Goal: Task Accomplishment & Management: Use online tool/utility

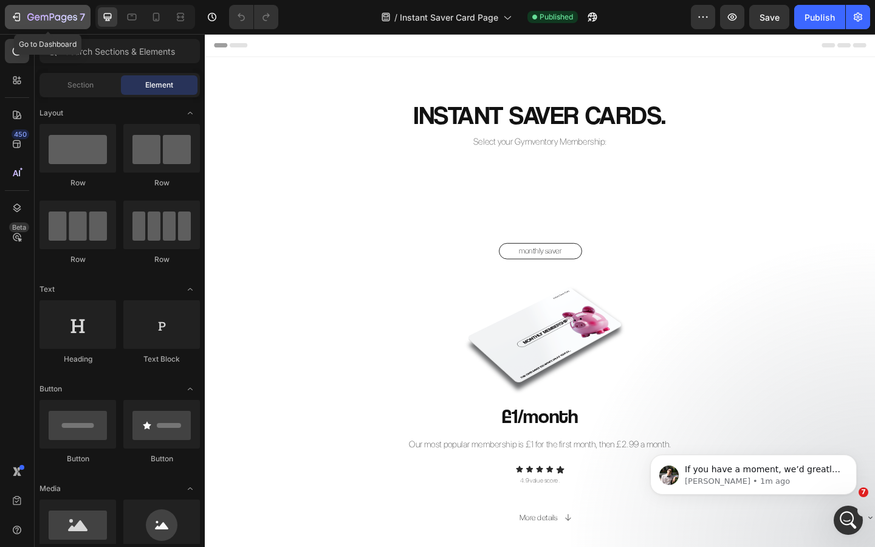
click at [50, 17] on icon "button" at bounding box center [52, 16] width 5 height 7
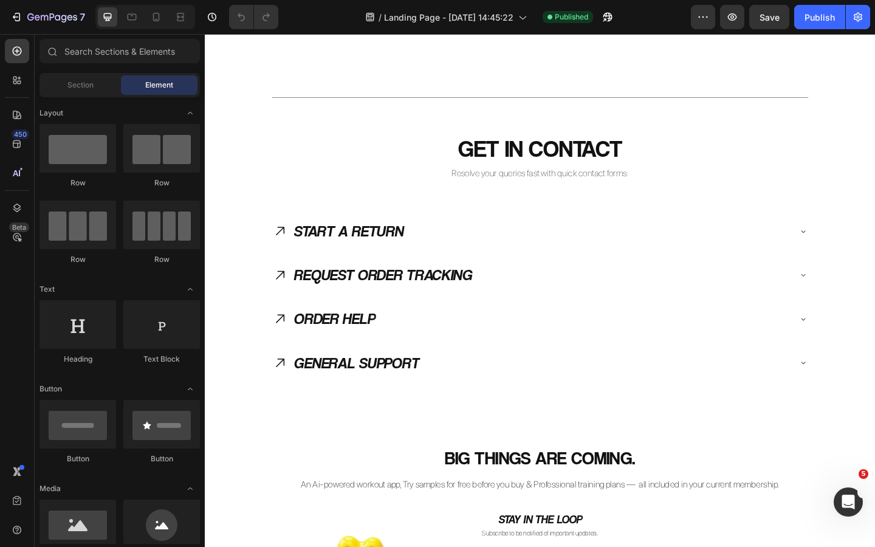
scroll to position [1228, 0]
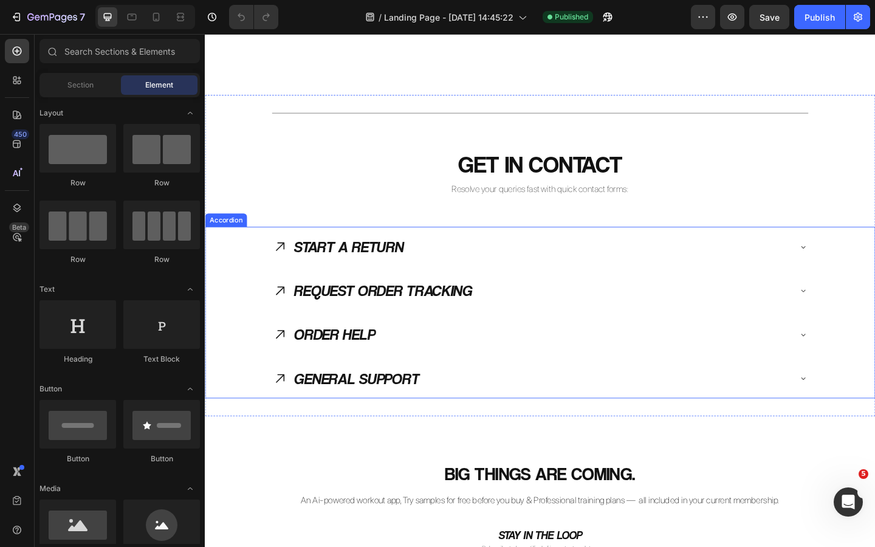
click at [288, 261] on icon at bounding box center [286, 265] width 9 height 9
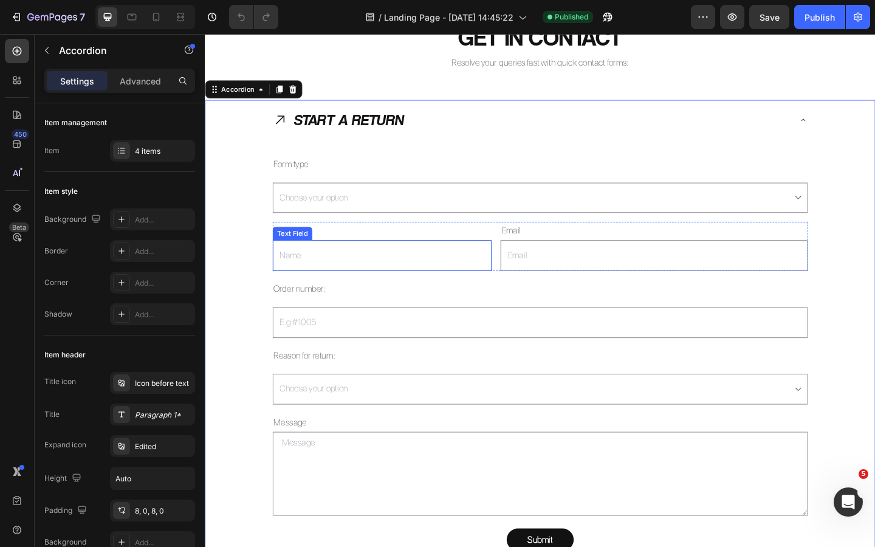
scroll to position [1393, 0]
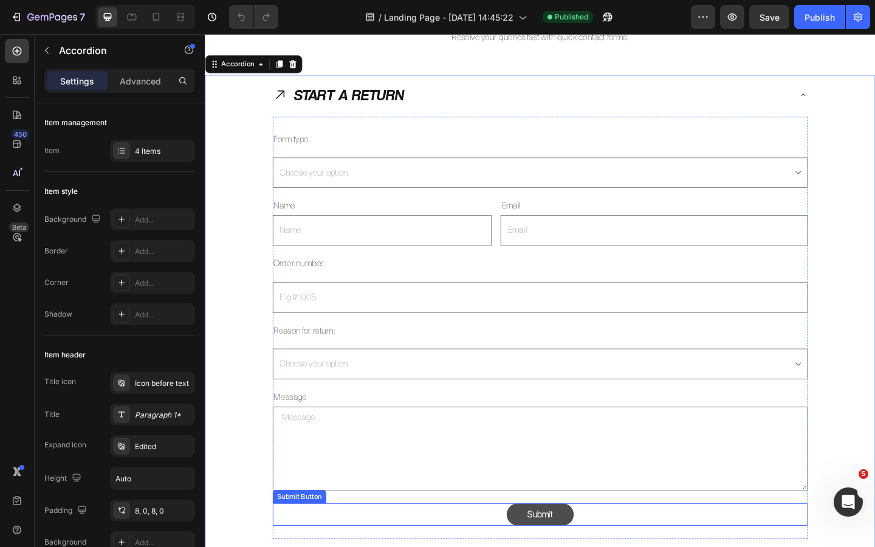
click at [585, 547] on button "Submit" at bounding box center [569, 557] width 73 height 24
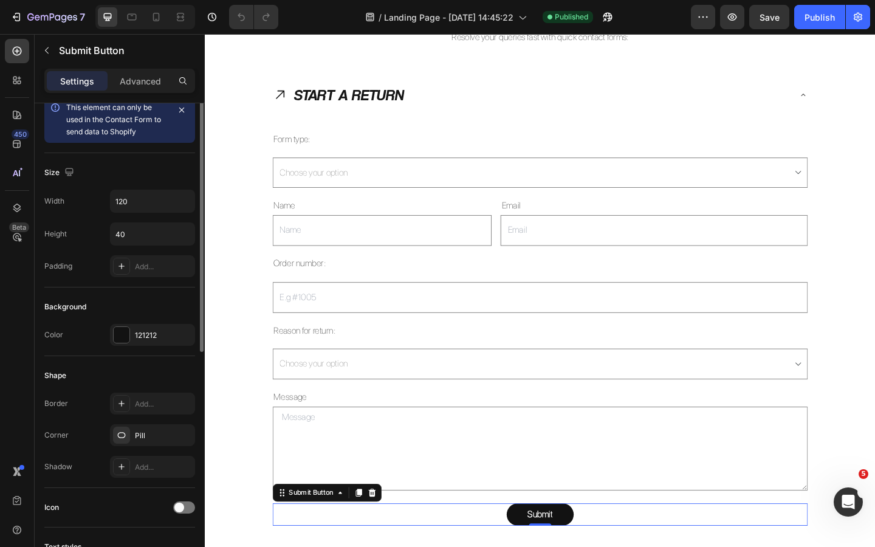
scroll to position [0, 0]
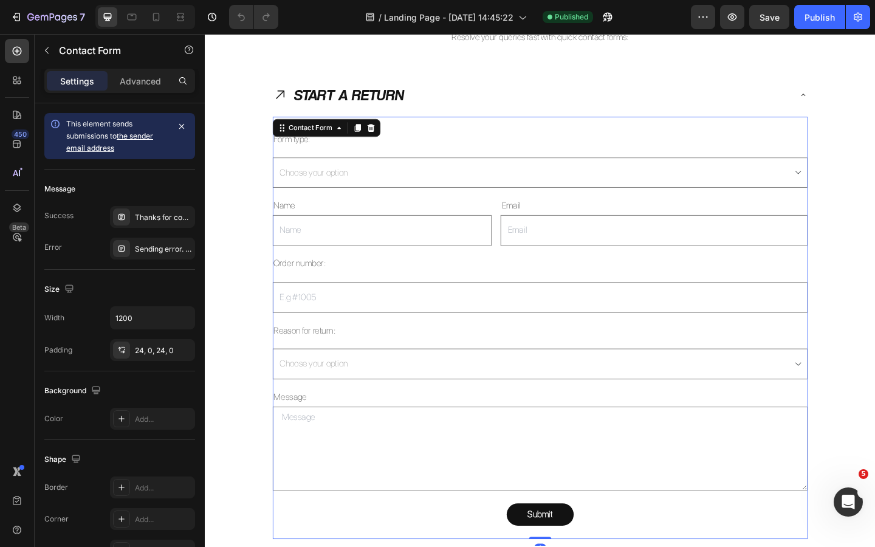
click at [536, 295] on div "Form type: Text Block Choose your option Request Return Dropdown Name Text Bloc…" at bounding box center [569, 354] width 582 height 460
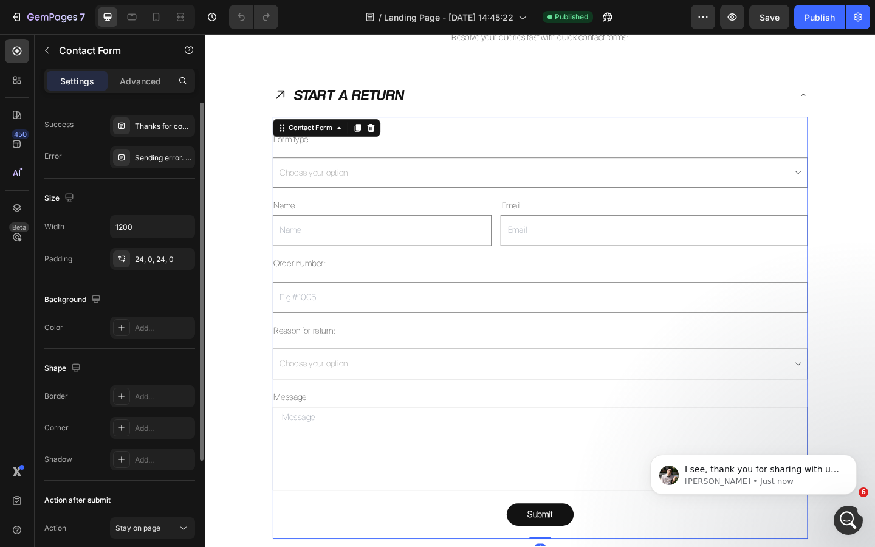
scroll to position [142, 0]
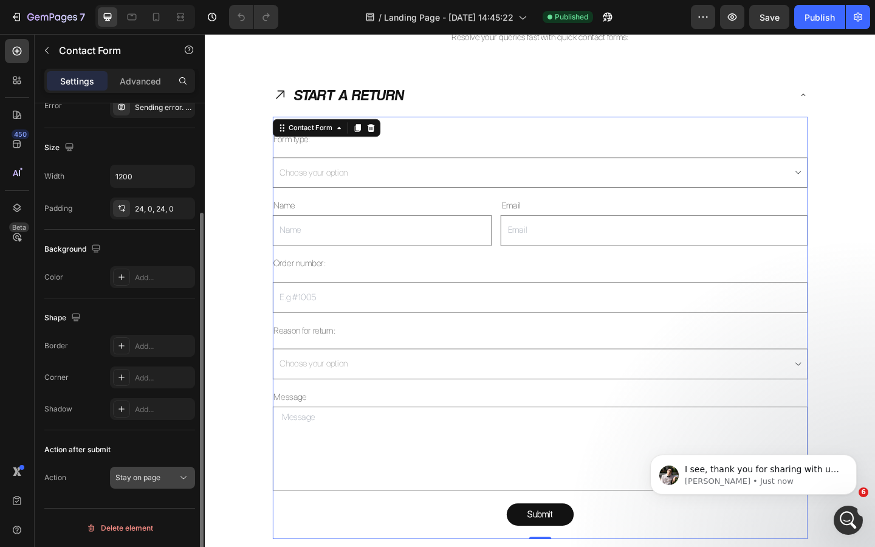
click at [151, 482] on span "Stay on page" at bounding box center [138, 477] width 45 height 9
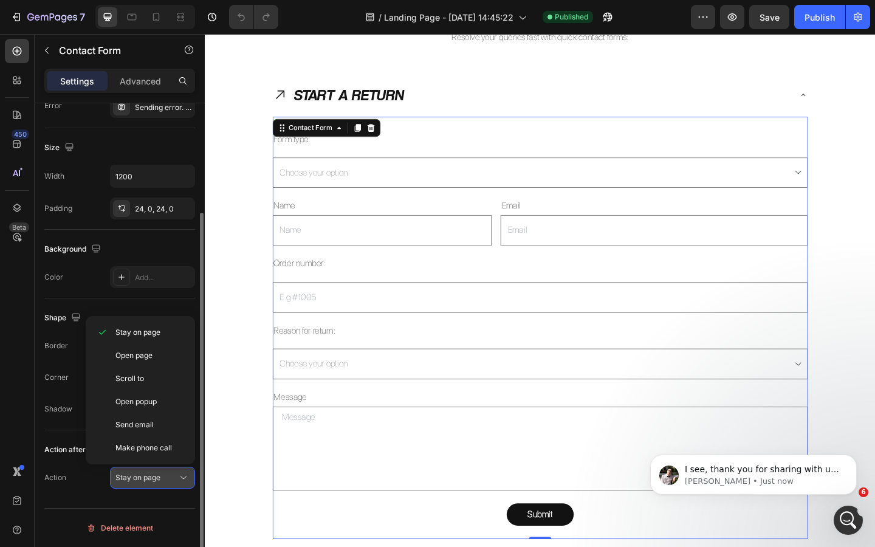
click at [154, 479] on span "Stay on page" at bounding box center [138, 477] width 45 height 9
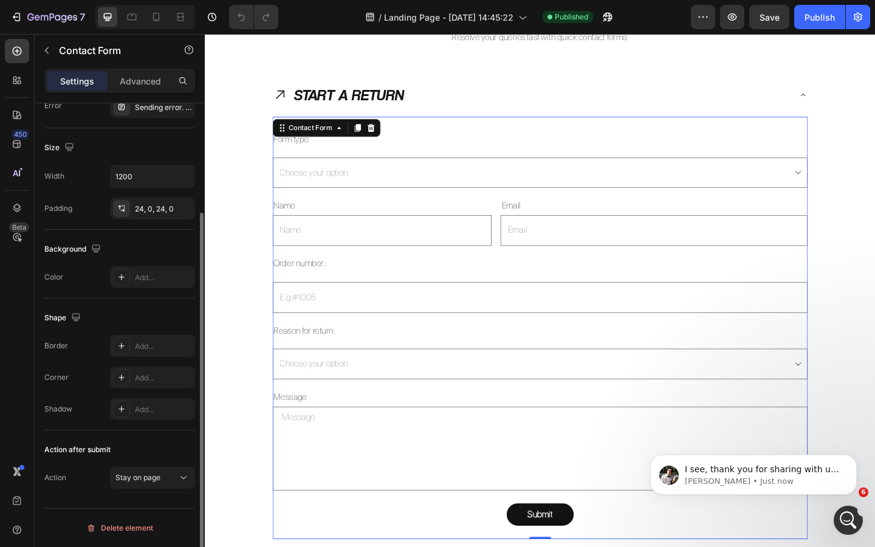
click at [181, 443] on div "Action after submit" at bounding box center [119, 449] width 151 height 19
click at [721, 483] on p "Adrian • Just now" at bounding box center [763, 481] width 157 height 11
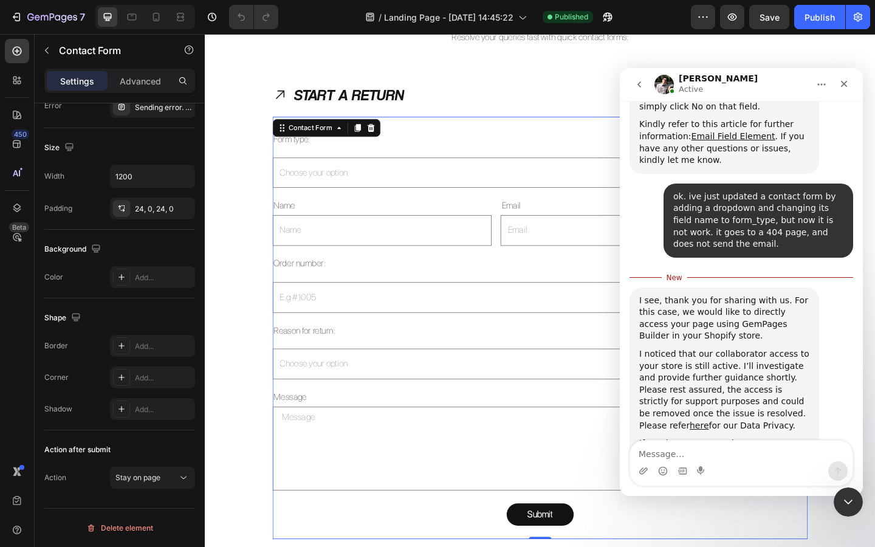
scroll to position [861, 0]
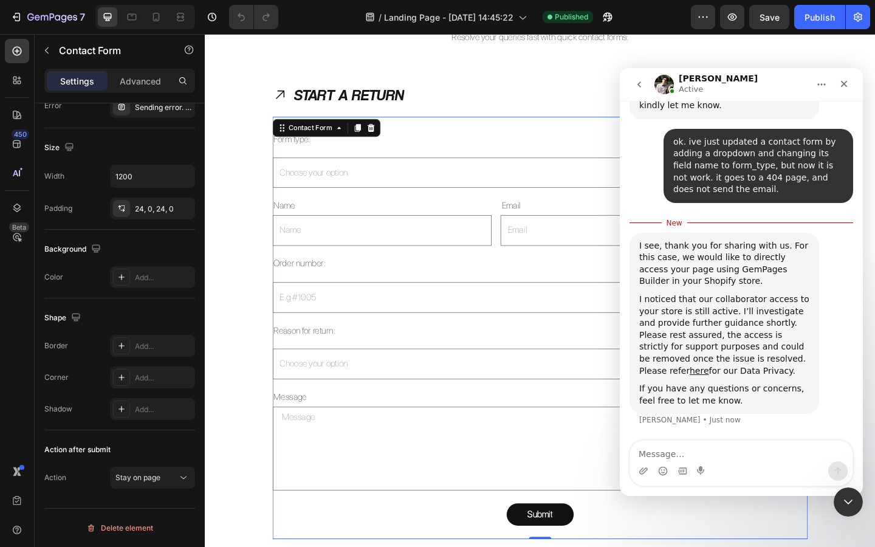
click at [678, 449] on textarea "Message…" at bounding box center [741, 451] width 223 height 21
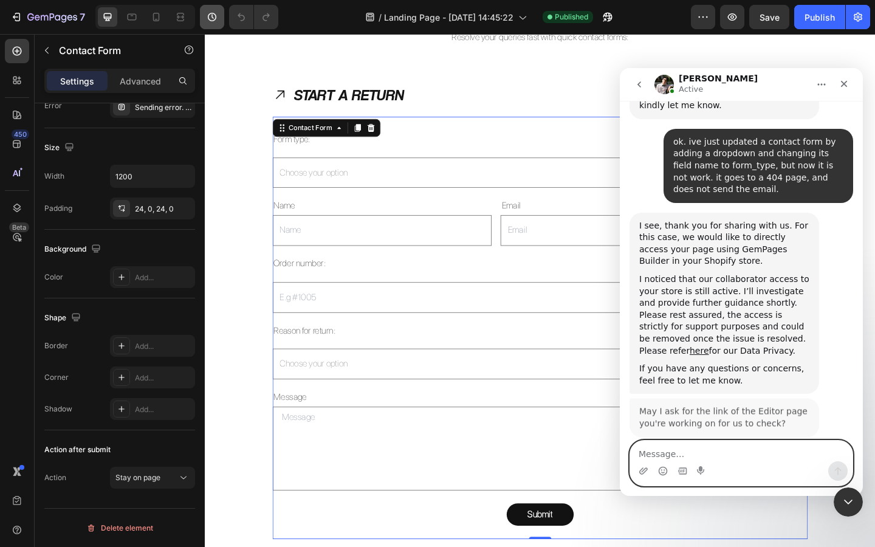
scroll to position [835, 0]
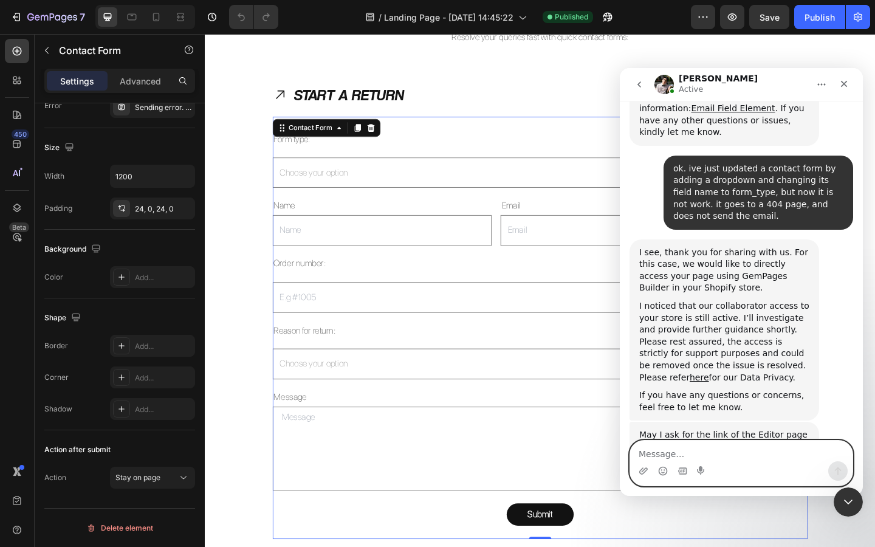
paste textarea "https://gymventory.com/pages/SUPPORTHUB"
type textarea "https://gymventory.com/pages/SUPPORTHUB"
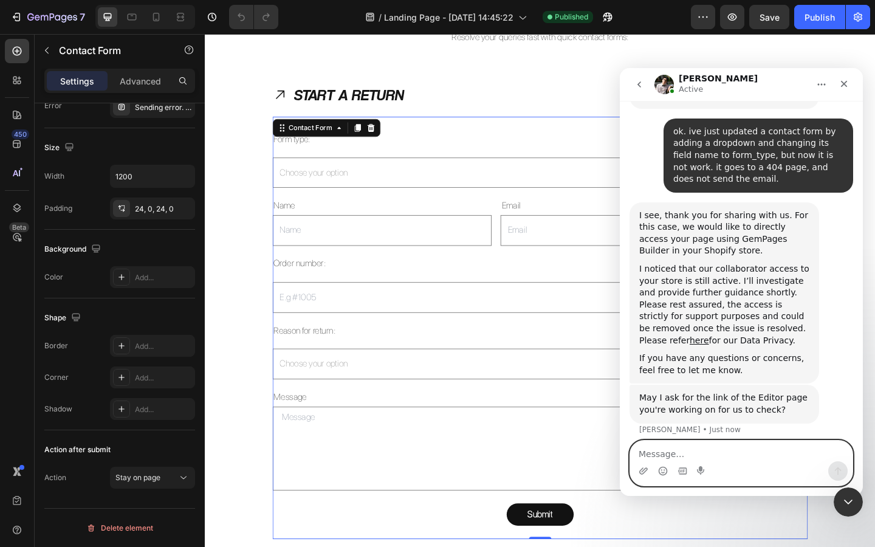
scroll to position [883, 0]
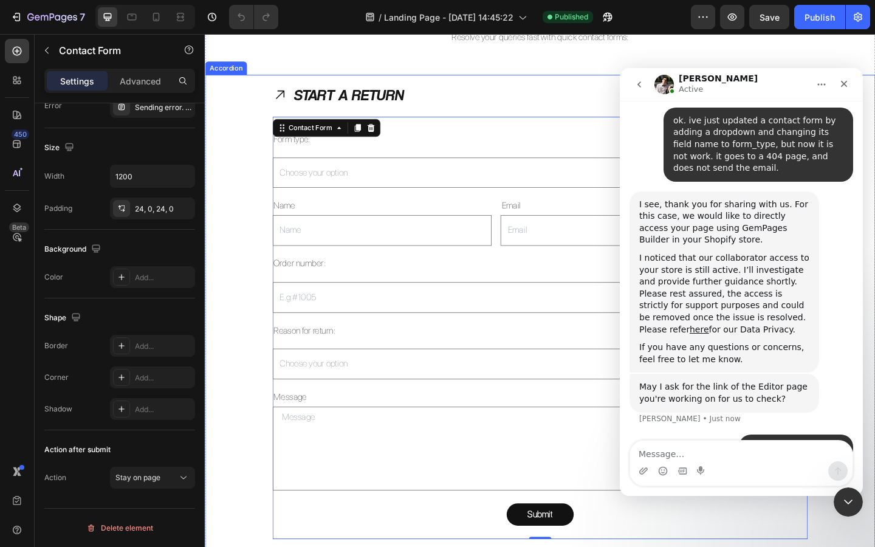
click at [246, 142] on div "START A RETURN Form type: Text Block Choose your option Request Return Dropdown…" at bounding box center [569, 334] width 728 height 513
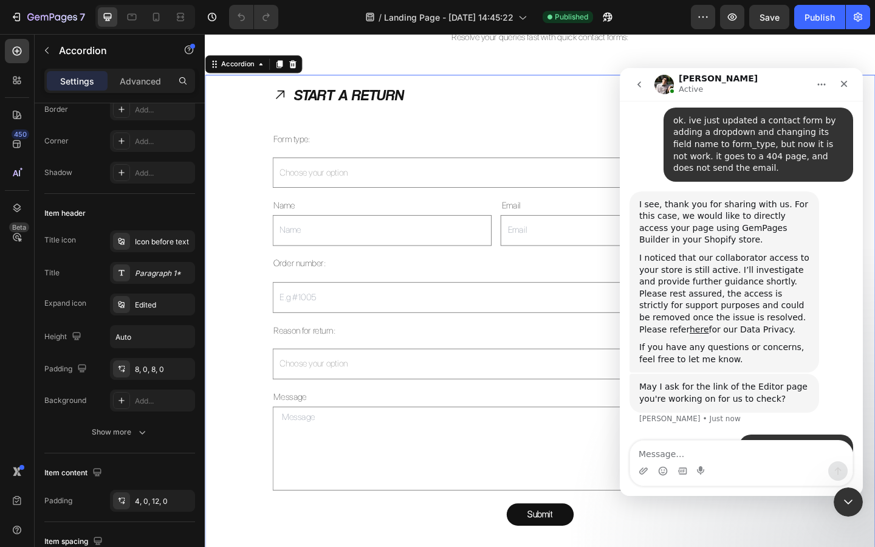
scroll to position [0, 0]
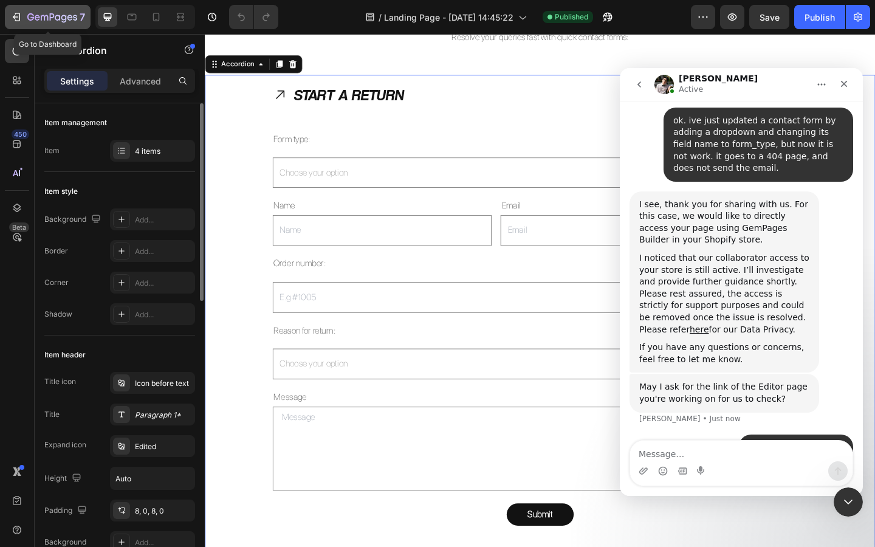
click at [60, 15] on icon "button" at bounding box center [52, 18] width 50 height 10
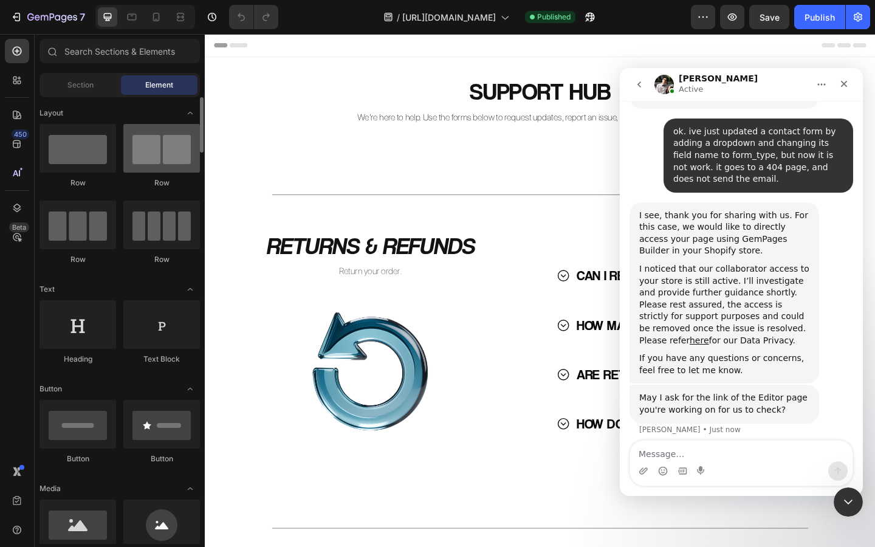
scroll to position [883, 0]
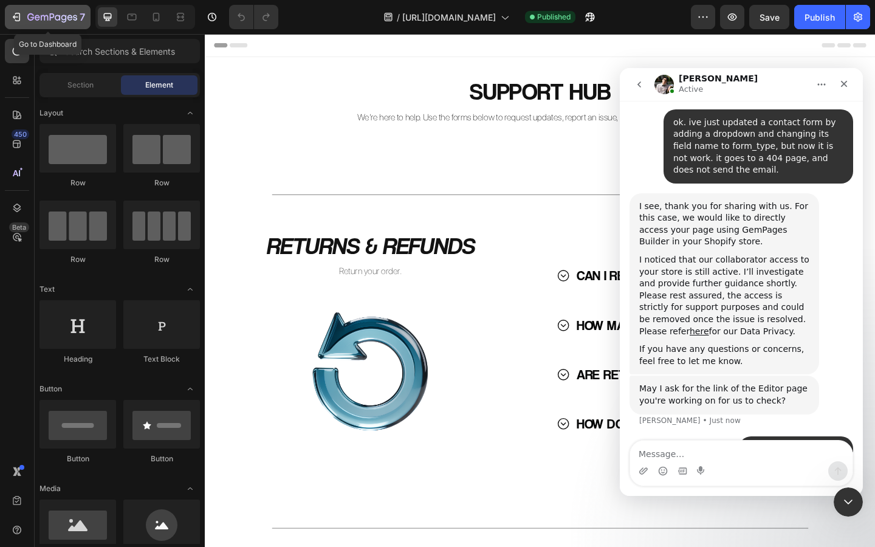
click at [43, 16] on icon "button" at bounding box center [52, 18] width 50 height 10
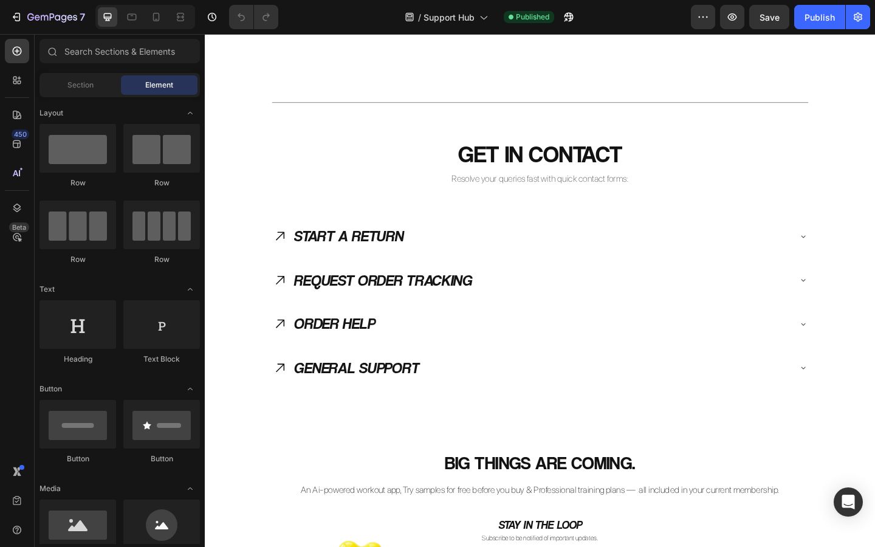
scroll to position [1234, 0]
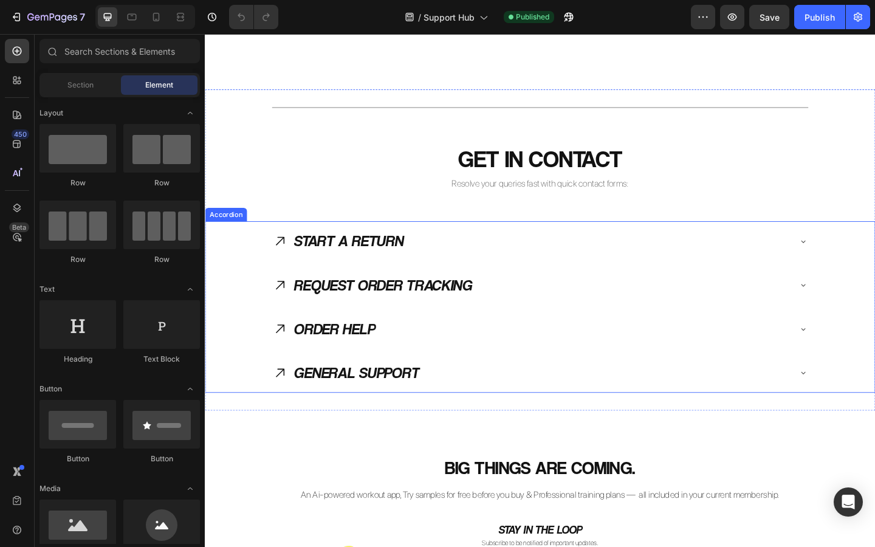
click at [295, 264] on div "START A RETURN" at bounding box center [559, 259] width 563 height 33
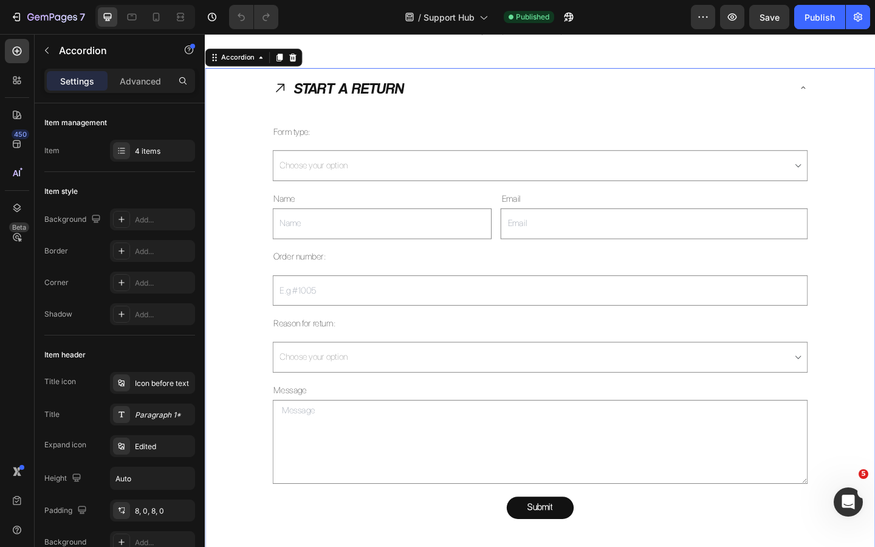
scroll to position [1376, 0]
click at [846, 514] on div "Open Intercom Messenger" at bounding box center [847, 500] width 40 height 40
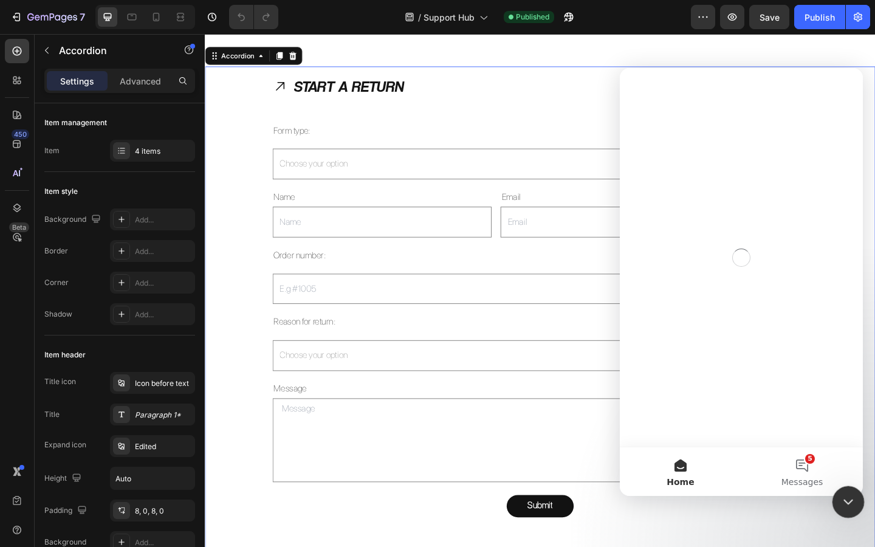
scroll to position [0, 0]
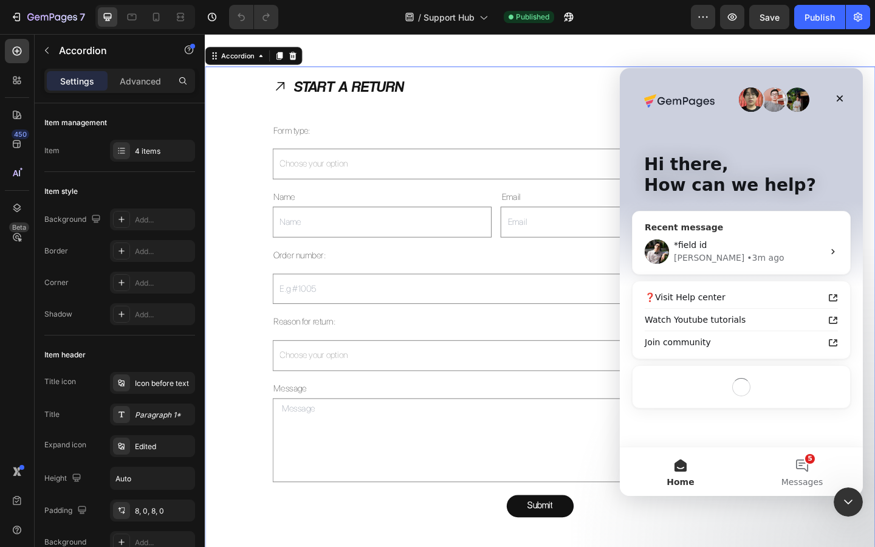
click at [747, 256] on div "• 3m ago" at bounding box center [765, 258] width 37 height 13
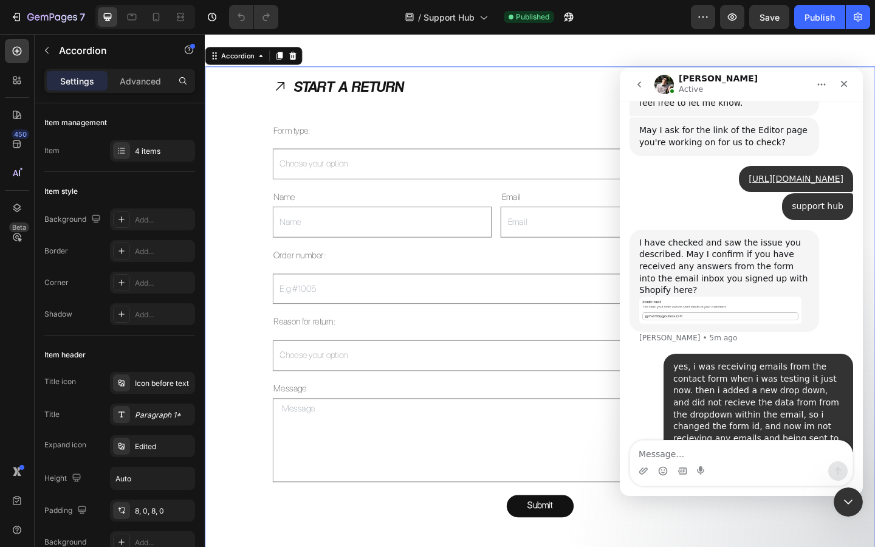
scroll to position [1158, 0]
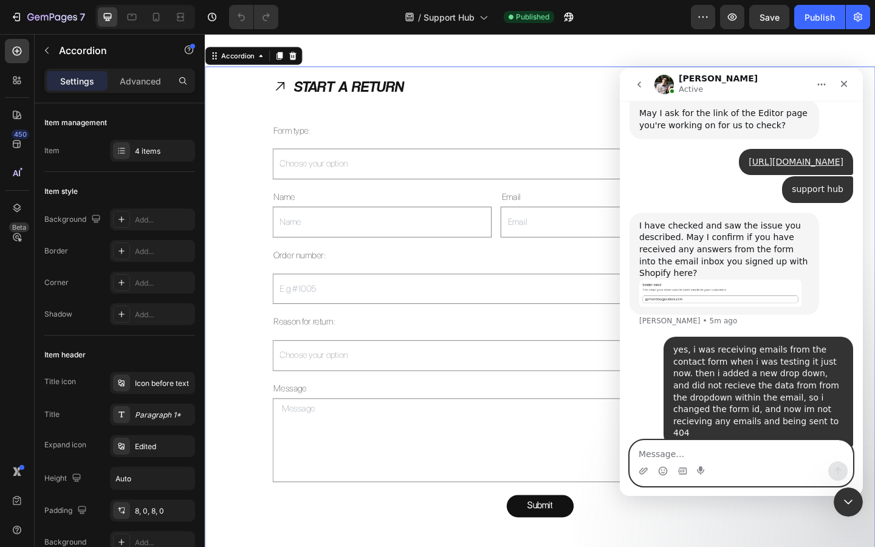
click at [660, 453] on textarea "Message…" at bounding box center [741, 451] width 223 height 21
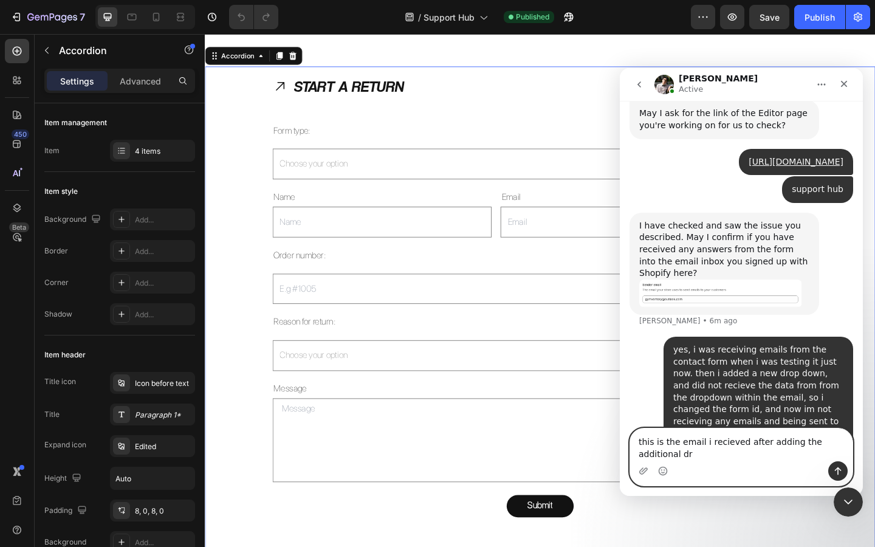
scroll to position [1170, 0]
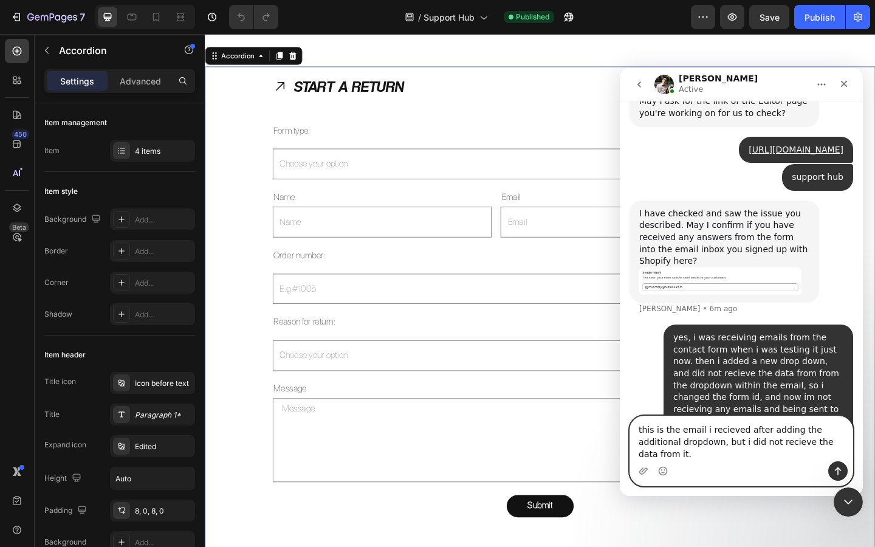
type textarea "this is the email i recieved after adding the additional dropdown, but i did no…"
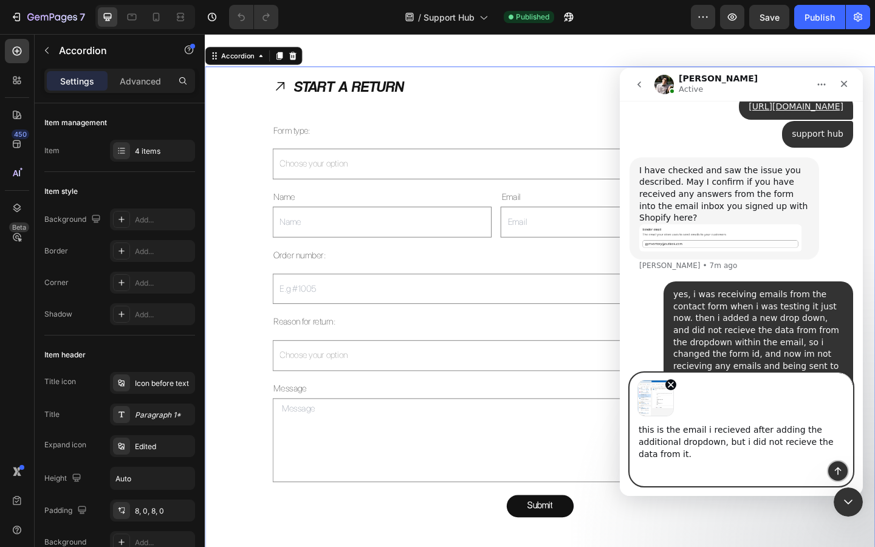
click at [841, 471] on icon "Send a message…" at bounding box center [839, 471] width 10 height 10
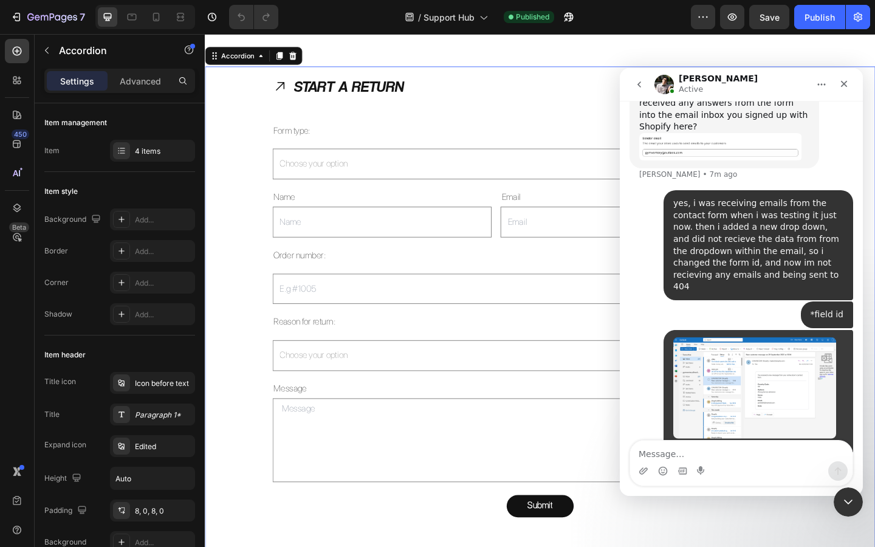
scroll to position [1317, 0]
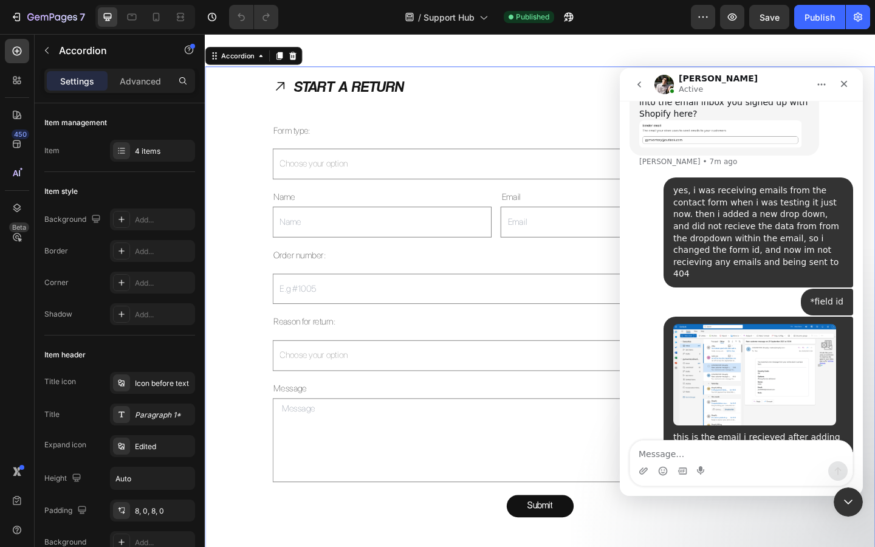
click at [686, 451] on textarea "Message…" at bounding box center [741, 451] width 223 height 21
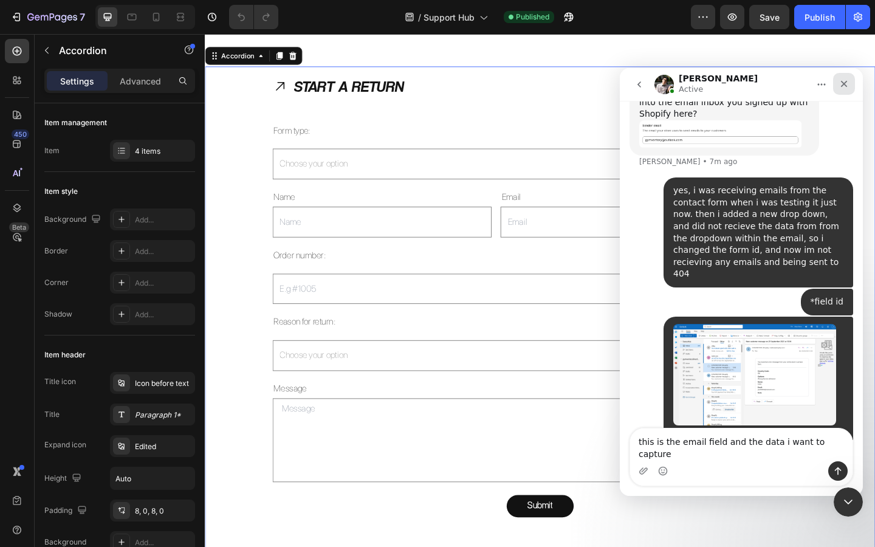
type textarea "this is the email field and the data i want to capture"
click at [846, 79] on icon "Close" at bounding box center [845, 84] width 10 height 10
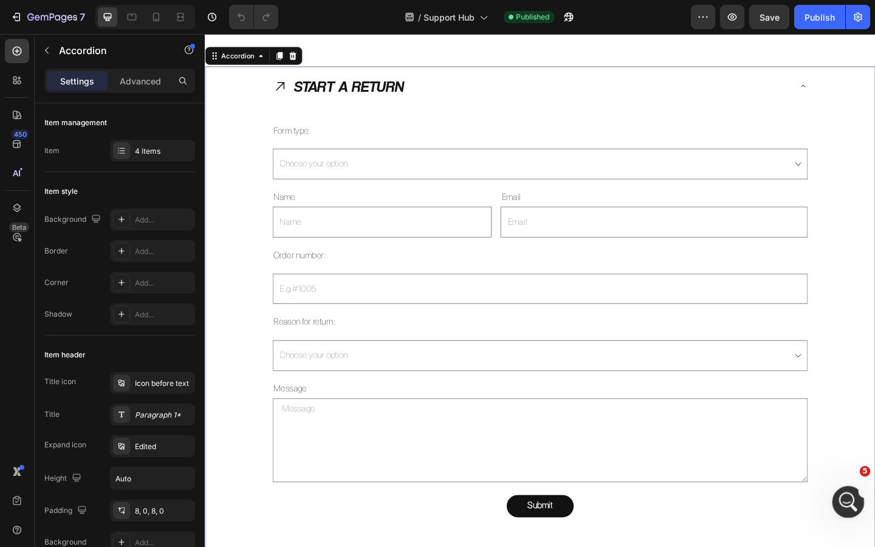
click at [848, 502] on icon "Open Intercom Messenger" at bounding box center [847, 500] width 9 height 10
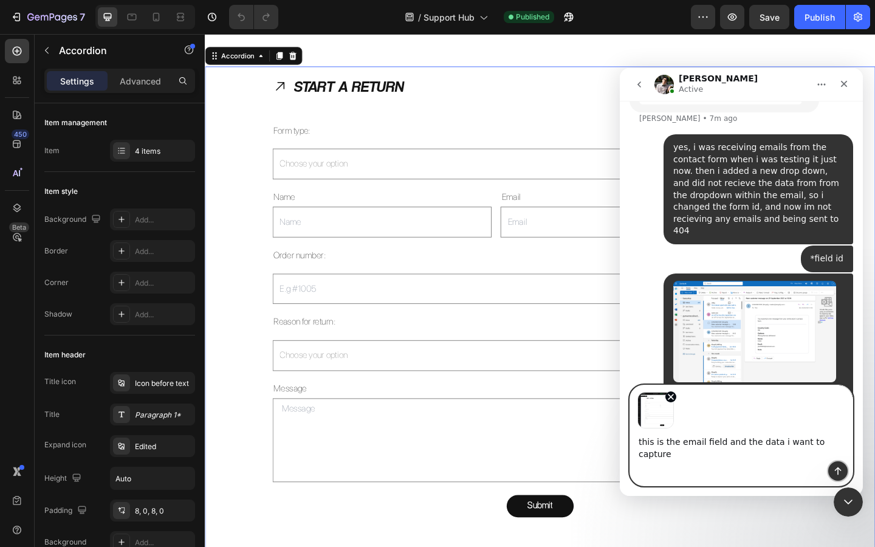
click at [835, 475] on icon "Send a message…" at bounding box center [839, 471] width 10 height 10
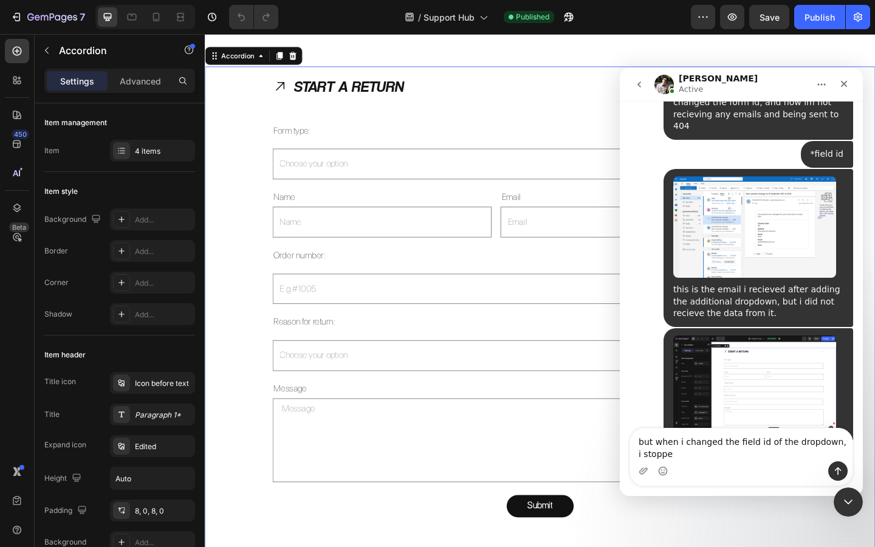
scroll to position [1477, 0]
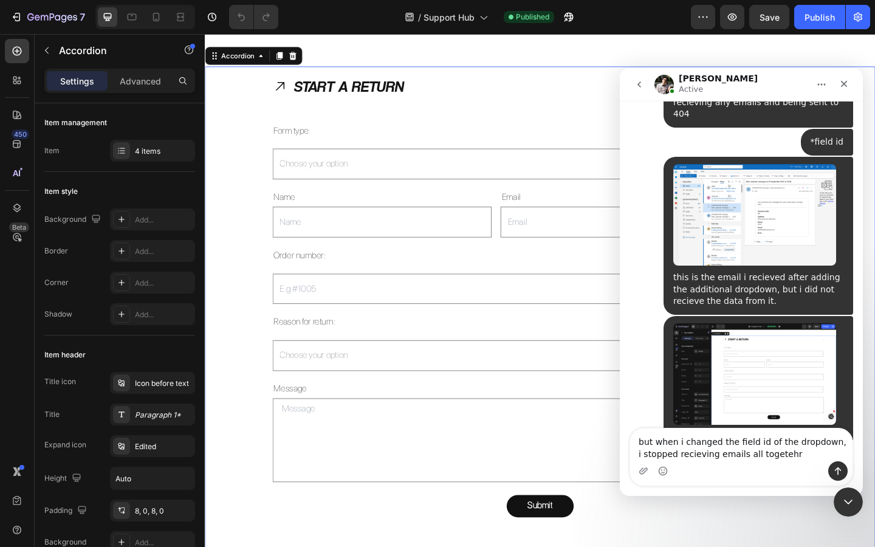
type textarea "but when i changed the field id of the dropdown, i stopped recieving emails all…"
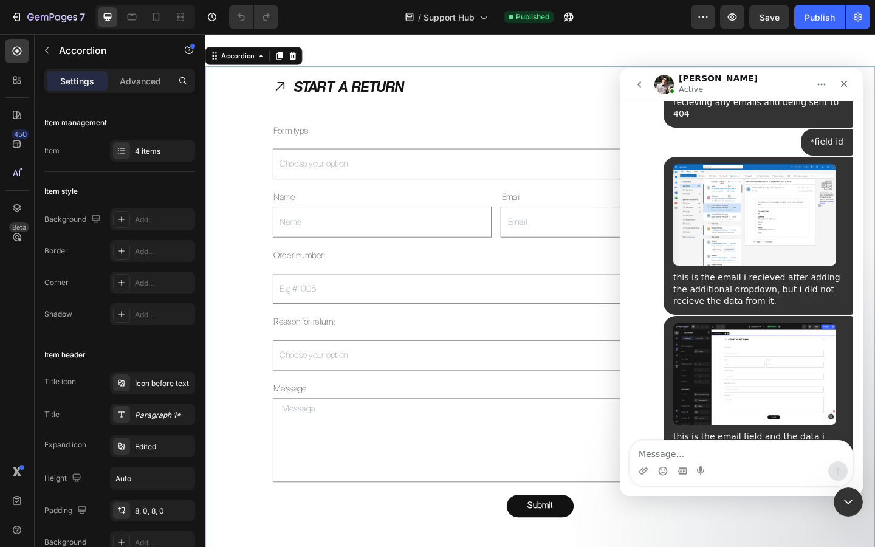
scroll to position [1516, 0]
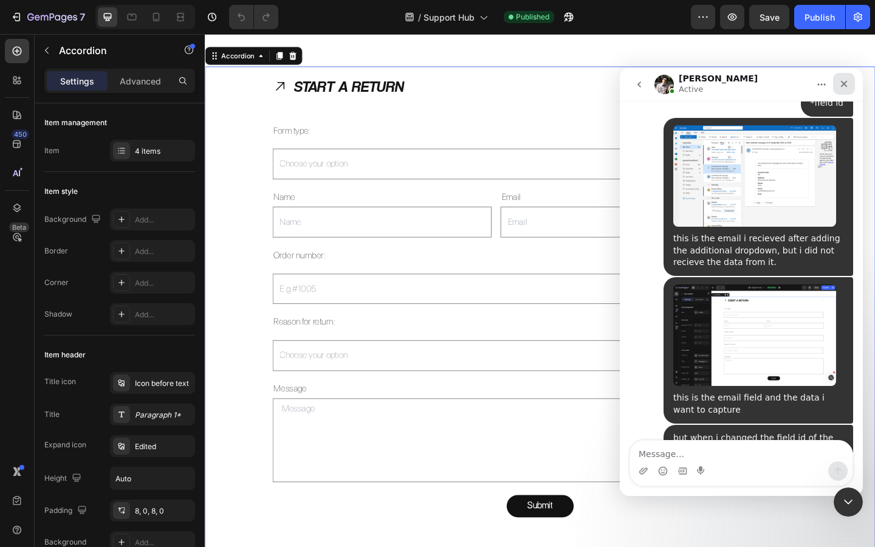
click at [845, 83] on icon "Close" at bounding box center [844, 84] width 7 height 7
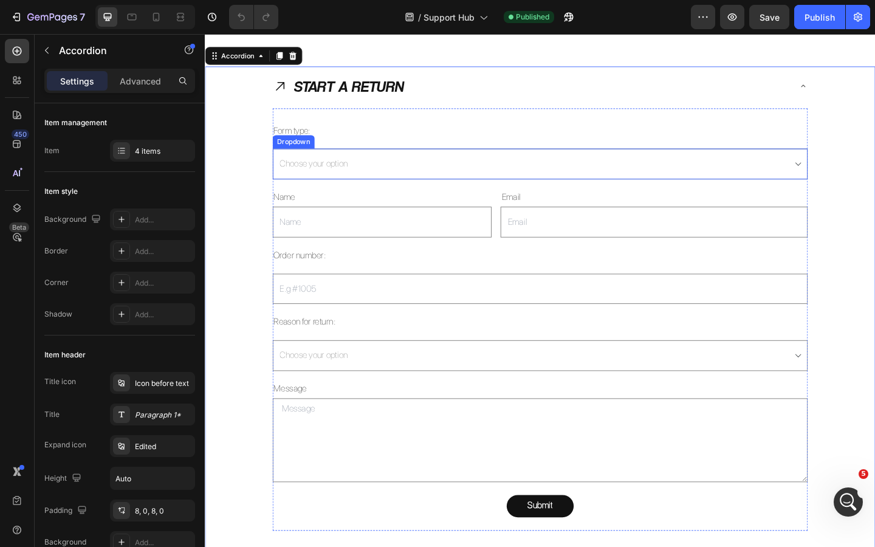
click at [388, 170] on select "Choose your option Request Return" at bounding box center [569, 175] width 582 height 33
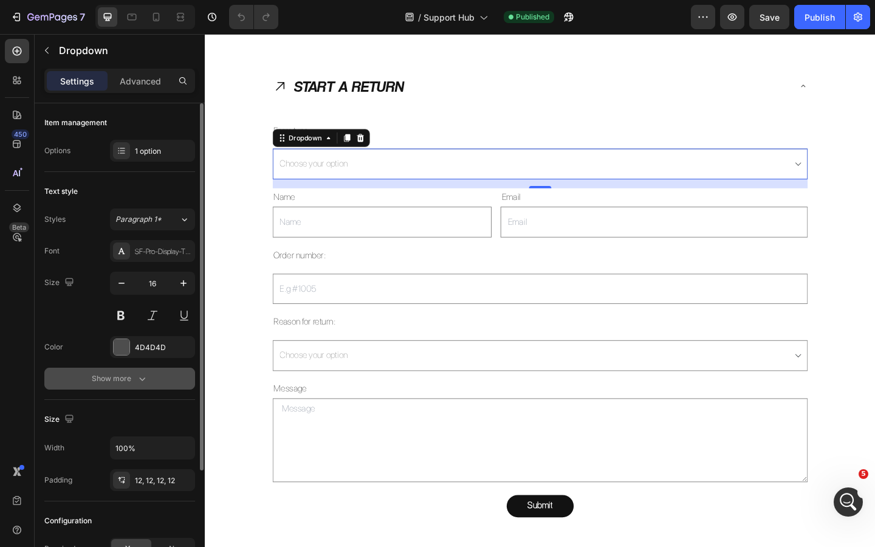
scroll to position [145, 0]
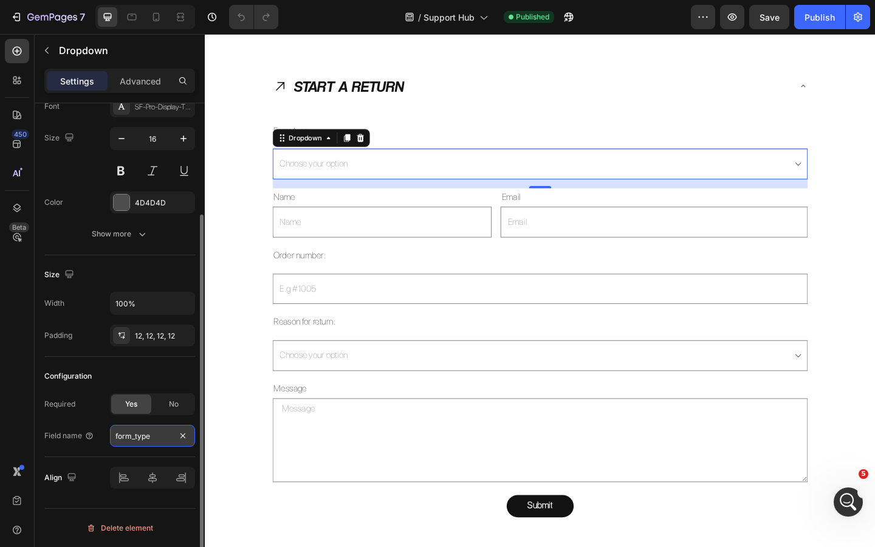
click at [162, 439] on input "form_type" at bounding box center [152, 436] width 85 height 22
paste input "contact[body]"
type input "contact[body]"
click at [178, 373] on div "Configuration" at bounding box center [119, 376] width 151 height 19
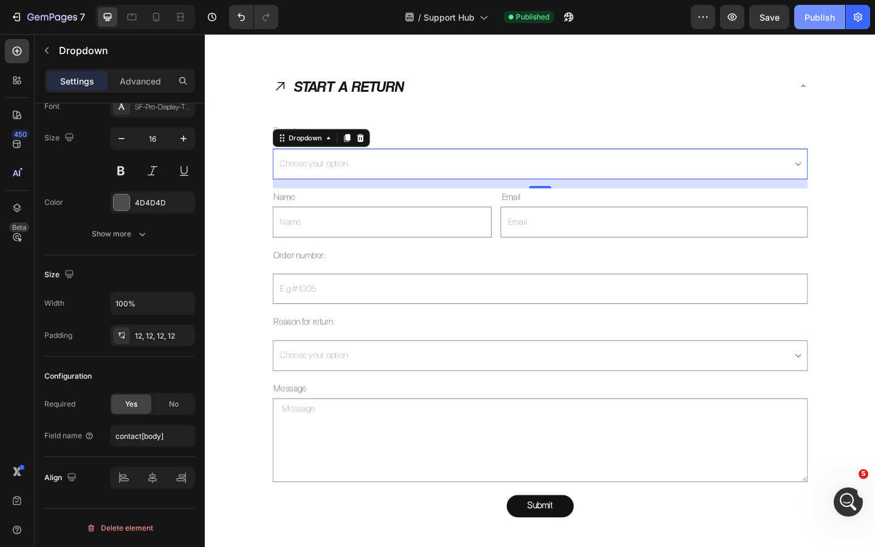
click at [820, 19] on div "Publish" at bounding box center [820, 17] width 30 height 13
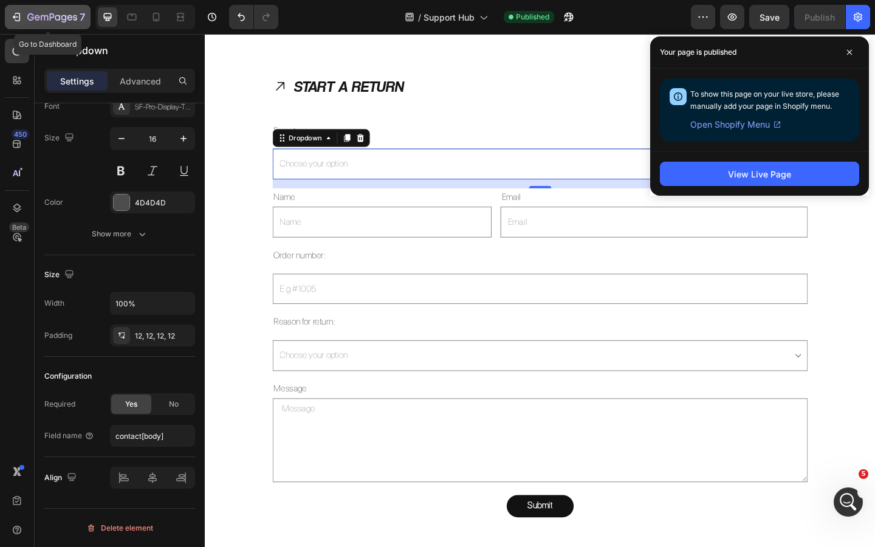
click at [64, 18] on icon "button" at bounding box center [52, 18] width 50 height 10
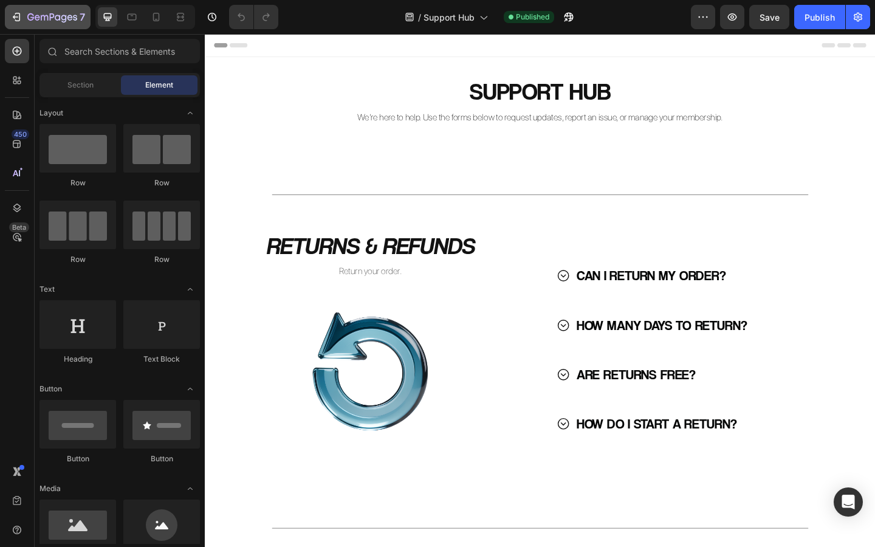
click at [67, 21] on icon "button" at bounding box center [52, 18] width 50 height 10
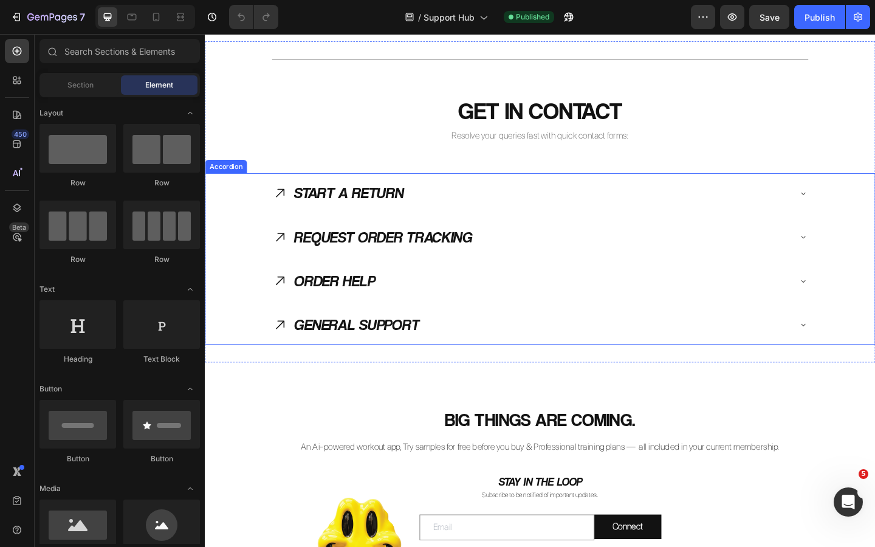
click at [285, 255] on icon at bounding box center [286, 255] width 16 height 16
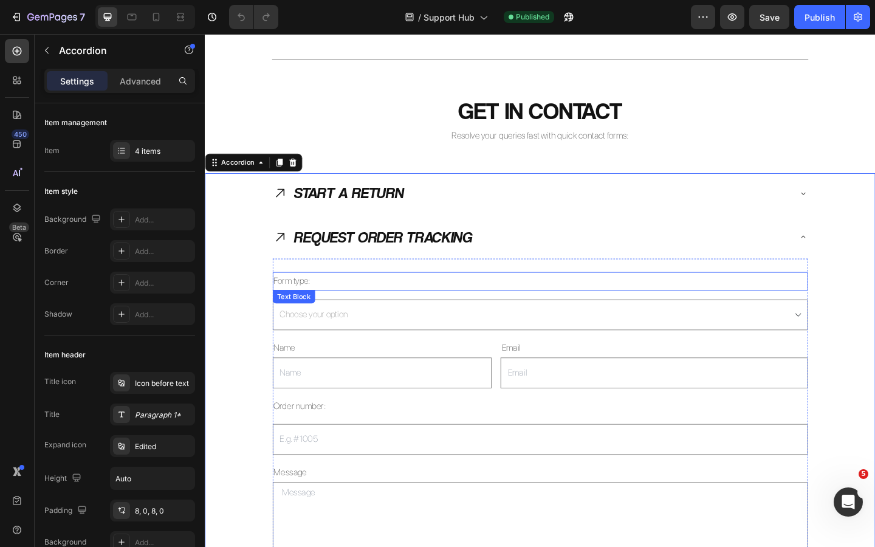
click at [318, 305] on p "Form type:" at bounding box center [570, 303] width 580 height 18
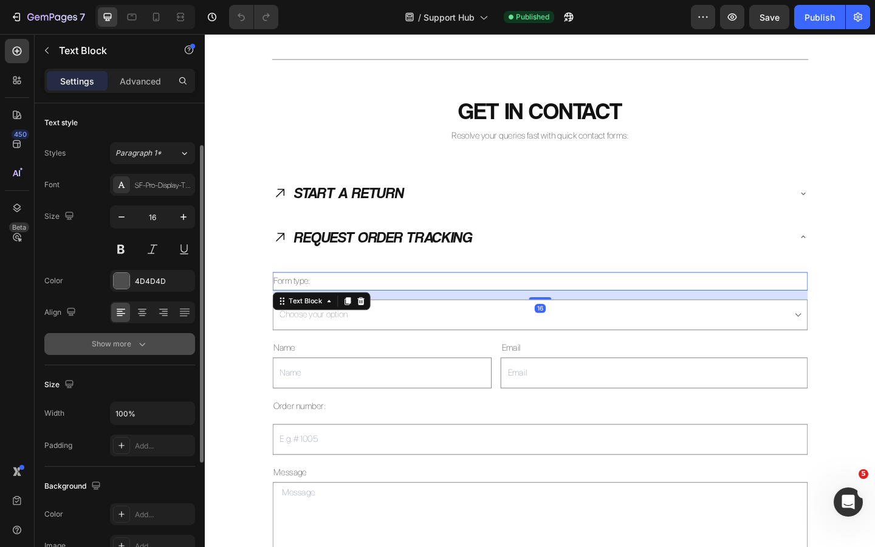
scroll to position [242, 0]
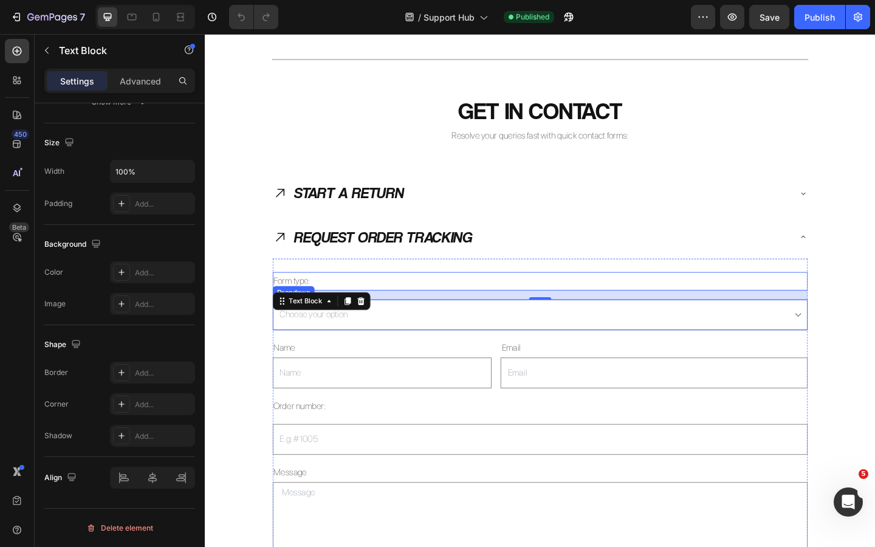
click at [396, 342] on select "Choose your option Order Tracking" at bounding box center [569, 339] width 582 height 33
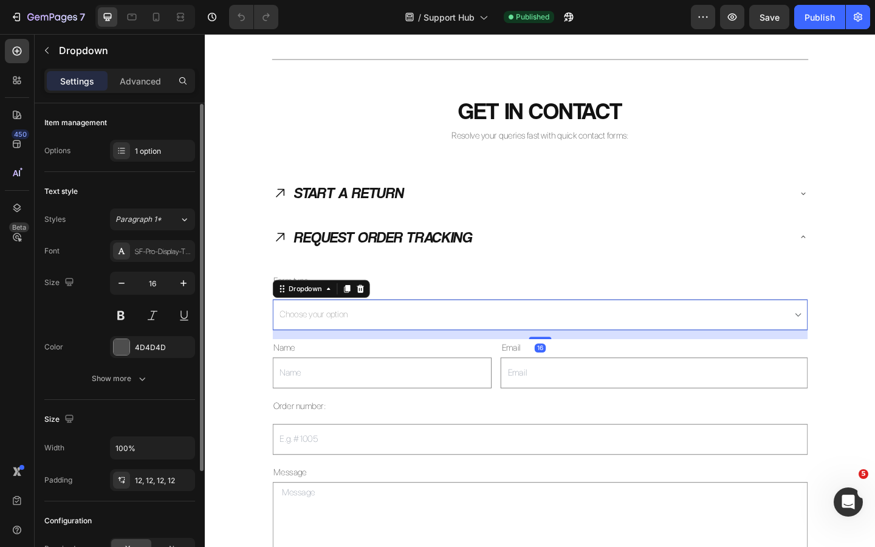
scroll to position [145, 0]
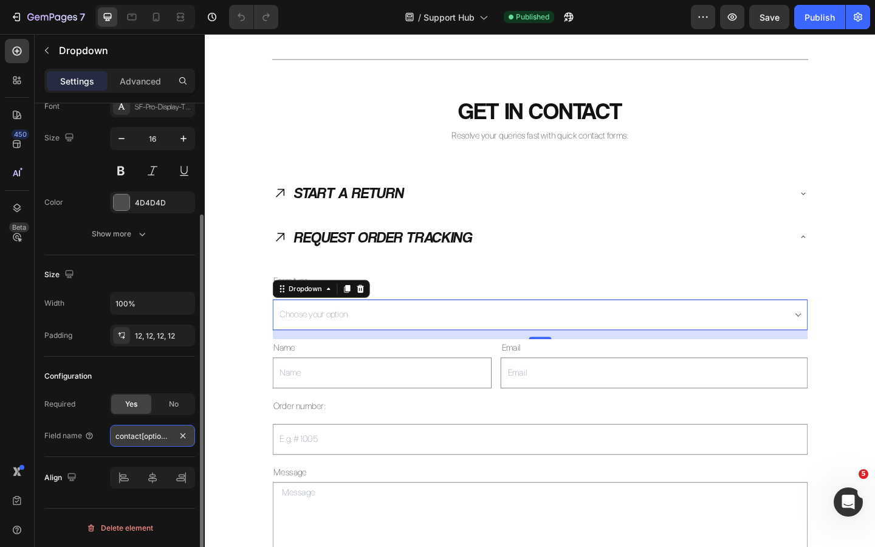
click at [159, 442] on input "contact[options]" at bounding box center [152, 436] width 85 height 22
click at [166, 438] on input "contact[options]" at bounding box center [152, 436] width 85 height 22
click at [168, 438] on input "contact[options]" at bounding box center [152, 436] width 85 height 22
type input "contact[body]"
click at [155, 364] on div "Configuration Required Yes No Field name contact[body]" at bounding box center [119, 407] width 151 height 100
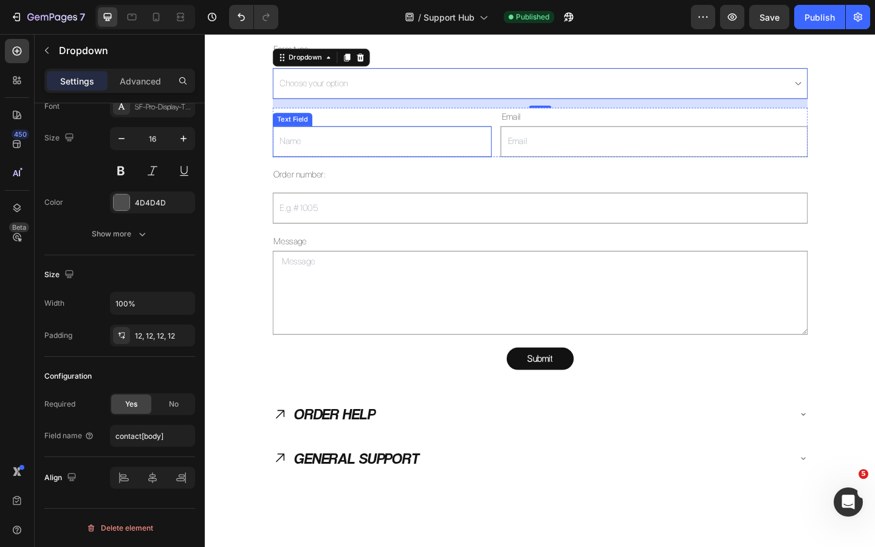
scroll to position [1553, 0]
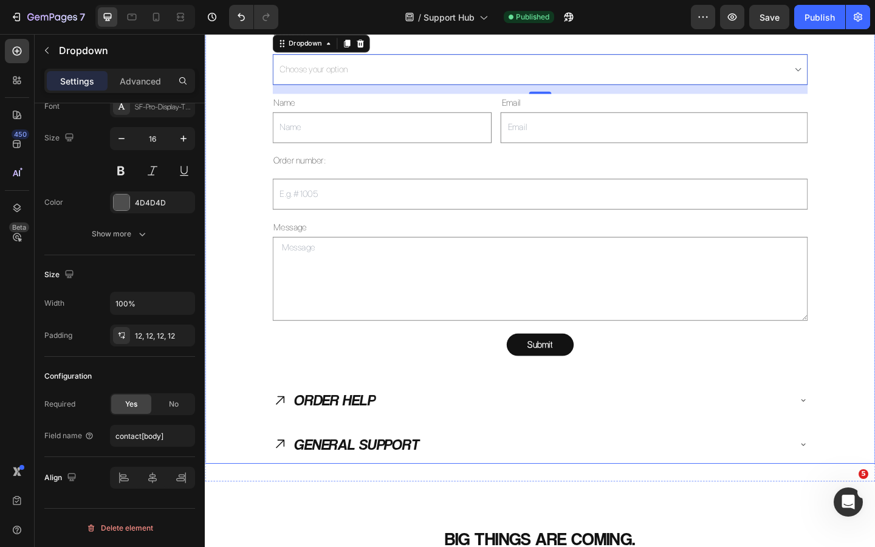
click at [291, 432] on icon at bounding box center [286, 432] width 9 height 9
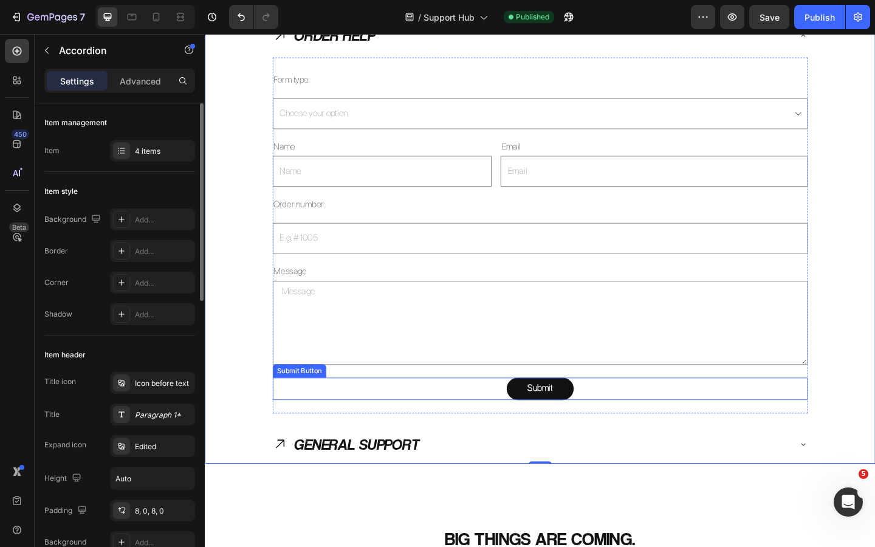
scroll to position [1553, 0]
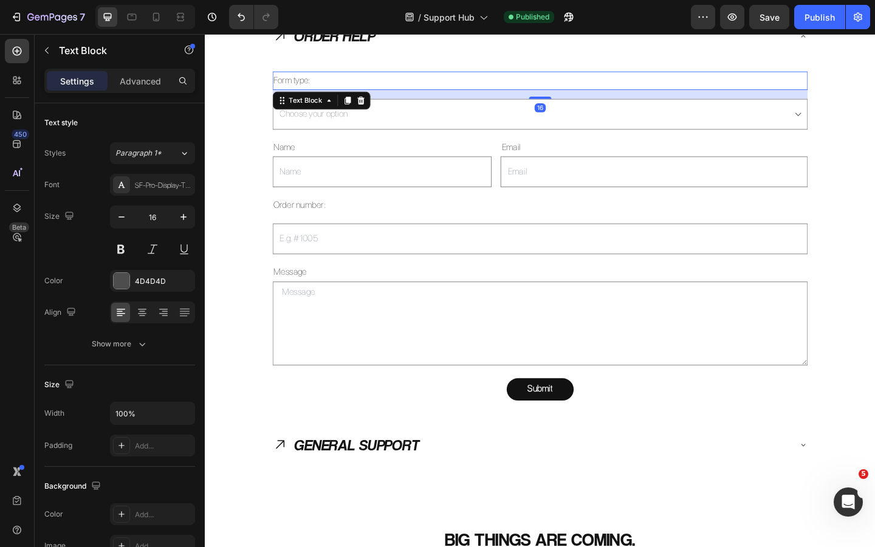
click at [327, 84] on p "Form type:" at bounding box center [570, 85] width 580 height 18
click at [412, 125] on select "Choose your option Order Help" at bounding box center [569, 121] width 582 height 33
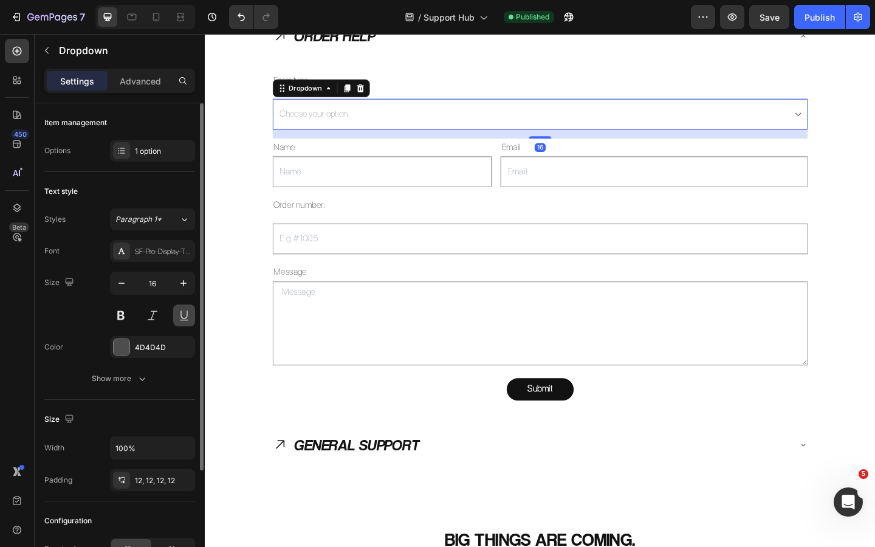
scroll to position [145, 0]
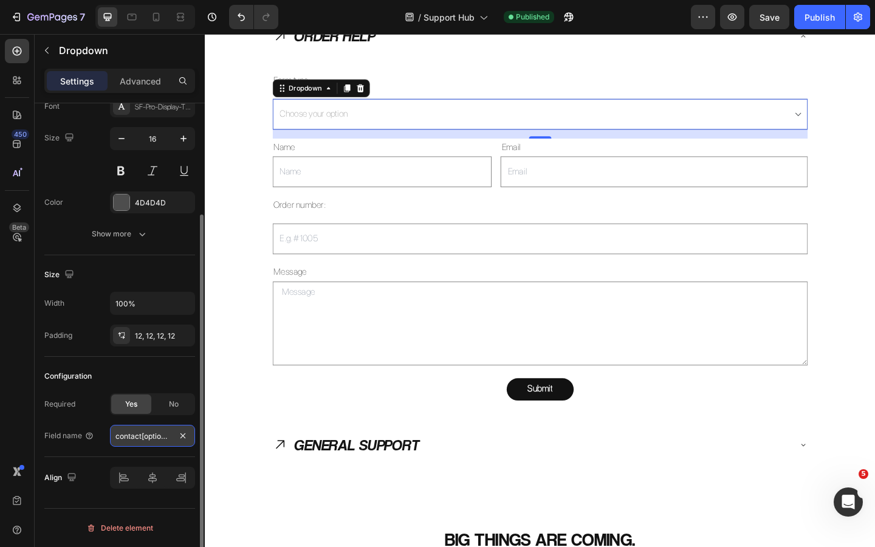
click at [150, 445] on input "contact[options]" at bounding box center [152, 436] width 85 height 22
click at [163, 439] on input "contact[options]" at bounding box center [152, 436] width 85 height 22
click at [170, 438] on input "contact[options]" at bounding box center [152, 436] width 85 height 22
type input "contact[body]"
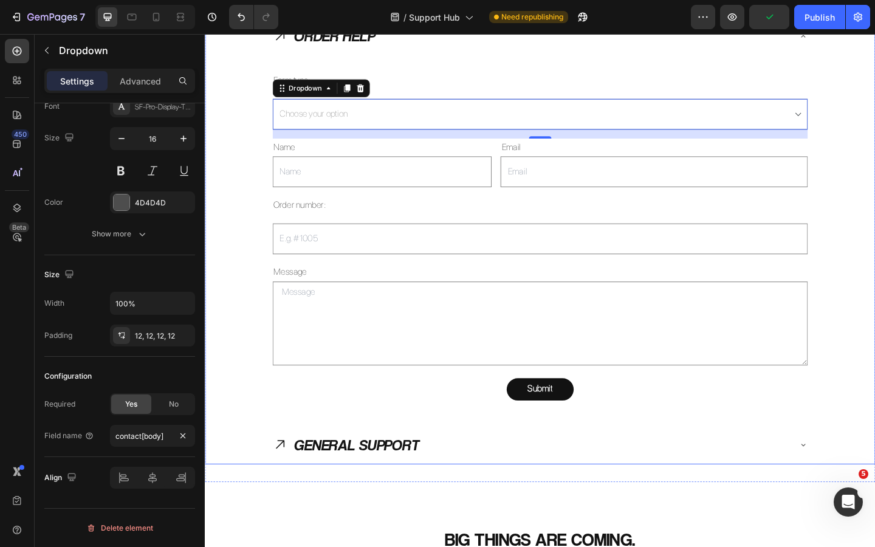
click at [240, 396] on div "ORDER HELP Form type: Text Block Choose your option Order Help Dropdown 16 Name…" at bounding box center [569, 235] width 728 height 440
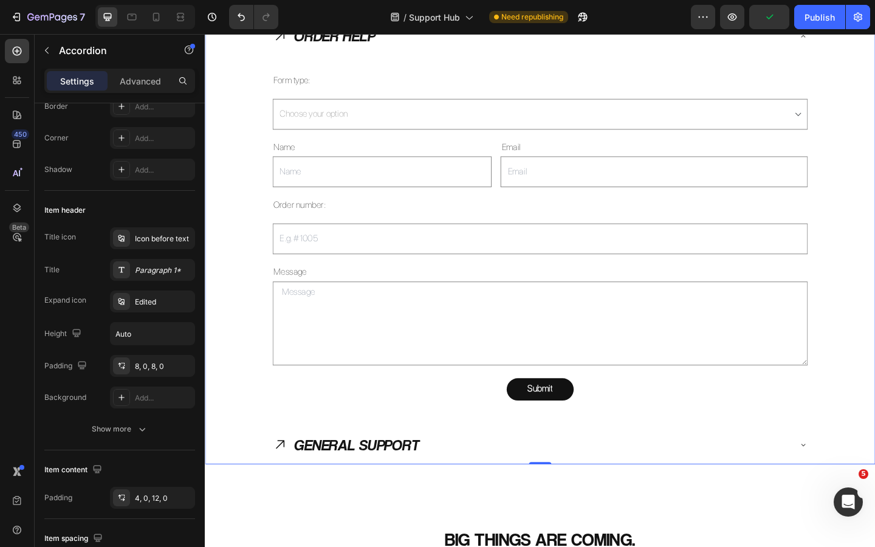
scroll to position [0, 0]
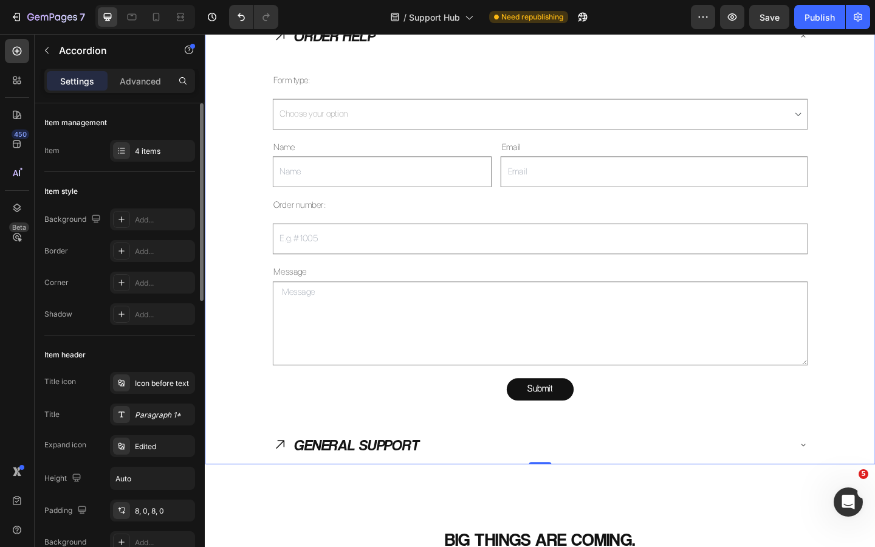
click at [277, 479] on div "GENERAL SUPPORT" at bounding box center [569, 481] width 728 height 43
click at [287, 478] on icon at bounding box center [286, 480] width 16 height 16
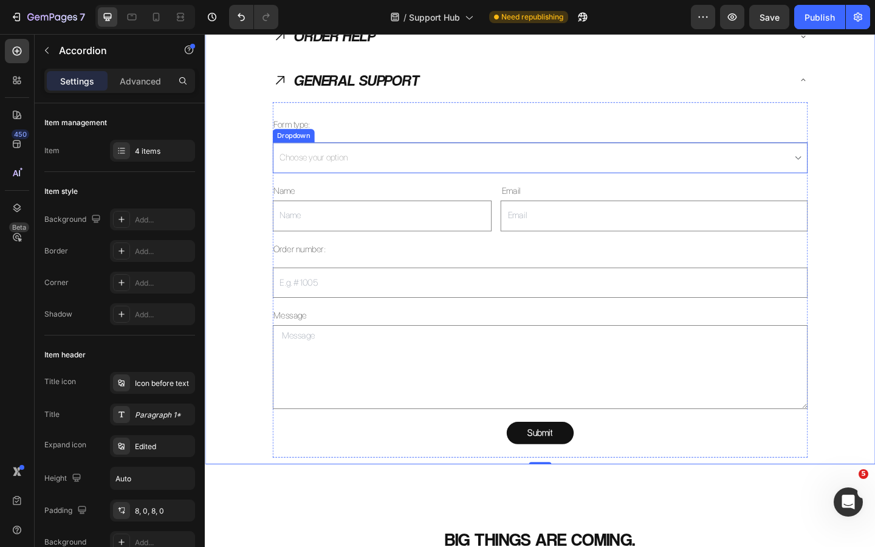
click at [362, 173] on select "Choose your option General Support" at bounding box center [569, 168] width 582 height 33
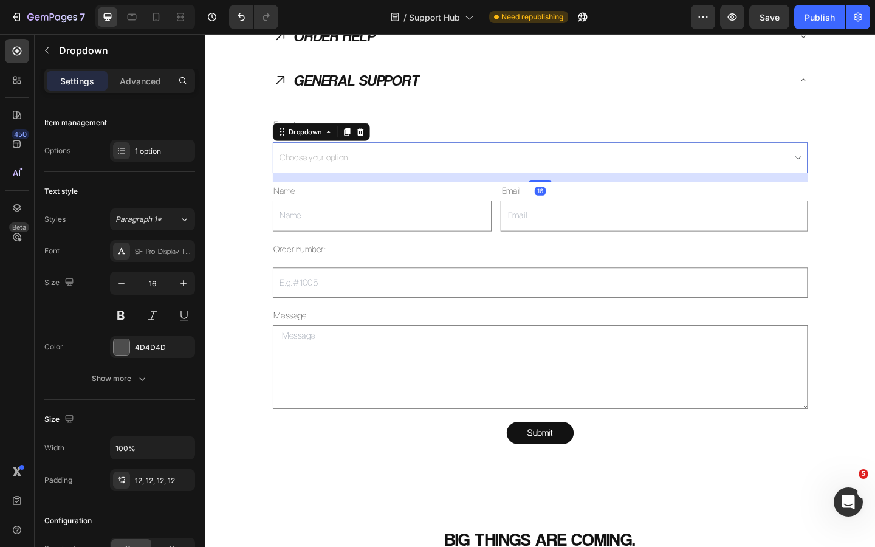
select select "General Support"
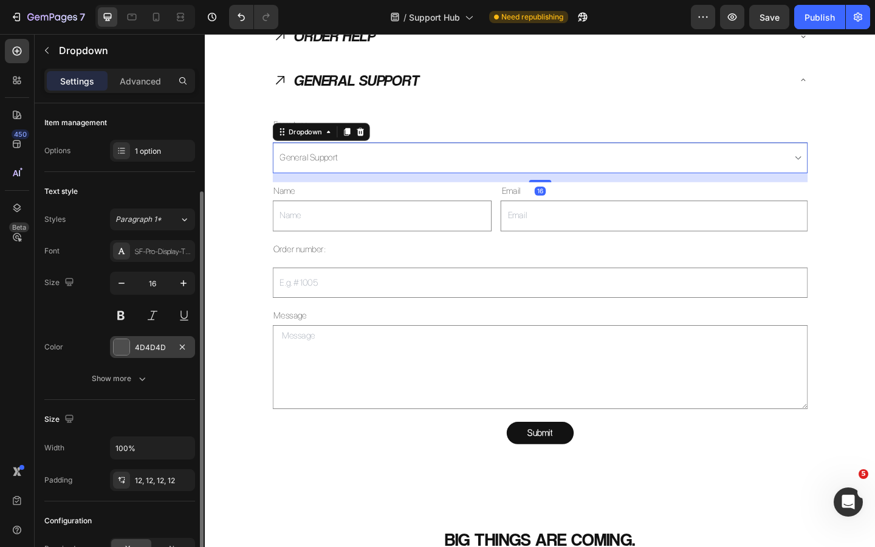
scroll to position [145, 0]
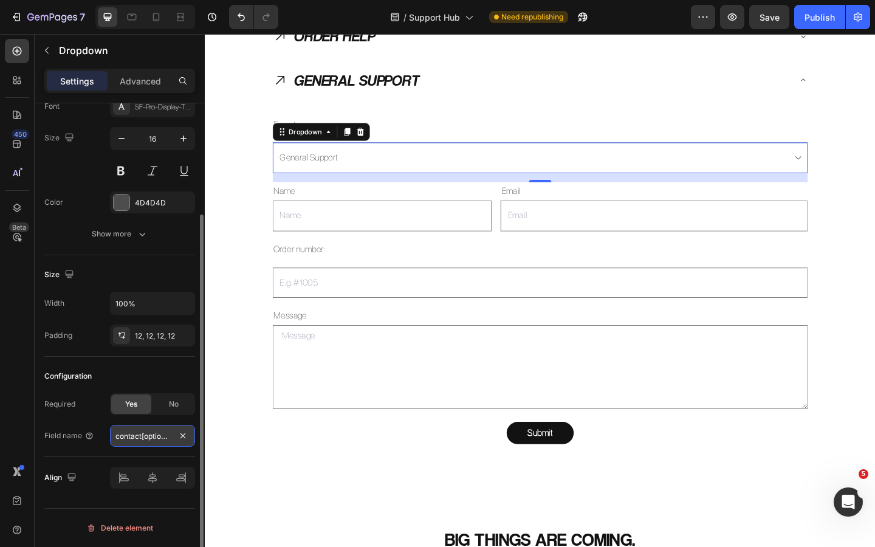
click at [158, 433] on input "contact[options]" at bounding box center [152, 436] width 85 height 22
click at [168, 437] on input "contact[options]" at bounding box center [152, 436] width 85 height 22
type input "contact[body]"
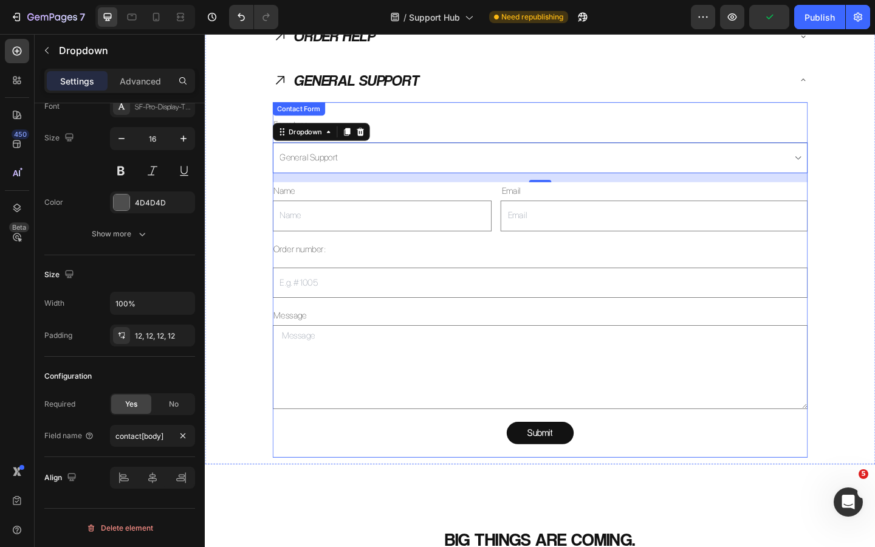
click at [283, 482] on div "Form type: Text Block Choose your option General Support Dropdown 16 Name Text …" at bounding box center [569, 301] width 582 height 387
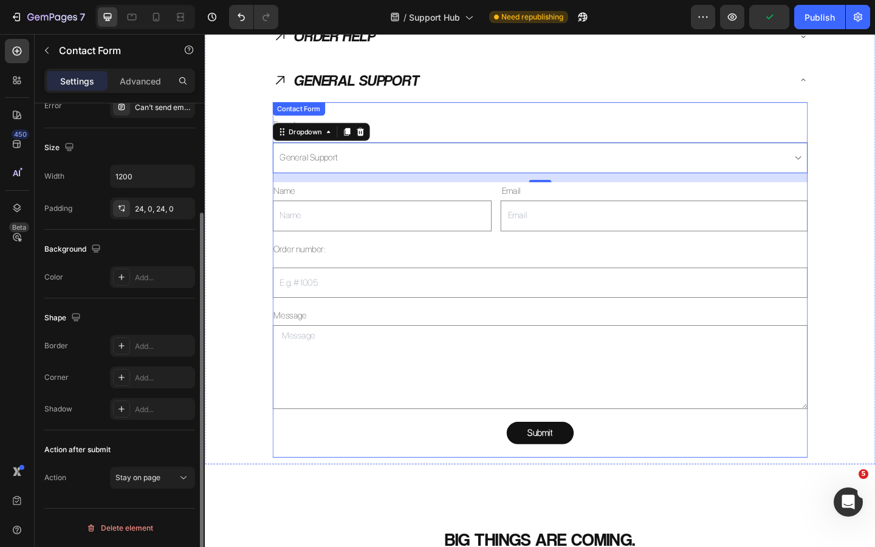
scroll to position [0, 0]
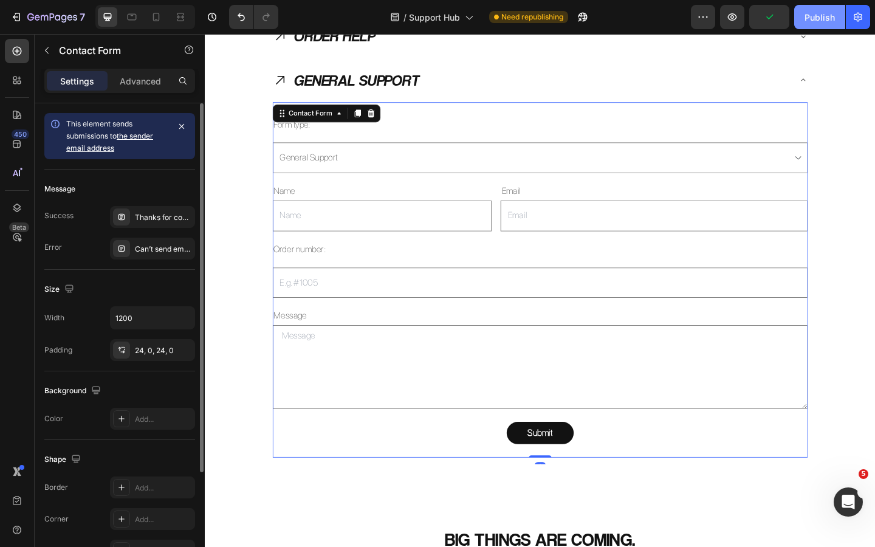
click at [824, 22] on div "Publish" at bounding box center [820, 17] width 30 height 13
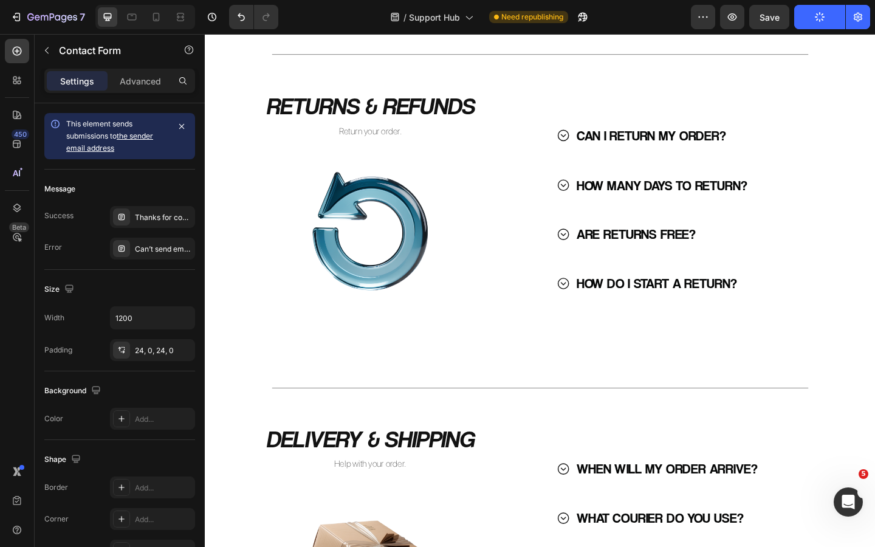
scroll to position [153, 0]
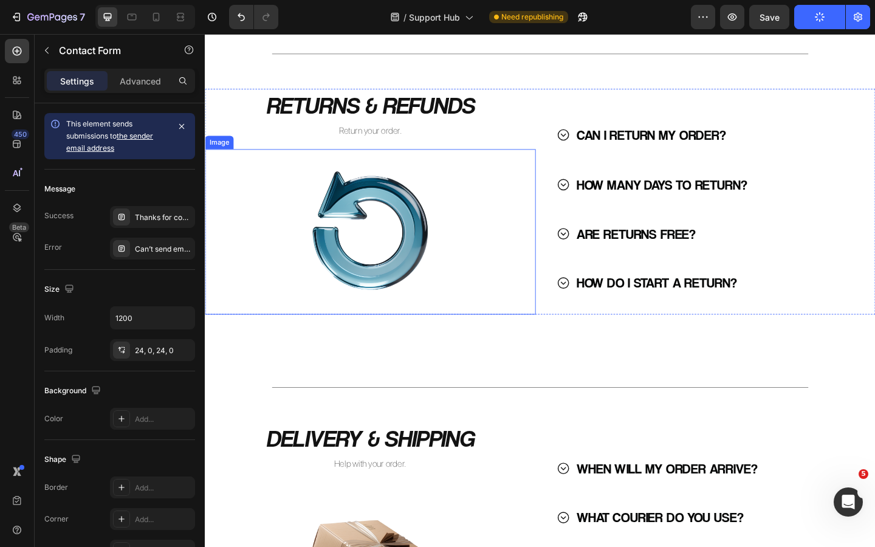
click at [381, 249] on img at bounding box center [385, 249] width 180 height 180
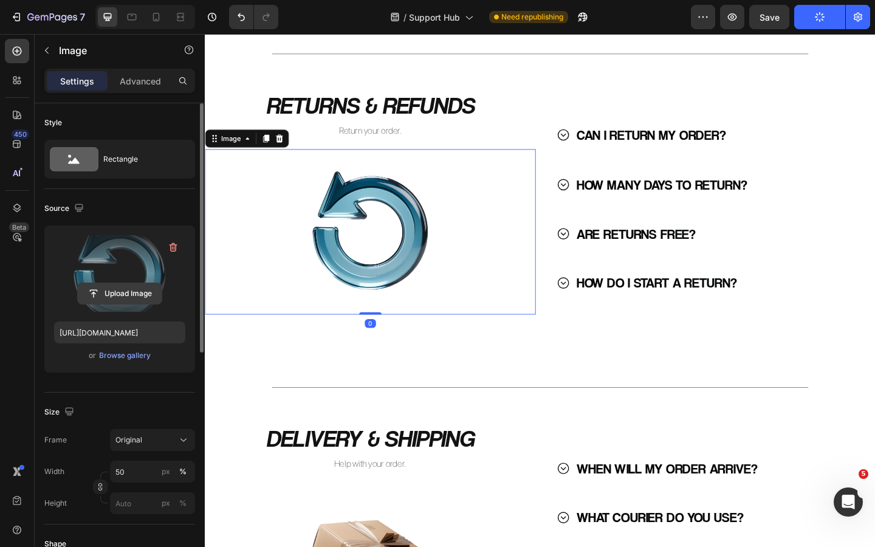
click at [126, 291] on input "file" at bounding box center [120, 293] width 84 height 21
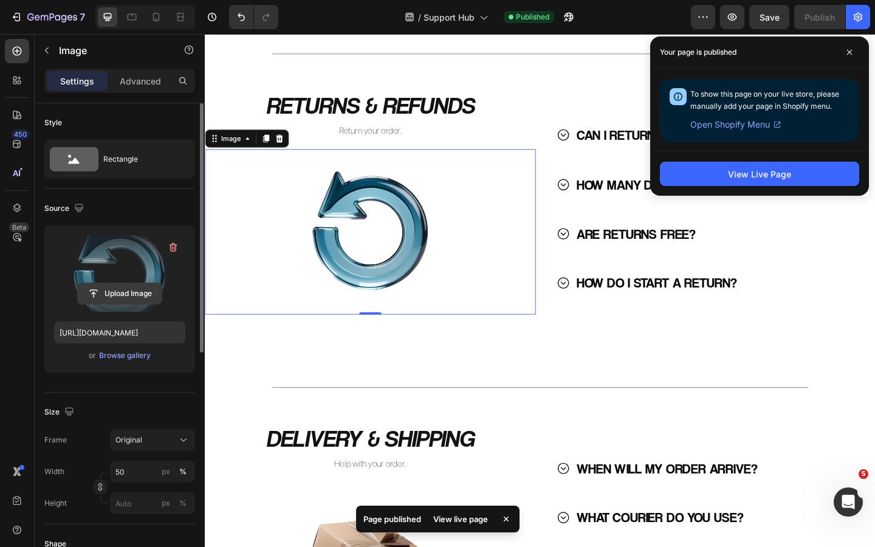
click at [131, 297] on input "file" at bounding box center [120, 293] width 84 height 21
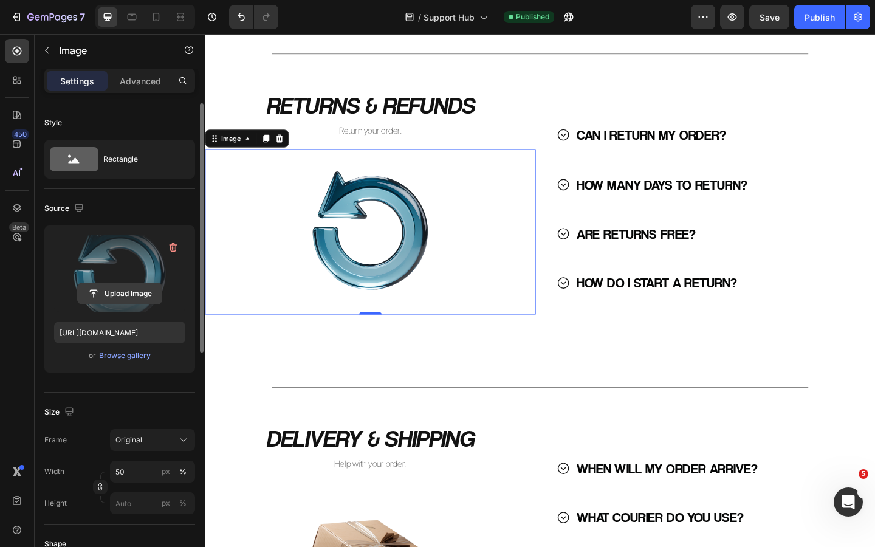
click at [125, 295] on input "file" at bounding box center [120, 293] width 84 height 21
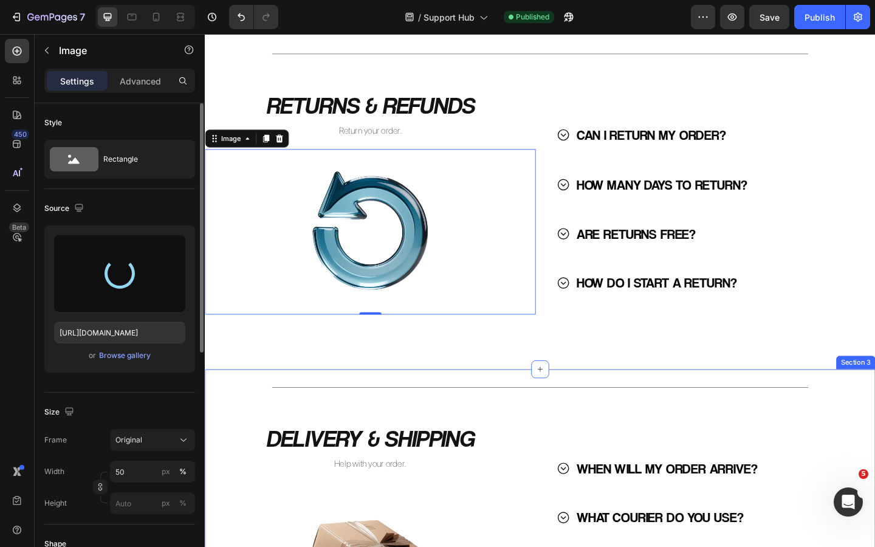
type input "https://cdn.shopify.com/s/files/1/0926/8946/5679/files/gempages_567331744202621…"
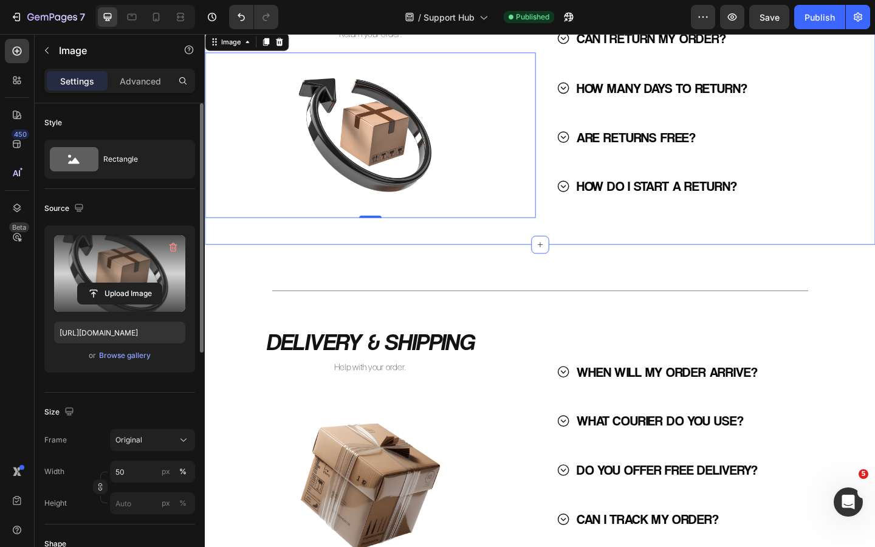
scroll to position [283, 0]
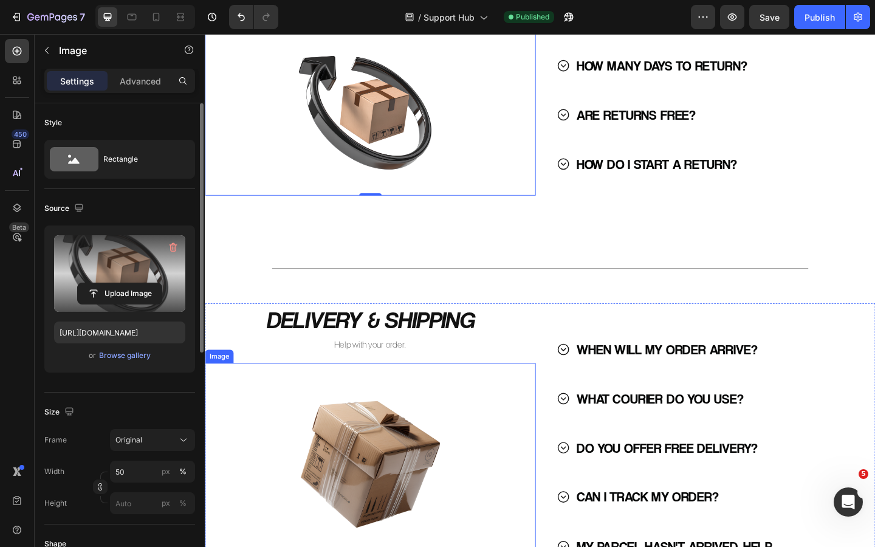
click at [416, 449] on img at bounding box center [385, 500] width 216 height 216
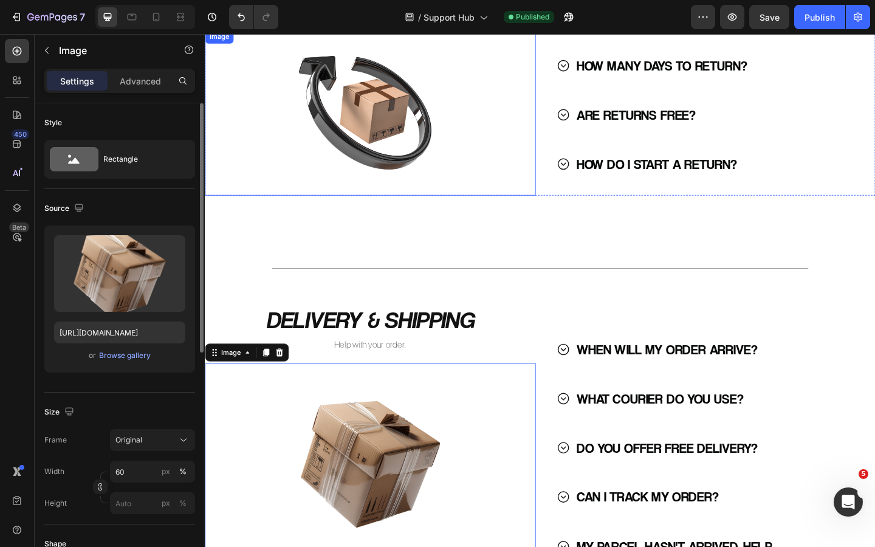
click at [416, 101] on img at bounding box center [385, 120] width 180 height 180
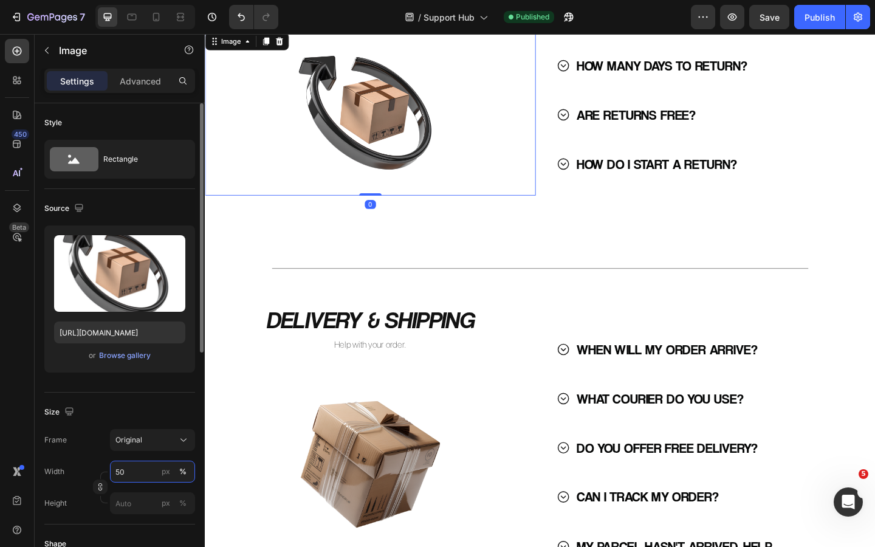
click at [143, 475] on input "50" at bounding box center [152, 472] width 85 height 22
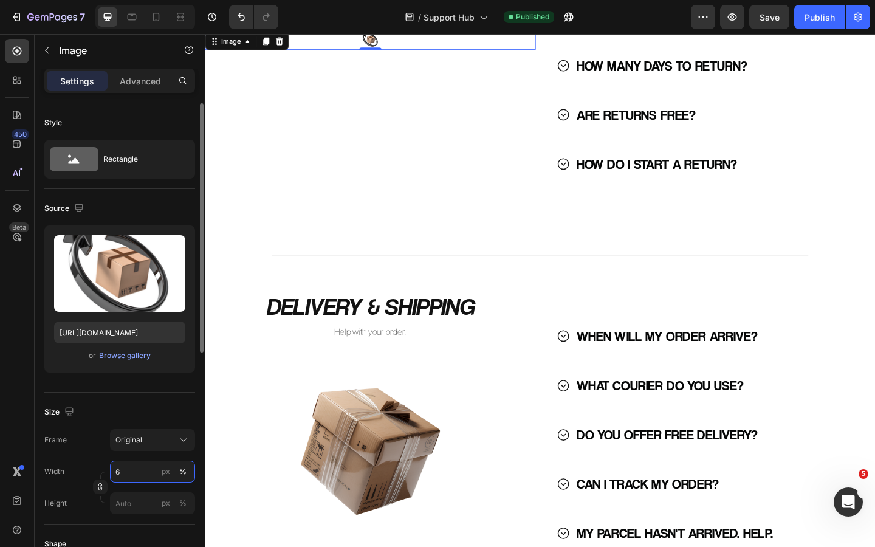
type input "60"
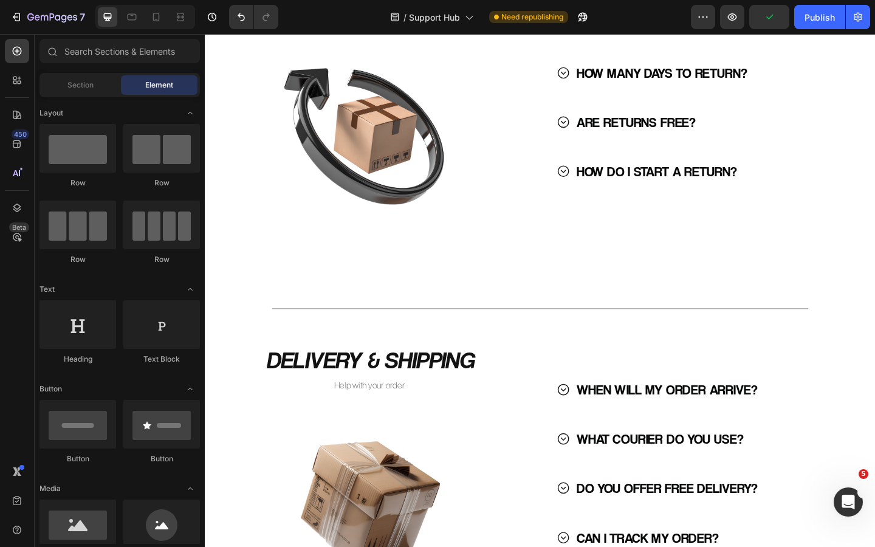
scroll to position [266, 0]
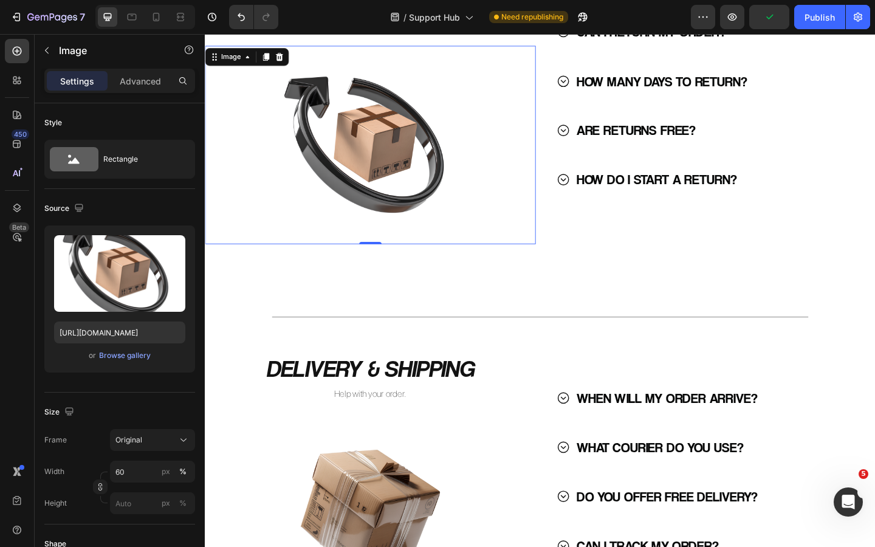
click at [424, 195] on img at bounding box center [385, 155] width 216 height 216
click at [137, 462] on input "60" at bounding box center [152, 472] width 85 height 22
type input "70"
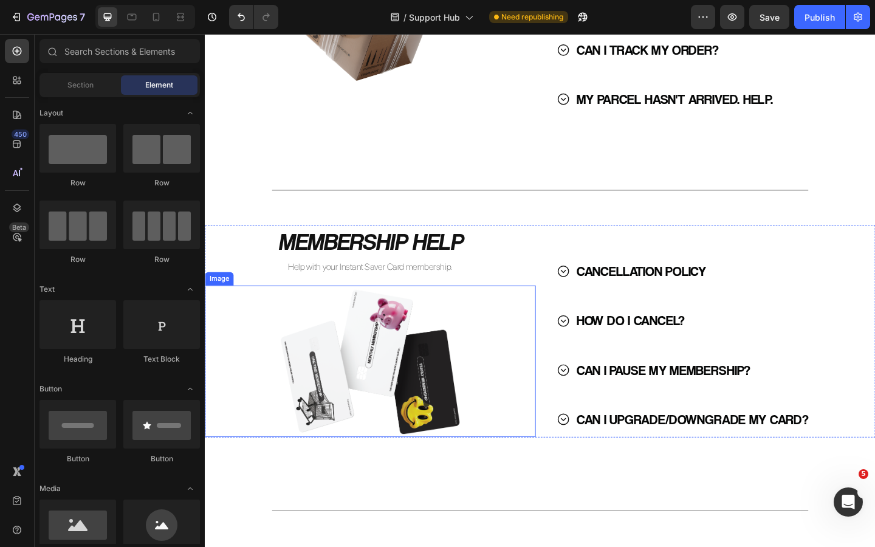
scroll to position [842, 0]
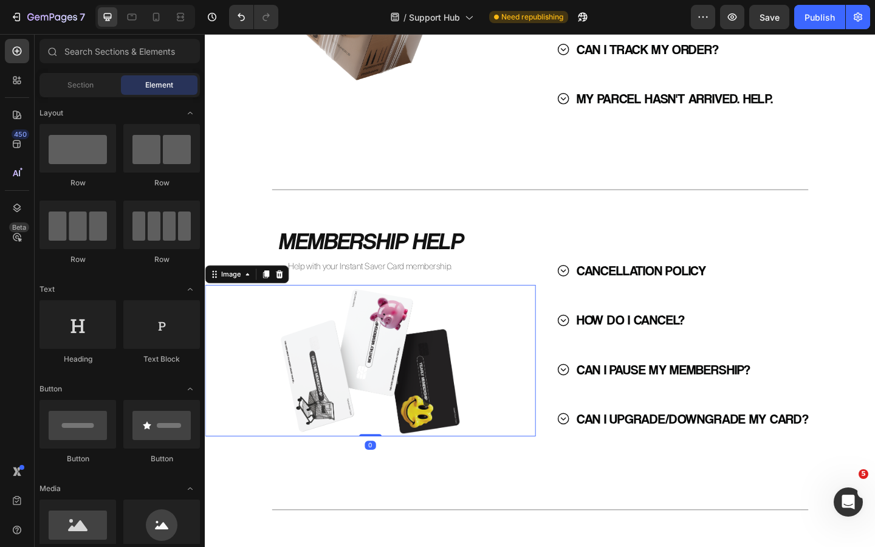
click at [432, 375] on img at bounding box center [385, 389] width 216 height 165
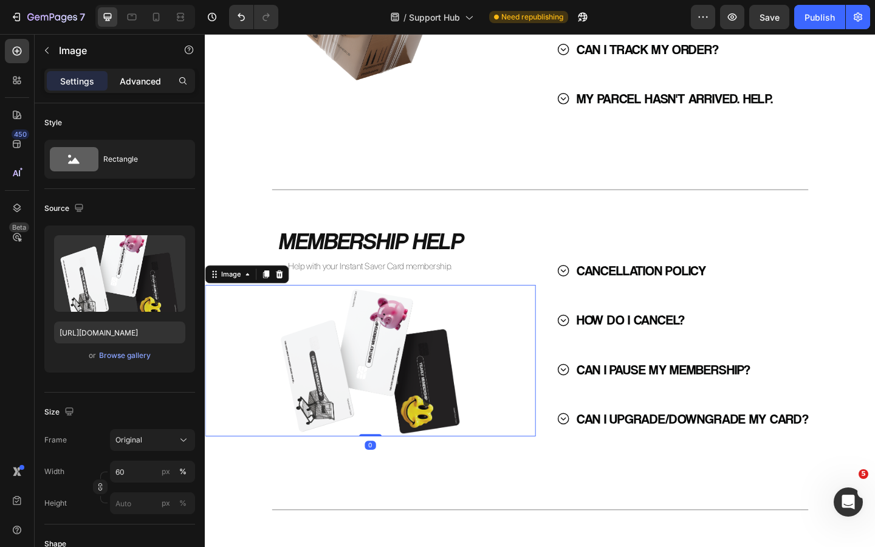
click at [151, 81] on p "Advanced" at bounding box center [140, 81] width 41 height 13
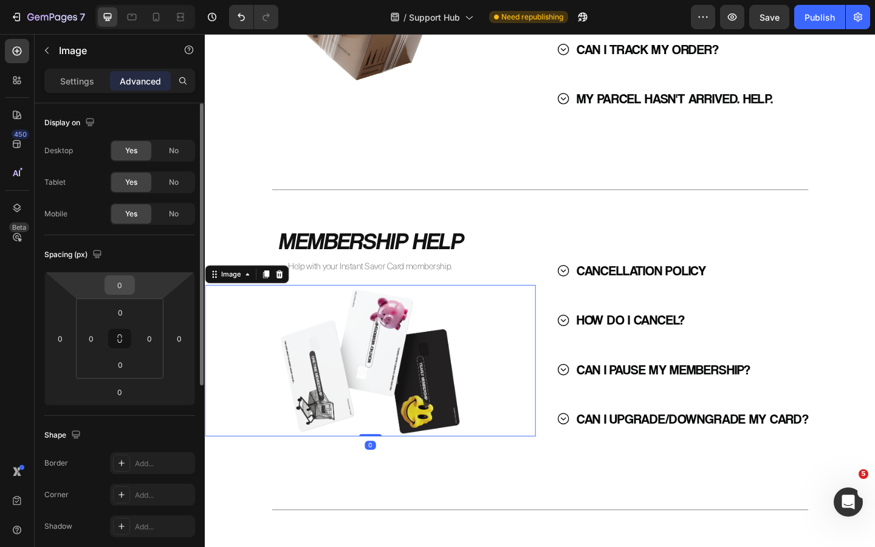
click at [125, 287] on input "0" at bounding box center [120, 285] width 24 height 18
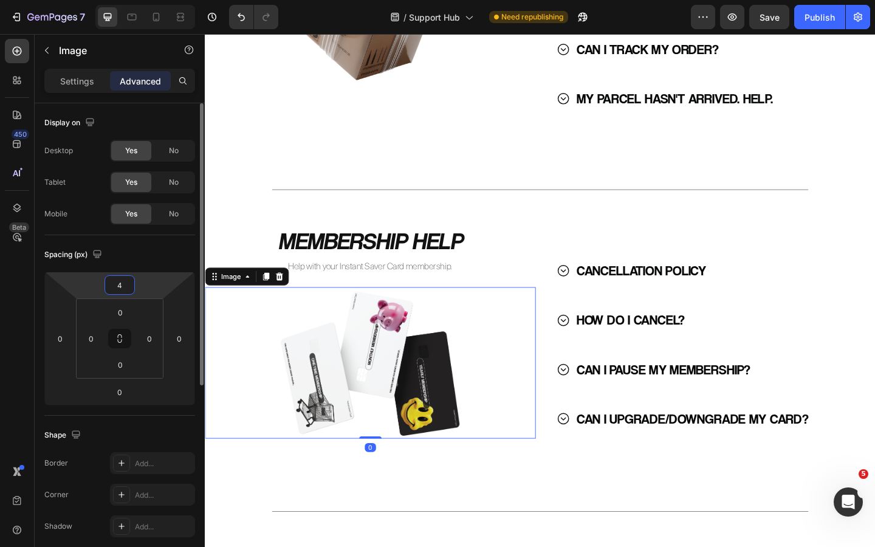
type input "40"
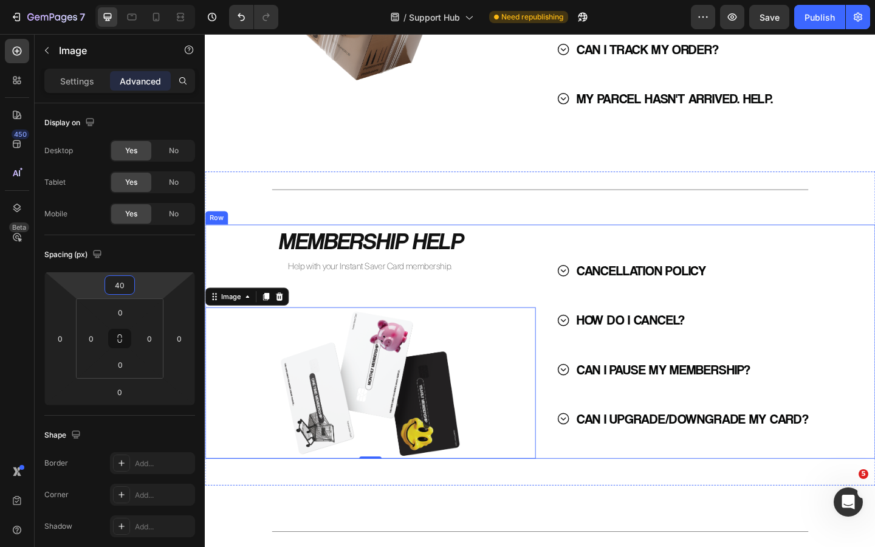
click at [532, 298] on div "MEMBERSHIP HELP Heading Help with your Instant Saver Card membership. Text Bloc…" at bounding box center [385, 368] width 360 height 255
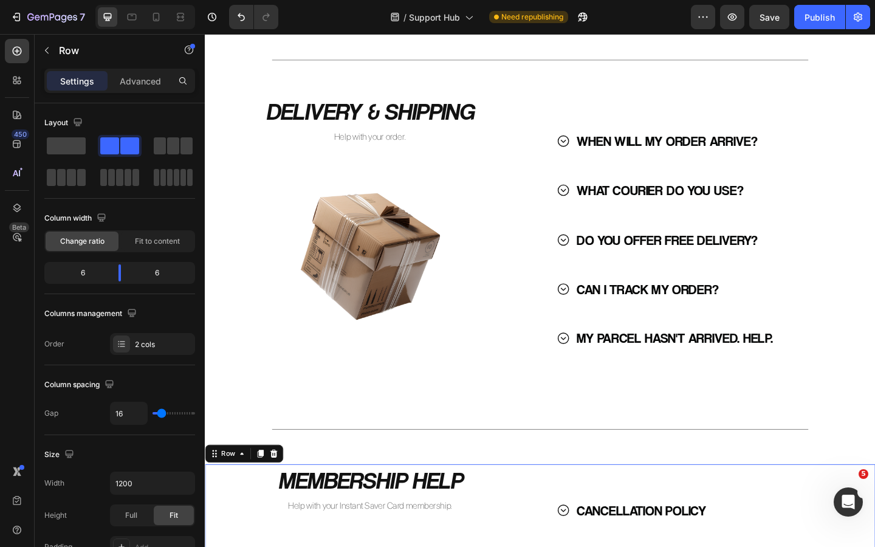
scroll to position [569, 0]
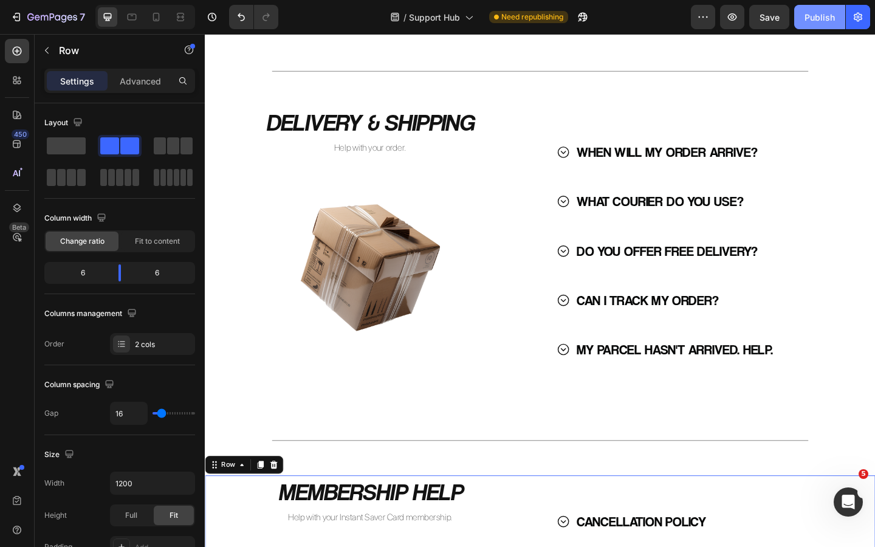
click at [822, 22] on div "Publish" at bounding box center [820, 17] width 30 height 13
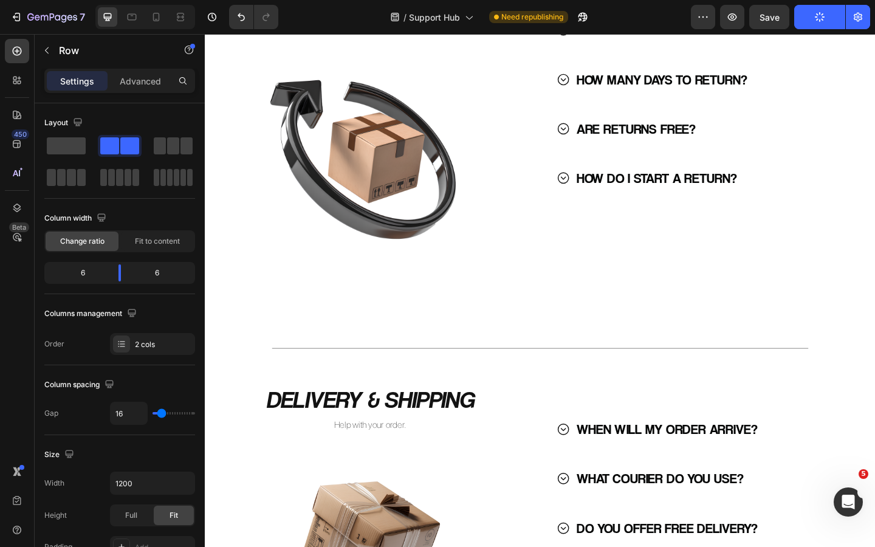
scroll to position [266, 0]
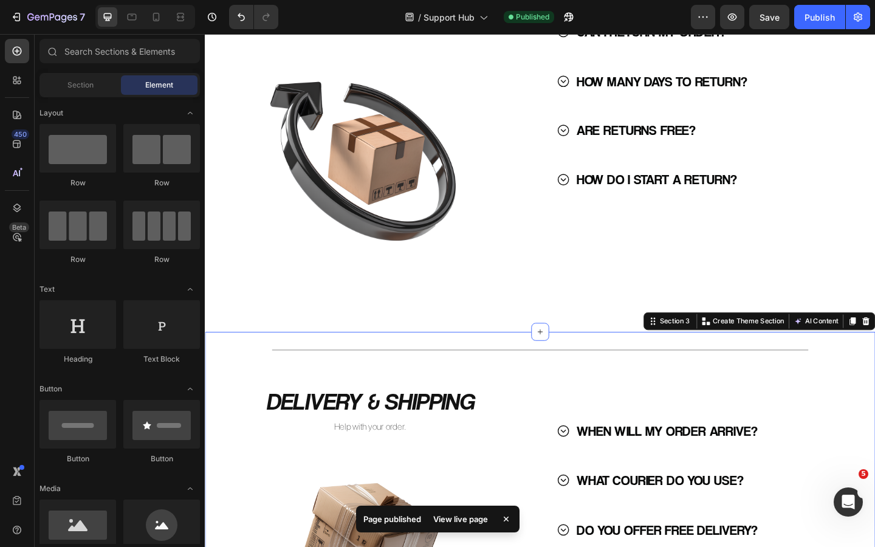
click at [560, 407] on div "Title Line DELIVERY & SHIPPING Heading Help with your order. Text Block Image W…" at bounding box center [570, 544] width 730 height 333
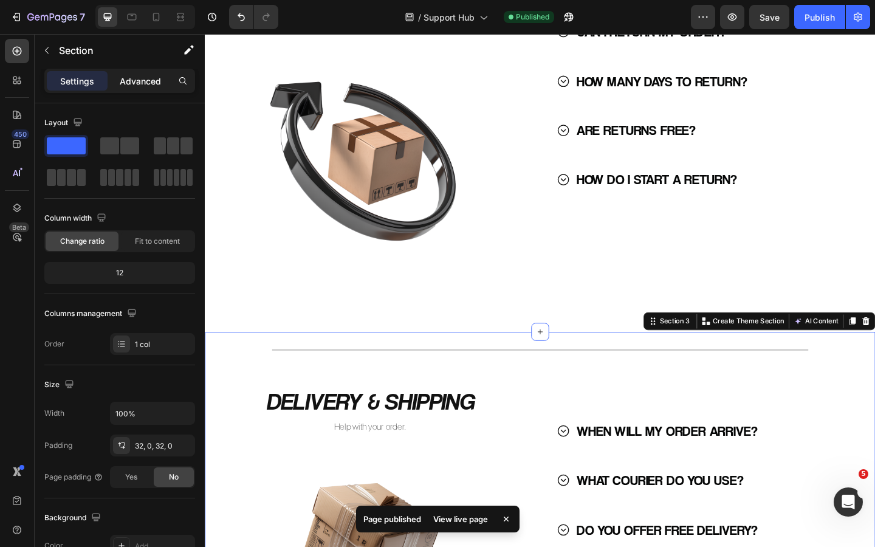
click at [141, 80] on p "Advanced" at bounding box center [140, 81] width 41 height 13
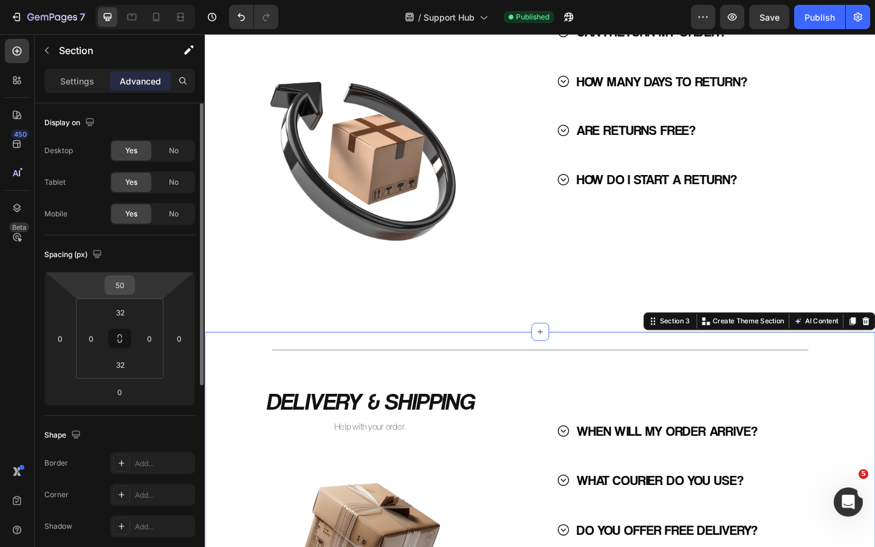
click at [127, 289] on input "50" at bounding box center [120, 285] width 24 height 18
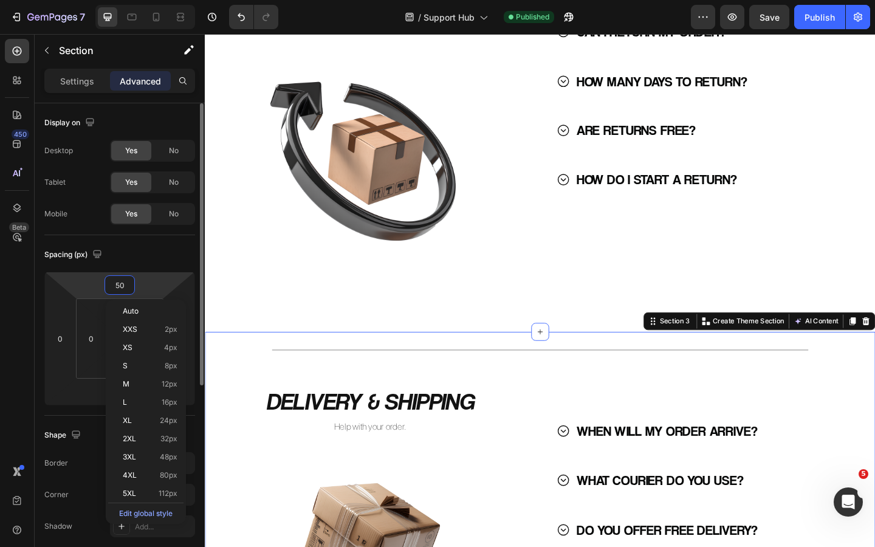
type input "0"
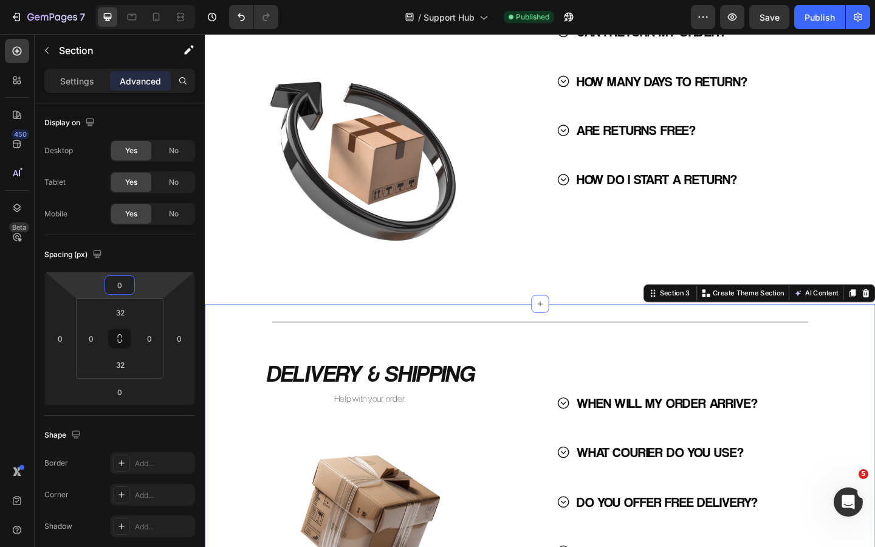
click at [554, 385] on h2 "DELIVERY & SHIPPING" at bounding box center [385, 403] width 360 height 36
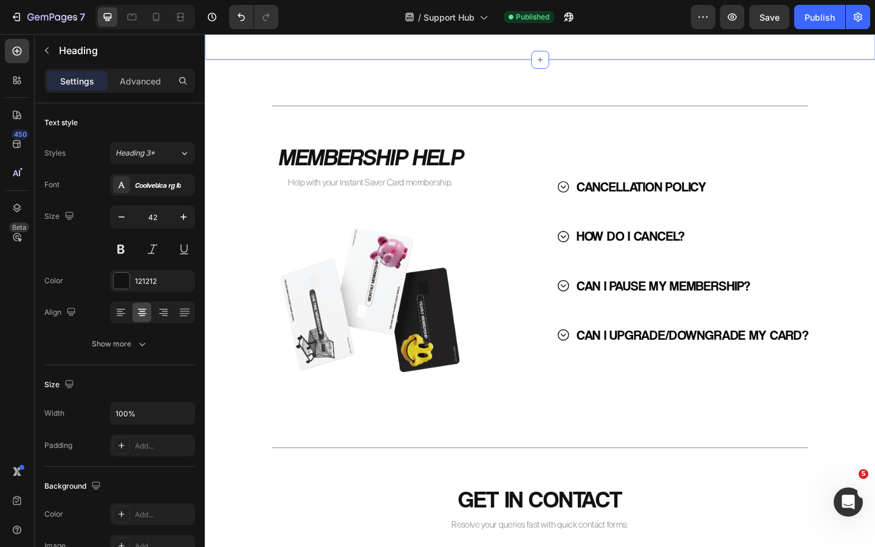
scroll to position [902, 0]
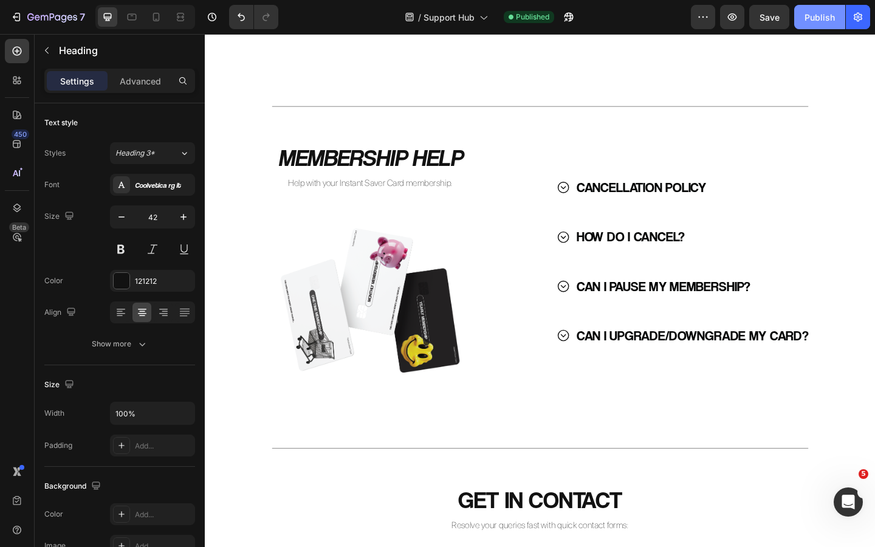
click at [814, 27] on button "Publish" at bounding box center [820, 17] width 51 height 24
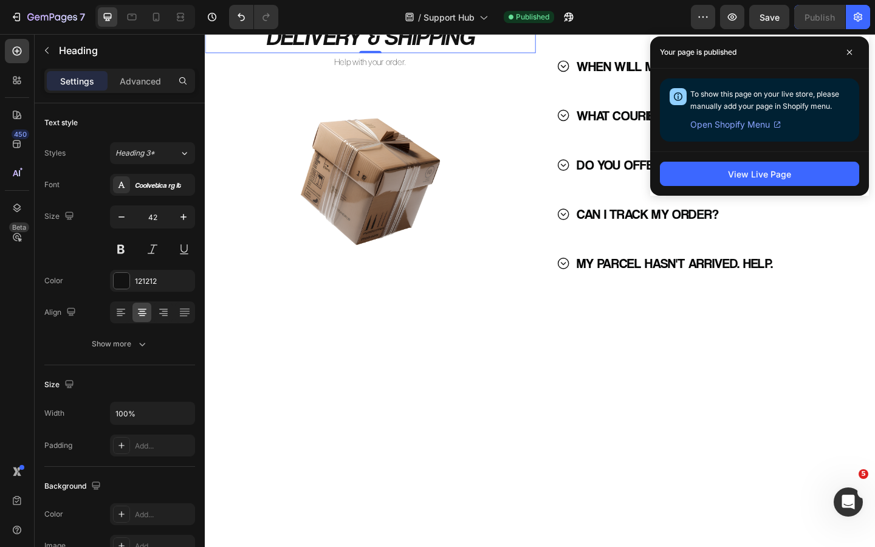
scroll to position [0, 0]
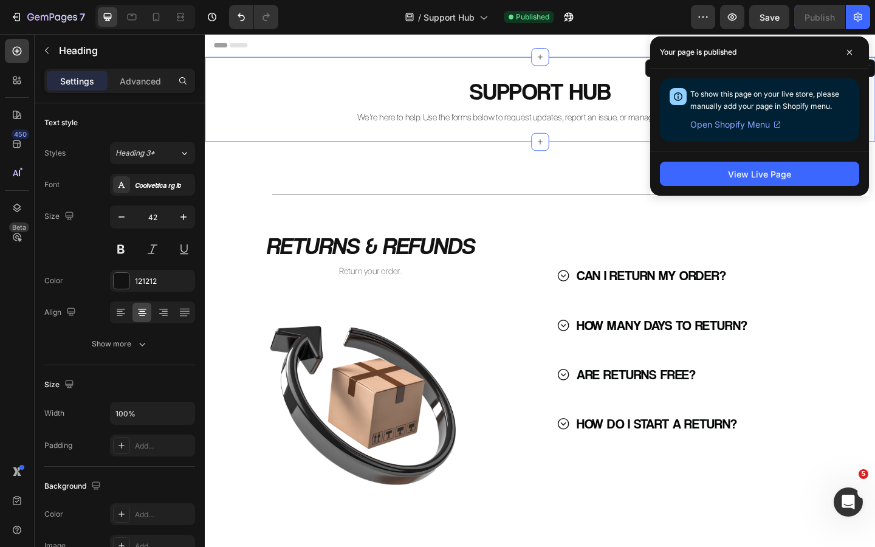
click at [579, 72] on div "SUPPORT HUB Heading We’re here to help. Use the forms below to request updates,…" at bounding box center [570, 105] width 730 height 92
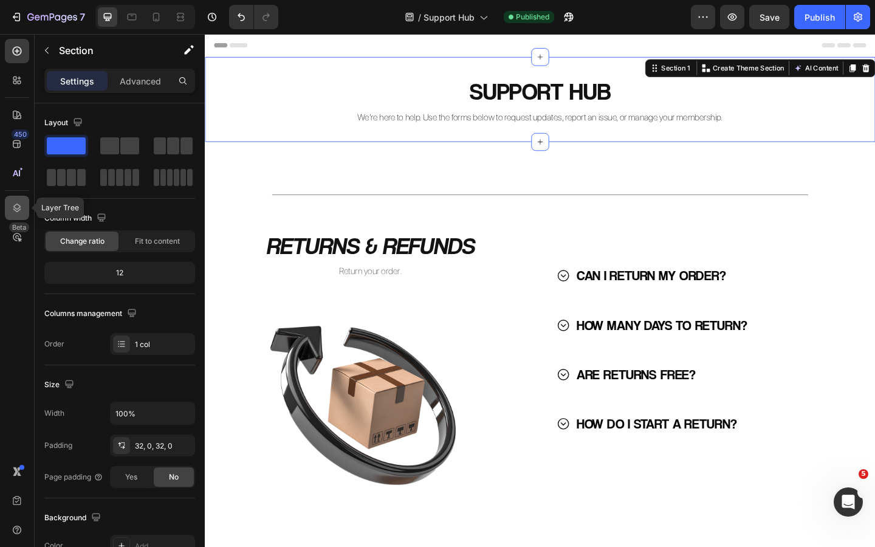
click at [19, 209] on icon at bounding box center [17, 208] width 12 height 12
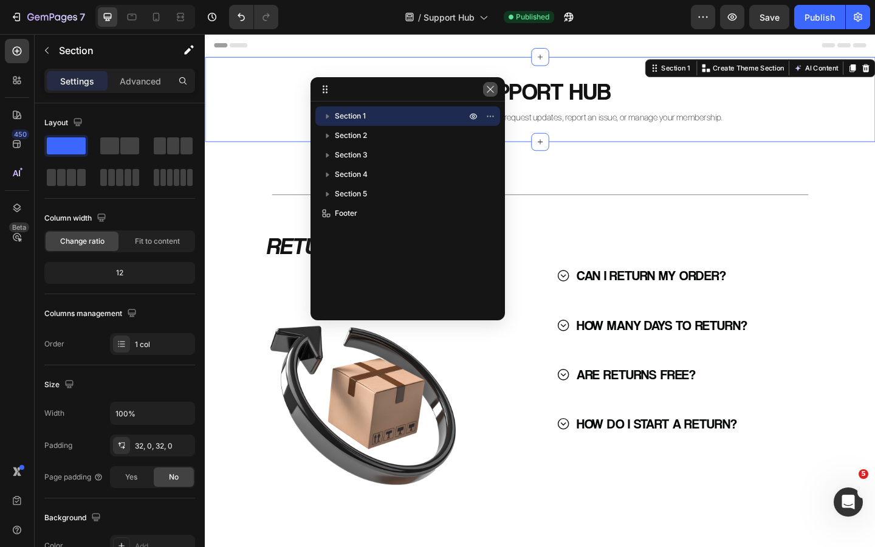
drag, startPoint x: 486, startPoint y: 90, endPoint x: 306, endPoint y: 61, distance: 182.2
click at [486, 90] on icon "button" at bounding box center [491, 90] width 10 height 10
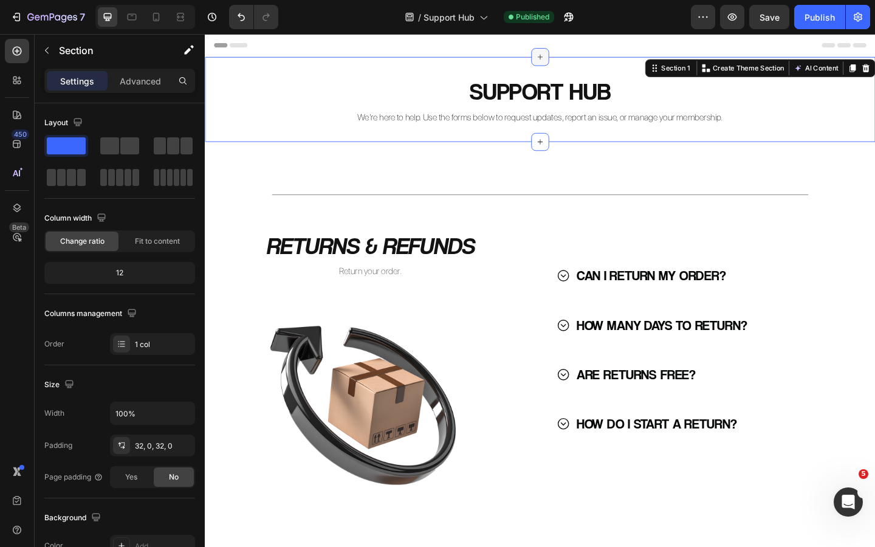
click at [573, 61] on icon at bounding box center [570, 59] width 10 height 10
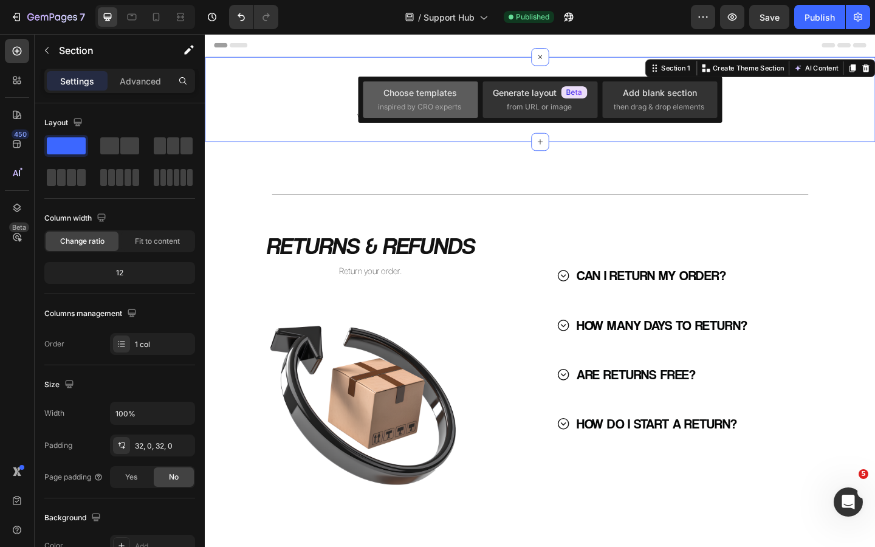
click at [412, 98] on div "Choose templates" at bounding box center [421, 92] width 74 height 13
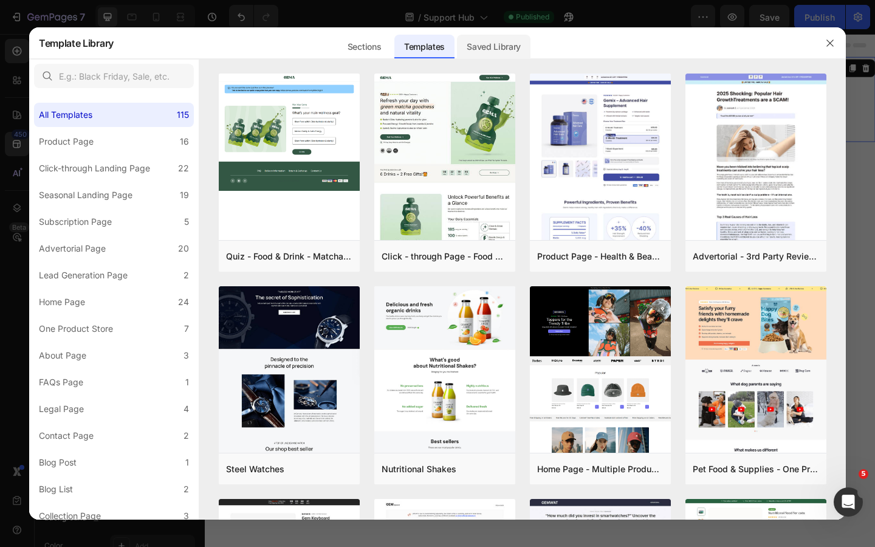
click at [486, 52] on div "Saved Library" at bounding box center [494, 47] width 74 height 24
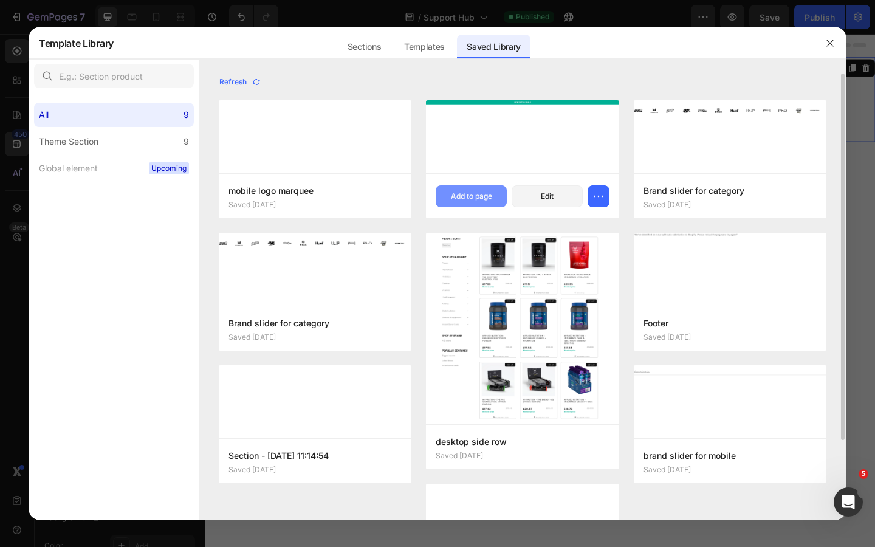
click at [477, 192] on div "Add to page" at bounding box center [471, 196] width 41 height 11
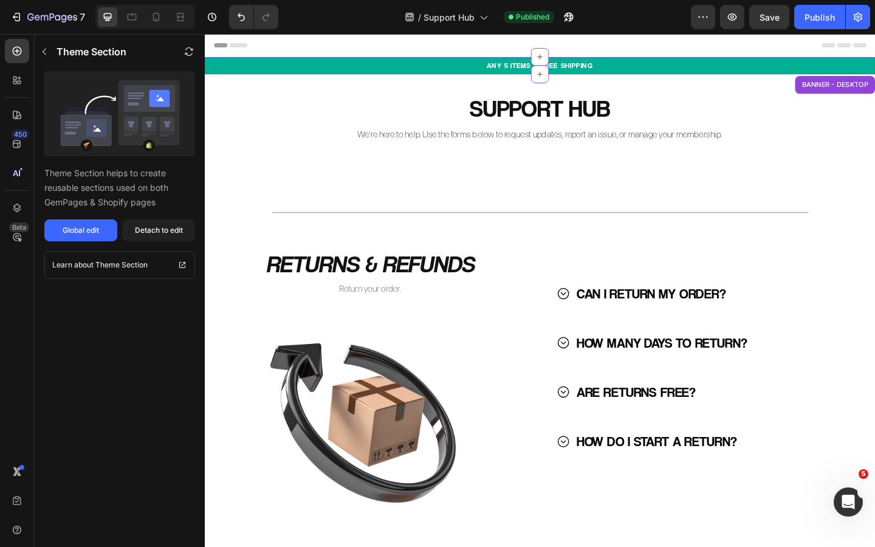
scroll to position [25, 0]
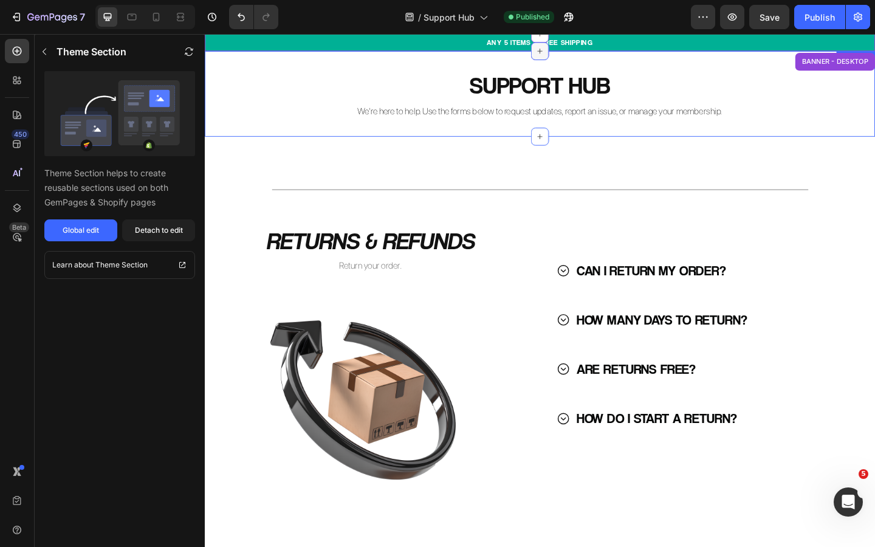
click at [570, 60] on div at bounding box center [569, 52] width 19 height 19
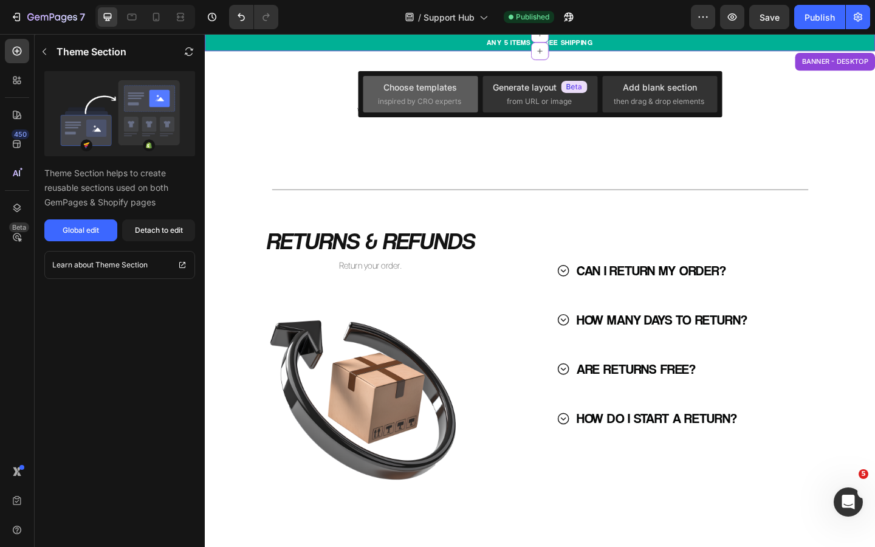
click at [443, 93] on div "Choose templates" at bounding box center [421, 87] width 74 height 13
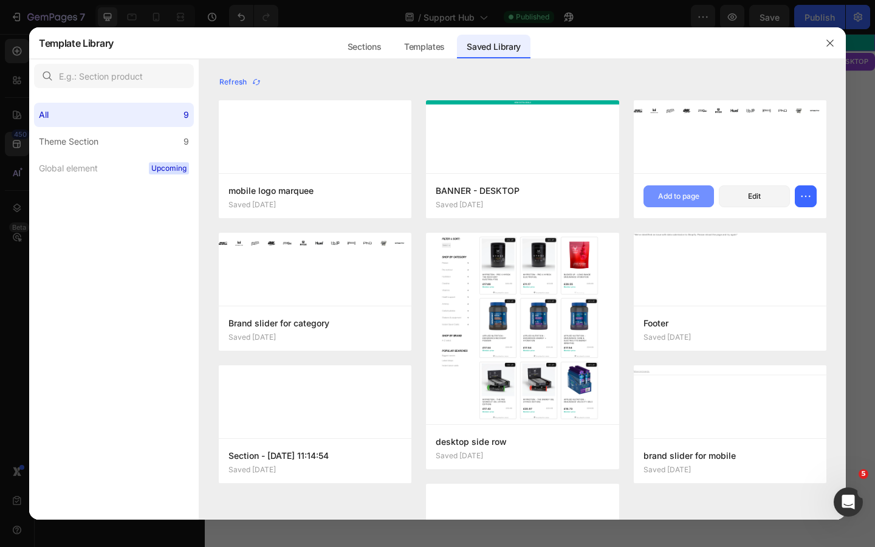
click at [679, 195] on div "Add to page" at bounding box center [678, 196] width 41 height 11
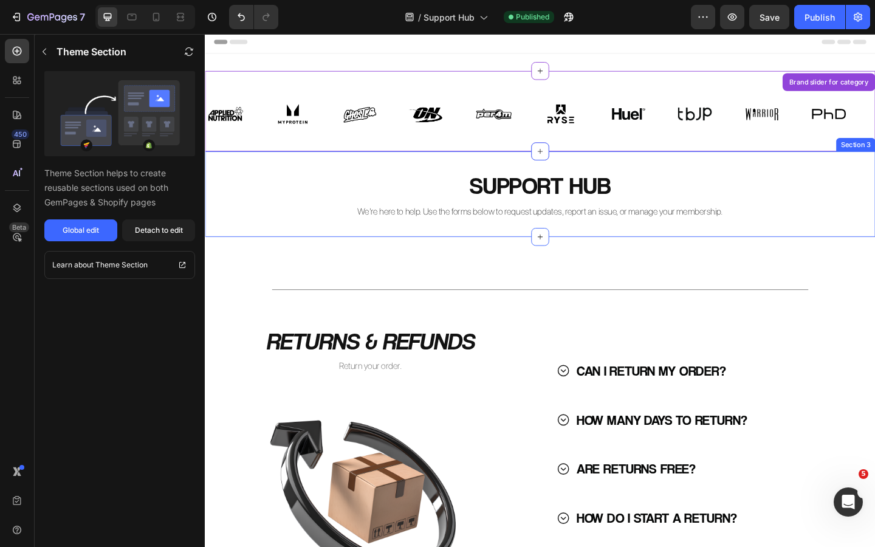
scroll to position [0, 0]
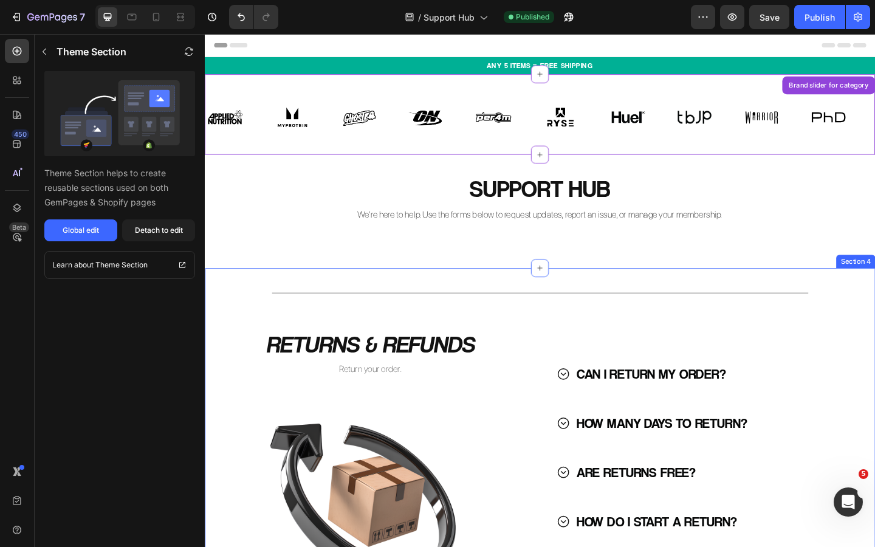
click at [579, 301] on div "Title Line RETURNS & REFUNDS Heading Return your order. Text Block Image CAN I …" at bounding box center [570, 495] width 730 height 412
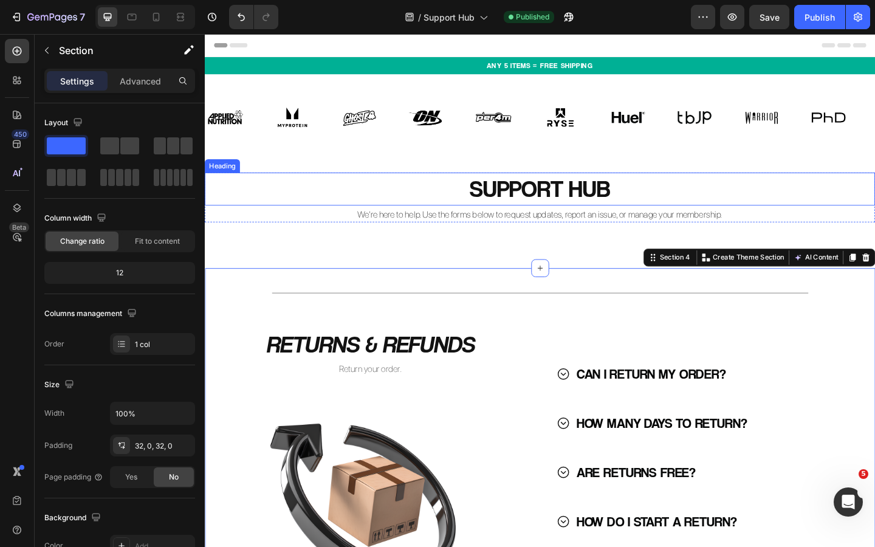
click at [664, 199] on h2 "SUPPORT HUB" at bounding box center [570, 203] width 730 height 36
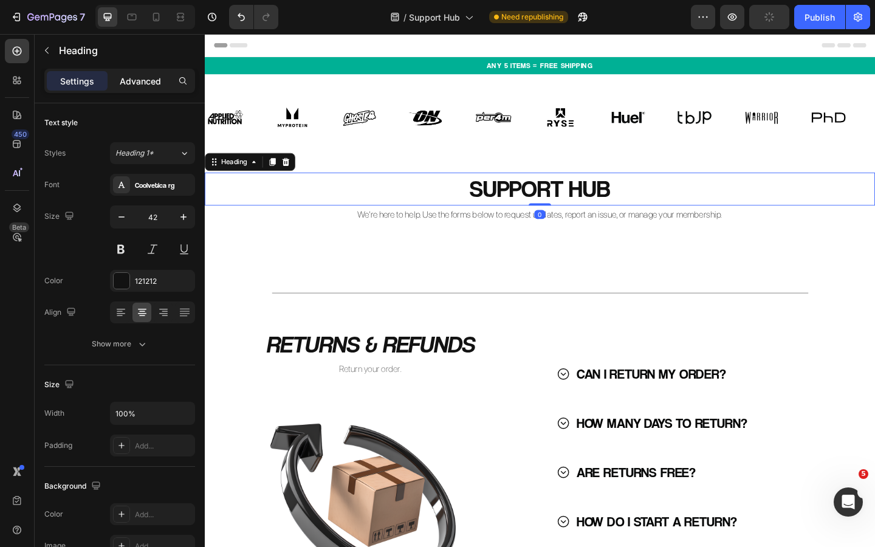
click at [141, 72] on div "Advanced" at bounding box center [140, 80] width 61 height 19
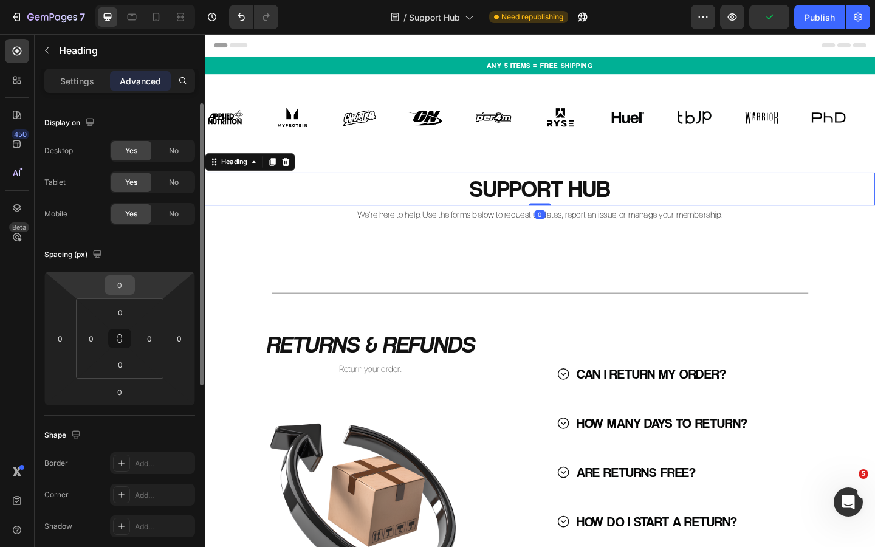
click at [116, 284] on input "0" at bounding box center [120, 285] width 24 height 18
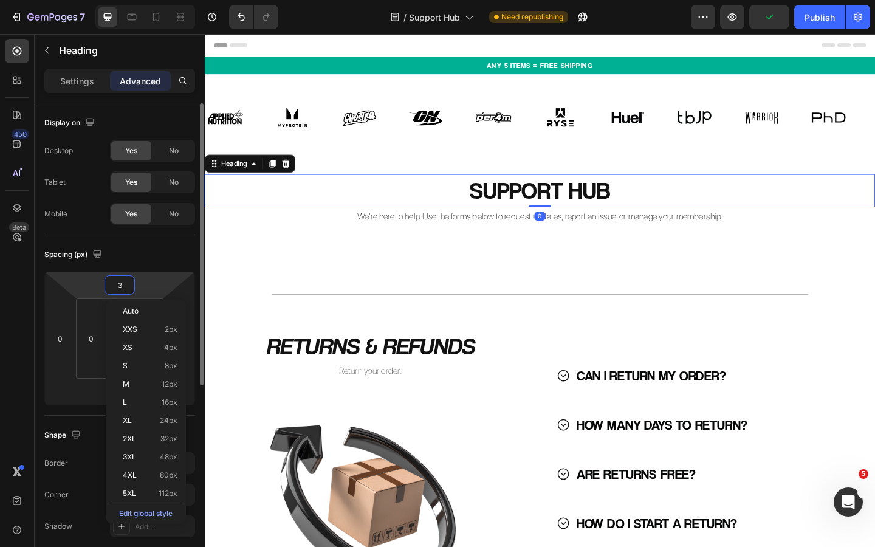
type input "30"
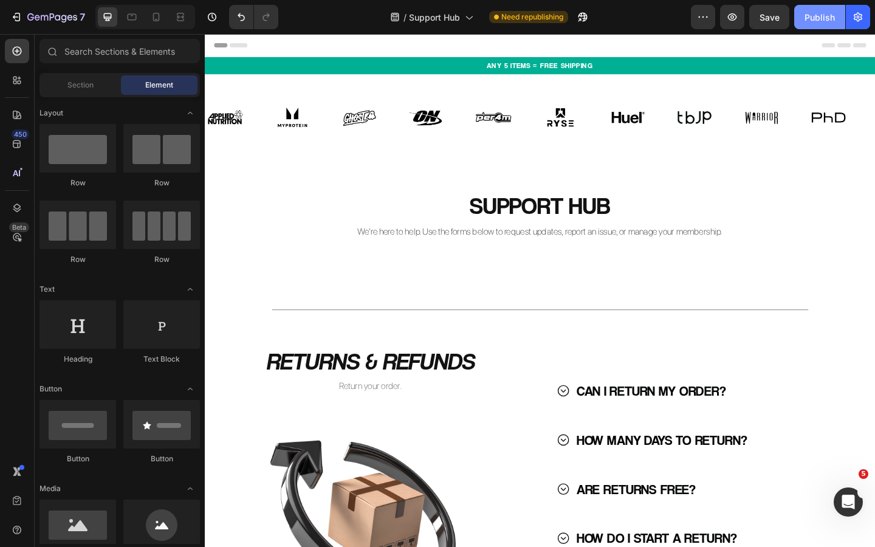
click at [815, 17] on div "Publish" at bounding box center [820, 17] width 30 height 13
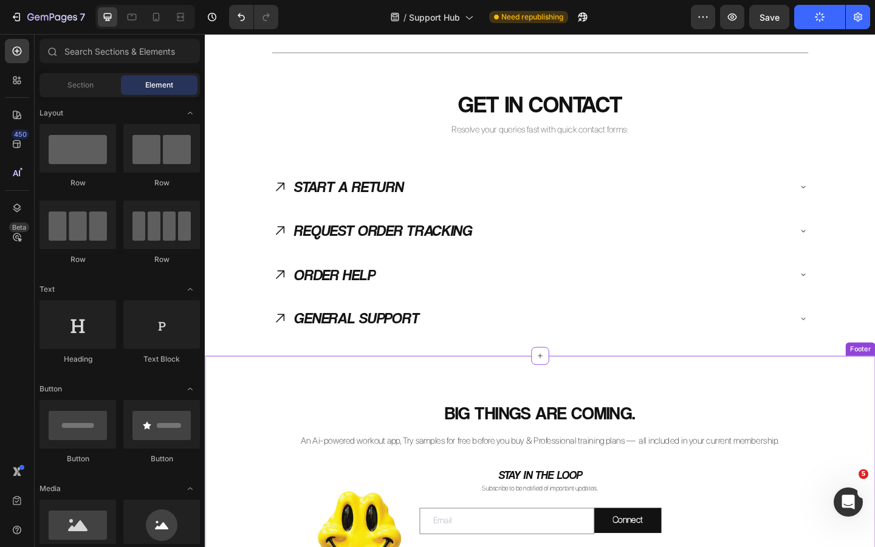
scroll to position [1457, 0]
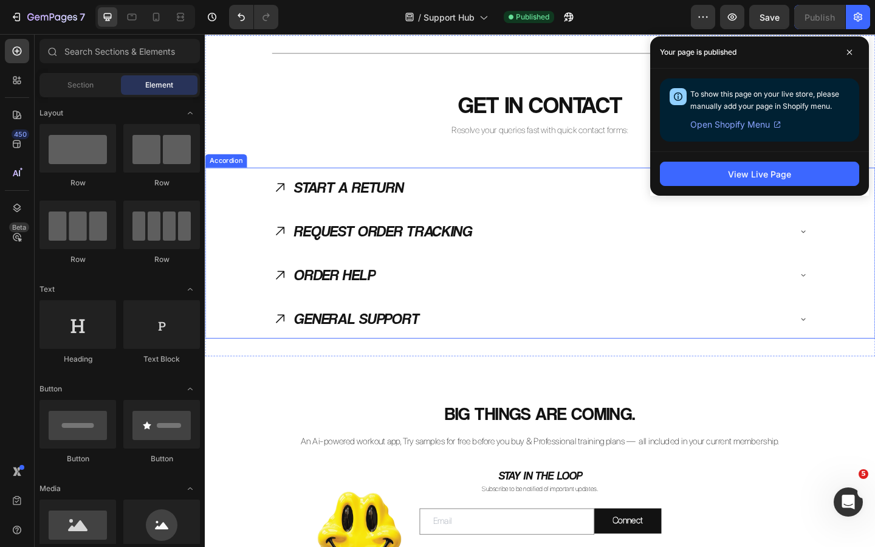
click at [390, 295] on p "ORDER HELP" at bounding box center [346, 296] width 88 height 30
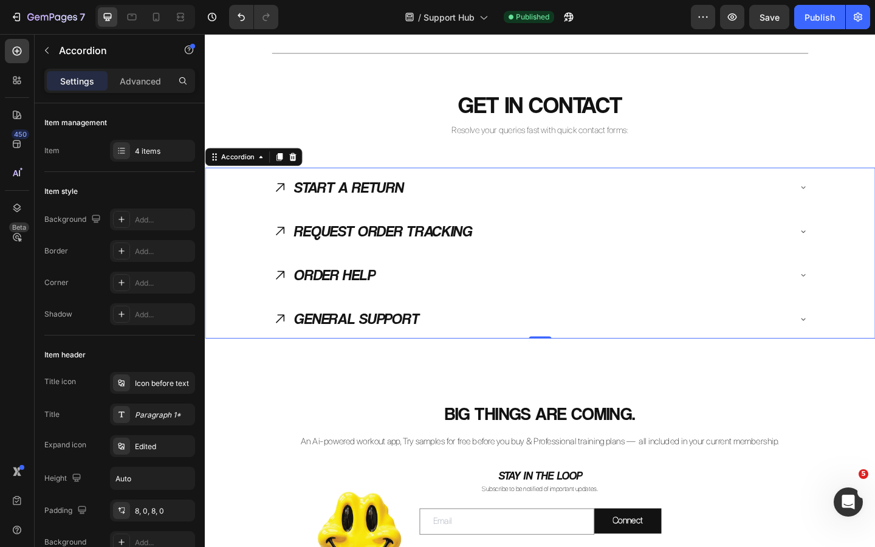
click at [405, 297] on div "ORDER HELP" at bounding box center [559, 296] width 563 height 33
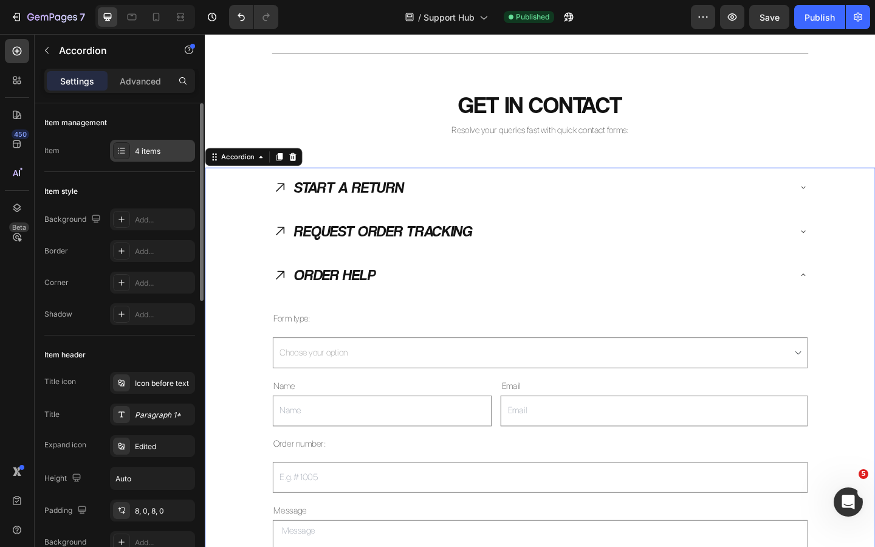
click at [148, 152] on div "4 items" at bounding box center [163, 151] width 57 height 11
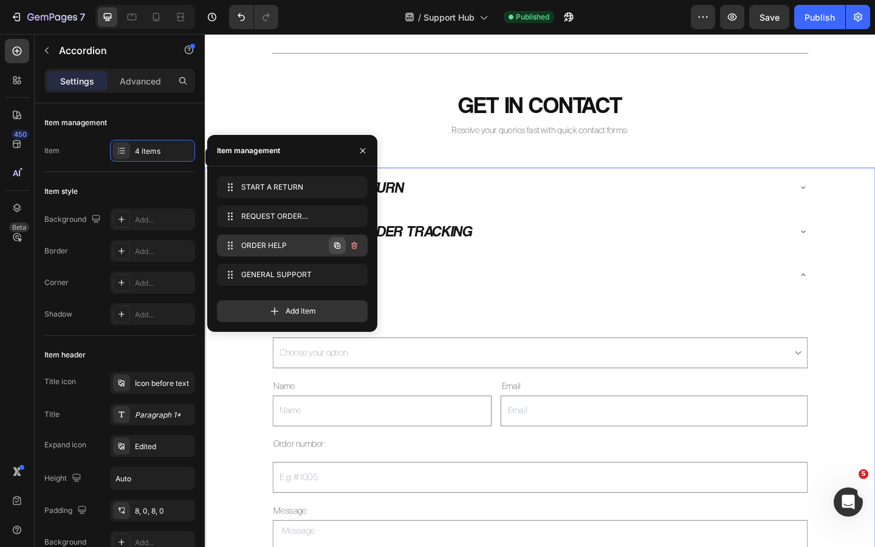
click at [335, 241] on icon "button" at bounding box center [338, 246] width 10 height 10
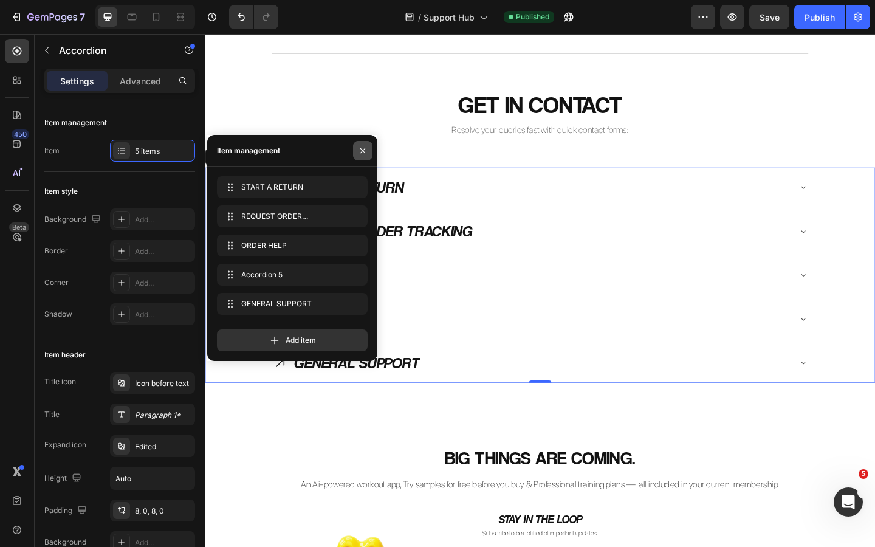
click at [363, 148] on icon "button" at bounding box center [363, 151] width 10 height 10
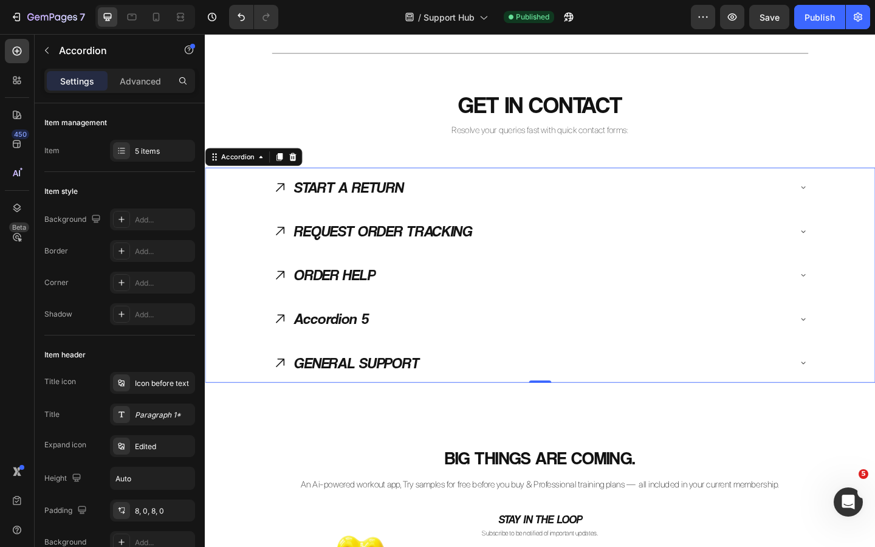
click at [345, 343] on div "Accordion 5" at bounding box center [342, 343] width 85 height 33
click at [345, 343] on p "Accordion 5" at bounding box center [342, 344] width 81 height 30
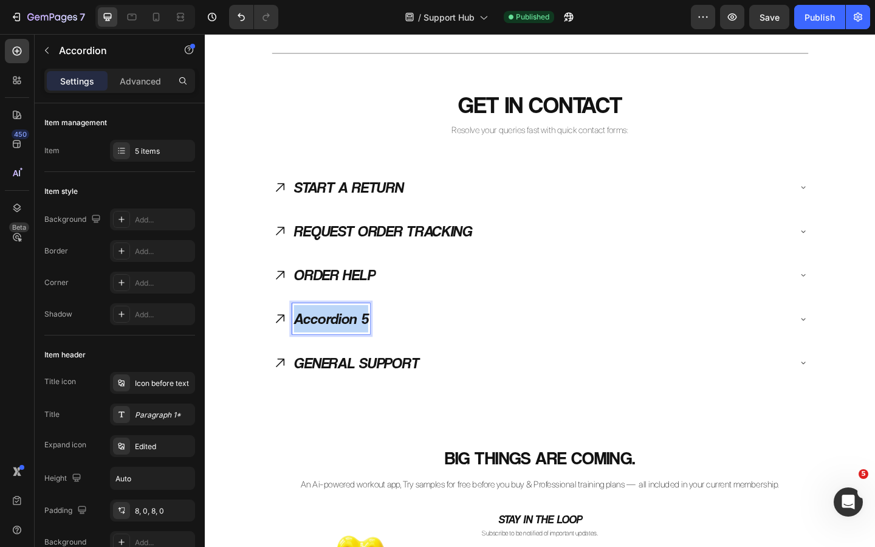
click at [345, 343] on p "Accordion 5" at bounding box center [342, 344] width 81 height 30
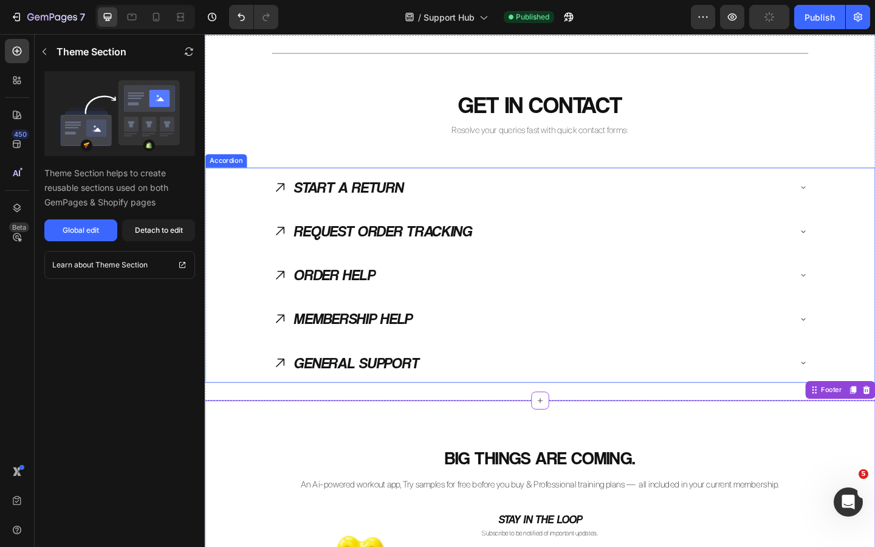
click at [429, 348] on p "MEMBERSHIP HELP" at bounding box center [366, 344] width 129 height 30
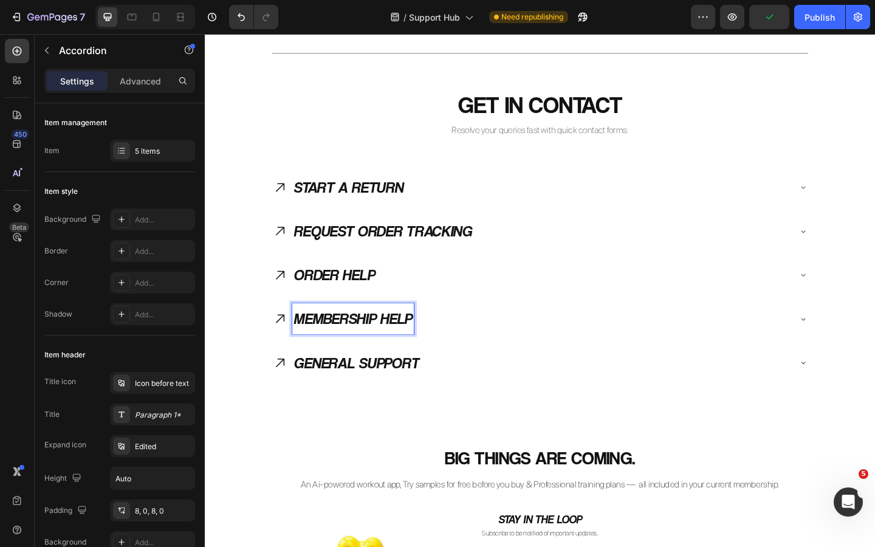
click at [432, 347] on div "MEMBERSHIP HELP" at bounding box center [366, 343] width 133 height 33
click at [429, 345] on p "MEMBERSHIP HELP" at bounding box center [366, 344] width 129 height 30
click at [435, 392] on p "GENERAL SUPPORT" at bounding box center [370, 392] width 136 height 30
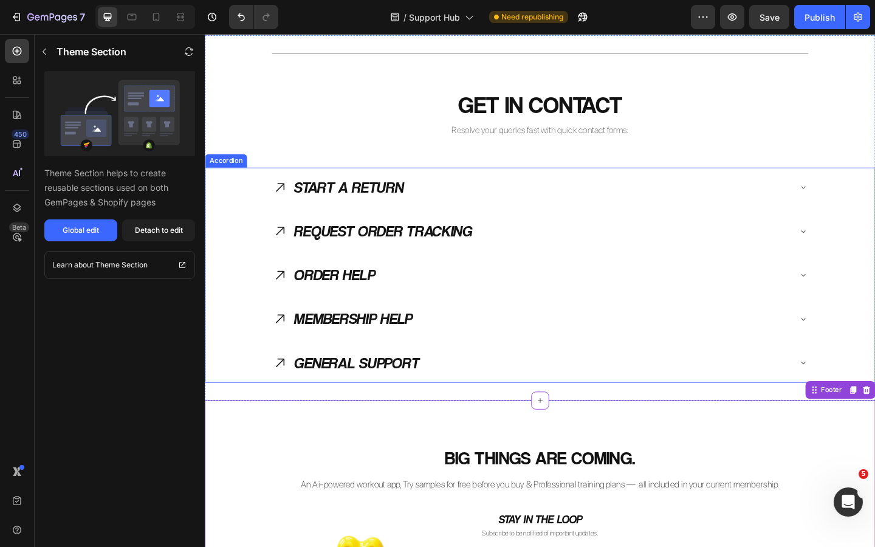
click at [288, 344] on icon at bounding box center [286, 344] width 16 height 16
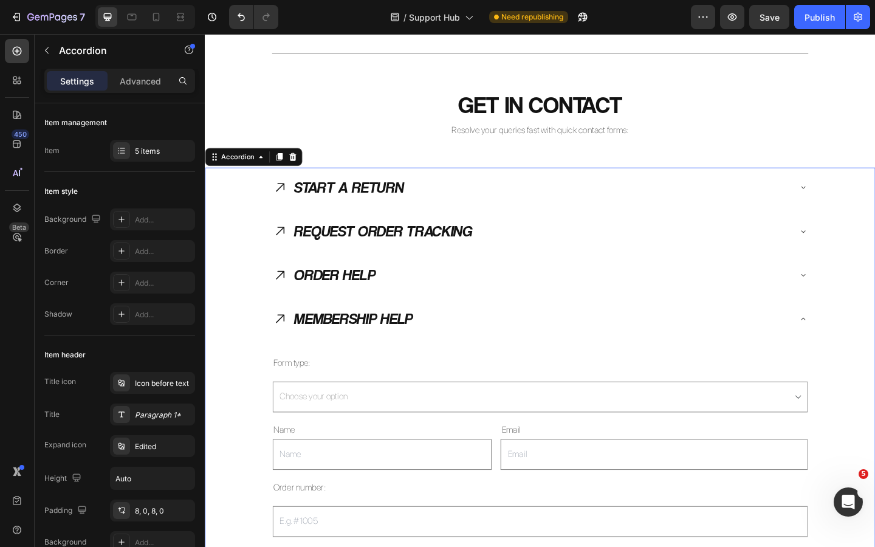
scroll to position [1600, 0]
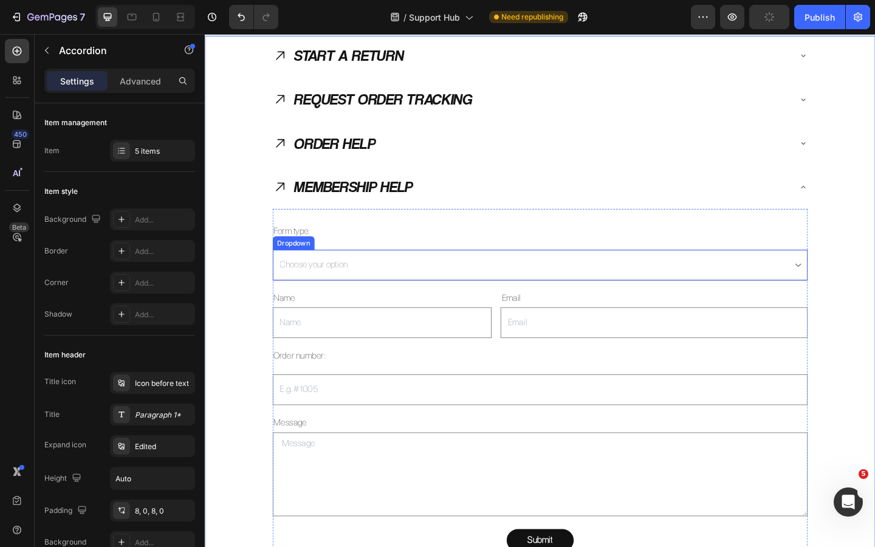
click at [336, 289] on select "Choose your option Order Help" at bounding box center [569, 285] width 582 height 33
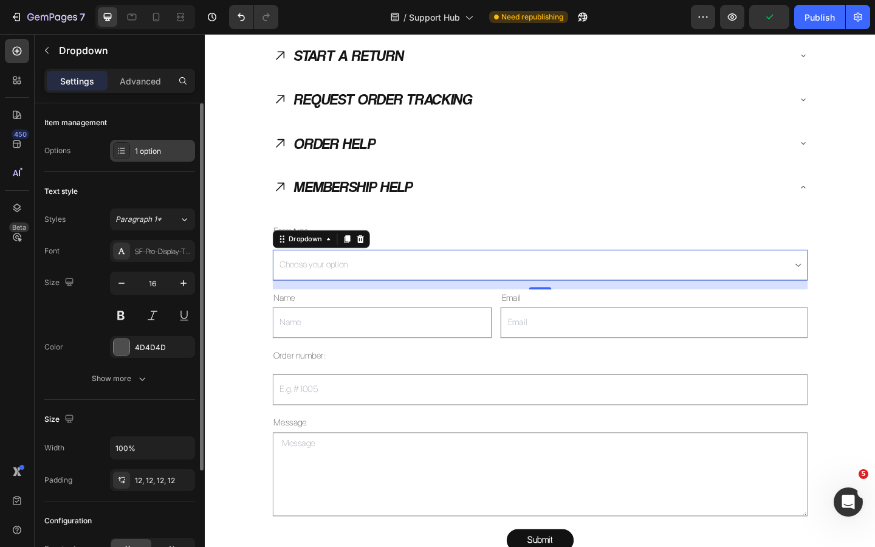
click at [151, 150] on div "1 option" at bounding box center [163, 151] width 57 height 11
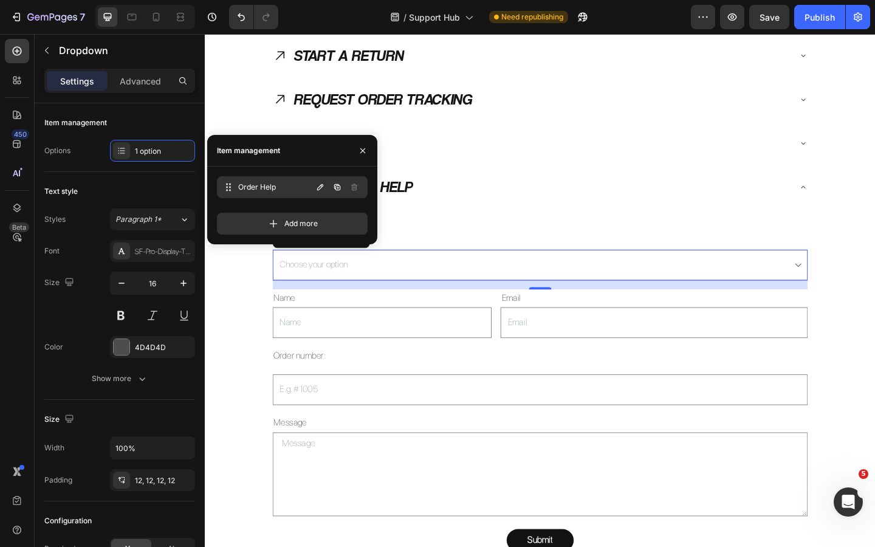
click at [273, 189] on span "Order Help" at bounding box center [275, 187] width 74 height 11
click at [273, 189] on span "Order Help" at bounding box center [275, 187] width 69 height 11
click at [318, 188] on icon "button" at bounding box center [320, 187] width 6 height 6
type input "Membership Help"
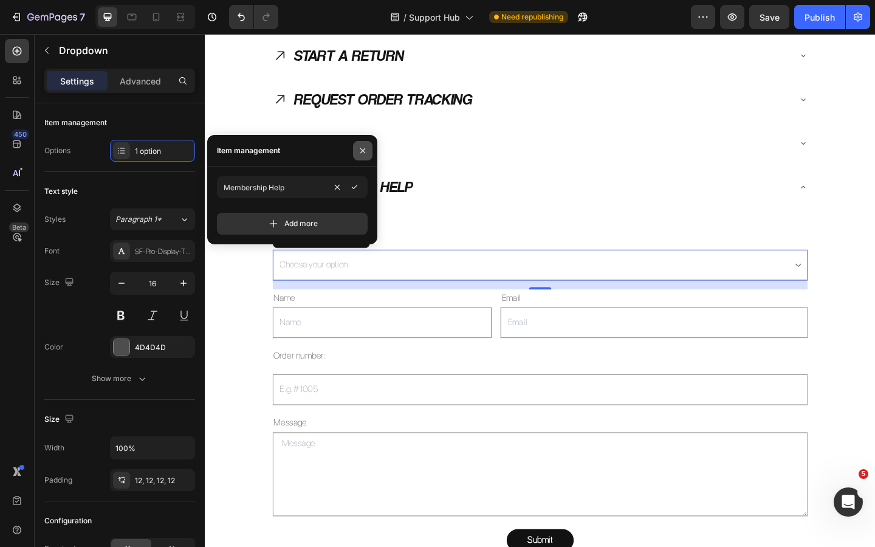
click at [364, 147] on icon "button" at bounding box center [363, 151] width 10 height 10
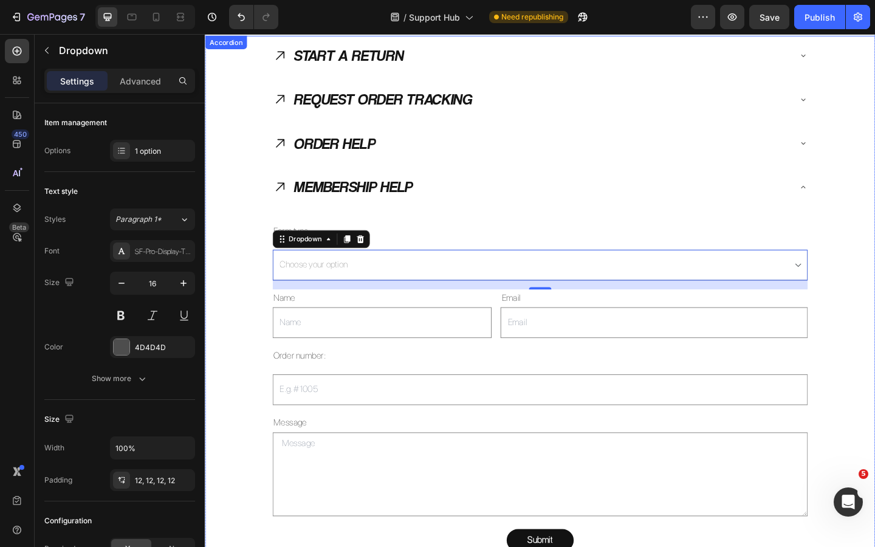
click at [249, 310] on div "MEMBERSHIP HELP Form type: Text Block Choose your option Membership Help Dropdo…" at bounding box center [569, 399] width 728 height 440
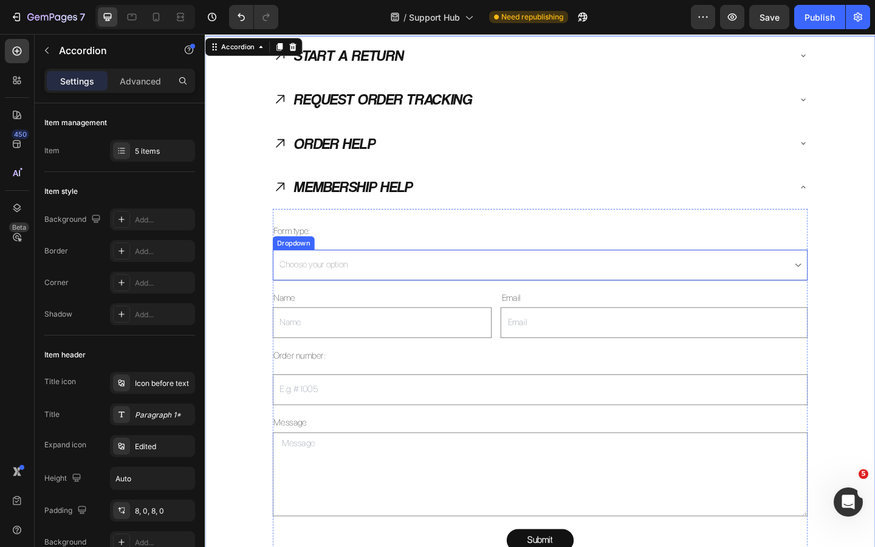
click at [342, 294] on select "Choose your option Membership Help" at bounding box center [569, 285] width 582 height 33
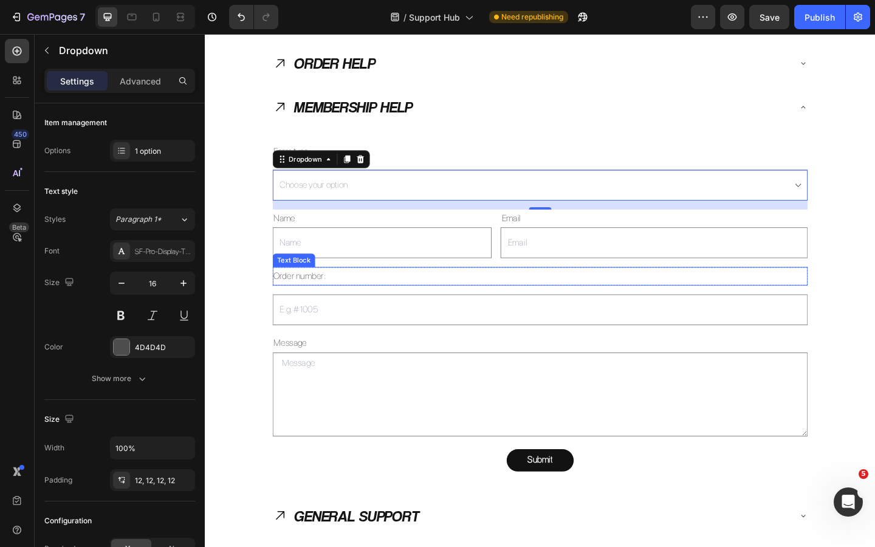
scroll to position [1693, 0]
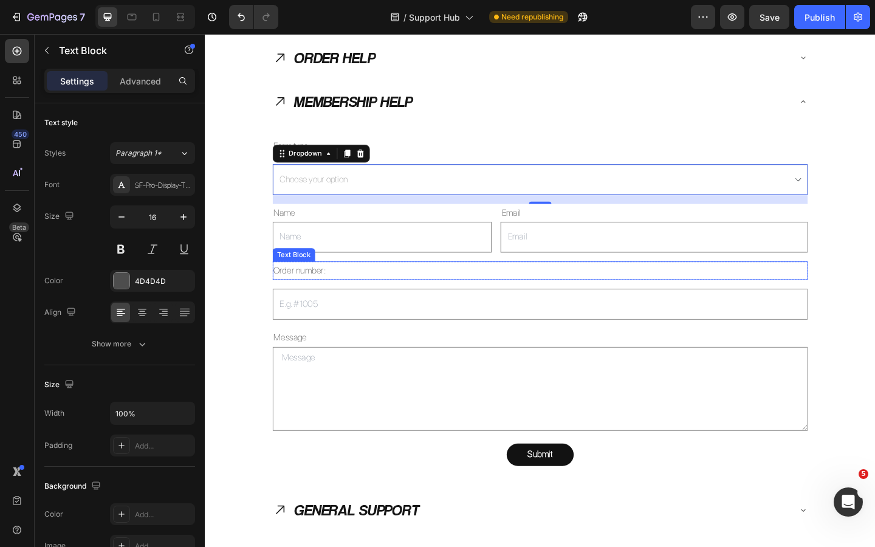
click at [322, 291] on p "Order number:" at bounding box center [570, 292] width 580 height 18
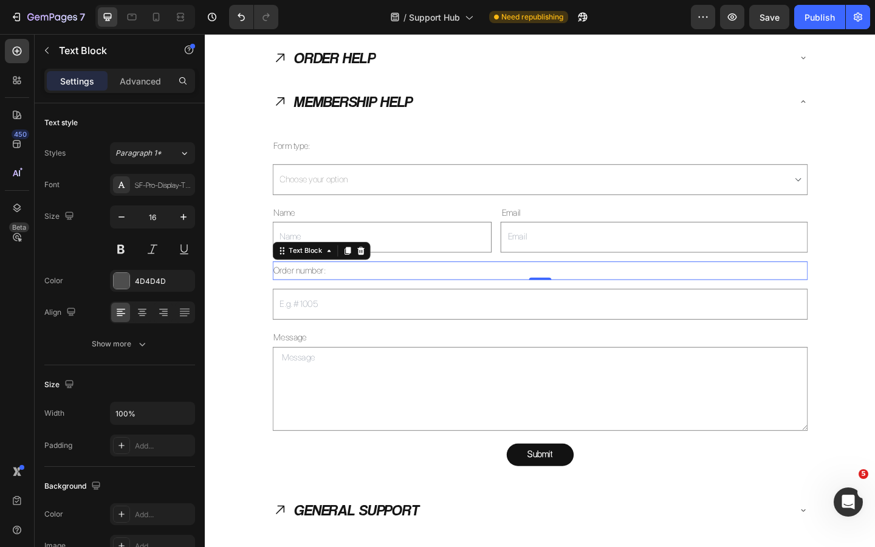
click at [317, 292] on p "Order number:" at bounding box center [570, 292] width 580 height 18
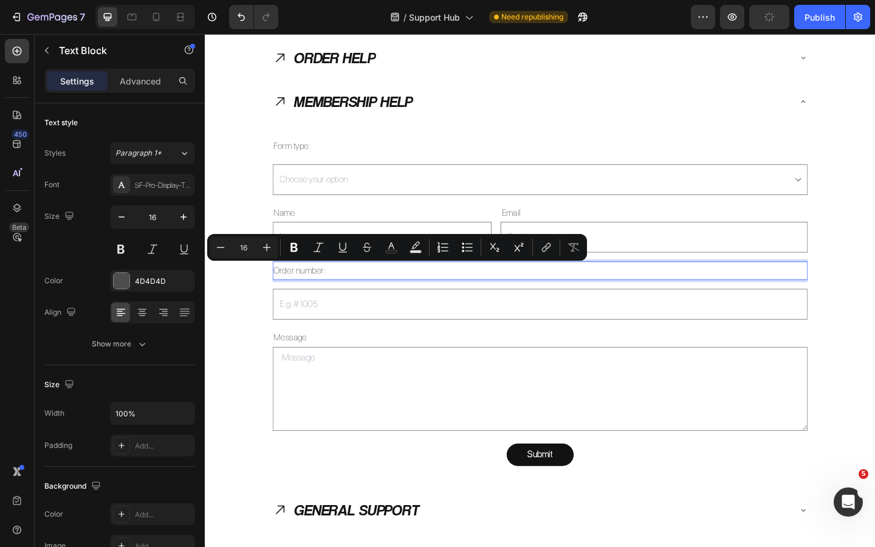
click at [302, 295] on p "Order number:" at bounding box center [570, 292] width 580 height 18
drag, startPoint x: 302, startPoint y: 292, endPoint x: 281, endPoint y: 292, distance: 20.7
click at [281, 292] on p "Order number:" at bounding box center [570, 292] width 580 height 18
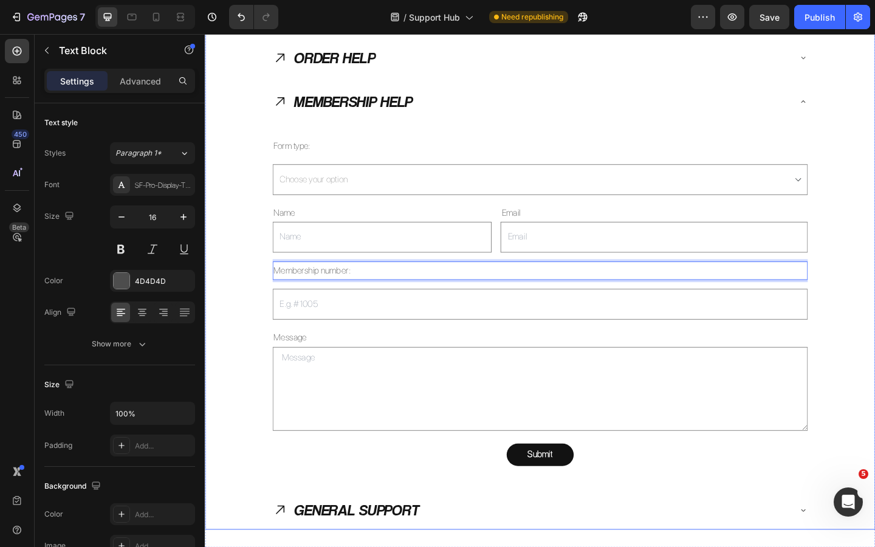
click at [250, 289] on div "MEMBERSHIP HELP Form type: Text Block Choose your option Membership Help Dropdo…" at bounding box center [569, 306] width 728 height 440
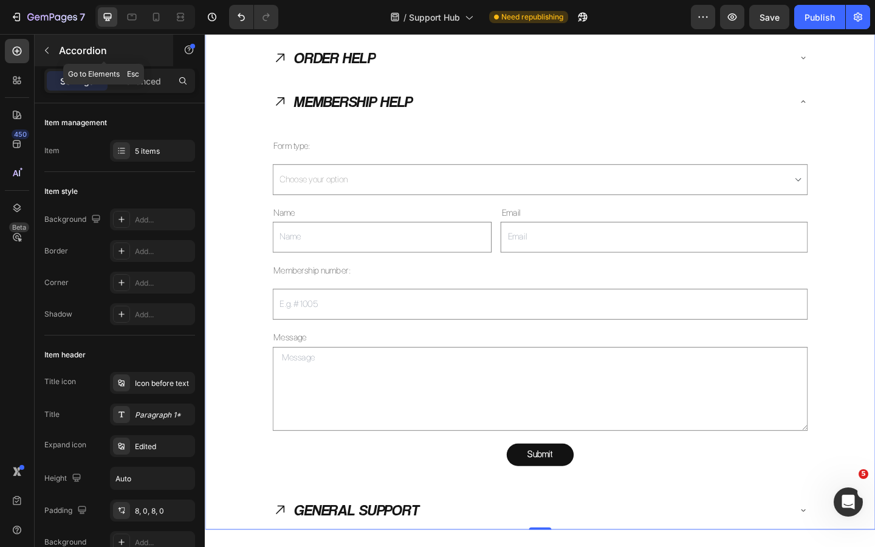
click at [57, 52] on div "Accordion" at bounding box center [104, 51] width 139 height 32
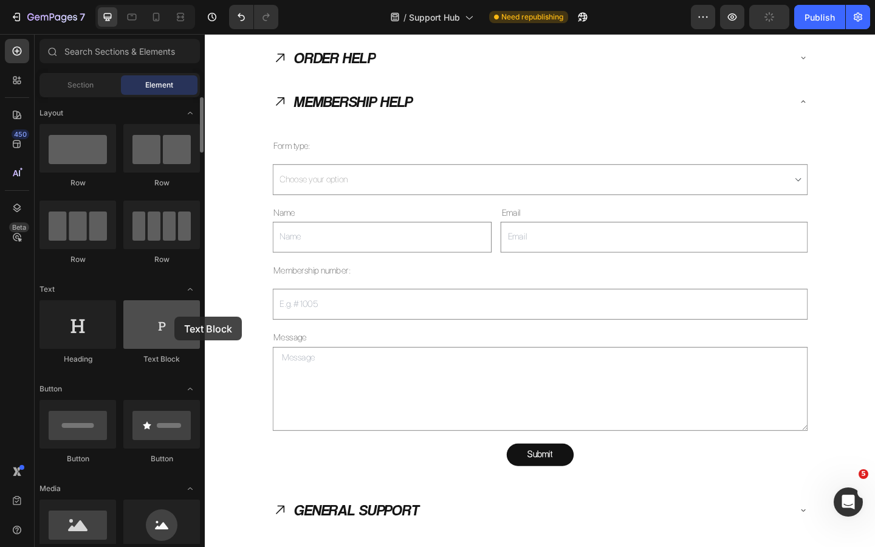
click at [174, 317] on div at bounding box center [161, 324] width 77 height 49
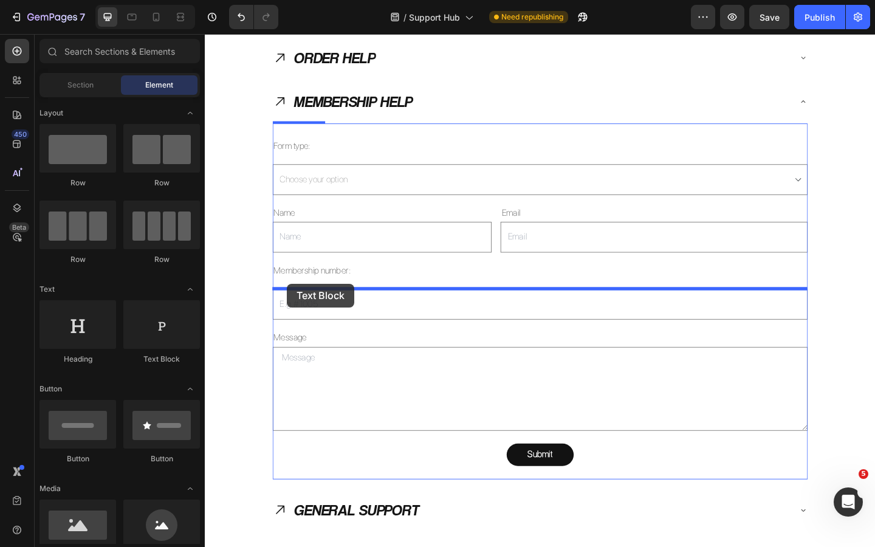
drag, startPoint x: 376, startPoint y: 357, endPoint x: 294, endPoint y: 306, distance: 96.5
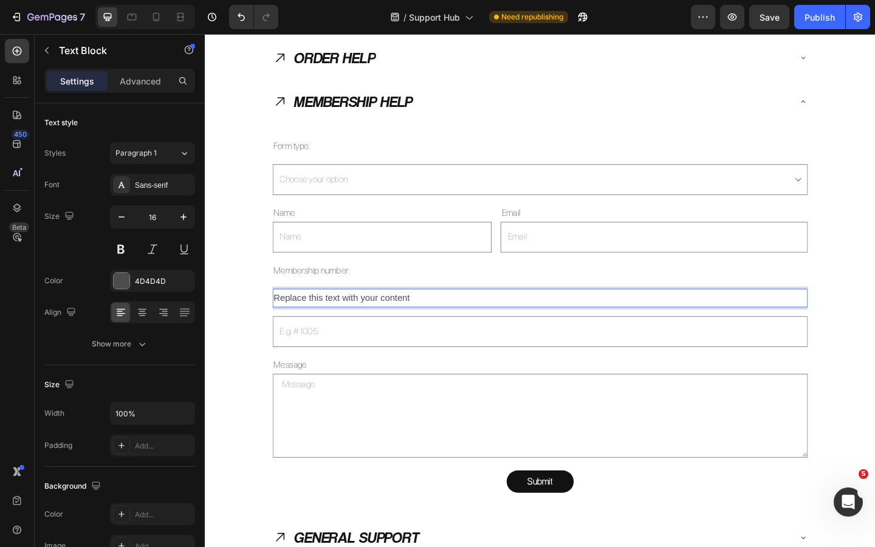
click at [316, 324] on div "Replace this text with your content" at bounding box center [569, 321] width 582 height 20
click at [316, 324] on p "Replace this text with your content" at bounding box center [570, 321] width 580 height 18
click at [429, 323] on p "This can be found by following this link & signing in using the email you enter…" at bounding box center [570, 321] width 580 height 18
click at [445, 324] on p "This can be found by following the link & signing in using the email you entere…" at bounding box center [570, 321] width 580 height 18
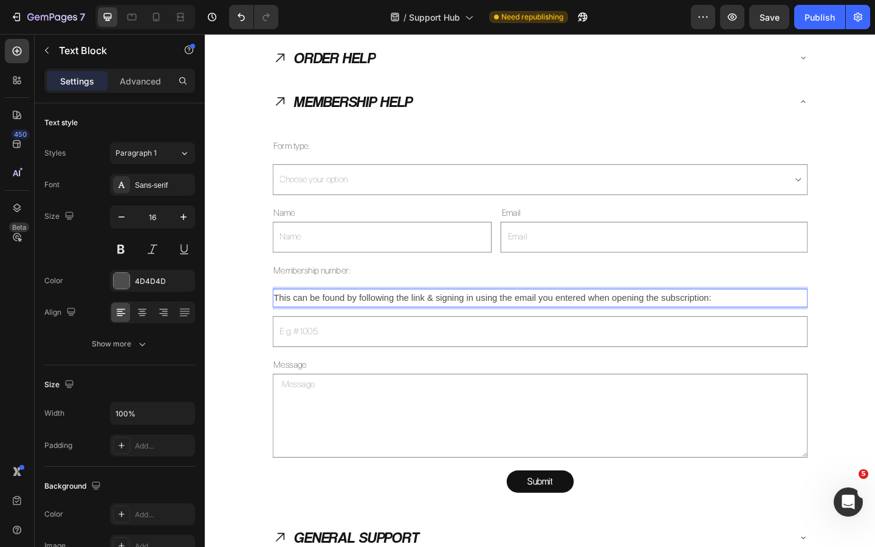
click at [429, 322] on p "This can be found by following the link & signing in using the email you entere…" at bounding box center [570, 321] width 580 height 18
click at [343, 322] on p "This can be found by following this link & signing in using the email you enter…" at bounding box center [570, 321] width 580 height 18
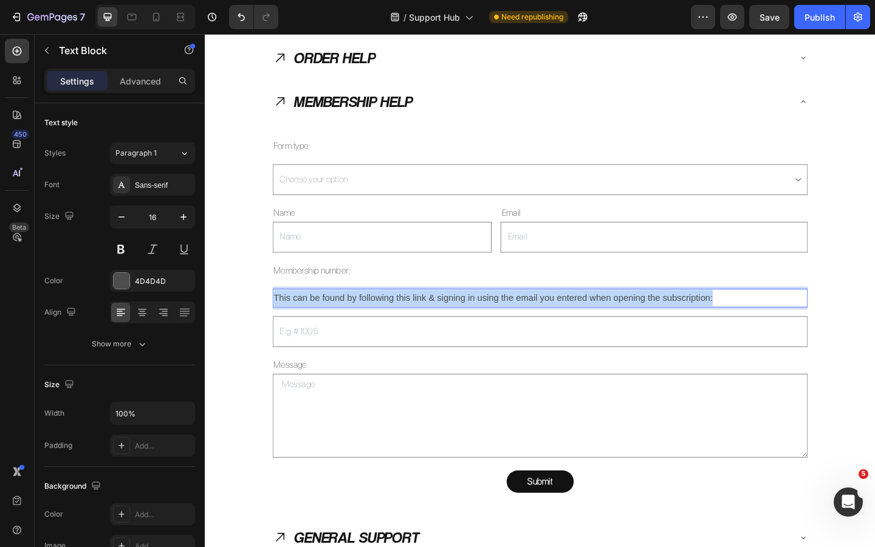
click at [343, 322] on p "This can be found by following this link & signing in using the email you enter…" at bounding box center [570, 321] width 580 height 18
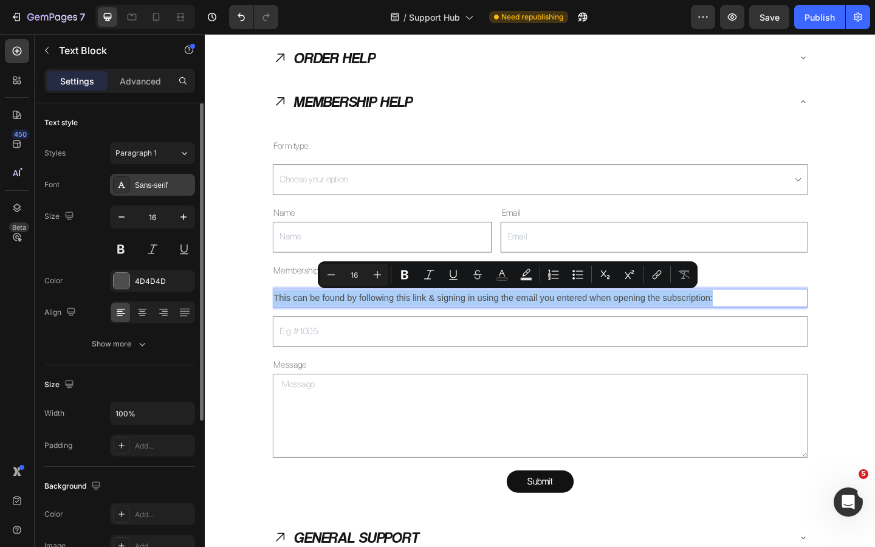
click at [147, 195] on div "Sans-serif" at bounding box center [152, 185] width 85 height 22
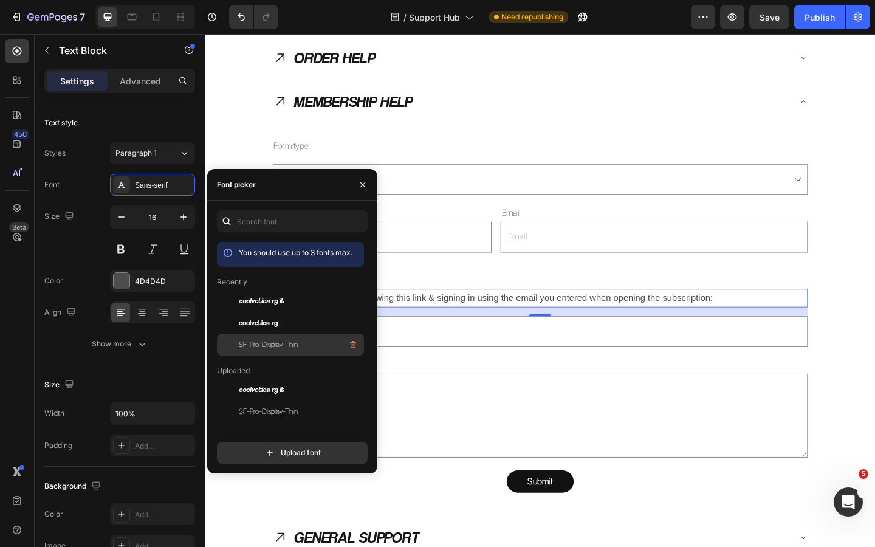
click at [276, 339] on span "SF-Pro-Display-Thin" at bounding box center [268, 344] width 59 height 11
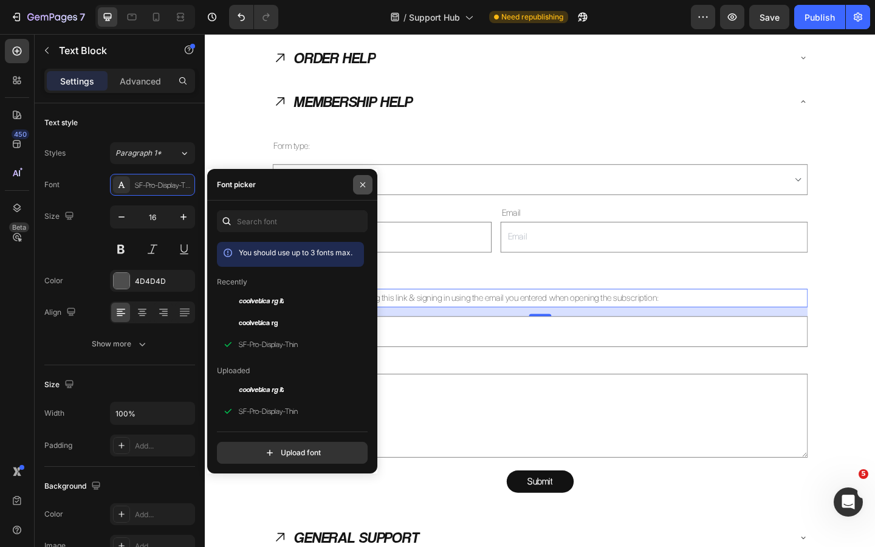
click at [357, 182] on button "button" at bounding box center [362, 184] width 19 height 19
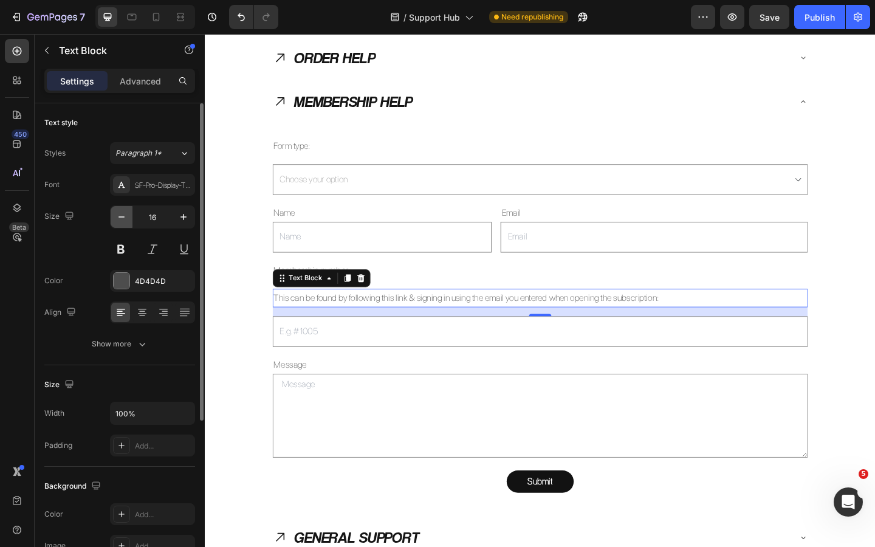
click at [123, 219] on icon "button" at bounding box center [122, 217] width 12 height 12
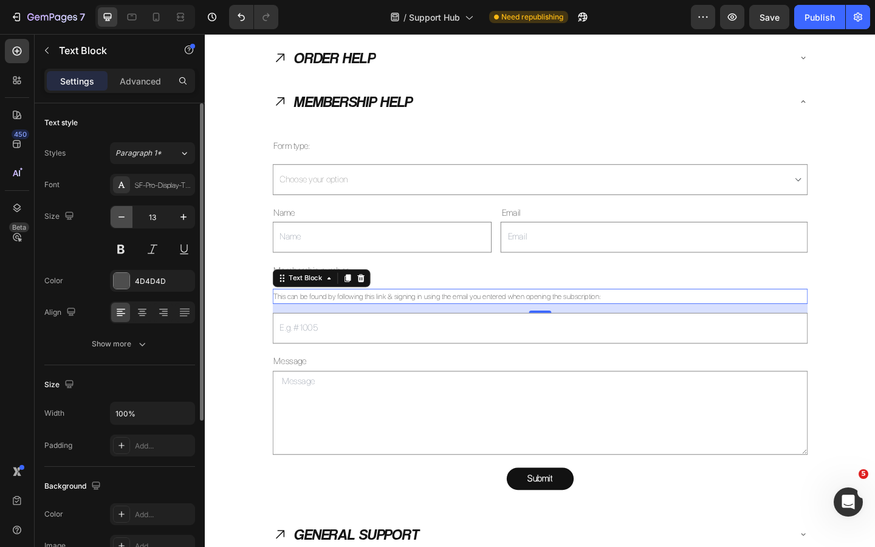
click at [123, 219] on icon "button" at bounding box center [122, 217] width 12 height 12
type input "12"
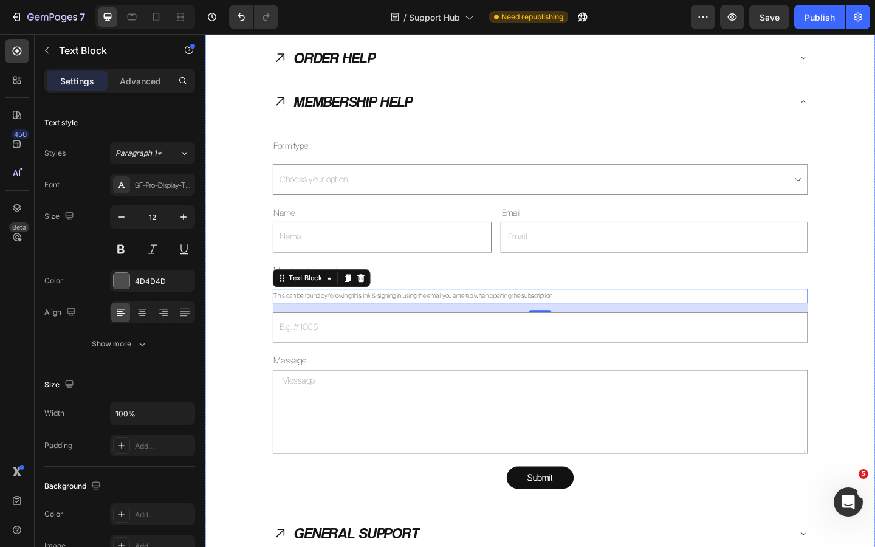
click at [237, 297] on div "MEMBERSHIP HELP Form type: Text Block Choose your option Membership Help Dropdo…" at bounding box center [569, 318] width 728 height 465
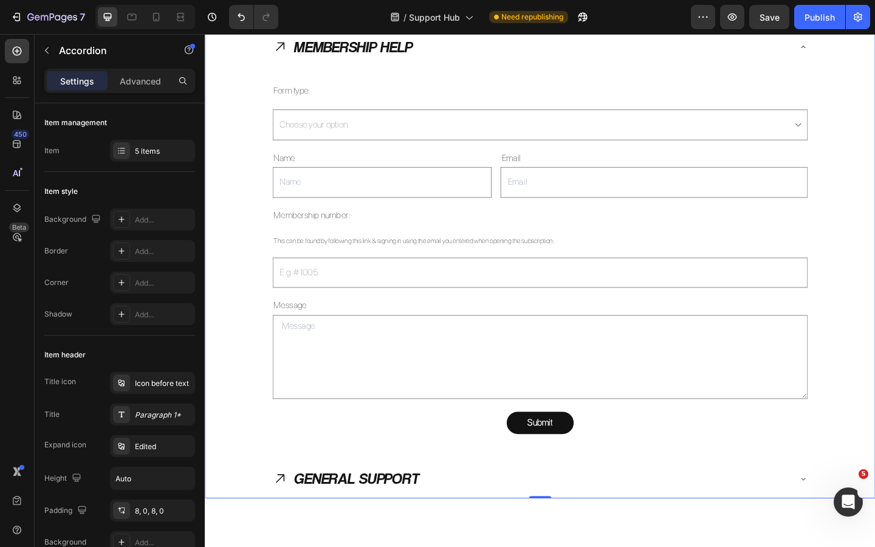
scroll to position [1753, 0]
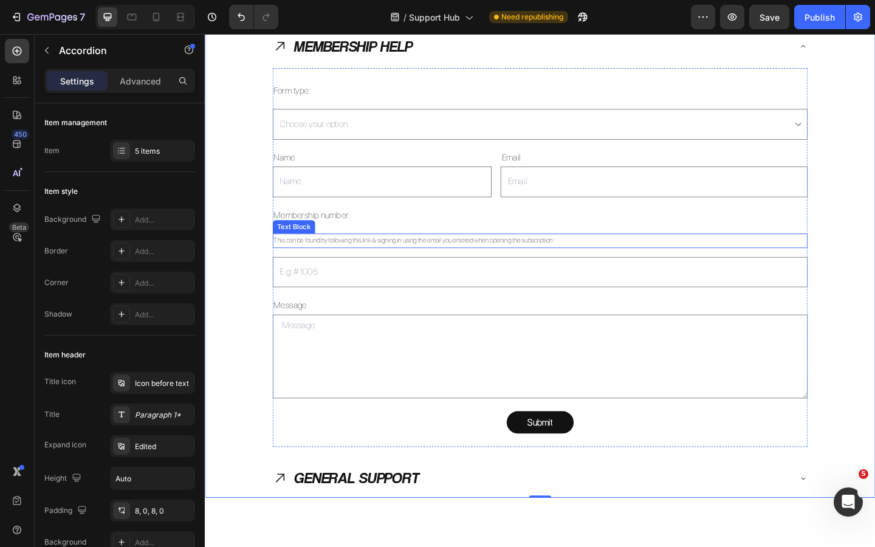
click at [582, 261] on p "This can be found by following this link & signing in using the email you enter…" at bounding box center [570, 258] width 580 height 13
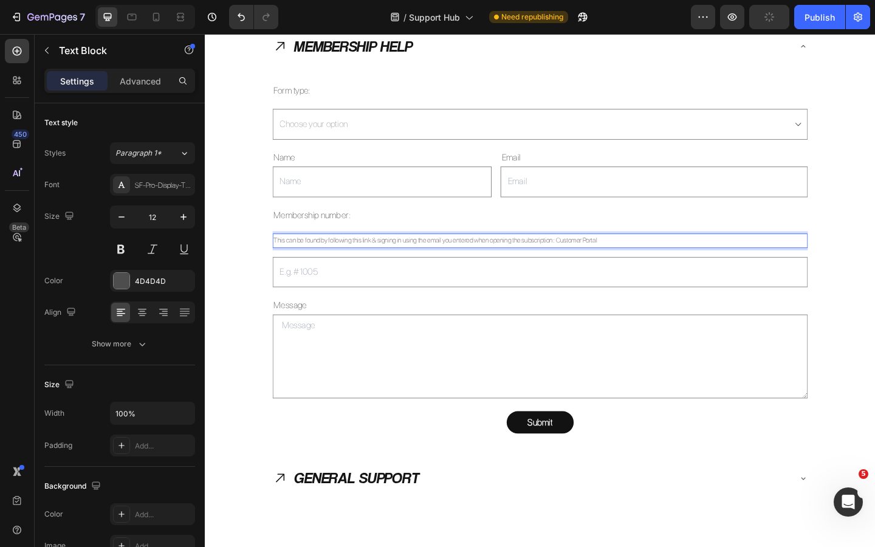
click at [378, 261] on p "This can be found by following this link & signing in using the email you enter…" at bounding box center [570, 258] width 580 height 13
click at [598, 259] on p "This can be found by following this link & signing in using the email you enter…" at bounding box center [570, 258] width 580 height 13
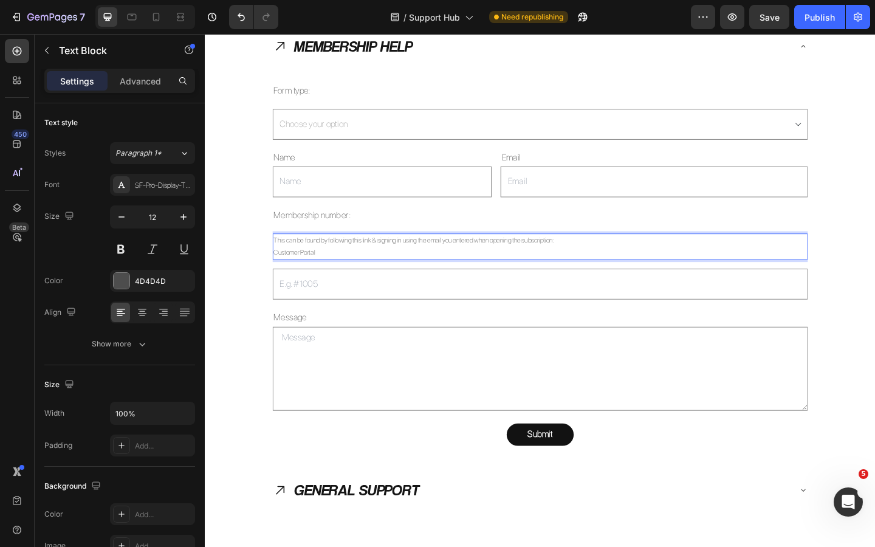
click at [329, 272] on p "Customer Portal" at bounding box center [570, 272] width 580 height 13
click at [240, 271] on div "MEMBERSHIP HELP Form type: Text Block Choose your option Membership Help Dropdo…" at bounding box center [569, 265] width 728 height 478
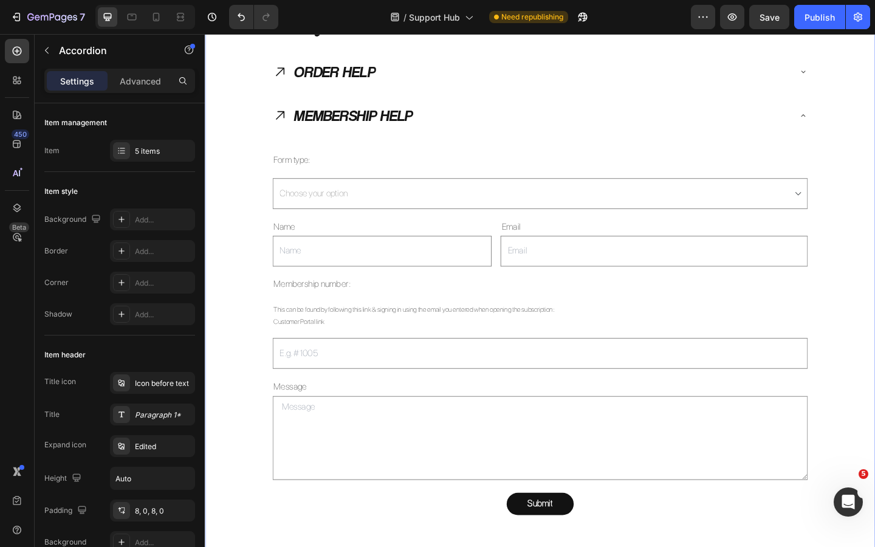
scroll to position [1681, 0]
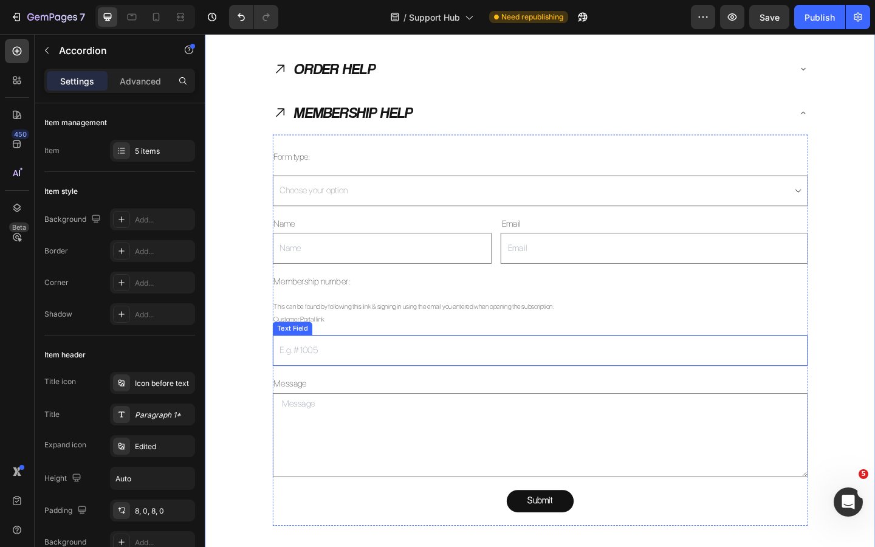
click at [323, 370] on input "text" at bounding box center [569, 378] width 582 height 33
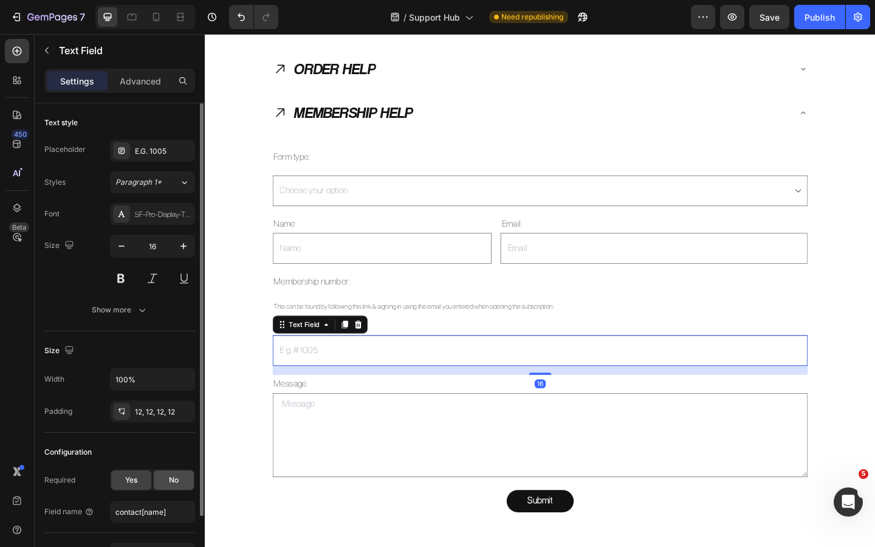
click at [175, 474] on div "No" at bounding box center [174, 480] width 40 height 19
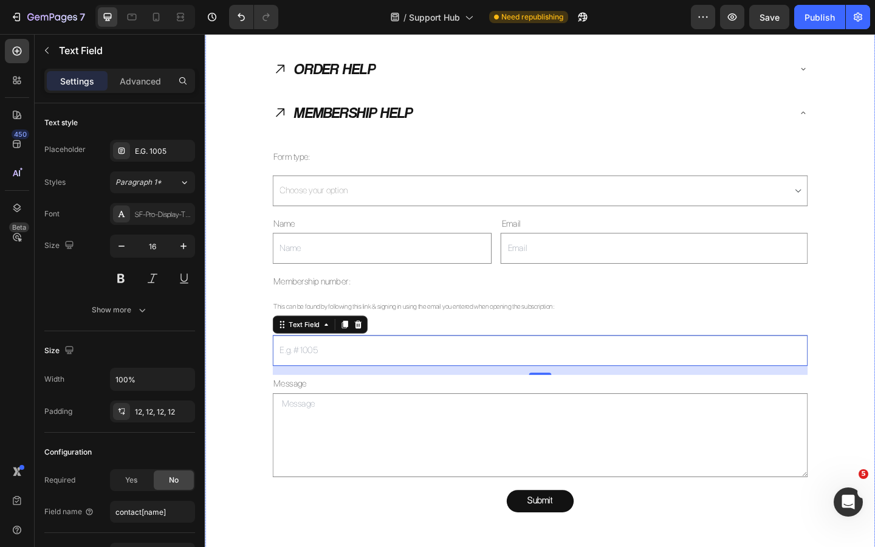
click at [243, 396] on div "MEMBERSHIP HELP Form type: Text Block Choose your option Membership Help Dropdo…" at bounding box center [569, 337] width 728 height 478
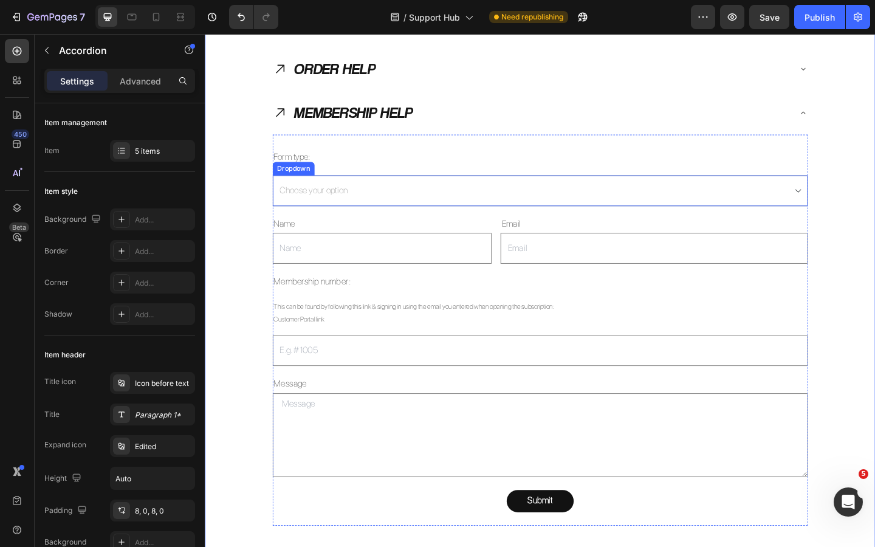
click at [347, 199] on select "Choose your option Membership Help" at bounding box center [569, 204] width 582 height 33
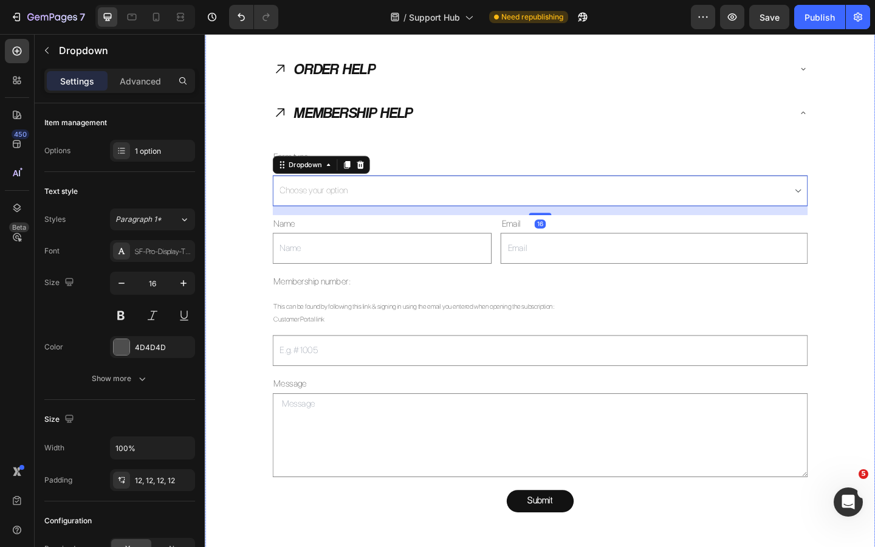
click at [249, 223] on div "MEMBERSHIP HELP Form type: Text Block Choose your option Membership Help Dropdo…" at bounding box center [569, 337] width 728 height 478
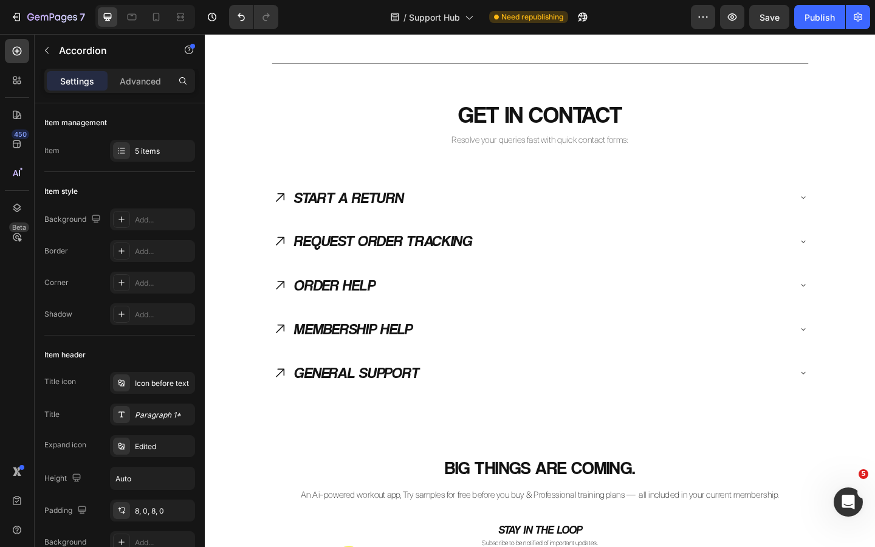
scroll to position [1504, 0]
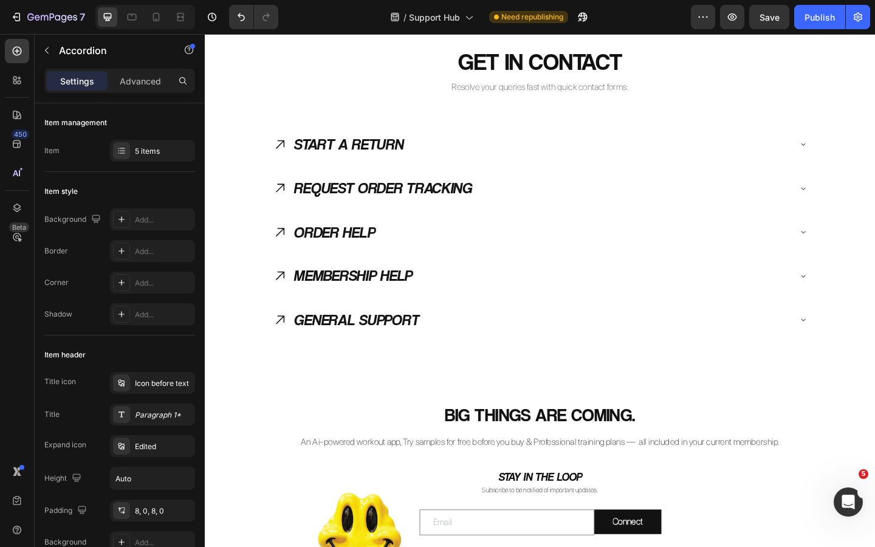
click at [290, 300] on icon at bounding box center [286, 297] width 16 height 16
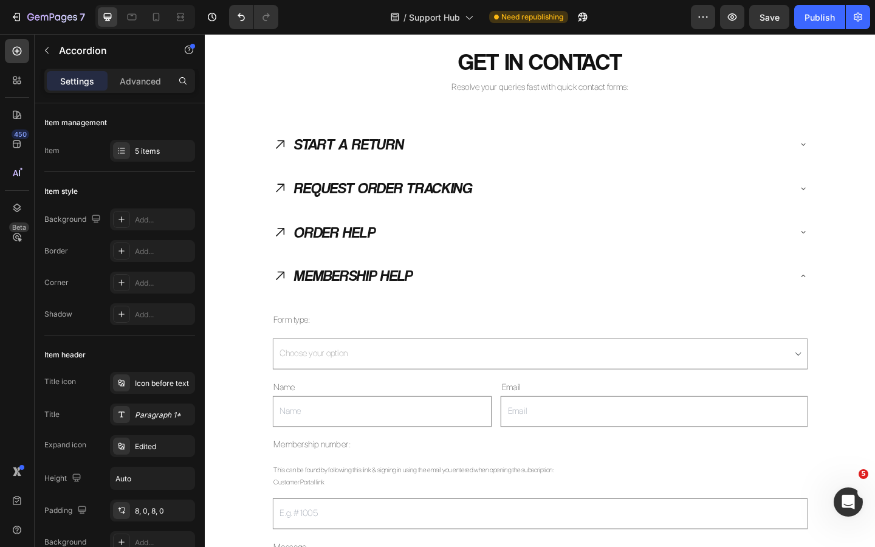
click at [290, 300] on icon at bounding box center [286, 297] width 16 height 16
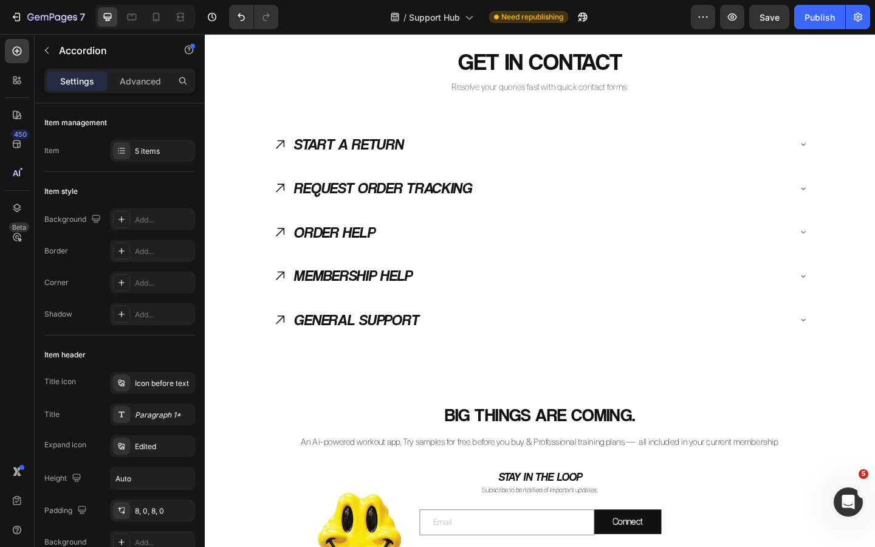
click at [290, 249] on icon at bounding box center [286, 249] width 9 height 9
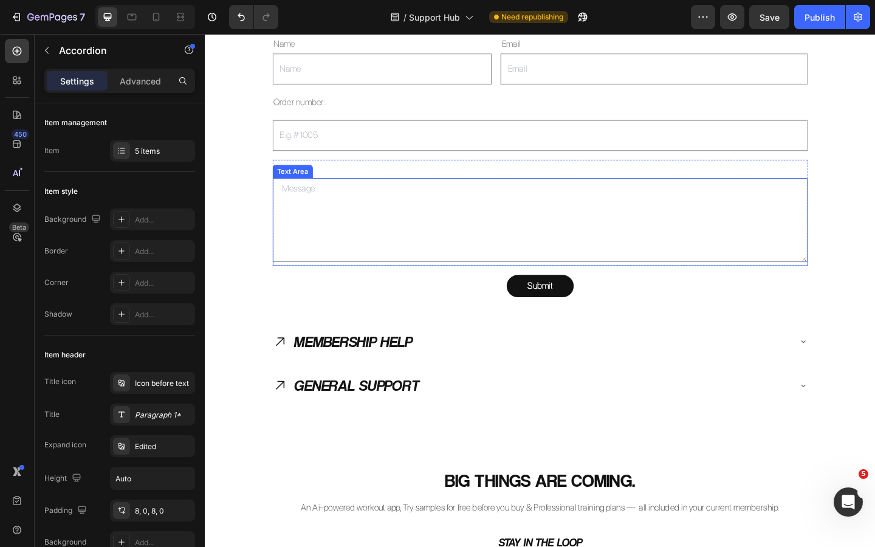
scroll to position [1752, 0]
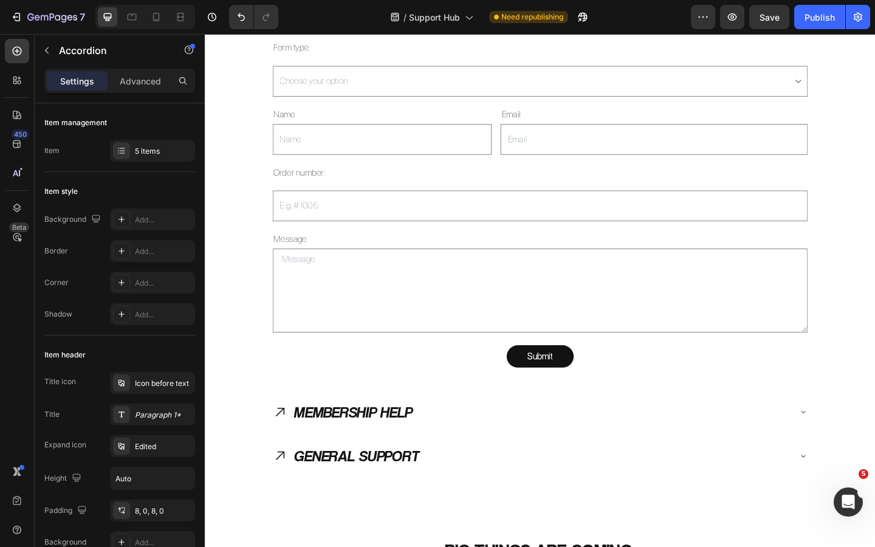
click at [287, 438] on icon at bounding box center [286, 445] width 16 height 16
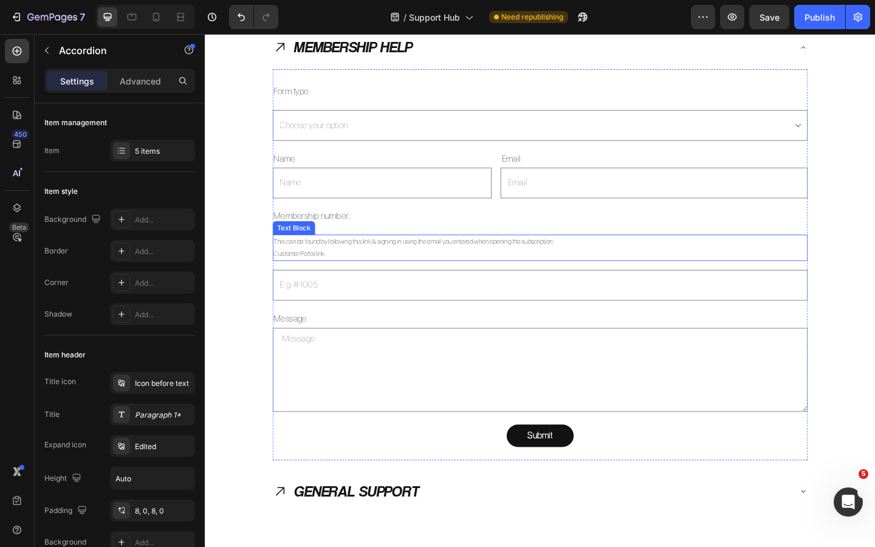
click at [336, 259] on p "This can be found by following this link & signing in using the email you enter…" at bounding box center [570, 260] width 580 height 13
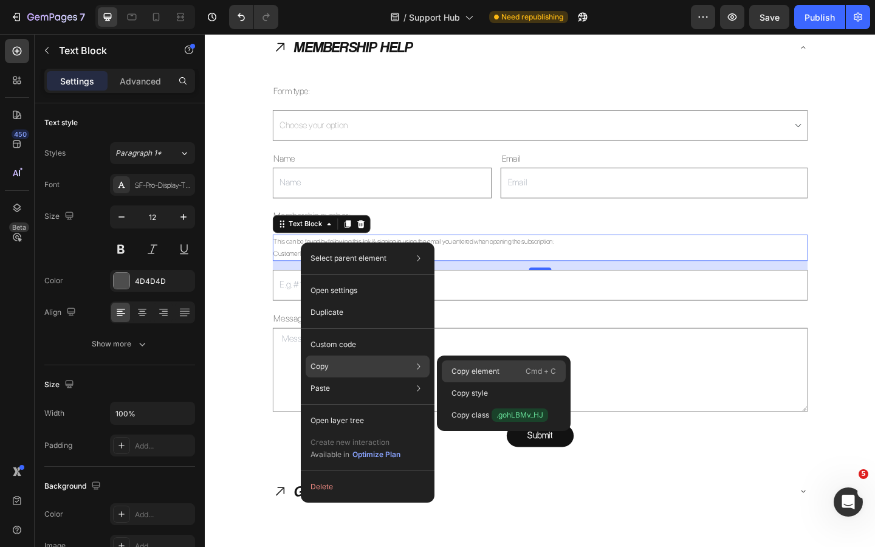
click at [472, 372] on p "Copy element" at bounding box center [476, 371] width 48 height 11
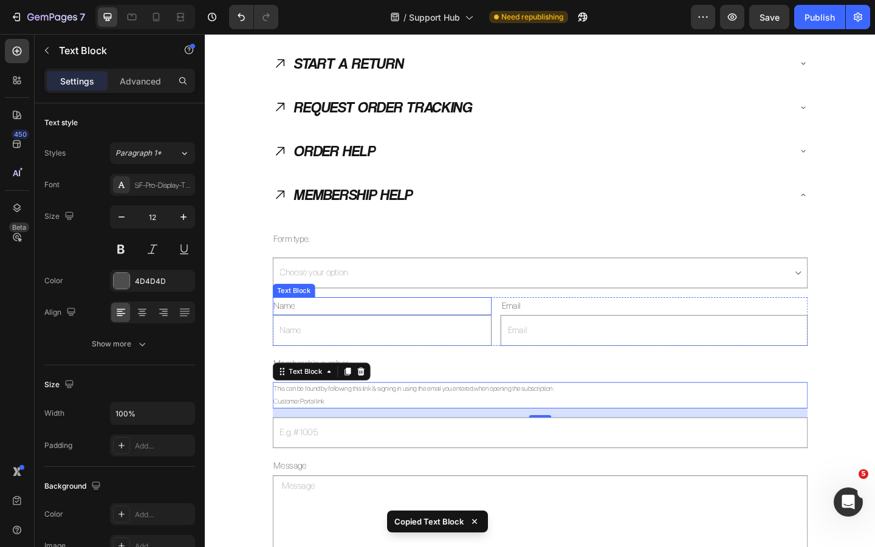
scroll to position [1584, 0]
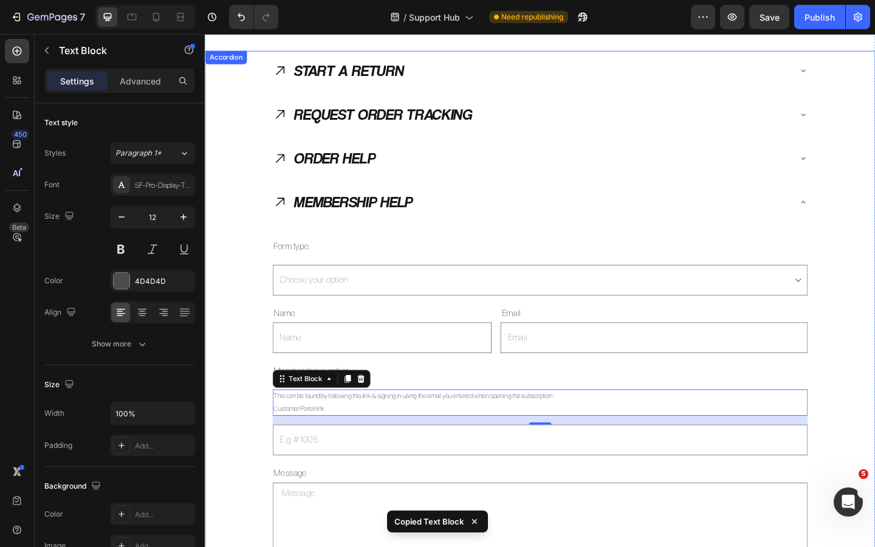
click at [293, 168] on icon at bounding box center [286, 169] width 16 height 16
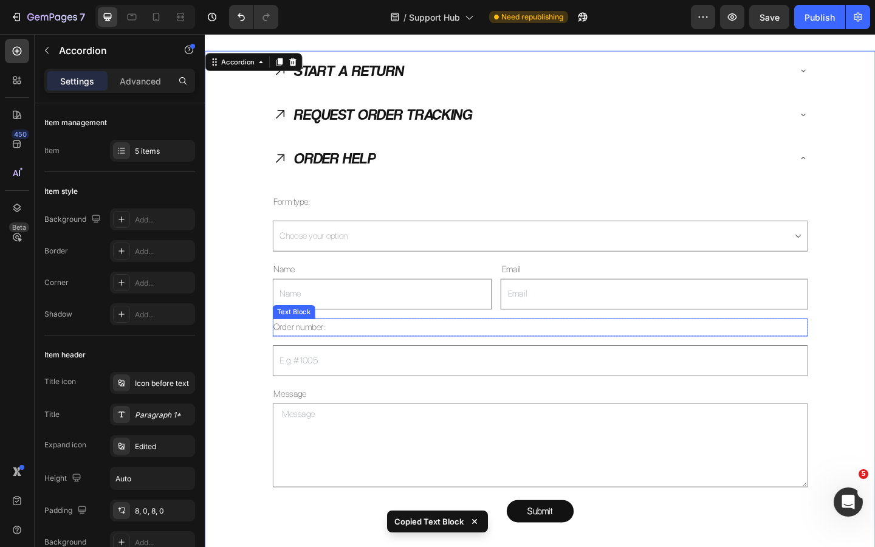
click at [323, 353] on p "Order number:" at bounding box center [570, 354] width 580 height 18
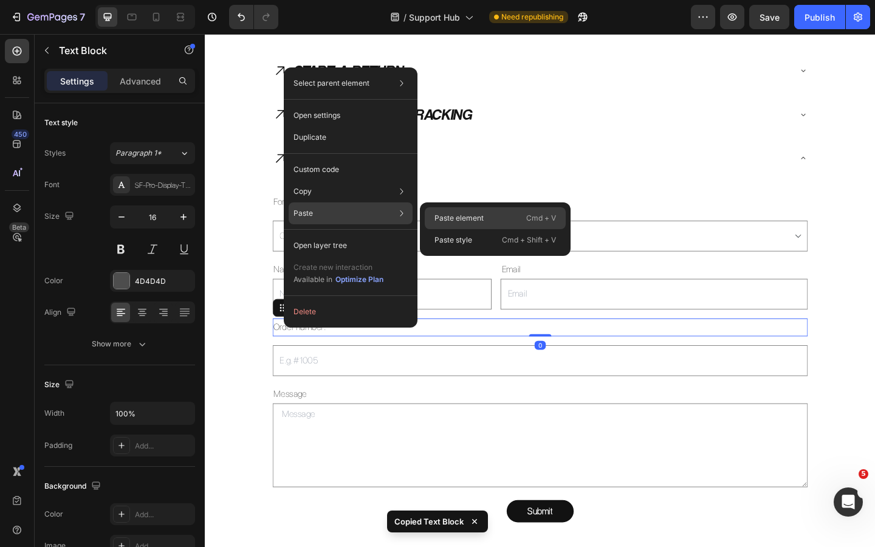
click at [480, 215] on p "Paste element" at bounding box center [459, 218] width 49 height 11
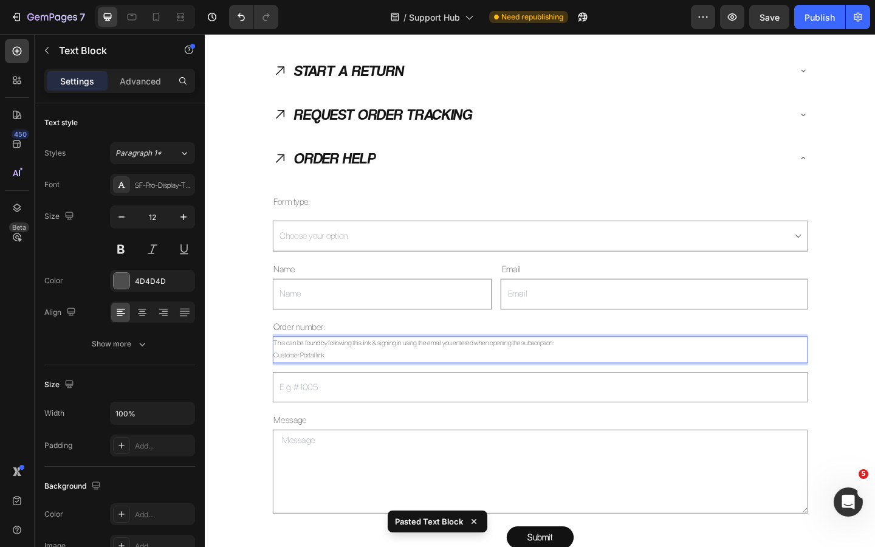
click at [342, 382] on p "Customer Portal link" at bounding box center [570, 384] width 580 height 13
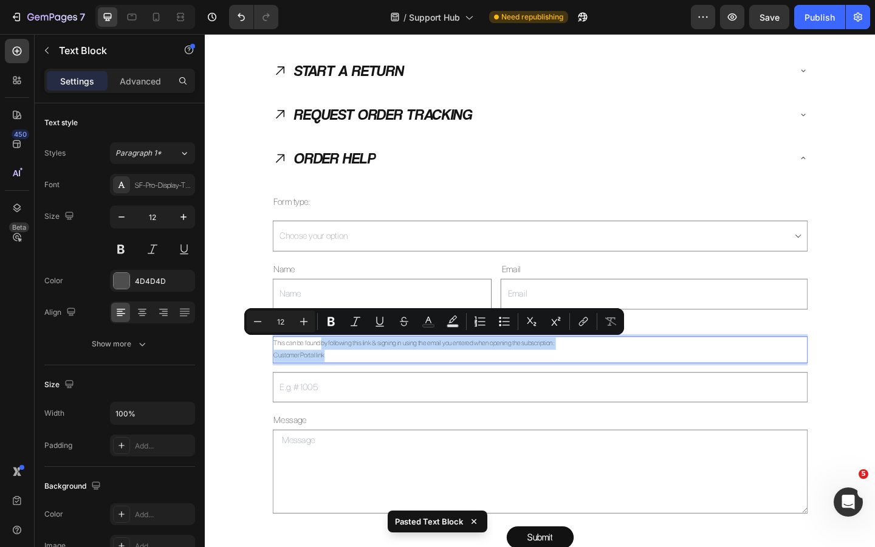
drag, startPoint x: 347, startPoint y: 383, endPoint x: 334, endPoint y: 372, distance: 17.3
click at [334, 372] on div "This can be found by following this link & signing in using the email you enter…" at bounding box center [569, 377] width 582 height 29
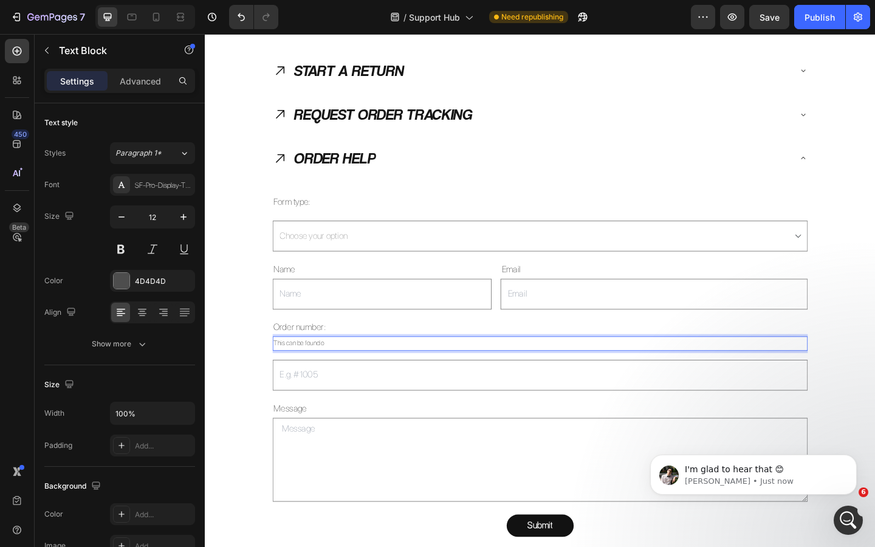
scroll to position [0, 0]
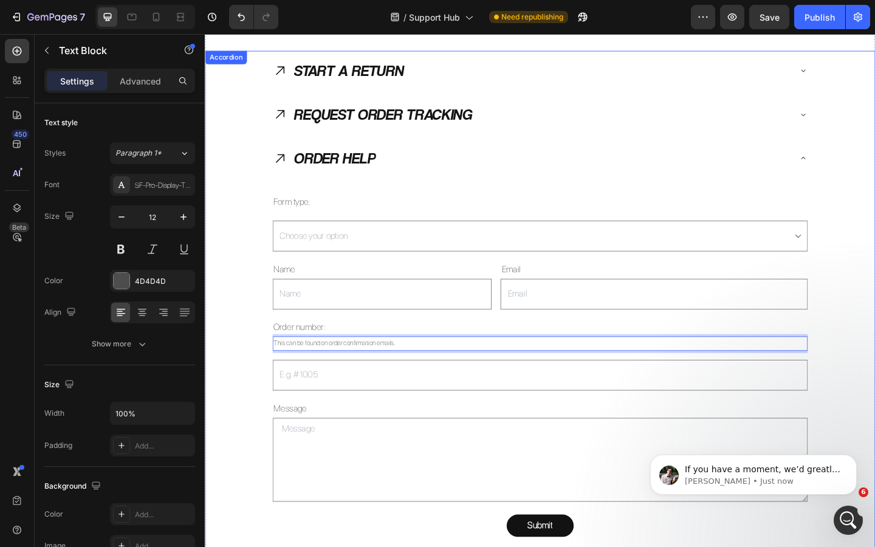
click at [258, 364] on div "ORDER HELP Form type: Text Block Choose your option Order Help Dropdown Name Te…" at bounding box center [569, 375] width 728 height 455
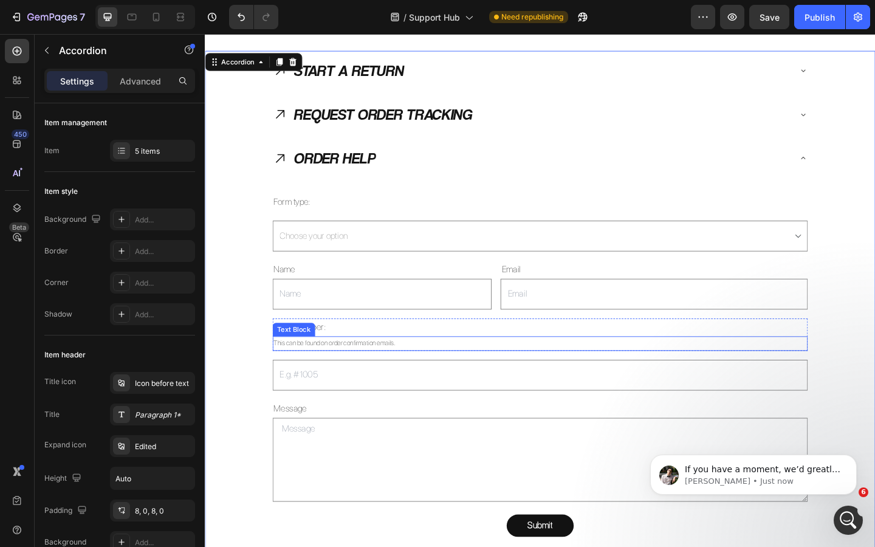
click at [334, 372] on p "This can be found on order confirmation emails." at bounding box center [570, 370] width 580 height 13
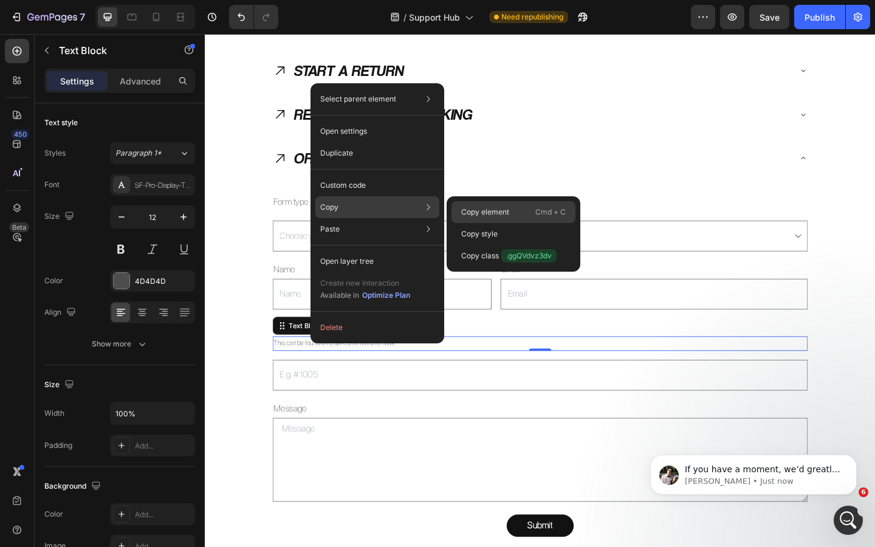
click at [475, 210] on p "Copy element" at bounding box center [485, 212] width 48 height 11
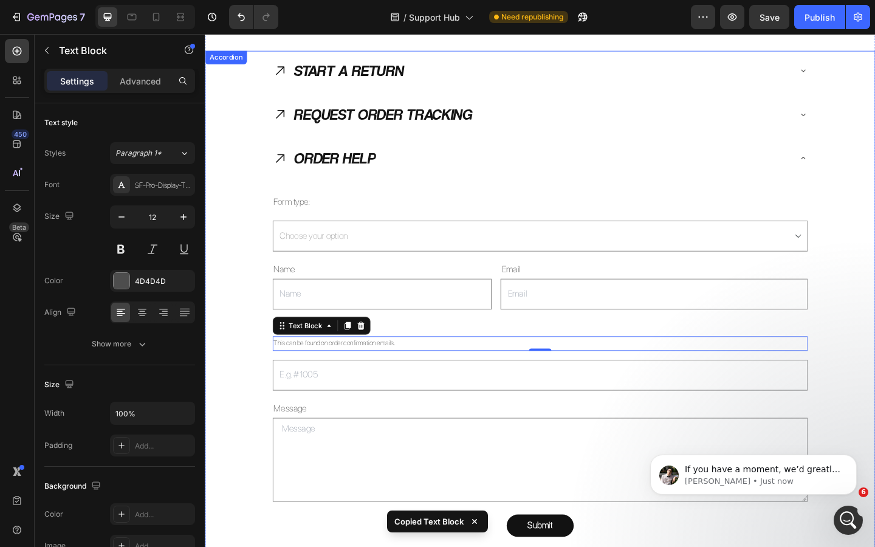
click at [255, 298] on div "ORDER HELP Form type: Text Block Choose your option Order Help Dropdown Name Te…" at bounding box center [569, 375] width 728 height 455
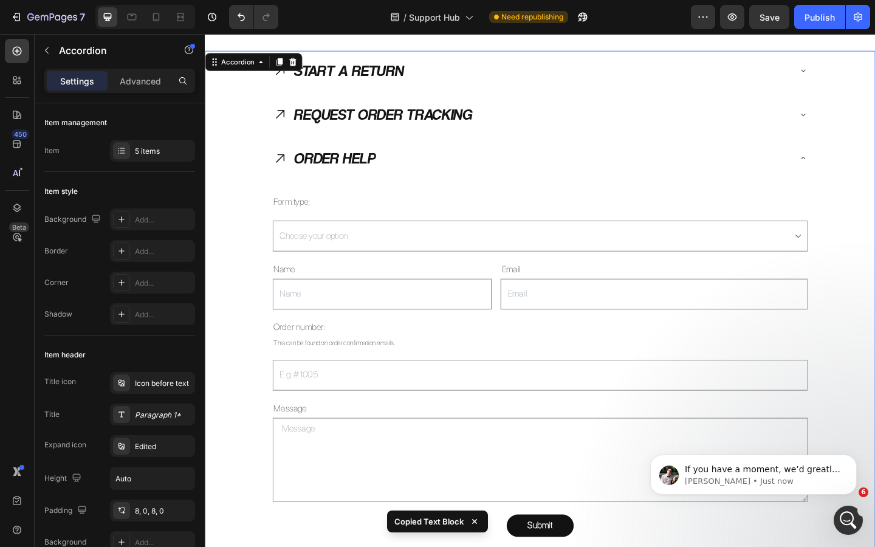
click at [289, 118] on icon at bounding box center [286, 121] width 16 height 16
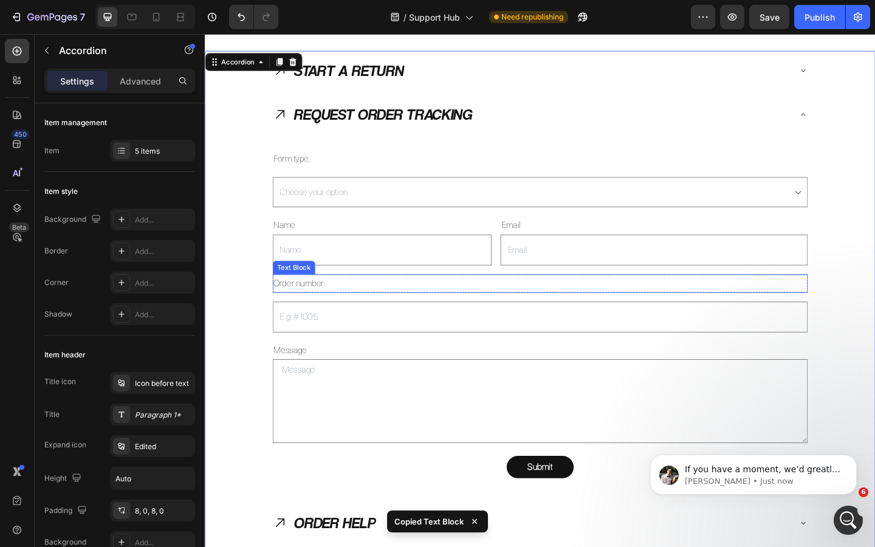
click at [322, 302] on p "Order number:" at bounding box center [570, 306] width 580 height 18
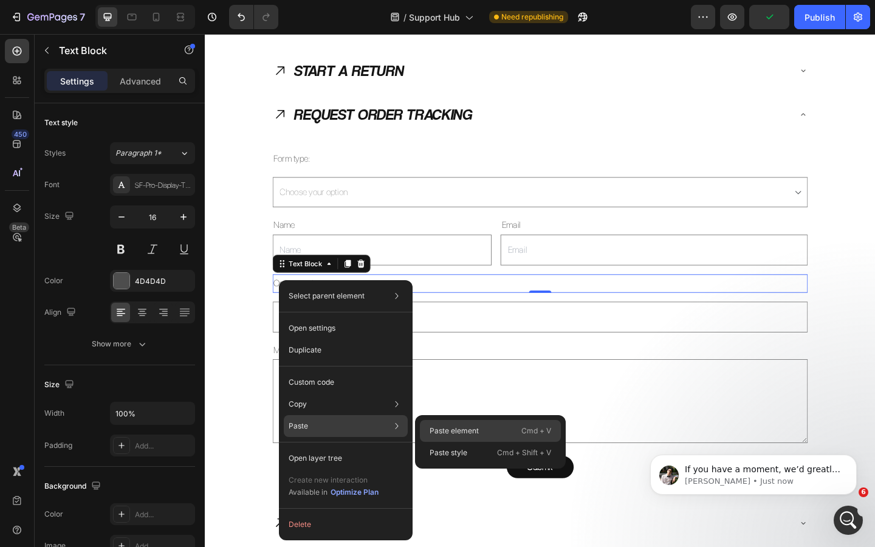
click at [438, 425] on div "Paste element Cmd + V" at bounding box center [490, 431] width 141 height 22
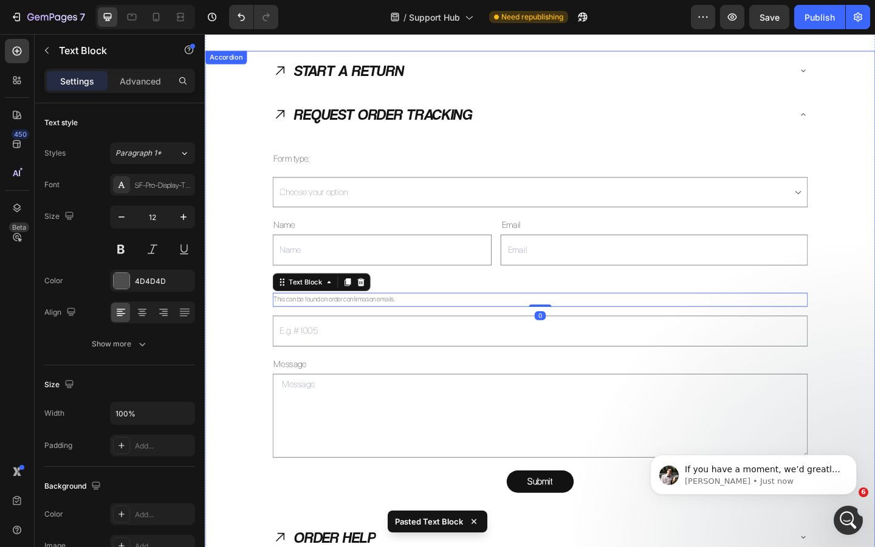
click at [222, 255] on div "REQUEST ORDER TRACKING Form type: Text Block Choose your option Order Tracking …" at bounding box center [569, 327] width 728 height 455
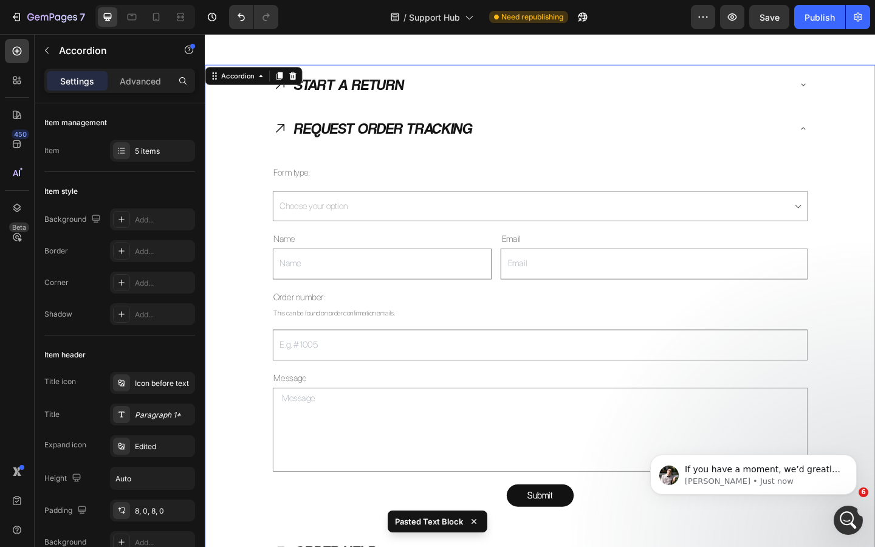
scroll to position [1542, 0]
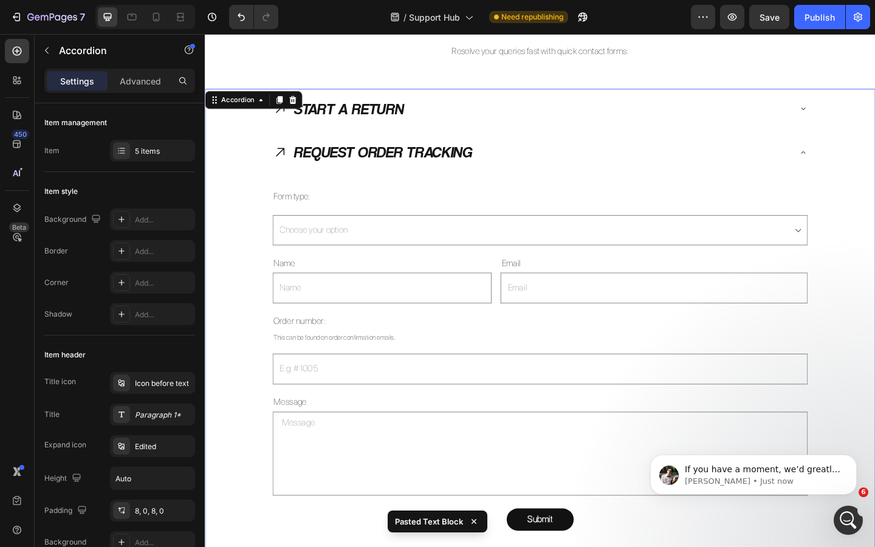
click at [290, 121] on icon at bounding box center [286, 115] width 16 height 16
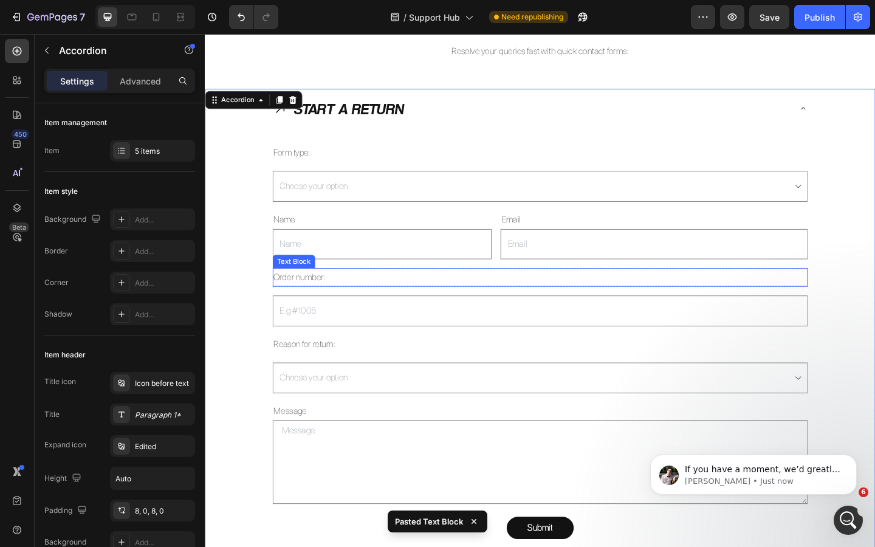
click at [310, 300] on p "Order number:" at bounding box center [570, 299] width 580 height 18
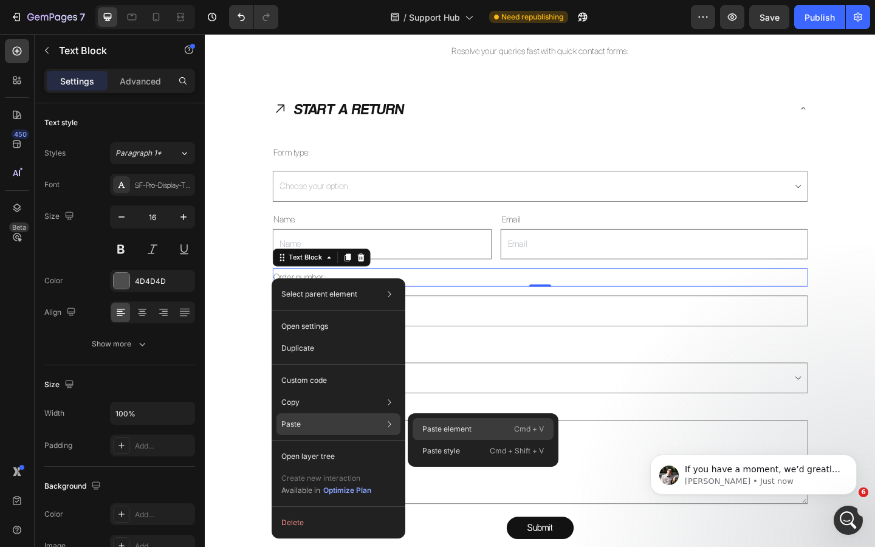
click at [429, 425] on p "Paste element" at bounding box center [447, 429] width 49 height 11
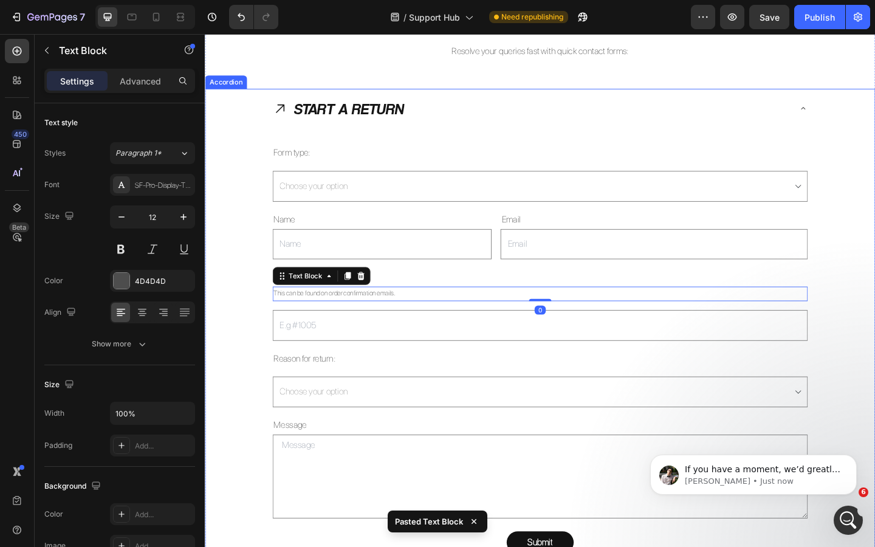
click at [254, 317] on div "START A RETURN Form type: Text Block Choose your option Request Return Dropdown…" at bounding box center [569, 358] width 728 height 528
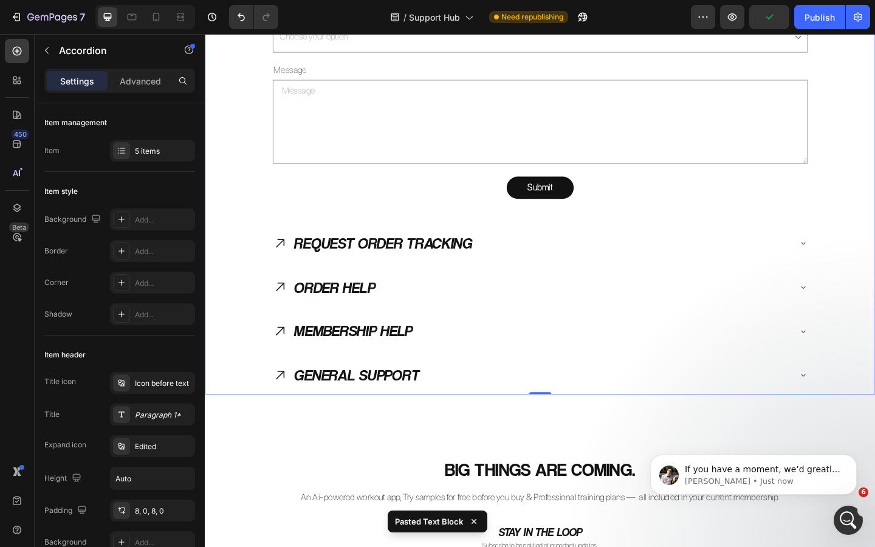
scroll to position [1935, 0]
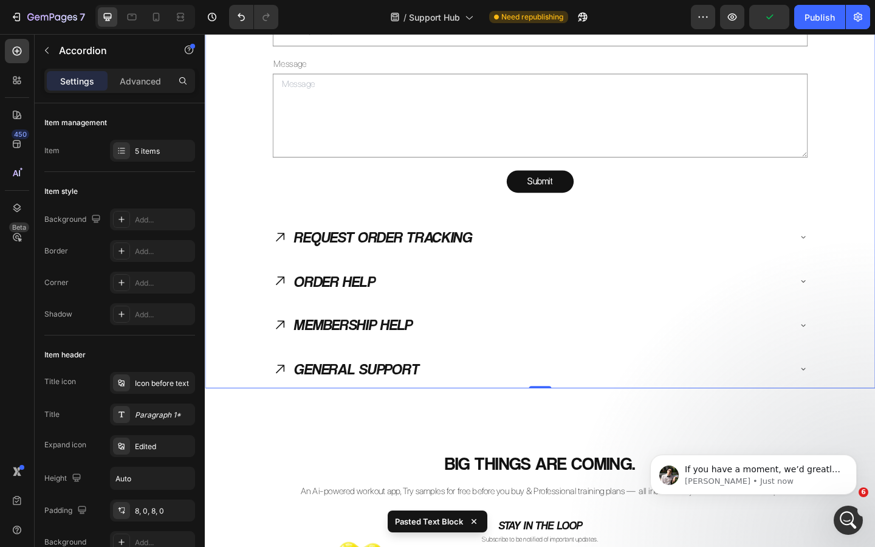
click at [289, 348] on icon at bounding box center [286, 350] width 16 height 16
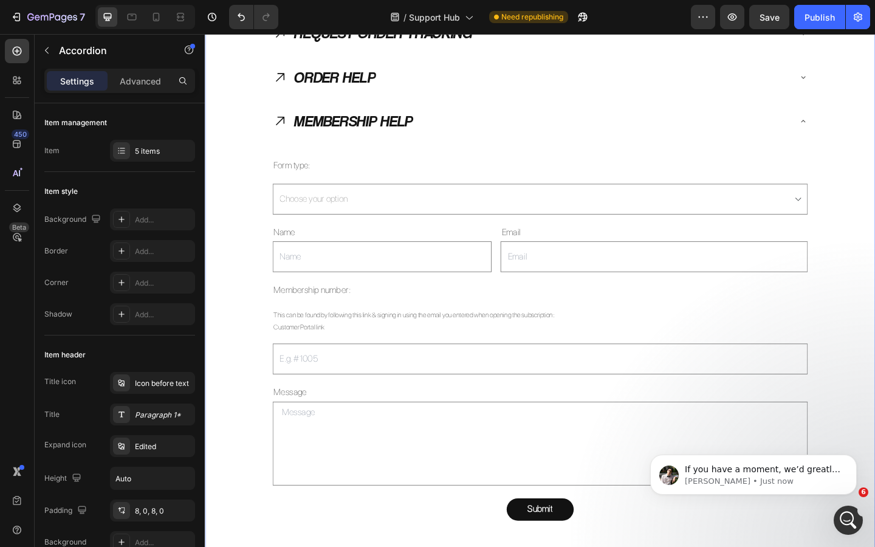
scroll to position [1839, 0]
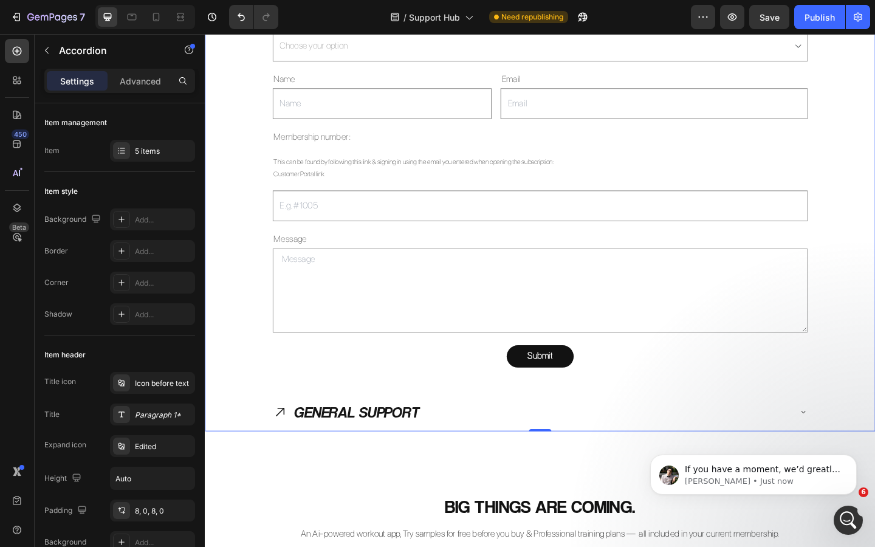
click at [290, 437] on icon at bounding box center [286, 445] width 16 height 16
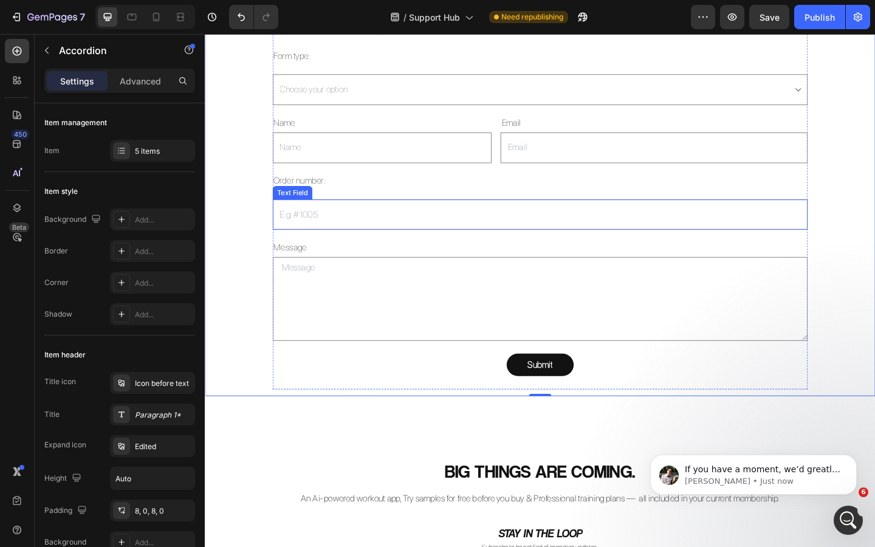
scroll to position [1812, 0]
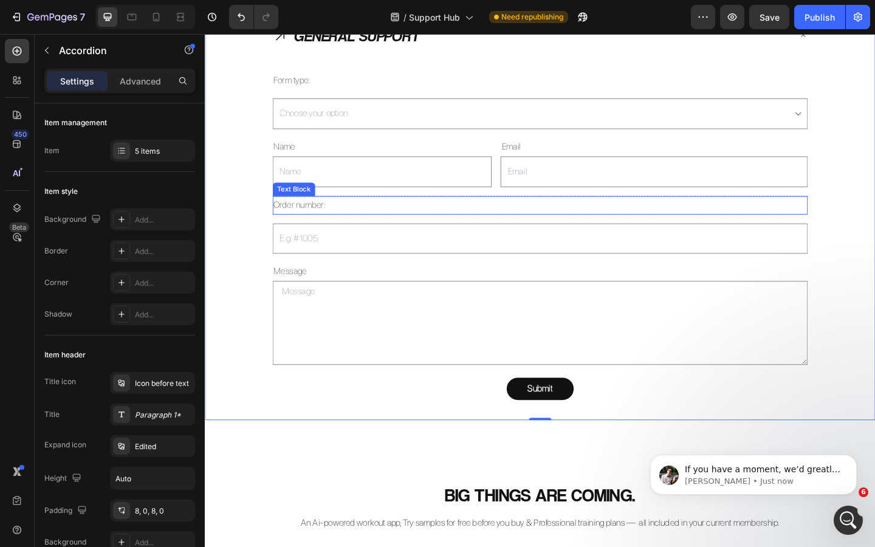
click at [306, 218] on p "Order number:" at bounding box center [570, 221] width 580 height 18
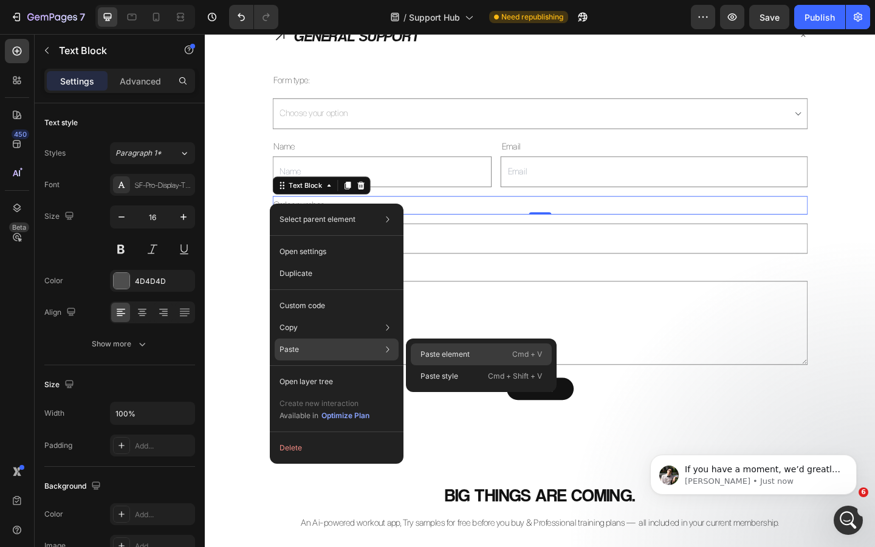
drag, startPoint x: 434, startPoint y: 350, endPoint x: 116, endPoint y: 273, distance: 327.8
click at [434, 350] on p "Paste element" at bounding box center [445, 354] width 49 height 11
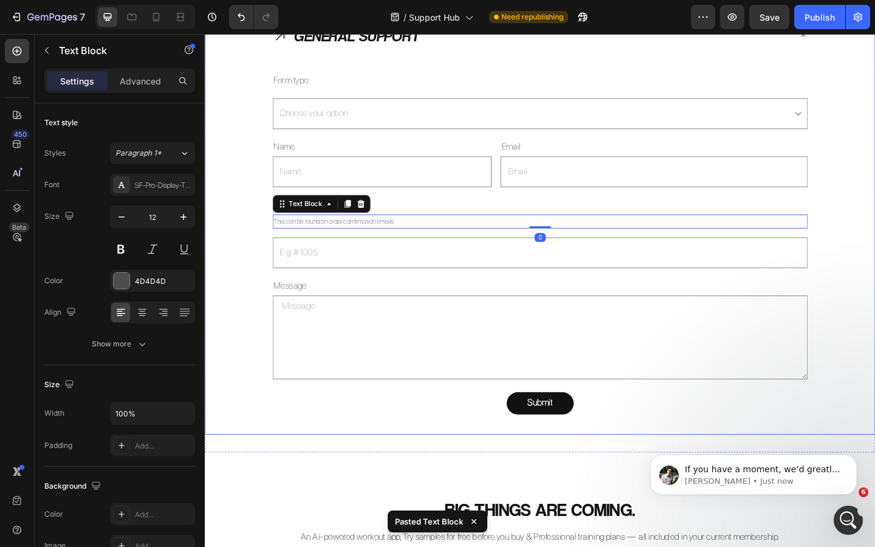
click at [269, 254] on div "GENERAL SUPPORT Form type: Text Block Choose your option General Support Dropdo…" at bounding box center [569, 242] width 728 height 455
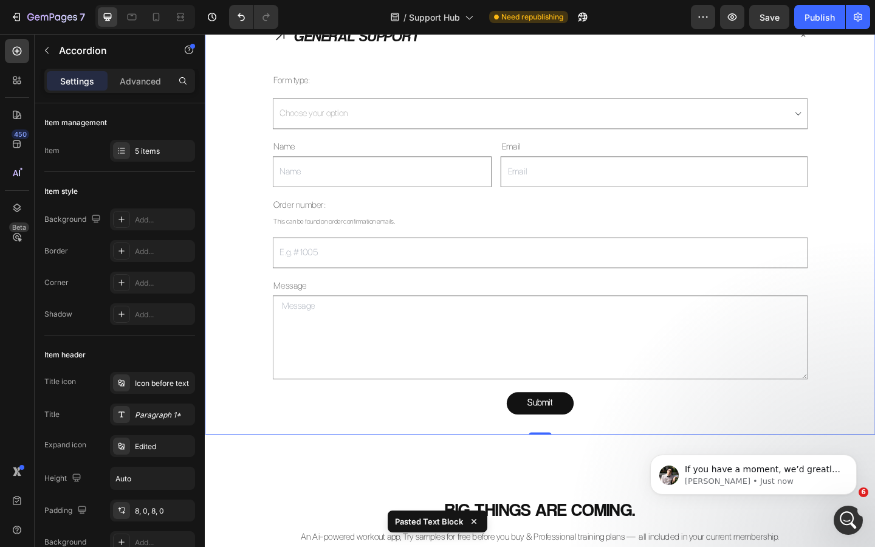
click at [351, 272] on input "text" at bounding box center [569, 271] width 582 height 33
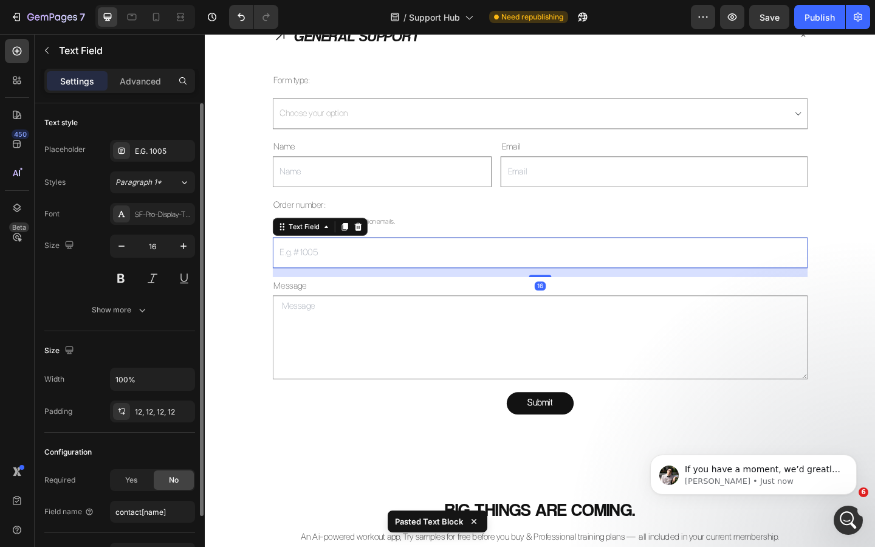
scroll to position [76, 0]
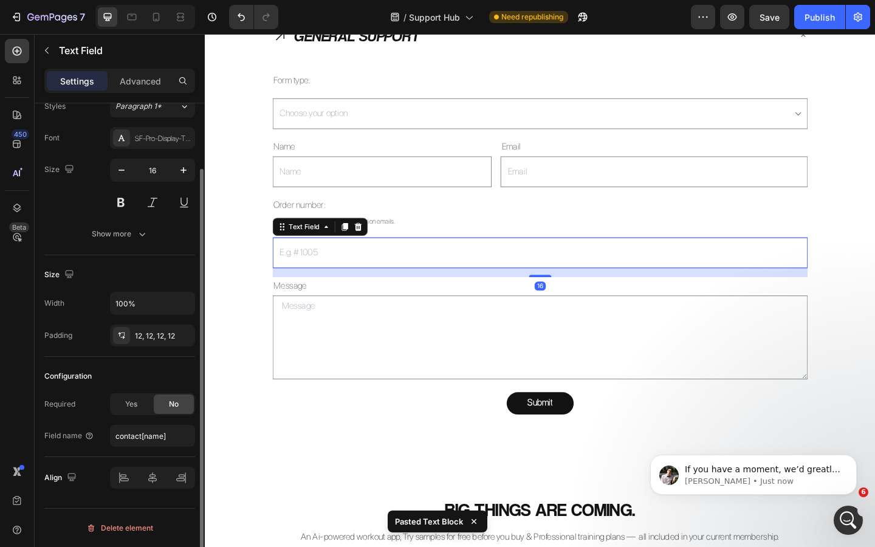
click at [281, 375] on textarea at bounding box center [569, 364] width 582 height 91
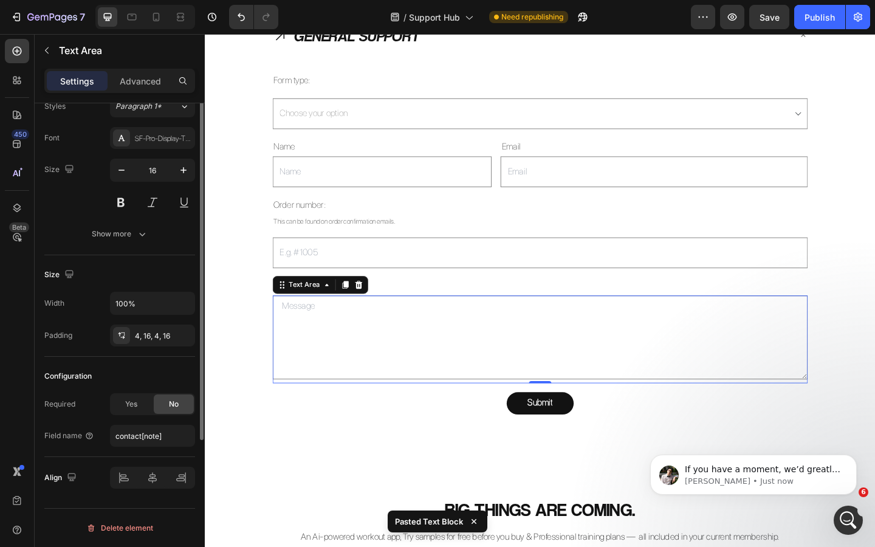
scroll to position [0, 0]
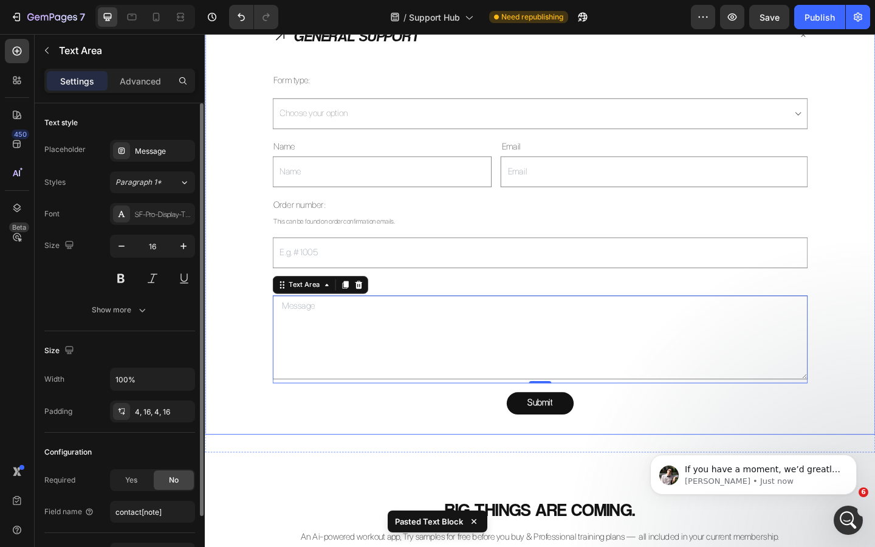
click at [252, 297] on div "GENERAL SUPPORT Form type: Text Block Choose your option General Support Dropdo…" at bounding box center [569, 242] width 728 height 455
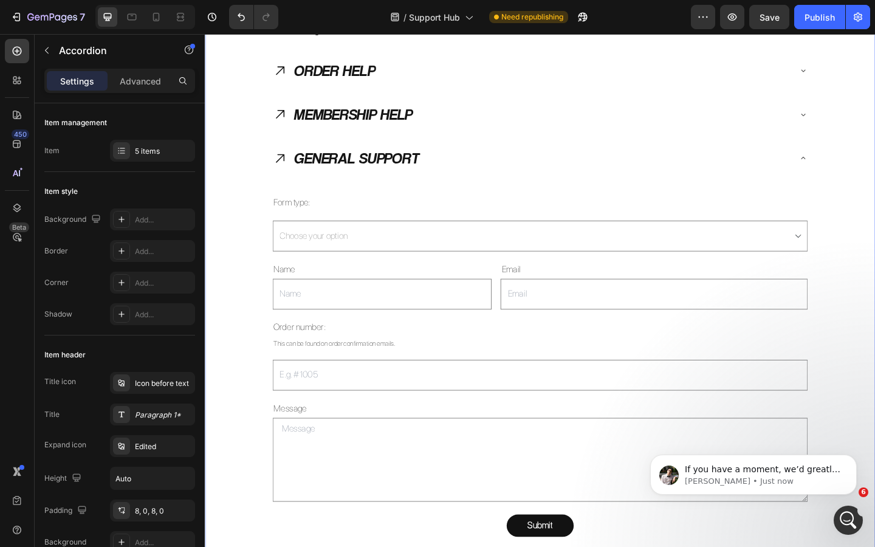
scroll to position [1680, 0]
click at [288, 166] on icon at bounding box center [286, 168] width 9 height 9
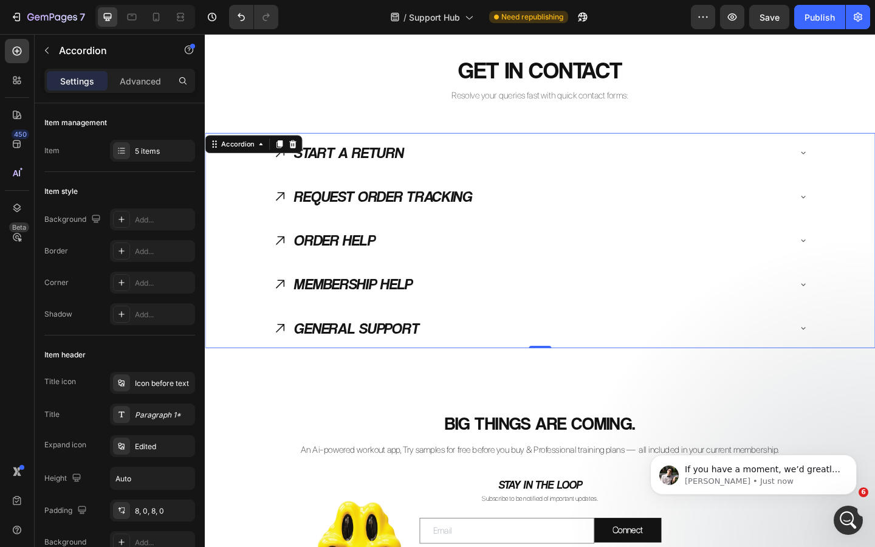
scroll to position [1480, 0]
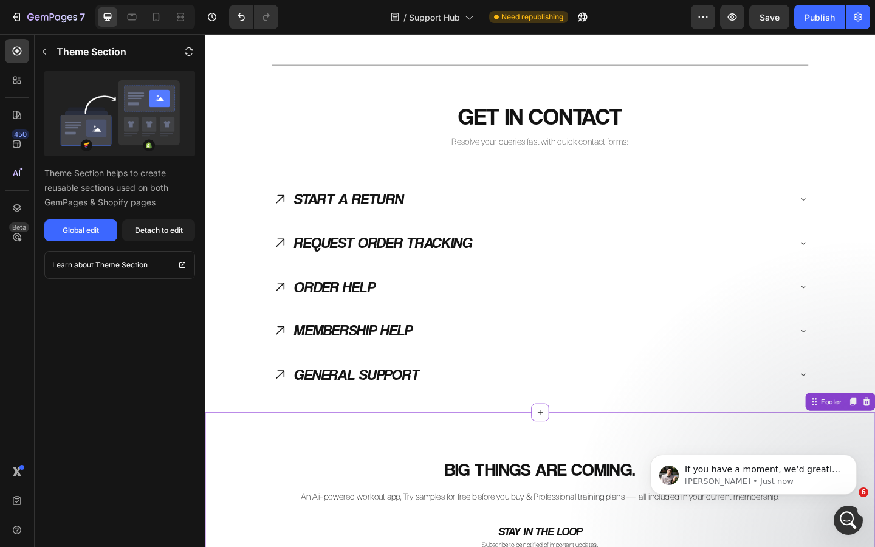
scroll to position [1442, 0]
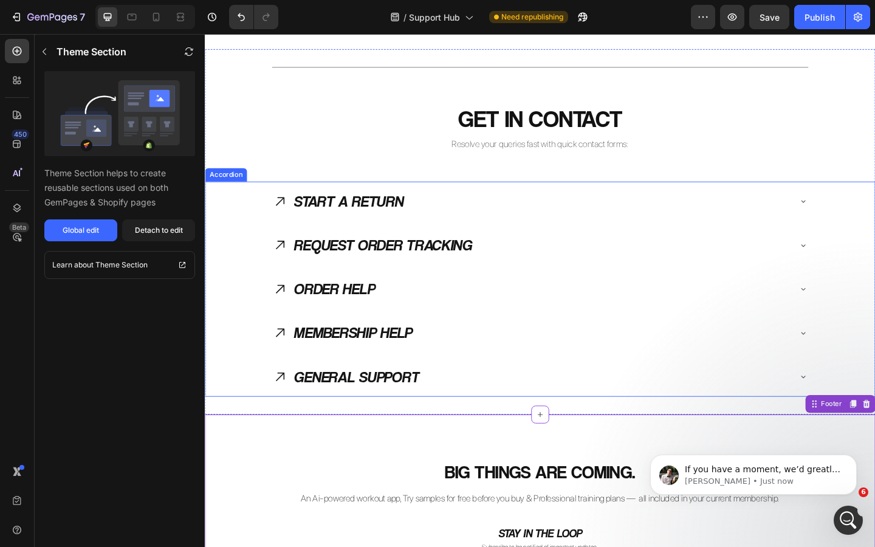
click at [281, 218] on icon at bounding box center [286, 216] width 16 height 16
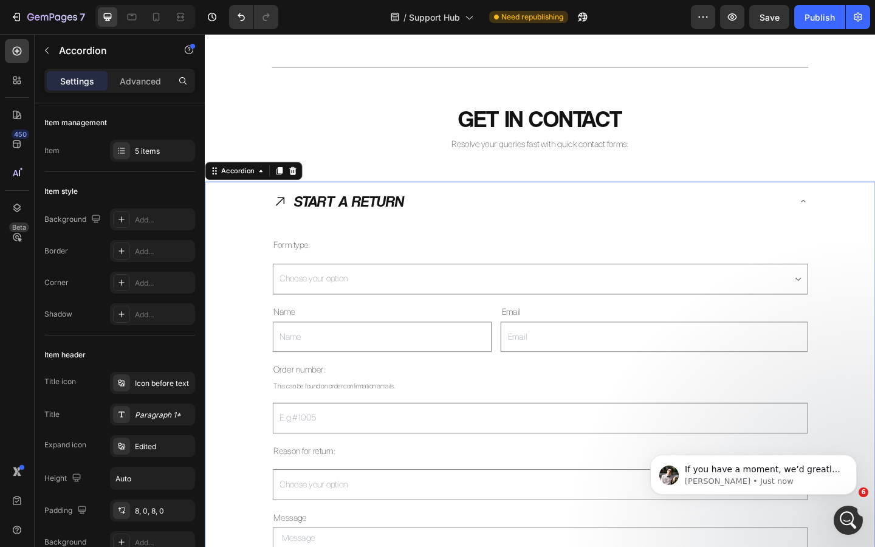
click at [285, 216] on icon at bounding box center [286, 215] width 9 height 9
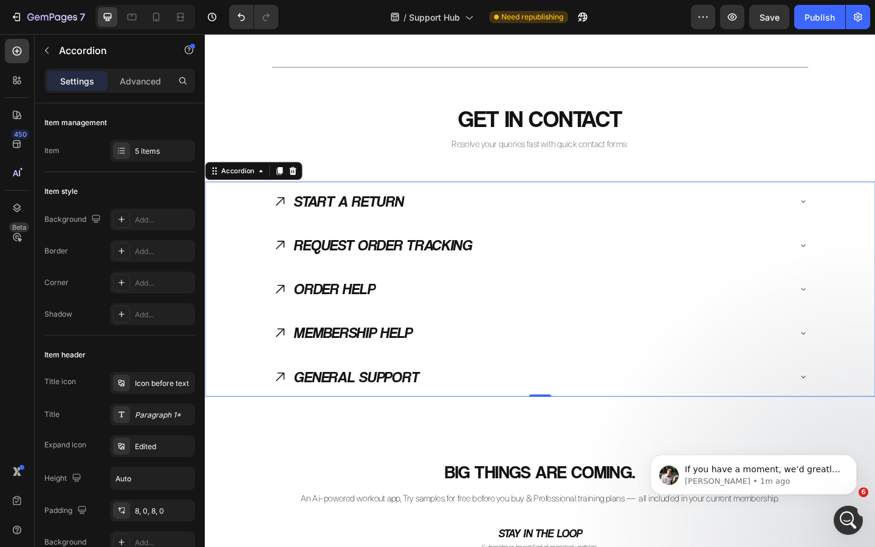
click at [291, 218] on icon at bounding box center [286, 216] width 16 height 16
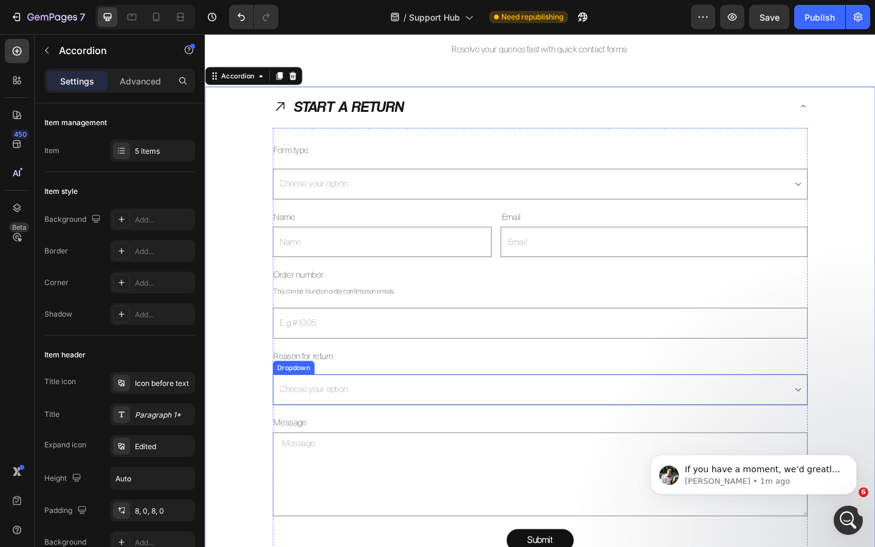
scroll to position [1536, 0]
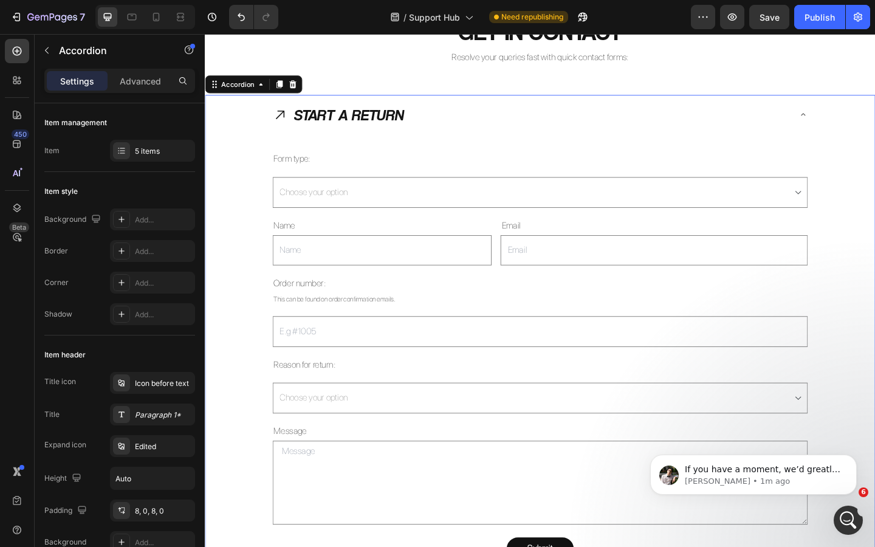
click at [284, 122] on icon at bounding box center [286, 122] width 16 height 16
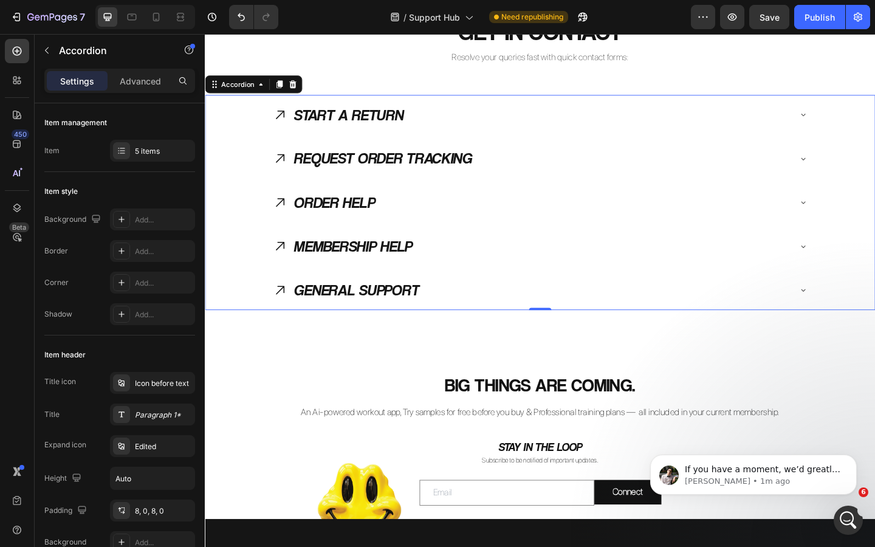
scroll to position [1549, 0]
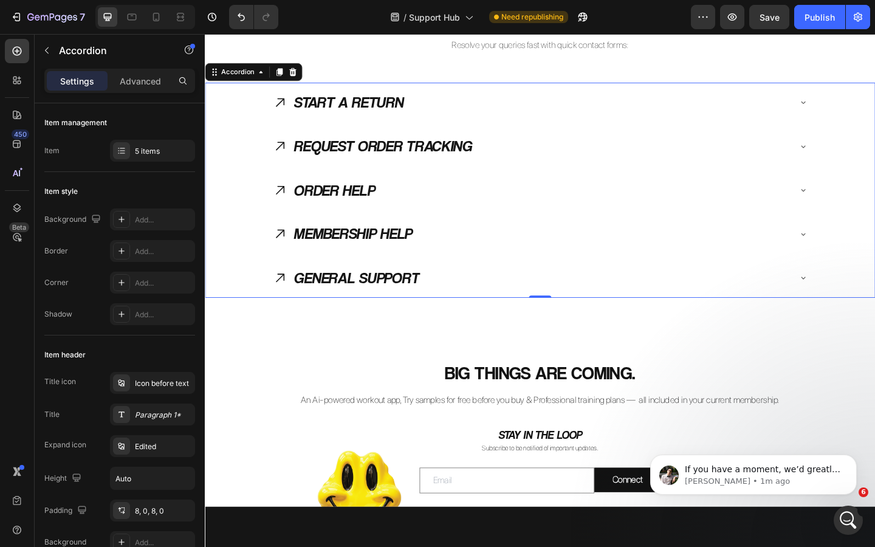
click at [290, 249] on icon at bounding box center [286, 251] width 16 height 16
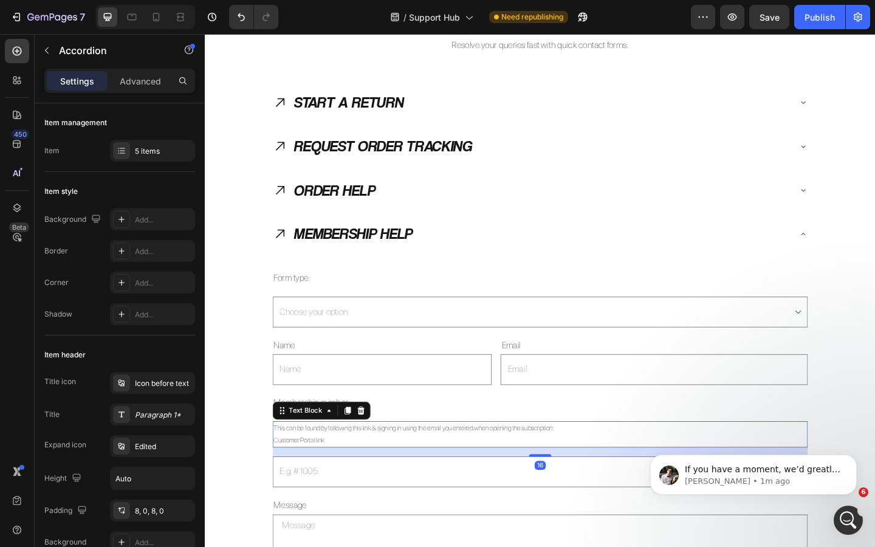
click at [317, 478] on p "Customer Portal link" at bounding box center [570, 476] width 580 height 13
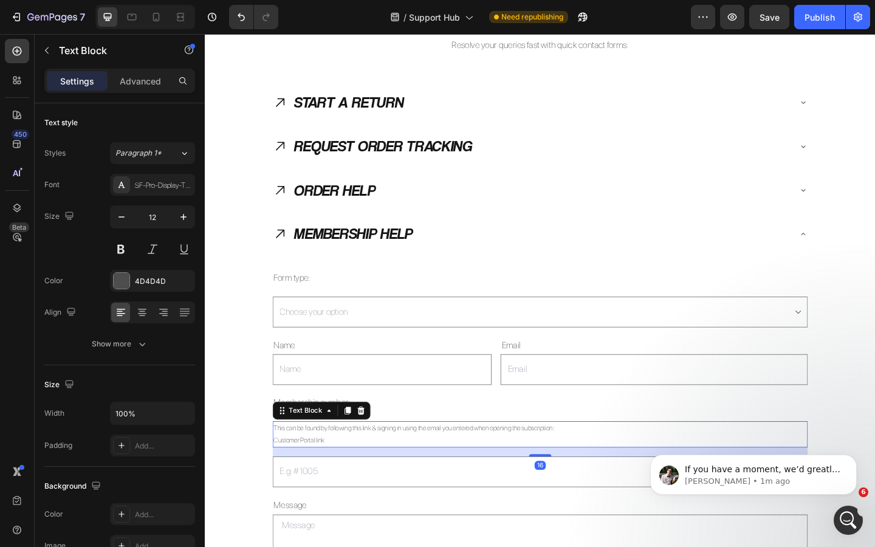
click at [317, 478] on p "Customer Portal link" at bounding box center [570, 476] width 580 height 13
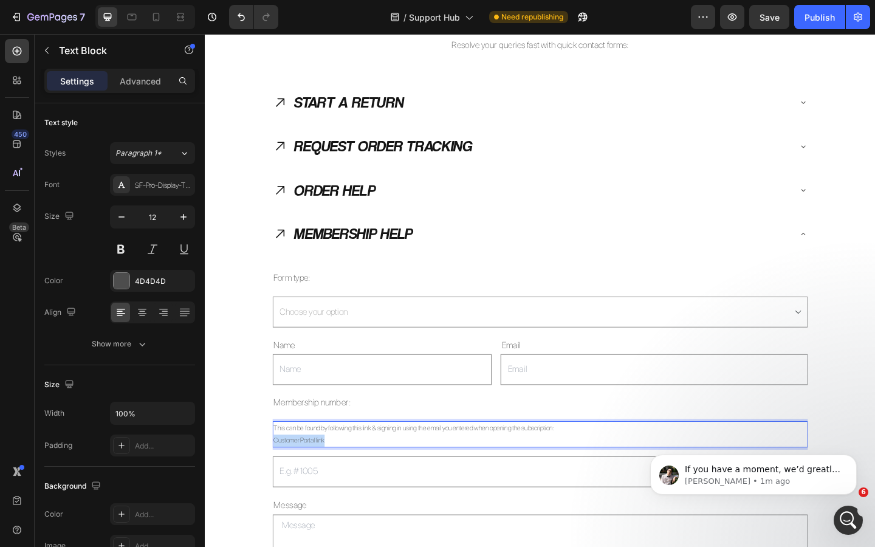
click at [317, 478] on p "Customer Portal link" at bounding box center [570, 476] width 580 height 13
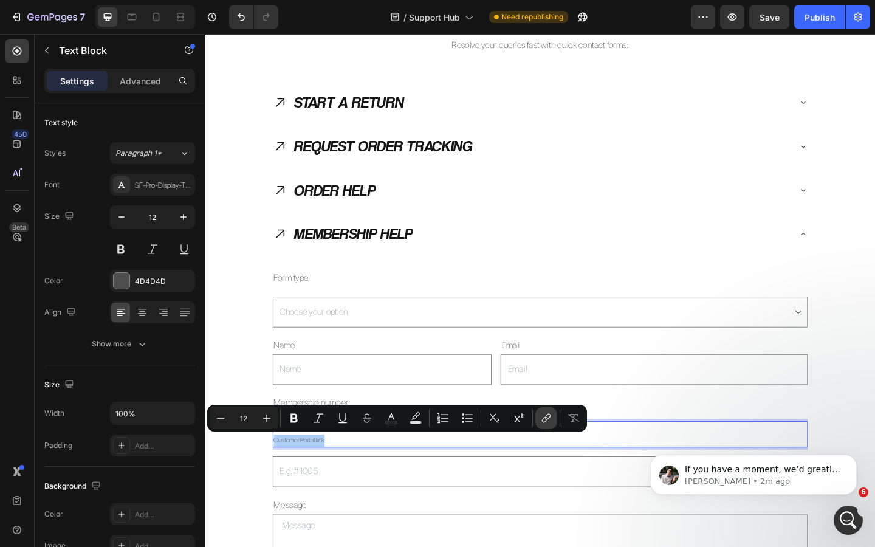
click at [543, 418] on icon "Editor contextual toolbar" at bounding box center [546, 418] width 12 height 12
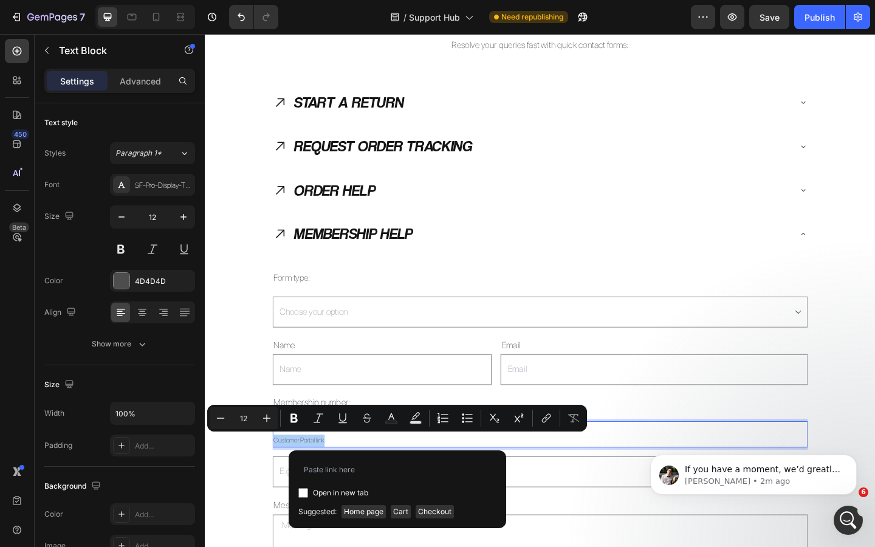
type input "https://shopify.com/92689465679/account/pages/39847321-8f67-47af-86b8-dd623b8e9…"
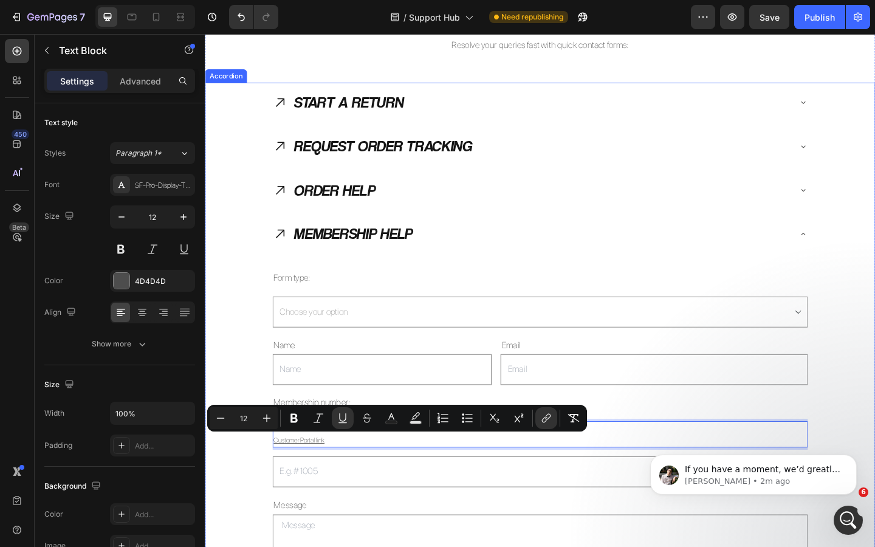
click at [254, 373] on div "MEMBERSHIP HELP Form type: Text Block Choose your option Membership Help Dropdo…" at bounding box center [569, 469] width 728 height 478
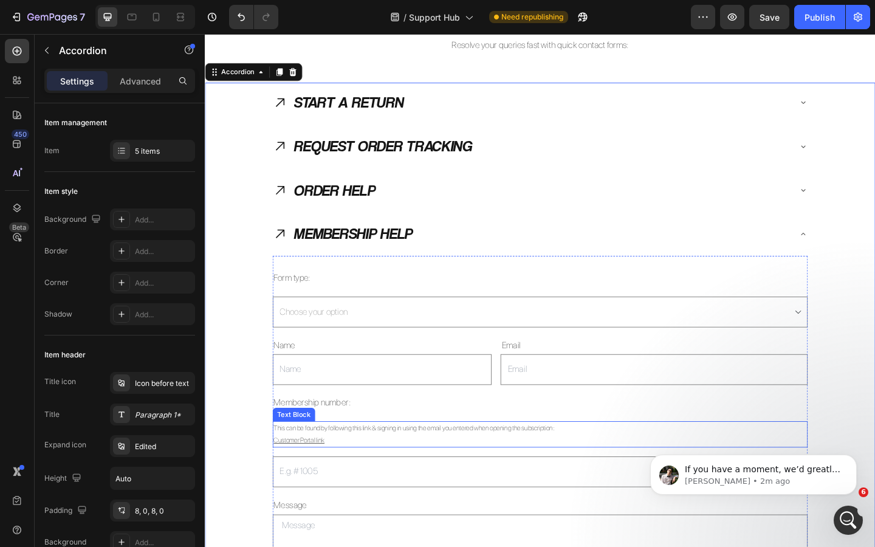
click at [382, 463] on p "This can be found by following this link & signing in using the email you enter…" at bounding box center [570, 463] width 580 height 13
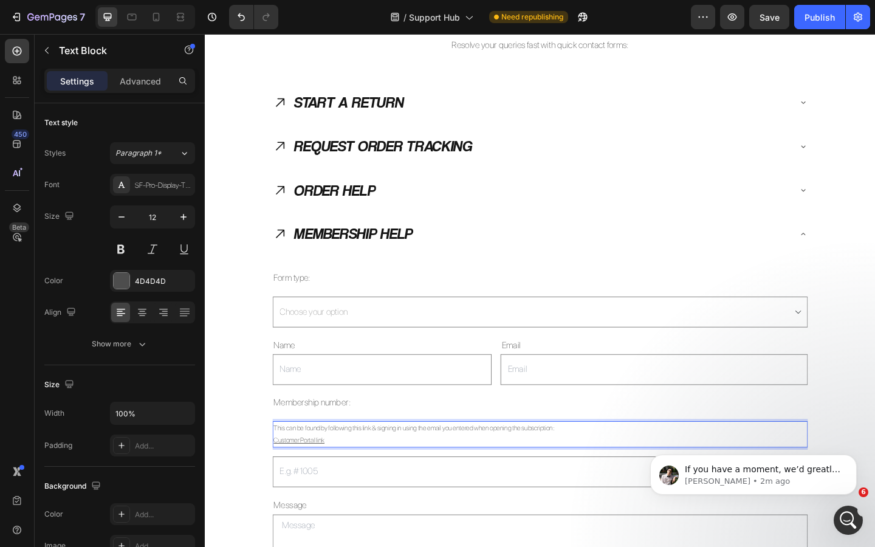
click at [378, 464] on p "This can be found by following this link & signing in using the email you enter…" at bounding box center [570, 463] width 580 height 13
click at [388, 463] on p "This can be found by following the link & signing in using the email you entere…" at bounding box center [570, 463] width 580 height 13
click at [242, 381] on div "MEMBERSHIP HELP Form type: Text Block Choose your option Membership Help Dropdo…" at bounding box center [569, 469] width 728 height 478
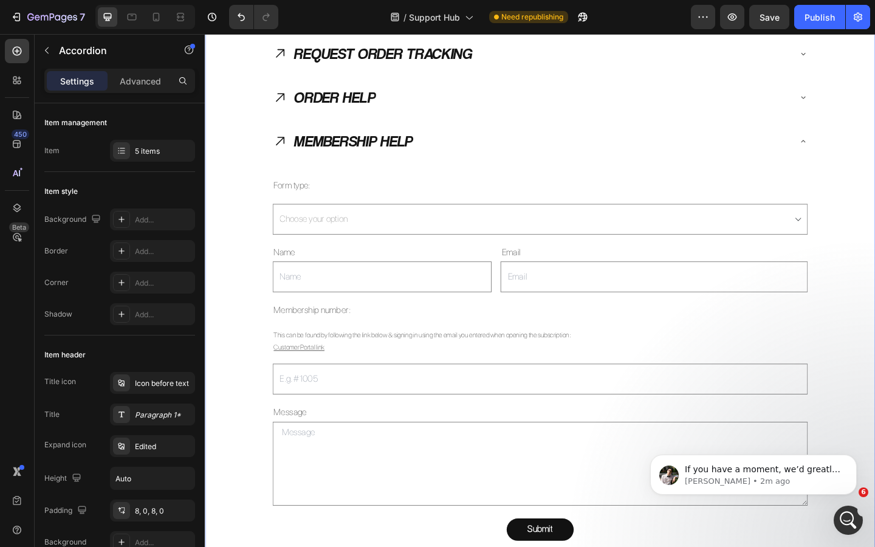
scroll to position [1656, 0]
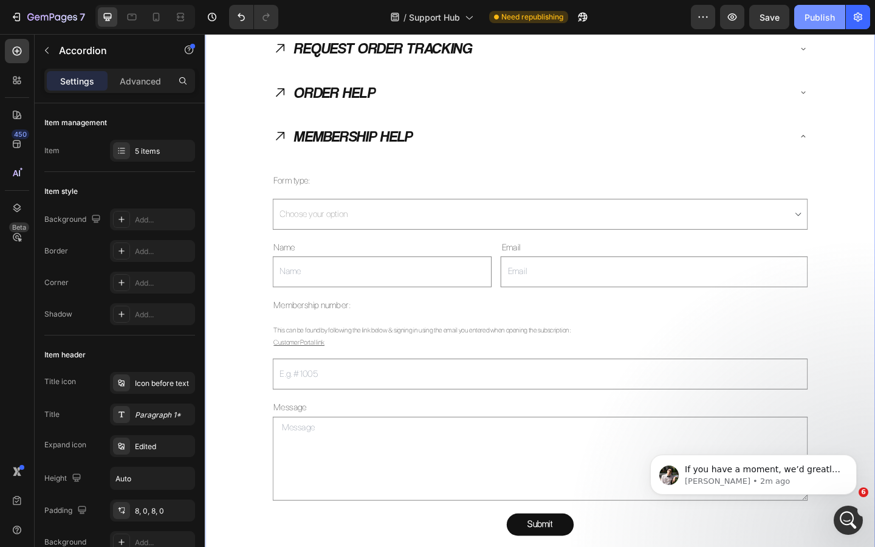
click at [830, 15] on div "Publish" at bounding box center [820, 17] width 30 height 13
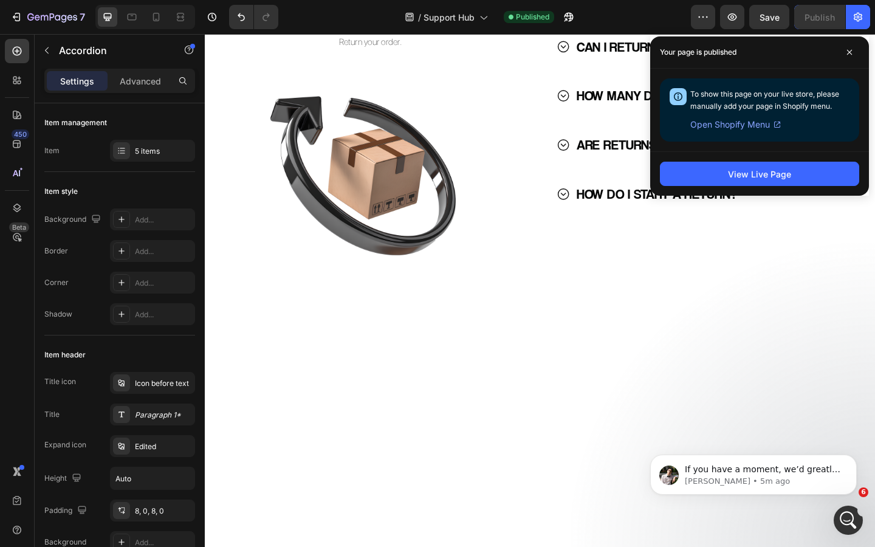
scroll to position [0, 0]
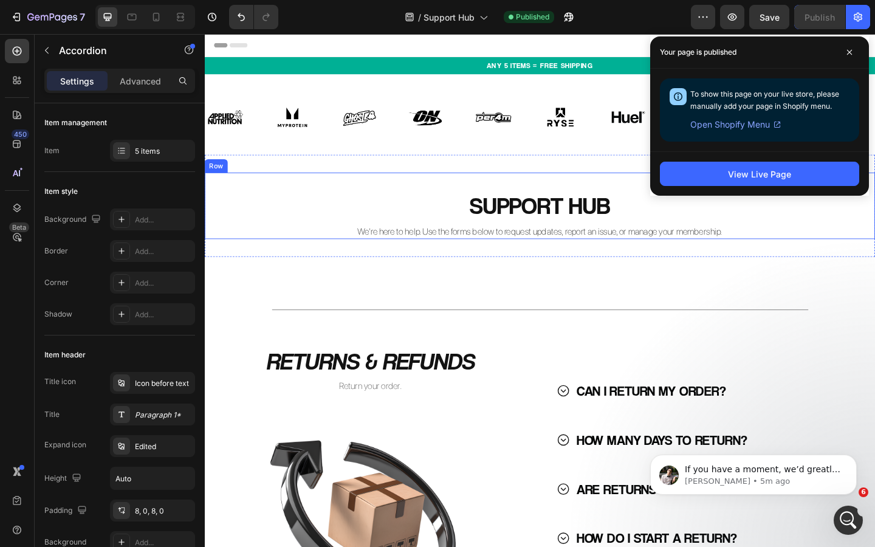
click at [531, 246] on h2 "We’re here to help. Use the forms below to request updates, report an issue, or…" at bounding box center [570, 249] width 730 height 15
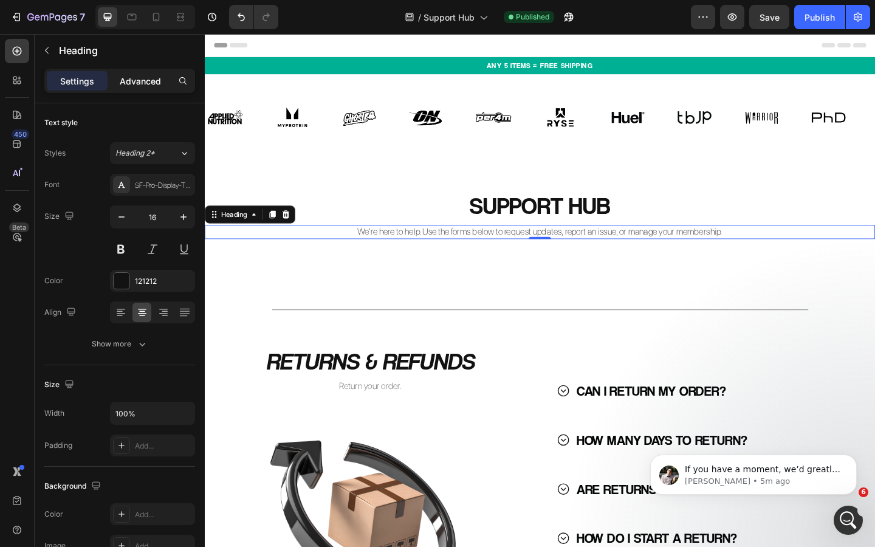
click at [143, 81] on p "Advanced" at bounding box center [140, 81] width 41 height 13
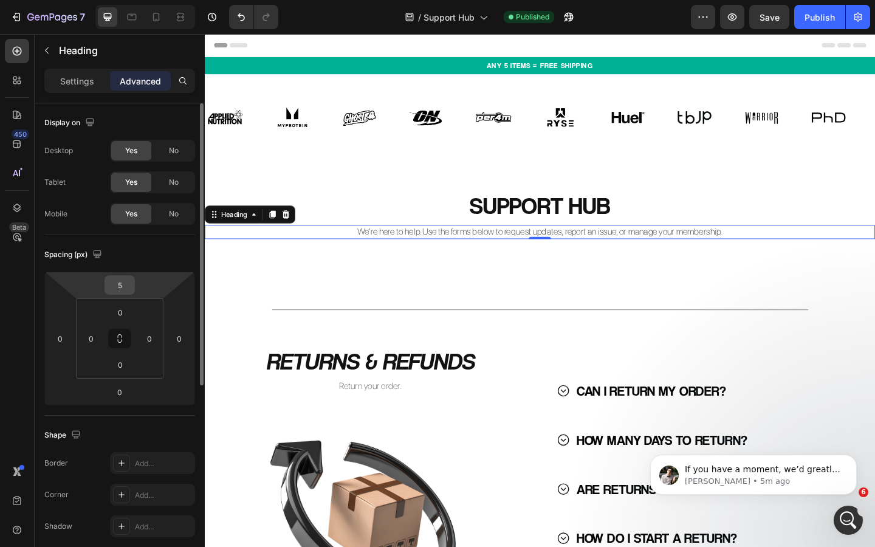
click at [123, 288] on input "5" at bounding box center [120, 285] width 24 height 18
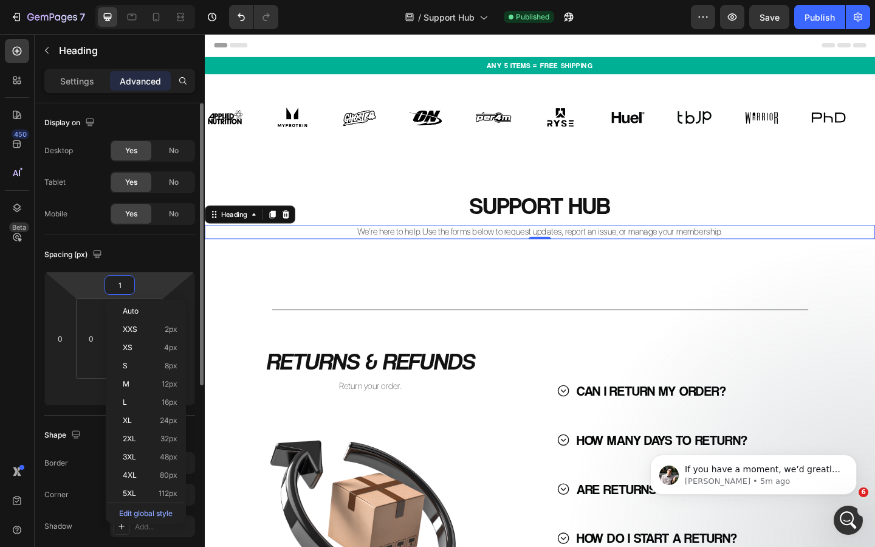
type input "10"
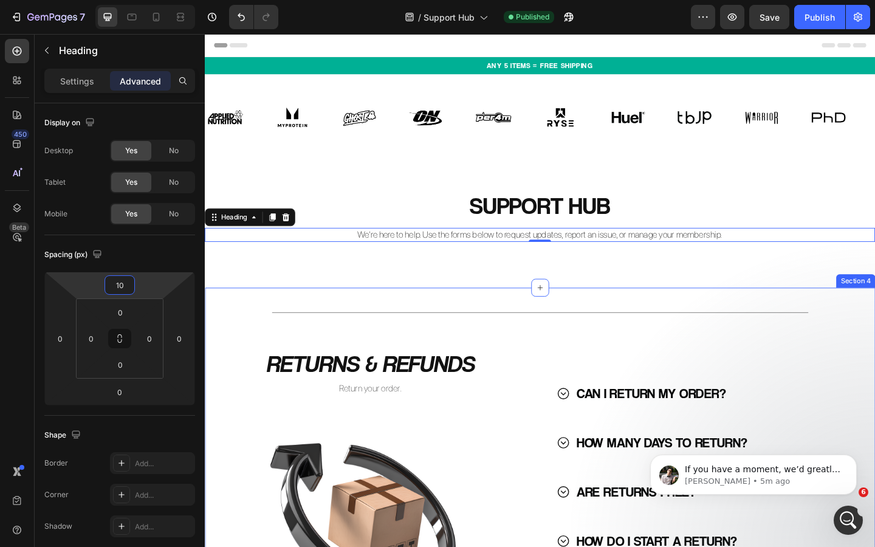
click at [596, 314] on div "Title Line RETURNS & REFUNDS Heading Return your order. Text Block Image CAN I …" at bounding box center [570, 516] width 730 height 412
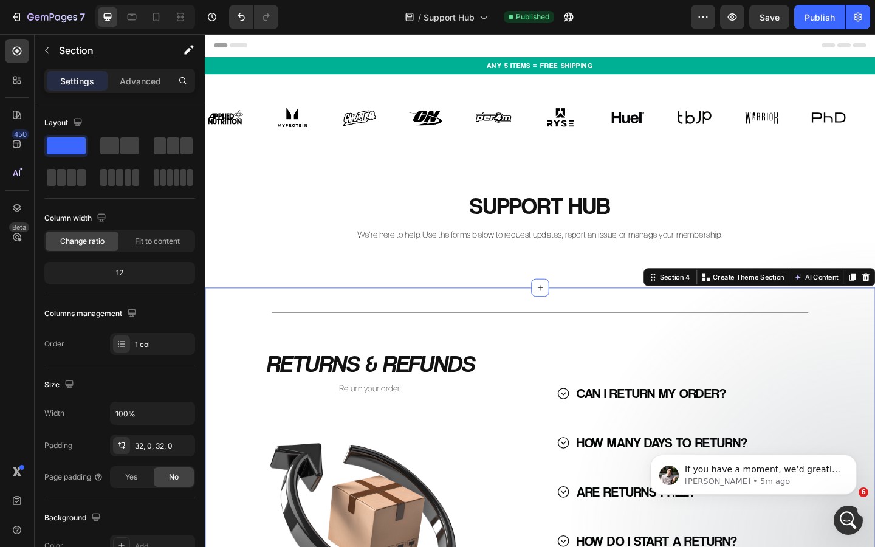
click at [607, 362] on div "Title Line RETURNS & REFUNDS Heading Return your order. Text Block Image CAN I …" at bounding box center [570, 516] width 730 height 373
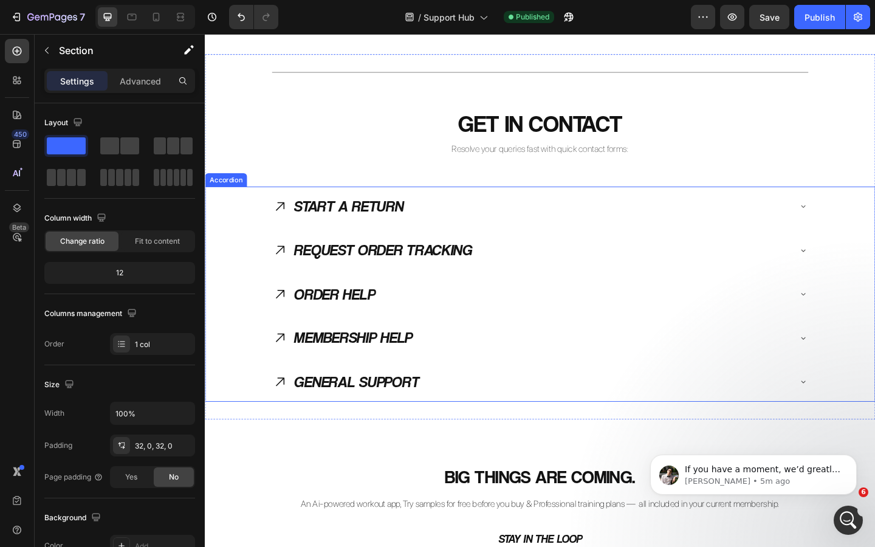
scroll to position [1454, 0]
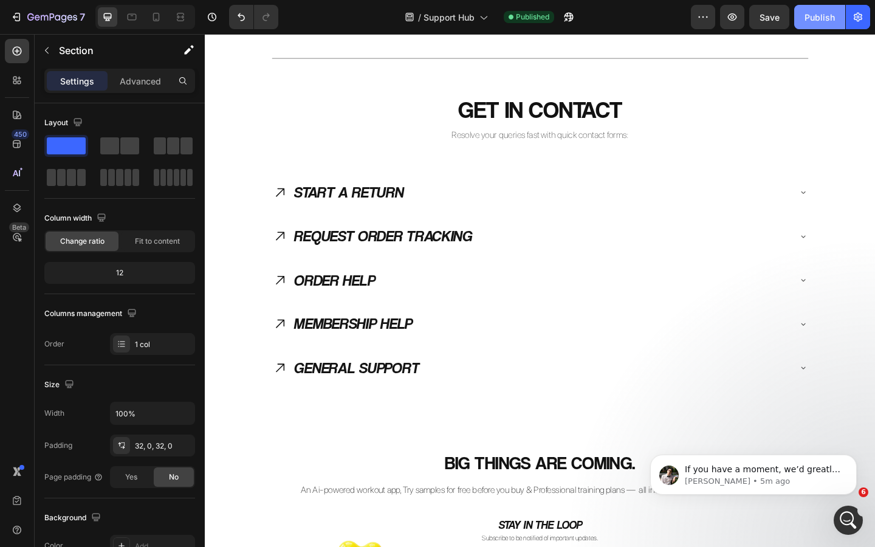
click at [810, 21] on div "Publish" at bounding box center [820, 17] width 30 height 13
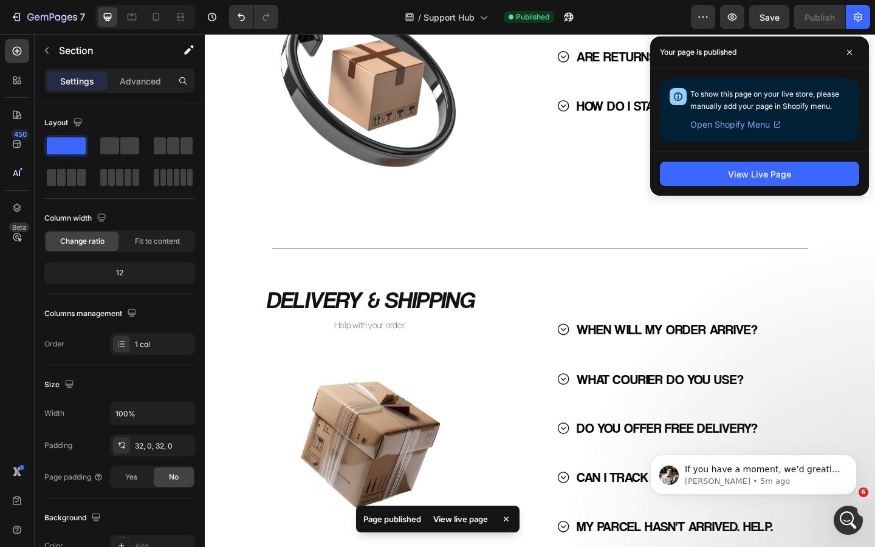
scroll to position [577, 0]
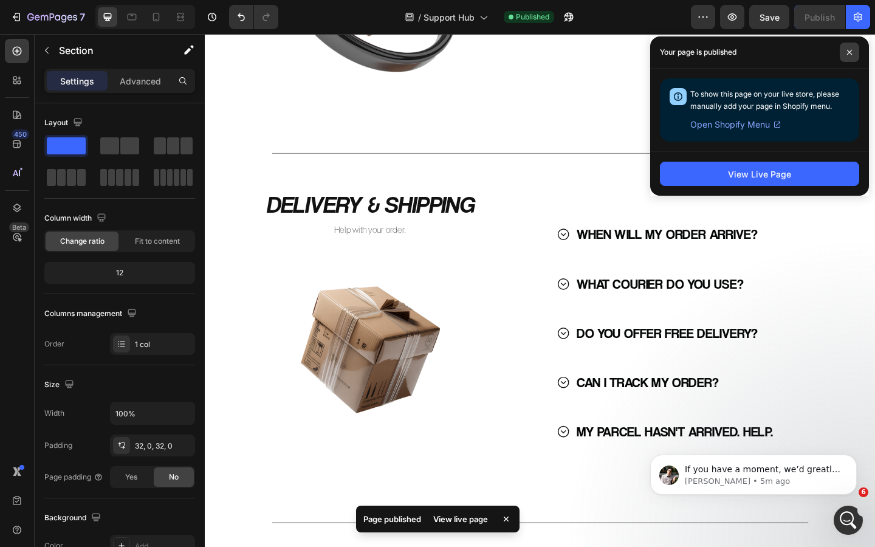
click at [849, 57] on span at bounding box center [849, 52] width 19 height 19
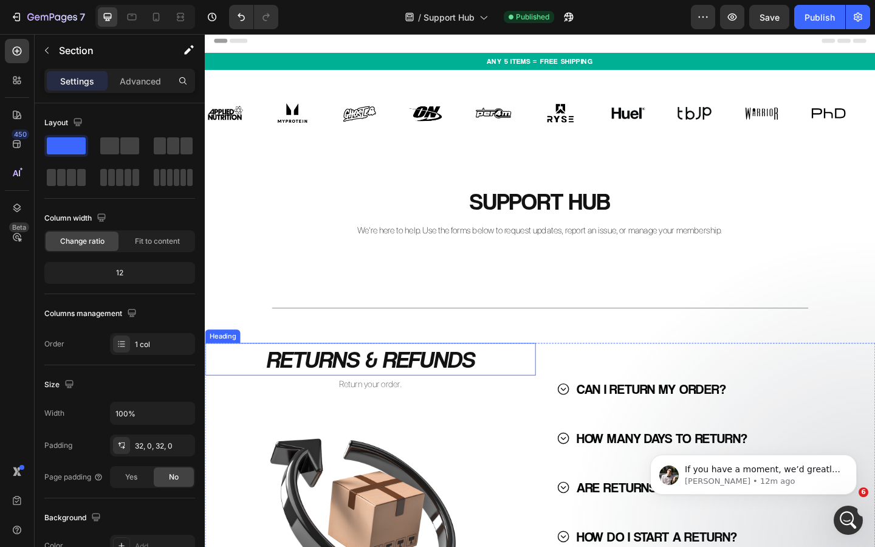
scroll to position [0, 0]
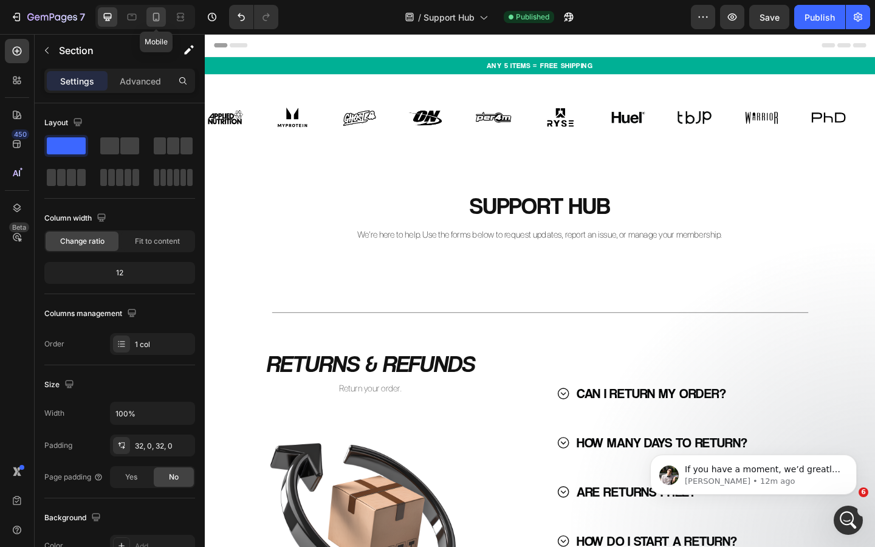
click at [157, 17] on icon at bounding box center [156, 17] width 12 height 12
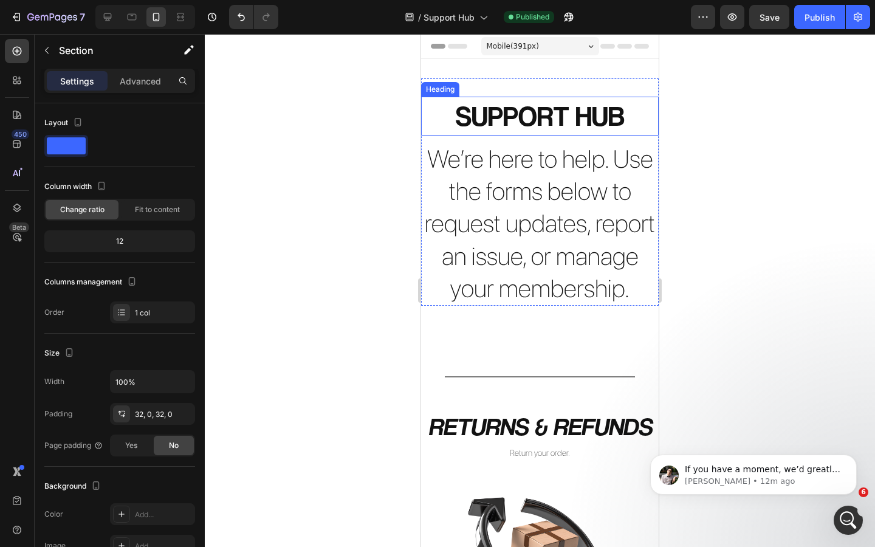
click at [534, 122] on h2 "SUPPORT HUB" at bounding box center [540, 116] width 238 height 39
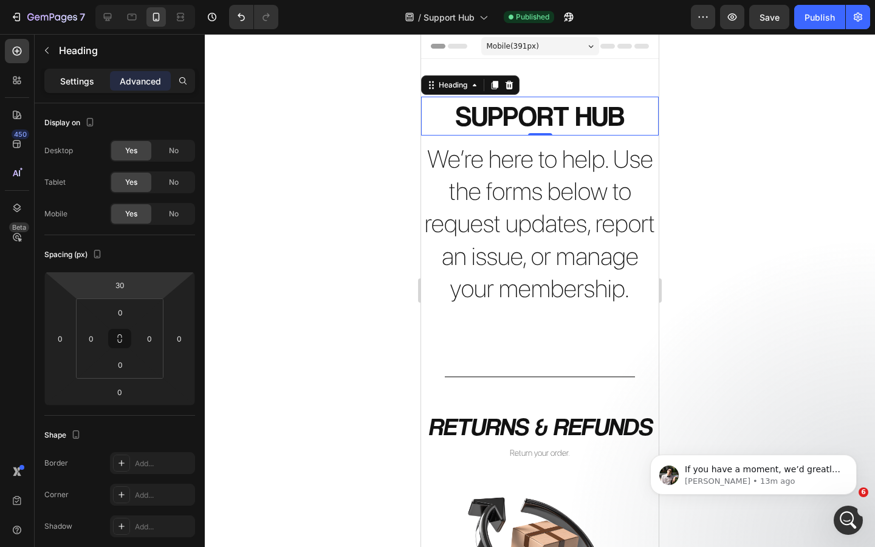
click at [90, 82] on p "Settings" at bounding box center [77, 81] width 34 height 13
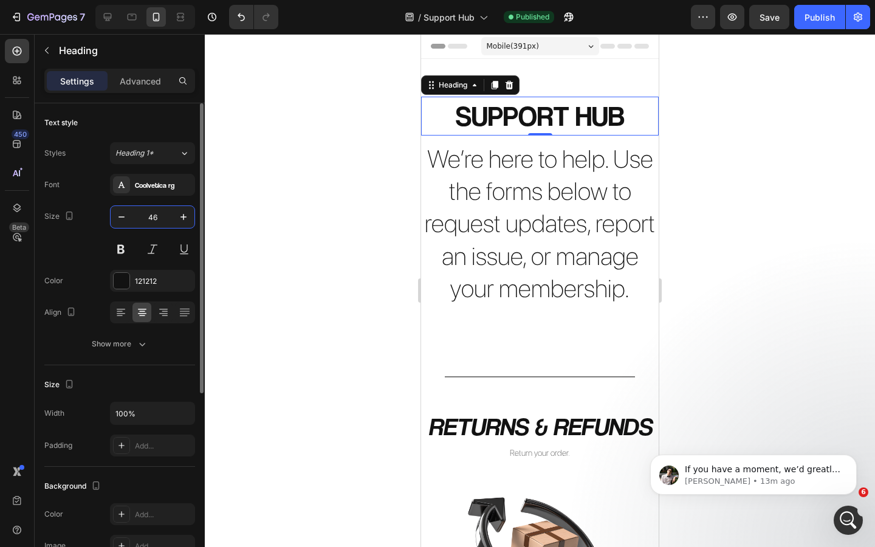
click at [151, 216] on input "46" at bounding box center [153, 217] width 40 height 22
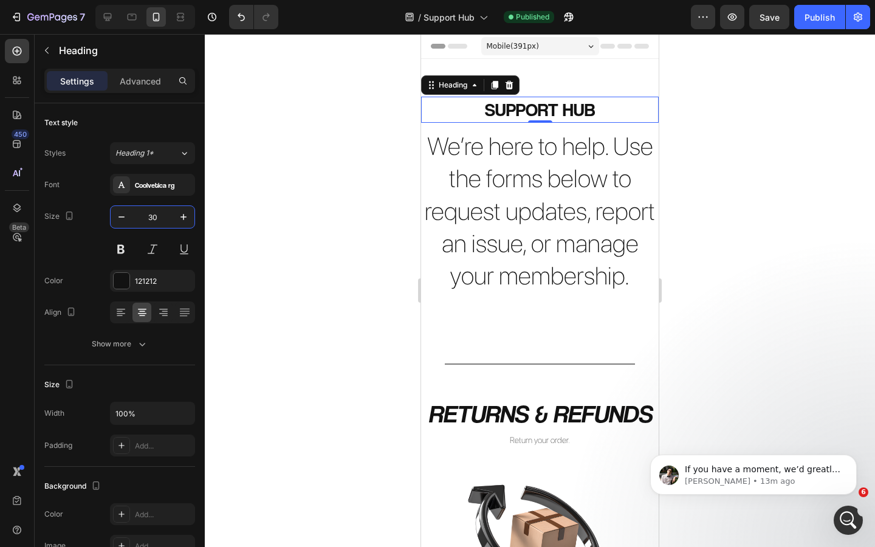
type input "30"
click at [310, 204] on div at bounding box center [540, 290] width 671 height 513
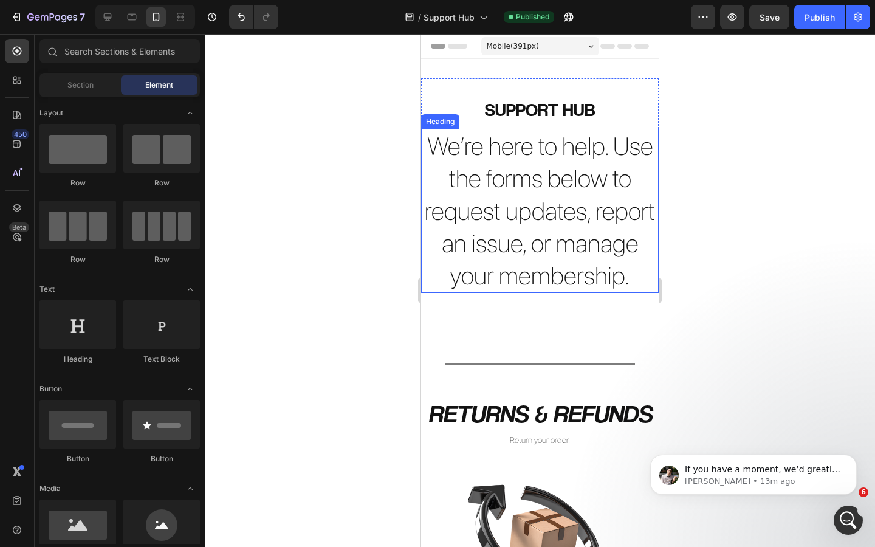
click at [508, 190] on h2 "We’re here to help. Use the forms below to request updates, report an issue, or…" at bounding box center [540, 211] width 238 height 164
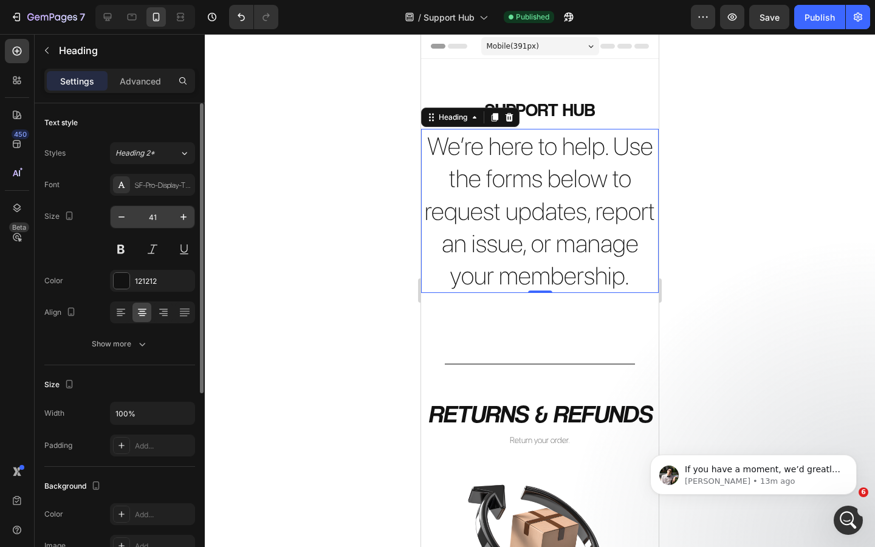
click at [154, 215] on input "41" at bounding box center [153, 217] width 40 height 22
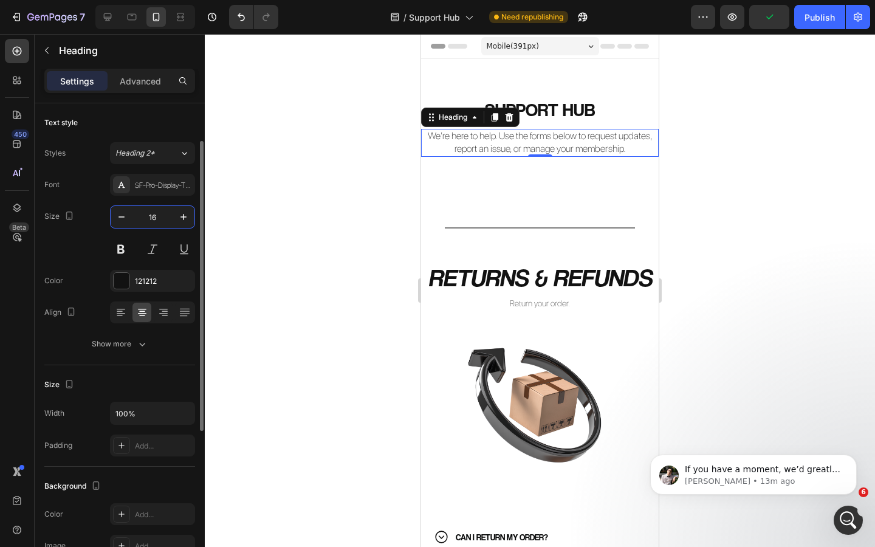
scroll to position [180, 0]
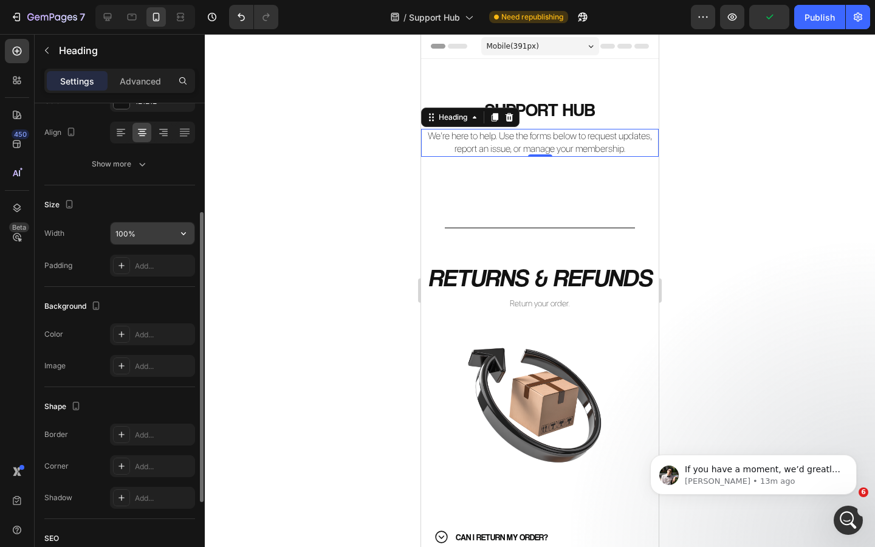
type input "16"
click at [119, 237] on input "100%" at bounding box center [153, 234] width 84 height 22
type input "90%"
click at [145, 299] on div "Background" at bounding box center [119, 306] width 151 height 19
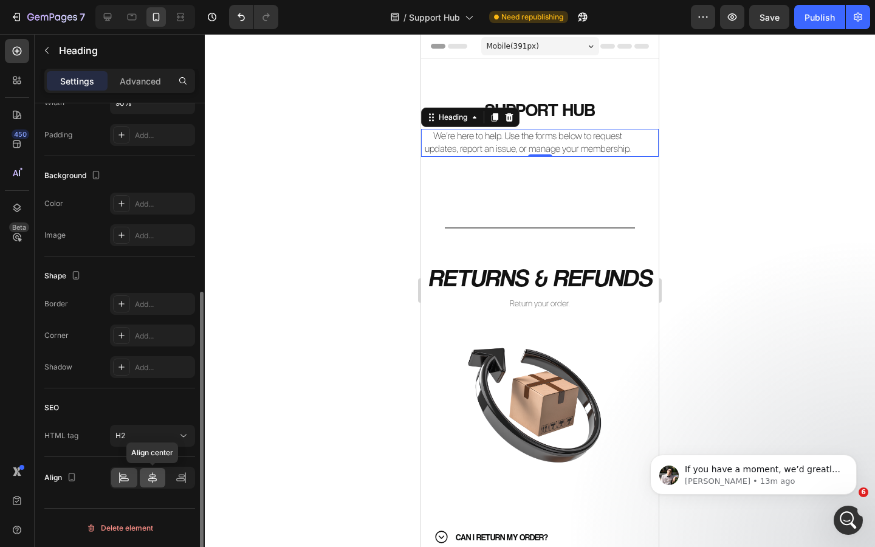
click at [151, 478] on icon at bounding box center [153, 478] width 12 height 12
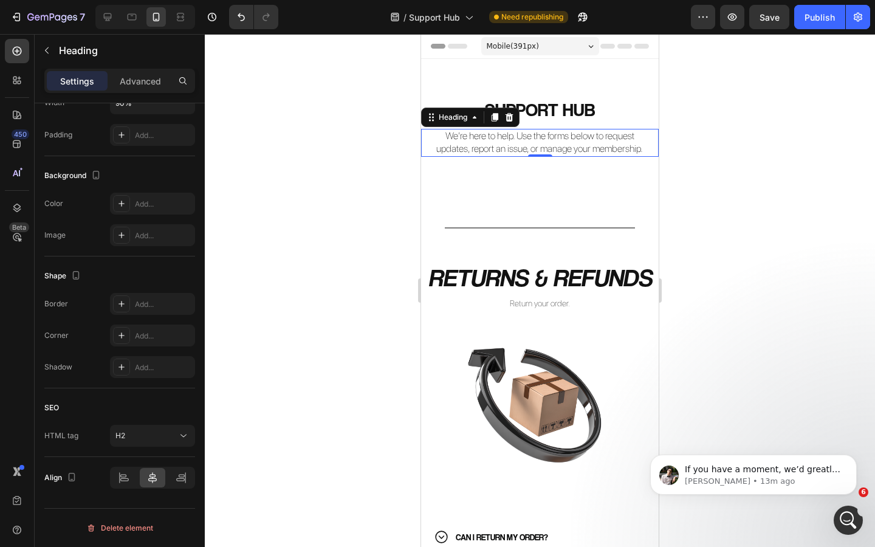
click at [290, 365] on div at bounding box center [540, 290] width 671 height 513
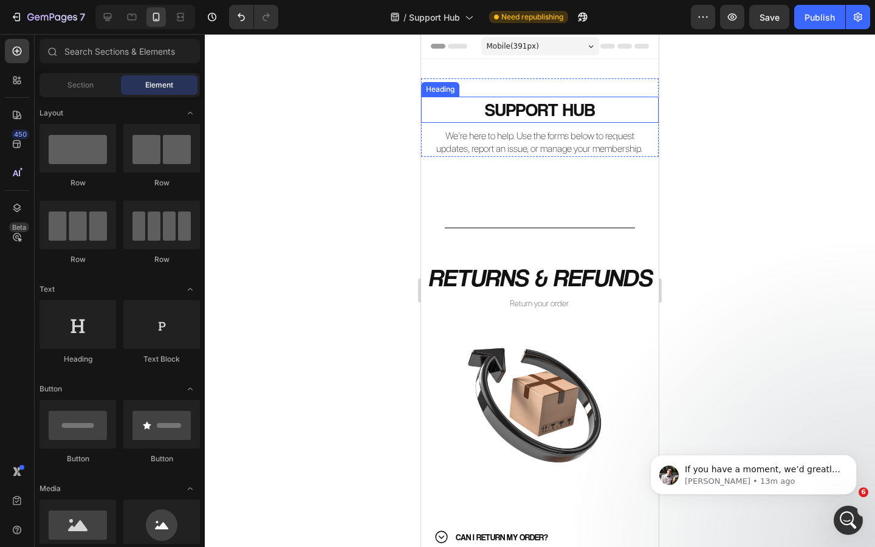
click at [520, 112] on h2 "SUPPORT HUB" at bounding box center [540, 110] width 238 height 26
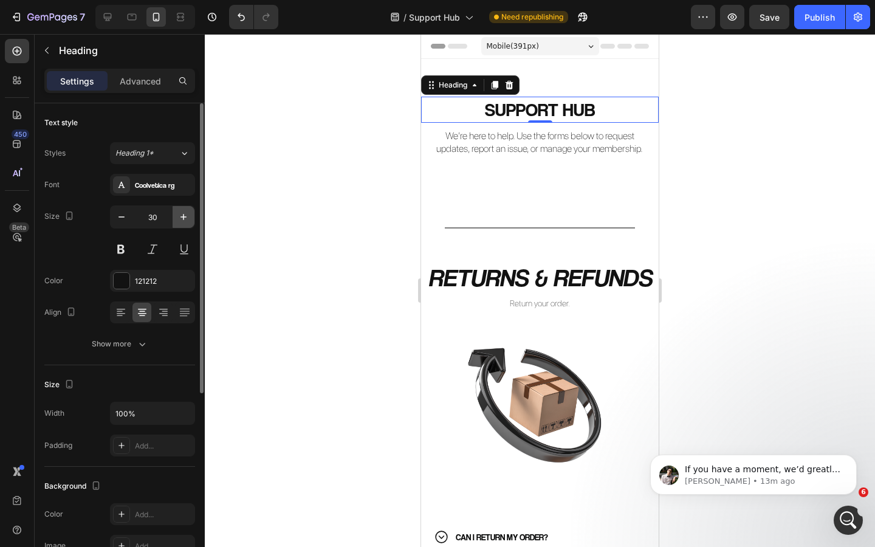
click at [181, 222] on icon "button" at bounding box center [184, 217] width 12 height 12
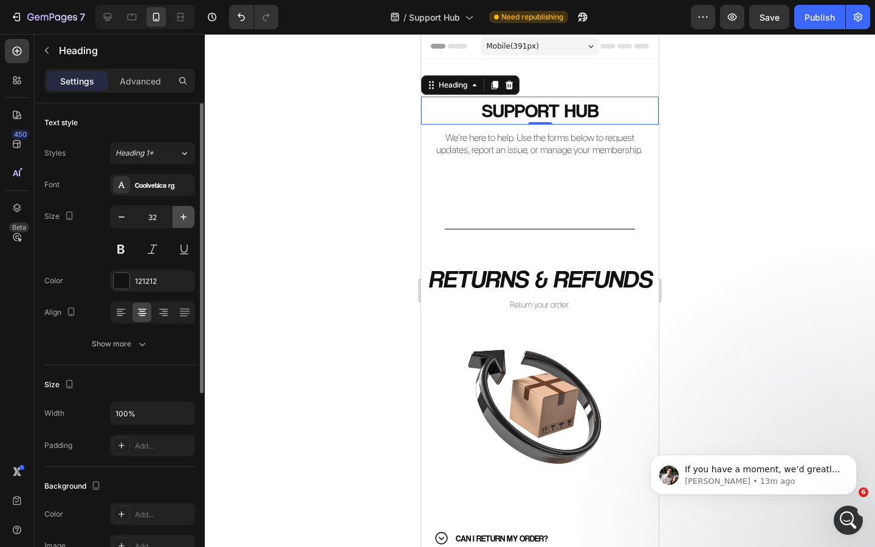
click at [181, 222] on icon "button" at bounding box center [184, 217] width 12 height 12
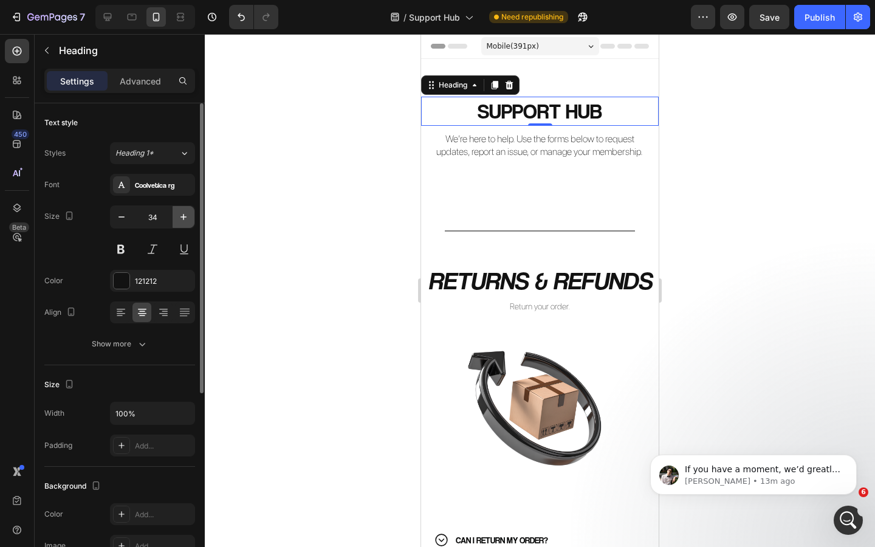
click at [181, 222] on icon "button" at bounding box center [184, 217] width 12 height 12
type input "35"
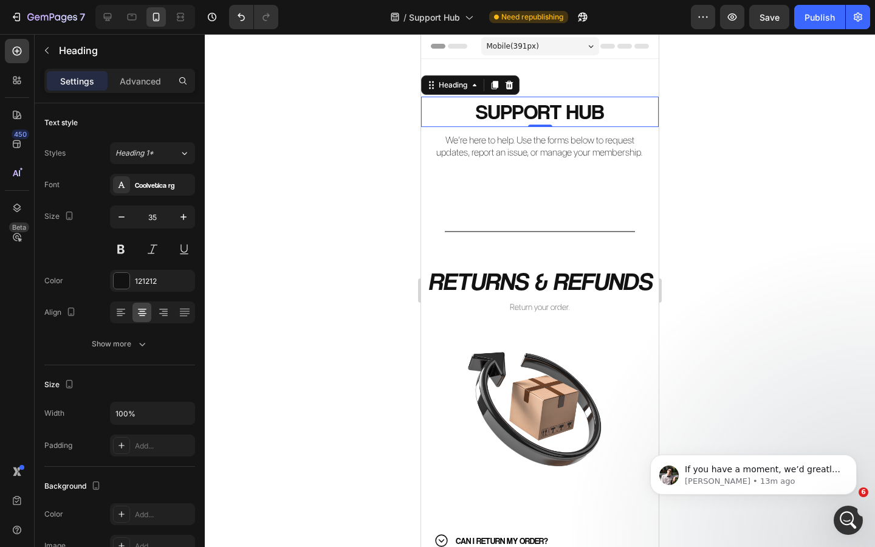
click at [343, 239] on div at bounding box center [540, 290] width 671 height 513
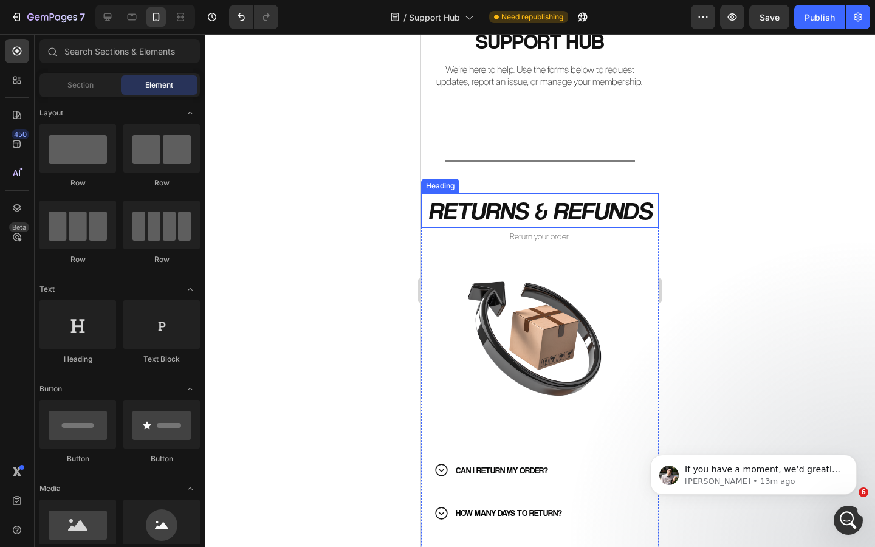
scroll to position [74, 0]
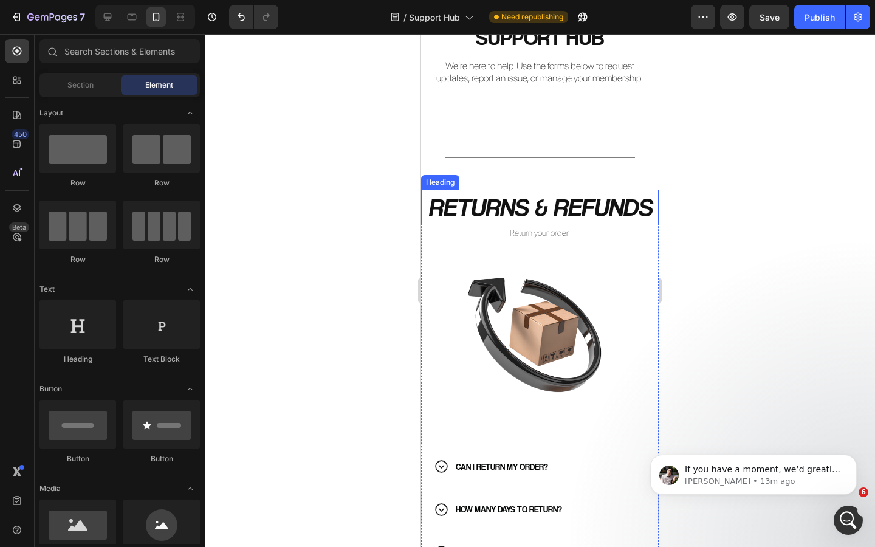
click at [578, 210] on h2 "RETURNS & REFUNDS" at bounding box center [540, 207] width 238 height 35
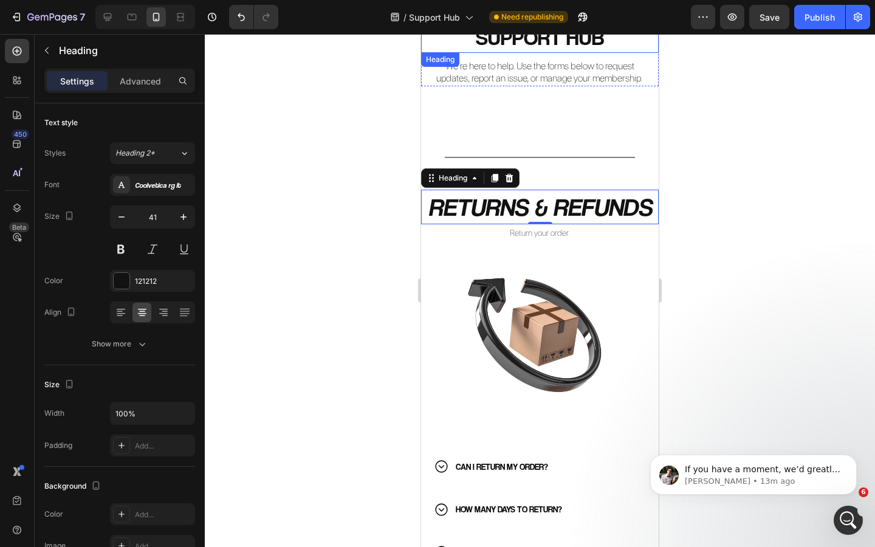
click at [539, 41] on h2 "SUPPORT HUB" at bounding box center [540, 37] width 238 height 30
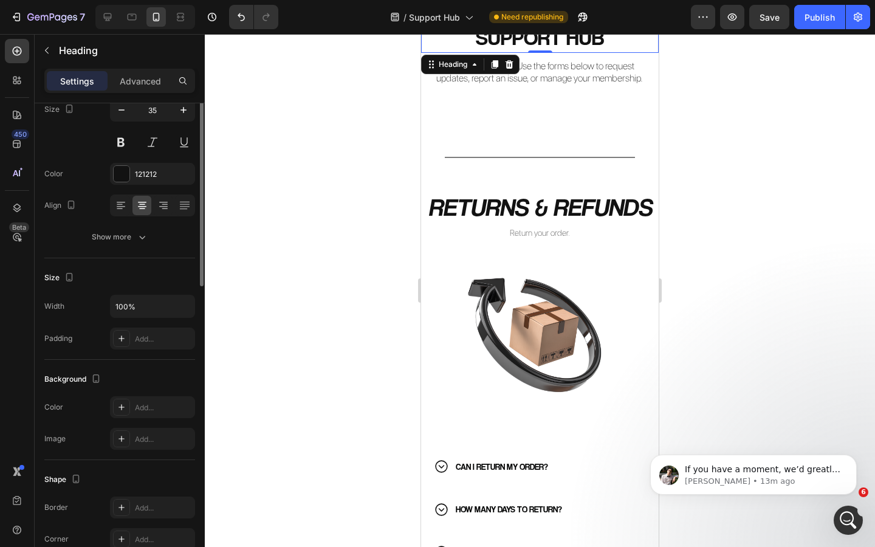
scroll to position [0, 0]
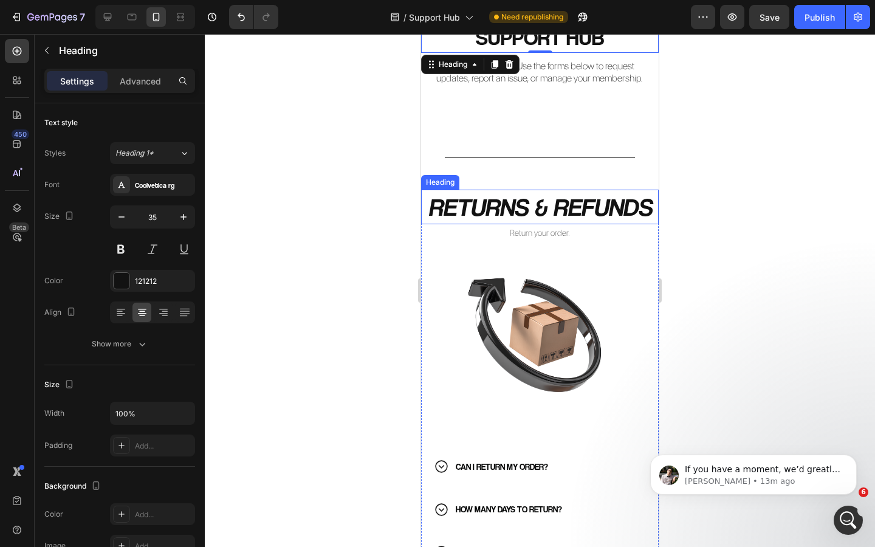
click at [506, 200] on h2 "RETURNS & REFUNDS" at bounding box center [540, 207] width 238 height 35
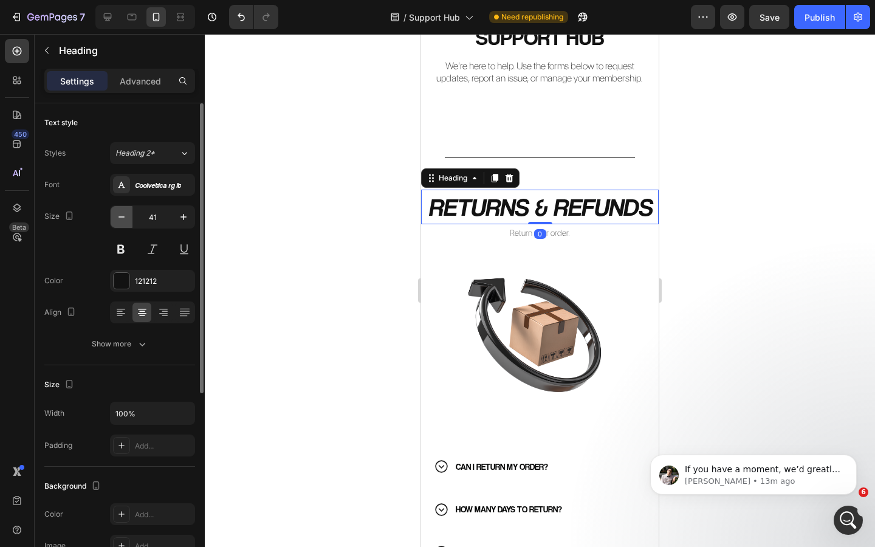
click at [120, 219] on icon "button" at bounding box center [122, 217] width 12 height 12
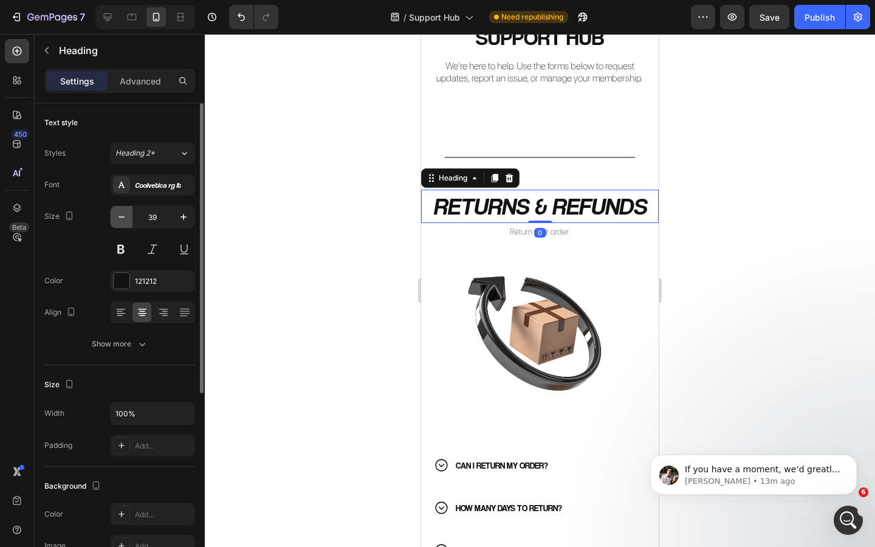
click at [120, 219] on icon "button" at bounding box center [122, 217] width 12 height 12
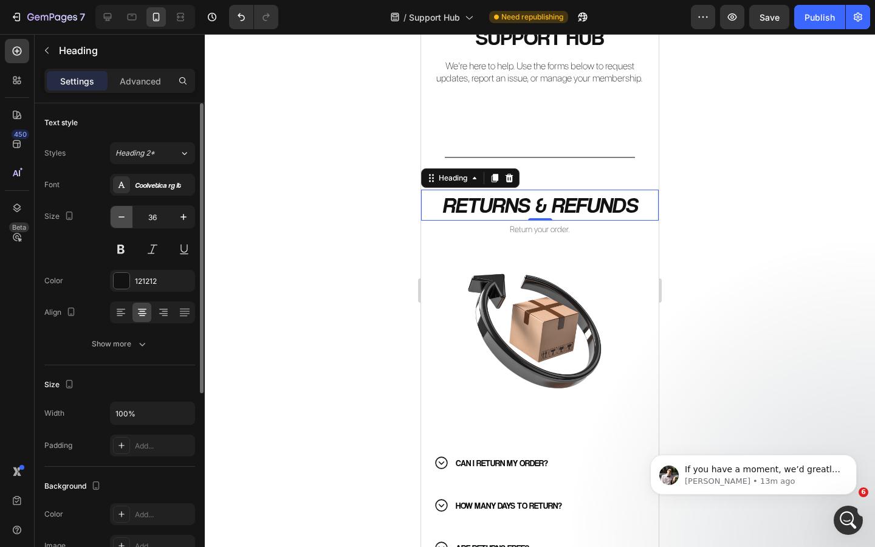
click at [120, 219] on icon "button" at bounding box center [122, 217] width 12 height 12
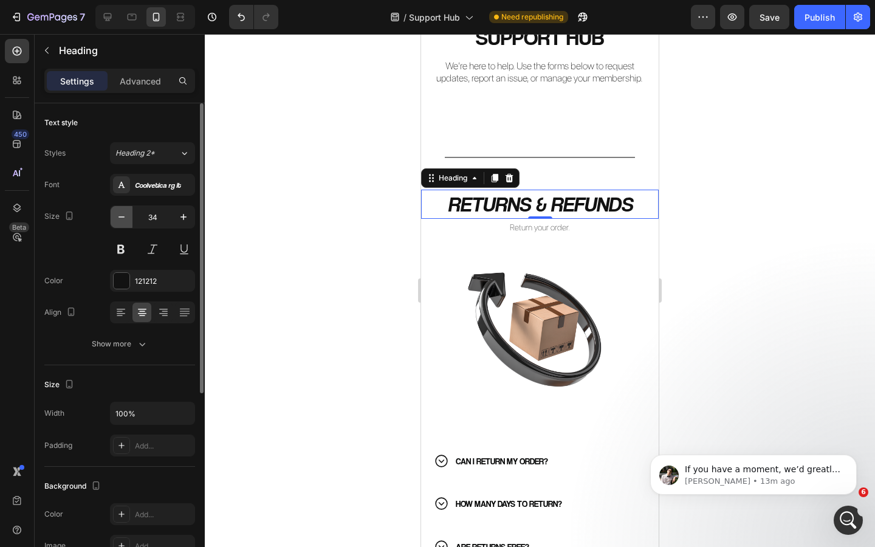
click at [120, 219] on icon "button" at bounding box center [122, 217] width 12 height 12
type input "32"
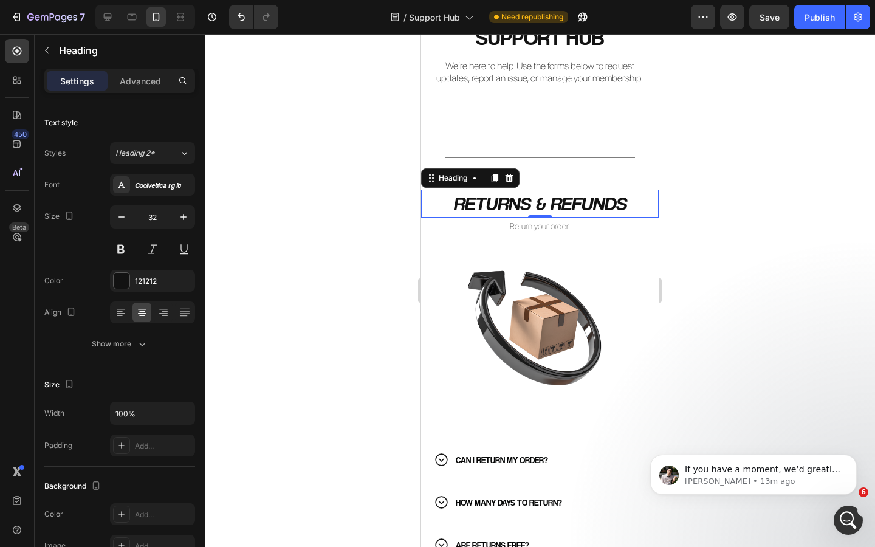
click at [288, 237] on div at bounding box center [540, 290] width 671 height 513
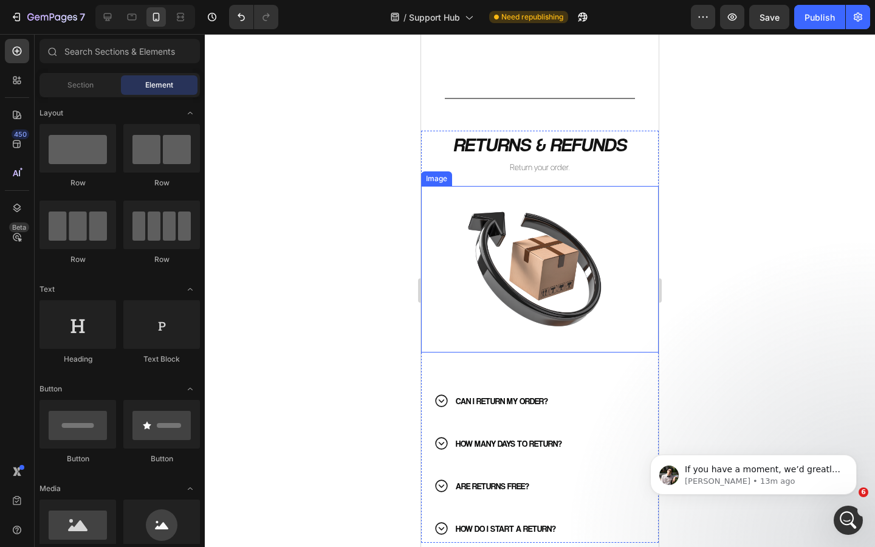
scroll to position [152, 0]
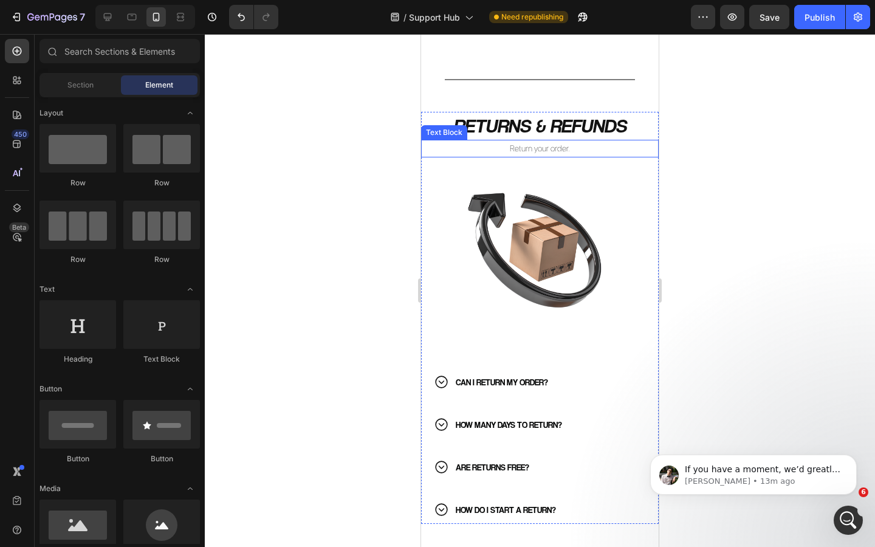
click at [550, 148] on p "Return your order." at bounding box center [540, 148] width 235 height 15
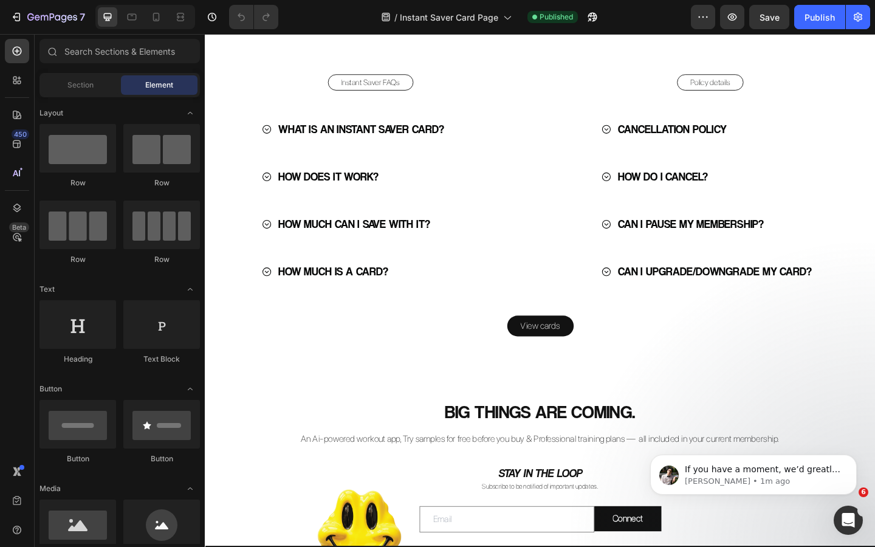
scroll to position [2550, 0]
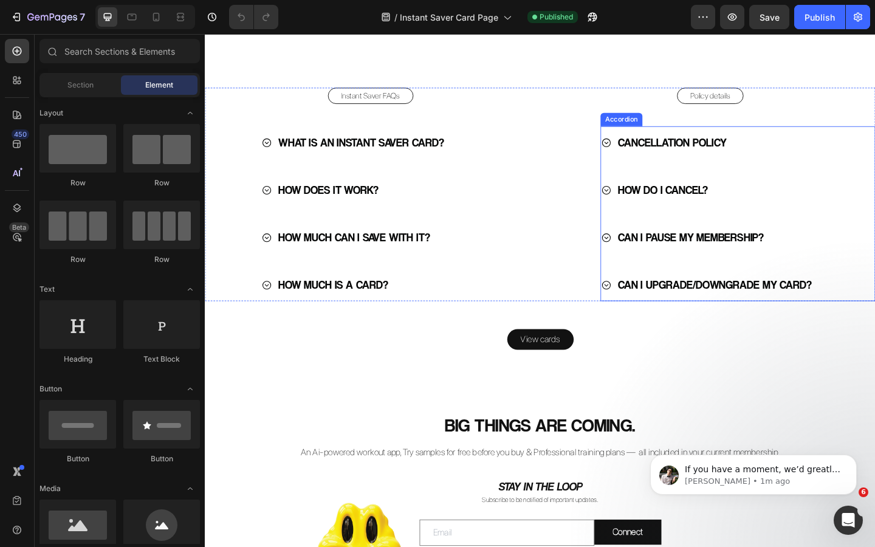
click at [644, 207] on icon at bounding box center [642, 204] width 12 height 12
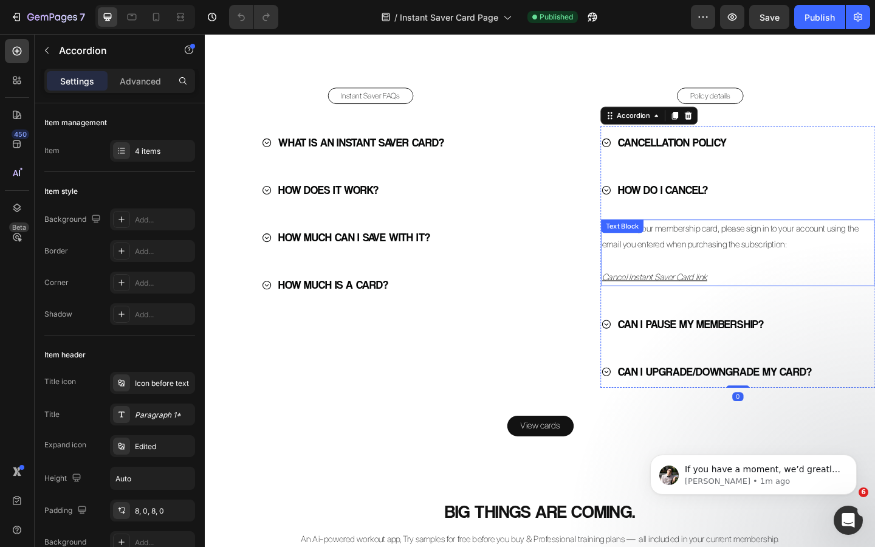
click at [697, 301] on u "Cancel Instant Saver Card link" at bounding box center [694, 298] width 114 height 12
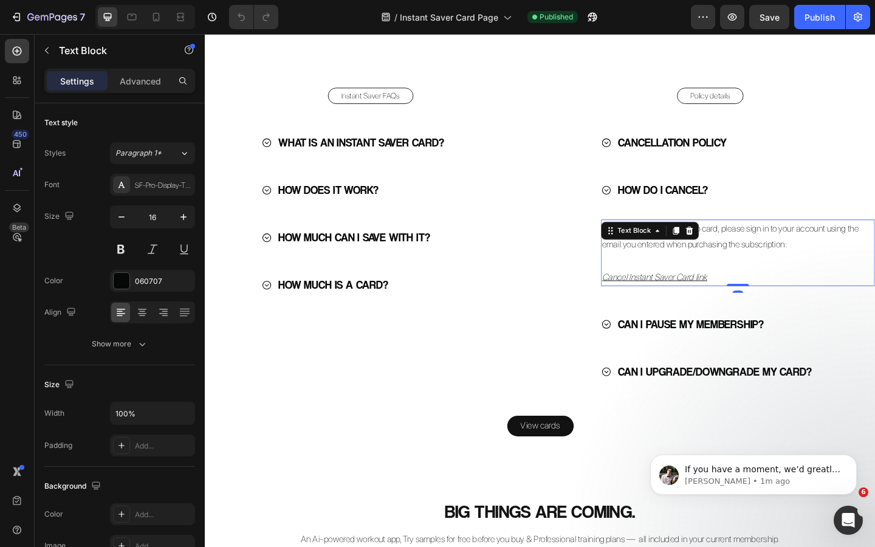
click at [696, 299] on u "Cancel Instant Saver Card link" at bounding box center [694, 298] width 114 height 12
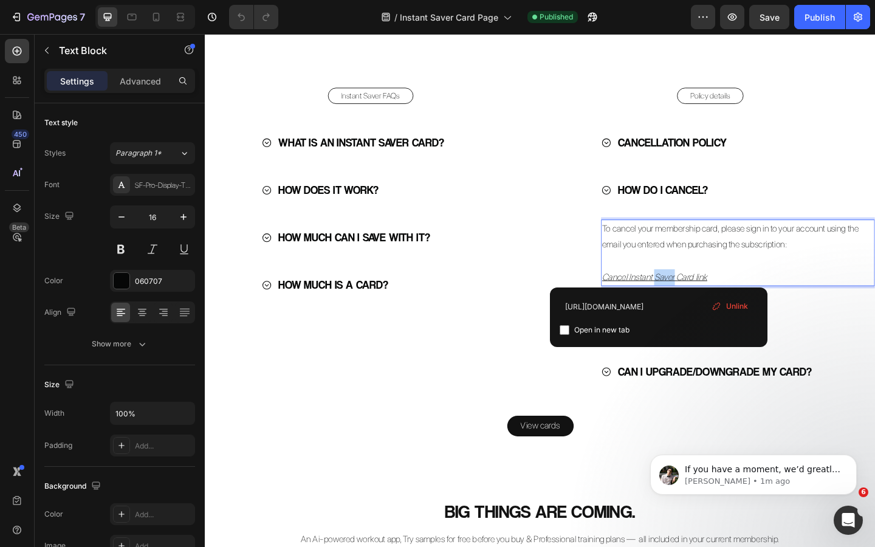
click at [696, 299] on u "Cancel Instant Saver Card link" at bounding box center [694, 298] width 114 height 12
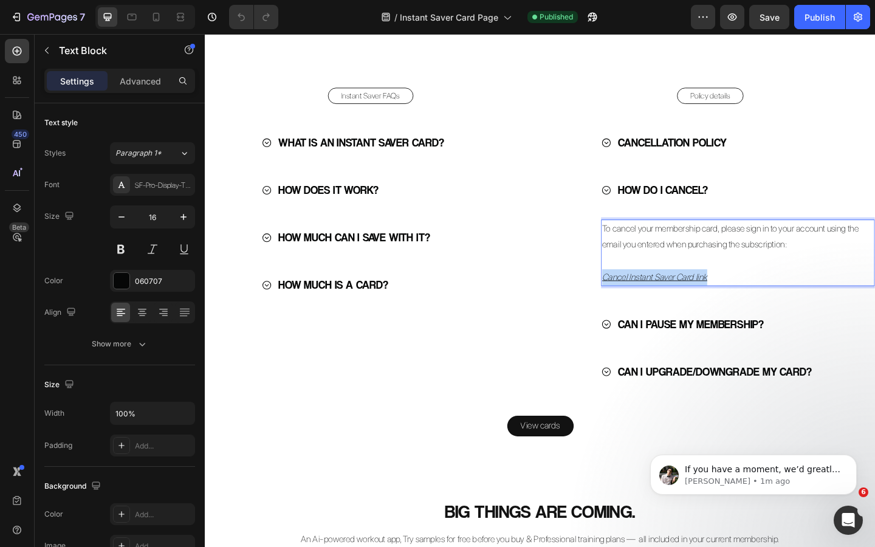
click at [696, 299] on u "Cancel Instant Saver Card link" at bounding box center [694, 298] width 114 height 12
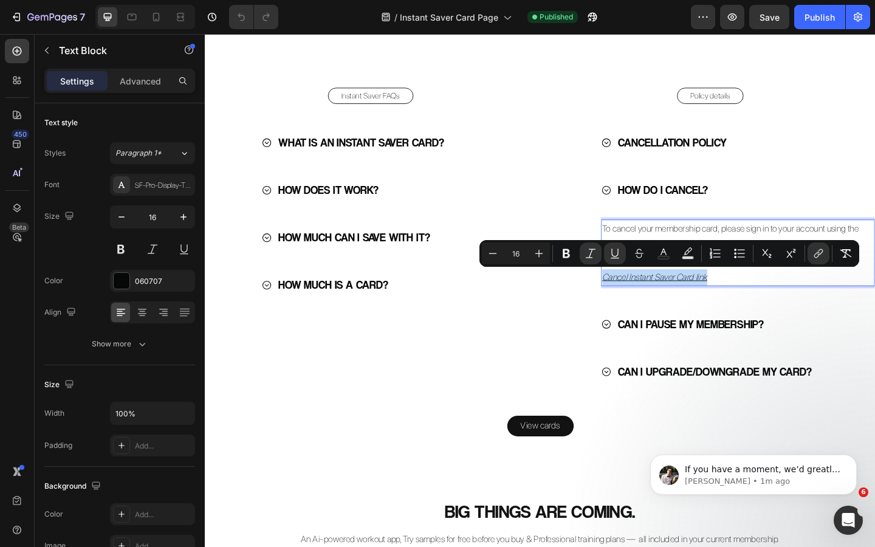
click at [729, 302] on u "Cancel Instant Saver Card link" at bounding box center [694, 298] width 114 height 12
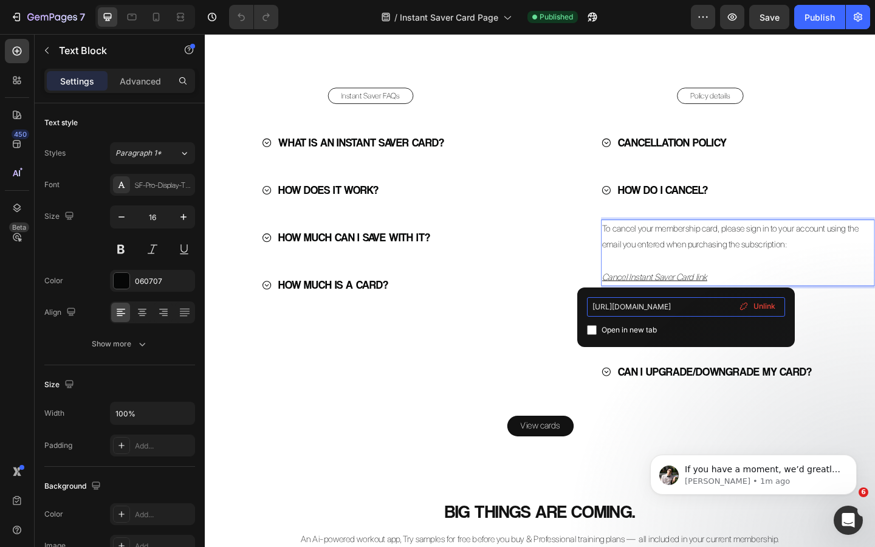
click at [678, 306] on input "https://shopify.com/92689465679/account/pages/39847321-8f67-47af-86b8-dd623b8e9…" at bounding box center [686, 306] width 198 height 19
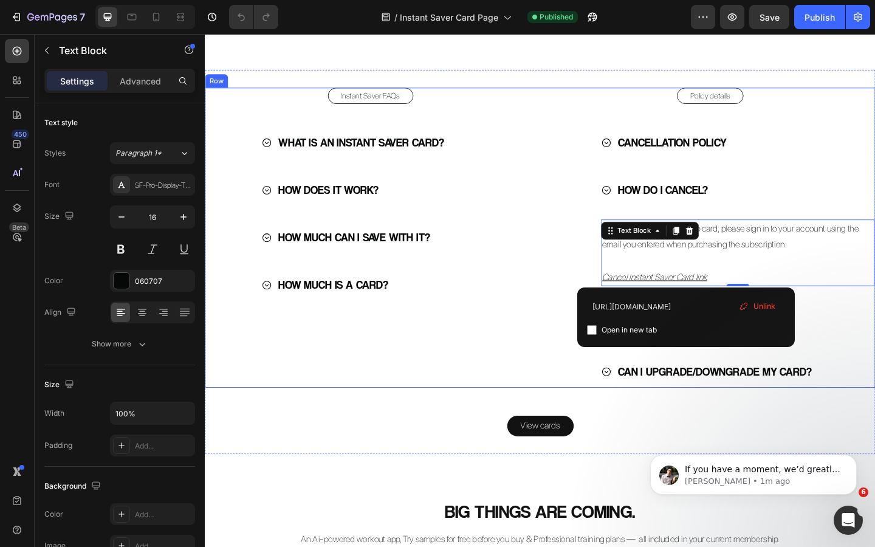
click at [581, 314] on div "Policy details Button CANCELLATION POLICY HOW DO I CANCEL? To cancel your membe…" at bounding box center [755, 255] width 360 height 326
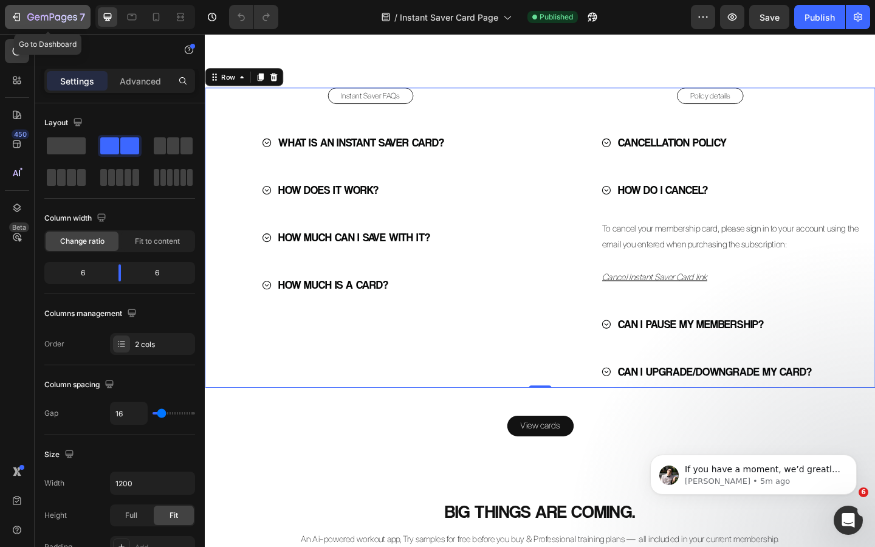
click at [43, 18] on icon "button" at bounding box center [52, 18] width 50 height 10
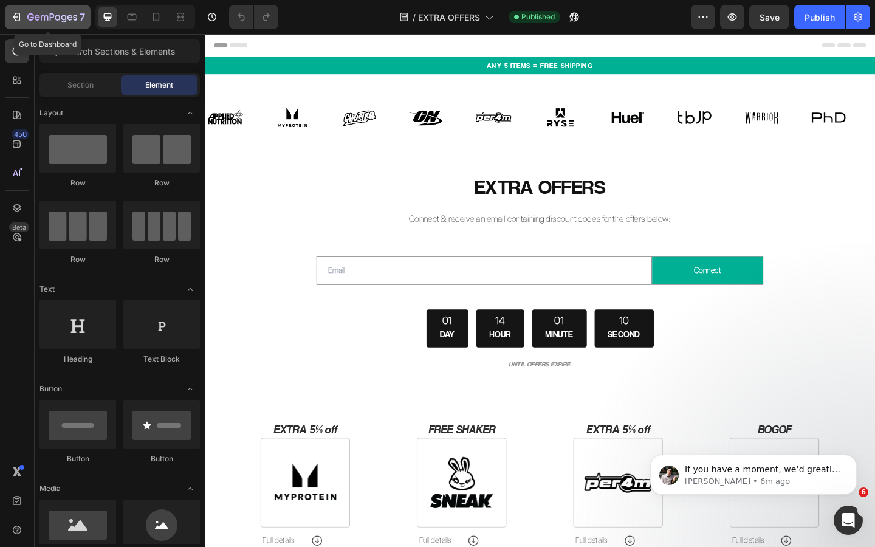
click at [29, 16] on icon "button" at bounding box center [52, 18] width 50 height 10
click at [49, 13] on icon "button" at bounding box center [52, 18] width 50 height 10
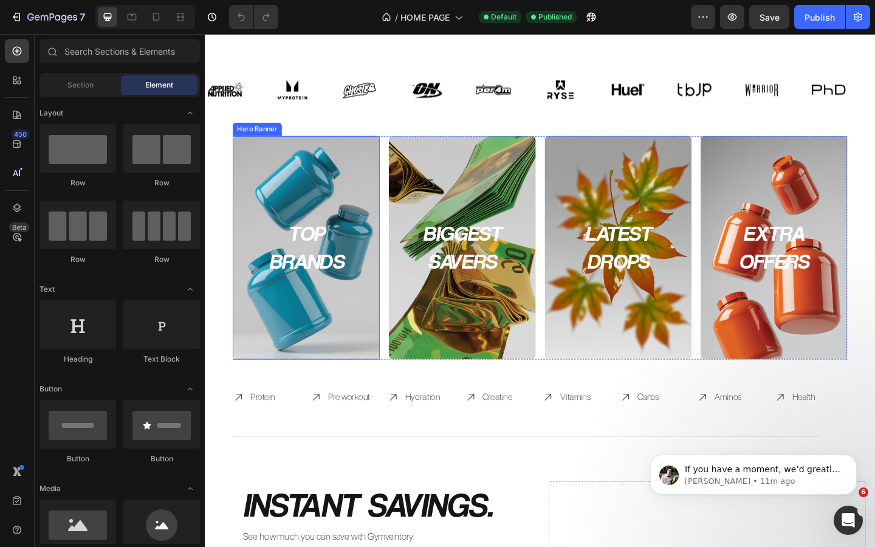
click at [307, 201] on div "Background Image" at bounding box center [315, 266] width 168 height 255
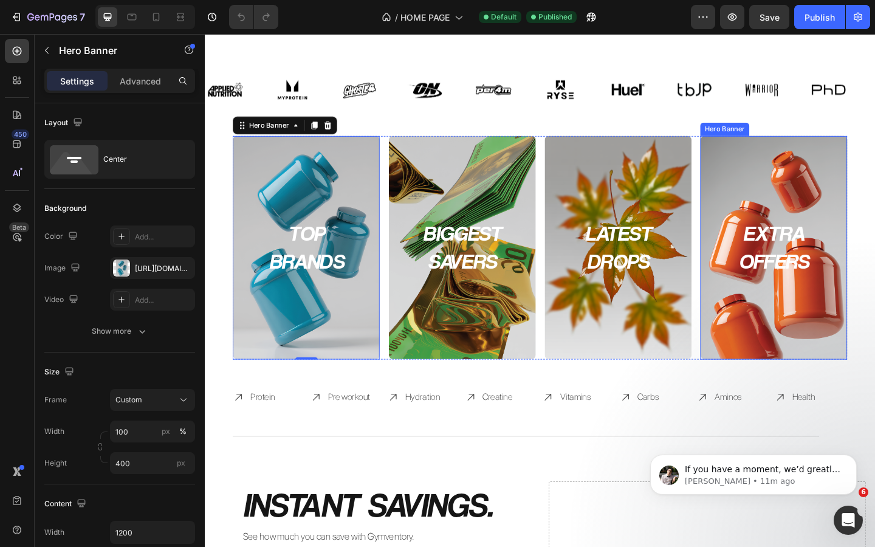
click at [823, 213] on div "Background Image" at bounding box center [824, 266] width 168 height 255
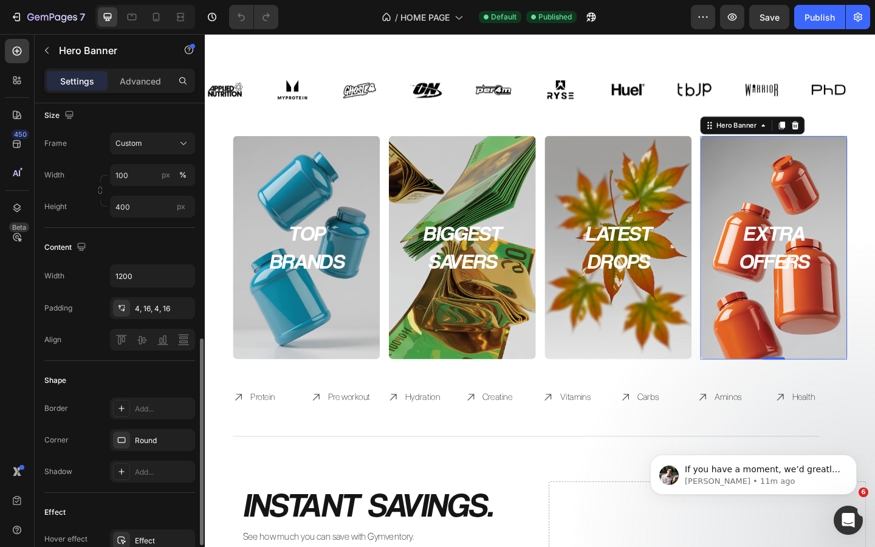
scroll to position [627, 0]
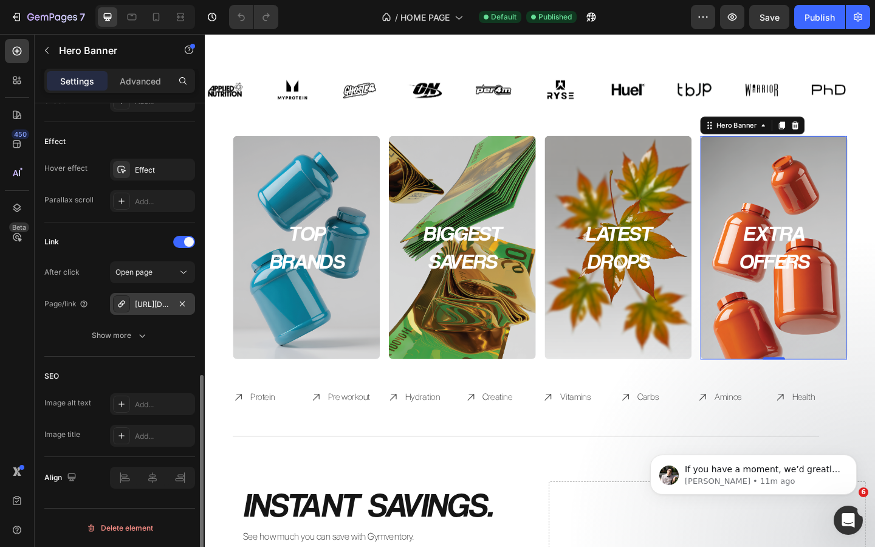
click at [147, 304] on div "https://gymventory.com/extra-offers" at bounding box center [152, 304] width 35 height 11
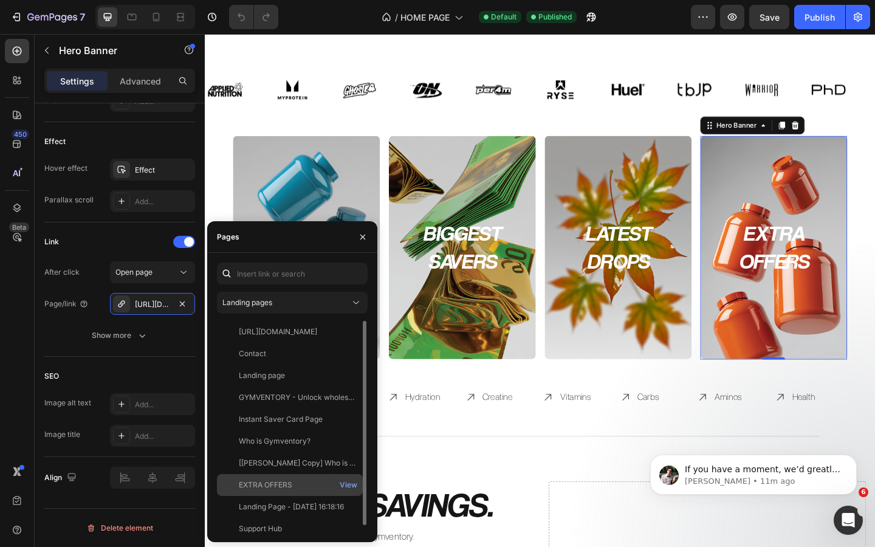
click at [283, 482] on div "EXTRA OFFERS" at bounding box center [266, 485] width 54 height 11
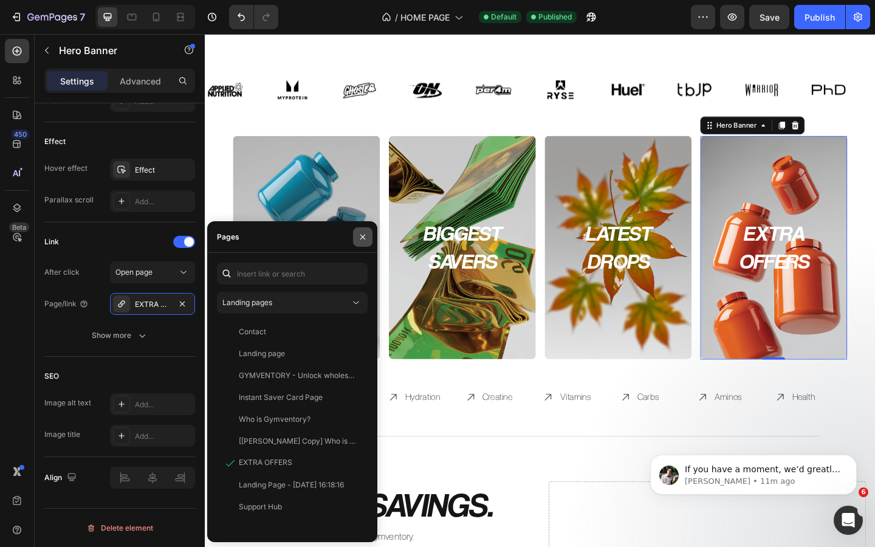
click at [362, 236] on icon "button" at bounding box center [363, 237] width 10 height 10
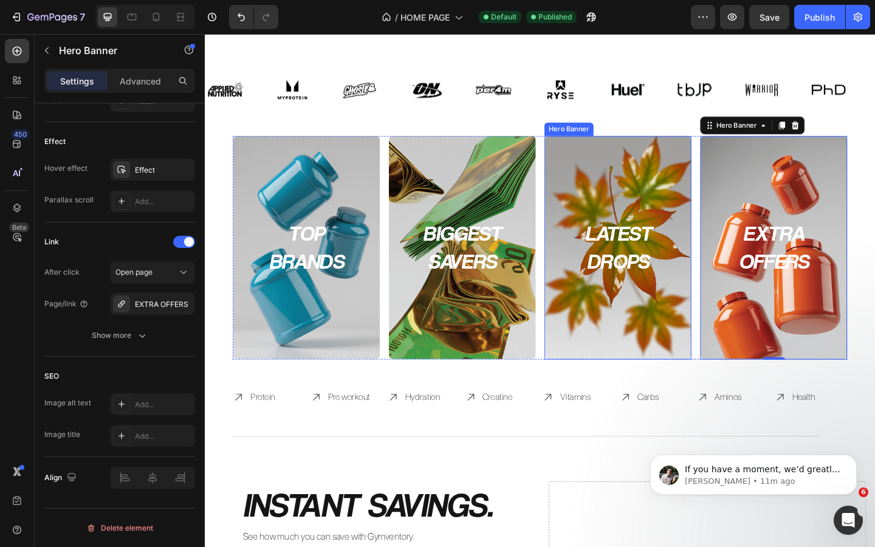
click at [660, 318] on div "Background Image" at bounding box center [654, 266] width 168 height 255
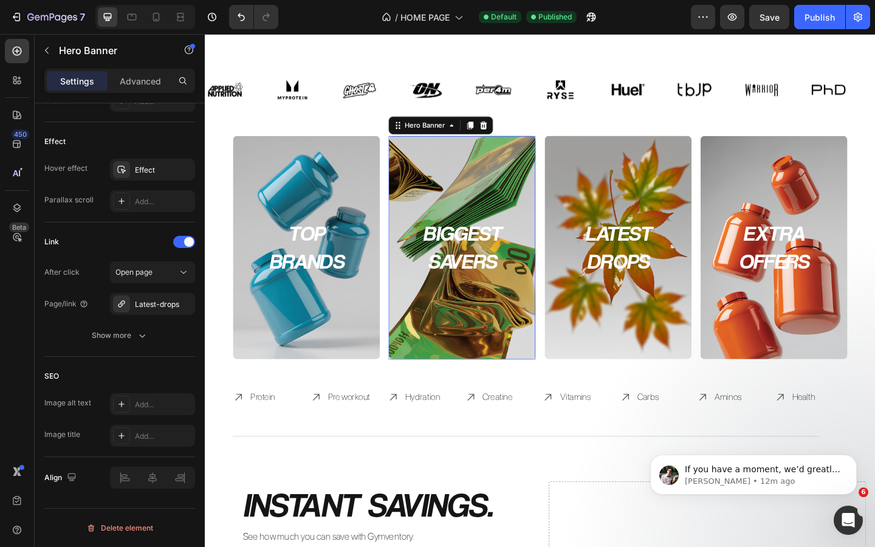
click at [514, 325] on div "Background Image" at bounding box center [485, 266] width 168 height 255
click at [354, 325] on div "Background Image" at bounding box center [315, 266] width 160 height 243
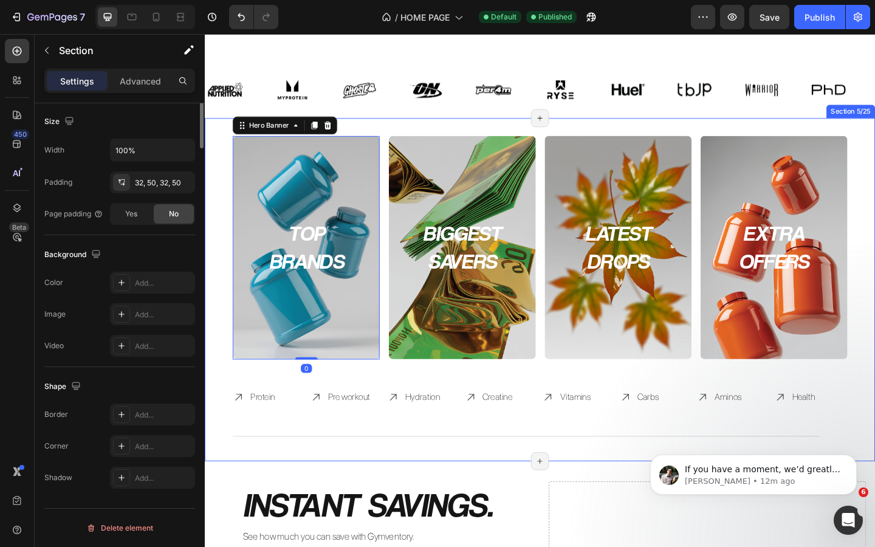
click at [530, 399] on div "Protein Item List Pre workout Item List Hydration Item List Creatine Item List …" at bounding box center [569, 414] width 669 height 52
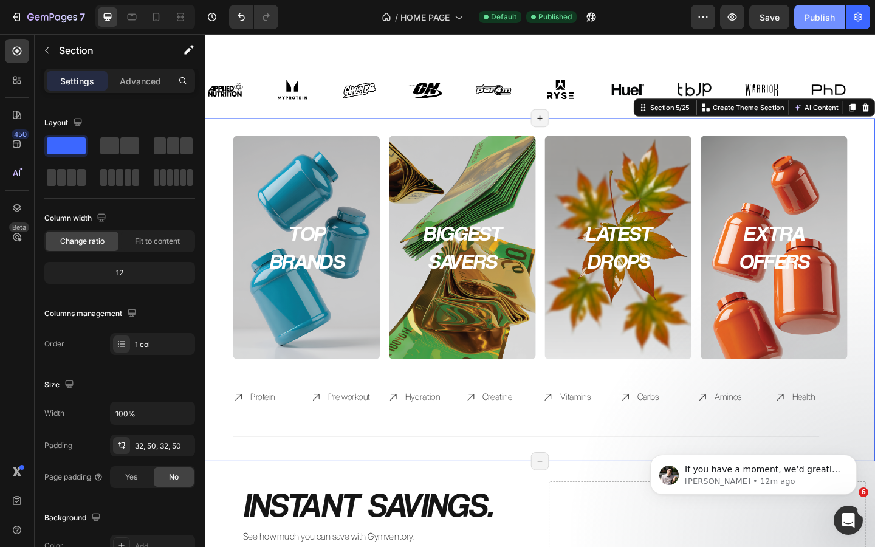
click at [813, 15] on div "Publish" at bounding box center [820, 17] width 30 height 13
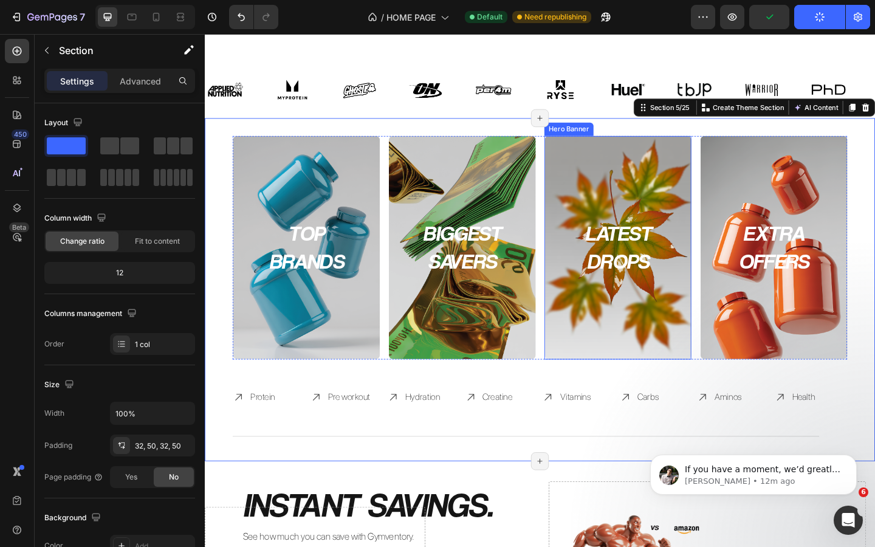
scroll to position [688, 0]
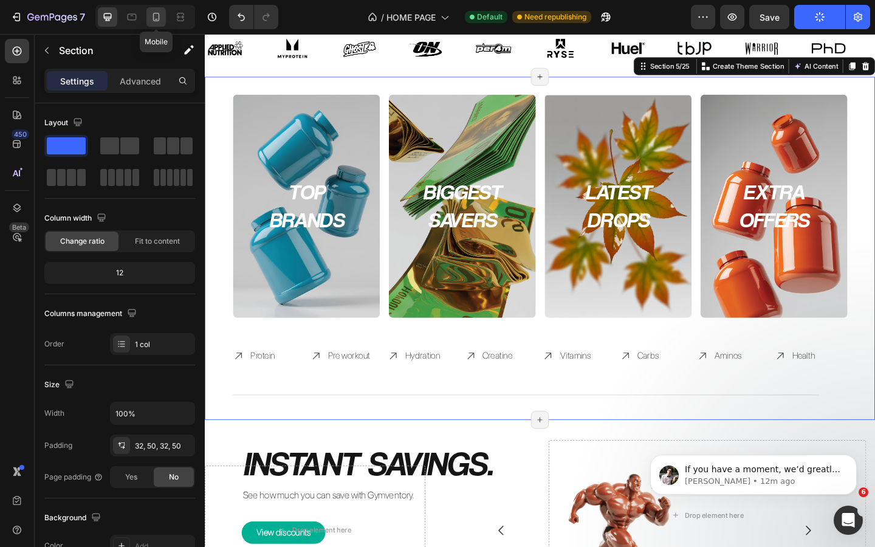
click at [157, 15] on icon at bounding box center [156, 17] width 12 height 12
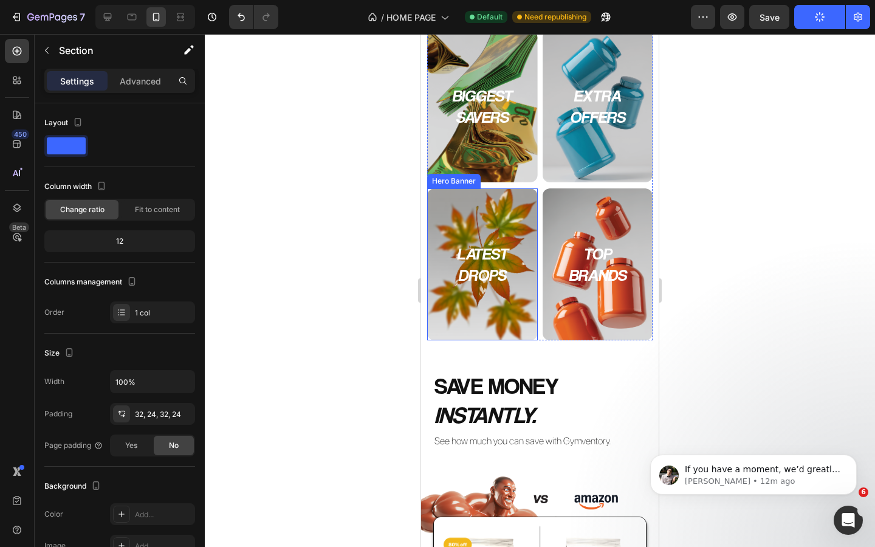
scroll to position [594, 0]
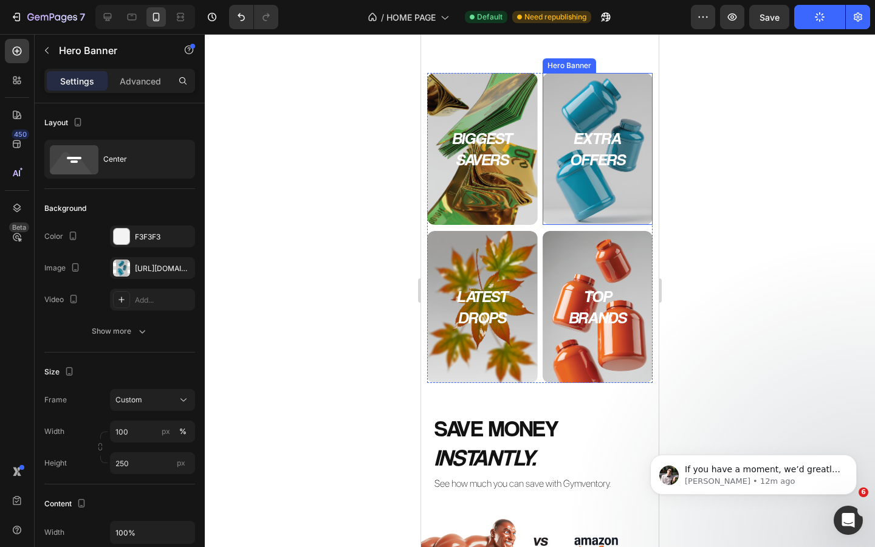
click at [598, 174] on div "EXTRA OFFERS Heading Get started Button" at bounding box center [598, 149] width 111 height 64
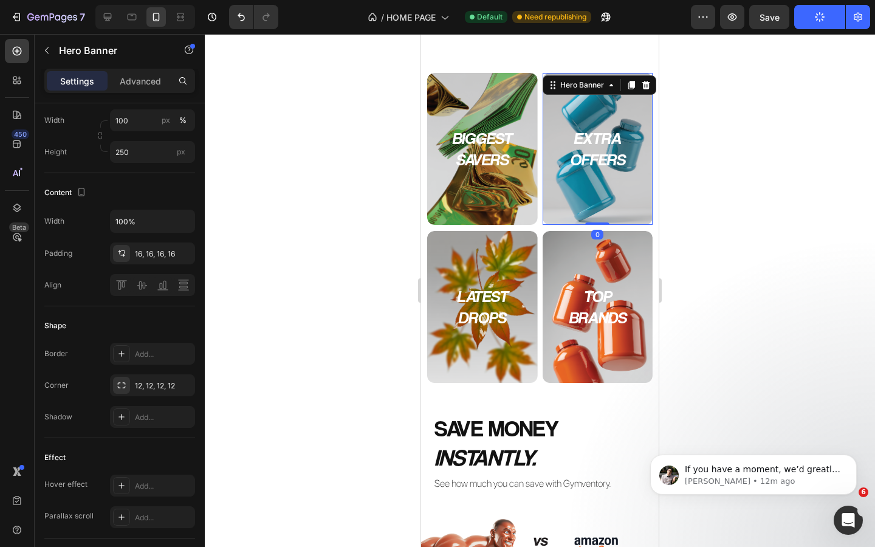
scroll to position [627, 0]
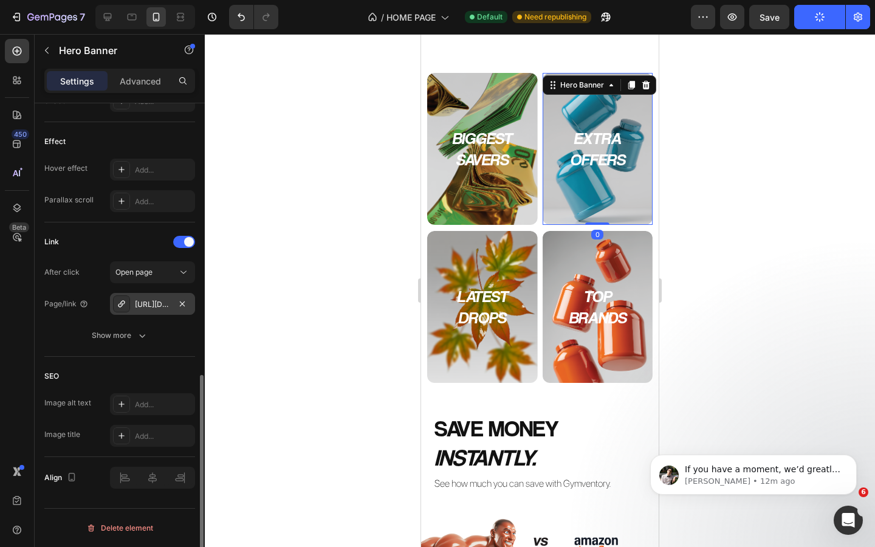
click at [153, 311] on div "https://gymventory.com/extra-offers" at bounding box center [152, 304] width 85 height 22
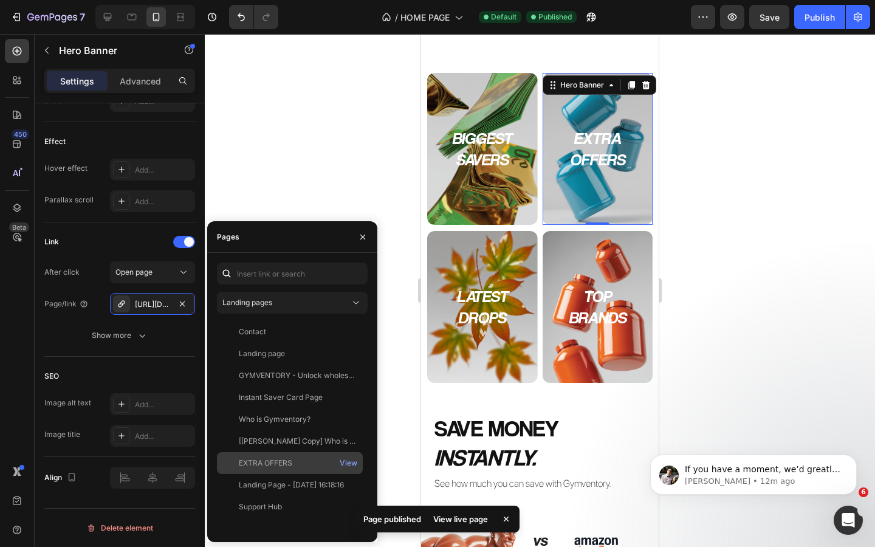
click at [281, 458] on div "EXTRA OFFERS" at bounding box center [266, 463] width 54 height 11
click at [362, 237] on icon "button" at bounding box center [363, 236] width 5 height 5
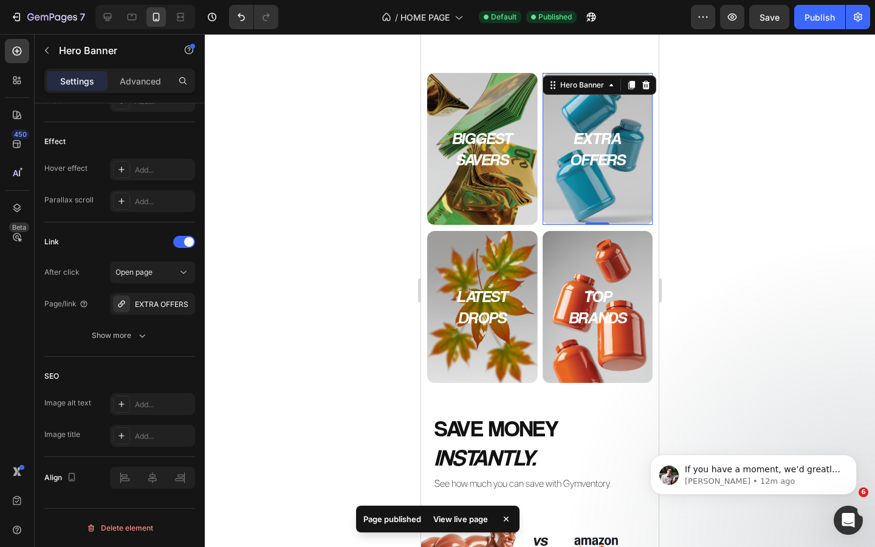
click at [354, 225] on div at bounding box center [540, 290] width 671 height 513
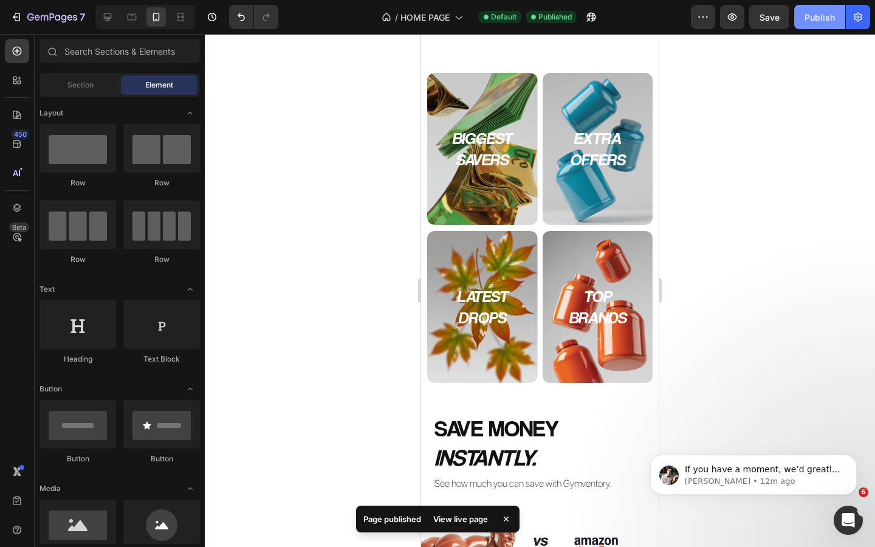
click at [818, 12] on div "Publish" at bounding box center [820, 17] width 30 height 13
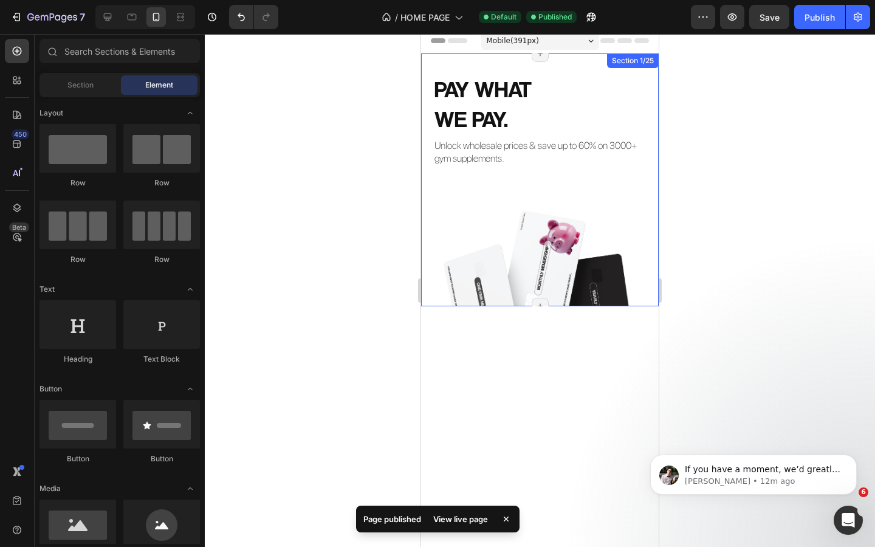
scroll to position [0, 0]
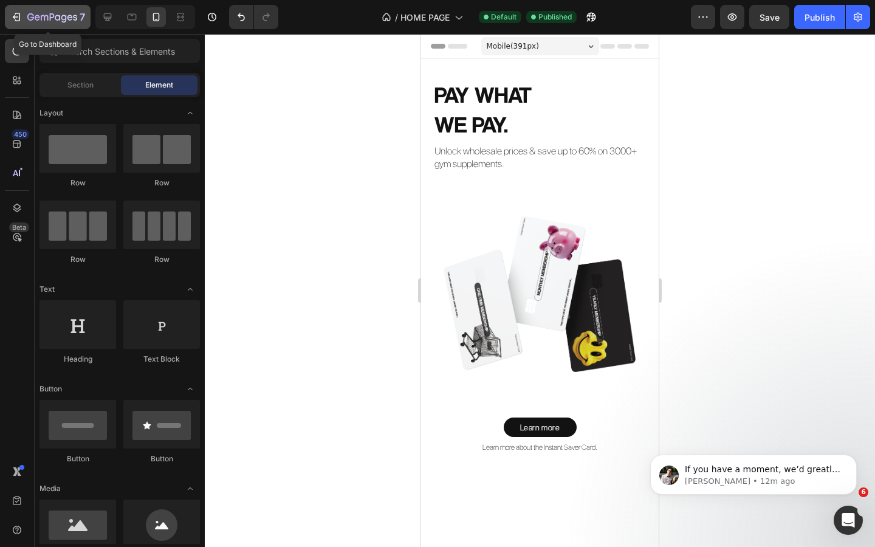
click at [62, 10] on div "7" at bounding box center [56, 17] width 58 height 15
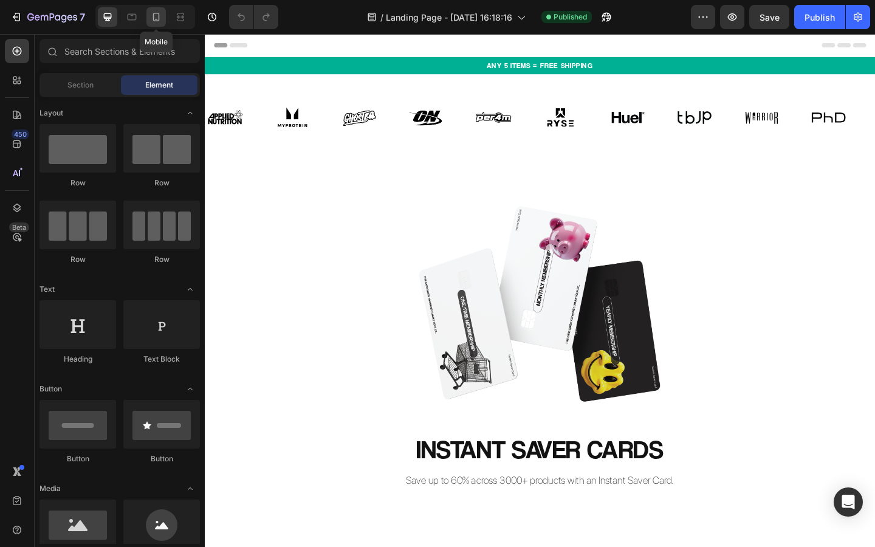
click at [157, 22] on icon at bounding box center [156, 17] width 12 height 12
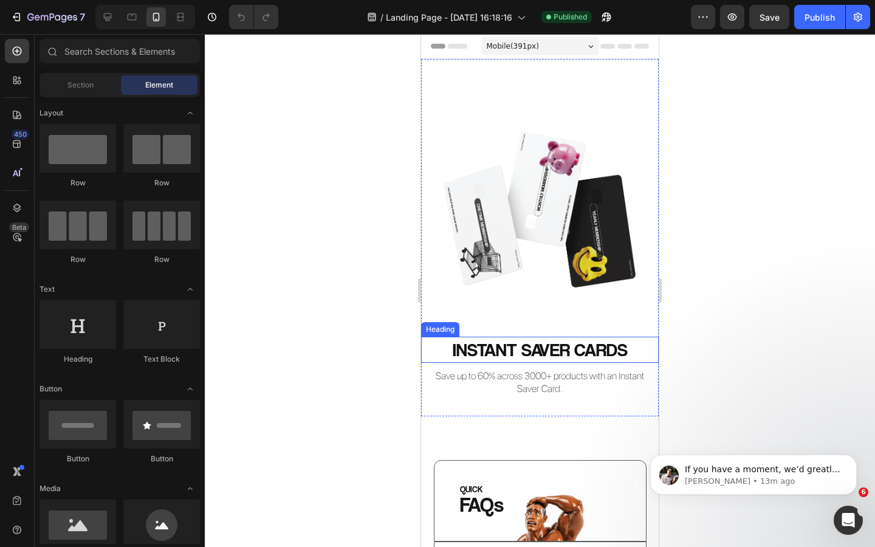
click at [547, 353] on h2 "INSTANT SAVER CARDS" at bounding box center [540, 350] width 238 height 26
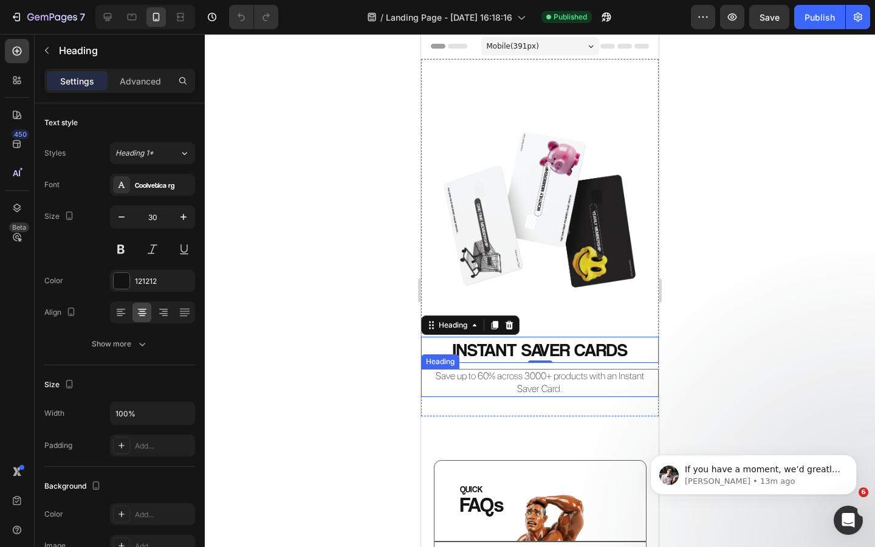
click at [551, 373] on h2 "Save up to 60% across 3000+ products with an Instant Saver Card." at bounding box center [540, 383] width 214 height 28
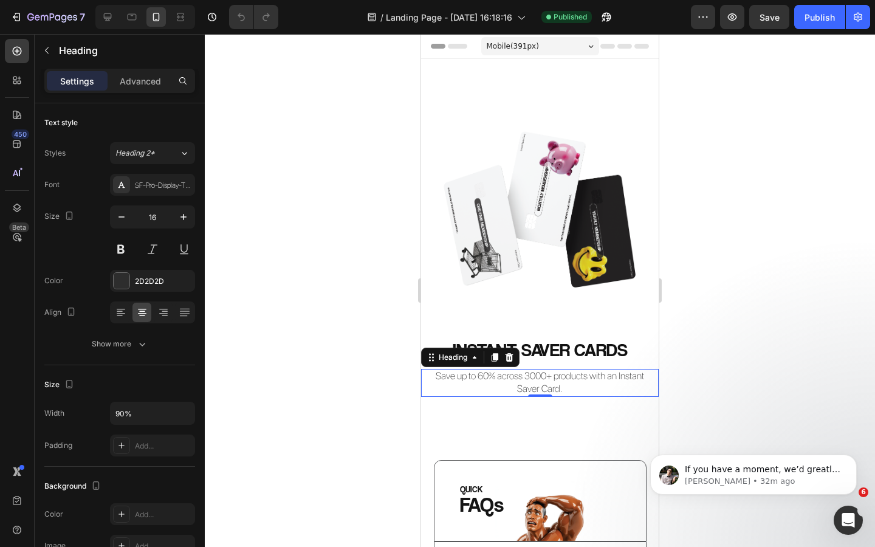
click at [723, 133] on div at bounding box center [540, 290] width 671 height 513
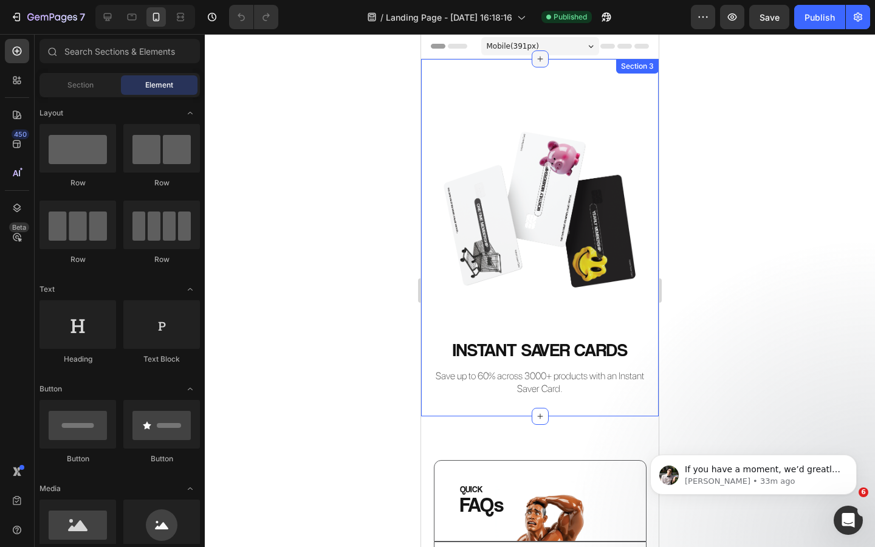
click at [539, 64] on div at bounding box center [540, 58] width 17 height 17
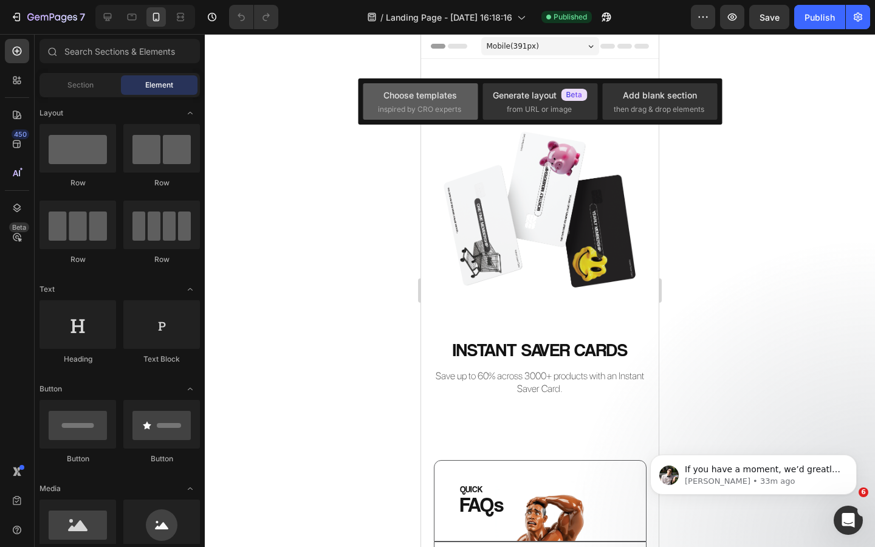
click at [411, 104] on span "inspired by CRO experts" at bounding box center [419, 109] width 83 height 11
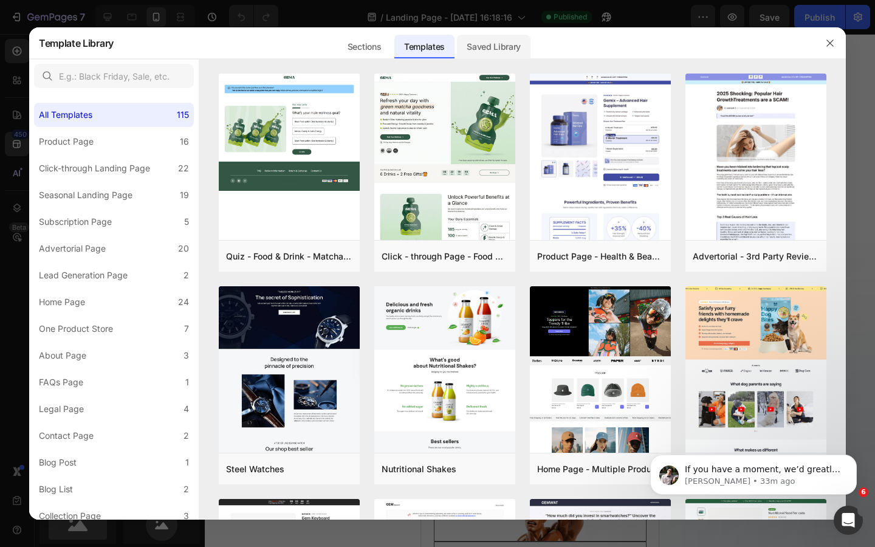
click at [502, 45] on div "Saved Library" at bounding box center [494, 47] width 74 height 24
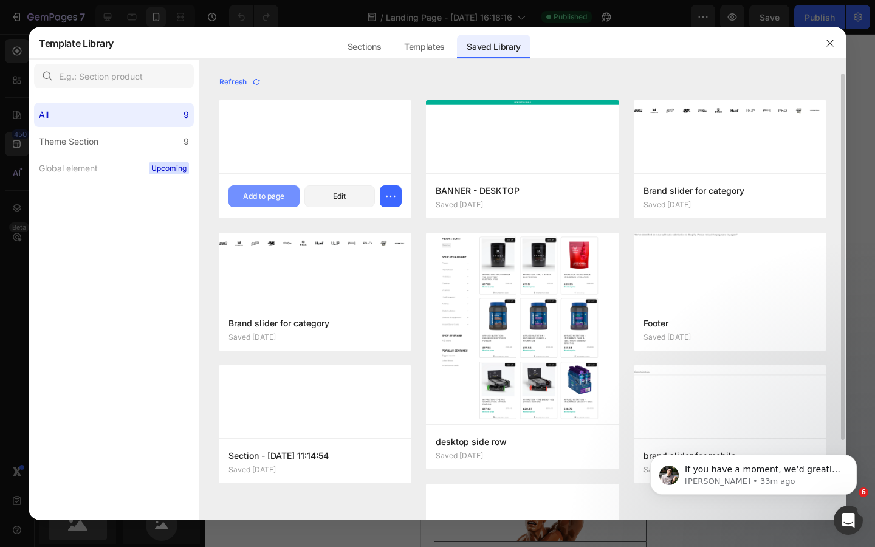
click at [281, 195] on div "Add to page" at bounding box center [263, 196] width 41 height 11
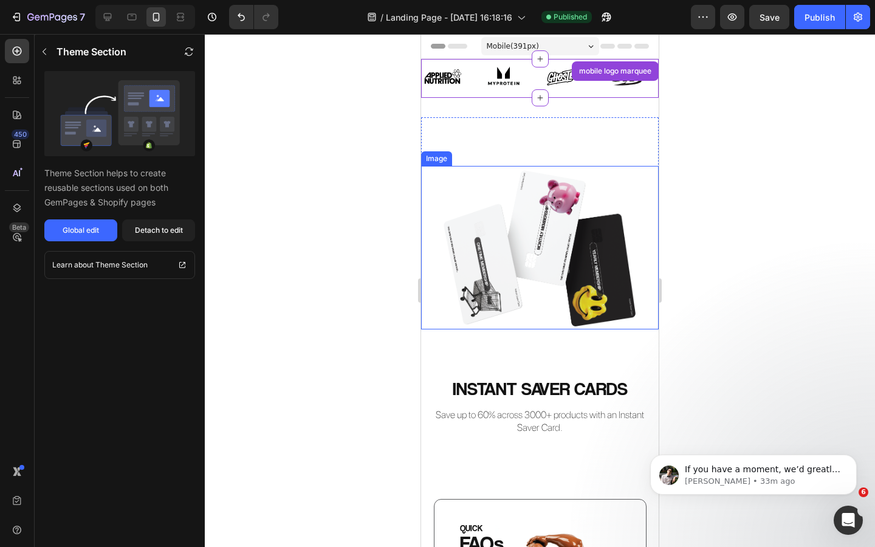
click at [722, 180] on div at bounding box center [540, 290] width 671 height 513
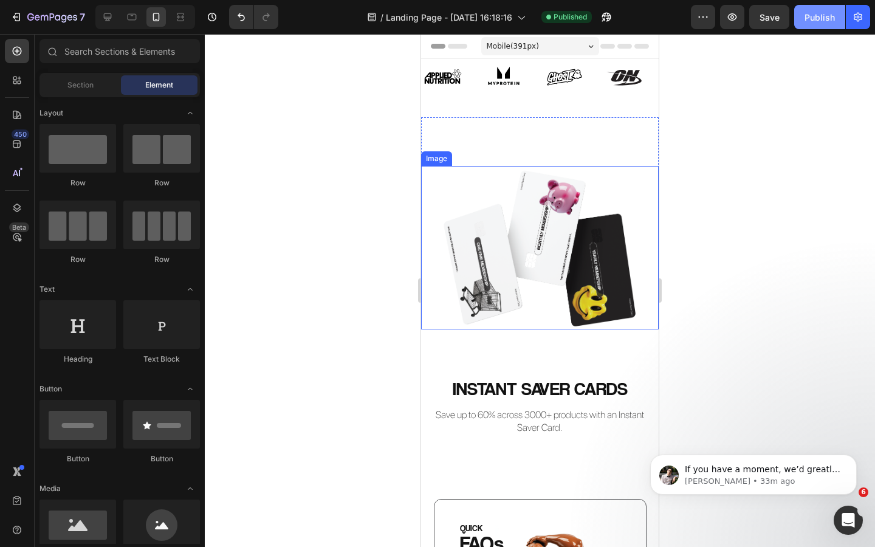
click at [812, 17] on div "Publish" at bounding box center [820, 17] width 30 height 13
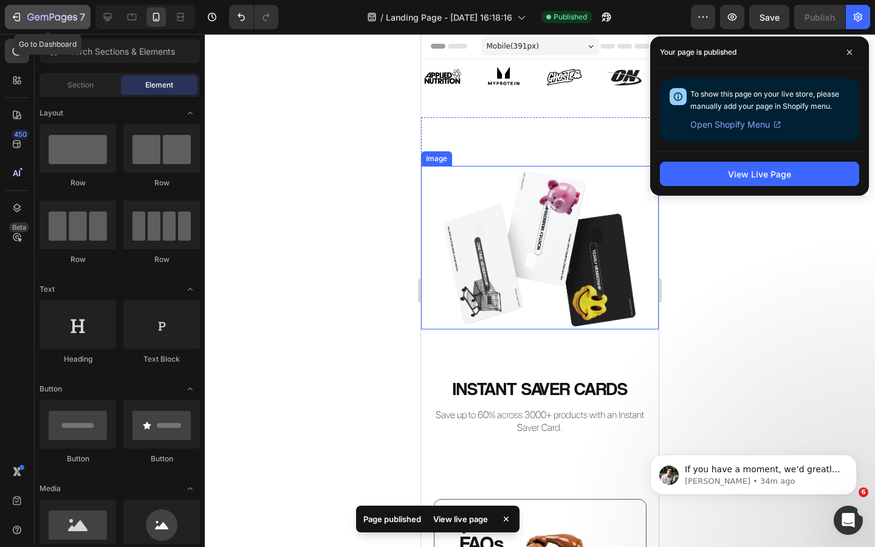
click at [40, 14] on icon "button" at bounding box center [52, 18] width 50 height 10
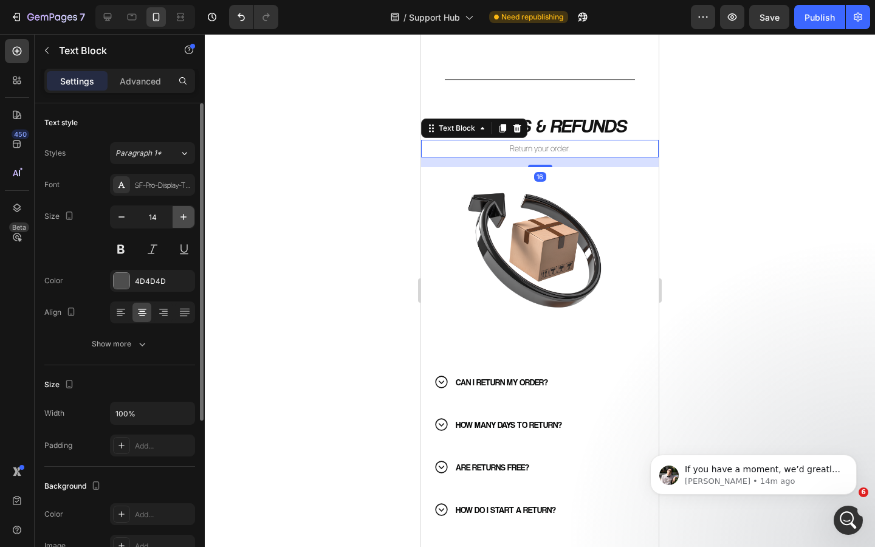
click at [183, 217] on icon "button" at bounding box center [184, 217] width 6 height 6
type input "16"
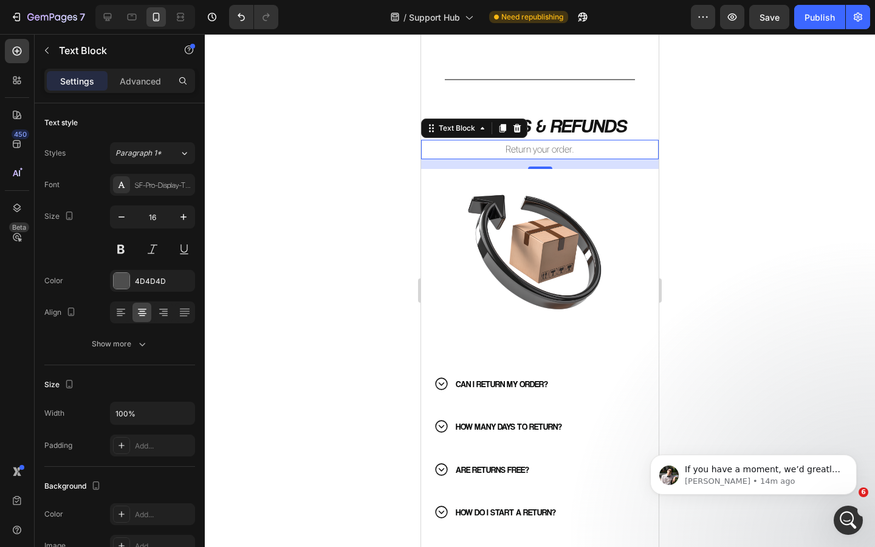
click at [309, 244] on div at bounding box center [540, 290] width 671 height 513
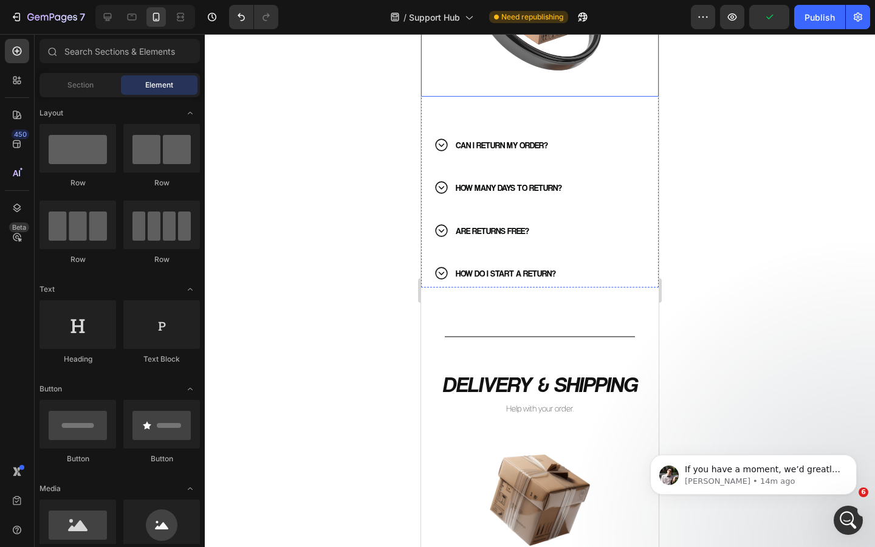
scroll to position [390, 0]
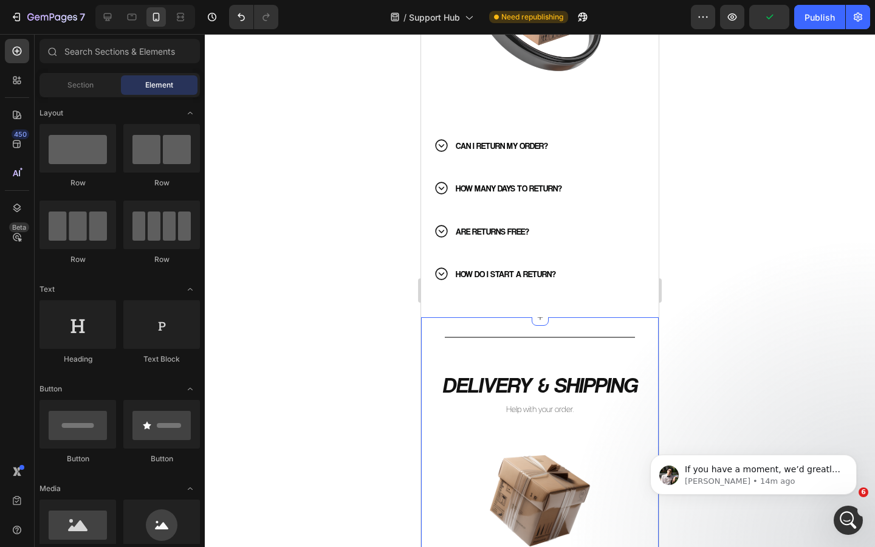
click at [525, 380] on h2 "DELIVERY & SHIPPING" at bounding box center [540, 385] width 238 height 31
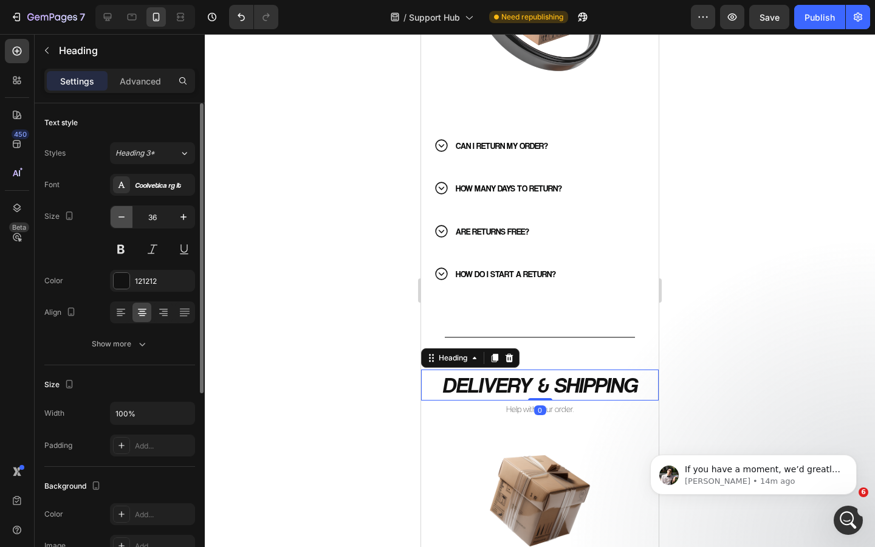
click at [125, 218] on icon "button" at bounding box center [122, 217] width 12 height 12
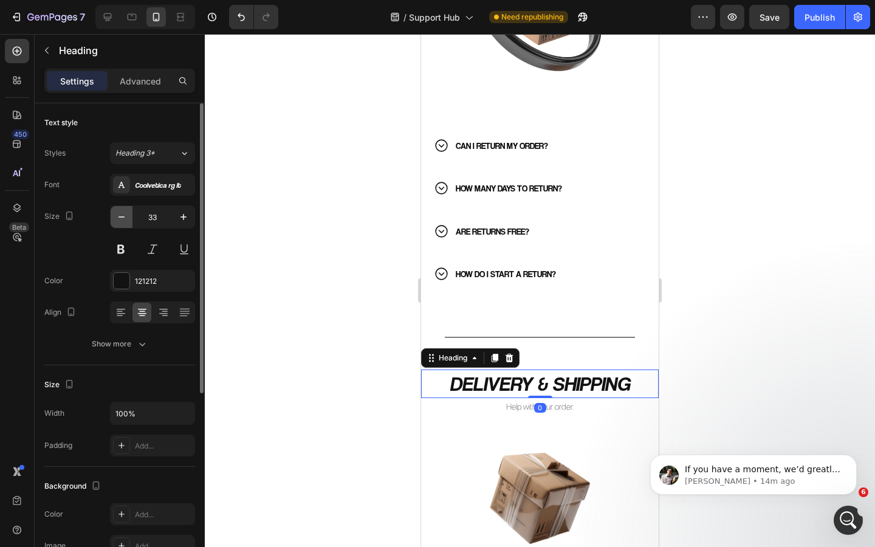
type input "32"
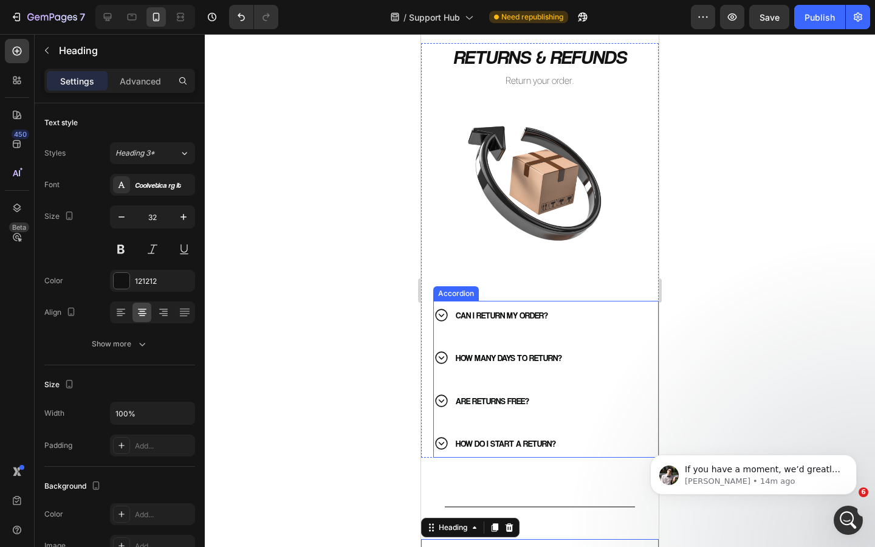
scroll to position [212, 0]
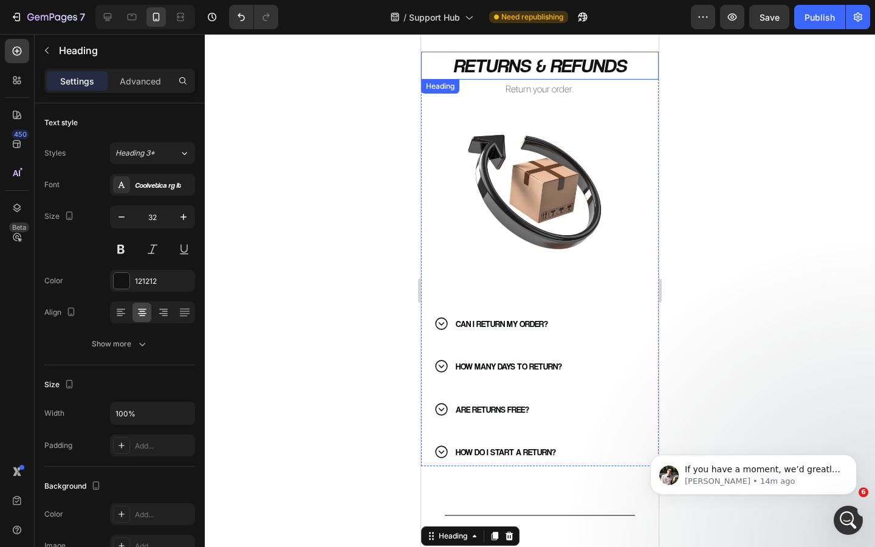
click at [520, 64] on h2 "RETURNS & REFUNDS" at bounding box center [540, 66] width 238 height 28
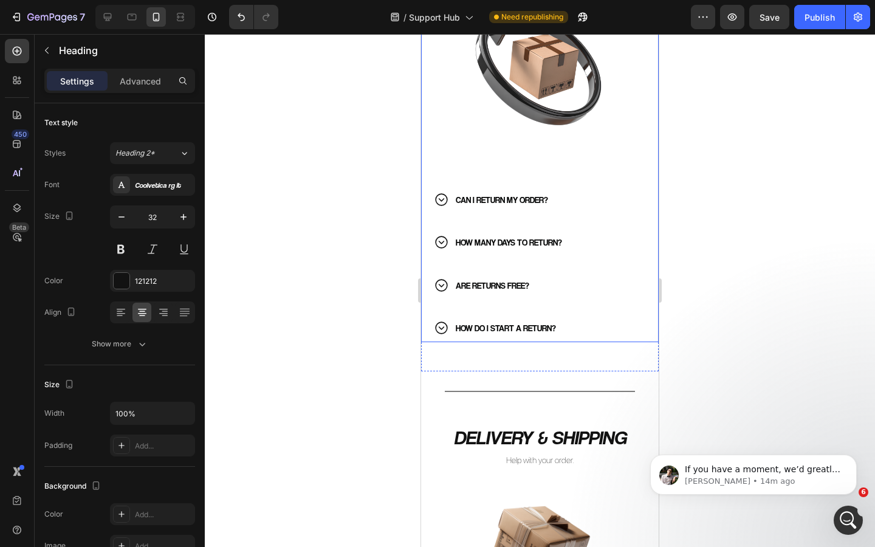
scroll to position [345, 0]
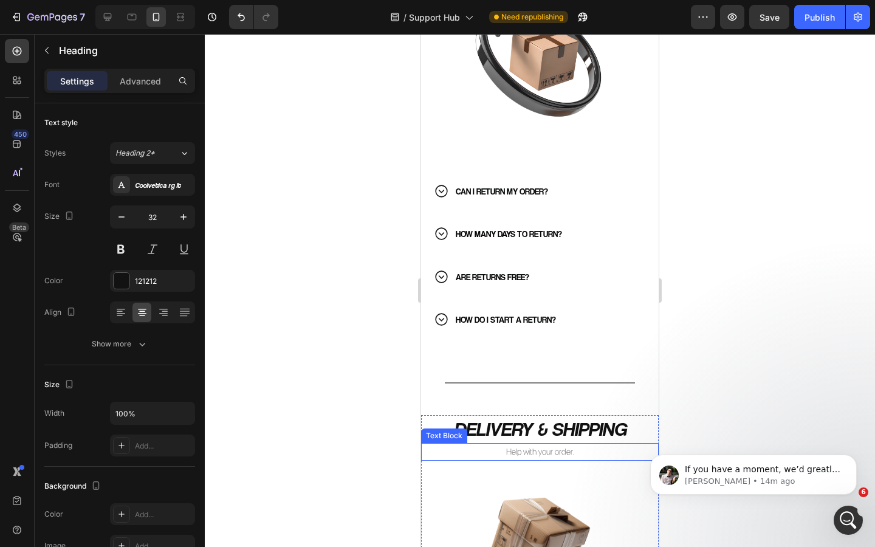
click at [534, 454] on p "Help with your order." at bounding box center [540, 451] width 235 height 15
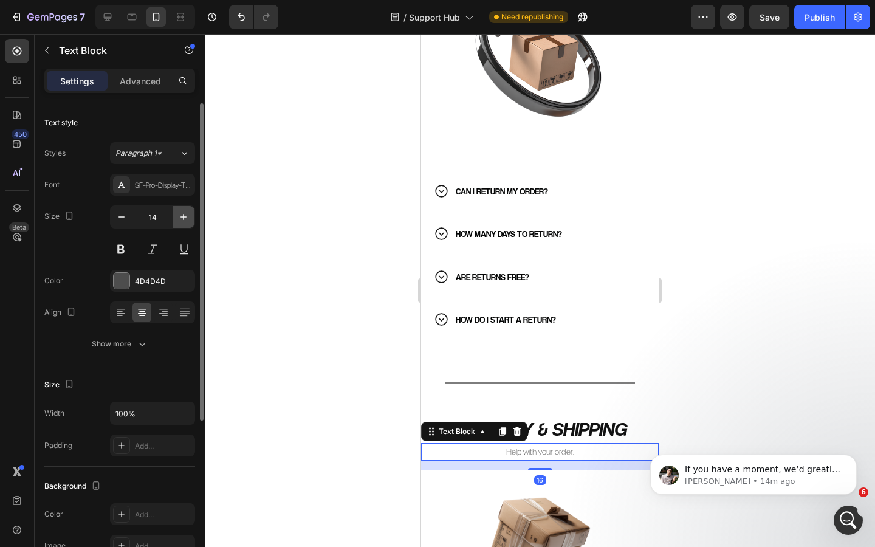
click at [182, 213] on icon "button" at bounding box center [184, 217] width 12 height 12
type input "16"
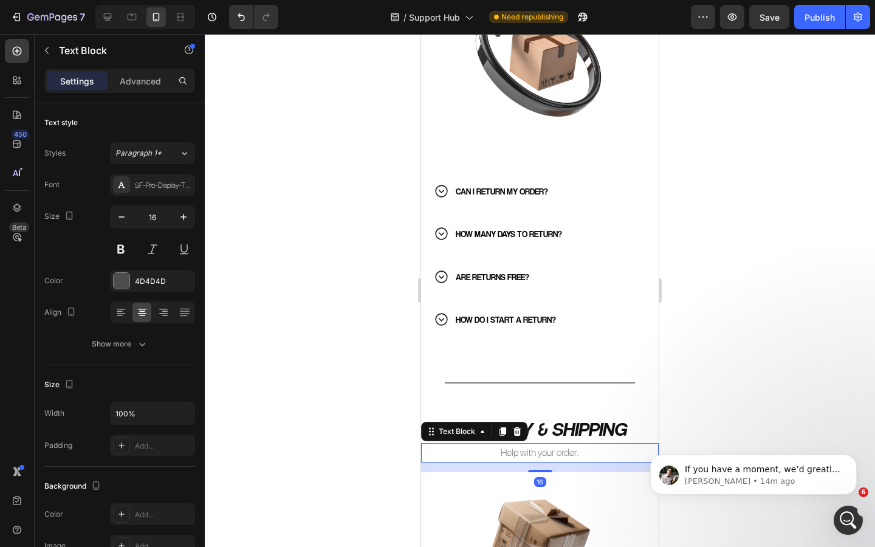
click at [354, 324] on div at bounding box center [540, 290] width 671 height 513
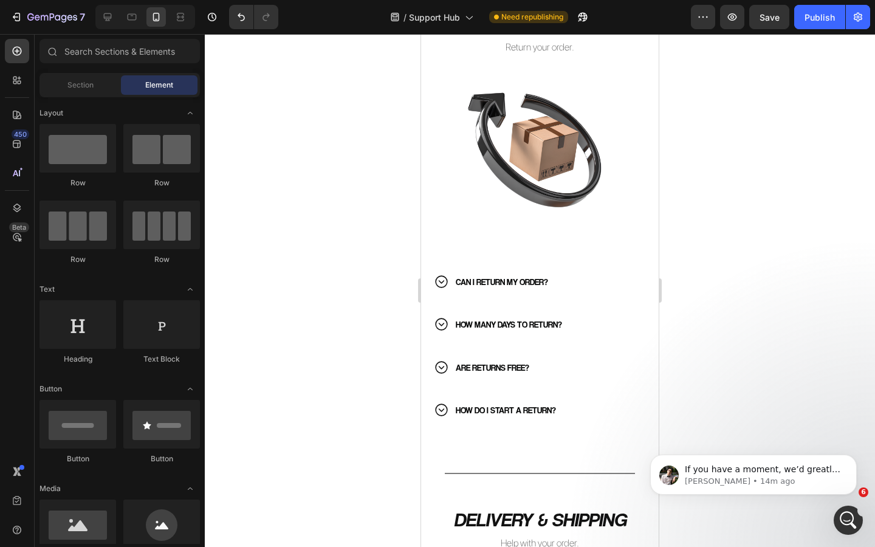
scroll to position [258, 0]
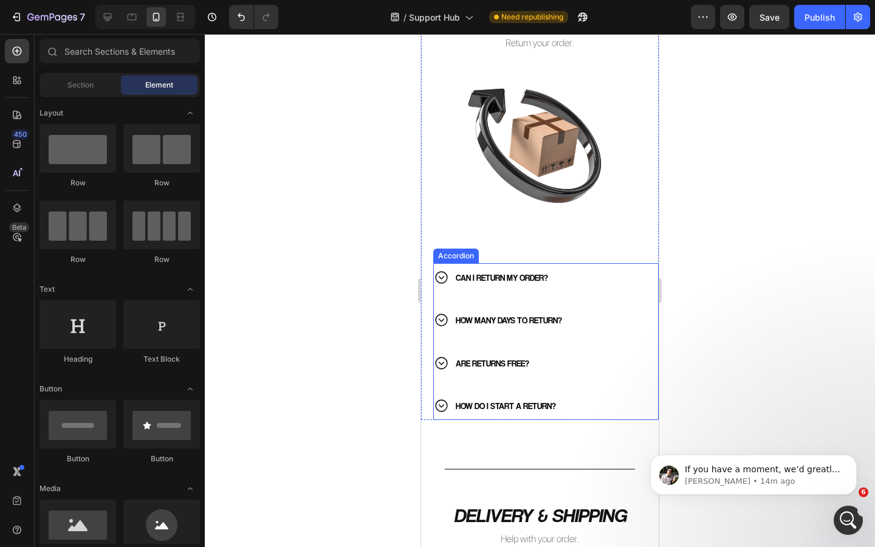
click at [567, 276] on div "CAN I RETURN MY ORDER?" at bounding box center [531, 277] width 194 height 19
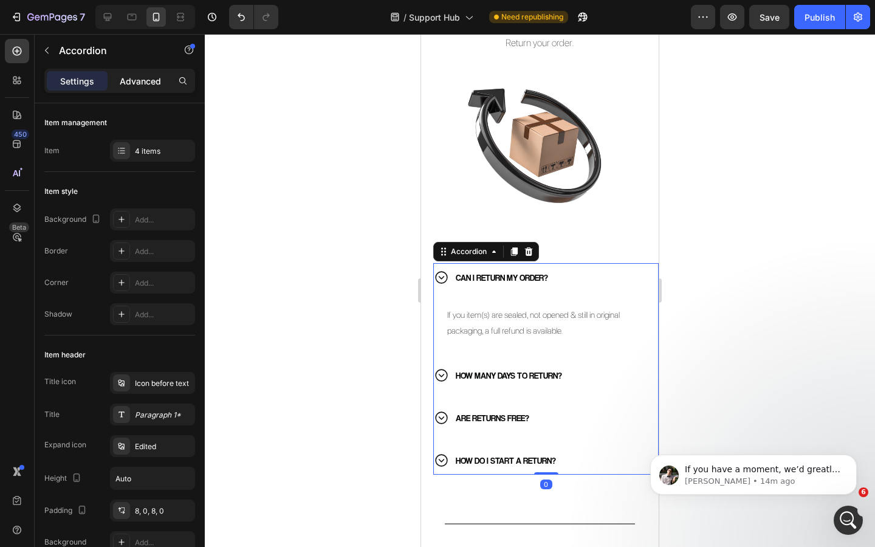
click at [137, 85] on p "Advanced" at bounding box center [140, 81] width 41 height 13
type input "100%"
type input "100"
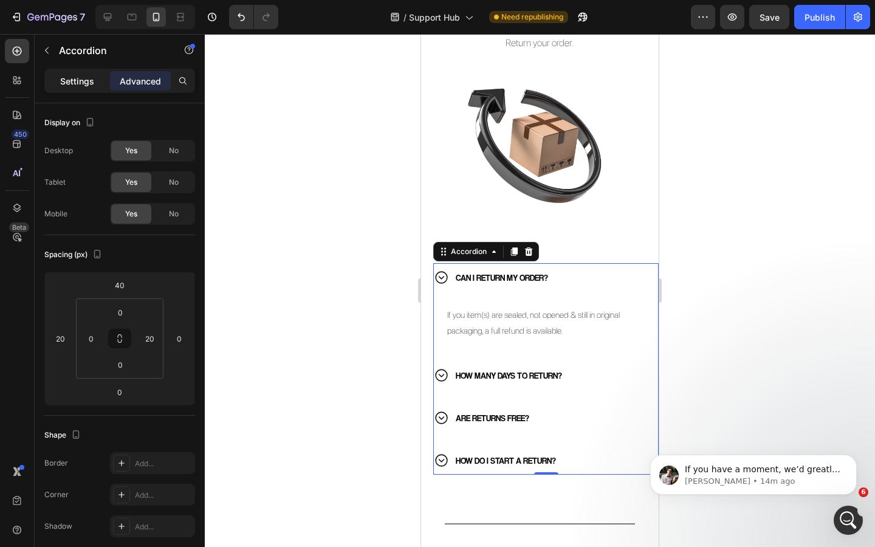
click at [88, 78] on p "Settings" at bounding box center [77, 81] width 34 height 13
type input "23"
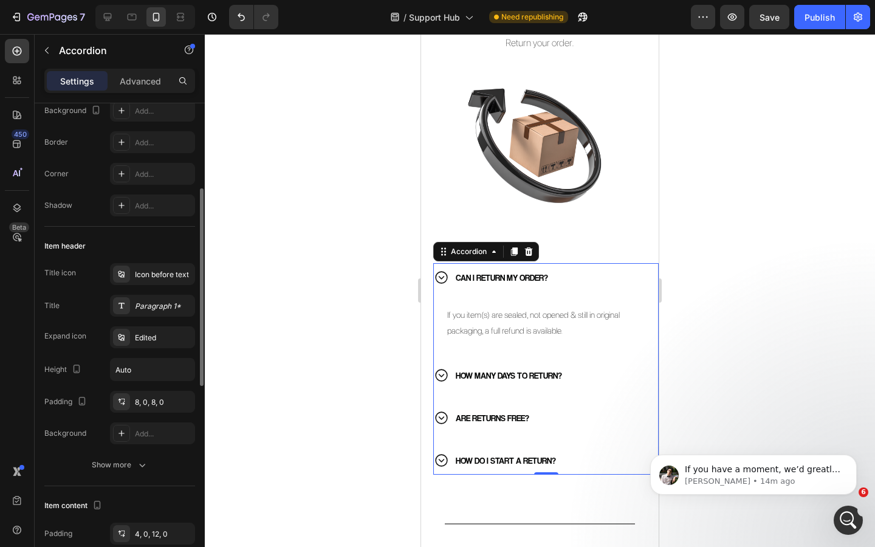
scroll to position [0, 0]
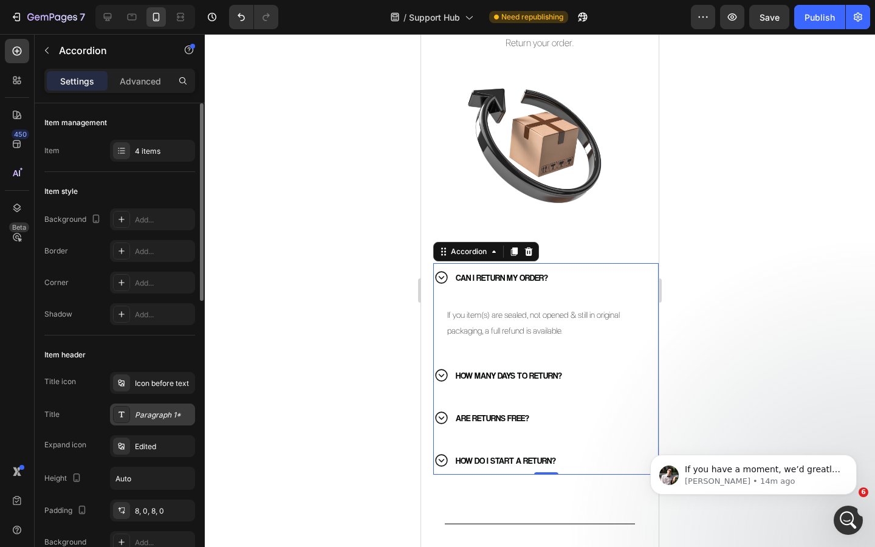
click at [156, 416] on div "Paragraph 1*" at bounding box center [163, 415] width 57 height 11
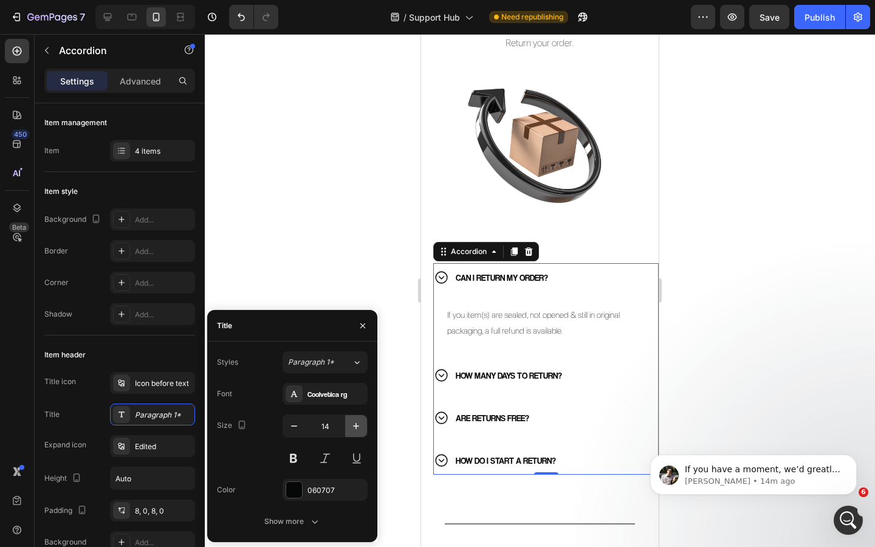
click at [354, 425] on icon "button" at bounding box center [356, 426] width 12 height 12
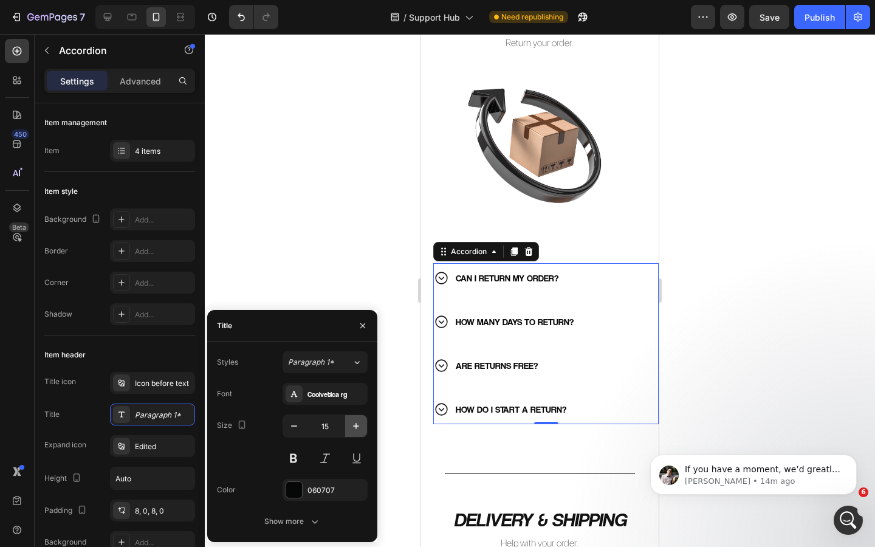
click at [354, 425] on icon "button" at bounding box center [356, 426] width 12 height 12
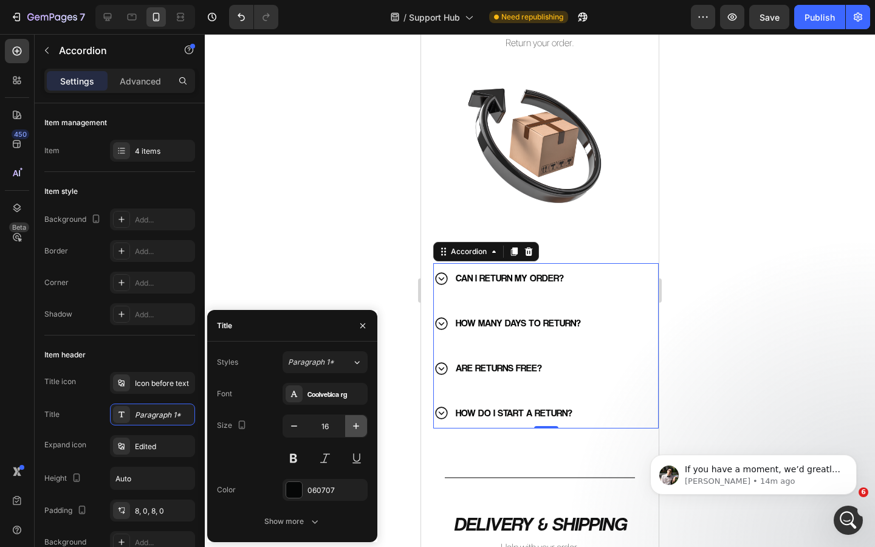
click at [354, 425] on icon "button" at bounding box center [356, 426] width 12 height 12
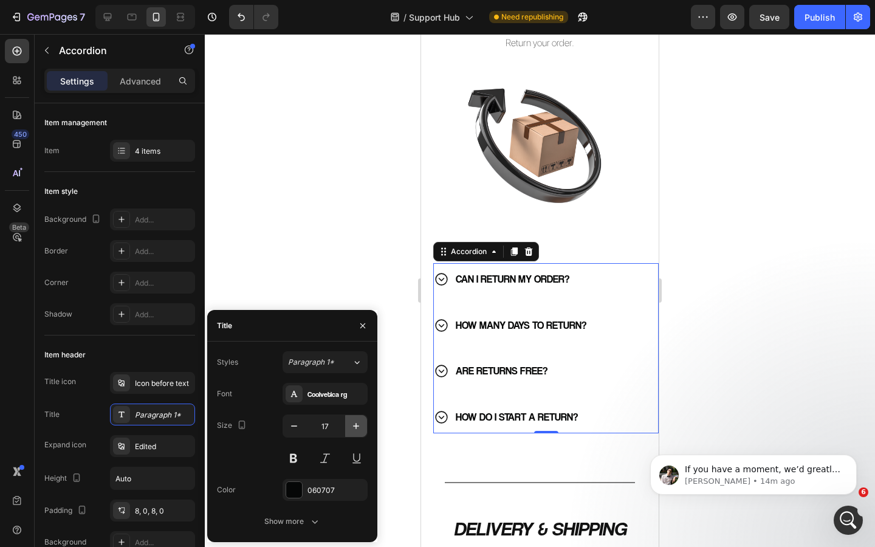
click at [354, 425] on icon "button" at bounding box center [356, 426] width 12 height 12
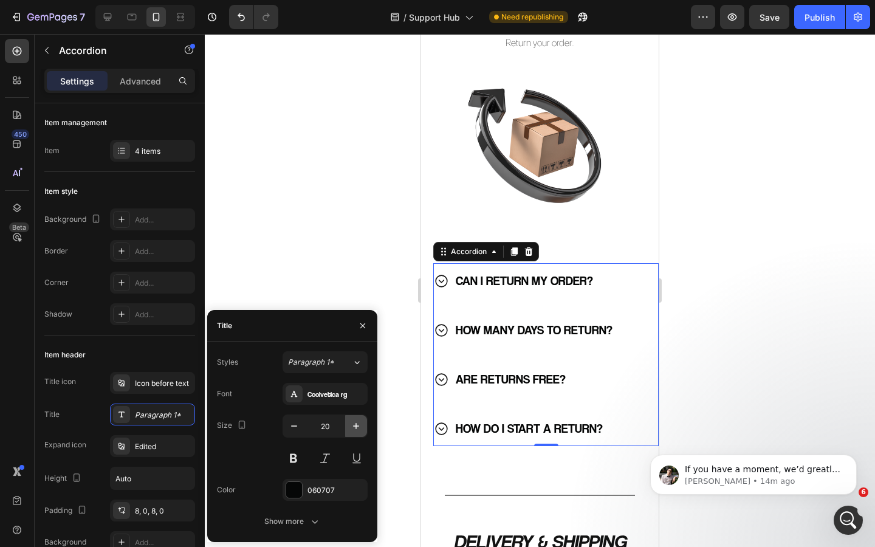
click at [354, 425] on icon "button" at bounding box center [356, 426] width 12 height 12
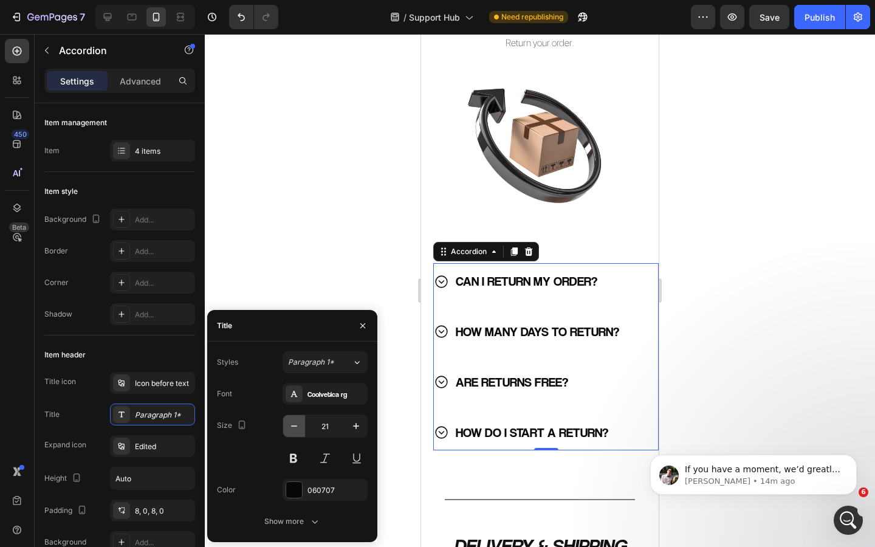
click at [295, 426] on icon "button" at bounding box center [294, 426] width 6 height 1
type input "20"
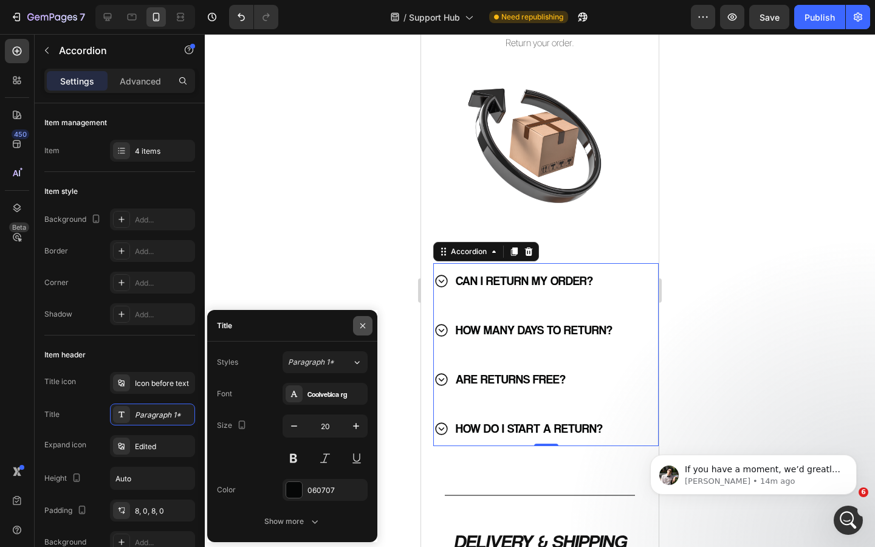
click at [365, 329] on icon "button" at bounding box center [363, 326] width 10 height 10
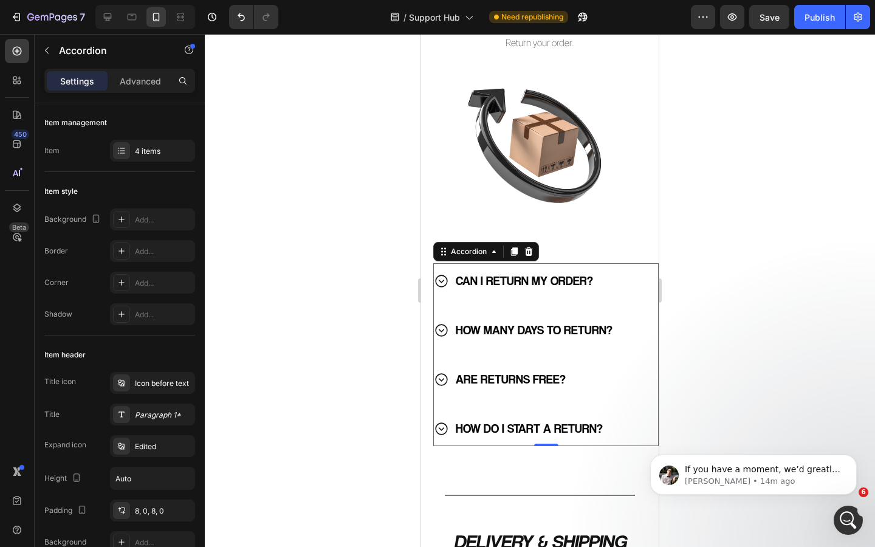
click at [446, 283] on icon at bounding box center [441, 281] width 15 height 15
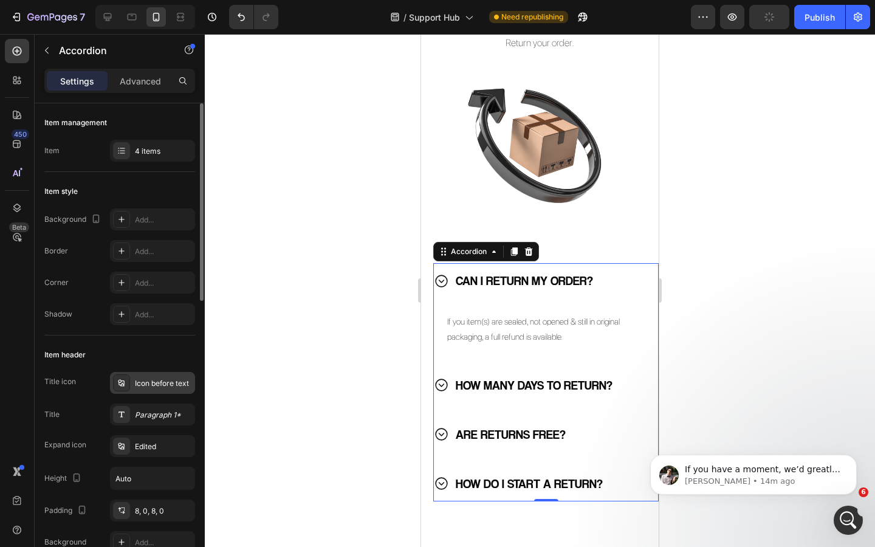
click at [153, 384] on div "Icon before text" at bounding box center [163, 383] width 57 height 11
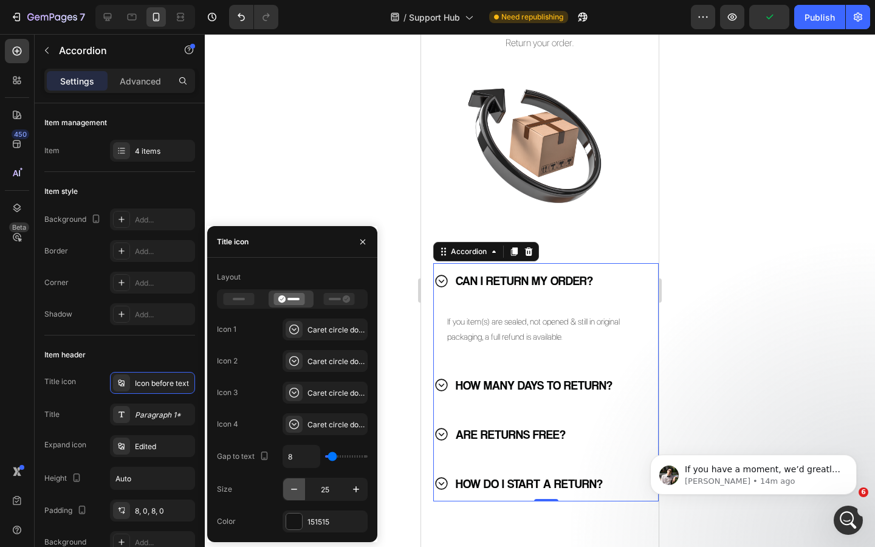
click at [295, 488] on icon "button" at bounding box center [294, 489] width 12 height 12
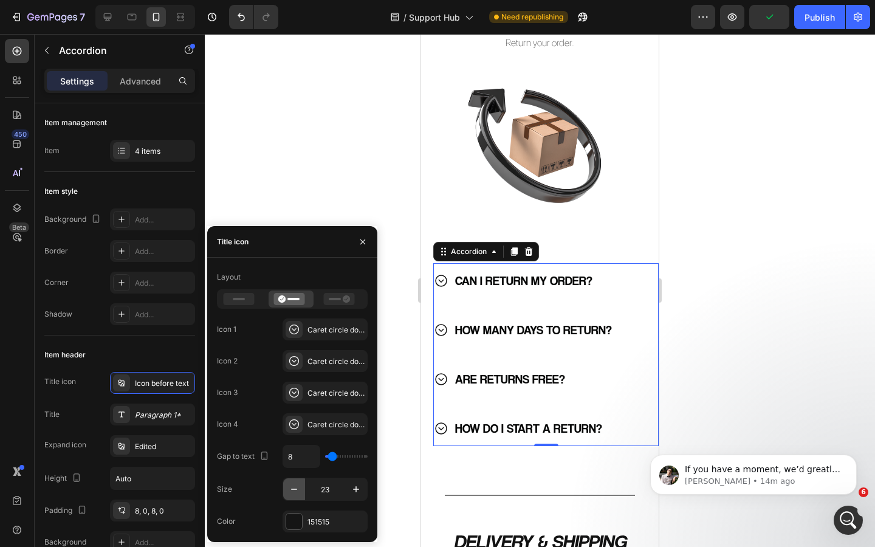
click at [295, 488] on icon "button" at bounding box center [294, 489] width 12 height 12
type input "21"
click at [361, 244] on icon "button" at bounding box center [363, 242] width 10 height 10
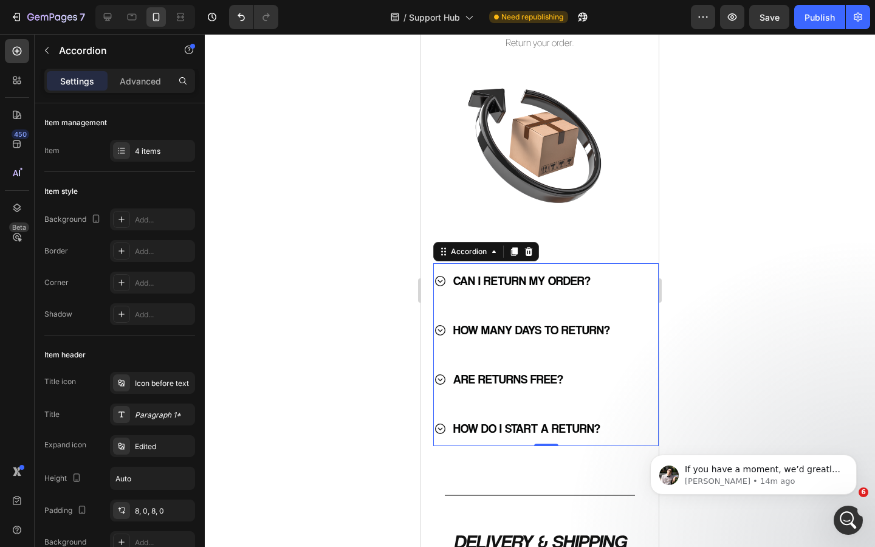
click at [440, 281] on icon at bounding box center [440, 281] width 10 height 10
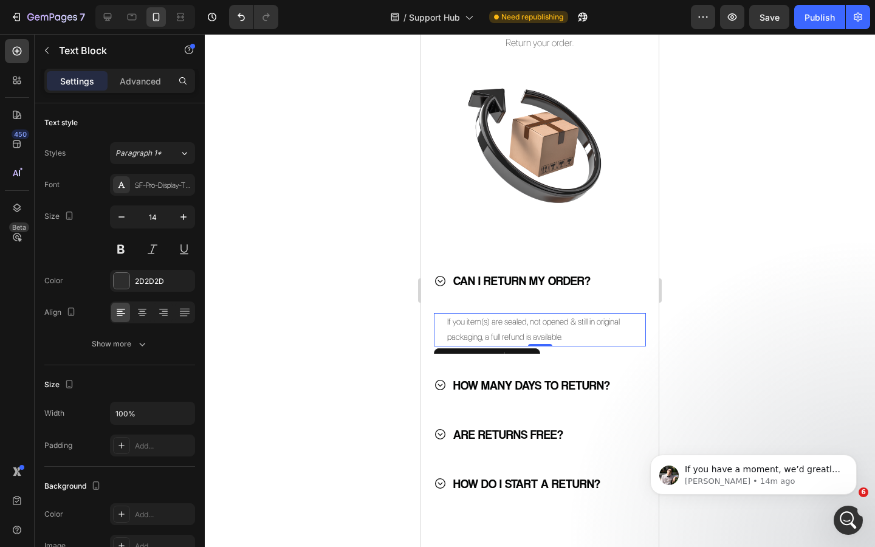
click at [502, 325] on p "If you item(s) are sealed, not opened & still in original packaging, a full ref…" at bounding box center [539, 329] width 185 height 30
click at [186, 222] on icon "button" at bounding box center [184, 217] width 12 height 12
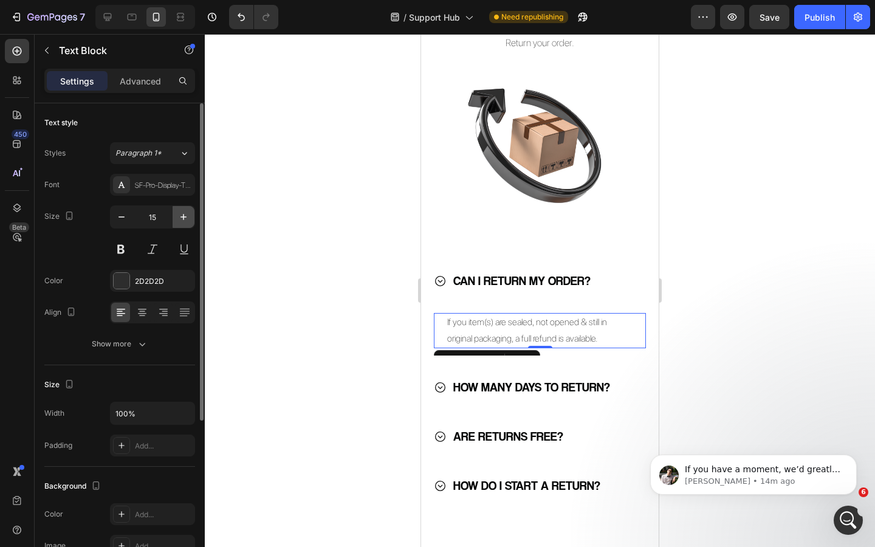
type input "16"
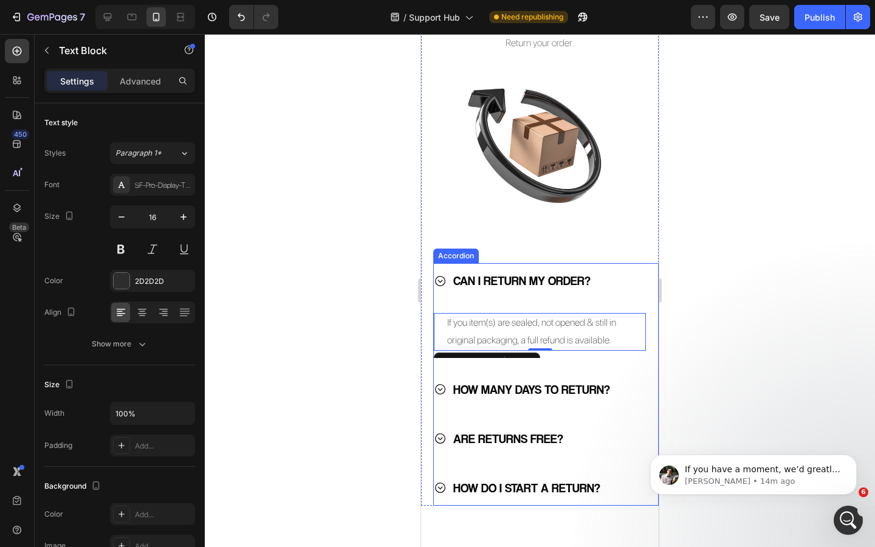
click at [437, 393] on icon at bounding box center [440, 389] width 10 height 10
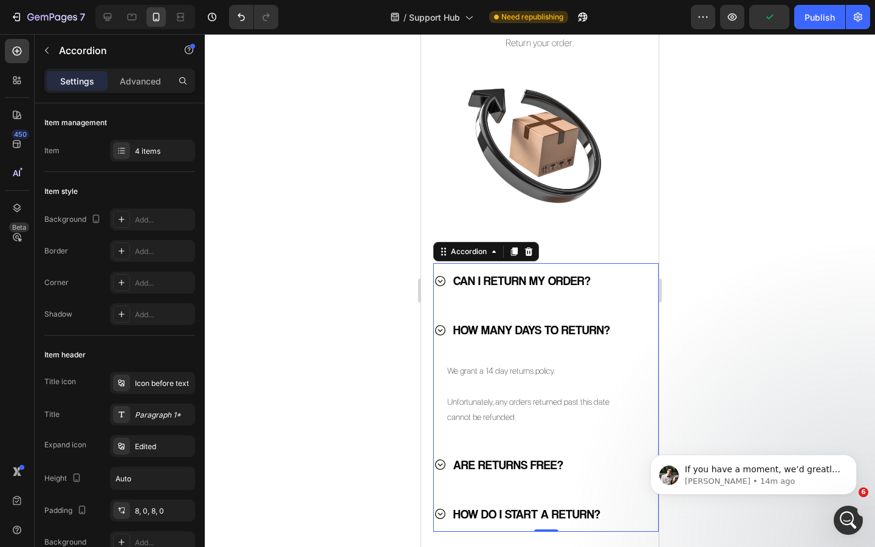
click at [445, 286] on icon at bounding box center [440, 281] width 13 height 13
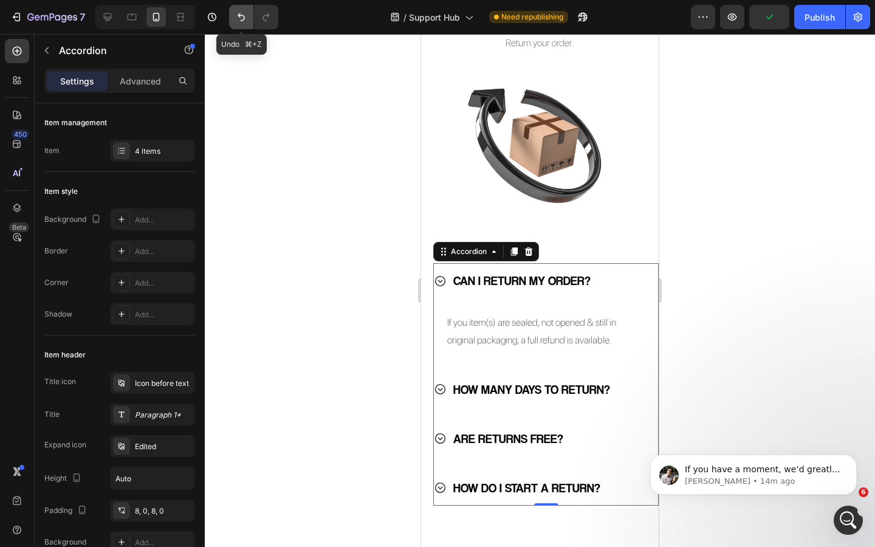
click at [244, 19] on icon "Undo/Redo" at bounding box center [241, 17] width 7 height 8
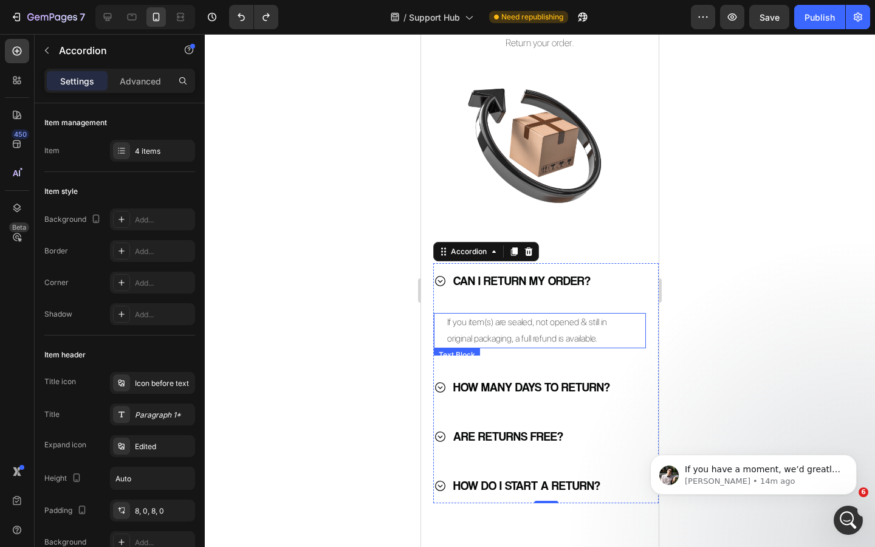
click at [461, 326] on p "If you item(s) are sealed, not opened & still in original packaging, a full ref…" at bounding box center [539, 330] width 185 height 33
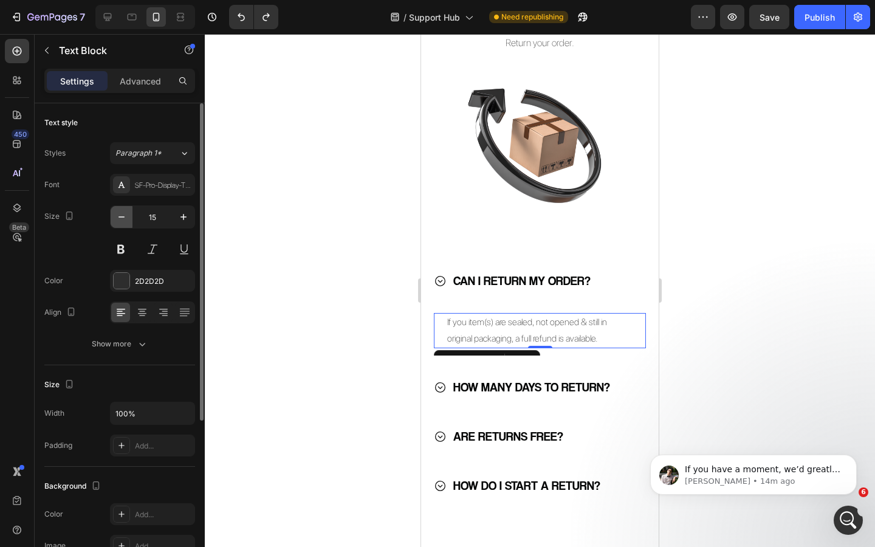
click at [126, 220] on icon "button" at bounding box center [122, 217] width 12 height 12
type input "14"
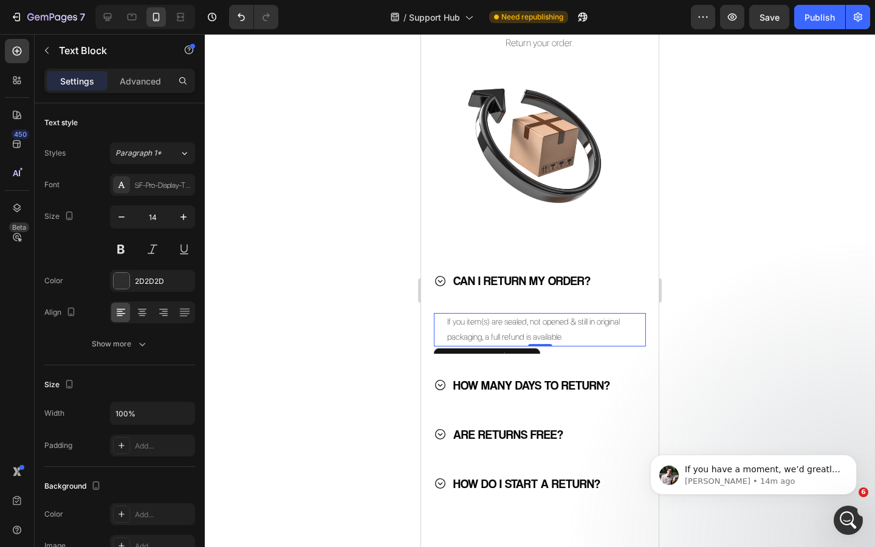
click at [303, 301] on div at bounding box center [540, 290] width 671 height 513
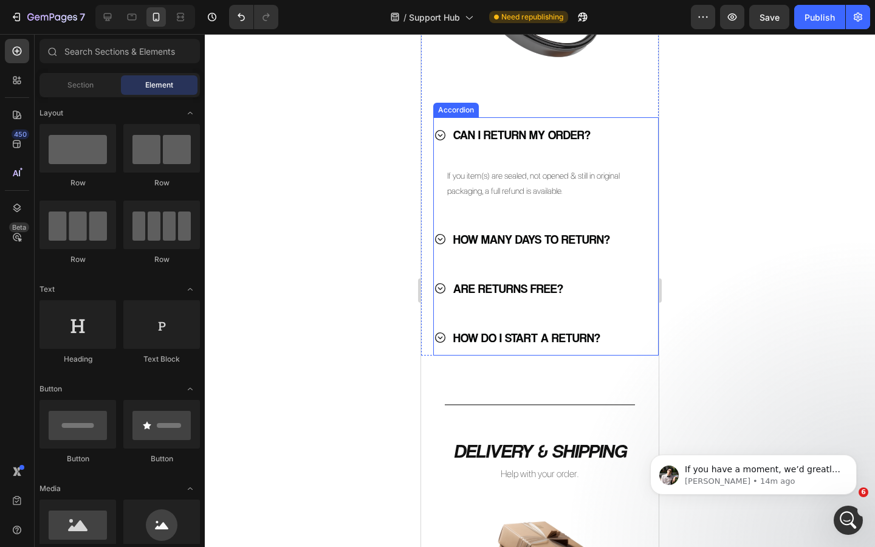
scroll to position [407, 0]
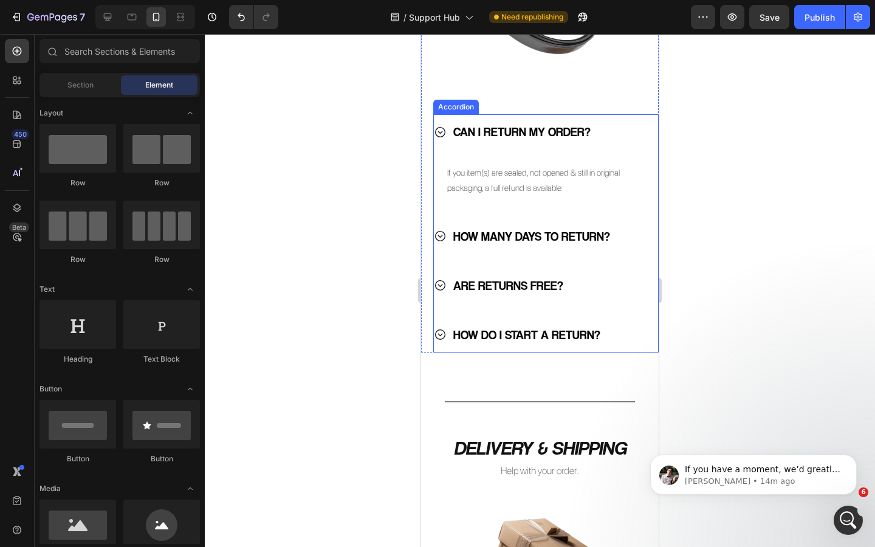
click at [441, 337] on icon at bounding box center [440, 334] width 13 height 13
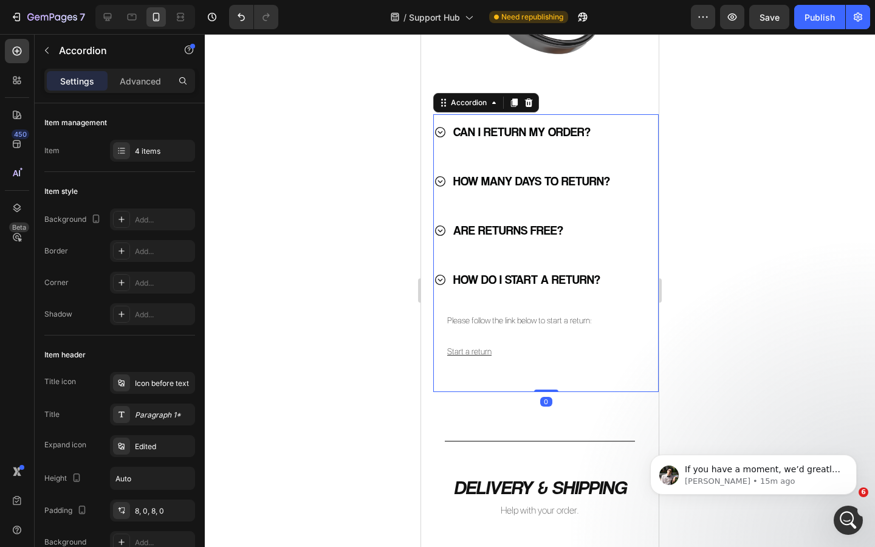
click at [366, 327] on div at bounding box center [540, 290] width 671 height 513
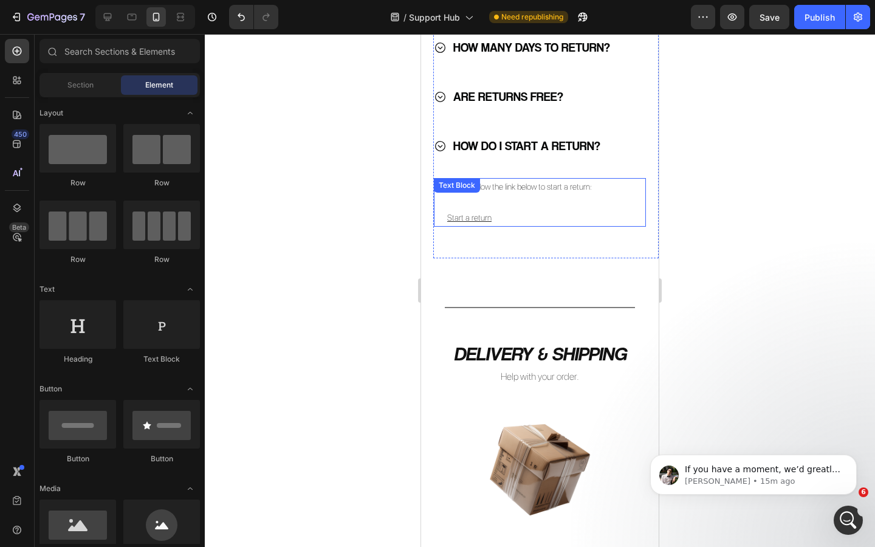
scroll to position [542, 0]
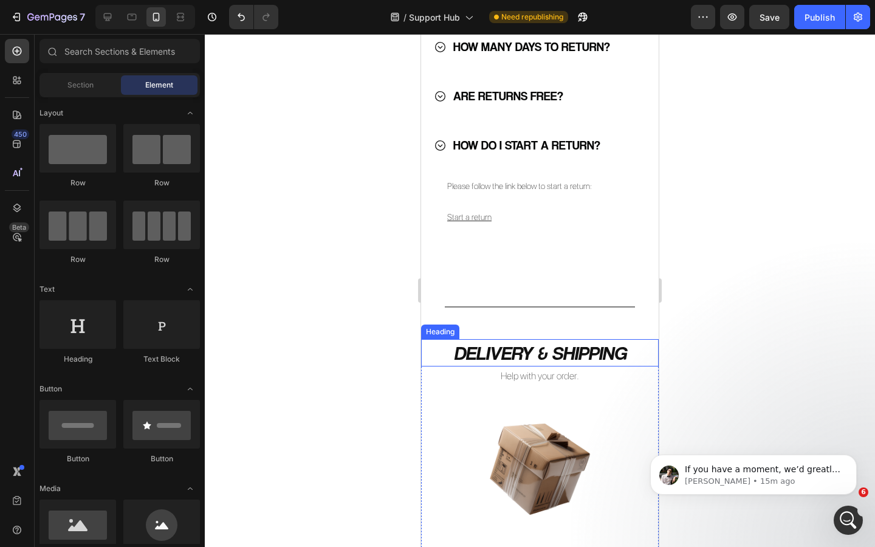
click at [515, 358] on h2 "DELIVERY & SHIPPING" at bounding box center [540, 353] width 238 height 28
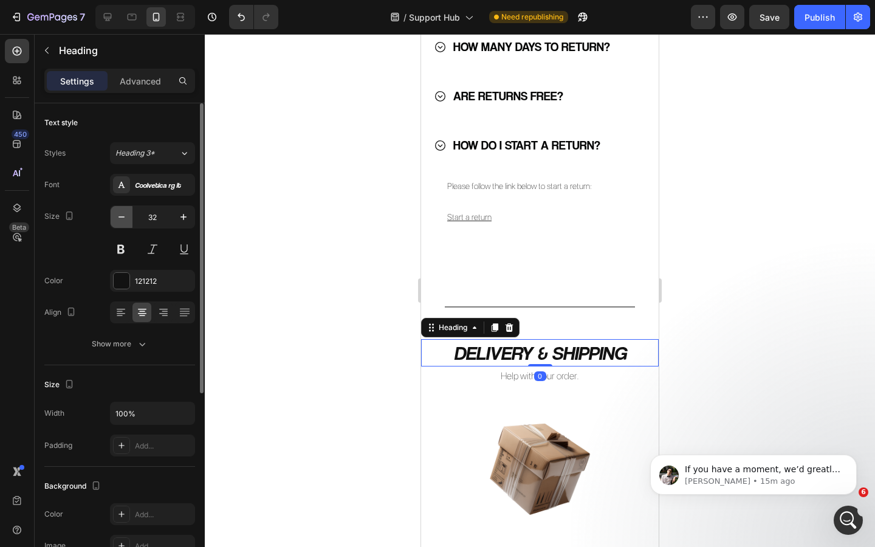
click at [126, 213] on icon "button" at bounding box center [122, 217] width 12 height 12
type input "30"
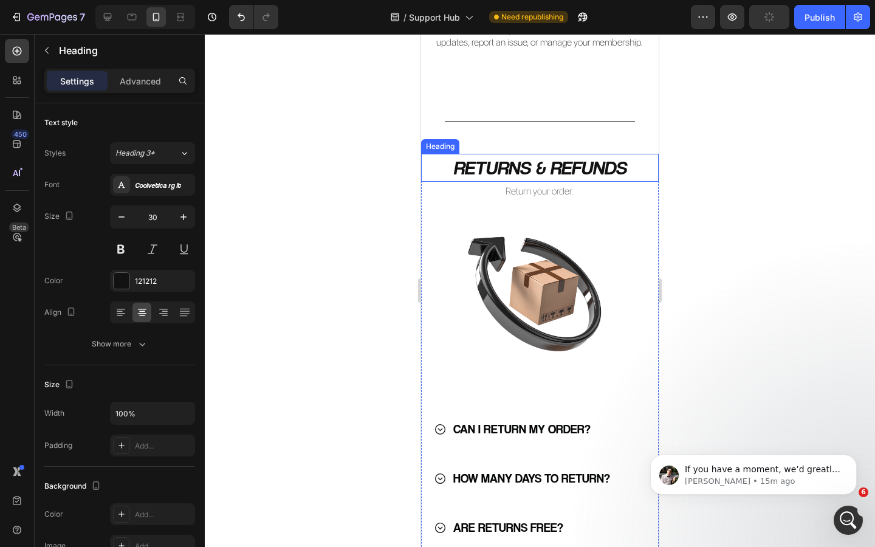
click at [518, 171] on h2 "RETURNS & REFUNDS" at bounding box center [540, 168] width 238 height 28
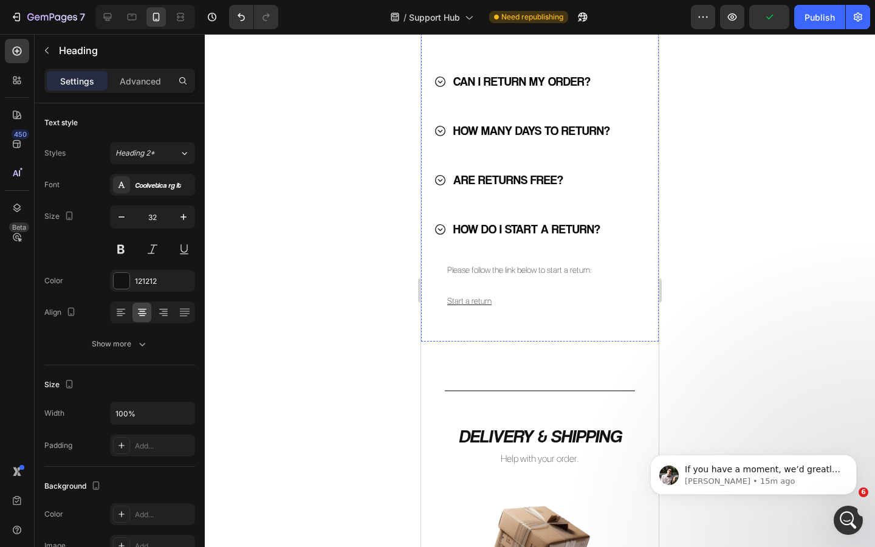
scroll to position [479, 0]
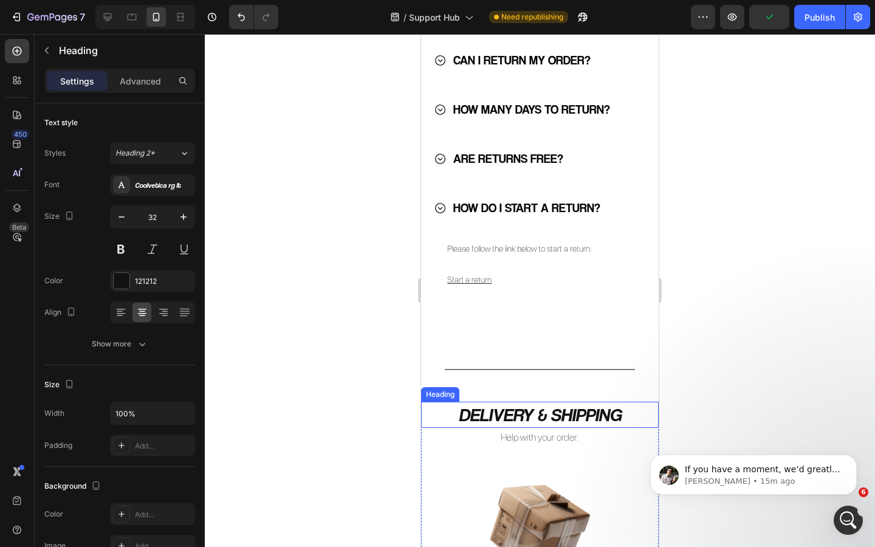
click at [510, 416] on h2 "DELIVERY & SHIPPING" at bounding box center [540, 415] width 238 height 26
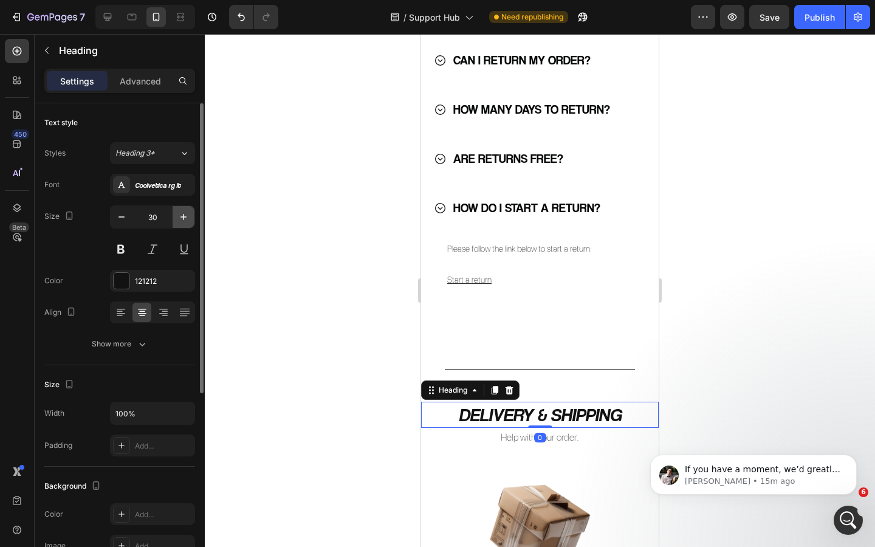
click at [185, 219] on icon "button" at bounding box center [184, 217] width 12 height 12
type input "32"
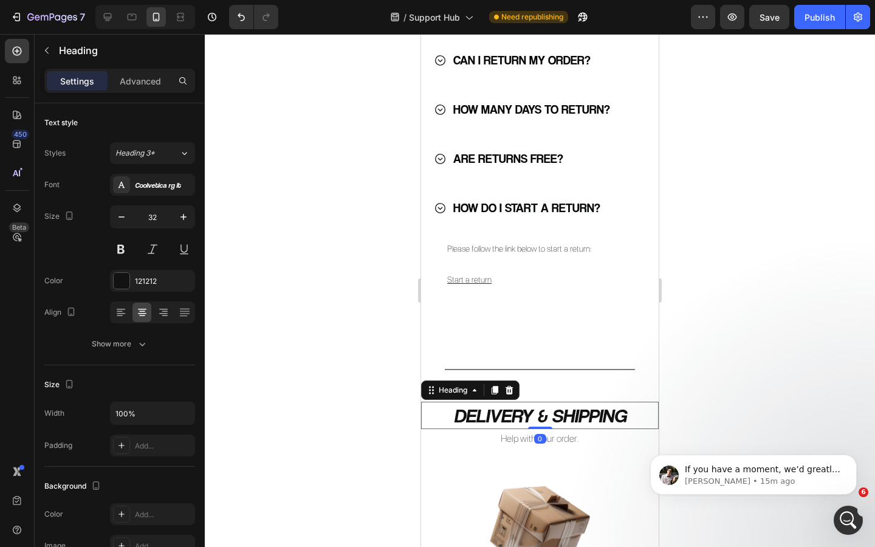
click at [277, 313] on div at bounding box center [540, 290] width 671 height 513
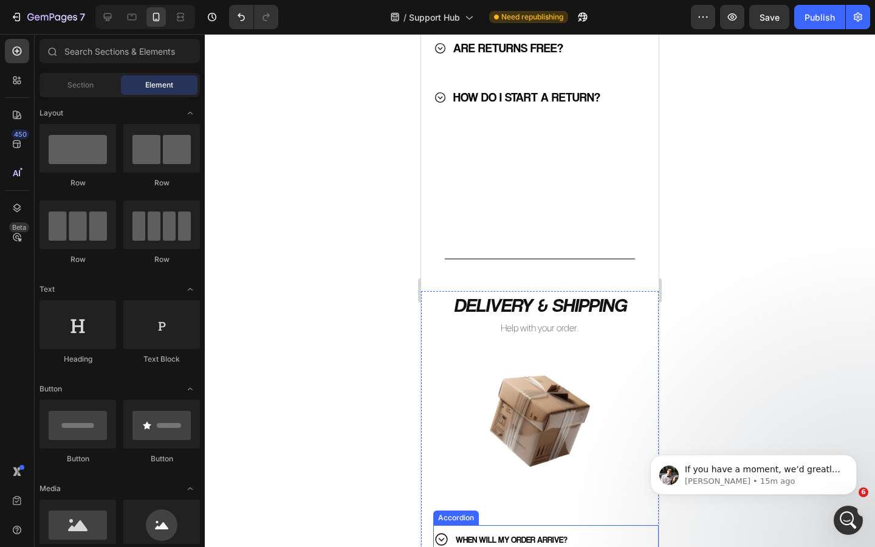
scroll to position [542, 0]
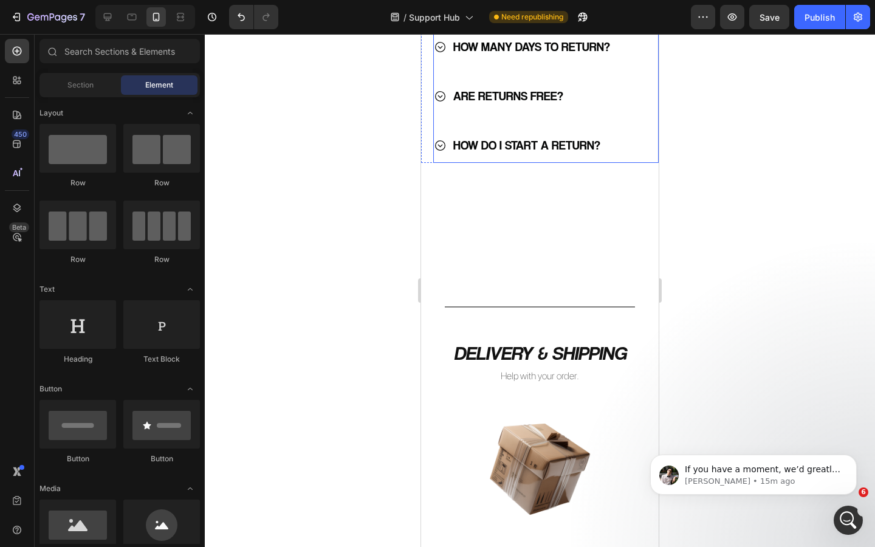
click at [530, 142] on p "HOW DO I START A RETURN?" at bounding box center [527, 145] width 147 height 22
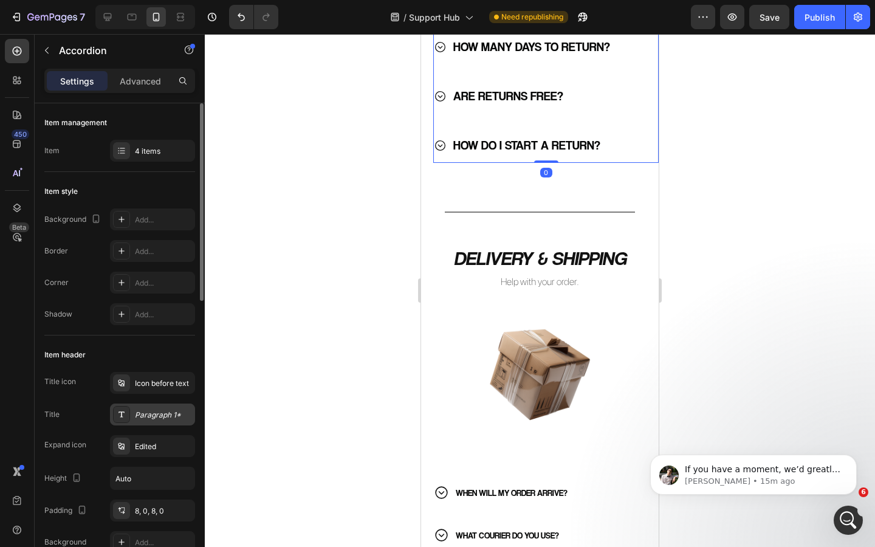
click at [147, 413] on div "Paragraph 1*" at bounding box center [163, 415] width 57 height 11
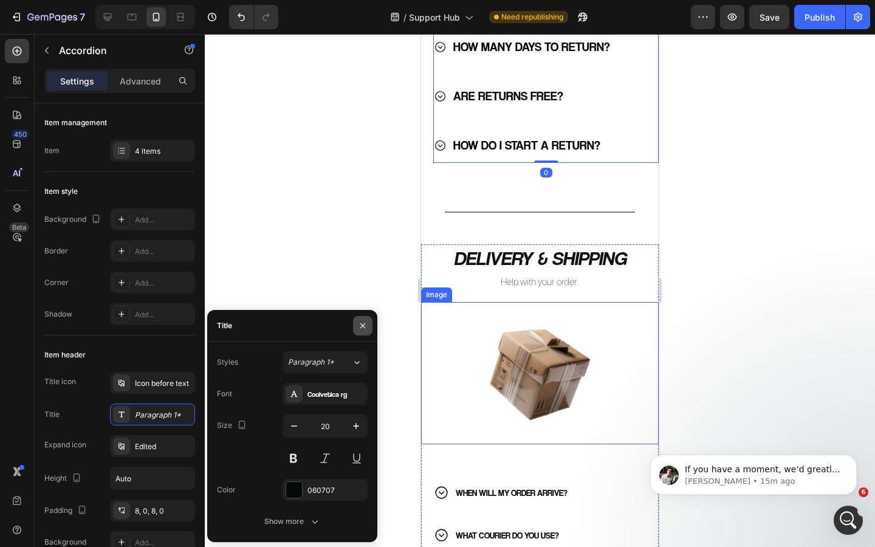
click at [370, 325] on button "button" at bounding box center [362, 325] width 19 height 19
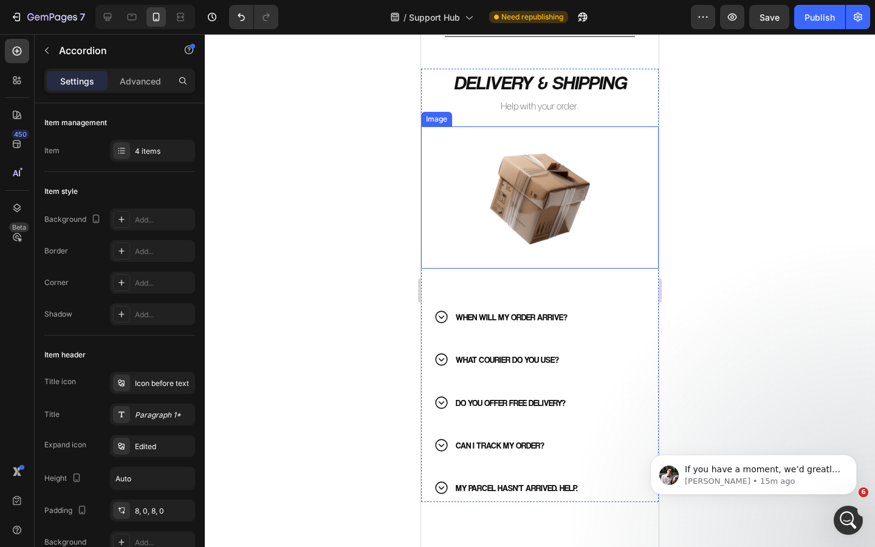
scroll to position [731, 0]
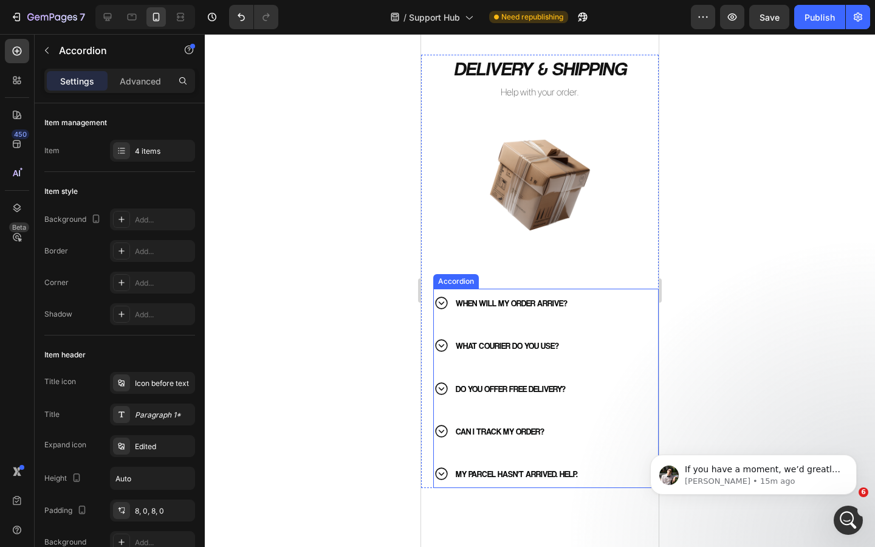
click at [516, 349] on p "WHAT COURIER DO YOU USE?" at bounding box center [507, 345] width 103 height 15
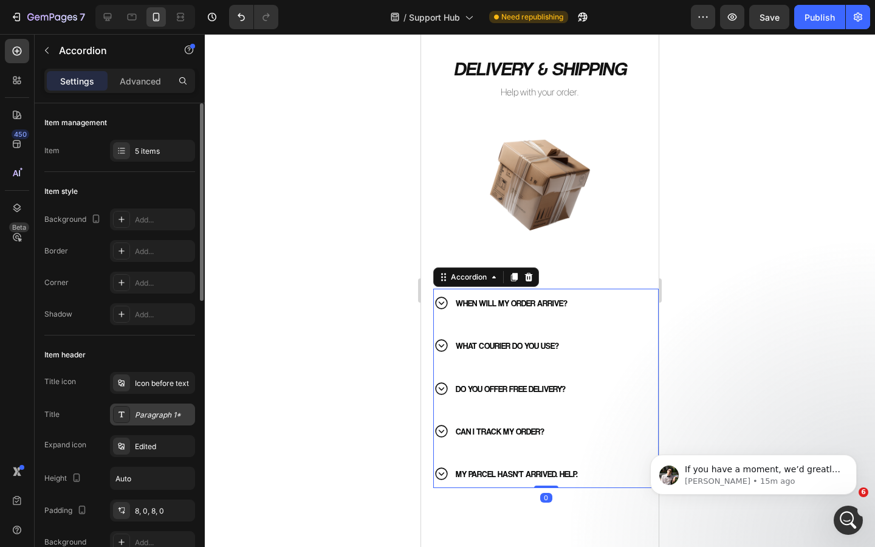
click at [151, 418] on div "Paragraph 1*" at bounding box center [163, 415] width 57 height 11
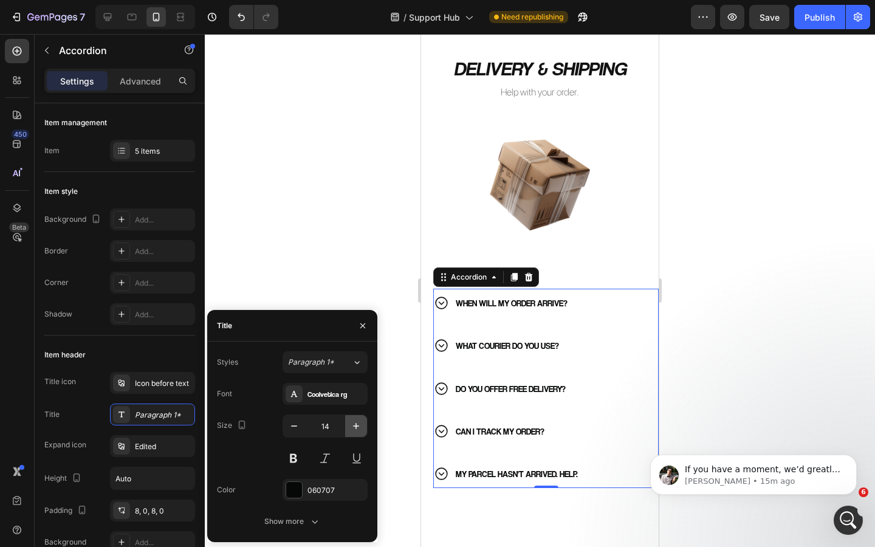
click at [354, 424] on icon "button" at bounding box center [356, 426] width 12 height 12
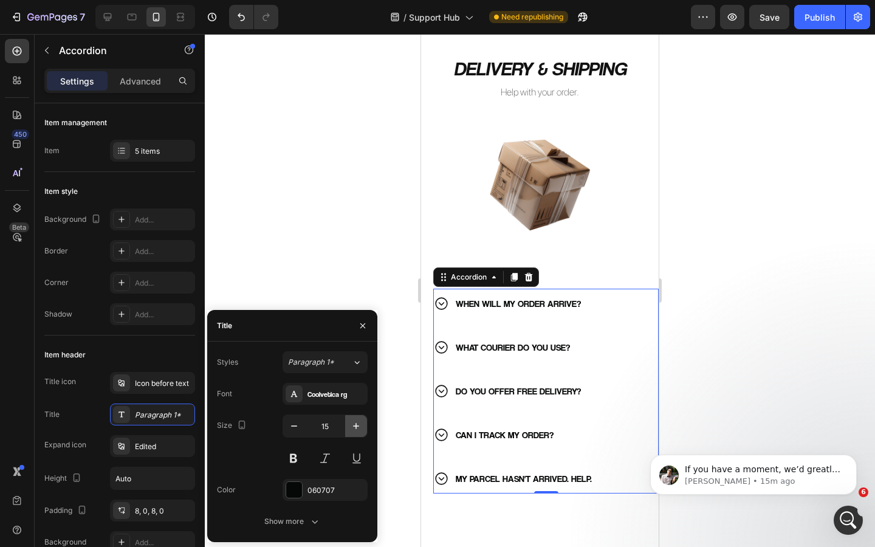
click at [354, 424] on icon "button" at bounding box center [356, 426] width 12 height 12
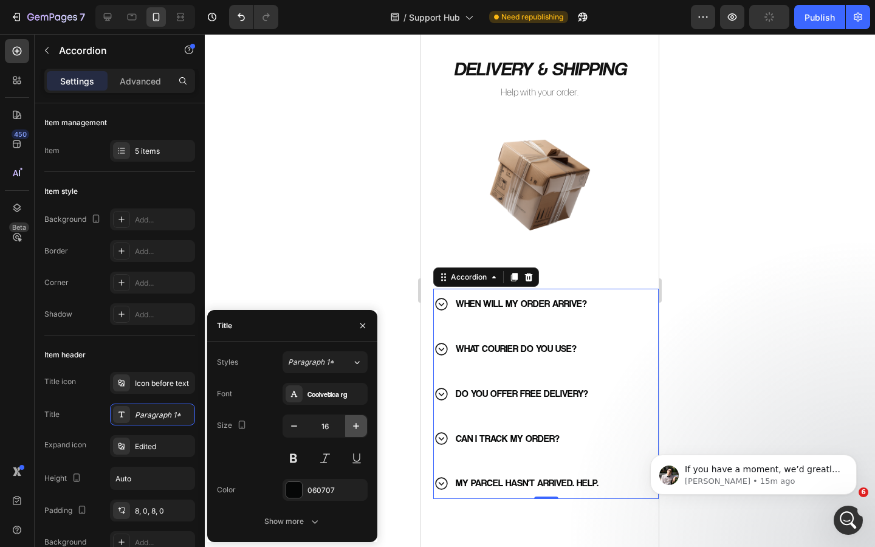
click at [354, 424] on icon "button" at bounding box center [356, 426] width 12 height 12
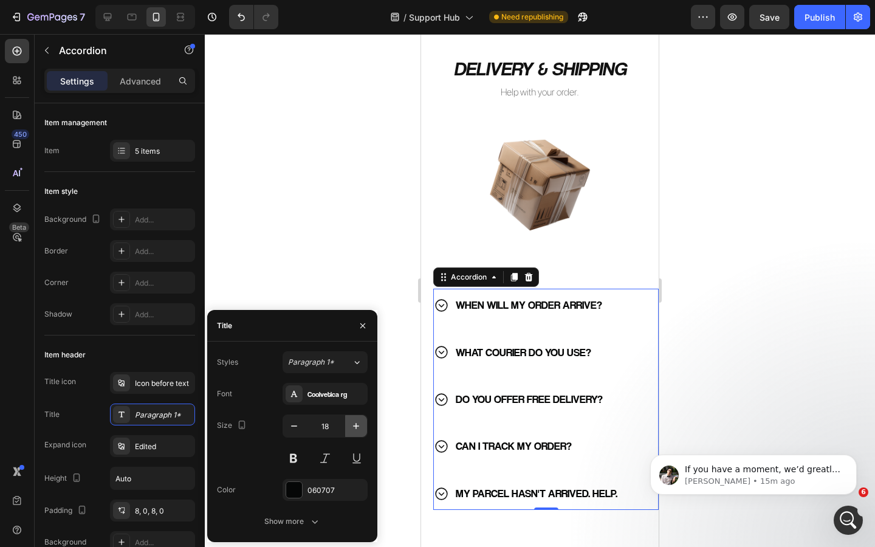
click at [354, 424] on icon "button" at bounding box center [356, 426] width 12 height 12
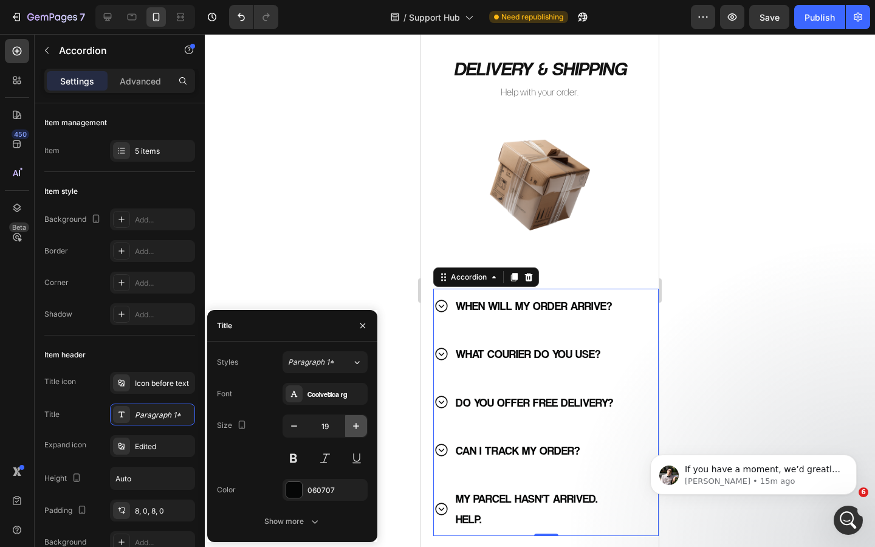
click at [354, 424] on icon "button" at bounding box center [356, 426] width 12 height 12
type input "20"
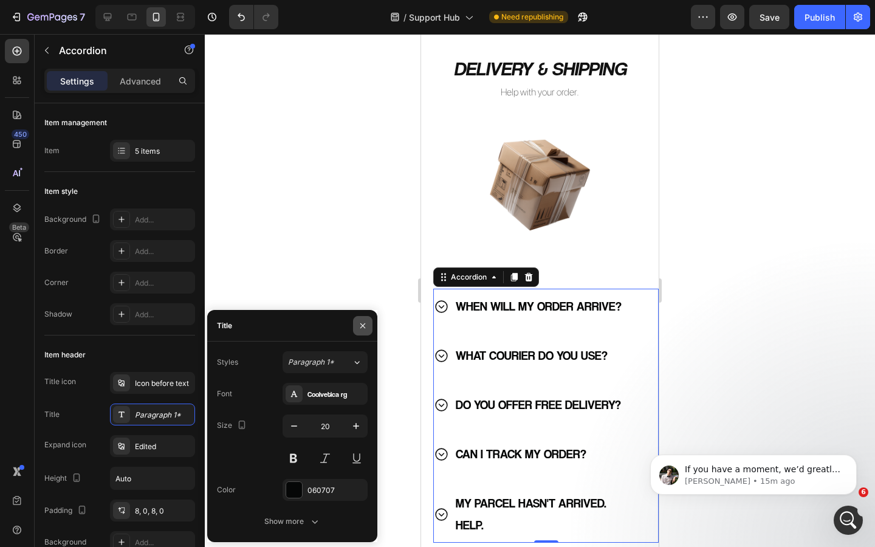
click at [362, 321] on icon "button" at bounding box center [363, 326] width 10 height 10
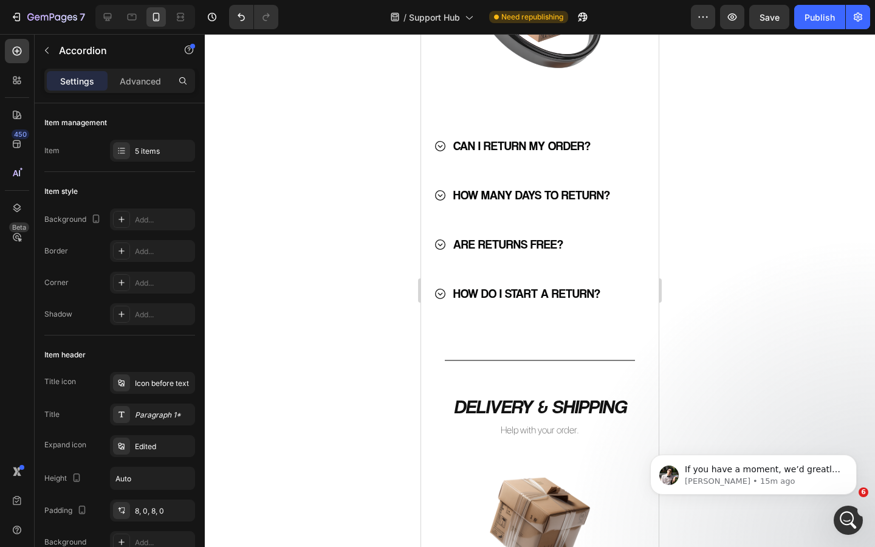
scroll to position [392, 0]
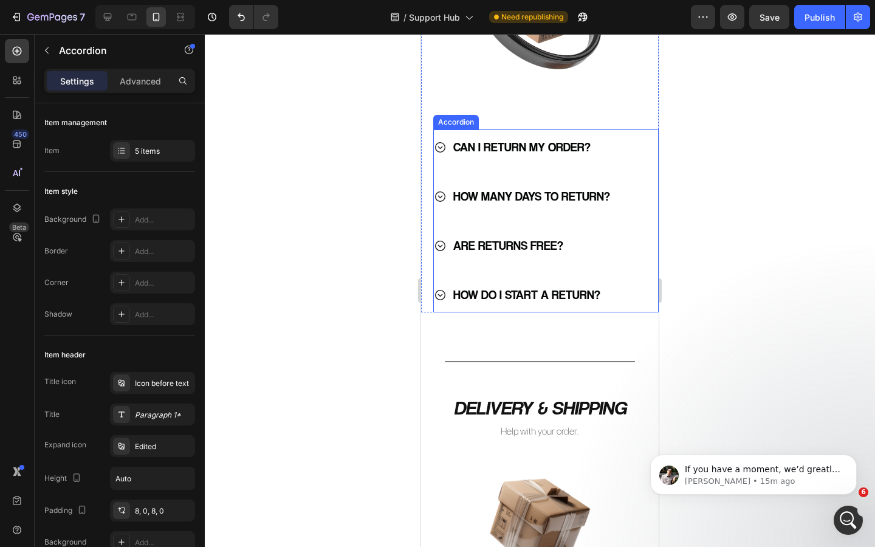
click at [458, 265] on div "CAN I RETURN MY ORDER? HOW MANY DAYS TO RETURN? ARE RETURNS FREE? HOW DO I STAR…" at bounding box center [539, 220] width 213 height 183
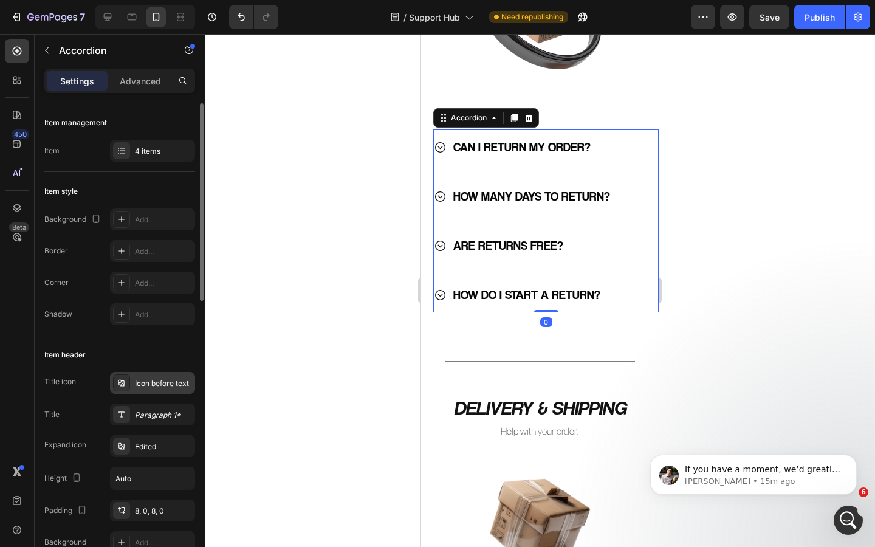
click at [150, 389] on div "Icon before text" at bounding box center [152, 383] width 85 height 22
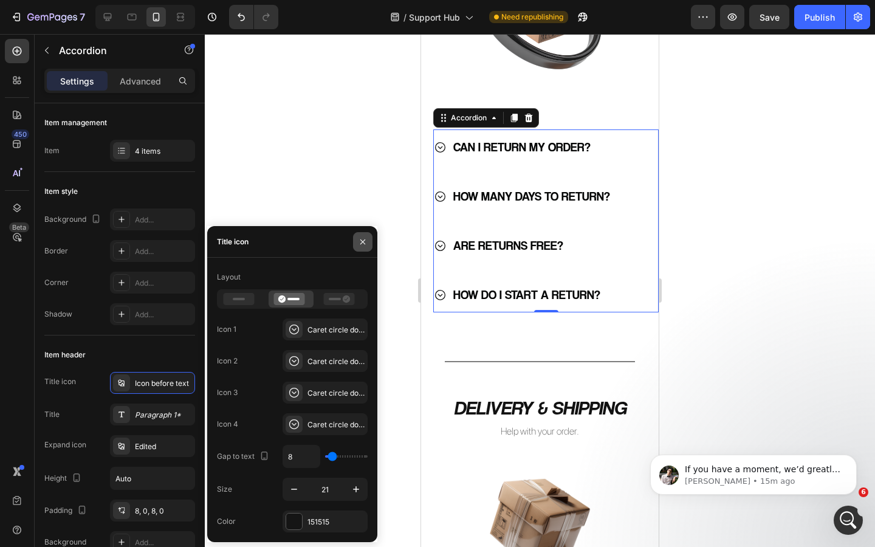
click at [357, 241] on button "button" at bounding box center [362, 241] width 19 height 19
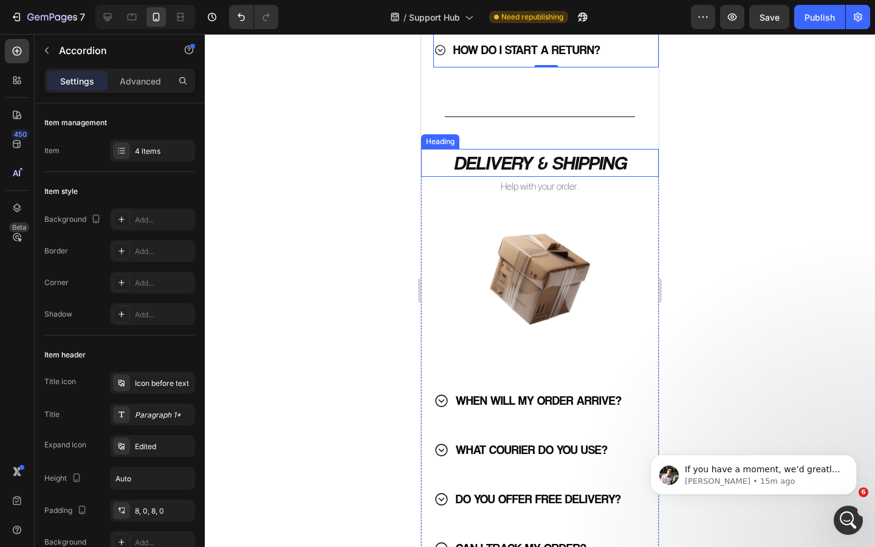
scroll to position [638, 0]
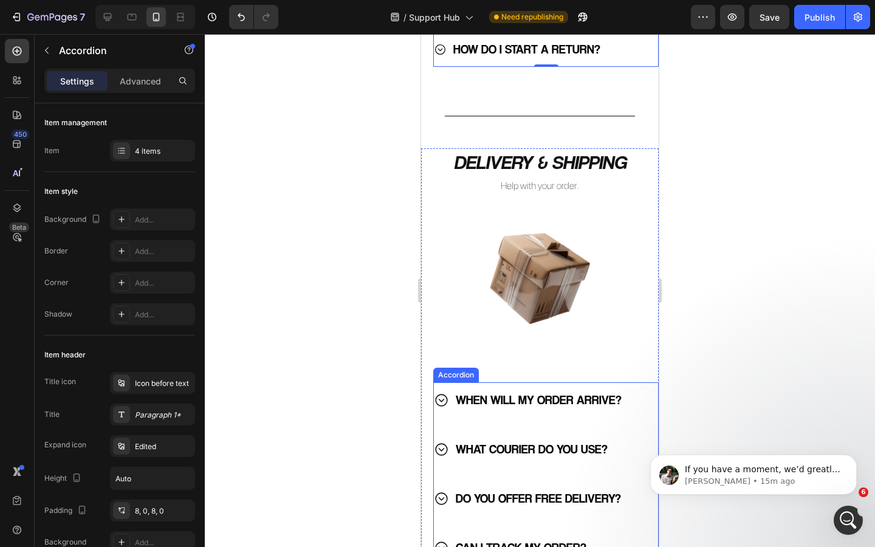
click at [451, 399] on div "WHEN WILL MY ORDER ARRIVE?" at bounding box center [530, 400] width 193 height 26
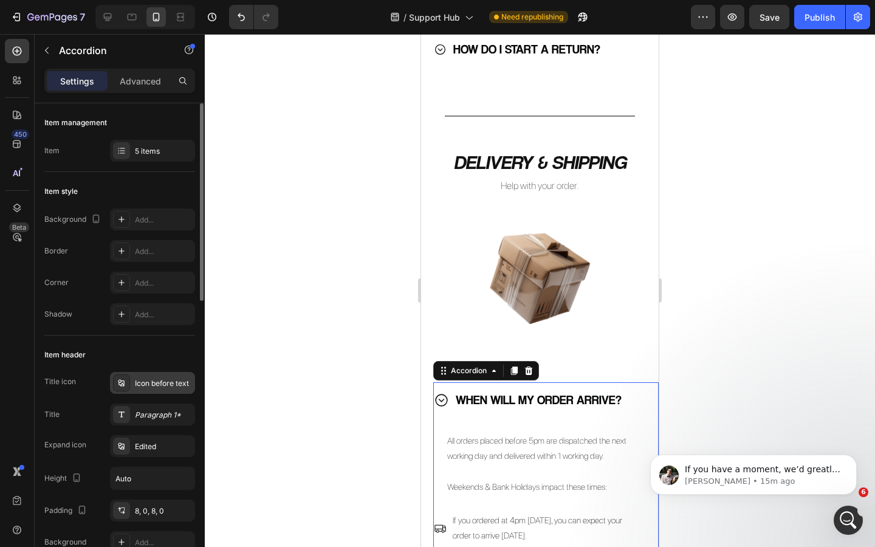
click at [148, 380] on div "Icon before text" at bounding box center [163, 383] width 57 height 11
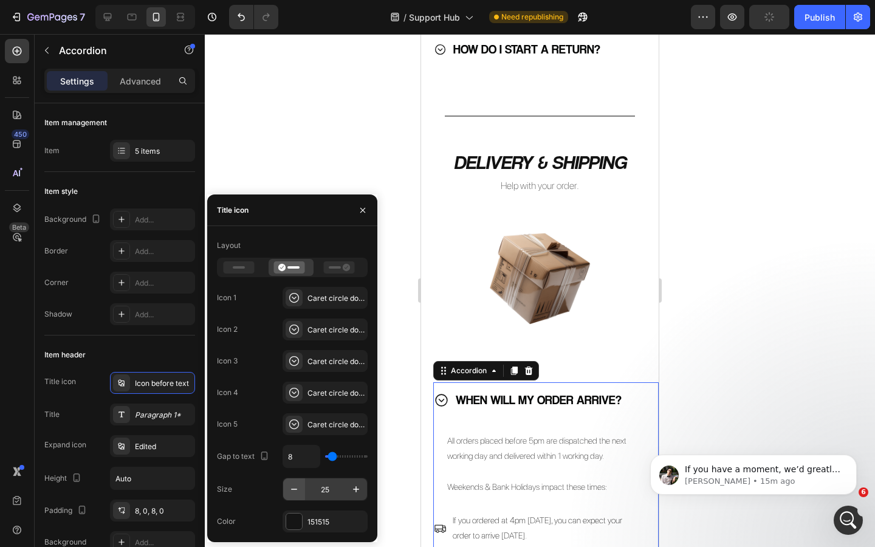
click at [297, 488] on icon "button" at bounding box center [294, 489] width 12 height 12
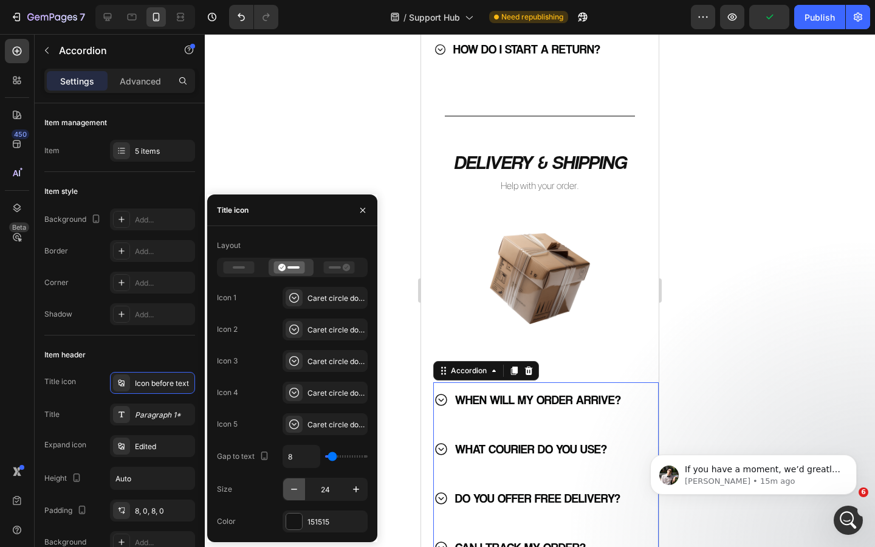
click at [297, 488] on icon "button" at bounding box center [294, 489] width 12 height 12
type input "21"
click at [359, 211] on icon "button" at bounding box center [363, 210] width 10 height 10
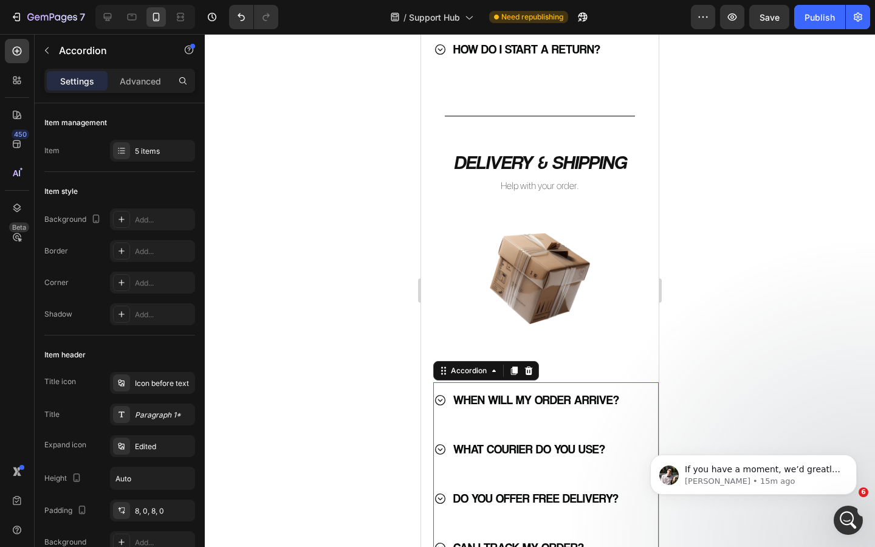
click at [361, 285] on div at bounding box center [540, 290] width 671 height 513
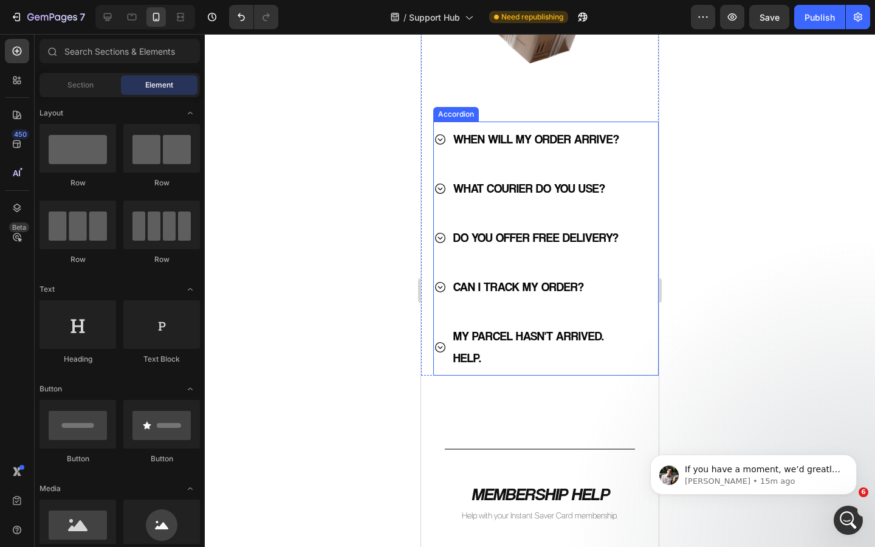
scroll to position [949, 0]
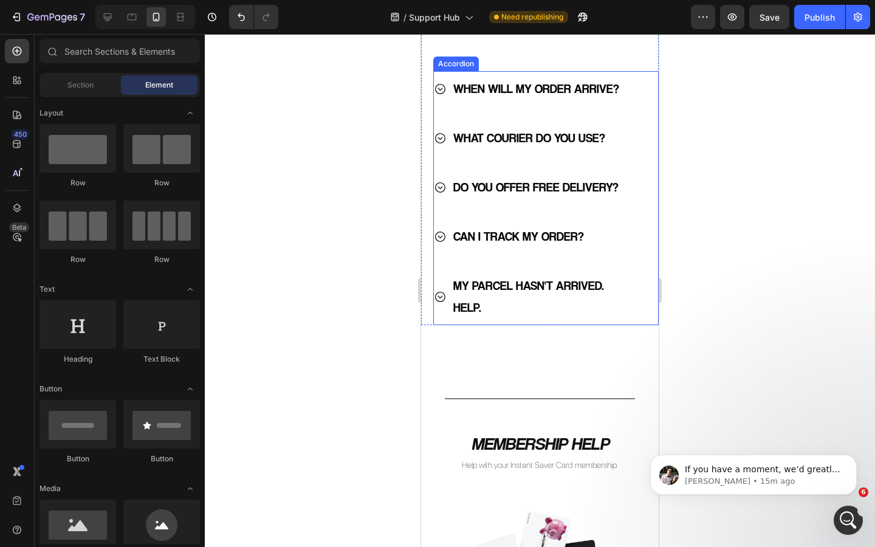
click at [479, 310] on p "MY PARCEL HASN'T ARRIVED. HELP." at bounding box center [539, 297] width 171 height 44
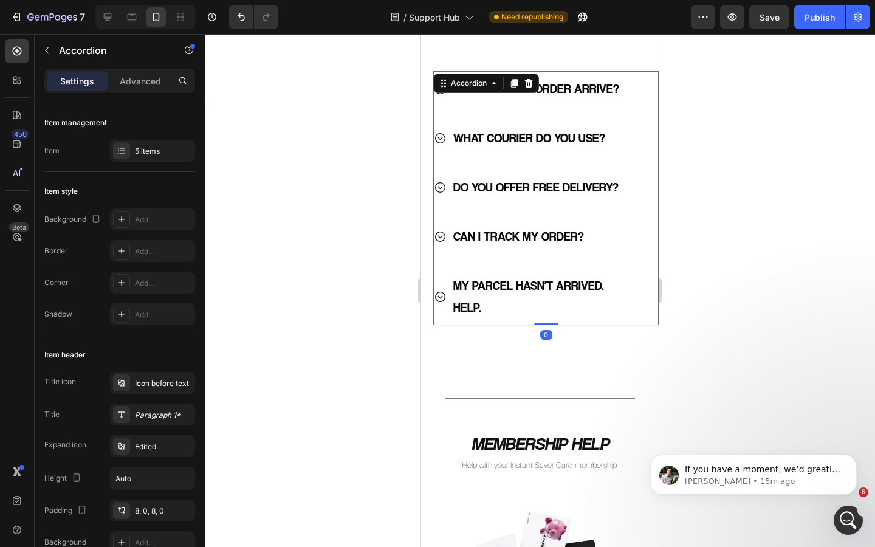
click at [479, 310] on p "MY PARCEL HASN'T ARRIVED. HELP." at bounding box center [539, 297] width 171 height 44
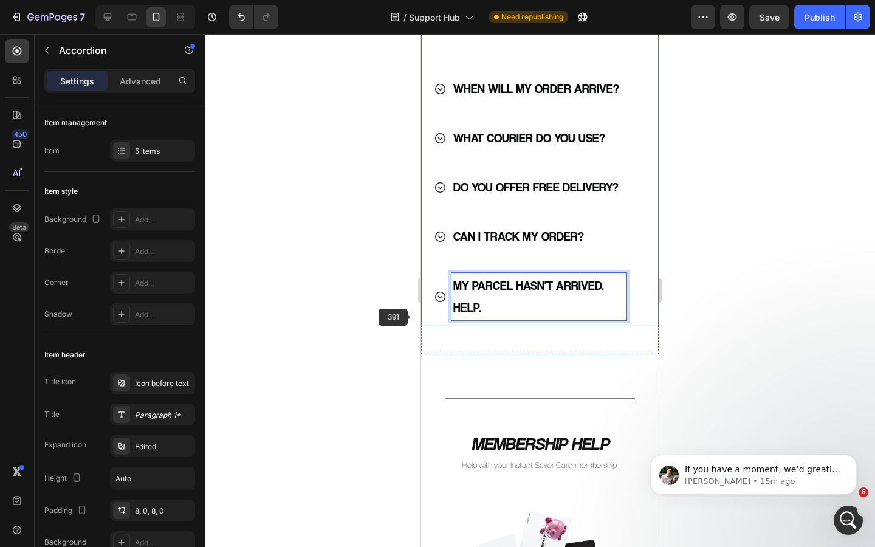
click at [376, 305] on div at bounding box center [540, 290] width 671 height 513
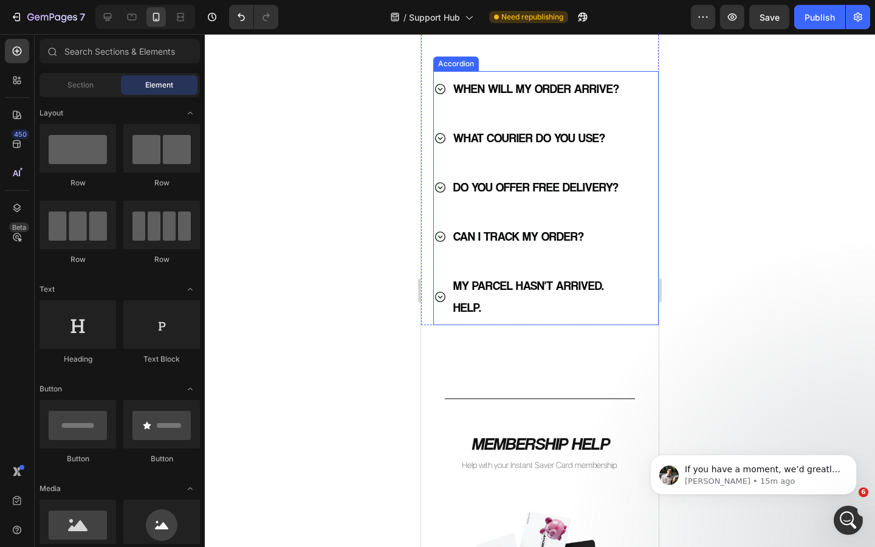
click at [480, 308] on p "MY PARCEL HASN'T ARRIVED. HELP." at bounding box center [539, 297] width 171 height 44
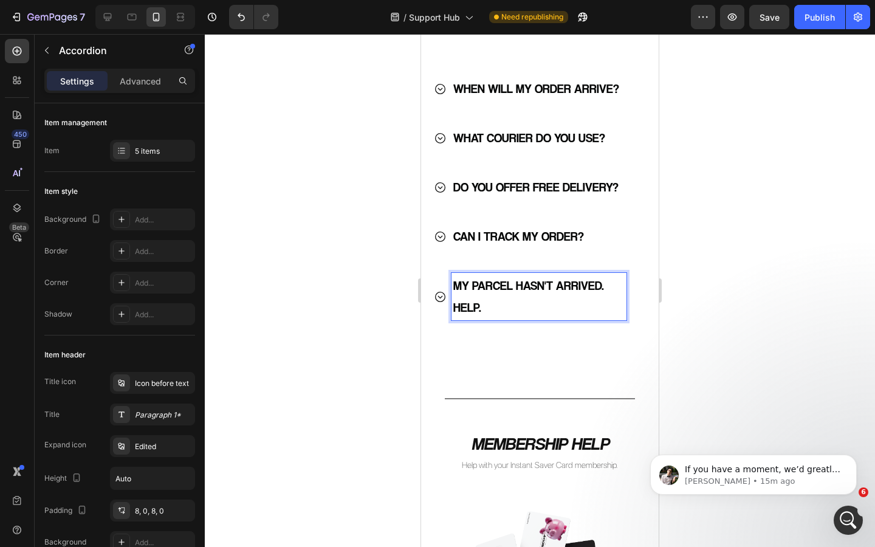
click at [480, 308] on p "MY PARCEL HASN'T ARRIVED. HELP." at bounding box center [539, 297] width 171 height 44
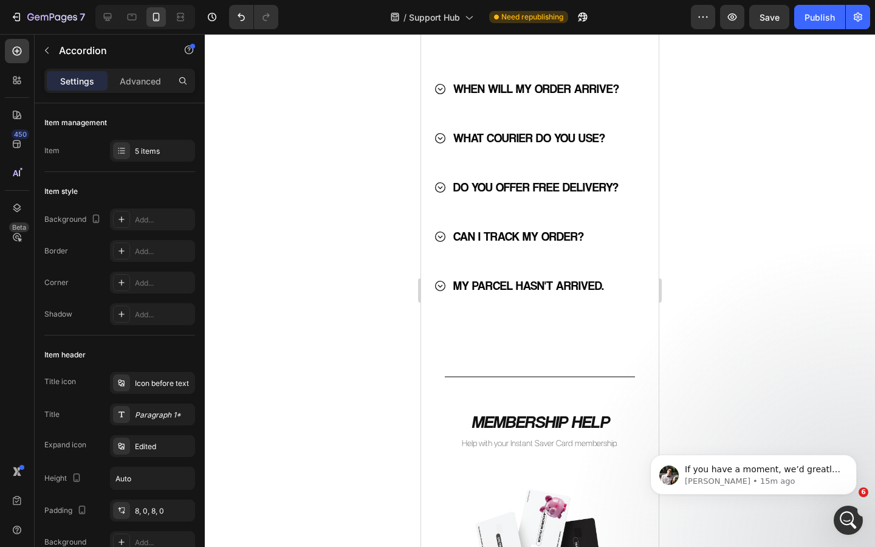
click at [320, 306] on div at bounding box center [540, 290] width 671 height 513
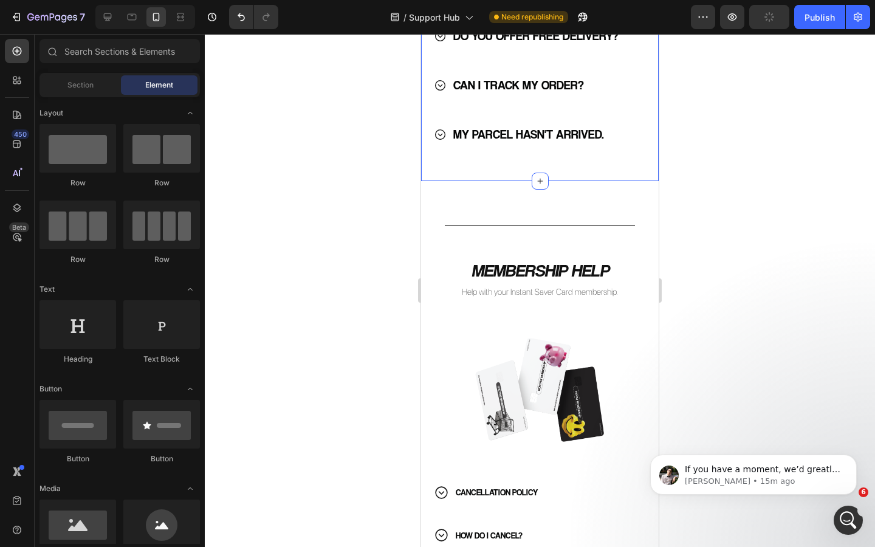
scroll to position [1131, 0]
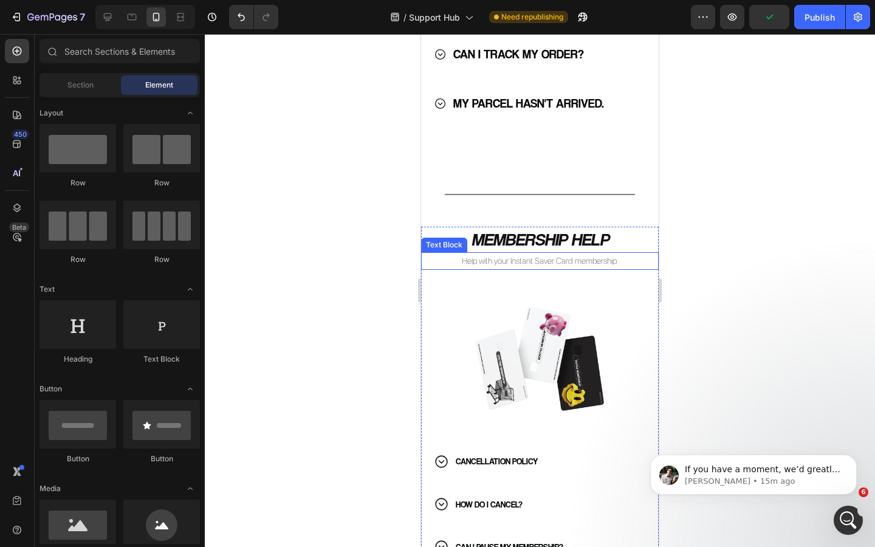
click at [534, 242] on h2 "MEMBERSHIP HELP" at bounding box center [540, 240] width 238 height 26
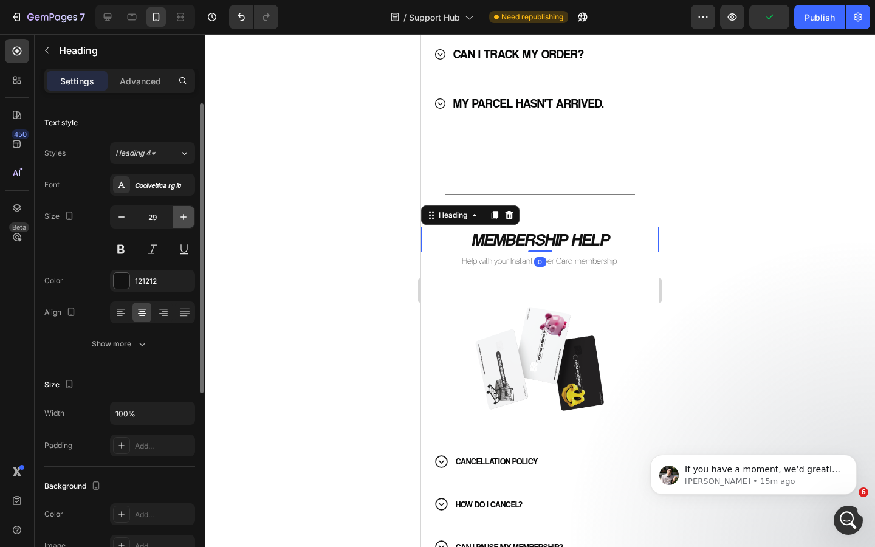
click at [181, 216] on icon "button" at bounding box center [184, 217] width 6 height 6
type input "32"
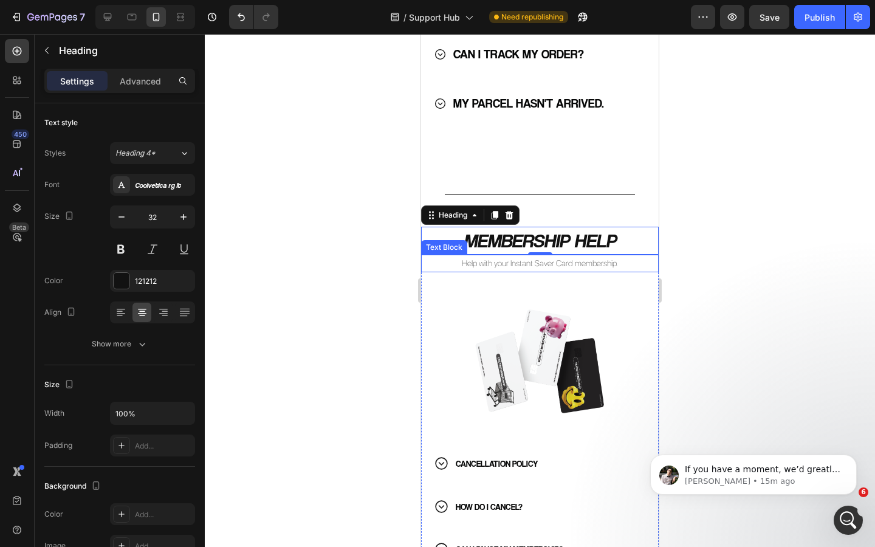
click at [475, 264] on p "Help with your Instant Saver Card membership." at bounding box center [540, 263] width 235 height 15
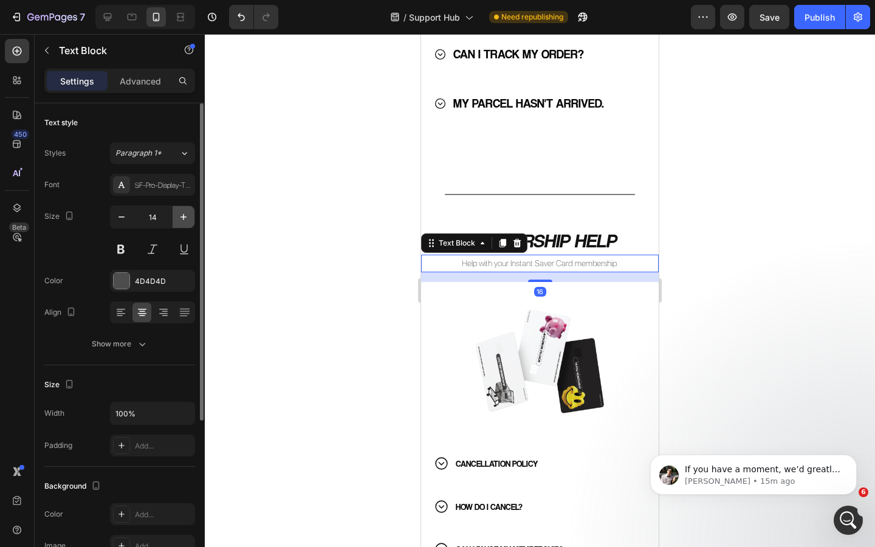
click at [186, 219] on icon "button" at bounding box center [184, 217] width 12 height 12
type input "16"
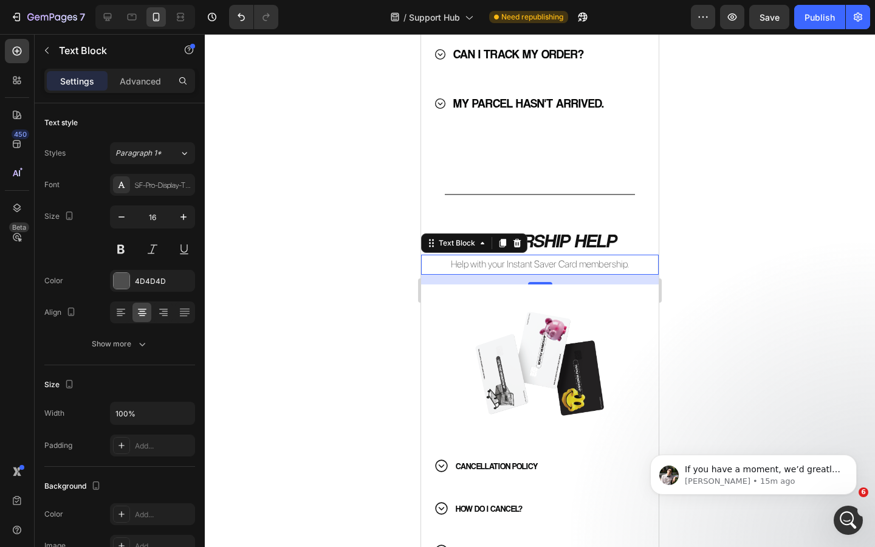
click at [310, 322] on div at bounding box center [540, 290] width 671 height 513
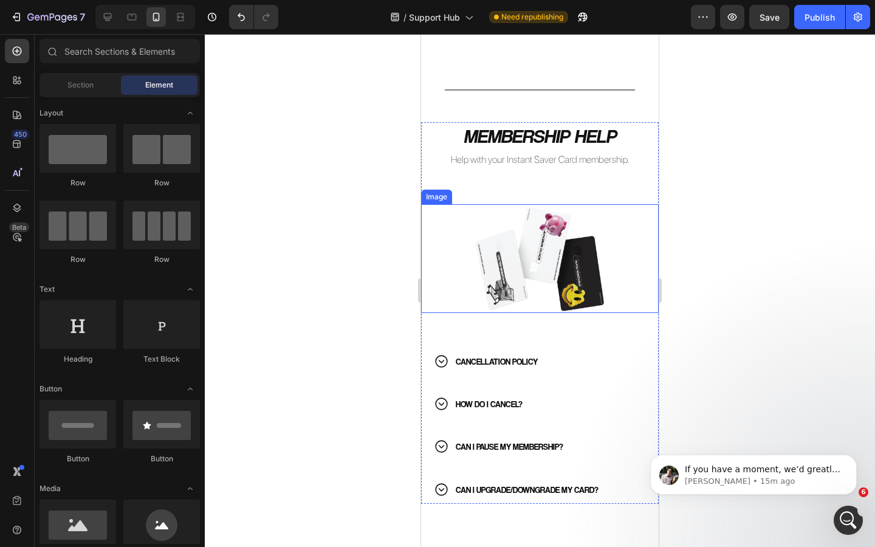
scroll to position [1276, 0]
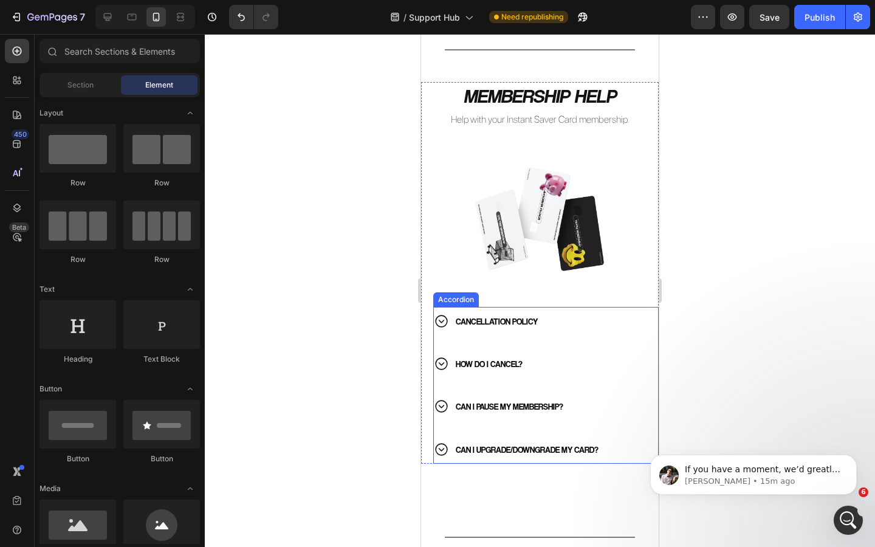
click at [533, 323] on p "CANCELLATION POLICY" at bounding box center [497, 321] width 82 height 15
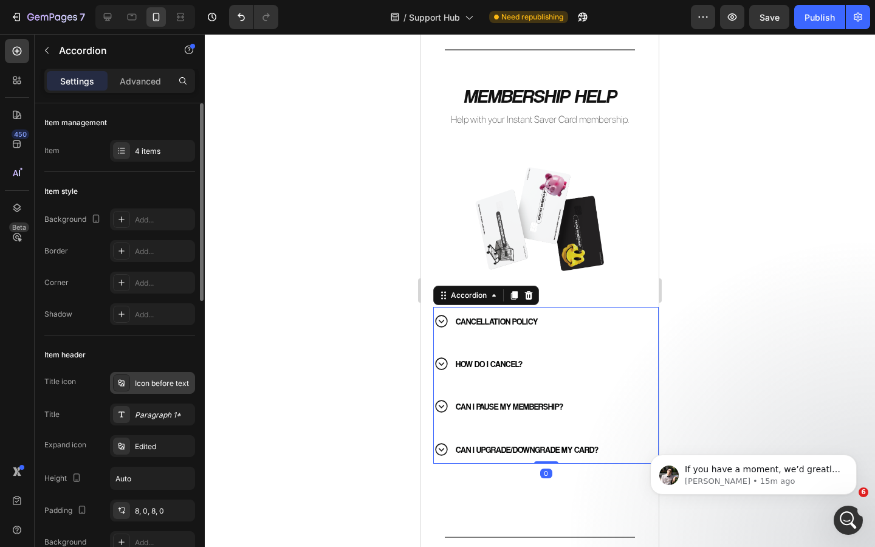
click at [156, 385] on div "Icon before text" at bounding box center [163, 383] width 57 height 11
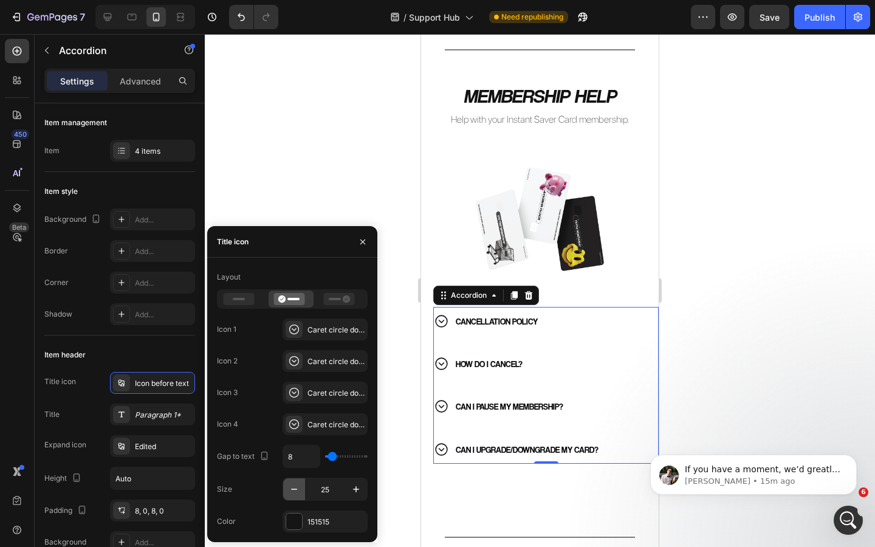
click at [299, 487] on icon "button" at bounding box center [294, 489] width 12 height 12
type input "21"
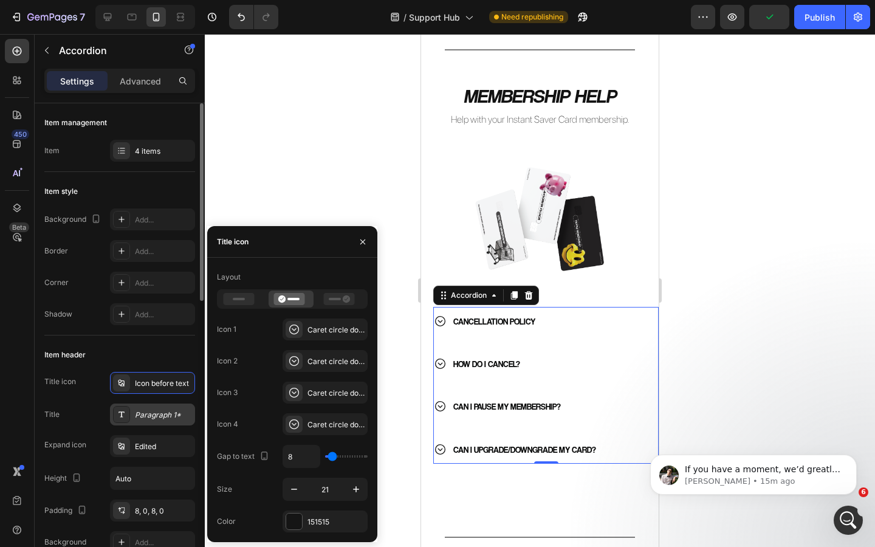
click at [153, 416] on div "Paragraph 1*" at bounding box center [163, 415] width 57 height 11
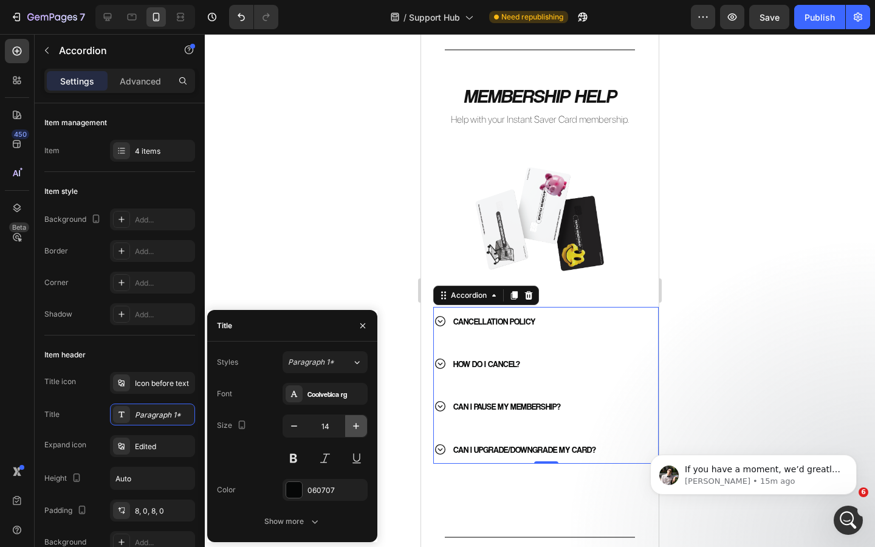
click at [353, 426] on icon "button" at bounding box center [356, 426] width 12 height 12
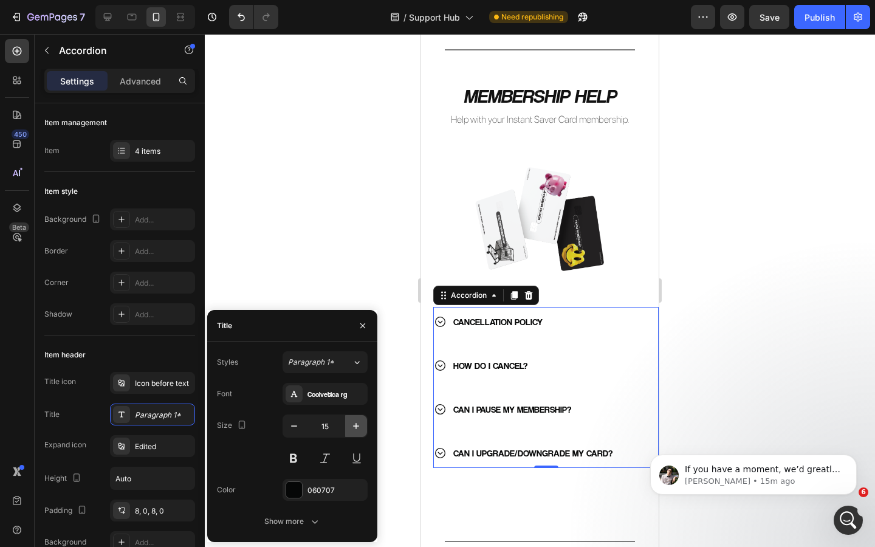
click at [353, 426] on icon "button" at bounding box center [356, 426] width 12 height 12
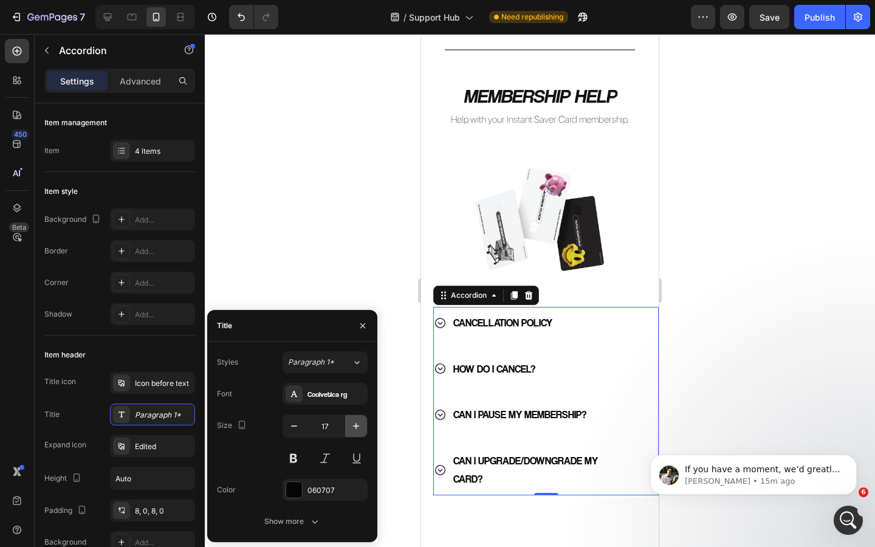
click at [353, 426] on icon "button" at bounding box center [356, 426] width 12 height 12
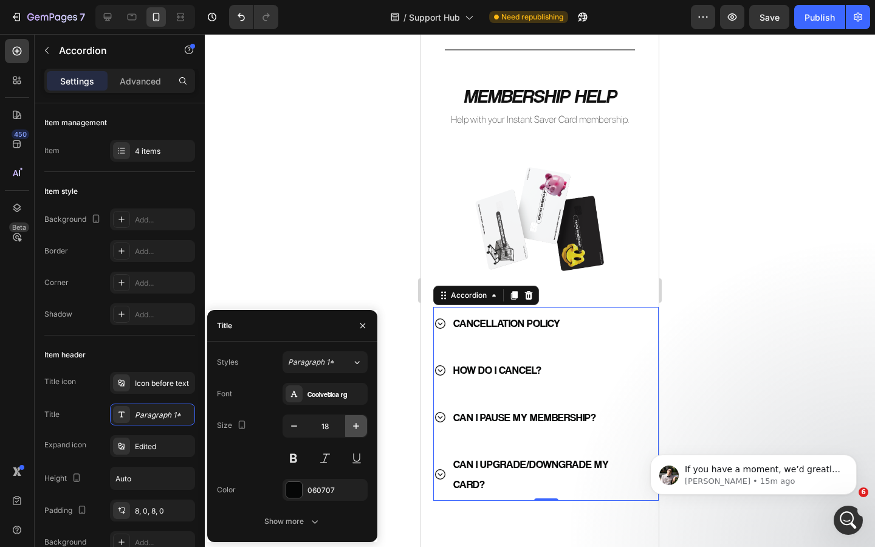
click at [353, 426] on icon "button" at bounding box center [356, 426] width 12 height 12
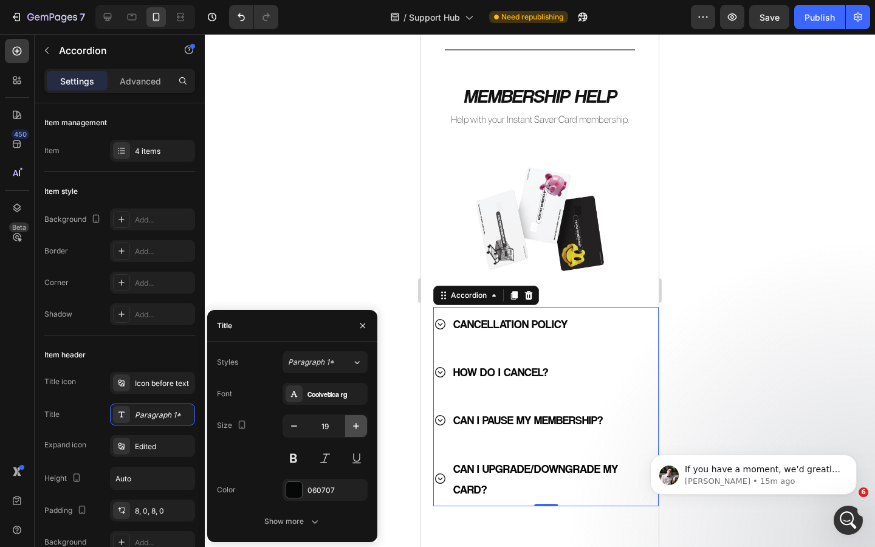
click at [353, 426] on icon "button" at bounding box center [356, 426] width 12 height 12
type input "20"
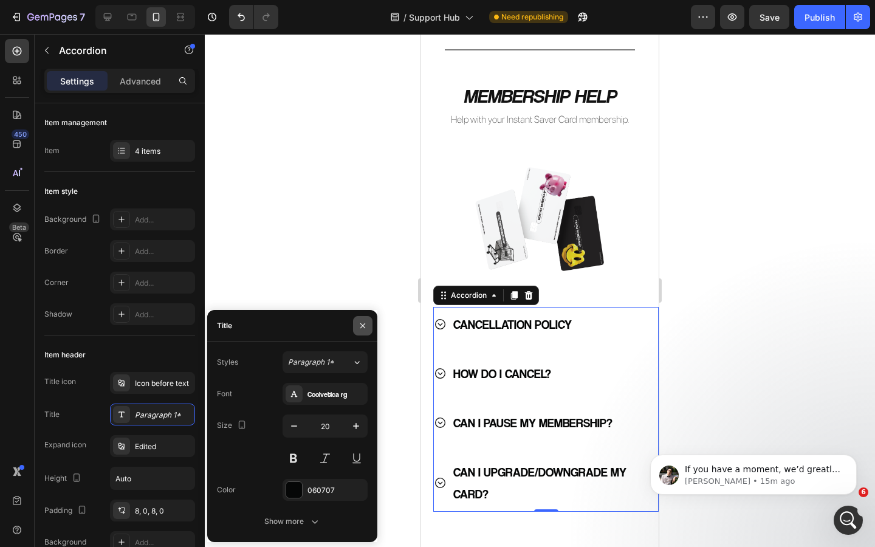
click at [359, 325] on icon "button" at bounding box center [363, 326] width 10 height 10
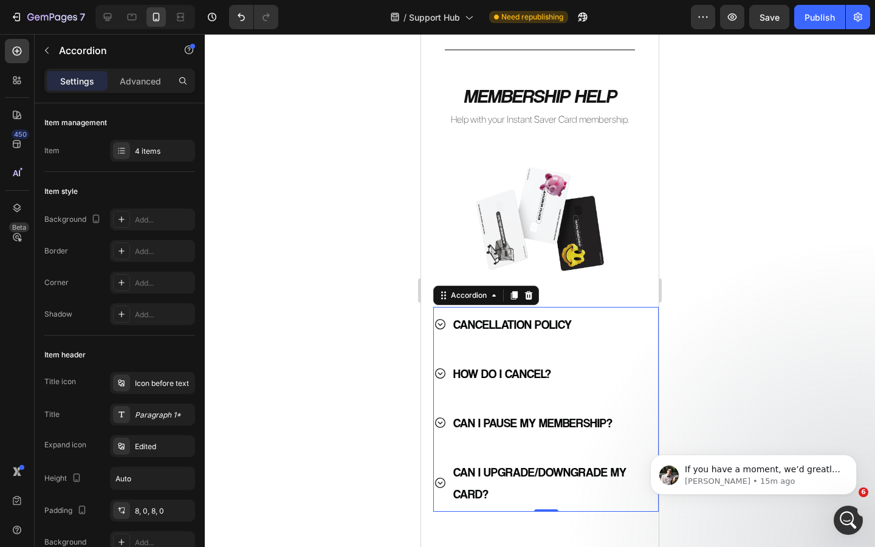
click at [374, 426] on div at bounding box center [540, 290] width 671 height 513
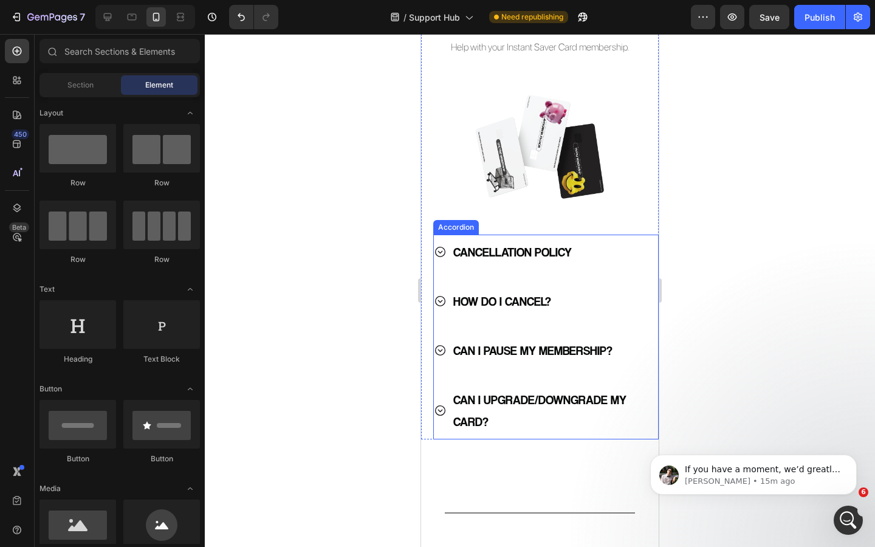
scroll to position [1350, 0]
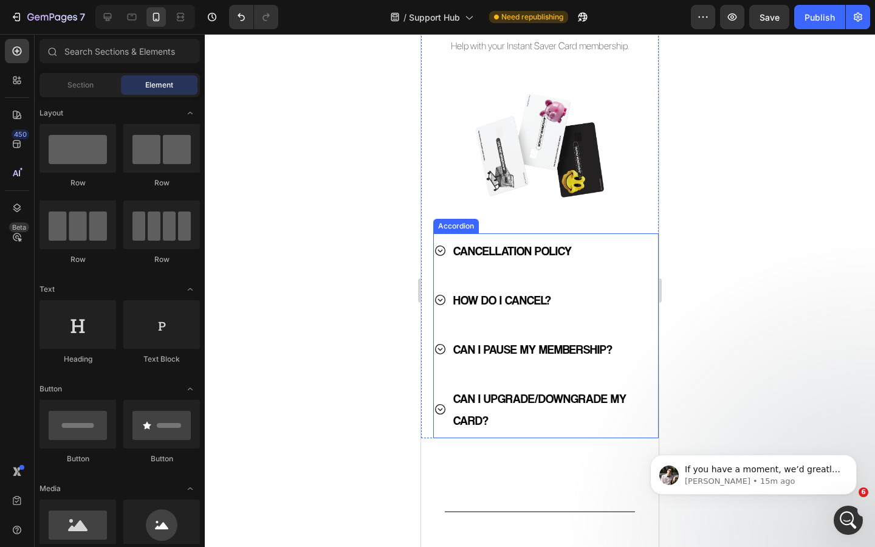
click at [534, 401] on p "CAN I UPGRADE/DOWNGRADE MY CARD?" at bounding box center [541, 410] width 174 height 44
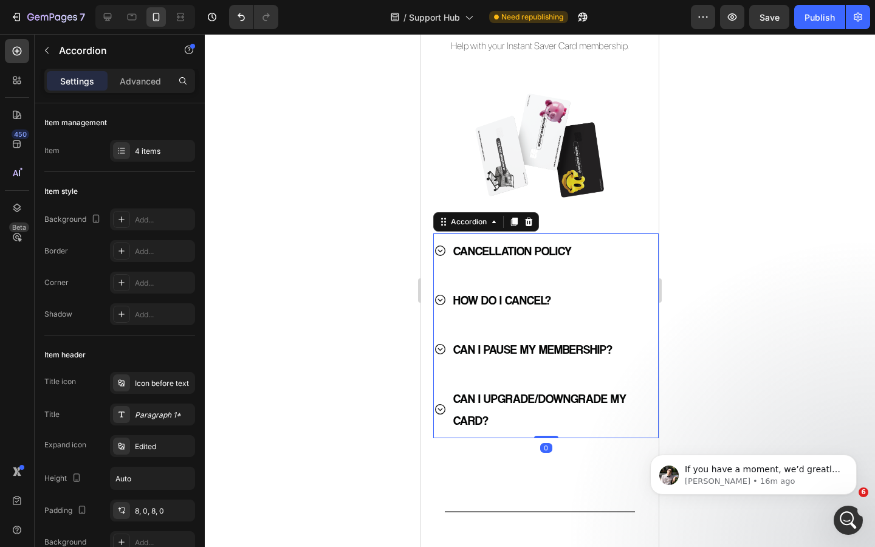
click at [534, 401] on p "CAN I UPGRADE/DOWNGRADE MY CARD?" at bounding box center [541, 410] width 174 height 44
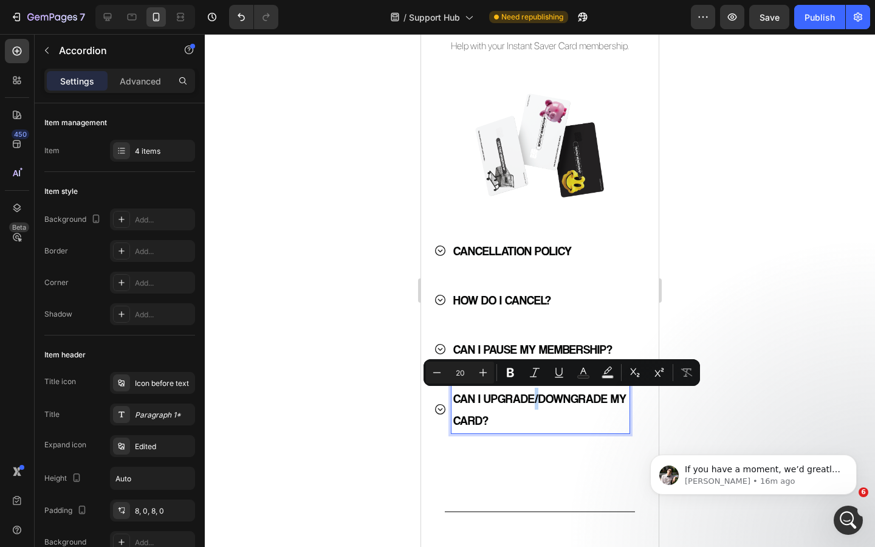
click at [531, 402] on p "CAN I UPGRADE/DOWNGRADE MY CARD?" at bounding box center [541, 410] width 174 height 44
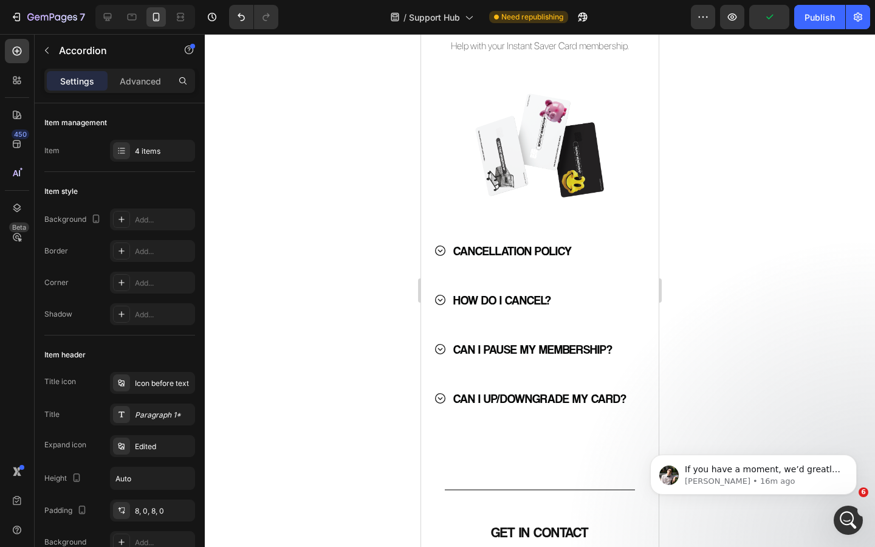
click at [373, 363] on div at bounding box center [540, 290] width 671 height 513
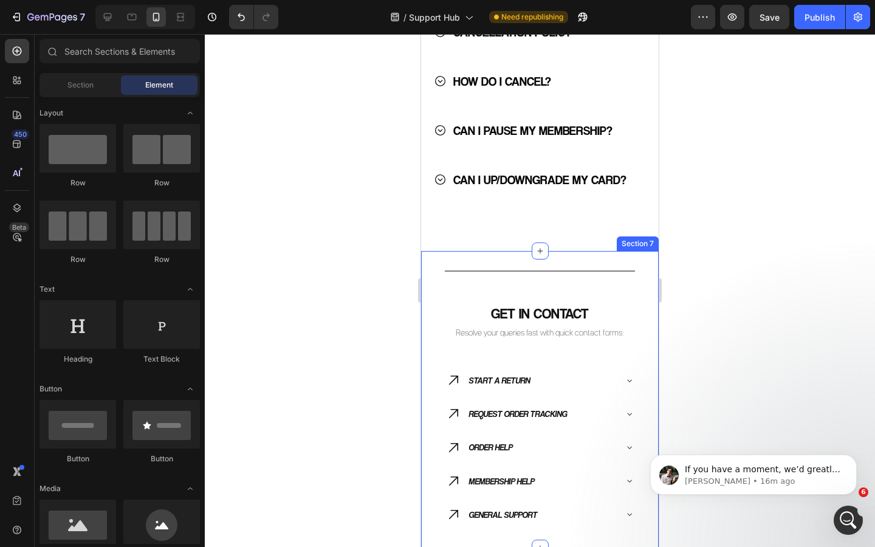
scroll to position [1602, 0]
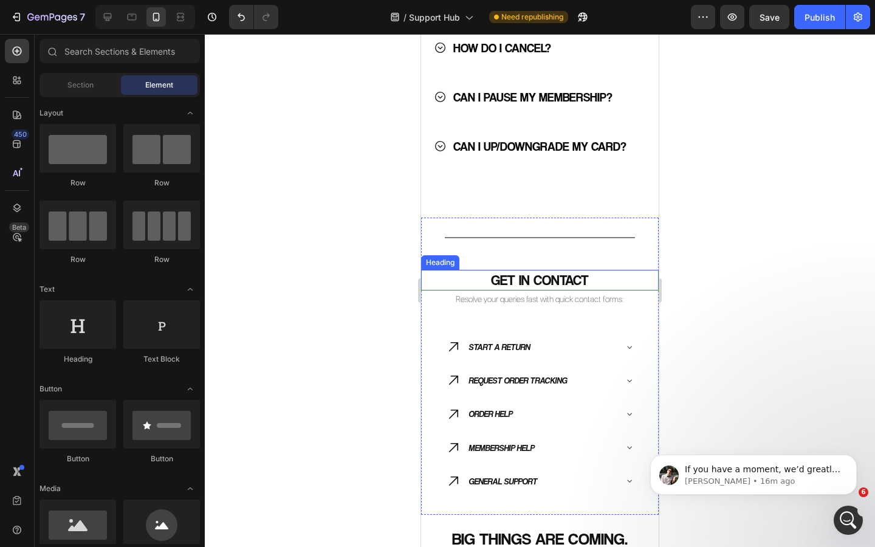
click at [550, 279] on h2 "GET IN CONTACT" at bounding box center [540, 280] width 238 height 21
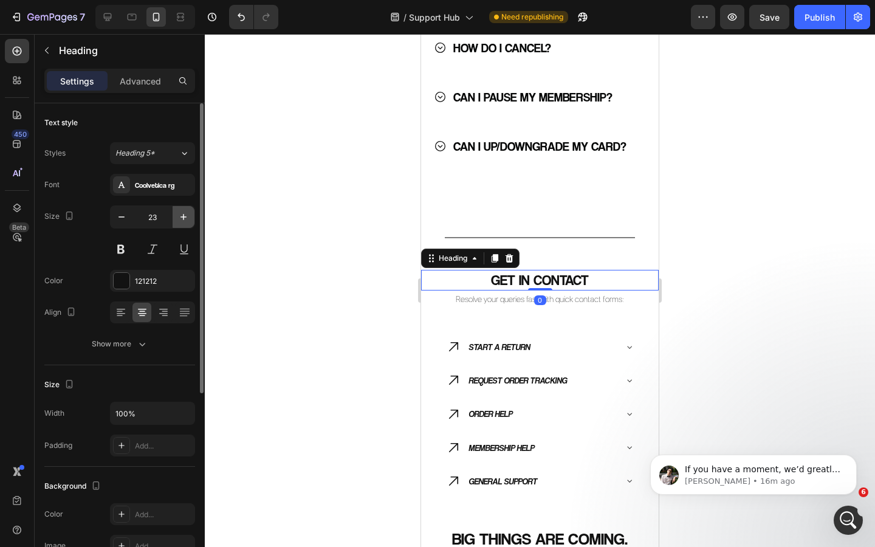
click at [182, 218] on icon "button" at bounding box center [184, 217] width 12 height 12
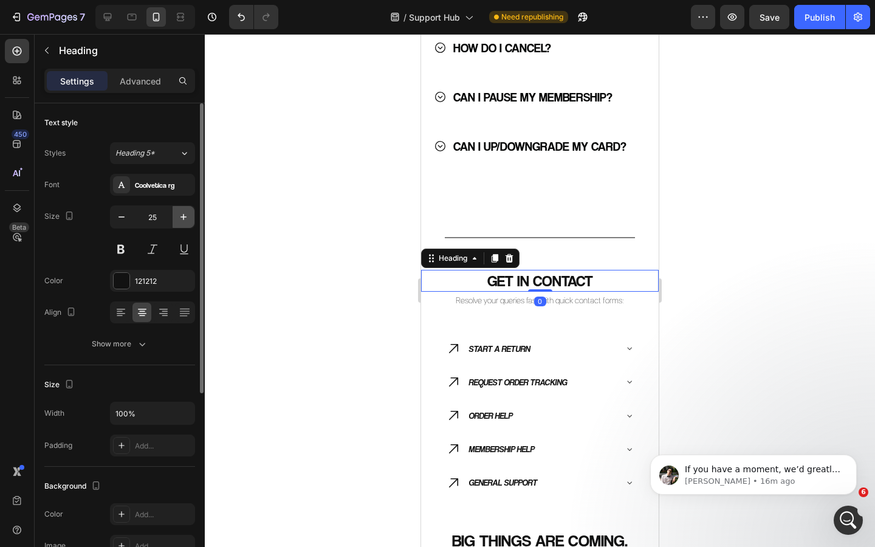
click at [182, 218] on icon "button" at bounding box center [184, 217] width 12 height 12
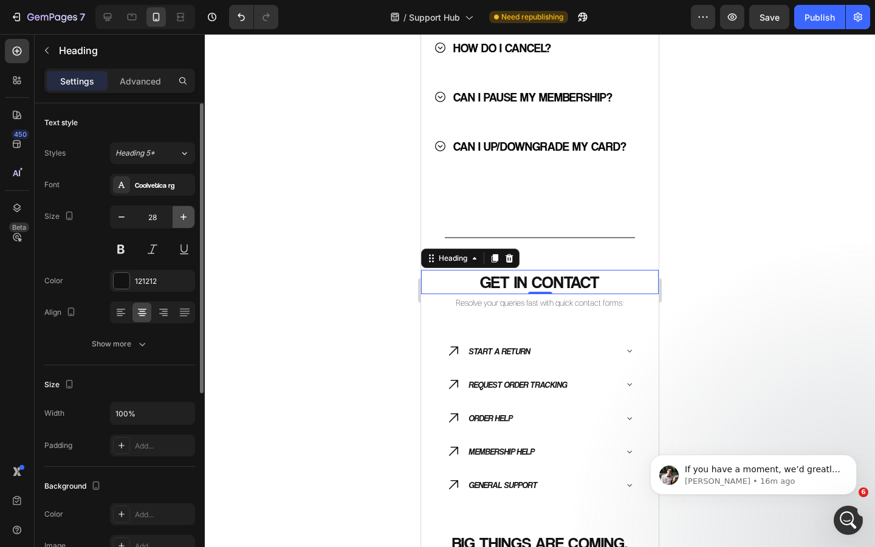
click at [182, 218] on icon "button" at bounding box center [184, 217] width 12 height 12
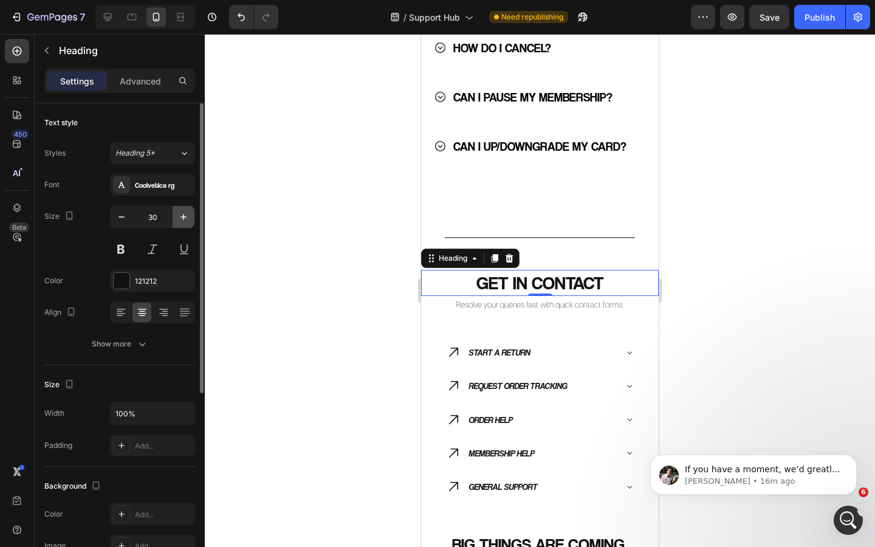
click at [182, 218] on icon "button" at bounding box center [184, 217] width 12 height 12
type input "32"
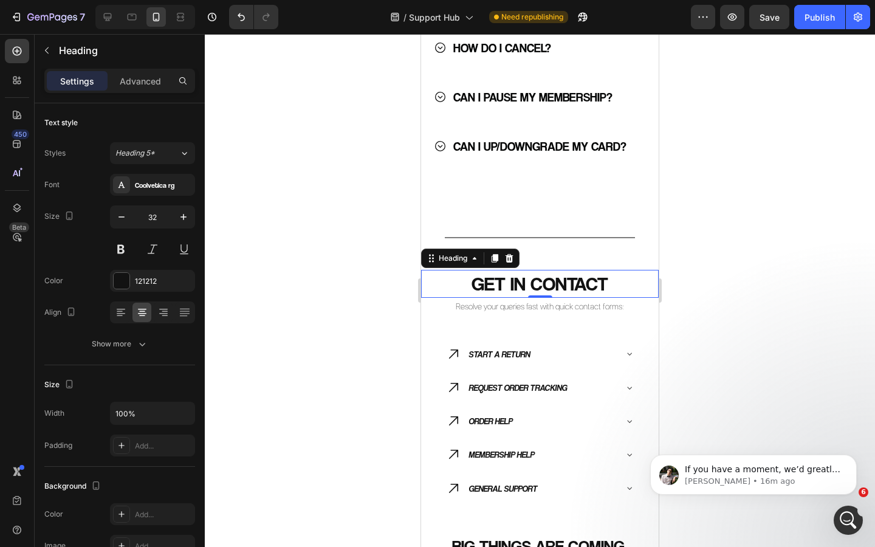
click at [283, 283] on div at bounding box center [540, 290] width 671 height 513
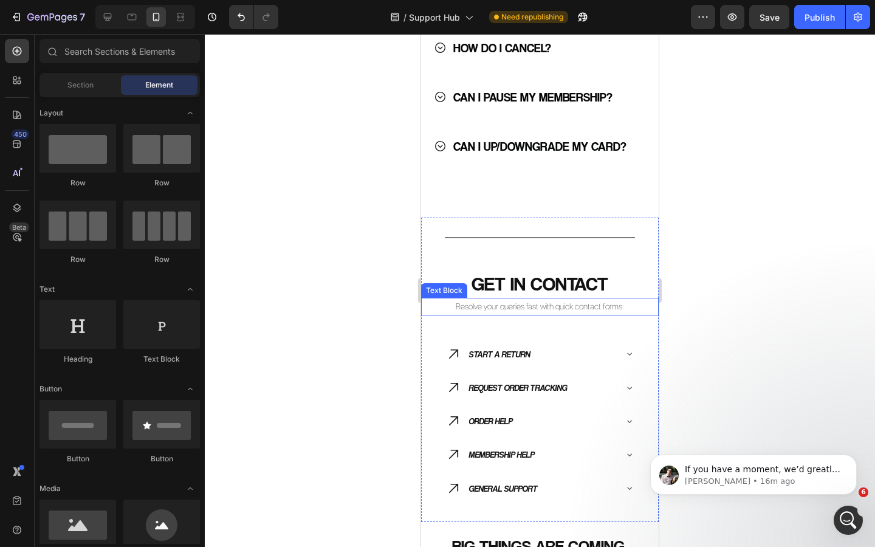
click at [495, 308] on p "Resolve your queries fast with quick contact forms:" at bounding box center [540, 306] width 235 height 15
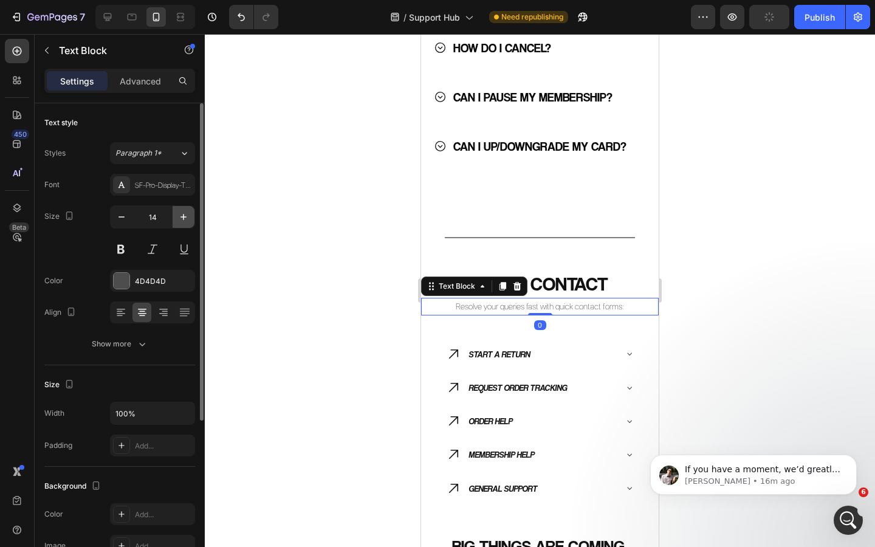
click at [181, 221] on icon "button" at bounding box center [184, 217] width 12 height 12
type input "16"
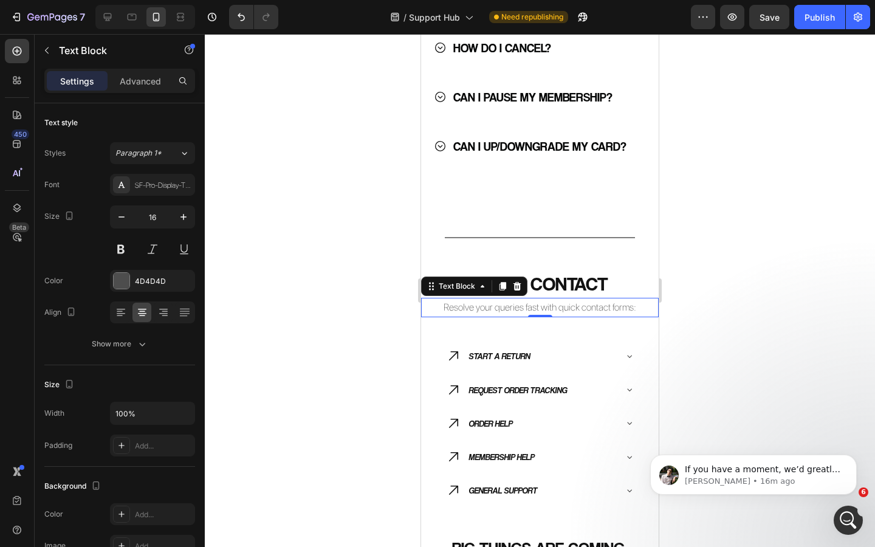
click at [260, 270] on div at bounding box center [540, 290] width 671 height 513
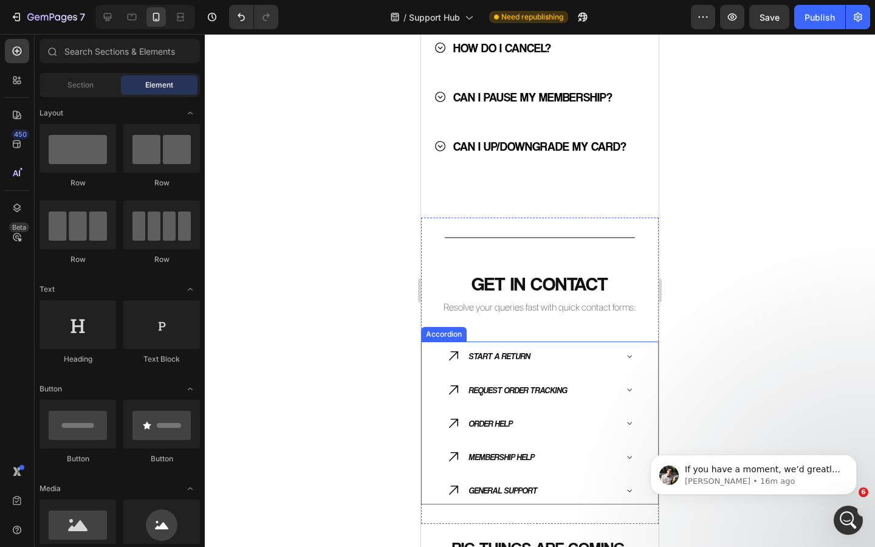
click at [566, 359] on div "START A RETURN" at bounding box center [531, 356] width 170 height 19
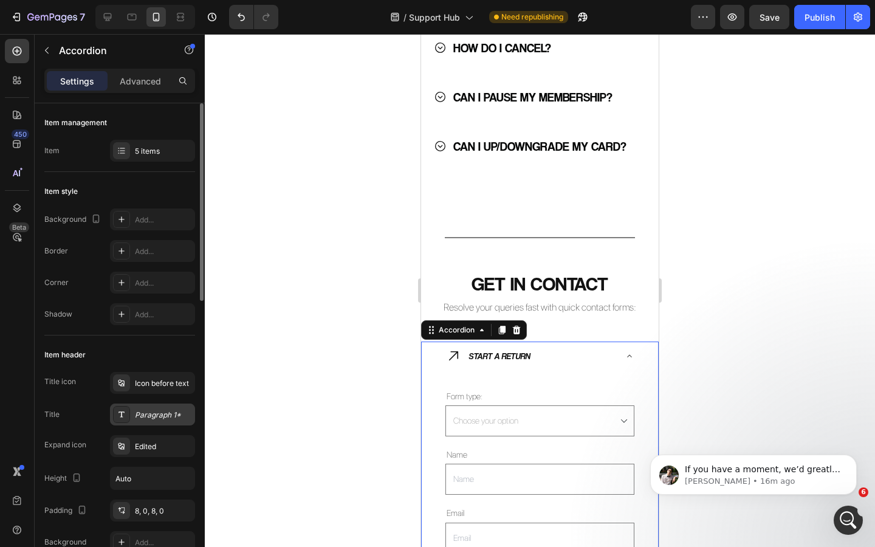
click at [155, 407] on div "Paragraph 1*" at bounding box center [152, 415] width 85 height 22
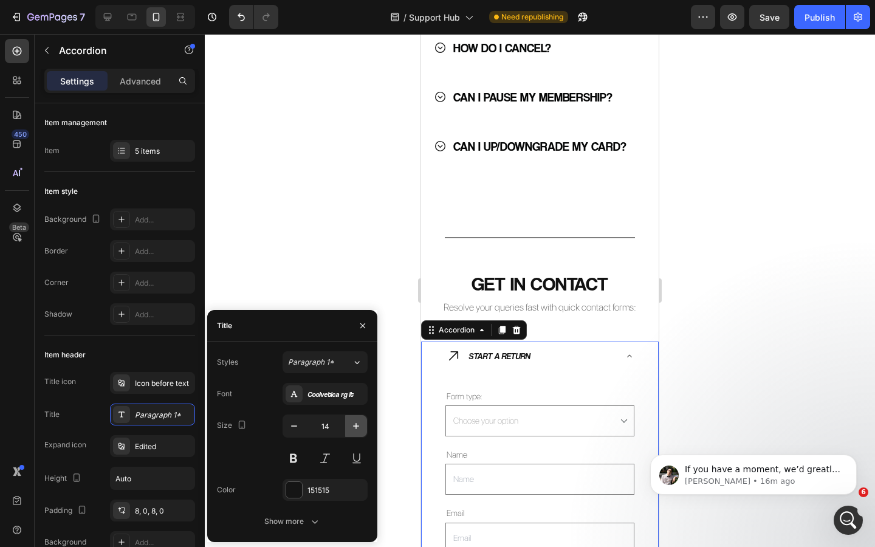
click at [351, 427] on icon "button" at bounding box center [356, 426] width 12 height 12
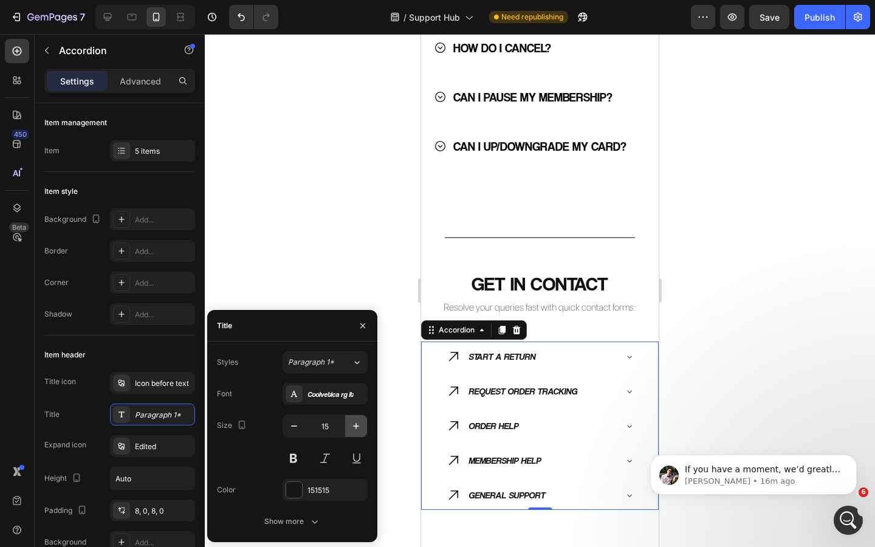
click at [351, 427] on icon "button" at bounding box center [356, 426] width 12 height 12
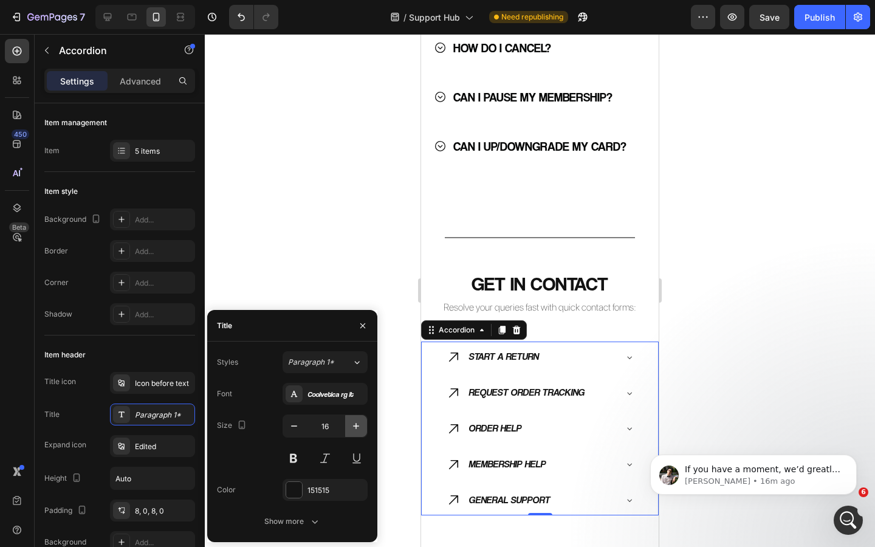
click at [351, 427] on icon "button" at bounding box center [356, 426] width 12 height 12
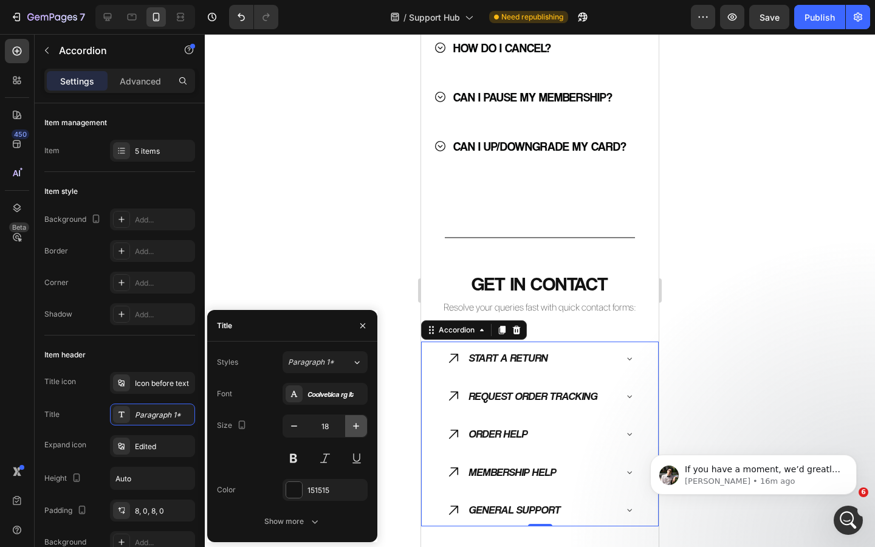
click at [351, 427] on icon "button" at bounding box center [356, 426] width 12 height 12
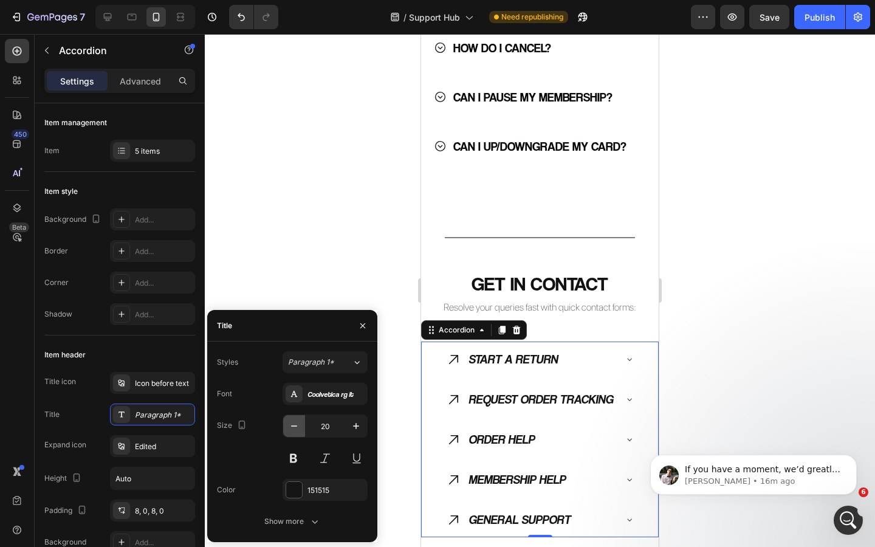
click at [288, 430] on icon "button" at bounding box center [294, 426] width 12 height 12
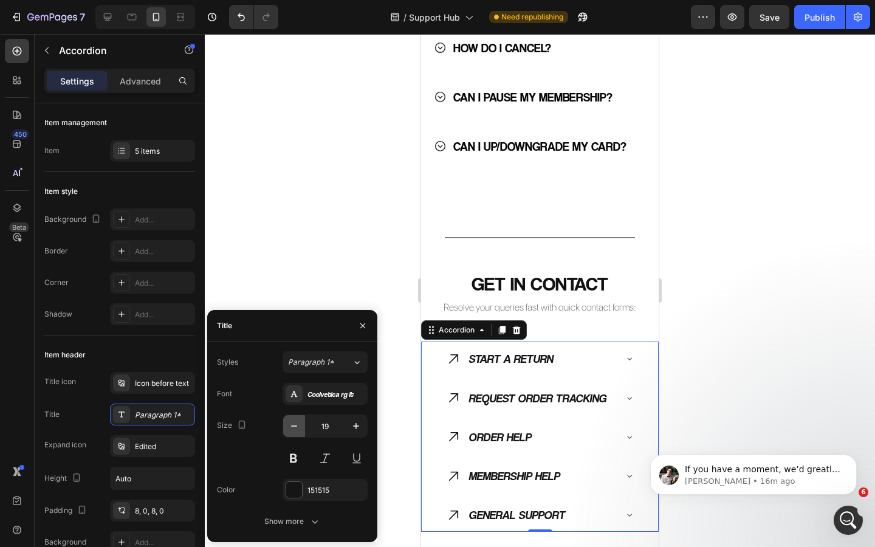
click at [291, 428] on icon "button" at bounding box center [294, 426] width 12 height 12
type input "18"
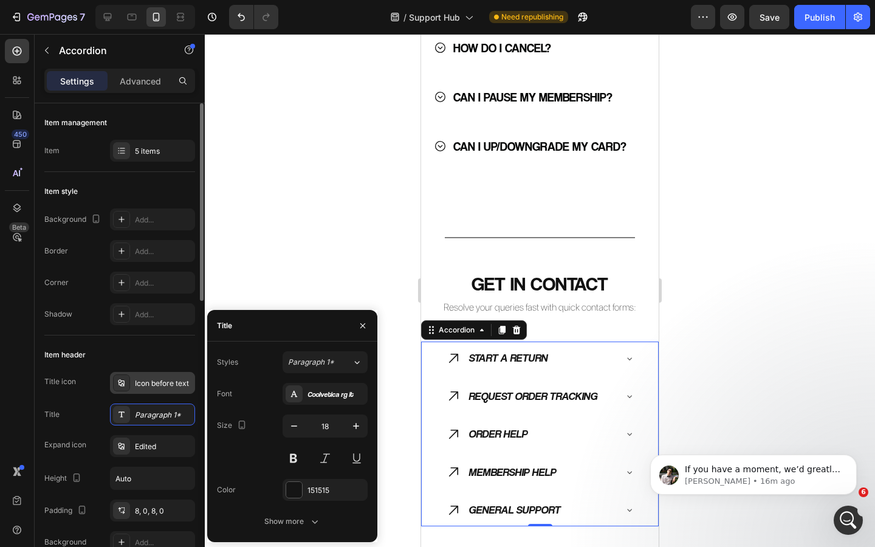
click at [155, 379] on div "Icon before text" at bounding box center [163, 383] width 57 height 11
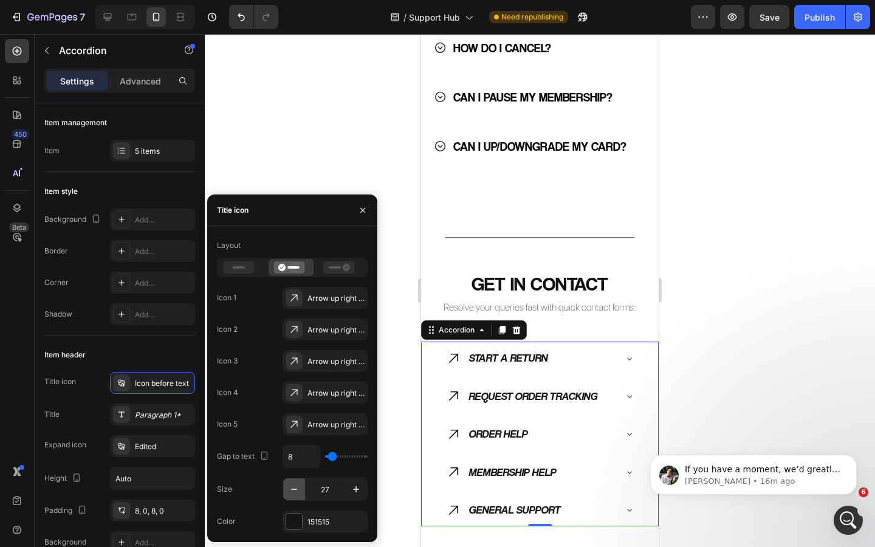
click at [297, 485] on icon "button" at bounding box center [294, 489] width 12 height 12
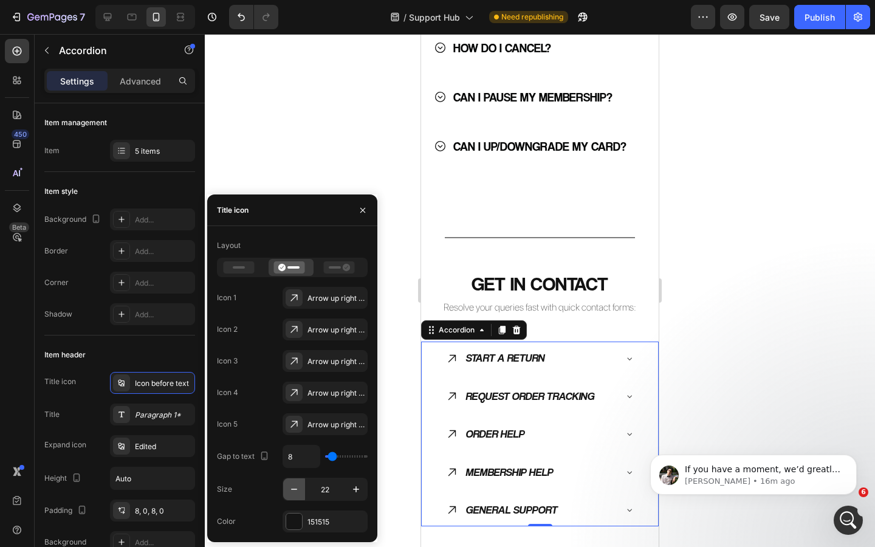
click at [297, 485] on icon "button" at bounding box center [294, 489] width 12 height 12
type input "20"
click at [353, 199] on div at bounding box center [362, 210] width 29 height 31
click at [356, 212] on button "button" at bounding box center [362, 210] width 19 height 19
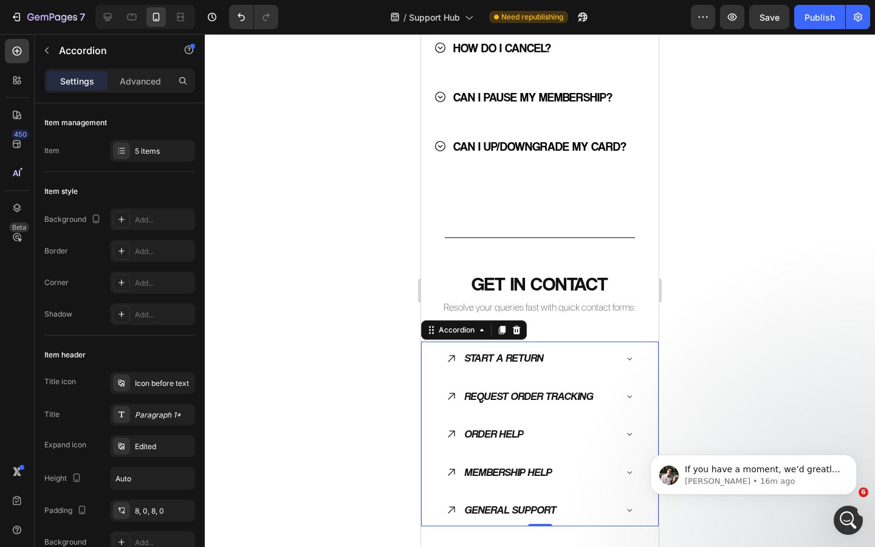
click at [356, 353] on div at bounding box center [540, 290] width 671 height 513
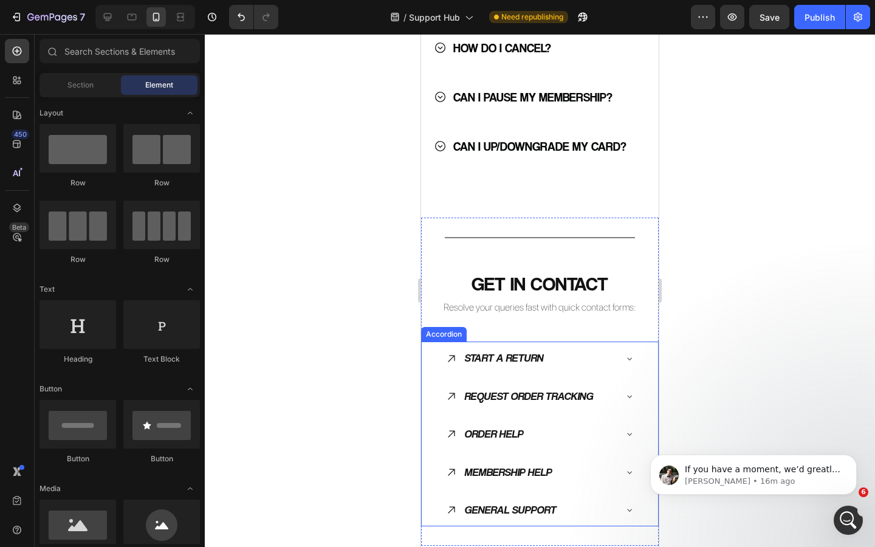
scroll to position [1774, 0]
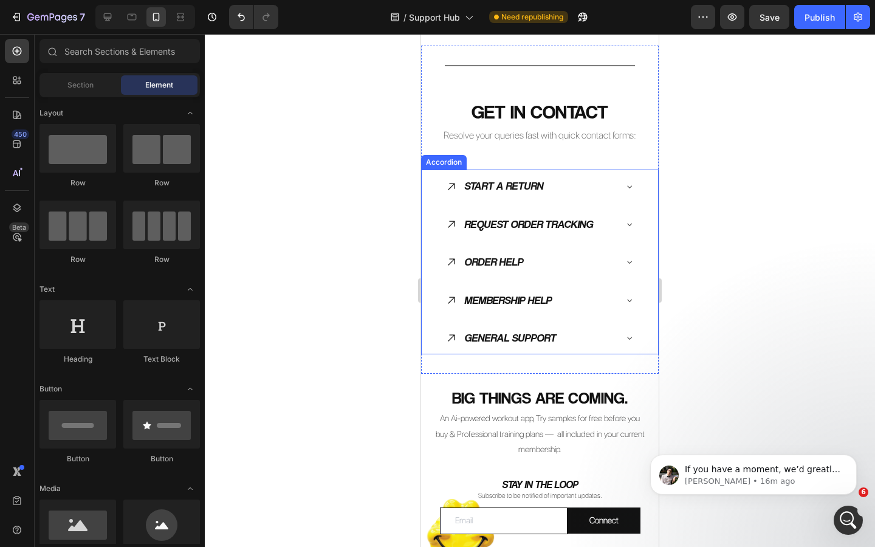
click at [628, 341] on icon at bounding box center [630, 338] width 10 height 10
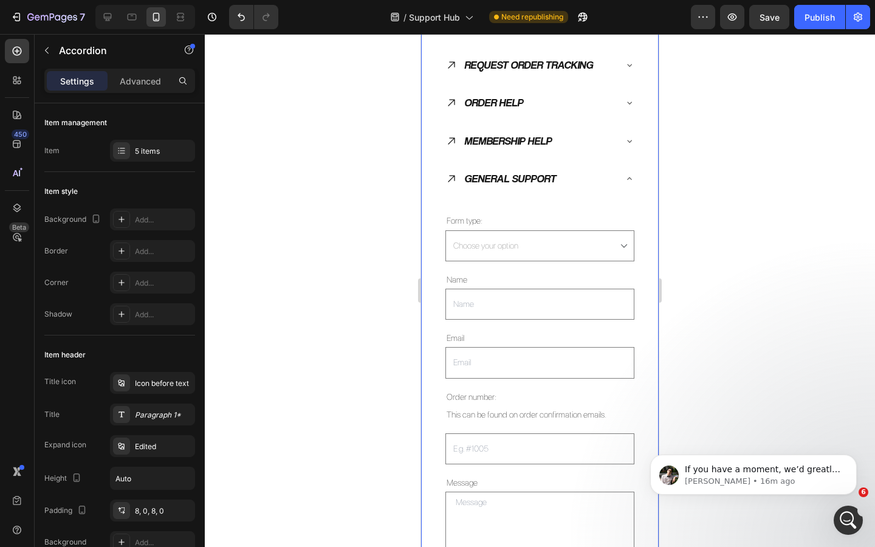
scroll to position [1933, 0]
click at [604, 141] on div "MEMBERSHIP HELP" at bounding box center [531, 141] width 170 height 23
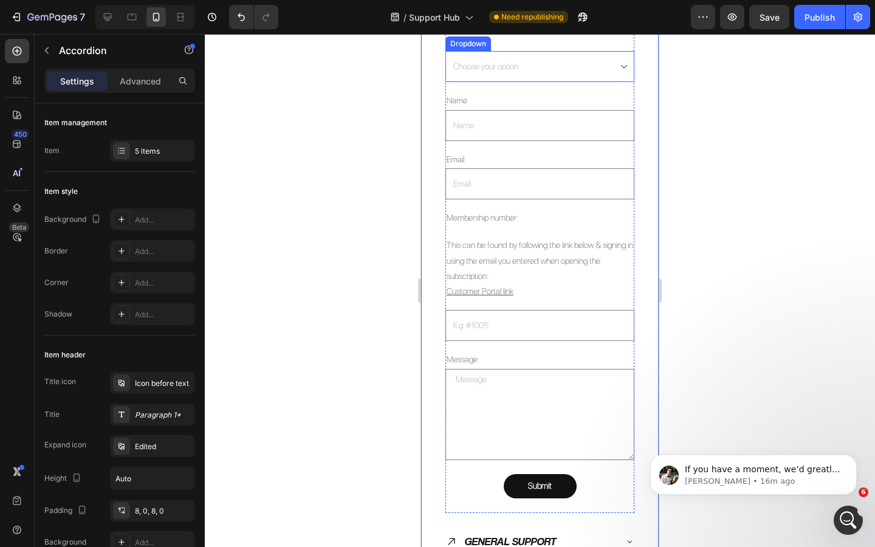
scroll to position [2077, 0]
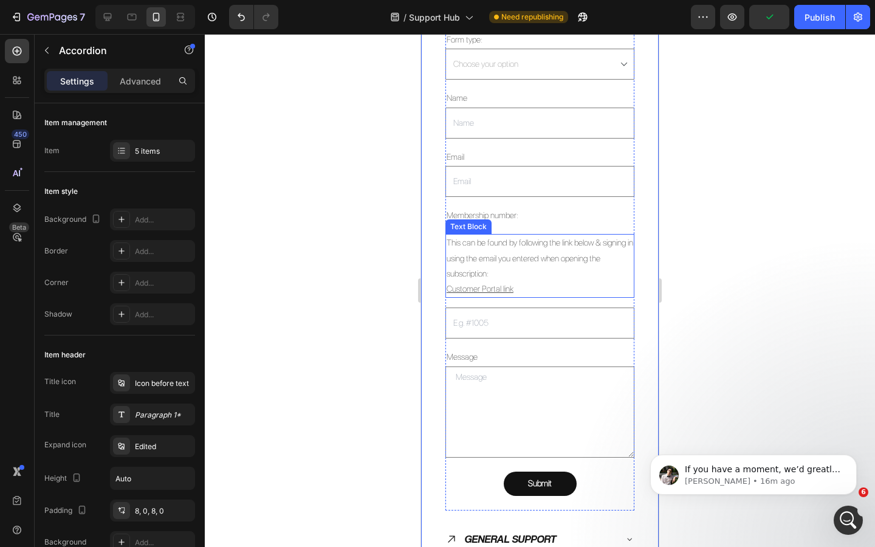
click at [496, 258] on p "This can be found by following the link below & signing in using the email you …" at bounding box center [540, 258] width 187 height 46
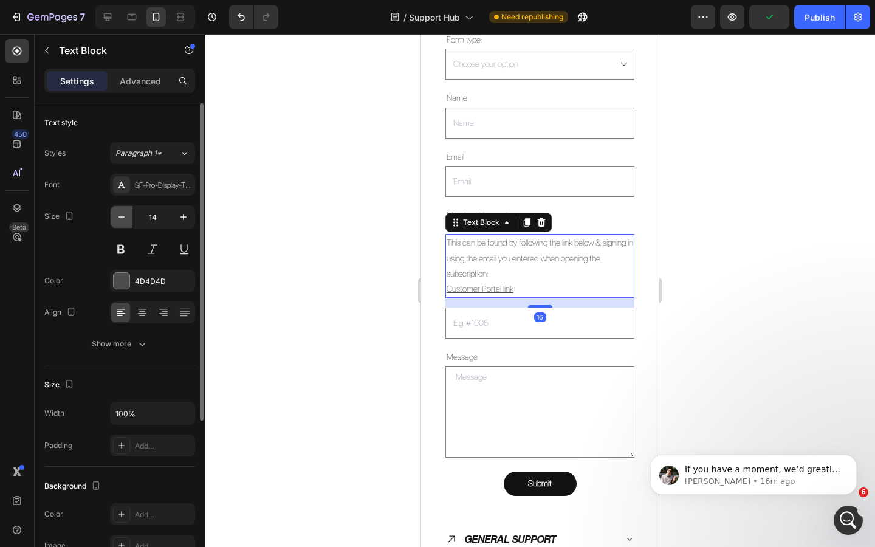
click at [124, 218] on icon "button" at bounding box center [122, 217] width 12 height 12
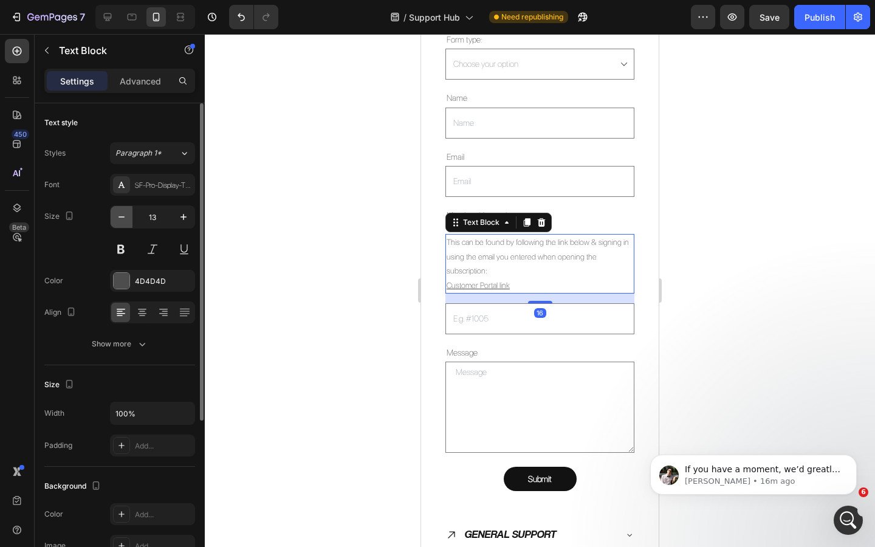
type input "12"
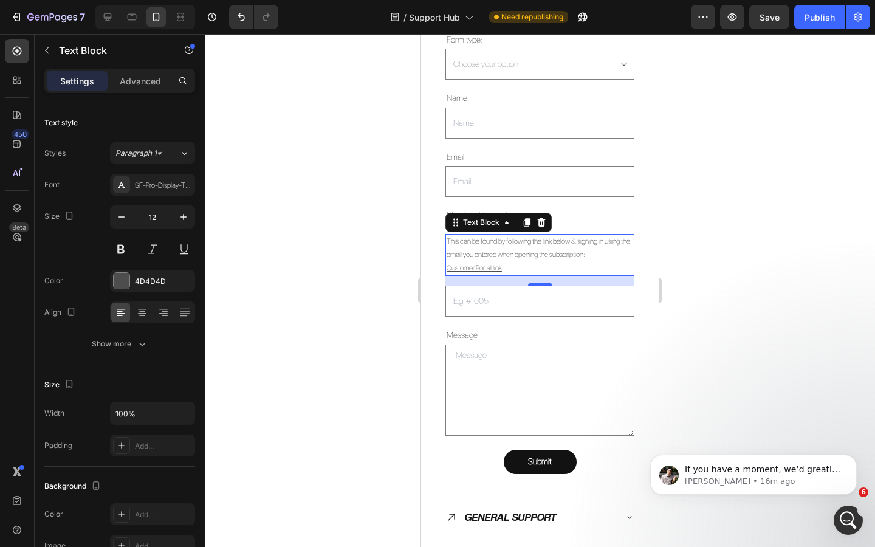
click at [347, 292] on div at bounding box center [540, 290] width 671 height 513
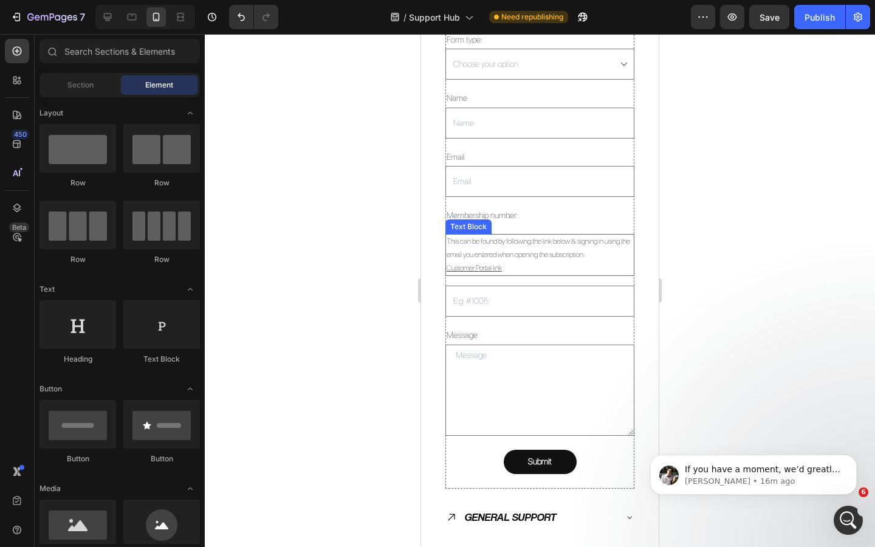
click at [554, 263] on p "Customer Portal link" at bounding box center [540, 268] width 187 height 13
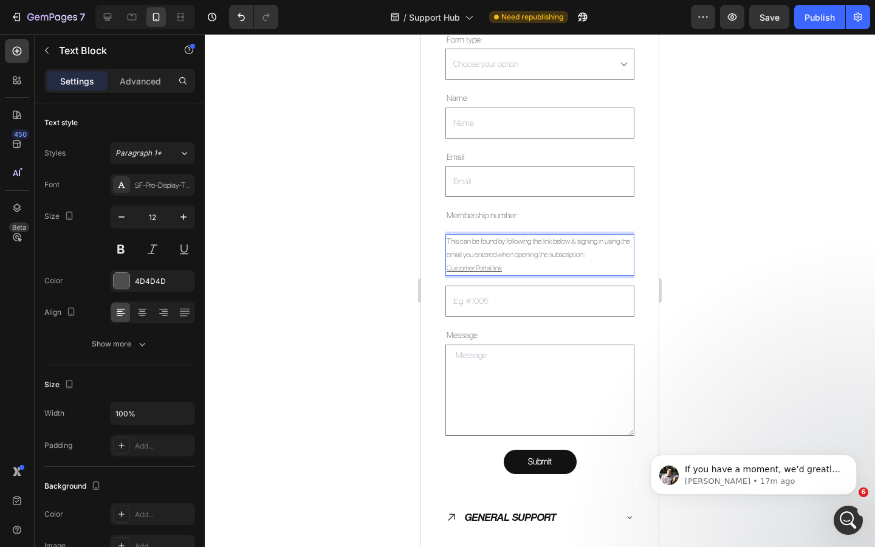
click at [609, 254] on p "This can be found by following the link below & signing in using the email you …" at bounding box center [540, 248] width 187 height 26
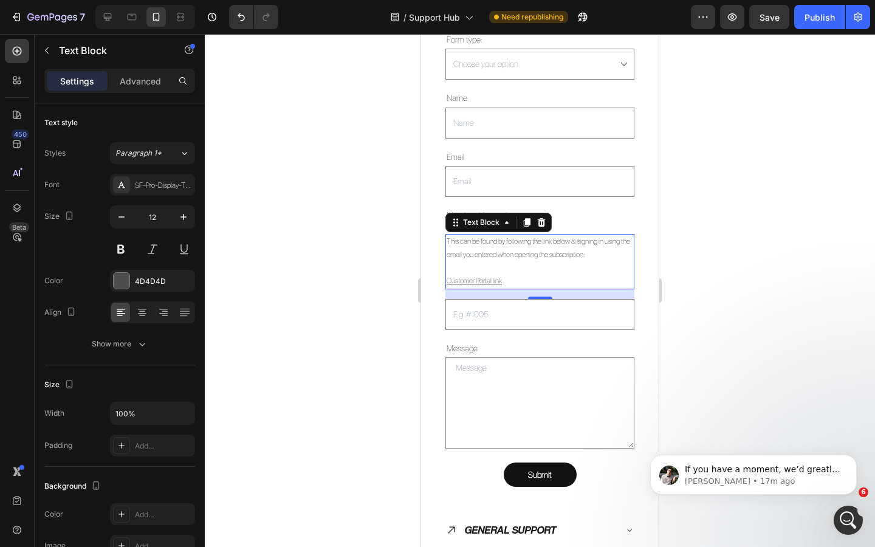
click at [290, 303] on div at bounding box center [540, 290] width 671 height 513
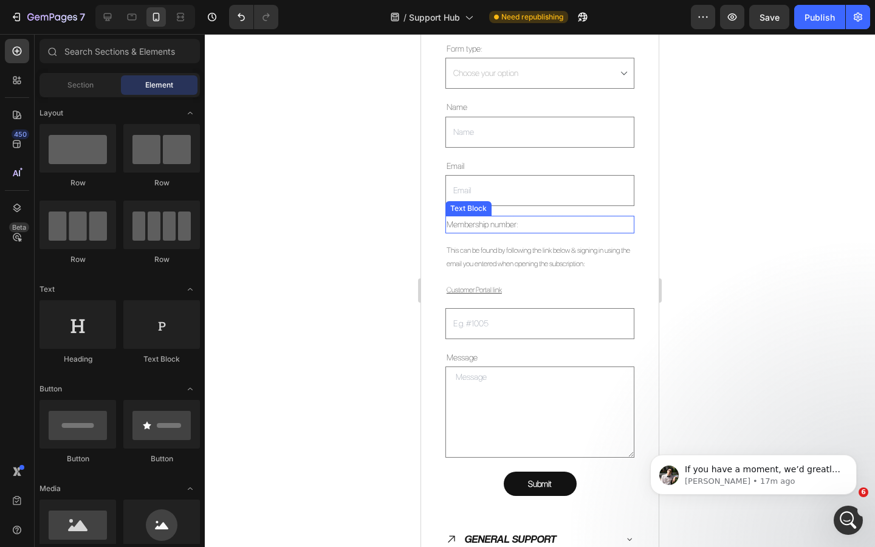
scroll to position [2156, 0]
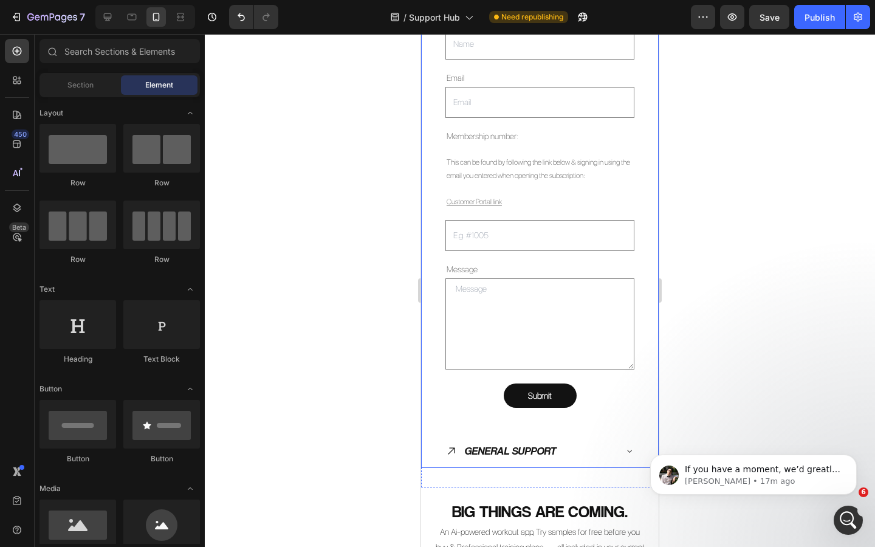
click at [453, 447] on icon at bounding box center [452, 451] width 12 height 12
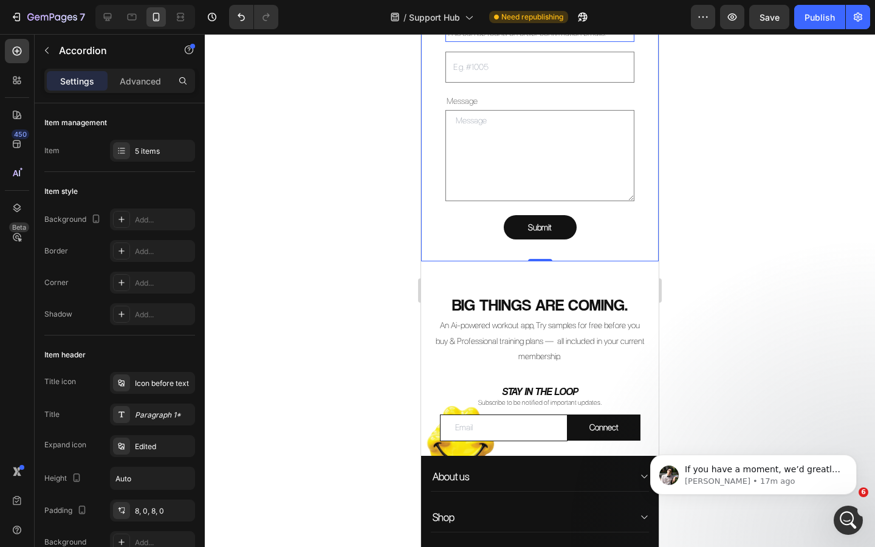
scroll to position [2325, 0]
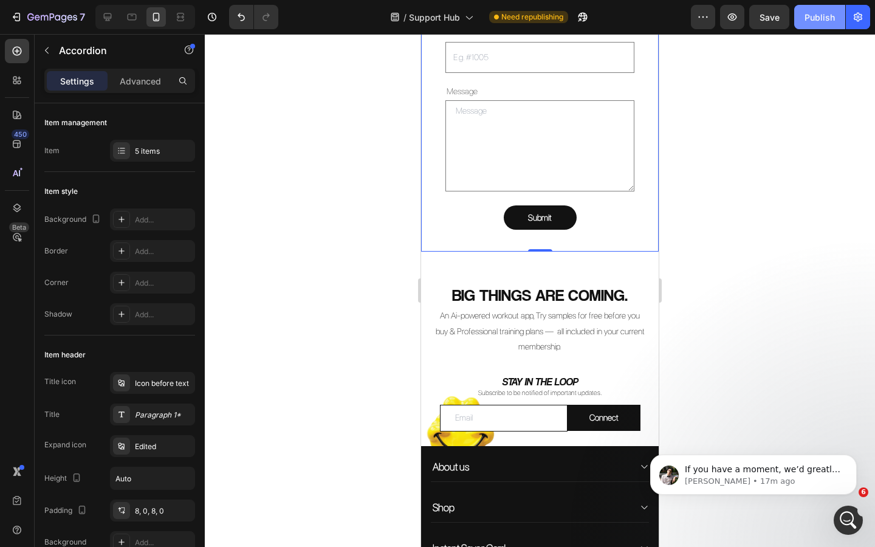
click at [824, 17] on div "Publish" at bounding box center [820, 17] width 30 height 13
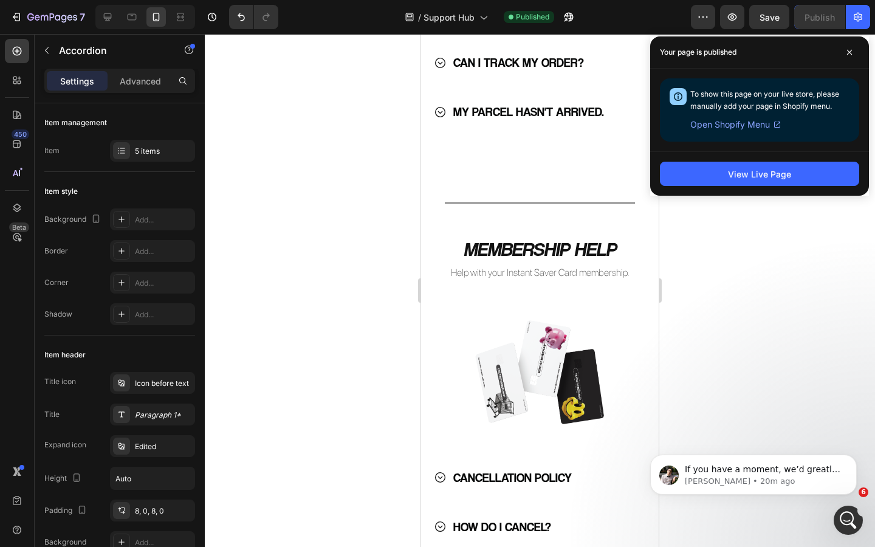
scroll to position [1140, 0]
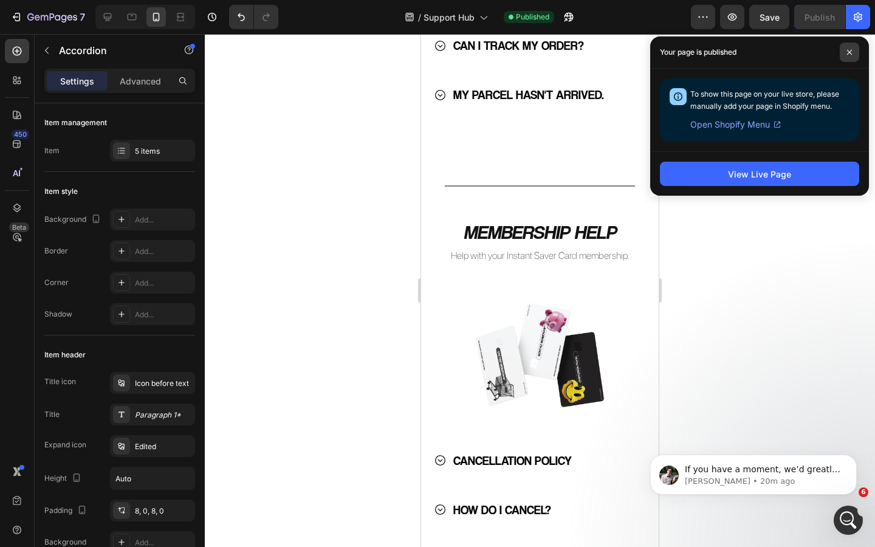
click at [855, 49] on span at bounding box center [849, 52] width 19 height 19
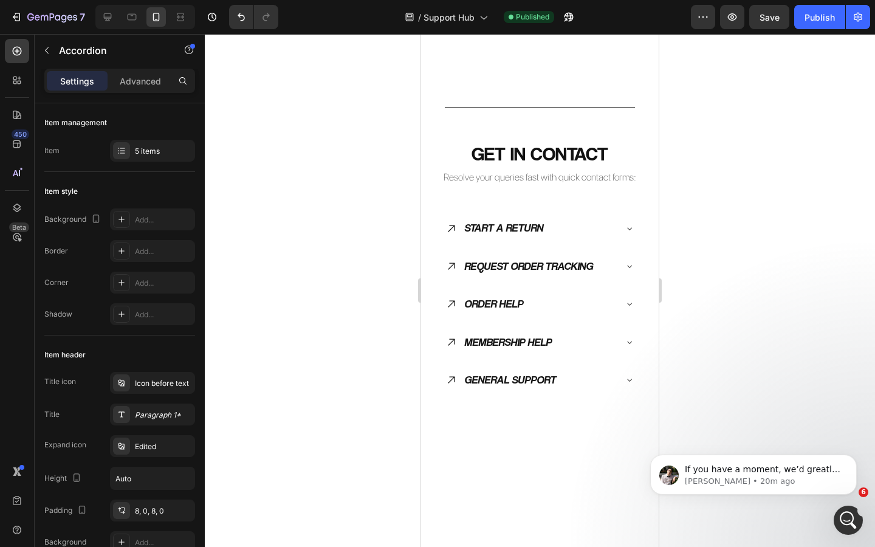
scroll to position [1719, 0]
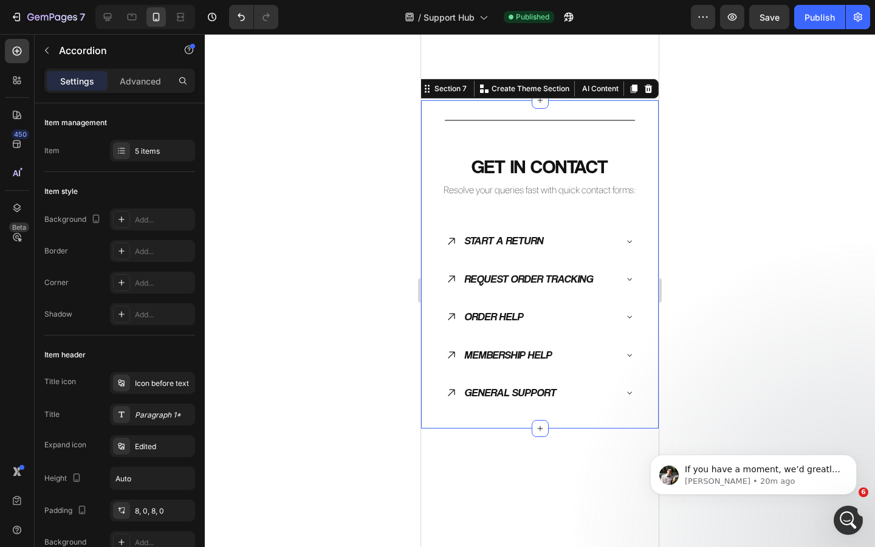
click at [559, 224] on div "Title Line GET IN CONTACT Heading Resolve your queries fast with quick contact …" at bounding box center [540, 264] width 238 height 289
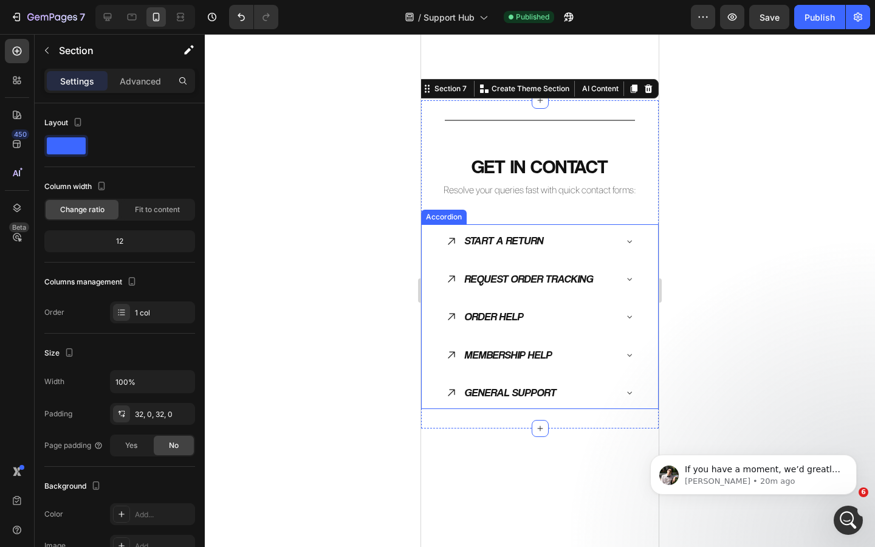
click at [561, 244] on div "START A RETURN" at bounding box center [531, 240] width 170 height 23
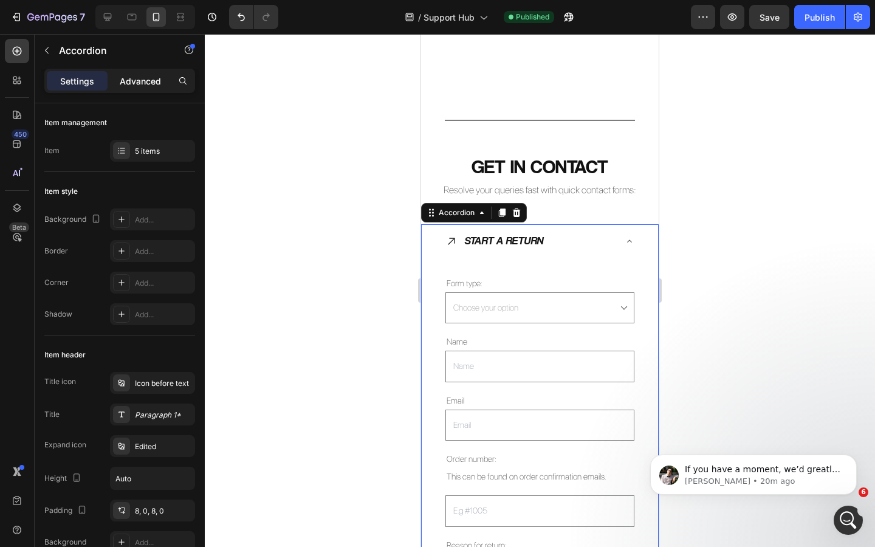
click at [137, 78] on p "Advanced" at bounding box center [140, 81] width 41 height 13
type input "100%"
type input "100"
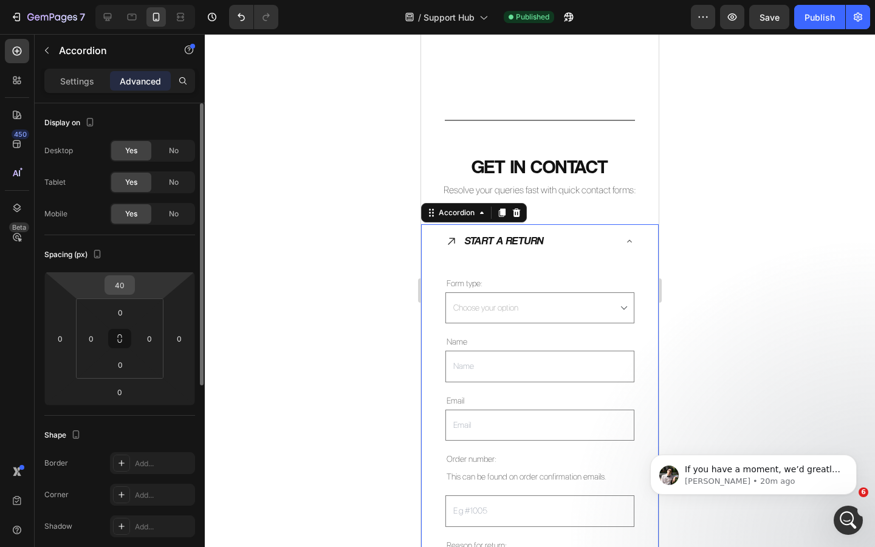
click at [125, 285] on input "40" at bounding box center [120, 285] width 24 height 18
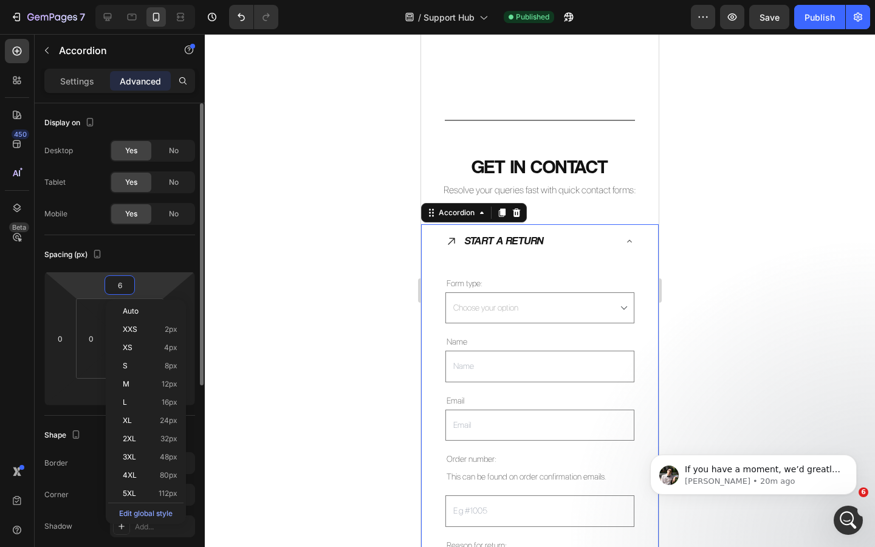
type input "60"
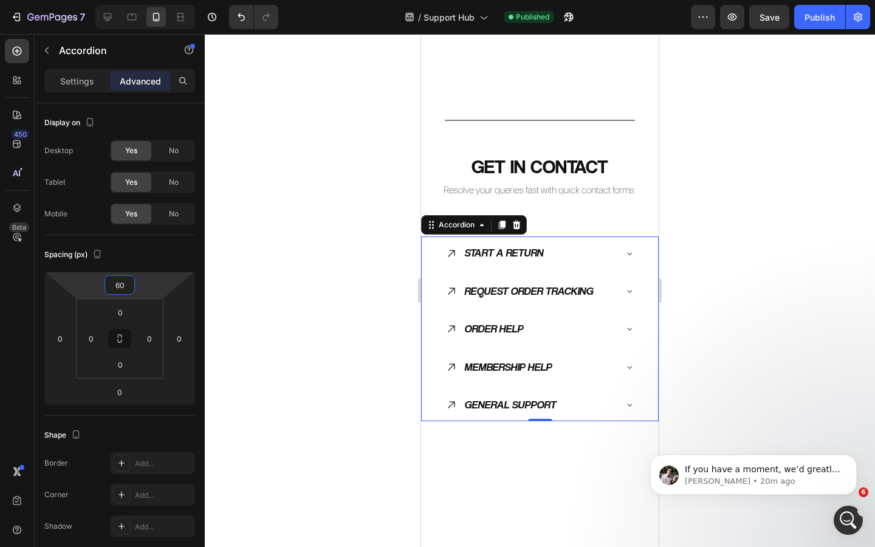
click at [330, 295] on div at bounding box center [540, 290] width 671 height 513
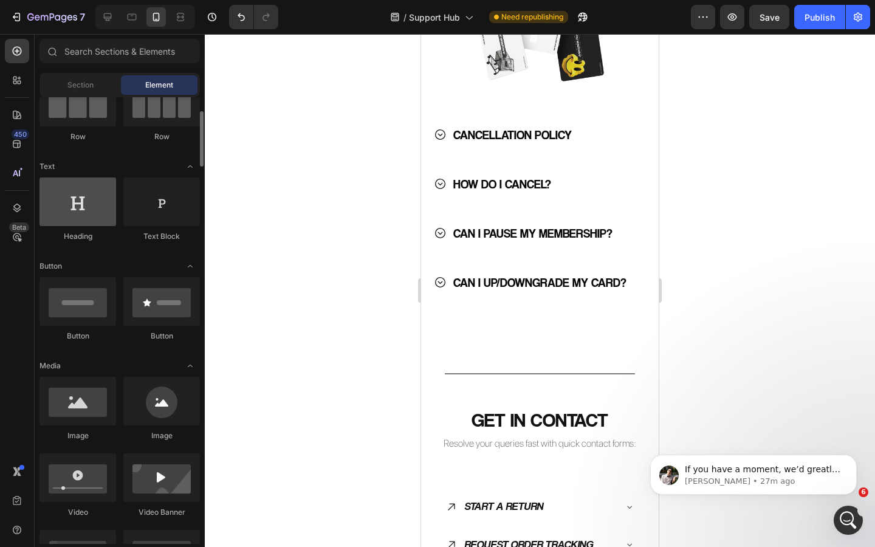
scroll to position [122, 0]
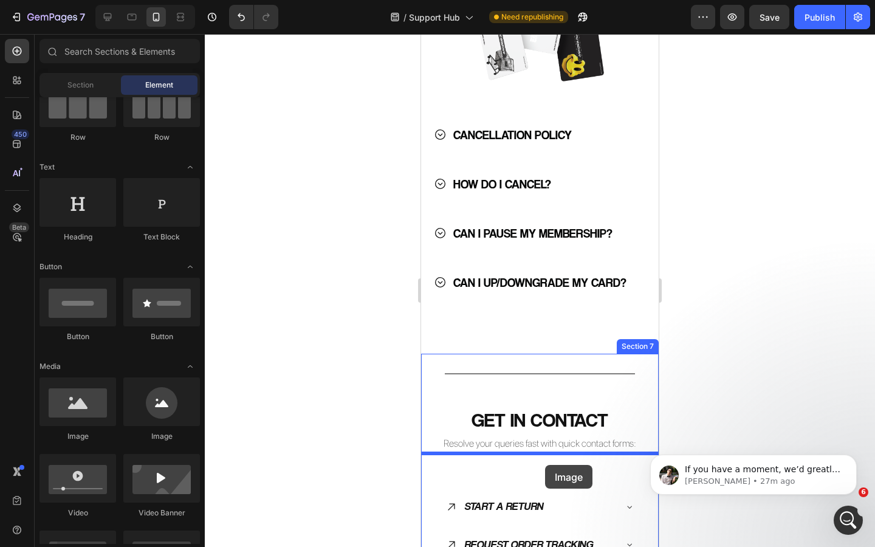
drag, startPoint x: 514, startPoint y: 452, endPoint x: 545, endPoint y: 465, distance: 33.5
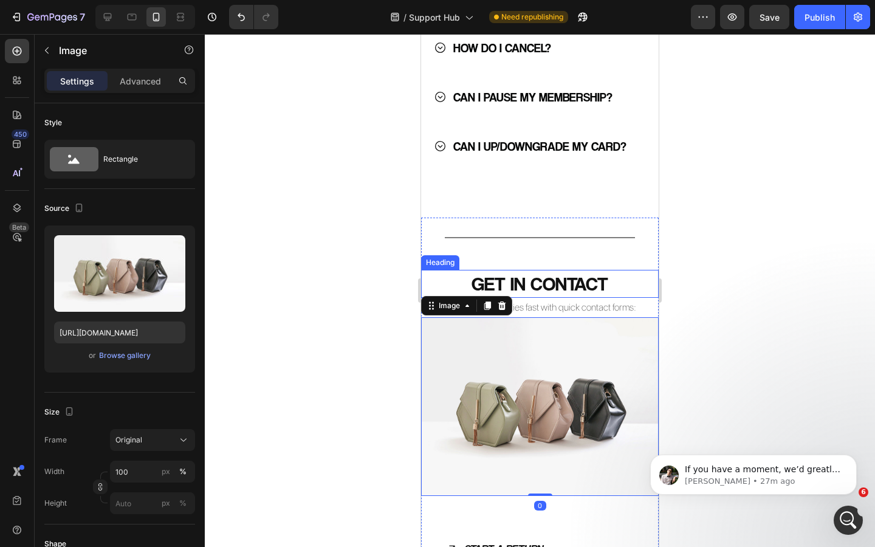
scroll to position [1656, 0]
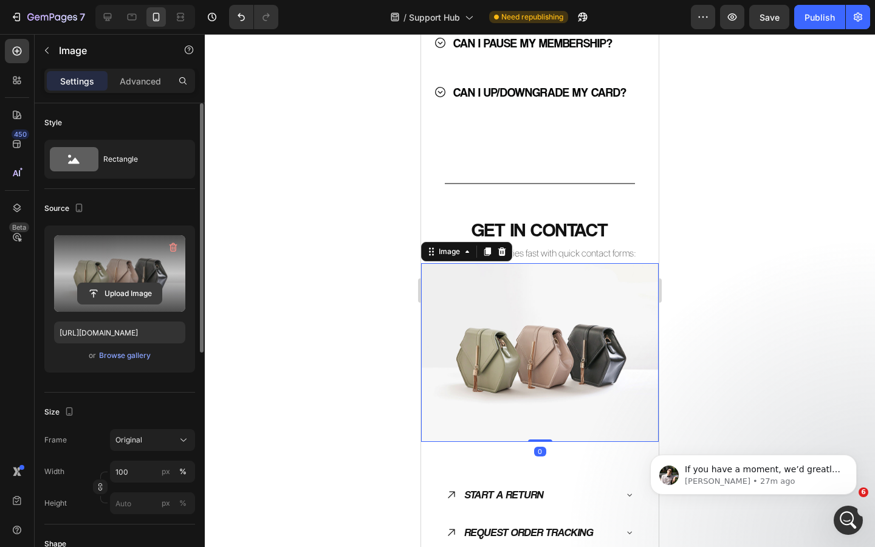
click at [122, 289] on input "file" at bounding box center [120, 293] width 84 height 21
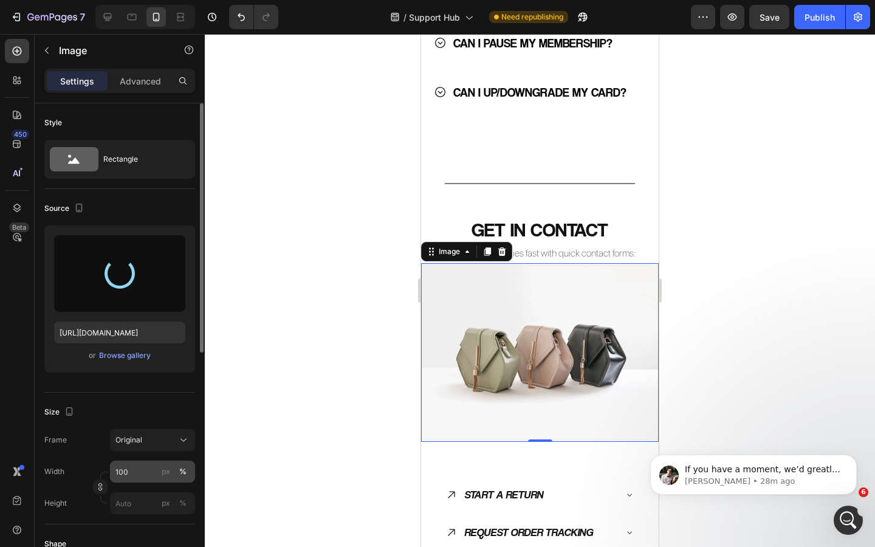
type input "https://cdn.shopify.com/s/files/1/0926/8946/5679/files/gempages_567331744202621…"
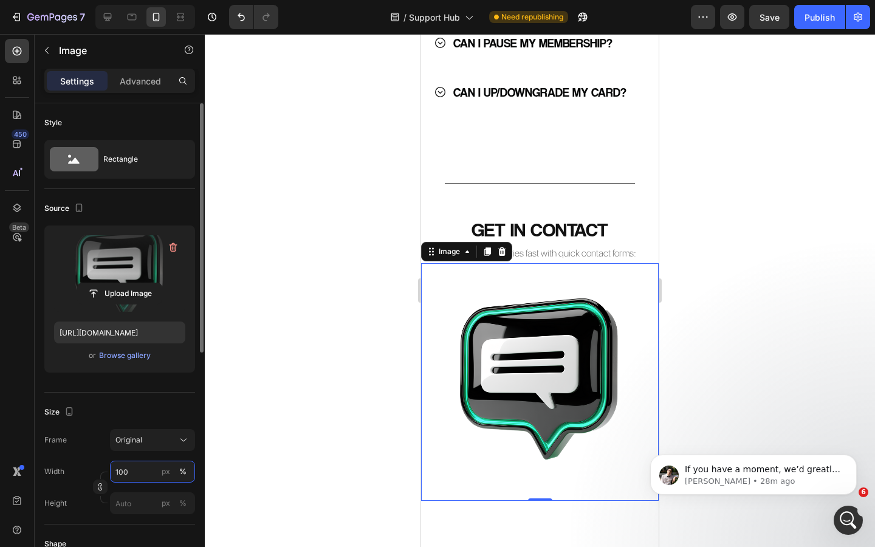
click at [137, 475] on input "100" at bounding box center [152, 472] width 85 height 22
type input "60"
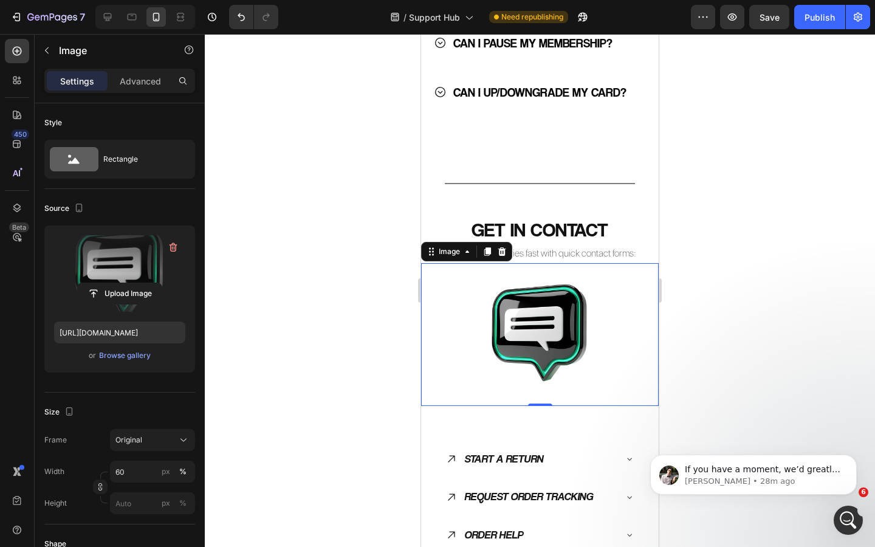
click at [288, 410] on div at bounding box center [540, 290] width 671 height 513
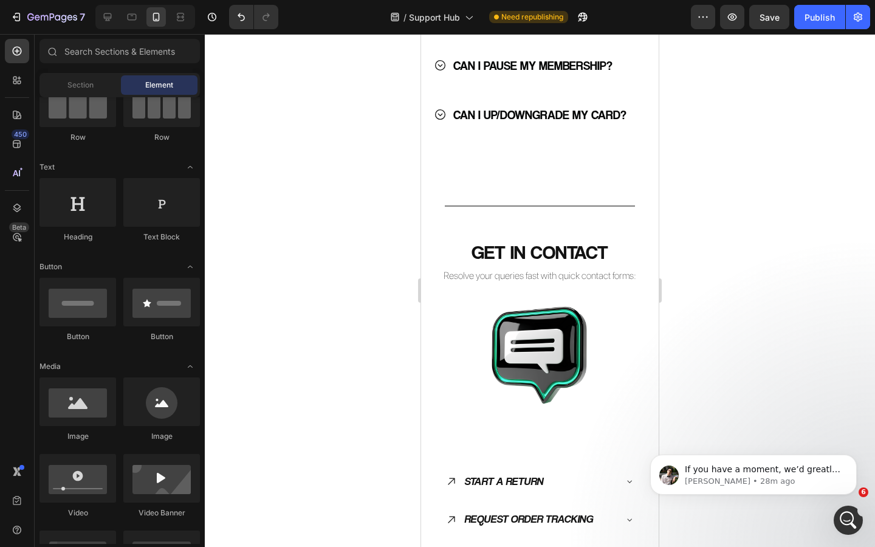
scroll to position [1648, 0]
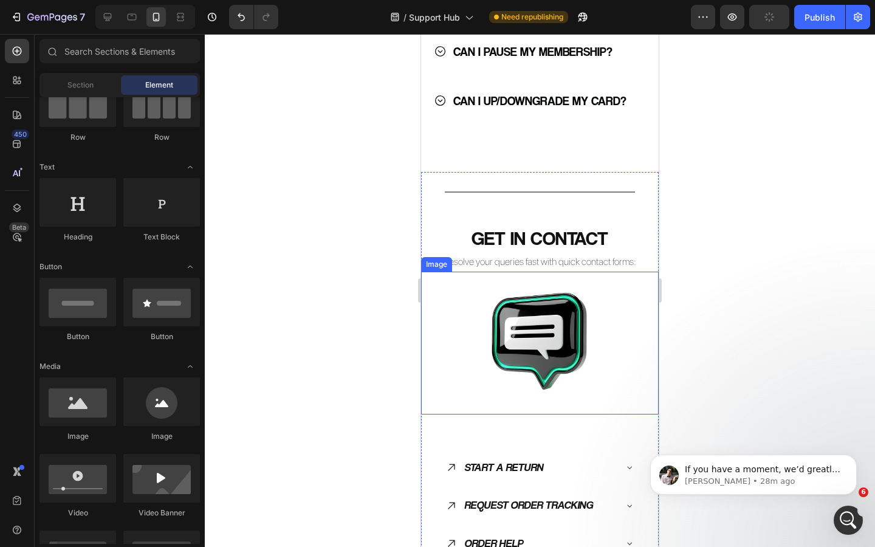
click at [554, 355] on img at bounding box center [540, 343] width 143 height 143
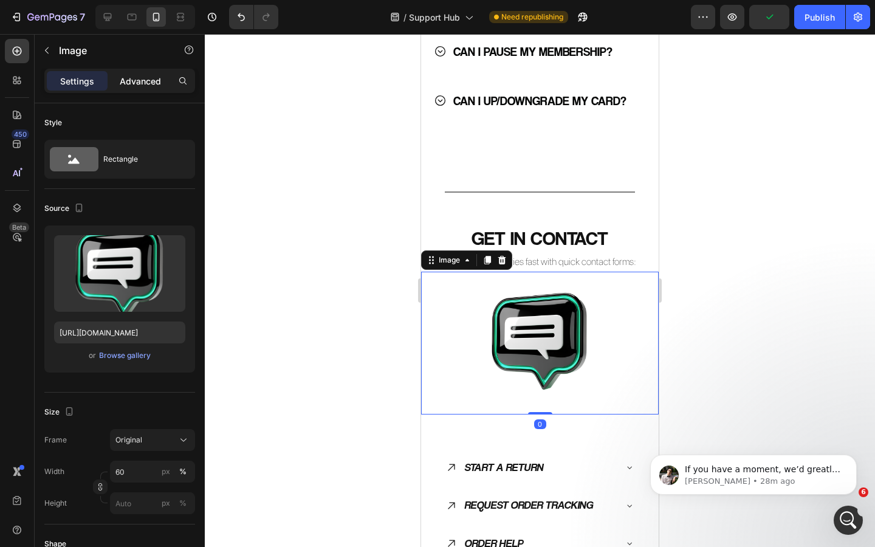
click at [141, 80] on p "Advanced" at bounding box center [140, 81] width 41 height 13
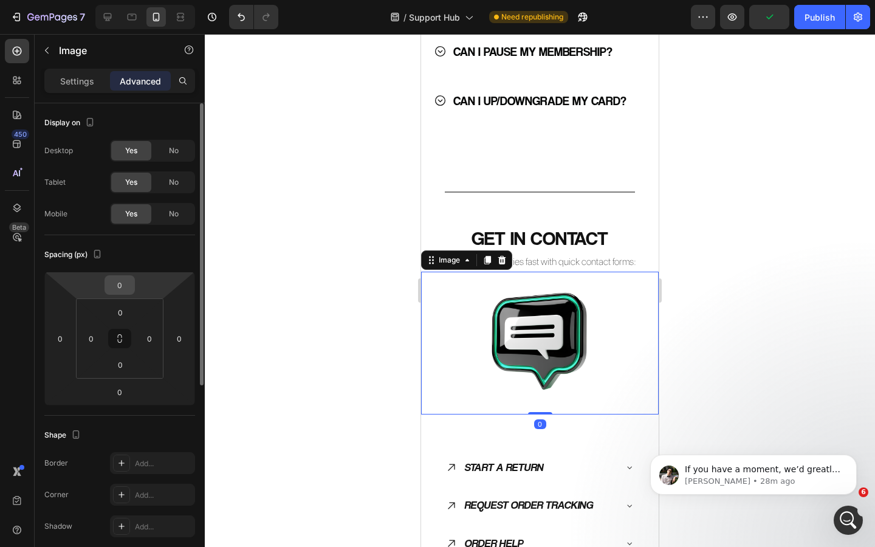
click at [128, 287] on input "0" at bounding box center [120, 285] width 24 height 18
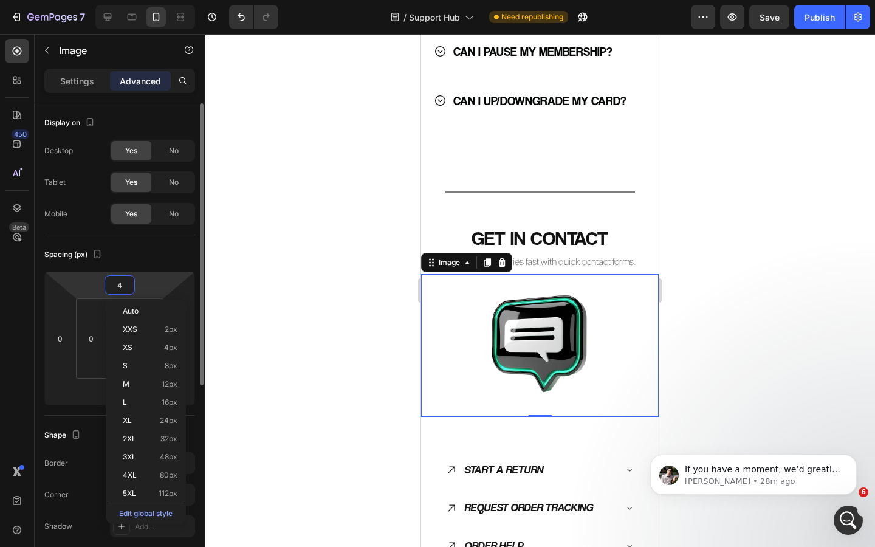
type input "40"
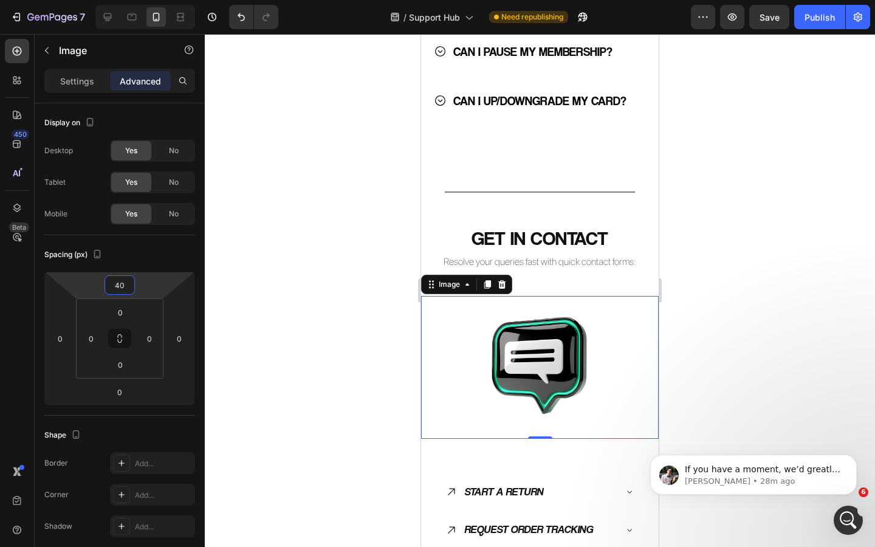
click at [303, 352] on div at bounding box center [540, 290] width 671 height 513
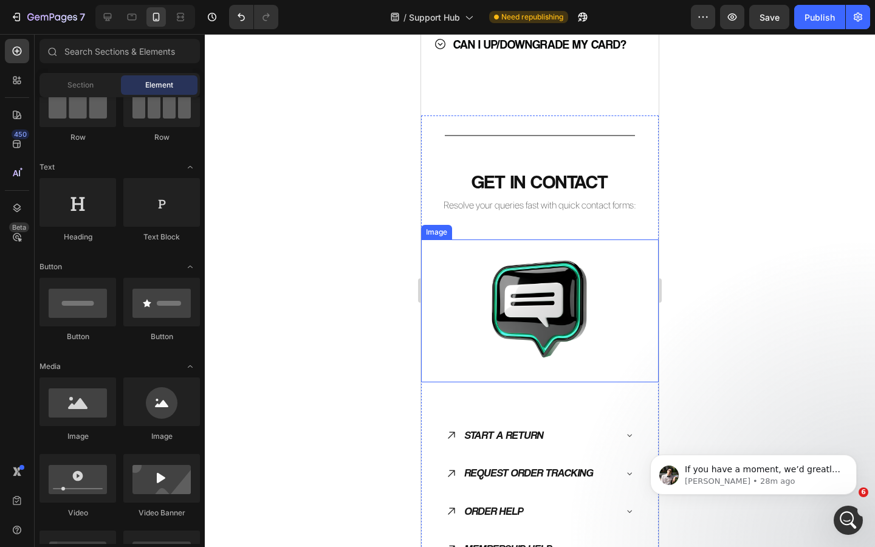
scroll to position [1718, 0]
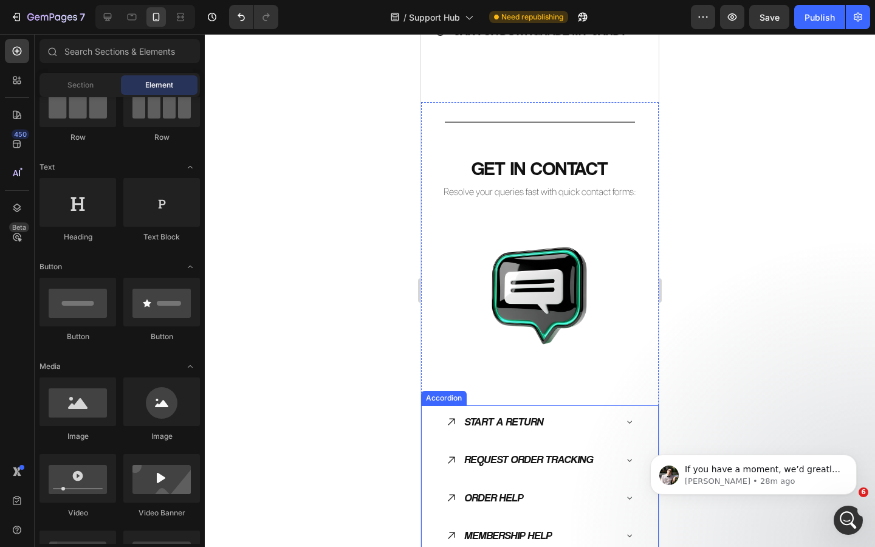
click at [562, 416] on div "START A RETURN" at bounding box center [531, 421] width 170 height 23
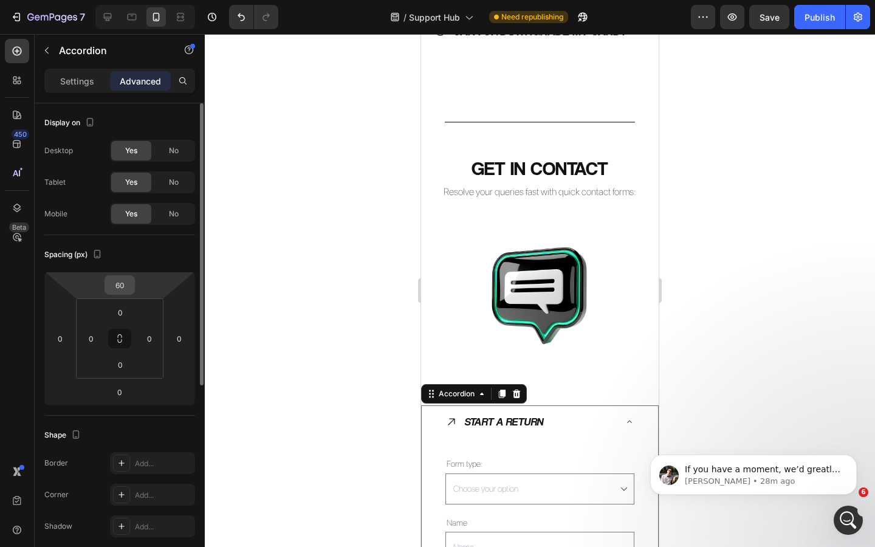
click at [124, 285] on input "60" at bounding box center [120, 285] width 24 height 18
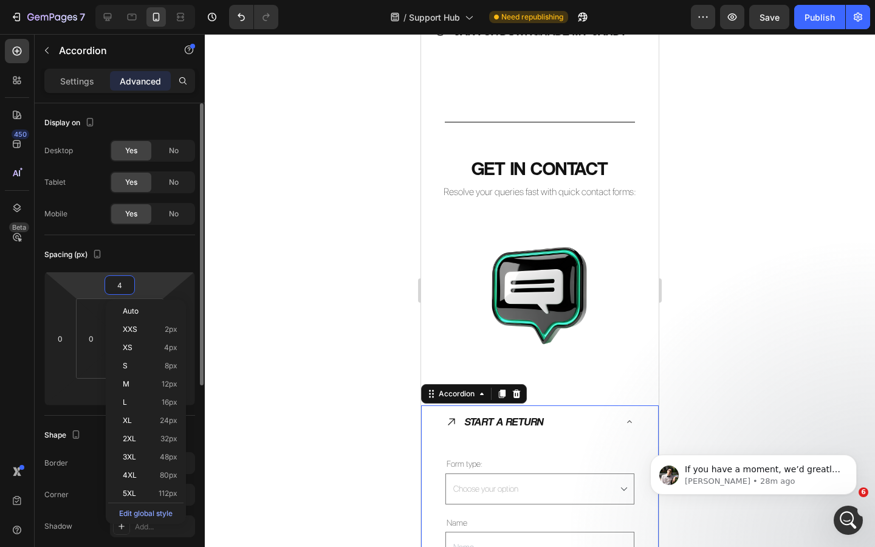
type input "40"
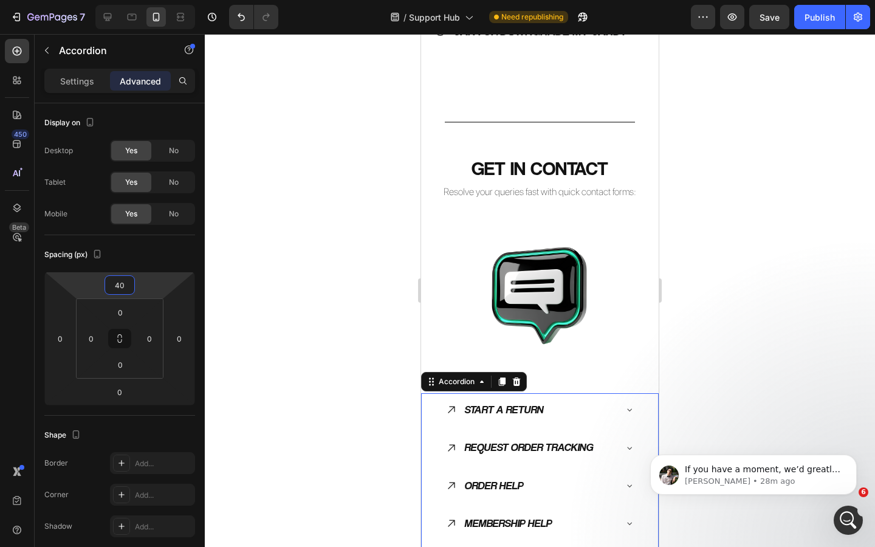
click at [307, 344] on div at bounding box center [540, 290] width 671 height 513
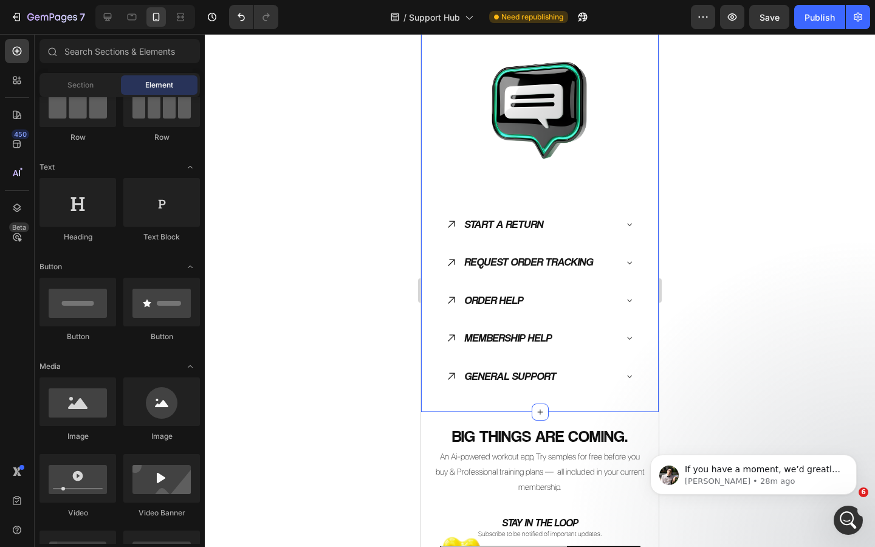
scroll to position [1910, 0]
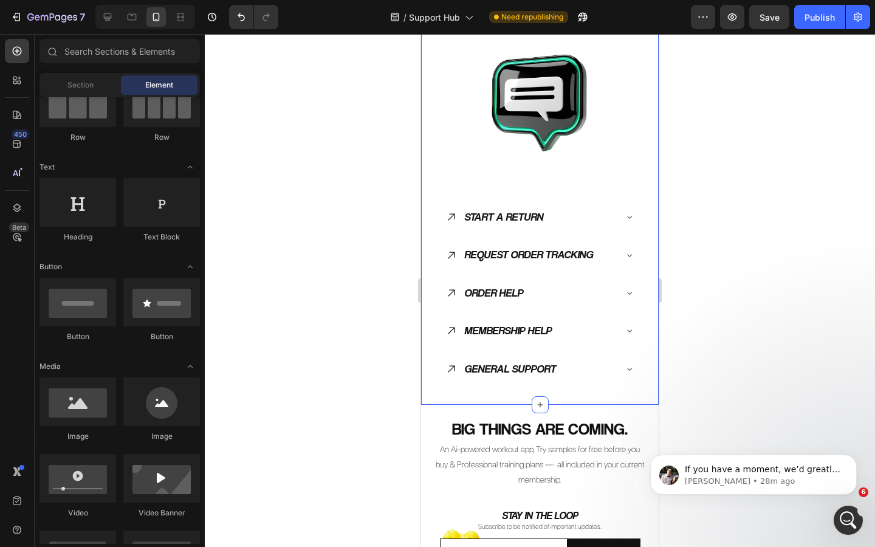
click at [564, 401] on div "Title Line GET IN CONTACT Heading Resolve your queries fast with quick contact …" at bounding box center [540, 156] width 238 height 495
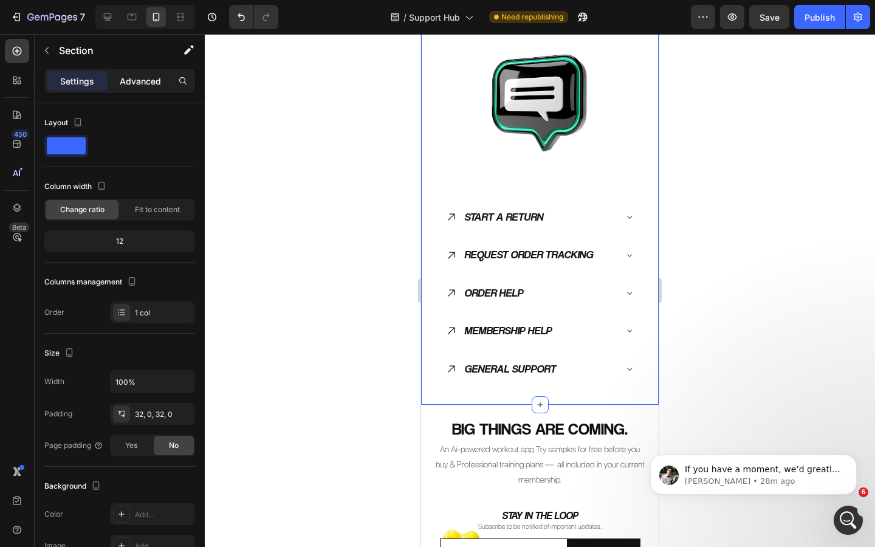
click at [127, 80] on p "Advanced" at bounding box center [140, 81] width 41 height 13
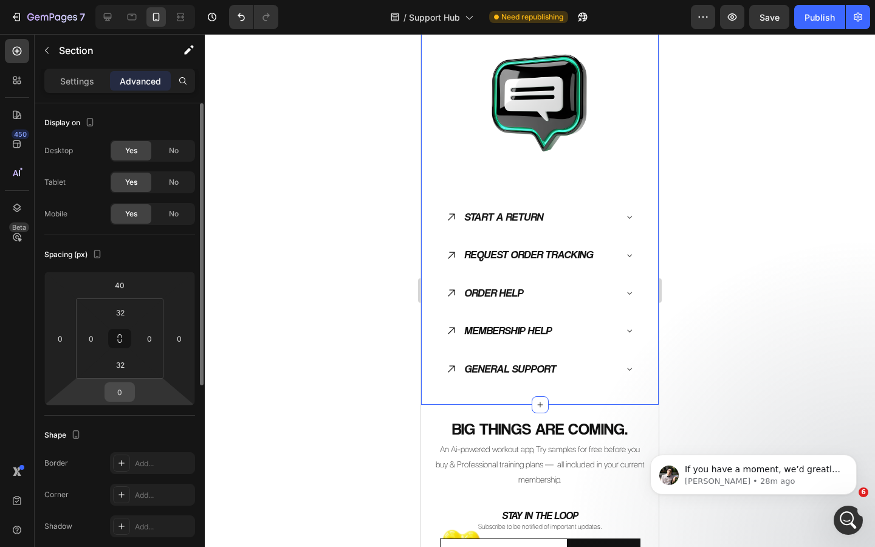
click at [122, 397] on input "0" at bounding box center [120, 392] width 24 height 18
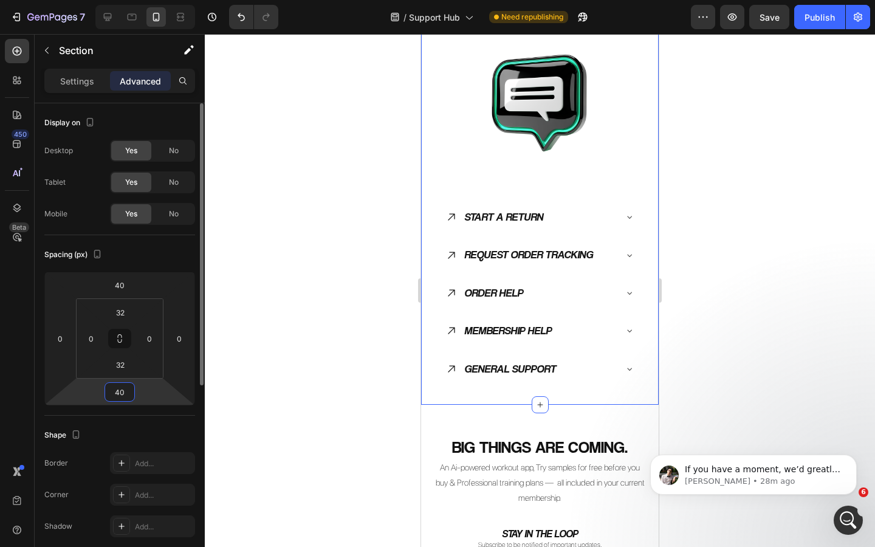
type input "4"
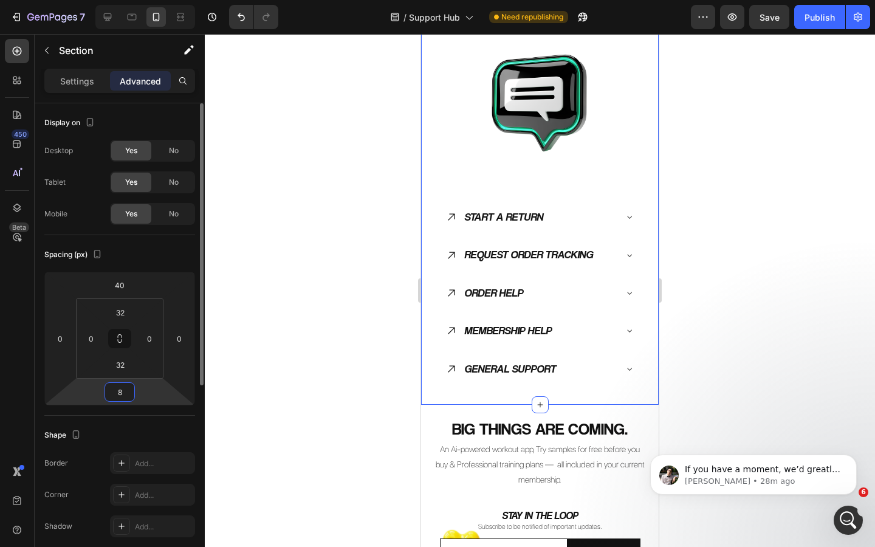
type input "80"
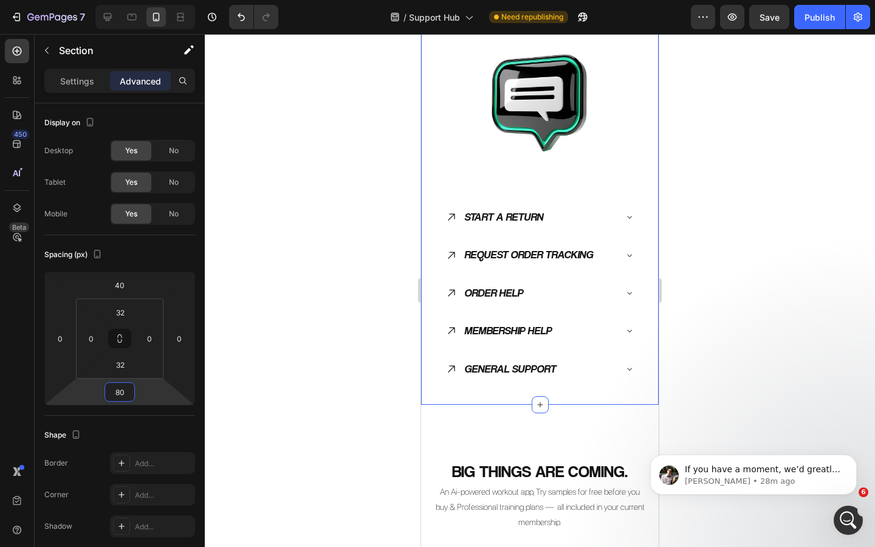
click at [364, 365] on div at bounding box center [540, 290] width 671 height 513
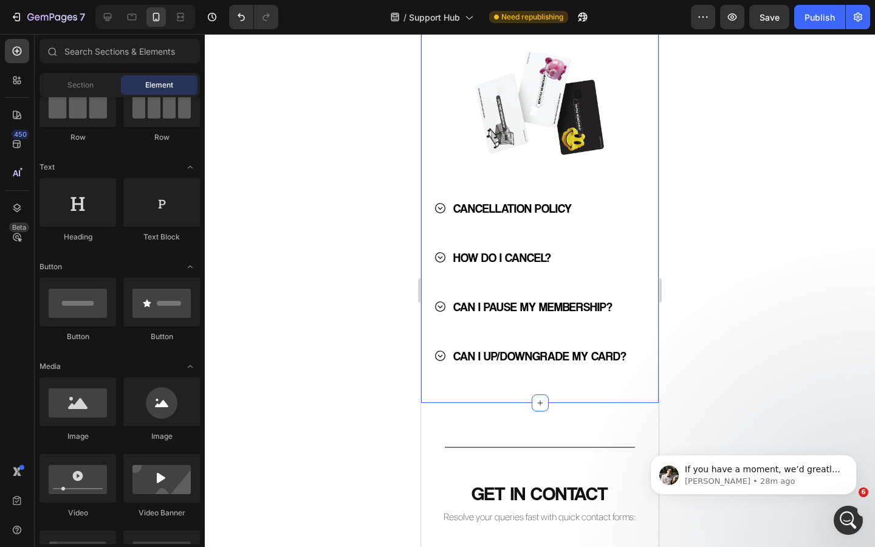
scroll to position [1445, 0]
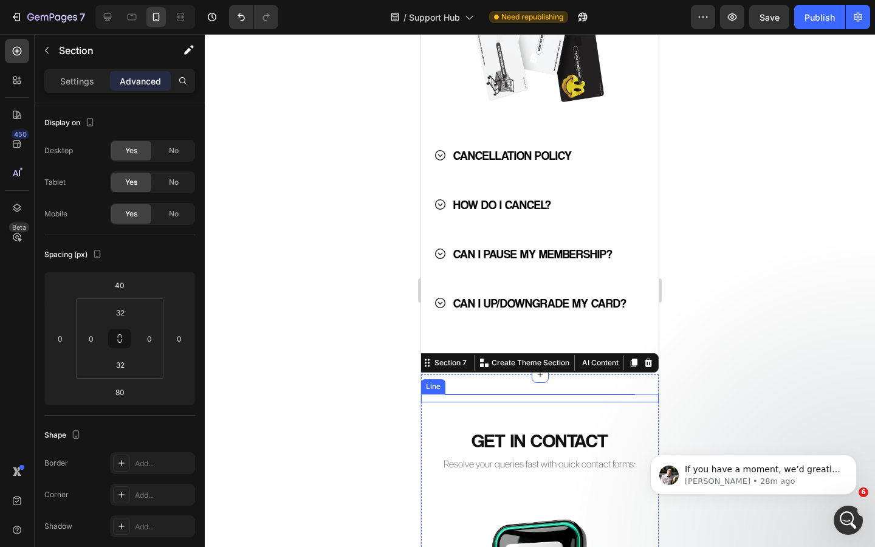
click at [563, 396] on div "Title Line" at bounding box center [540, 398] width 238 height 9
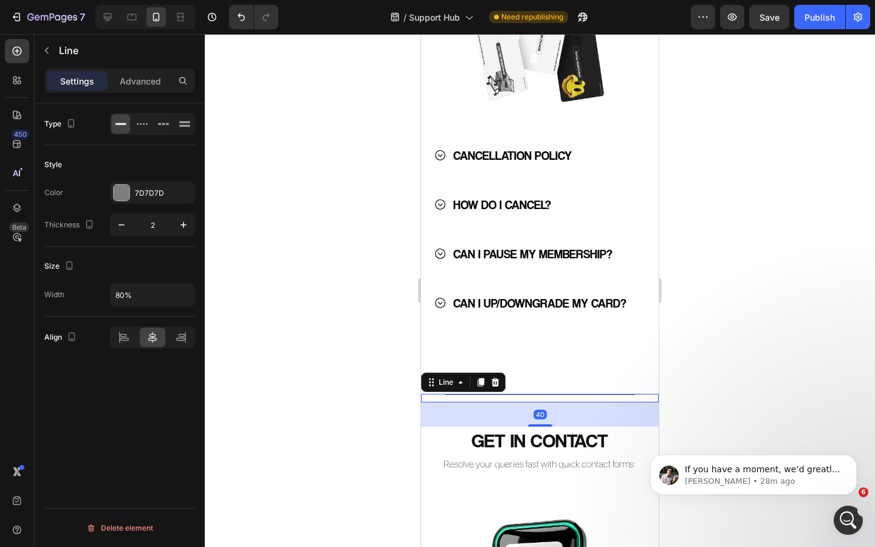
click at [563, 395] on div at bounding box center [540, 394] width 190 height 1
click at [123, 228] on icon "button" at bounding box center [122, 225] width 12 height 12
type input "1"
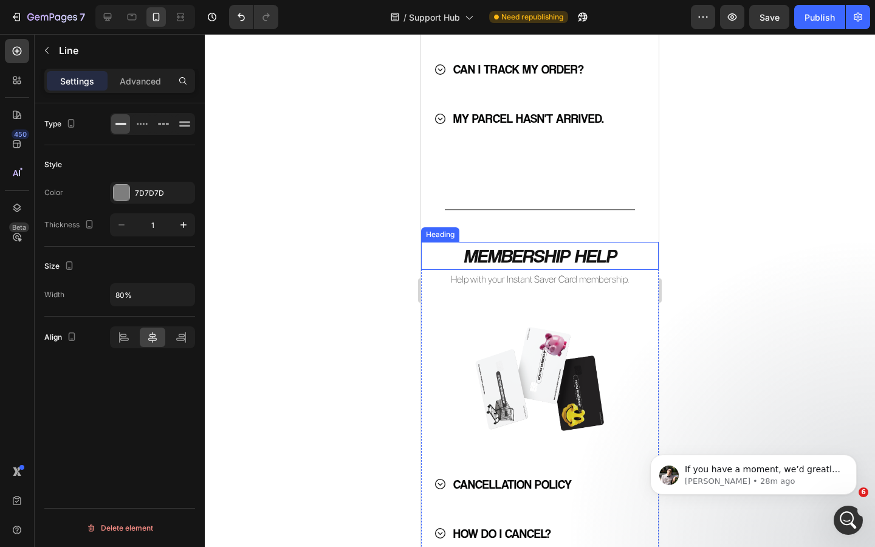
scroll to position [1105, 0]
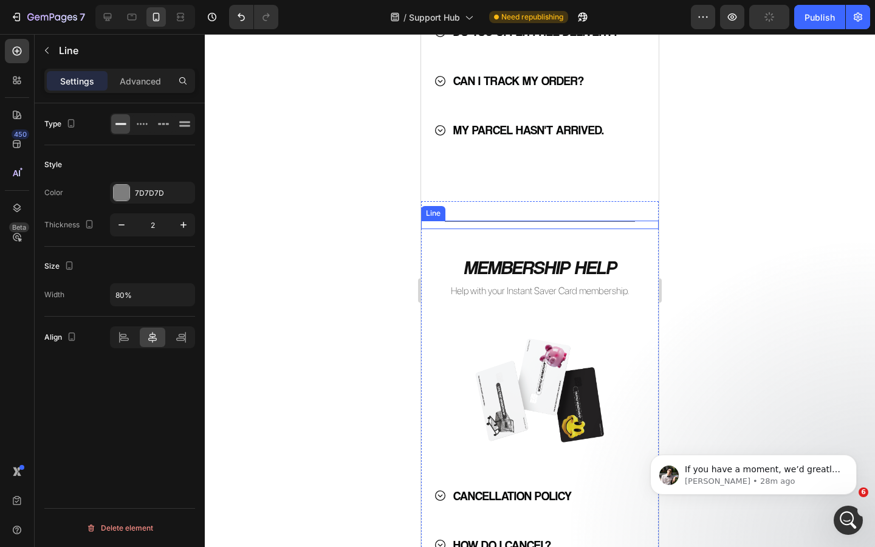
click at [526, 223] on div "Title Line" at bounding box center [540, 225] width 238 height 9
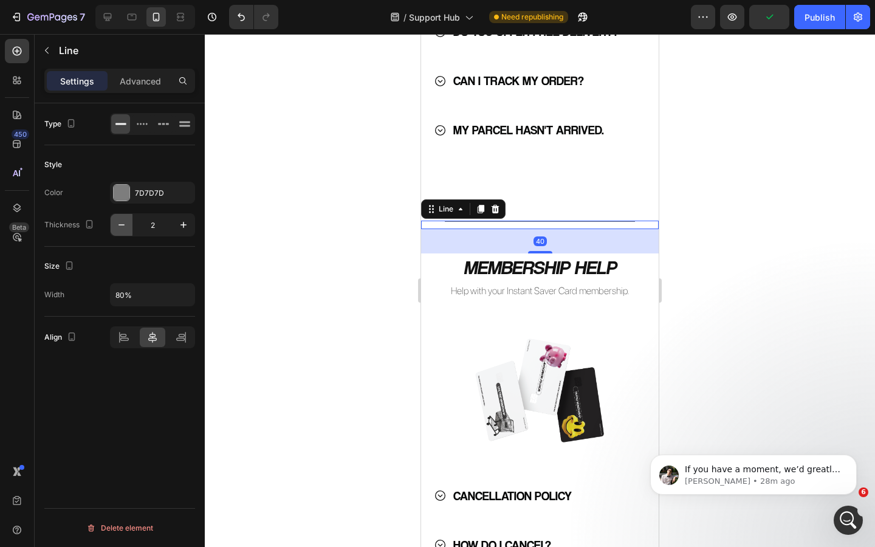
click at [128, 223] on button "button" at bounding box center [122, 225] width 22 height 22
type input "1"
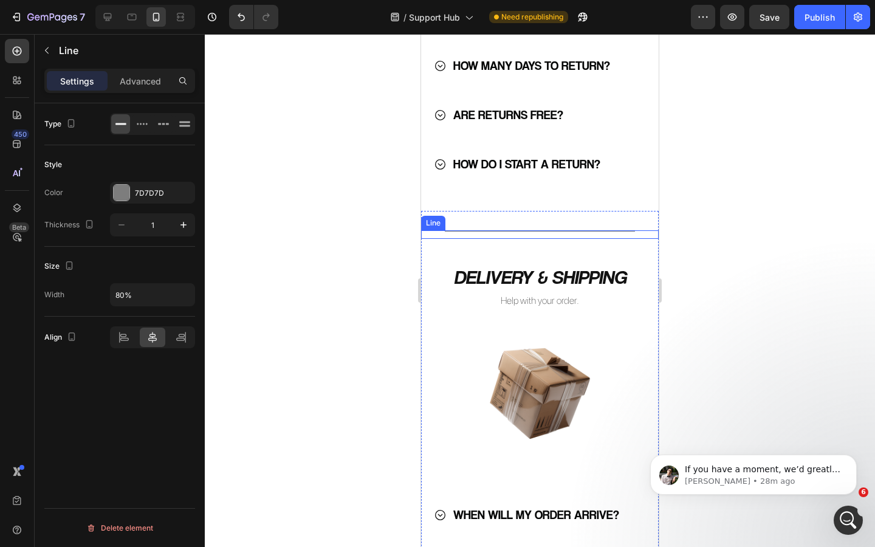
scroll to position [518, 0]
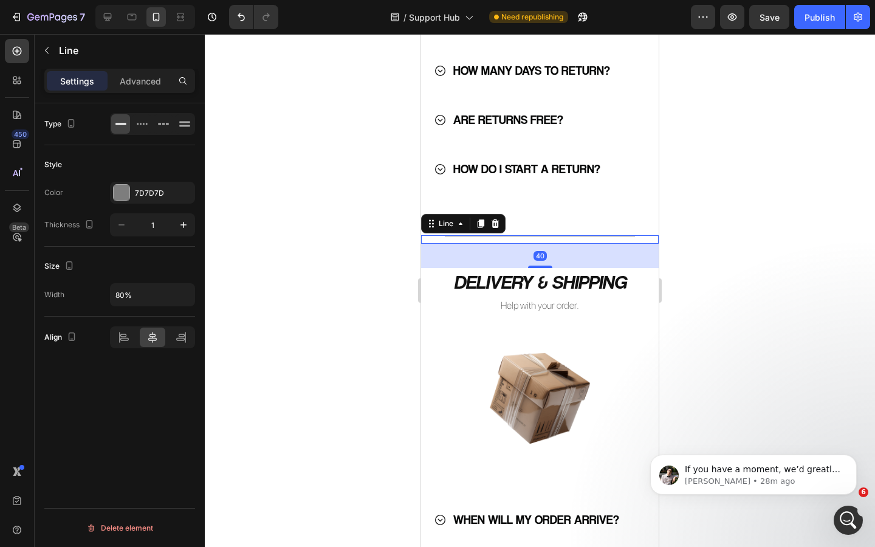
click at [487, 239] on div "Title Line 40" at bounding box center [540, 239] width 238 height 9
click at [128, 222] on button "button" at bounding box center [122, 225] width 22 height 22
type input "1"
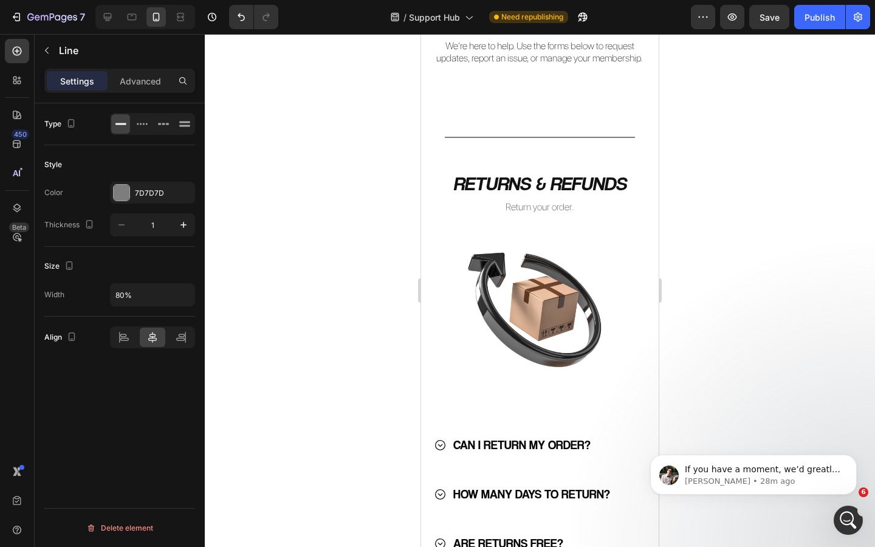
scroll to position [91, 0]
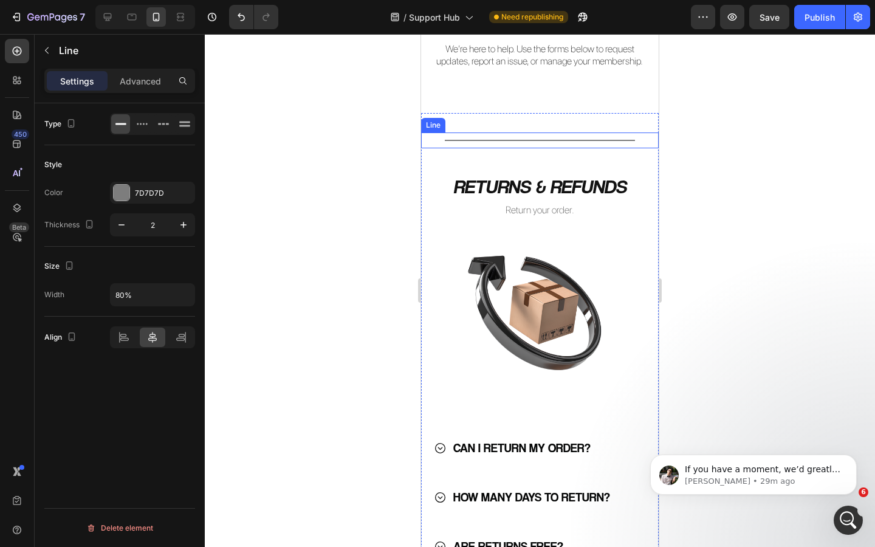
click at [489, 139] on div "Title Line" at bounding box center [540, 141] width 238 height 16
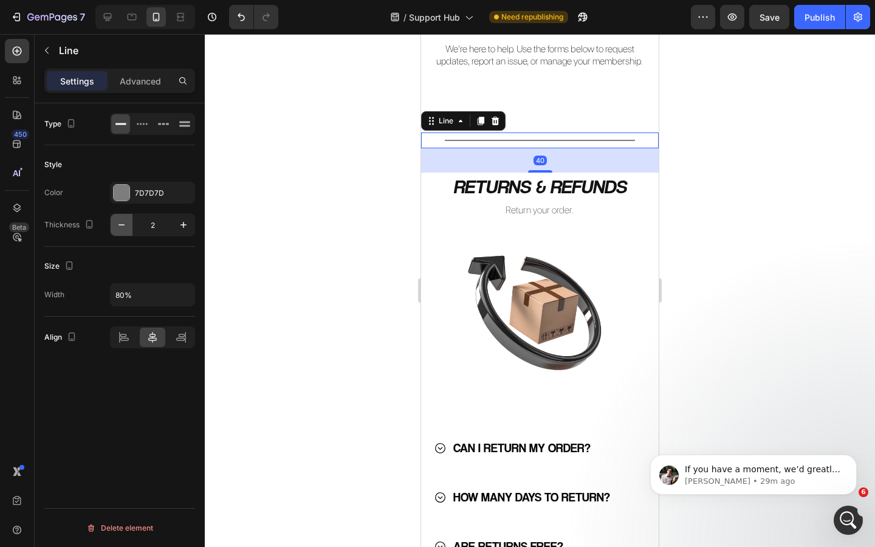
click at [128, 219] on button "button" at bounding box center [122, 225] width 22 height 22
type input "1"
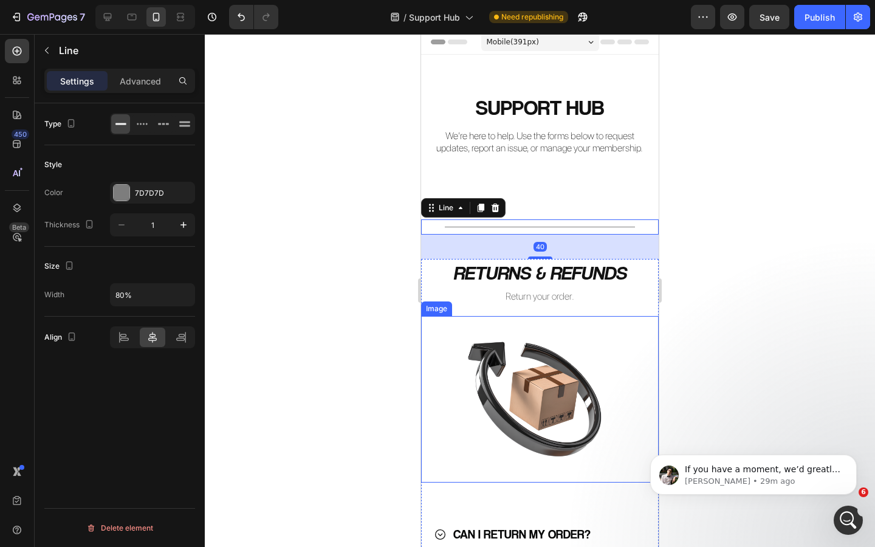
scroll to position [0, 0]
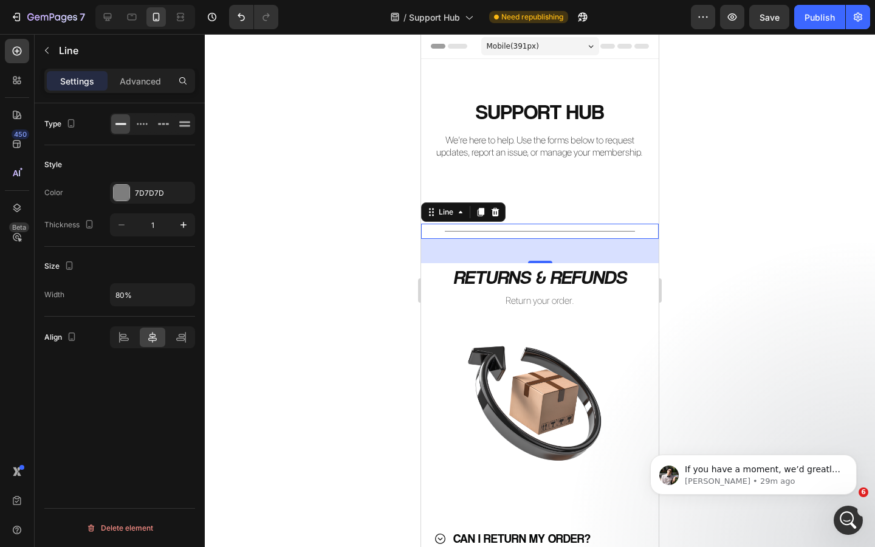
click at [760, 238] on div at bounding box center [540, 290] width 671 height 513
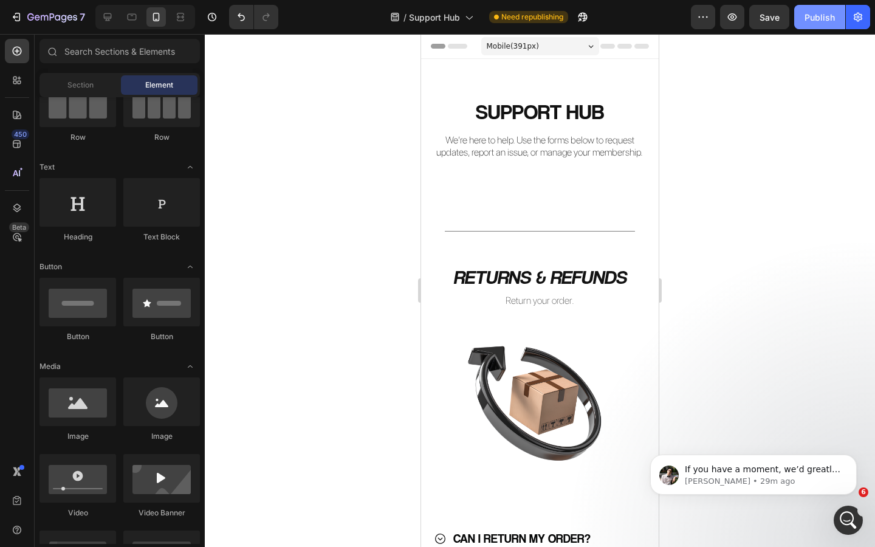
click at [813, 23] on button "Publish" at bounding box center [820, 17] width 51 height 24
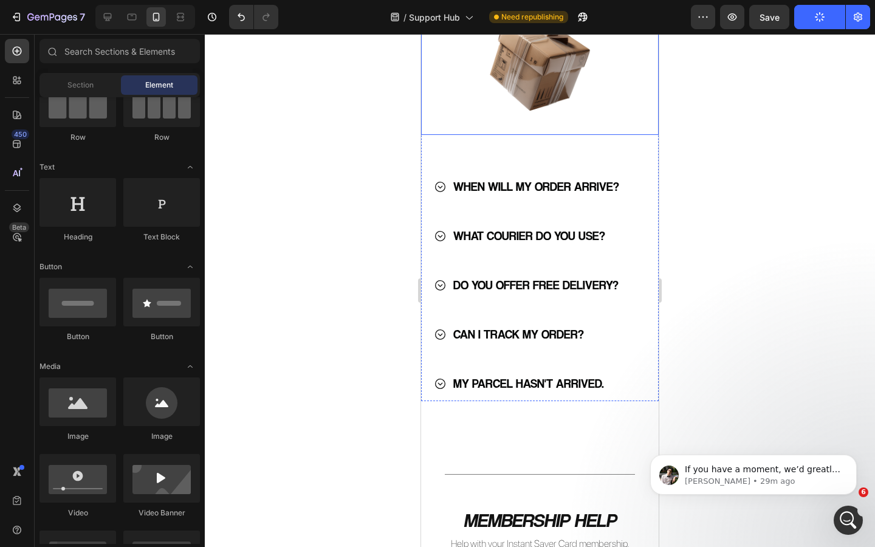
scroll to position [1120, 0]
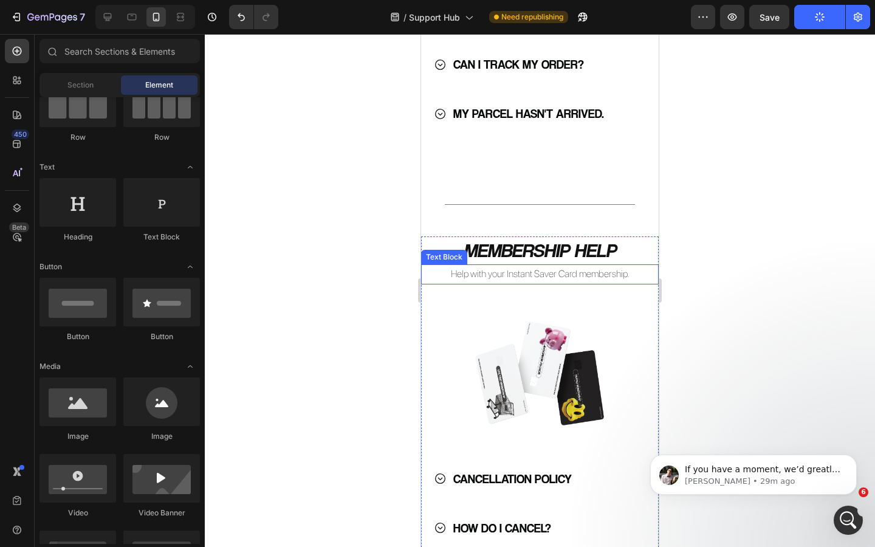
click at [559, 275] on p "Help with your Instant Saver Card membership." at bounding box center [540, 275] width 235 height 18
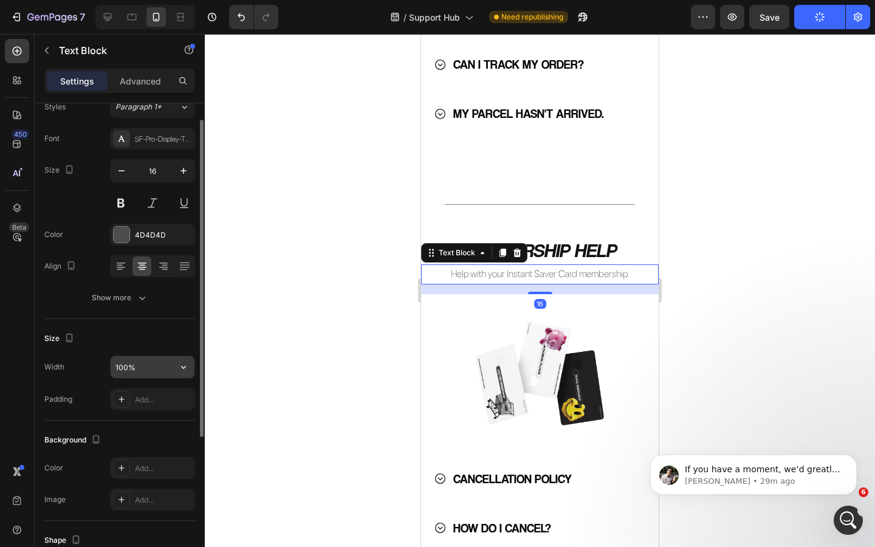
scroll to position [54, 0]
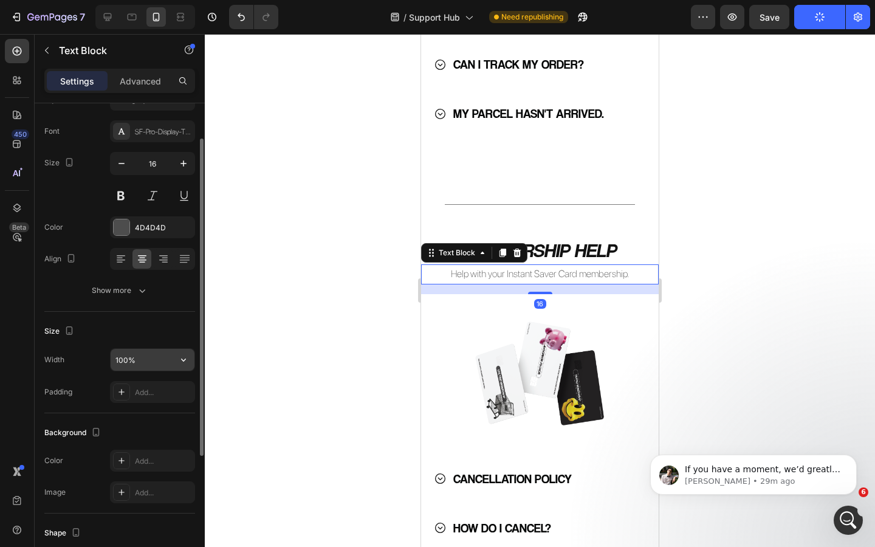
click at [124, 361] on input "100%" at bounding box center [153, 360] width 84 height 22
type input "90%"
click at [156, 413] on div "Background The changes might be hidden by the video. Color Add... Image Add..." at bounding box center [119, 463] width 151 height 100
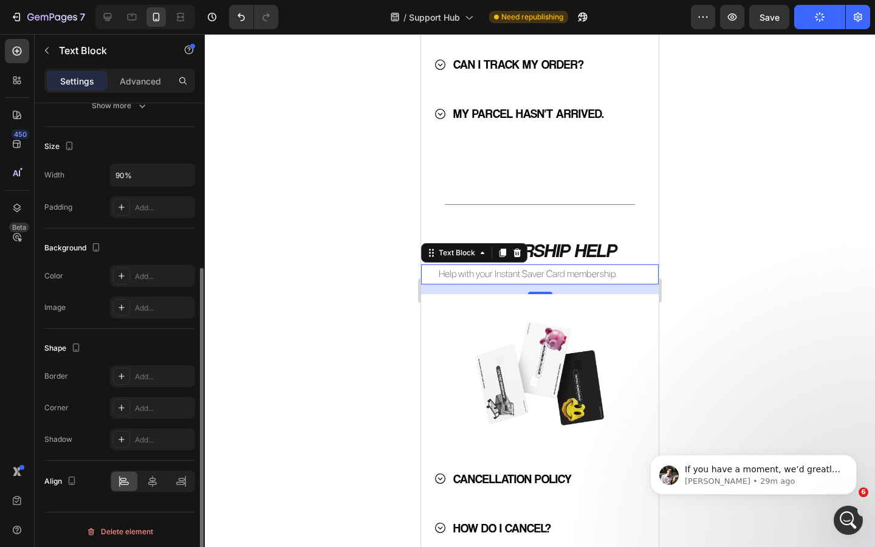
scroll to position [242, 0]
click at [154, 476] on icon at bounding box center [153, 478] width 12 height 12
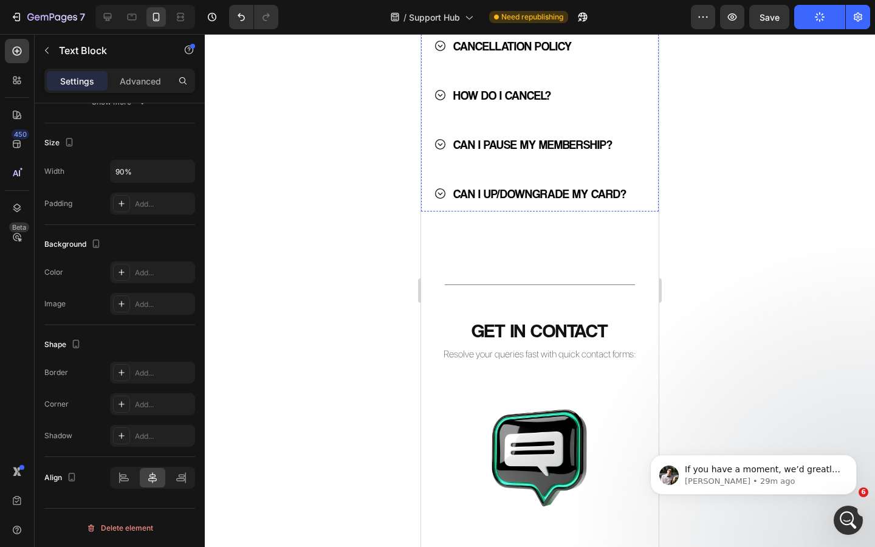
scroll to position [1569, 0]
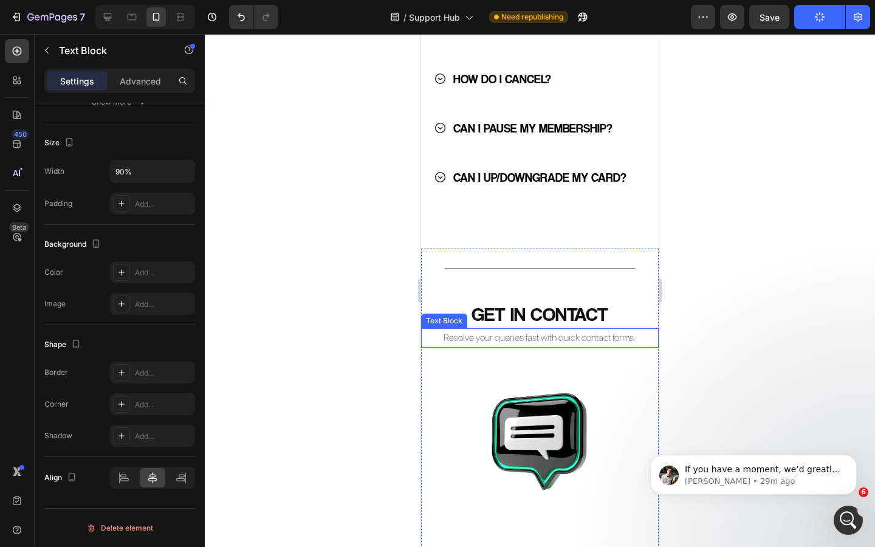
click at [500, 337] on p "Resolve your queries fast with quick contact forms:" at bounding box center [540, 339] width 235 height 18
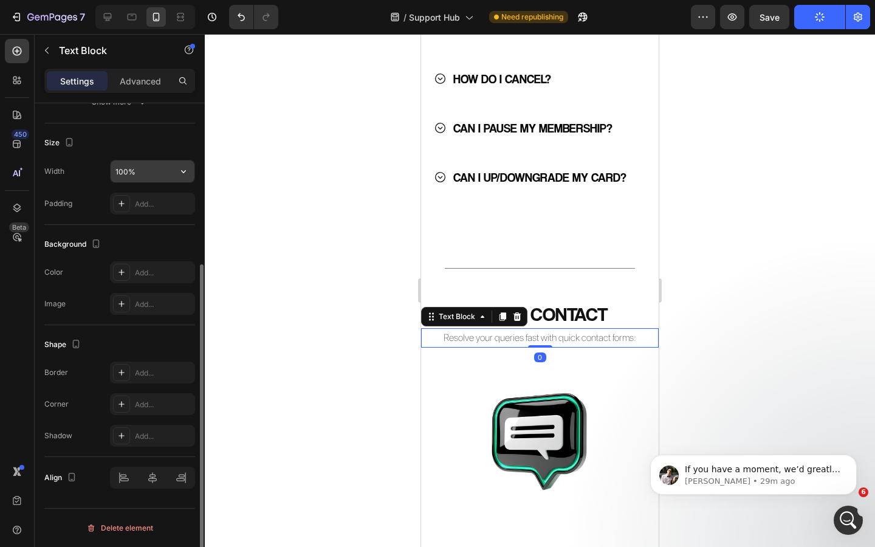
click at [123, 177] on input "100%" at bounding box center [153, 172] width 84 height 22
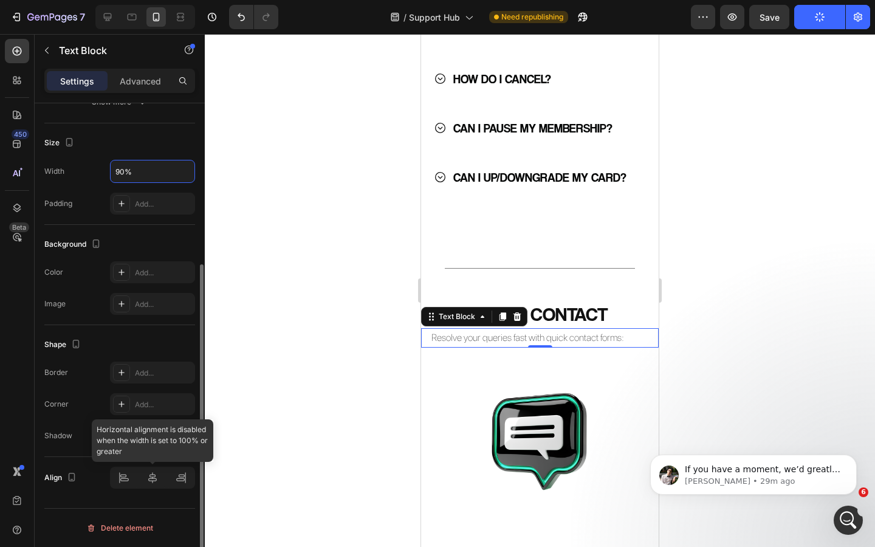
type input "90%"
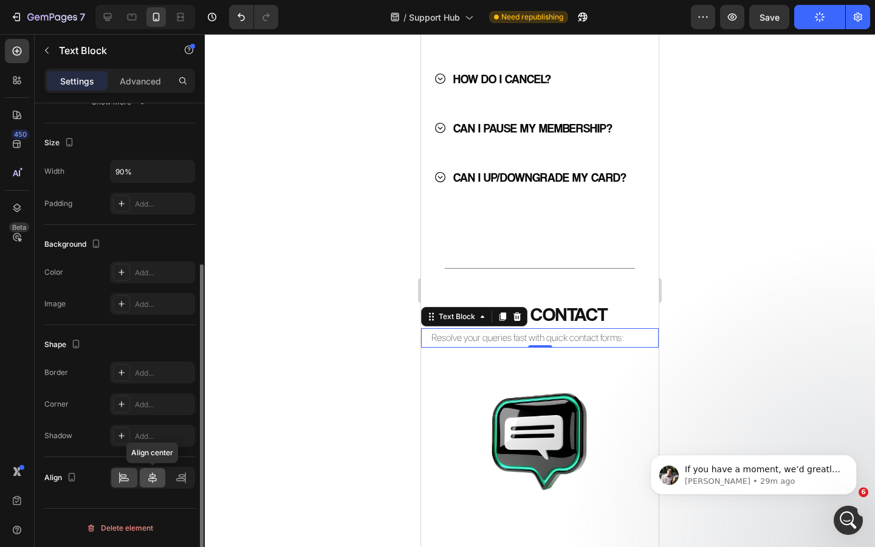
click at [154, 478] on icon at bounding box center [153, 478] width 12 height 12
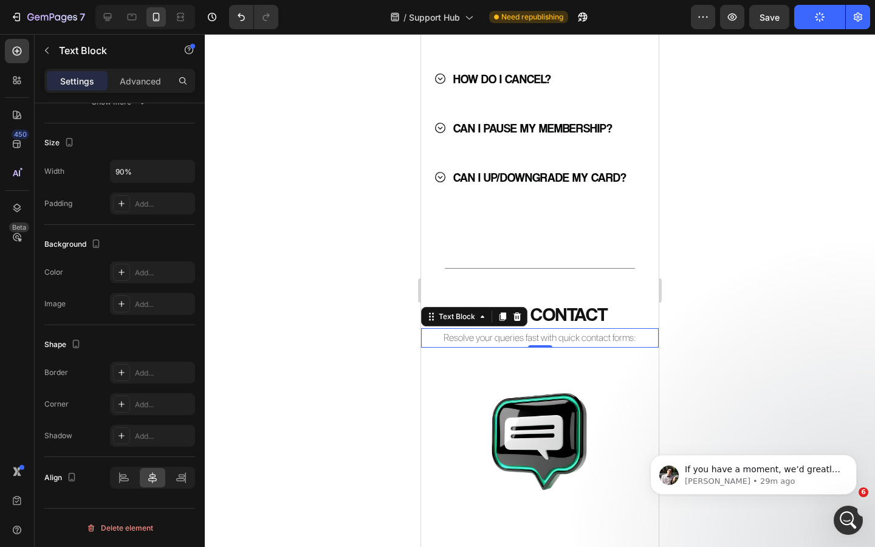
click at [294, 429] on div at bounding box center [540, 290] width 671 height 513
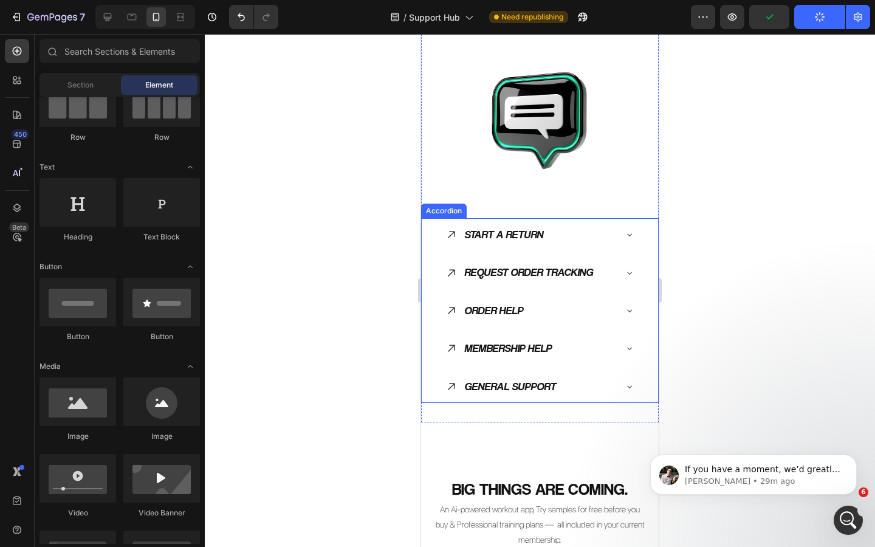
scroll to position [1882, 0]
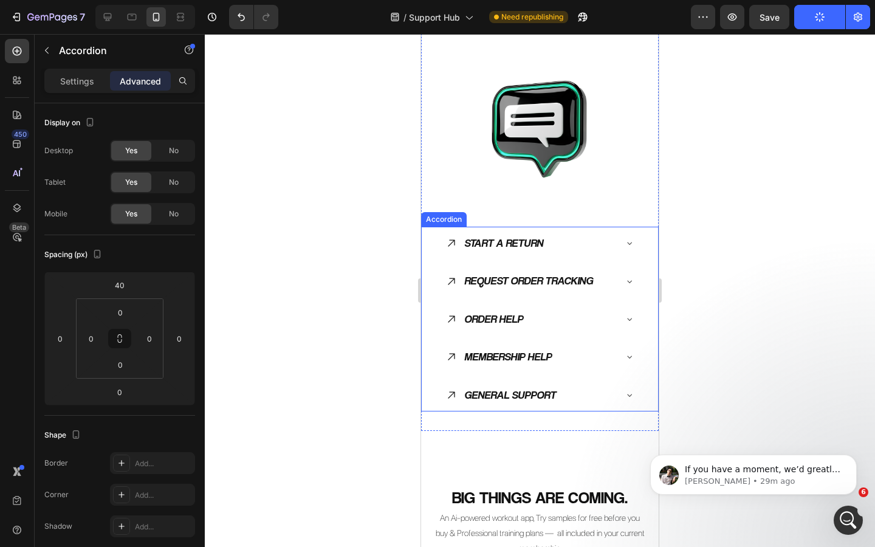
click at [562, 243] on div "START A RETURN" at bounding box center [531, 243] width 170 height 23
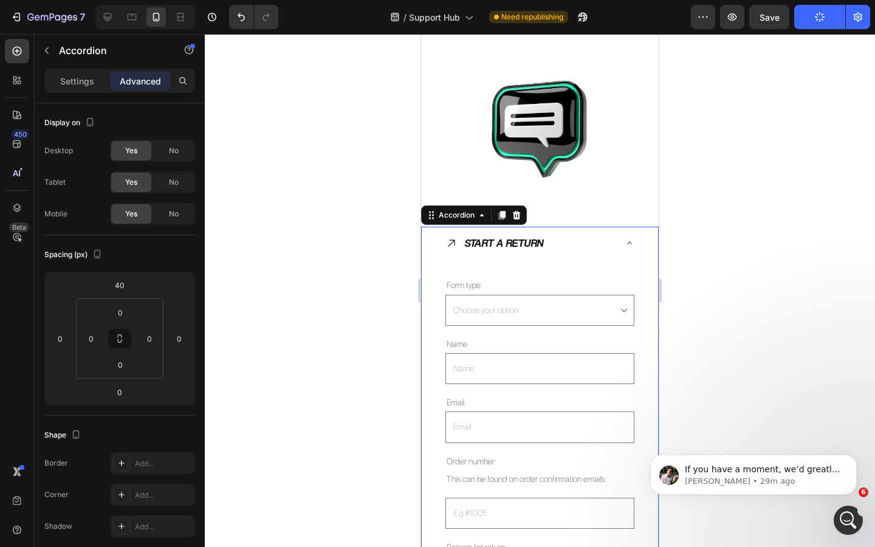
click at [572, 241] on div "START A RETURN" at bounding box center [531, 243] width 170 height 23
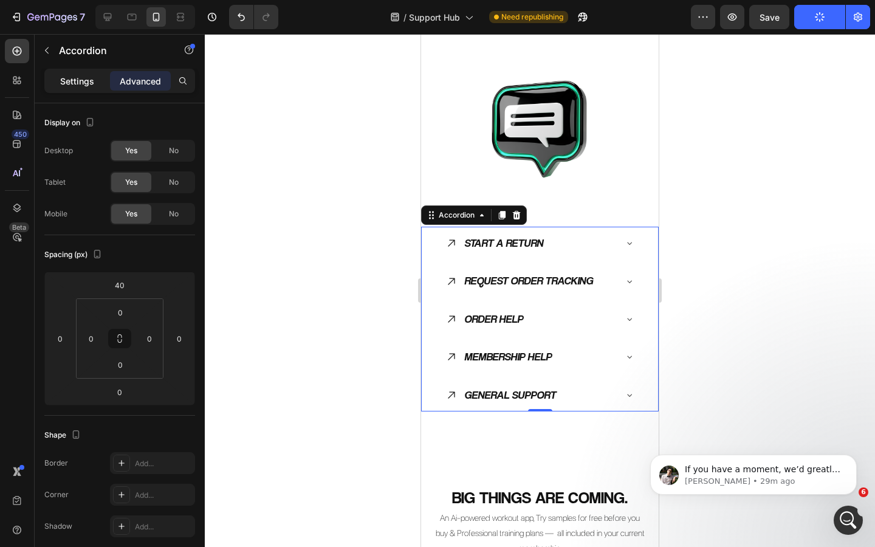
click at [84, 86] on p "Settings" at bounding box center [77, 81] width 34 height 13
type input "8"
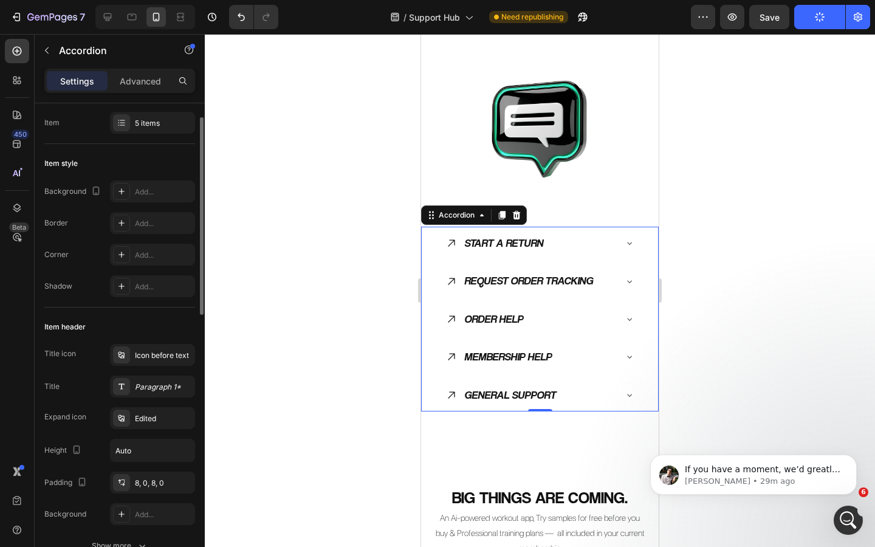
scroll to position [30, 0]
click at [154, 416] on div "Edited" at bounding box center [163, 416] width 57 height 11
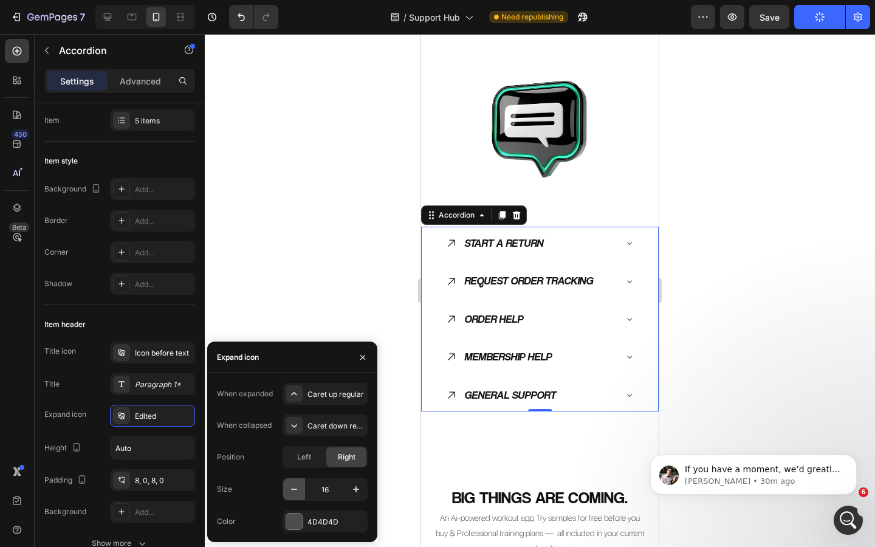
click at [298, 488] on icon "button" at bounding box center [294, 489] width 12 height 12
click at [297, 488] on icon "button" at bounding box center [294, 489] width 12 height 12
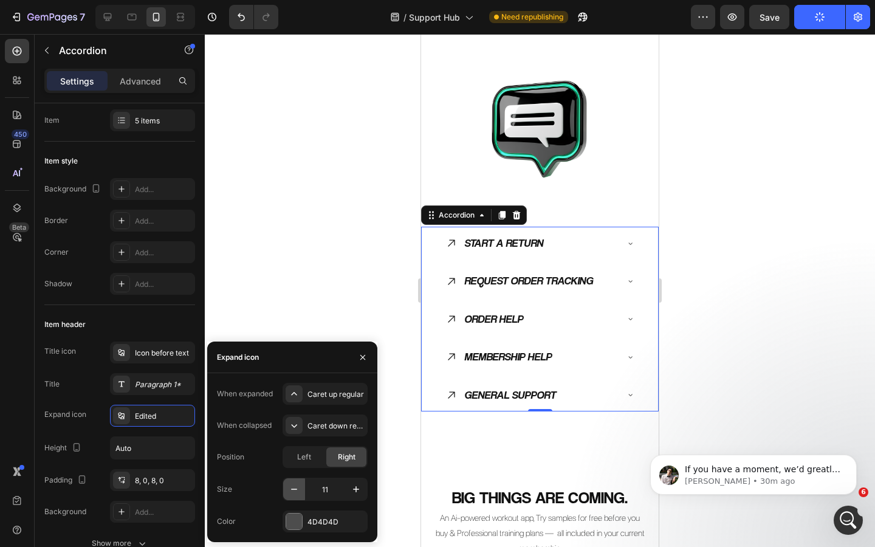
click at [297, 488] on icon "button" at bounding box center [294, 489] width 12 height 12
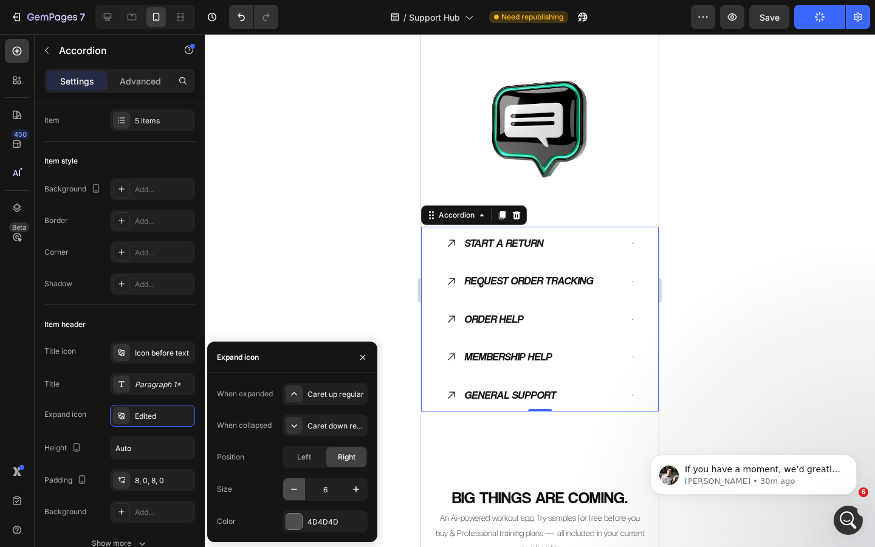
click at [297, 488] on icon "button" at bounding box center [294, 489] width 12 height 12
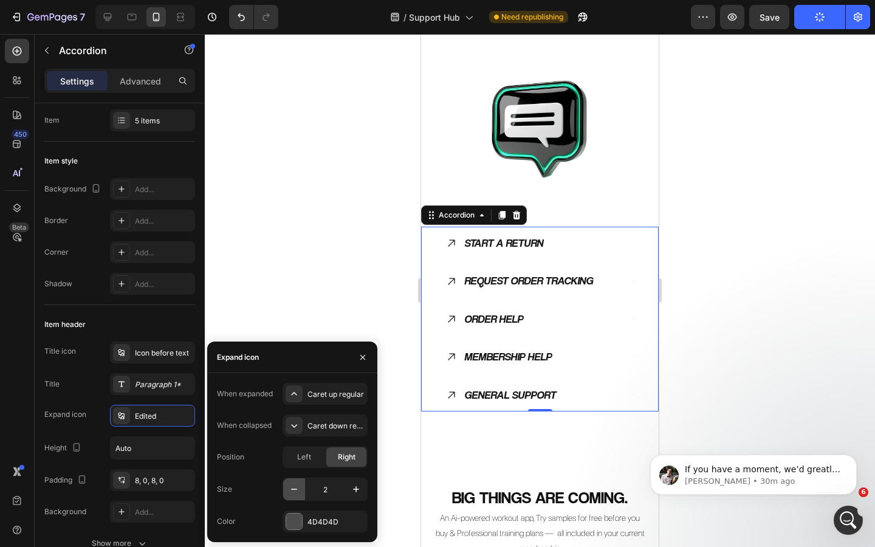
type input "1"
click at [322, 525] on div "4D4D4D" at bounding box center [325, 522] width 35 height 11
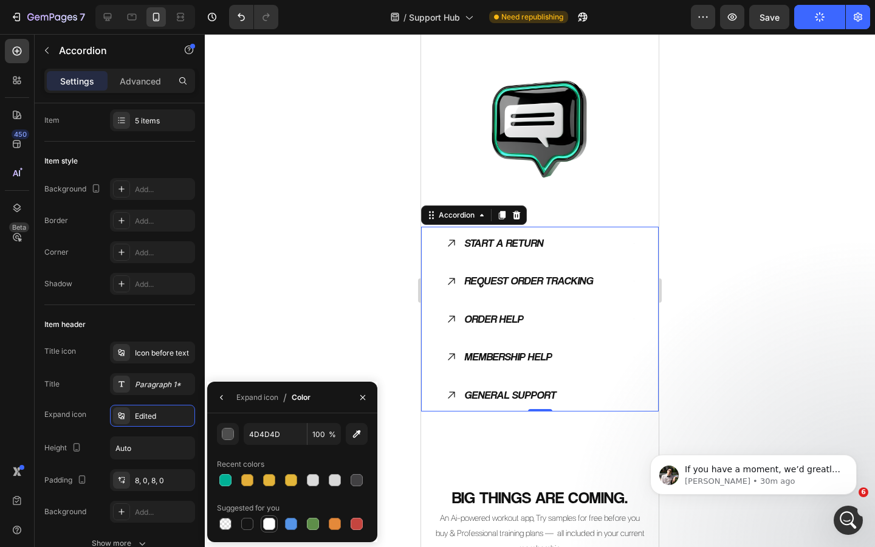
click at [275, 520] on div at bounding box center [269, 524] width 15 height 15
type input "FFFFFF"
click at [367, 398] on icon "button" at bounding box center [363, 398] width 10 height 10
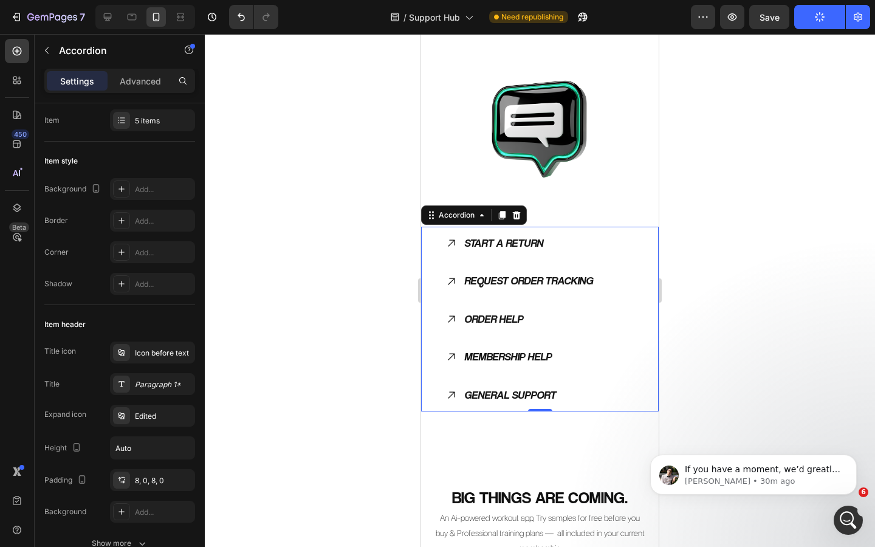
click at [530, 238] on p "START A RETURN" at bounding box center [503, 242] width 79 height 19
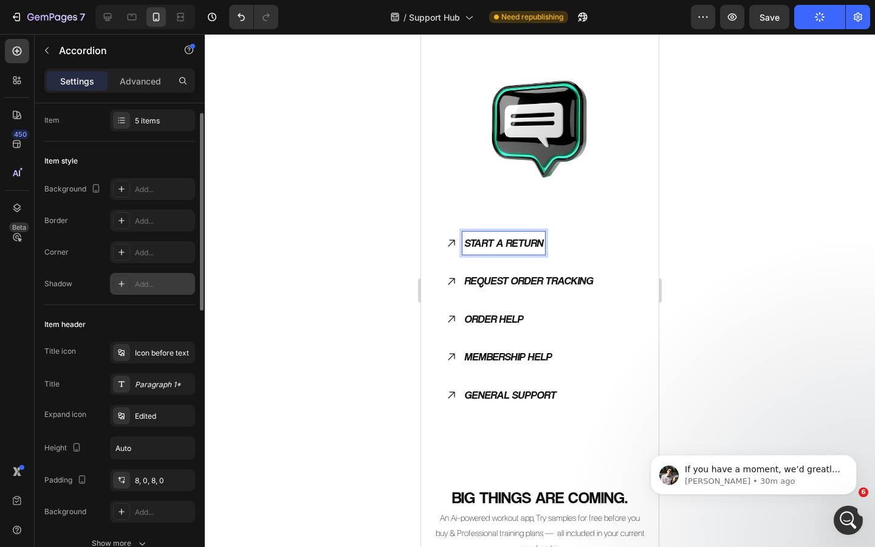
scroll to position [0, 0]
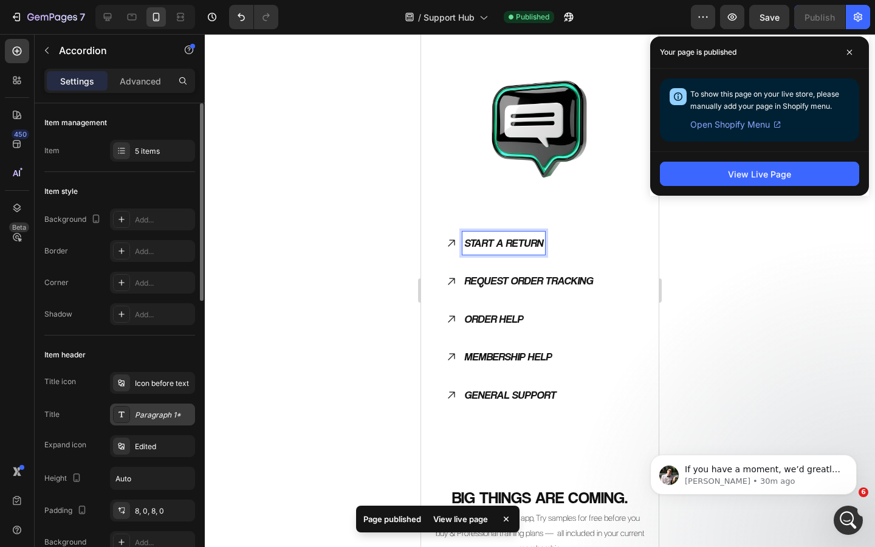
click at [149, 410] on div "Paragraph 1*" at bounding box center [163, 415] width 57 height 11
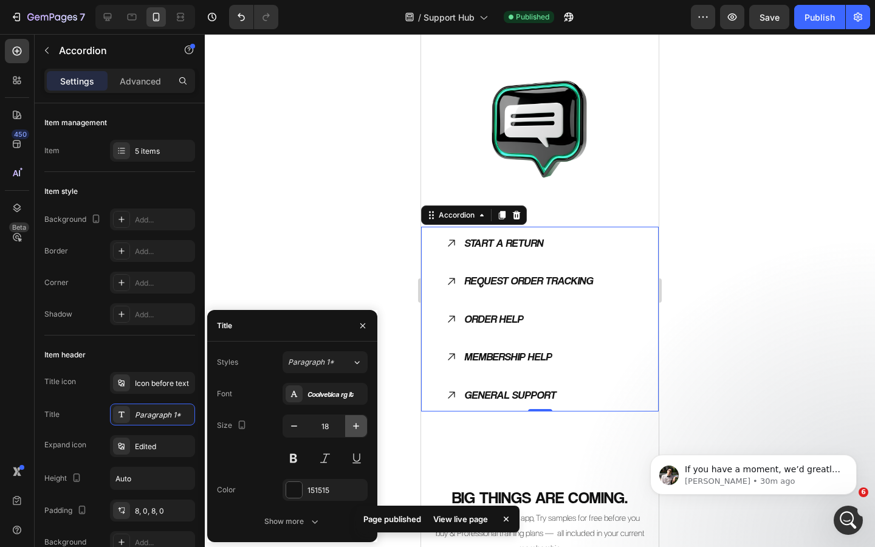
click at [355, 426] on icon "button" at bounding box center [356, 426] width 12 height 12
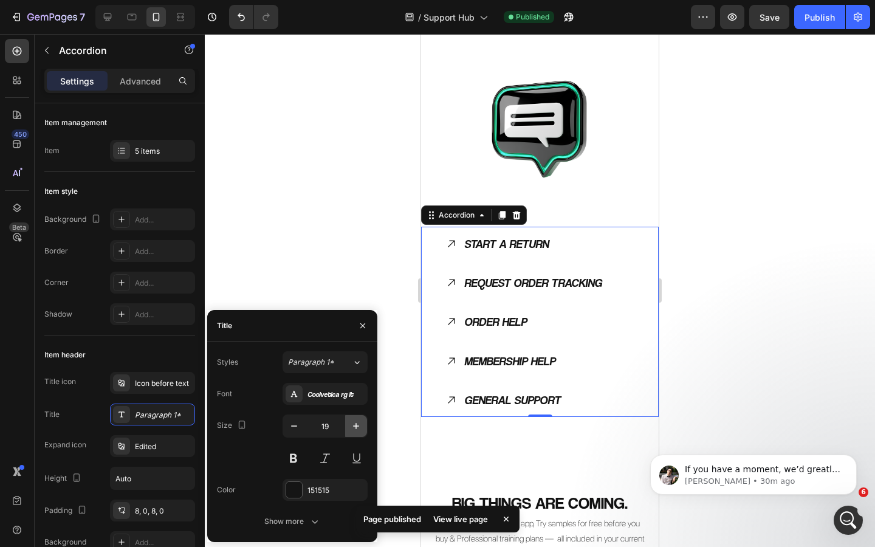
type input "20"
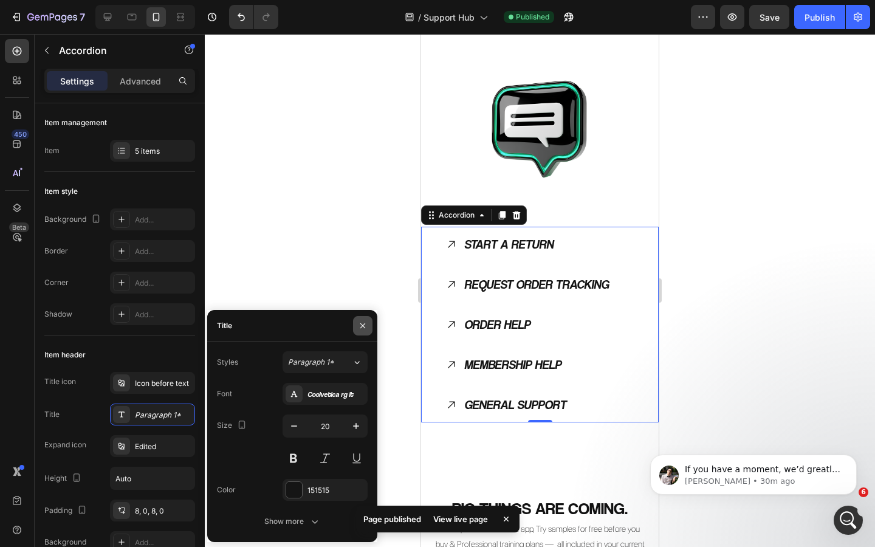
click at [358, 325] on icon "button" at bounding box center [363, 326] width 10 height 10
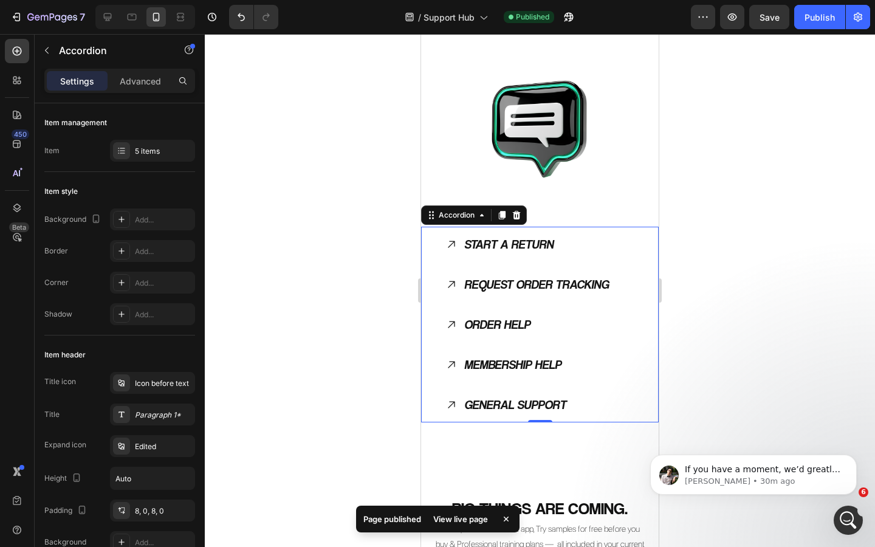
click at [353, 362] on div at bounding box center [540, 290] width 671 height 513
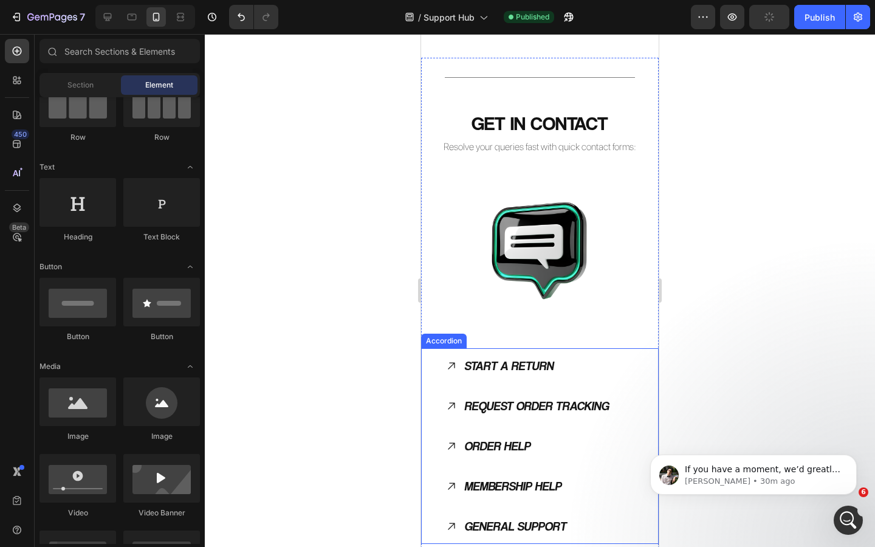
scroll to position [1746, 0]
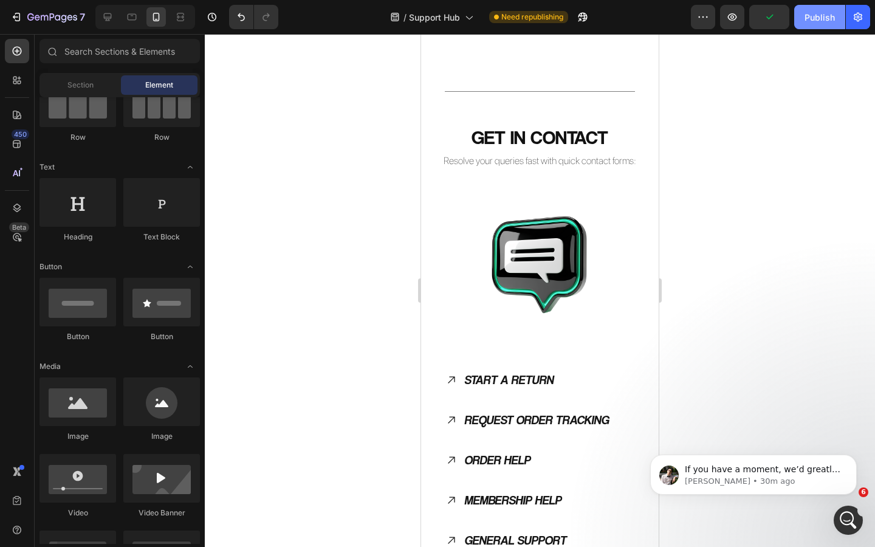
click at [827, 18] on div "Publish" at bounding box center [820, 17] width 30 height 13
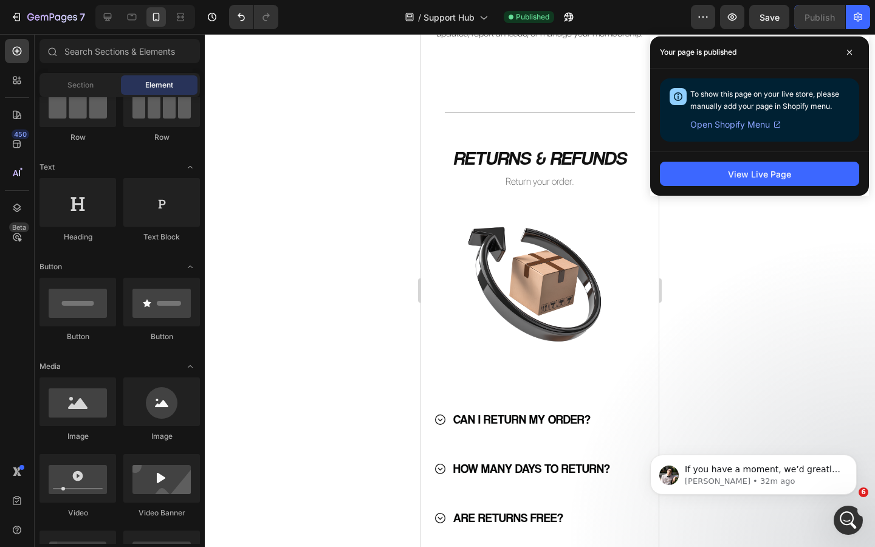
scroll to position [0, 0]
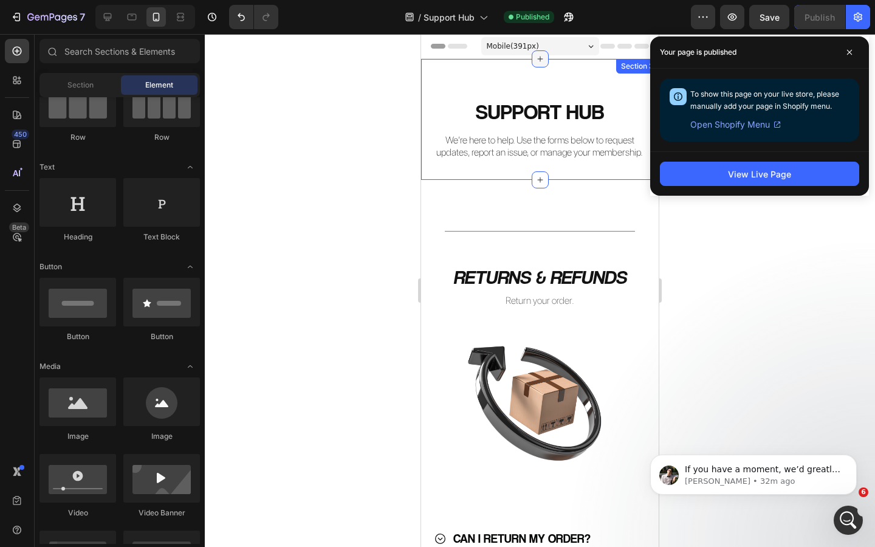
click at [541, 60] on icon at bounding box center [541, 59] width 10 height 10
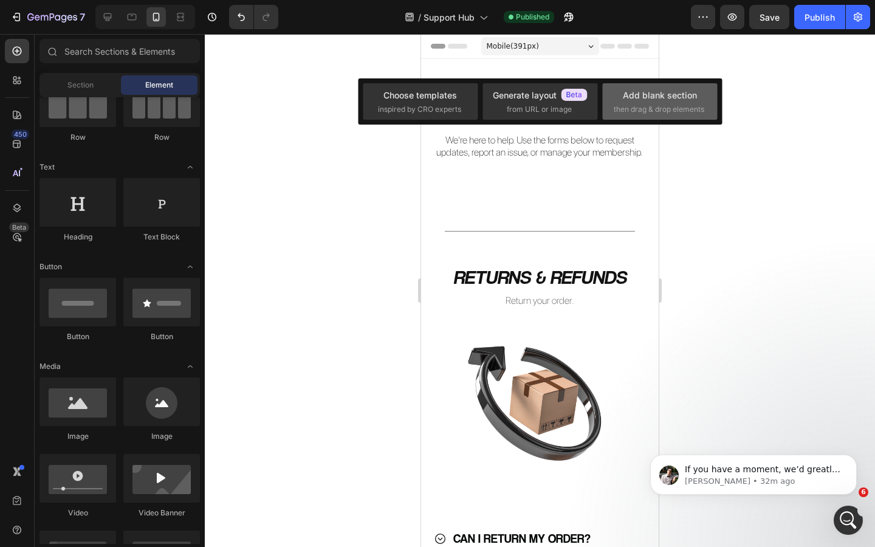
click at [637, 108] on span "then drag & drop elements" at bounding box center [659, 109] width 91 height 11
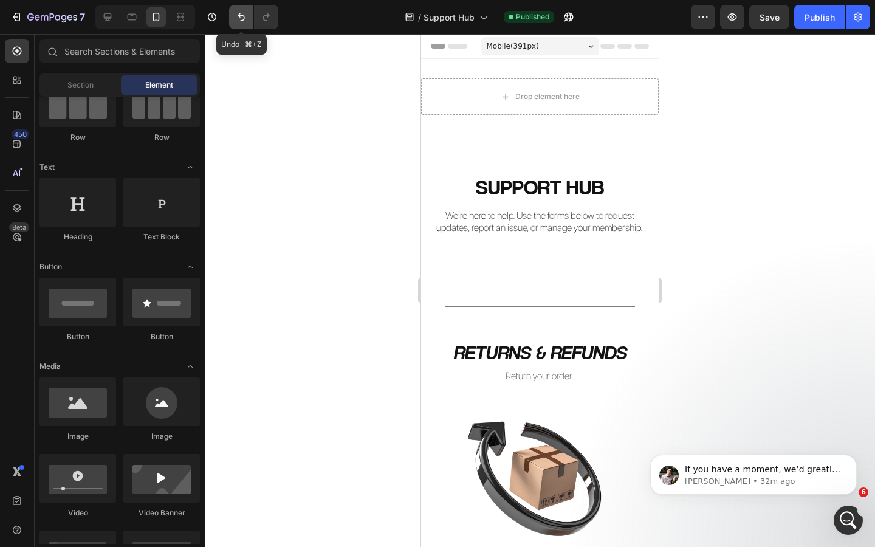
click at [237, 18] on icon "Undo/Redo" at bounding box center [241, 17] width 12 height 12
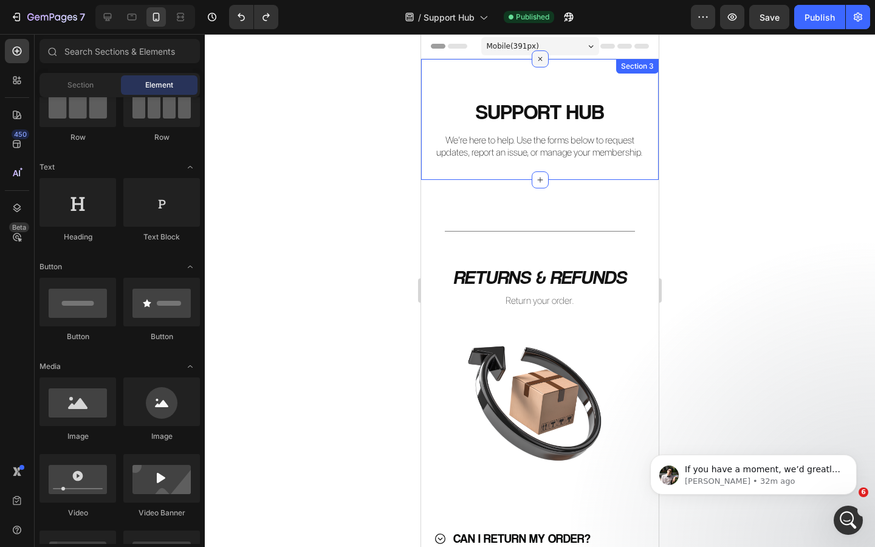
click at [539, 62] on icon at bounding box center [540, 59] width 14 height 14
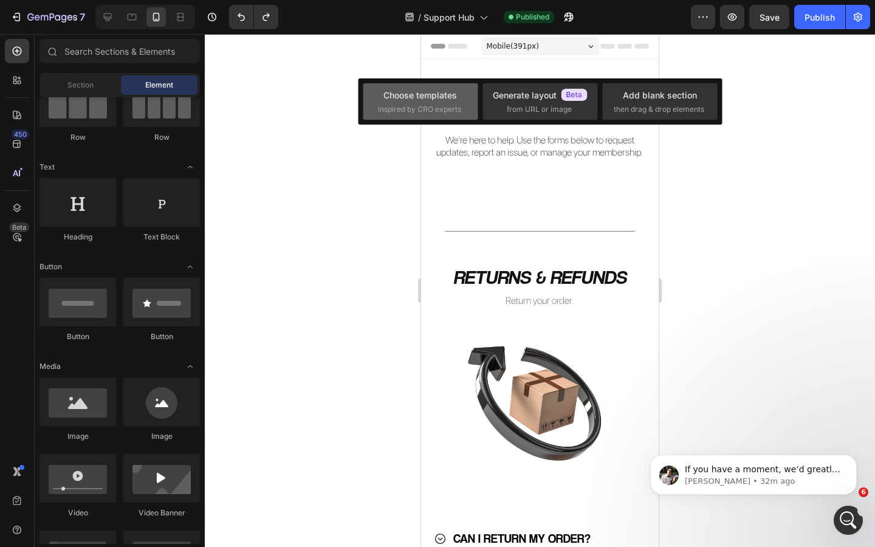
click at [452, 106] on span "inspired by CRO experts" at bounding box center [419, 109] width 83 height 11
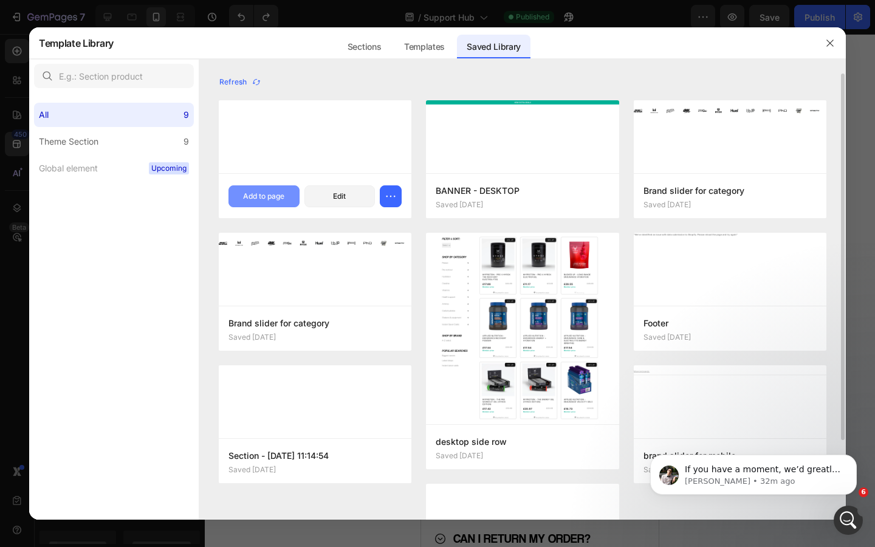
click at [263, 197] on div "Add to page" at bounding box center [263, 196] width 41 height 11
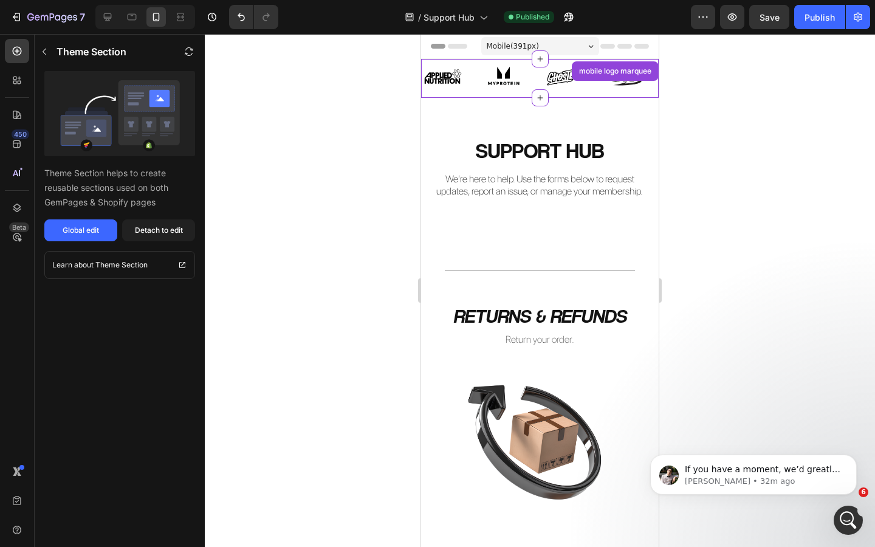
click at [378, 147] on div at bounding box center [540, 290] width 671 height 513
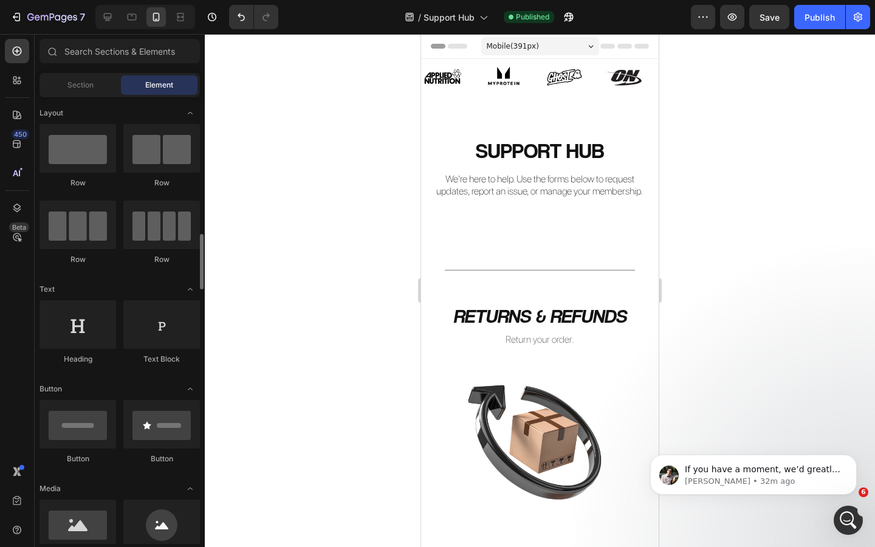
scroll to position [122, 0]
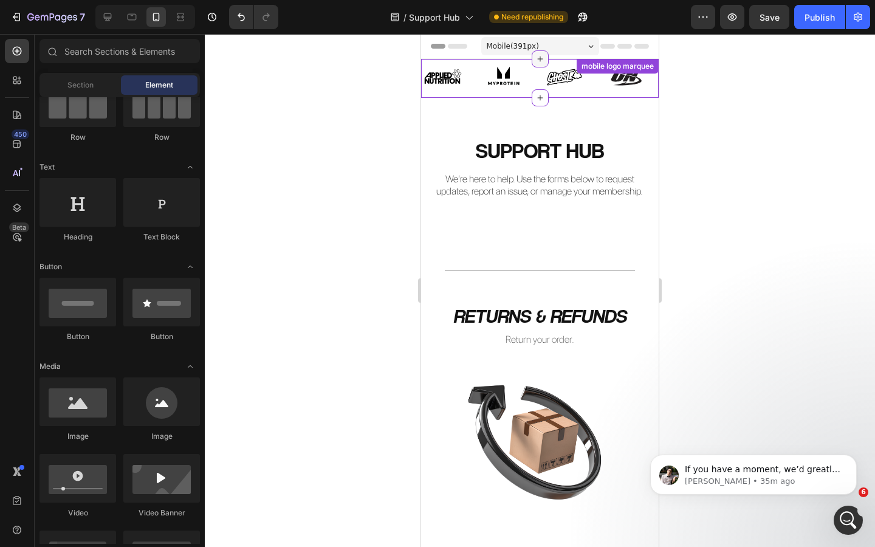
click at [540, 61] on icon at bounding box center [541, 59] width 10 height 10
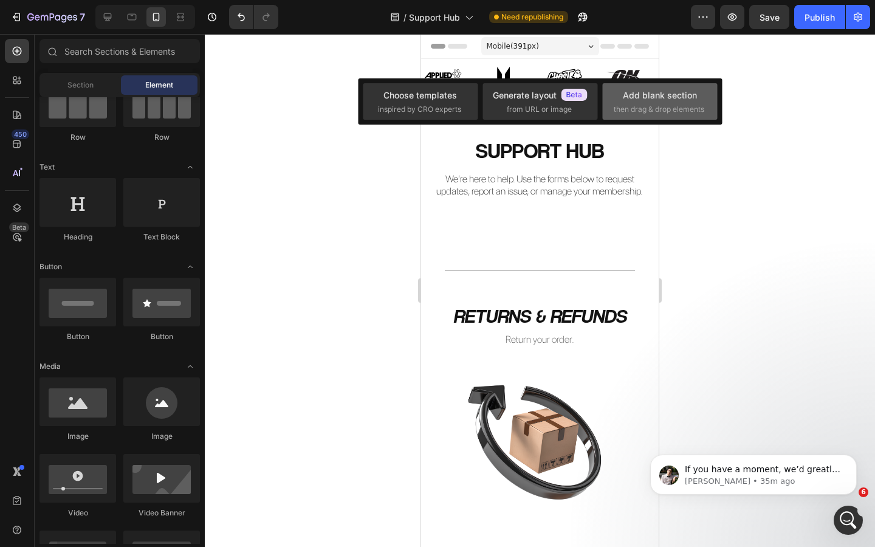
click at [663, 91] on div "Add blank section" at bounding box center [660, 95] width 74 height 13
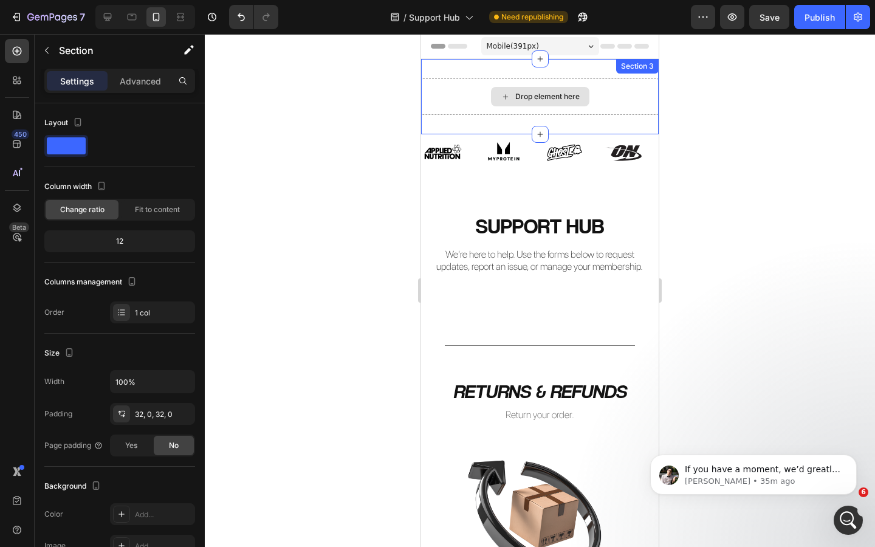
click at [577, 81] on div "Drop element here" at bounding box center [540, 96] width 238 height 36
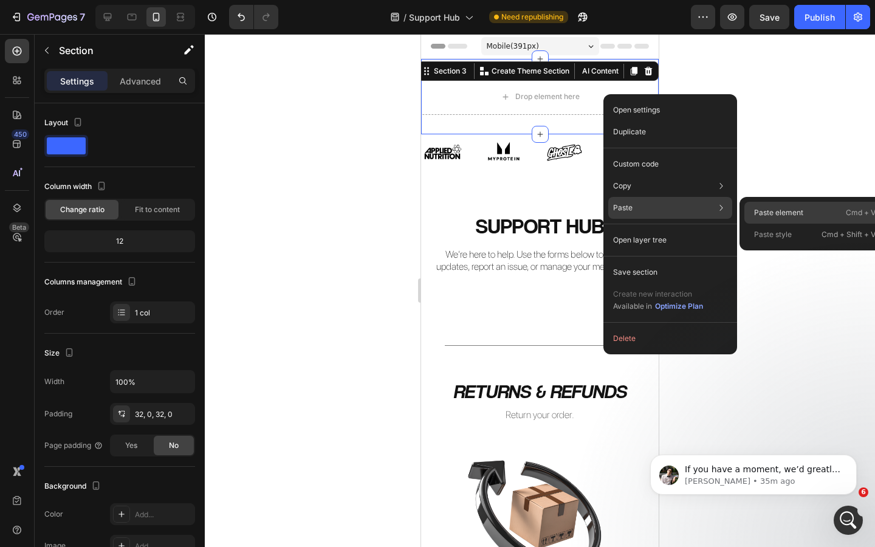
click at [763, 212] on p "Paste element" at bounding box center [778, 212] width 49 height 11
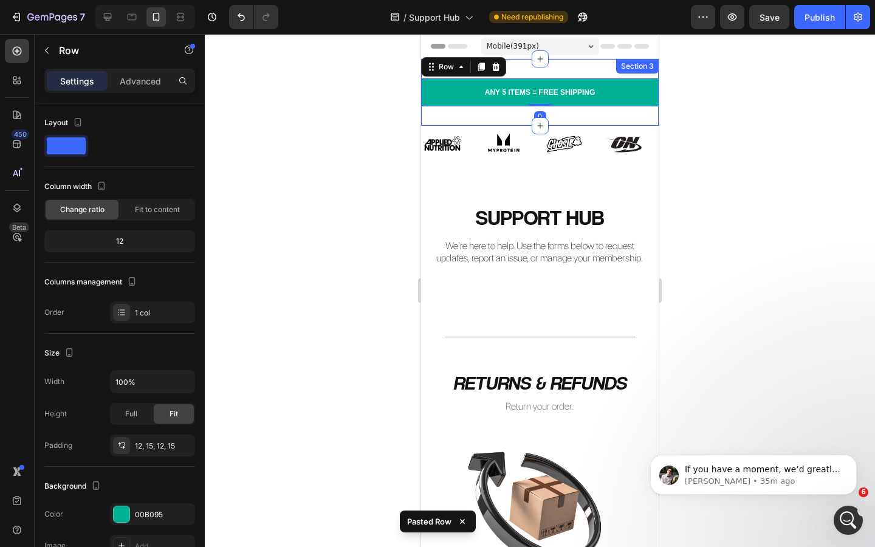
click at [564, 69] on div "ANY 5 ITEMS = FREE SHIPPING Text block SAVE £29 WITH AN INSTANT SAVER CARD Text…" at bounding box center [540, 92] width 238 height 67
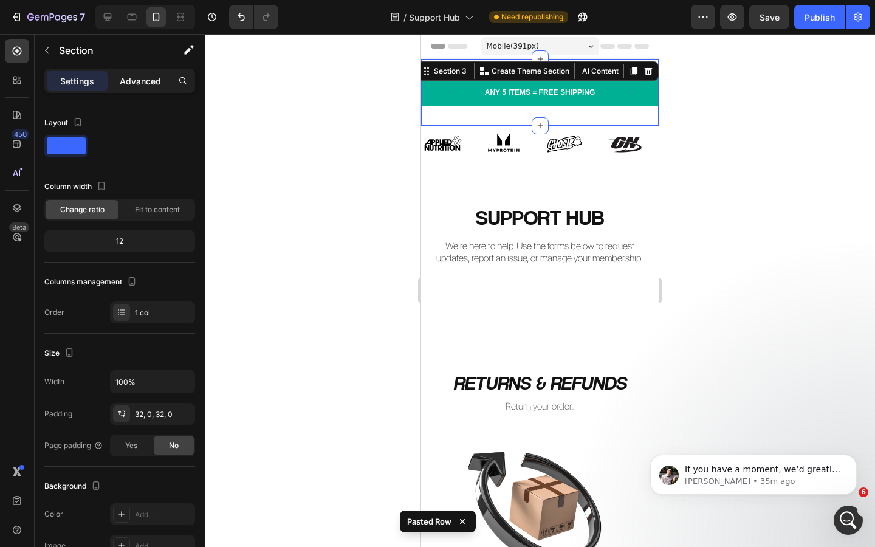
click at [142, 87] on div "Advanced" at bounding box center [140, 80] width 61 height 19
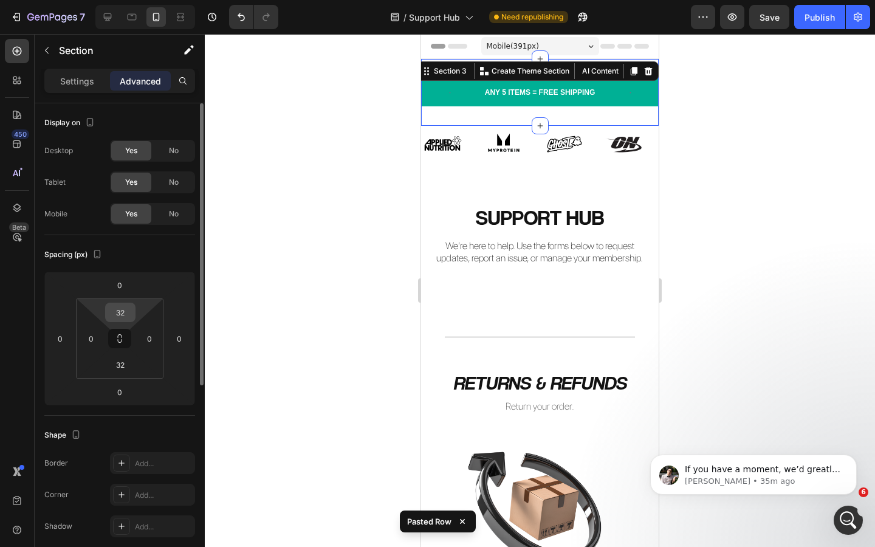
click at [124, 314] on input "32" at bounding box center [120, 312] width 24 height 18
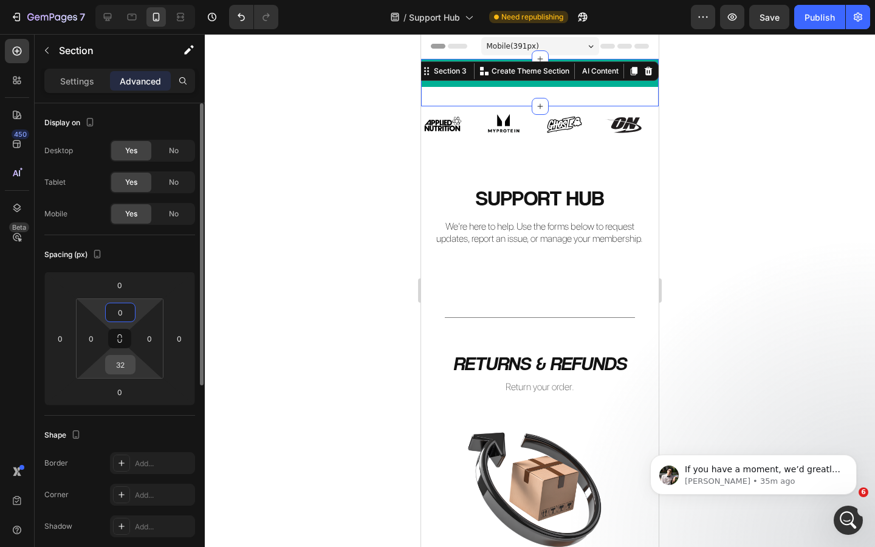
type input "0"
click at [125, 368] on input "32" at bounding box center [120, 365] width 24 height 18
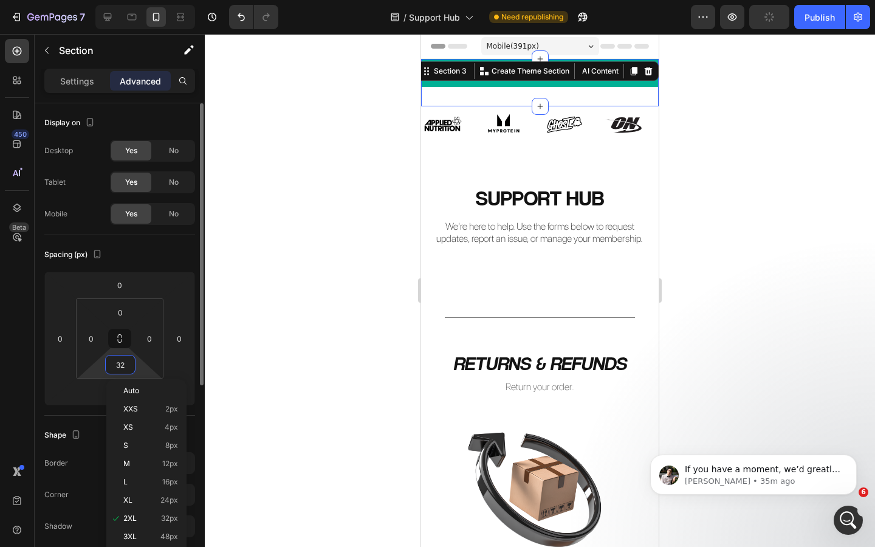
type input "0"
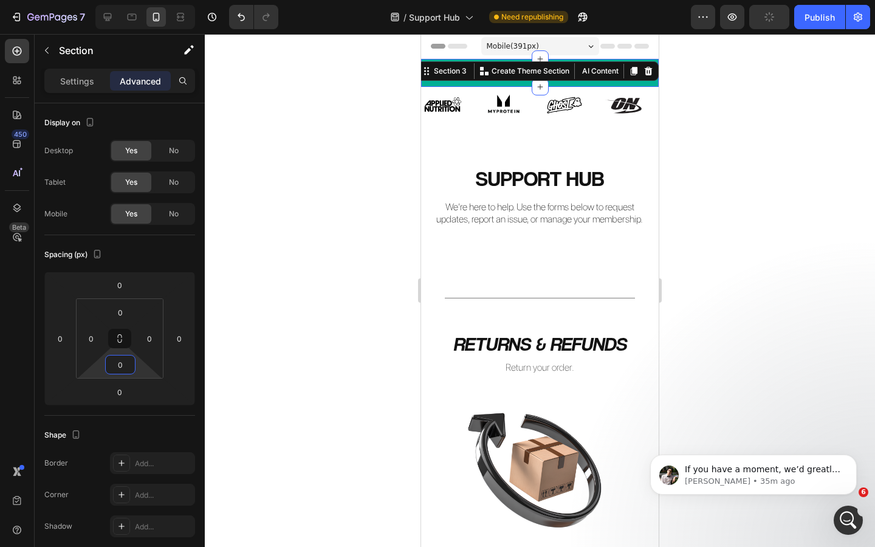
click at [293, 286] on div at bounding box center [540, 290] width 671 height 513
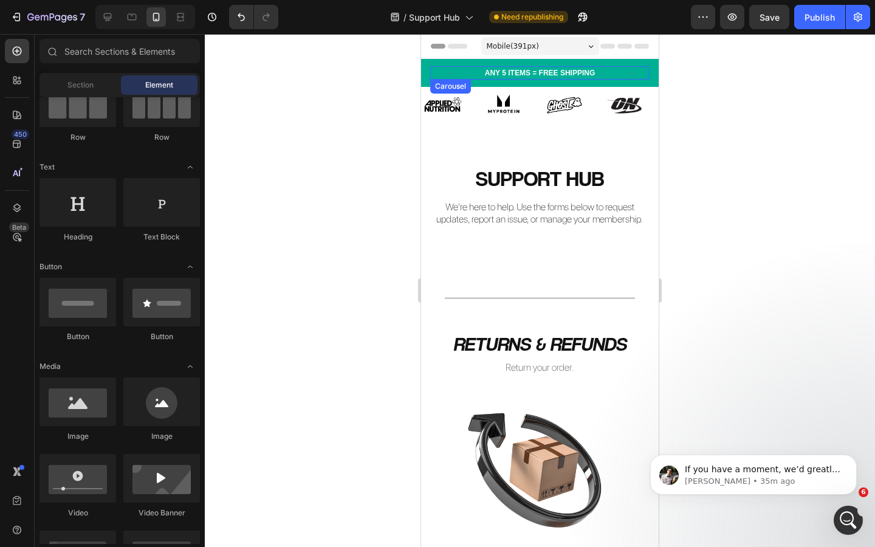
click at [626, 71] on icon "Carousel Next Arrow" at bounding box center [631, 73] width 14 height 14
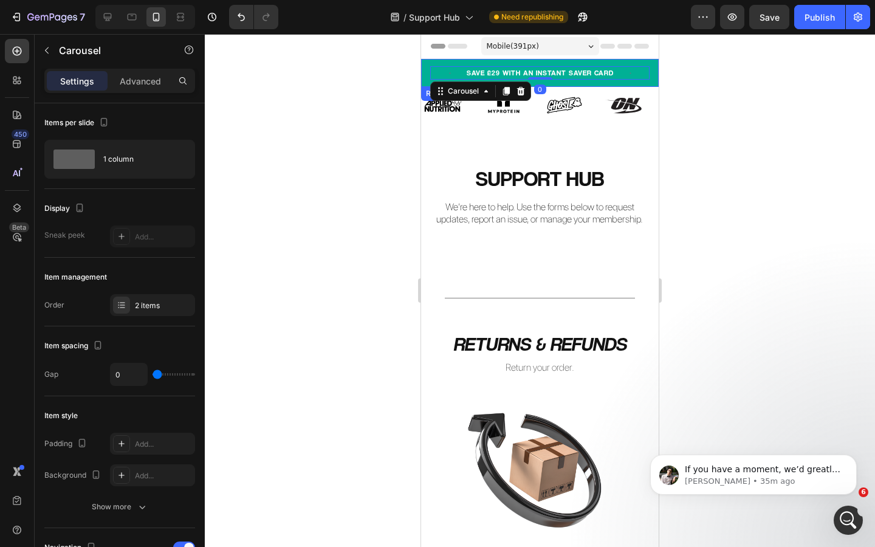
click at [655, 71] on div "ANY 5 ITEMS = FREE SHIPPING Text block SAVE £29 WITH AN INSTANT SAVER CARD Text…" at bounding box center [540, 73] width 238 height 28
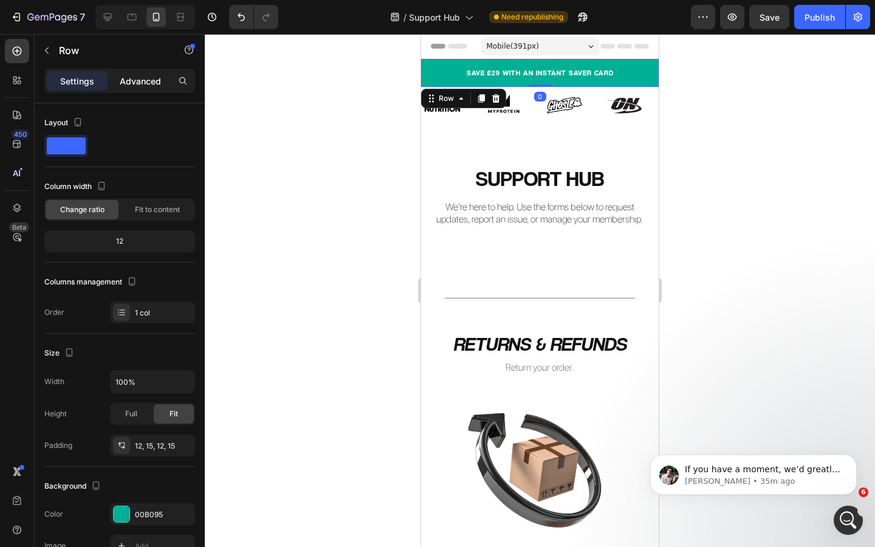
click at [151, 81] on p "Advanced" at bounding box center [140, 81] width 41 height 13
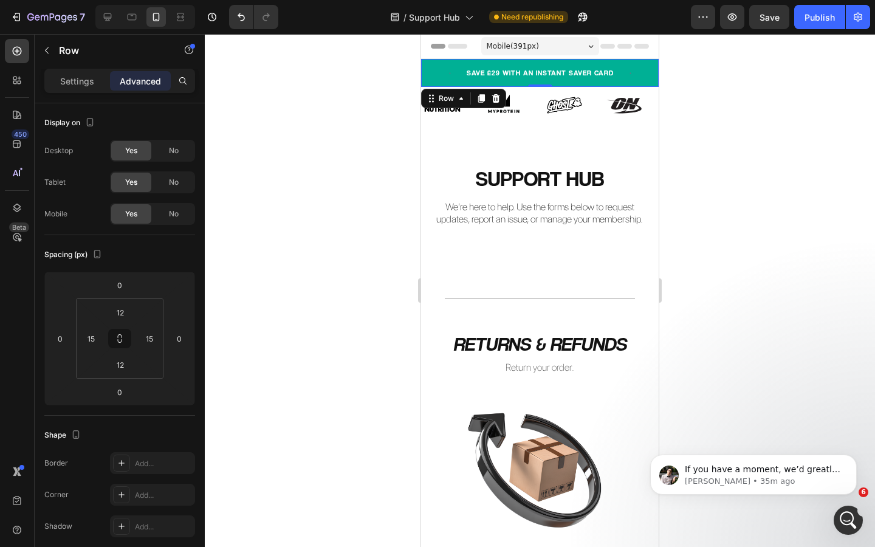
click at [348, 198] on div at bounding box center [540, 290] width 671 height 513
click at [640, 64] on div "ANY 5 ITEMS = FREE SHIPPING Text block SAVE £29 WITH AN INSTANT SAVER CARD Text…" at bounding box center [540, 73] width 238 height 28
click at [18, 206] on icon at bounding box center [17, 208] width 12 height 12
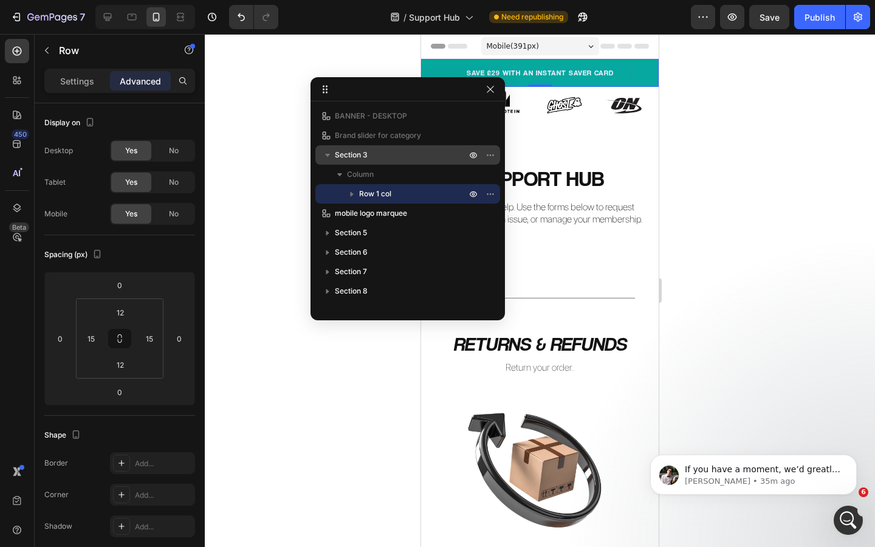
click at [399, 154] on p "Section 3" at bounding box center [402, 155] width 134 height 12
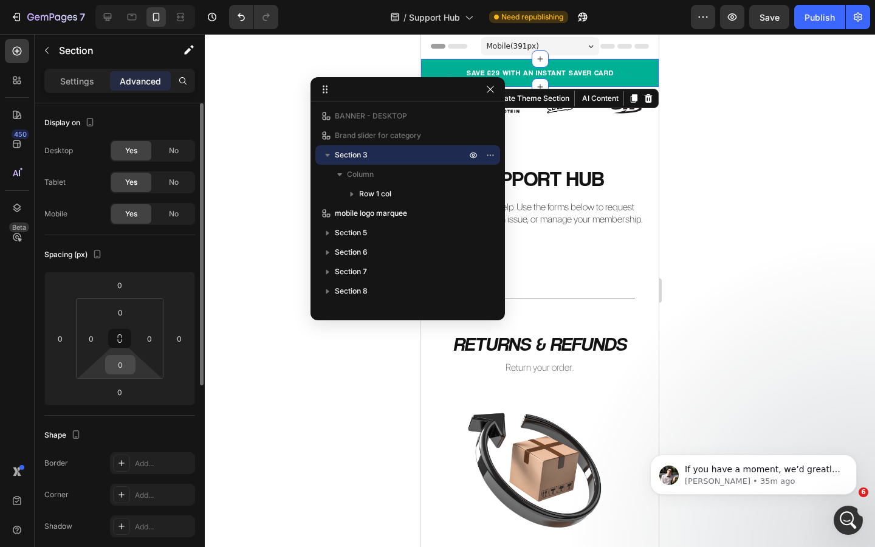
click at [123, 367] on input "0" at bounding box center [120, 365] width 24 height 18
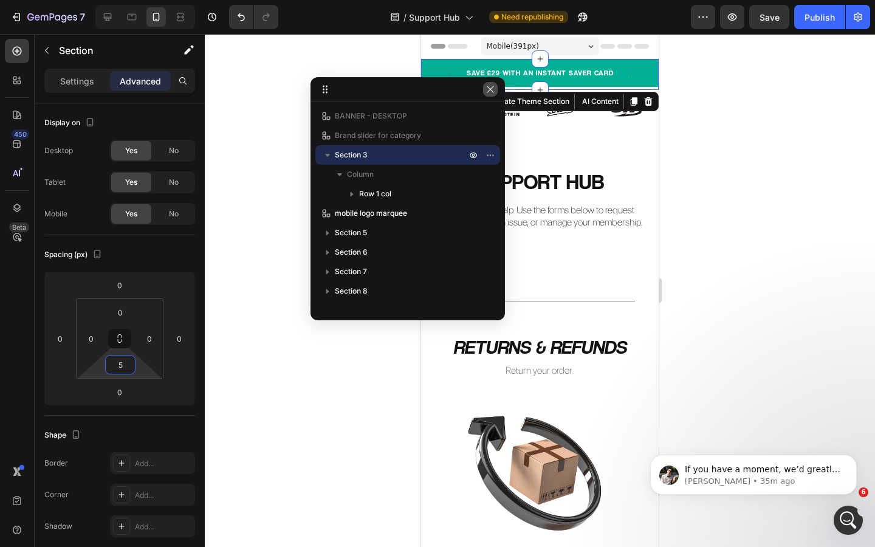
type input "5"
click at [490, 91] on icon "button" at bounding box center [491, 90] width 10 height 10
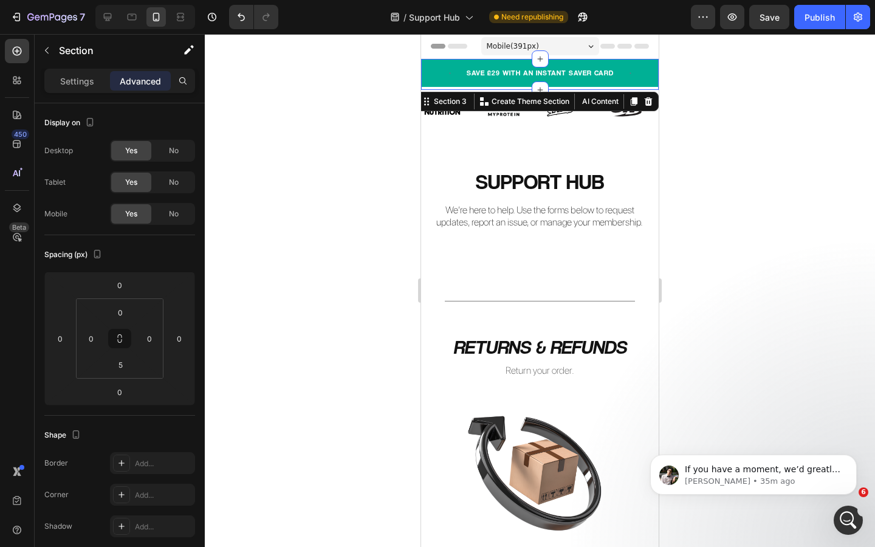
click at [293, 171] on div at bounding box center [540, 290] width 671 height 513
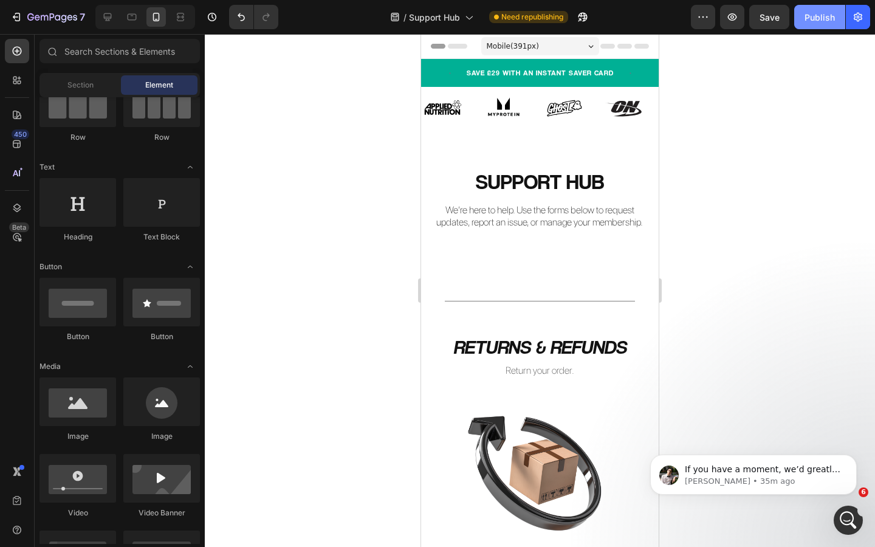
click at [824, 21] on div "Publish" at bounding box center [820, 17] width 30 height 13
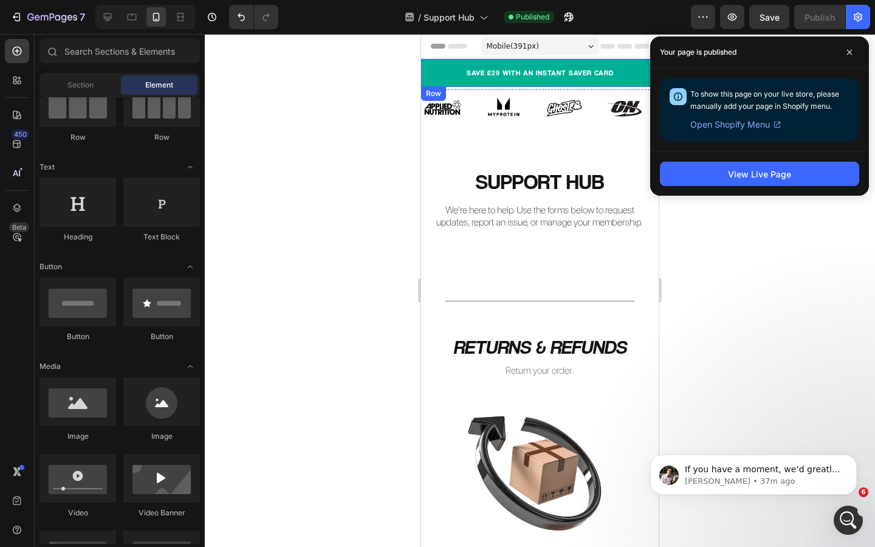
click at [625, 62] on div "ANY 5 ITEMS = FREE SHIPPING Text block SAVE £29 WITH AN INSTANT SAVER CARD Text…" at bounding box center [540, 73] width 238 height 28
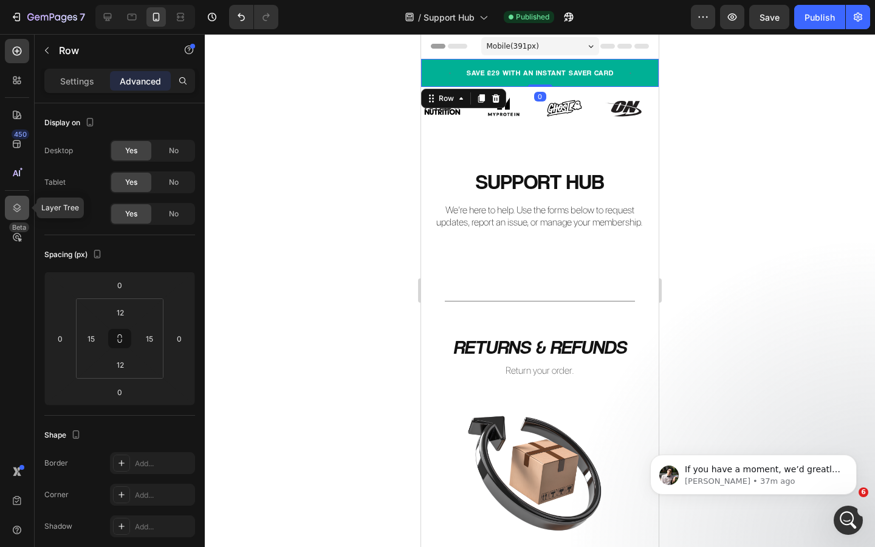
click at [13, 202] on icon at bounding box center [17, 208] width 12 height 12
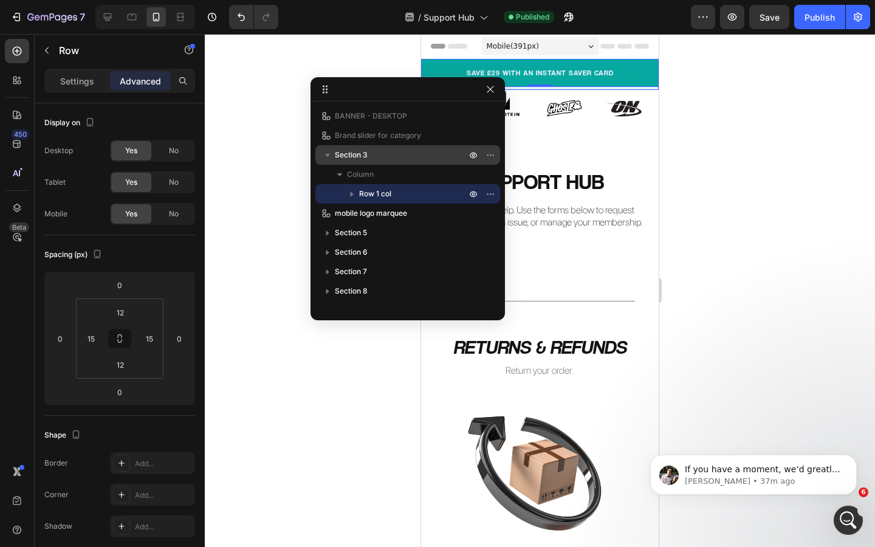
click at [385, 158] on p "Section 3" at bounding box center [402, 155] width 134 height 12
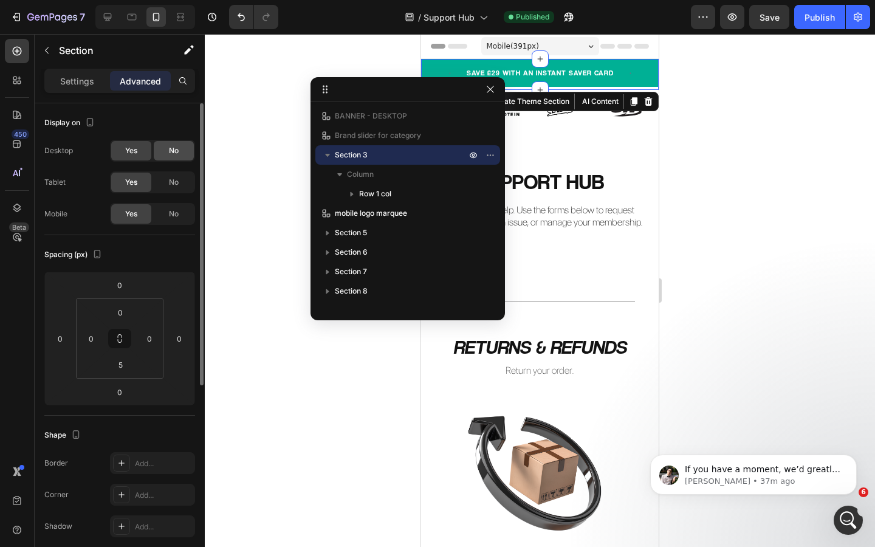
click at [171, 150] on span "No" at bounding box center [174, 150] width 10 height 11
click at [486, 89] on icon "button" at bounding box center [491, 90] width 10 height 10
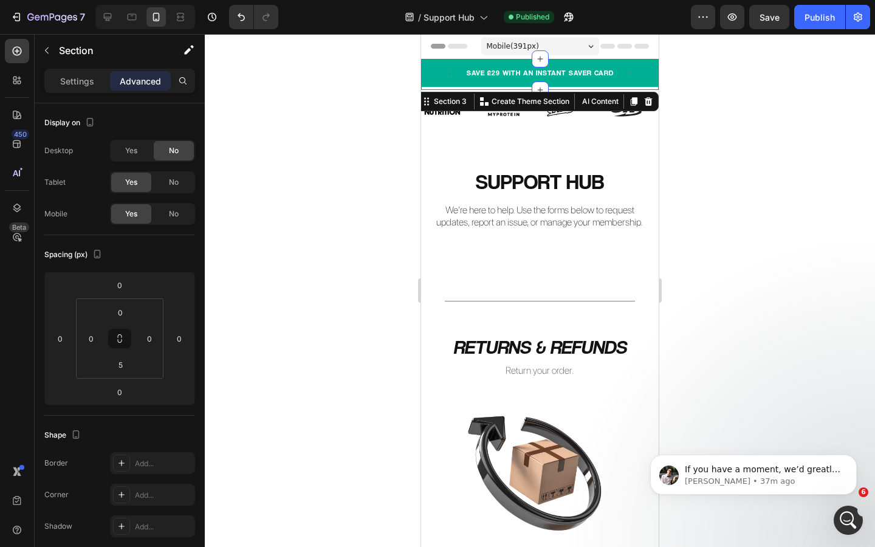
click at [268, 300] on div at bounding box center [540, 290] width 671 height 513
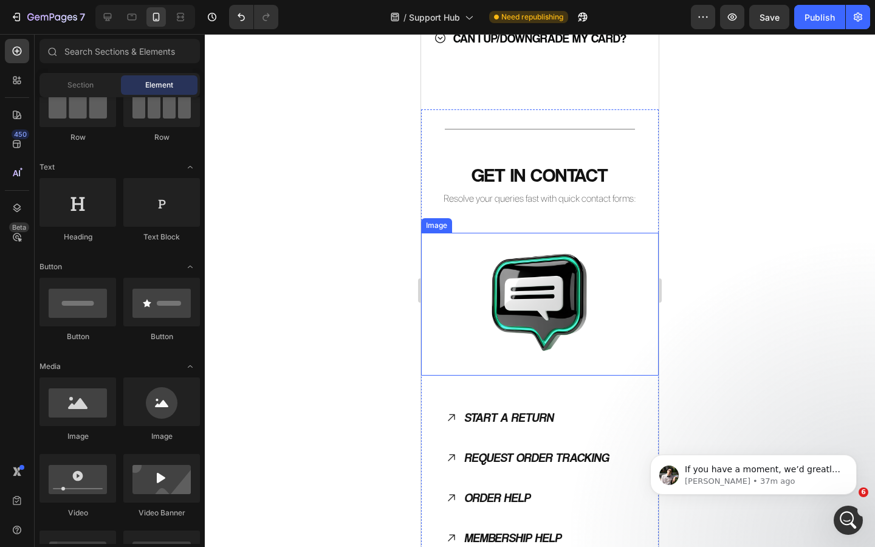
scroll to position [1779, 0]
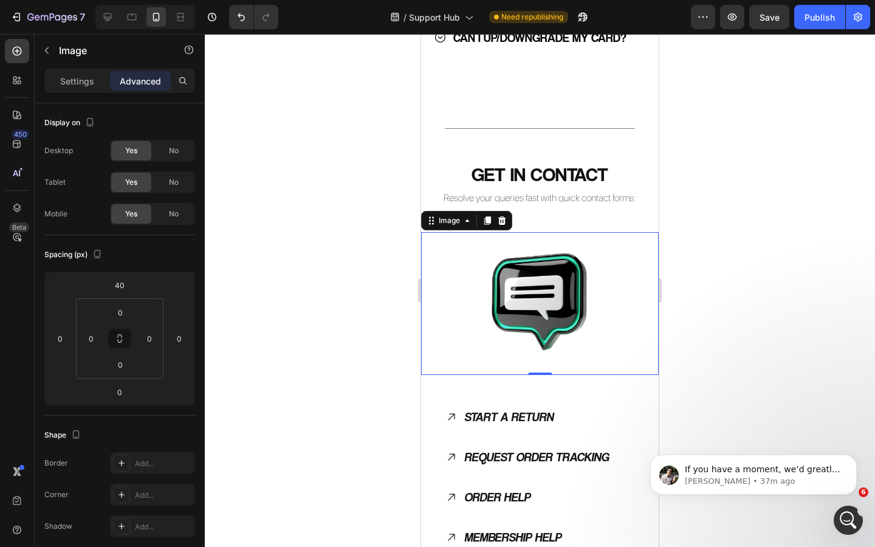
click at [601, 264] on img at bounding box center [540, 303] width 143 height 143
click at [111, 13] on icon at bounding box center [108, 17] width 12 height 12
type input "0"
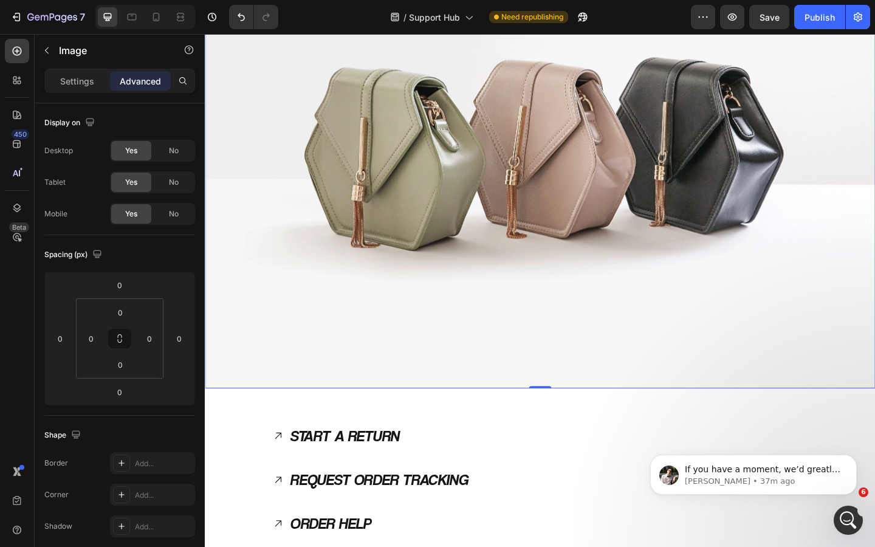
scroll to position [2039, 0]
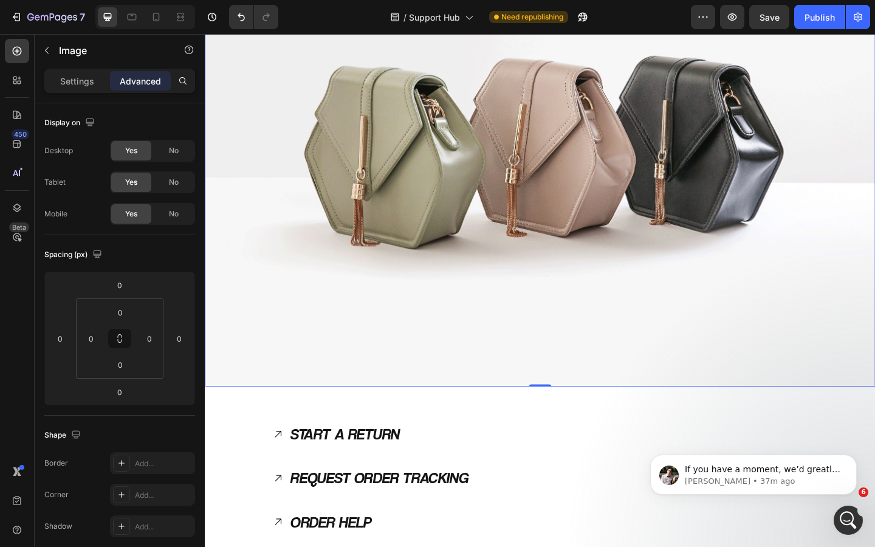
click at [574, 244] on img at bounding box center [570, 144] width 730 height 547
click at [78, 77] on p "Settings" at bounding box center [77, 81] width 34 height 13
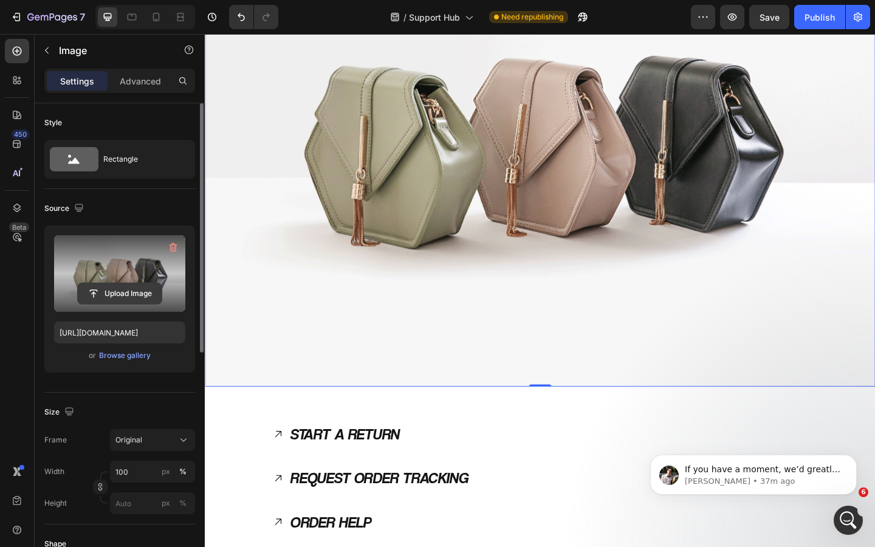
click at [122, 293] on input "file" at bounding box center [120, 293] width 84 height 21
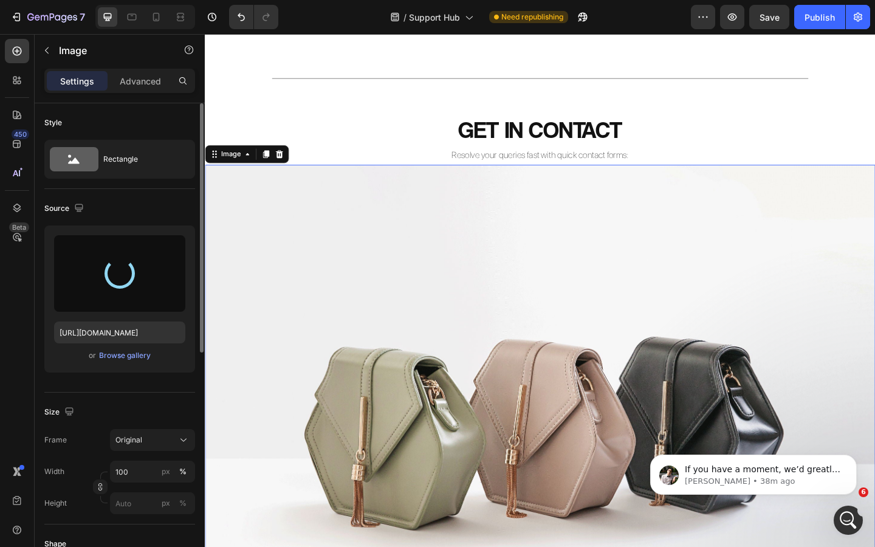
scroll to position [1710, 0]
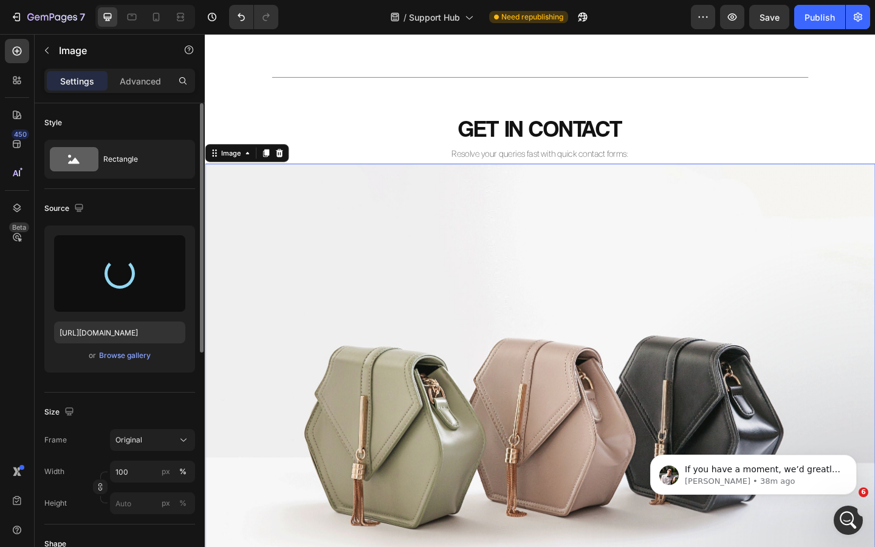
type input "https://cdn.shopify.com/s/files/1/0926/8946/5679/files/gempages_567331744202621…"
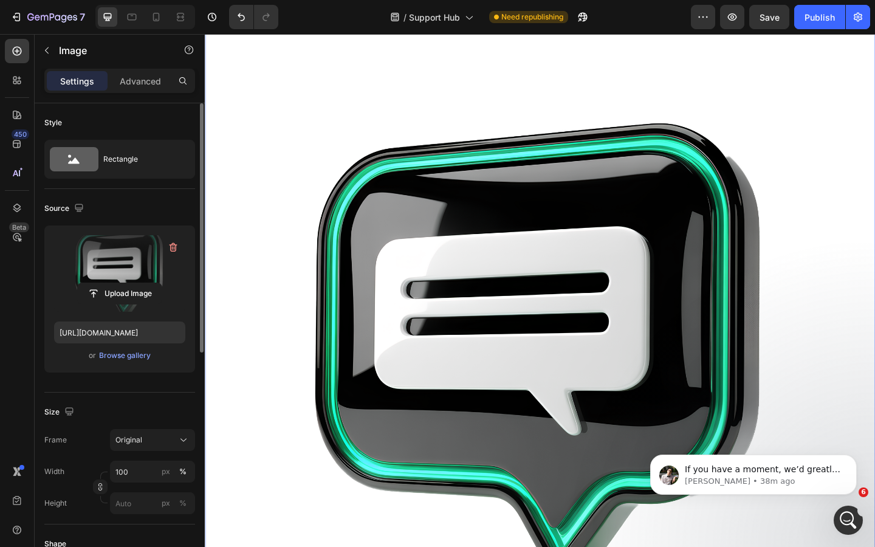
scroll to position [1924, 0]
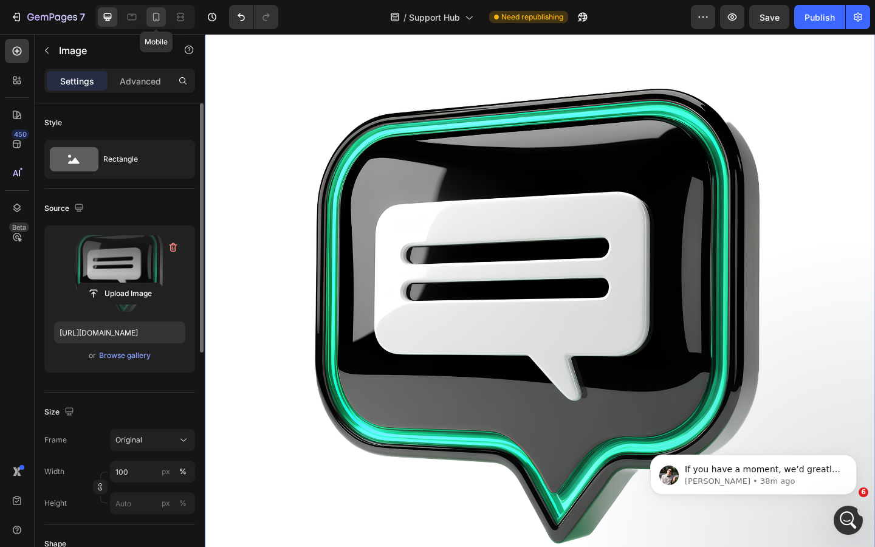
click at [160, 19] on icon at bounding box center [156, 17] width 12 height 12
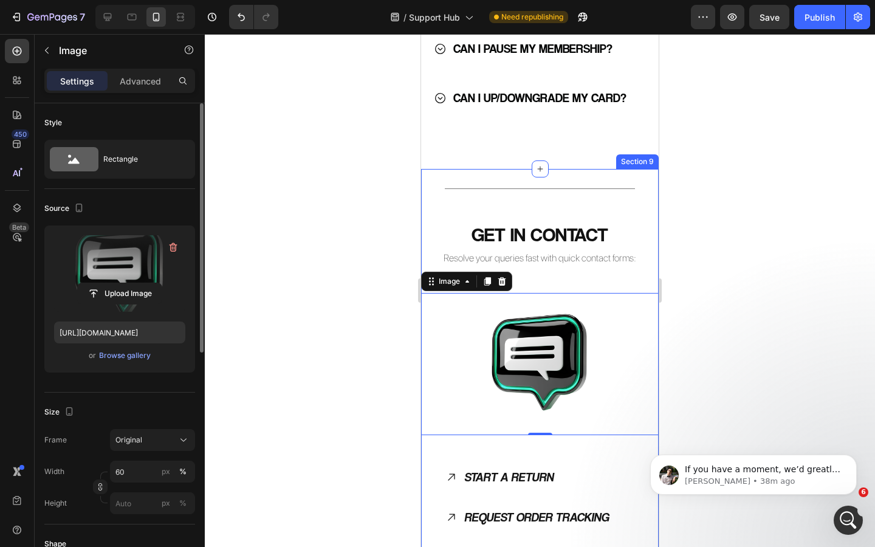
scroll to position [1766, 0]
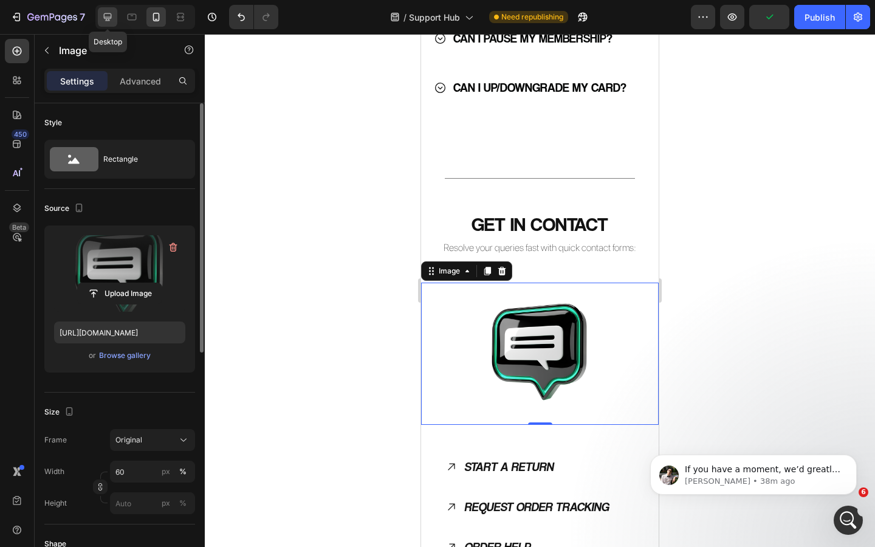
click at [111, 22] on icon at bounding box center [108, 17] width 12 height 12
type input "100"
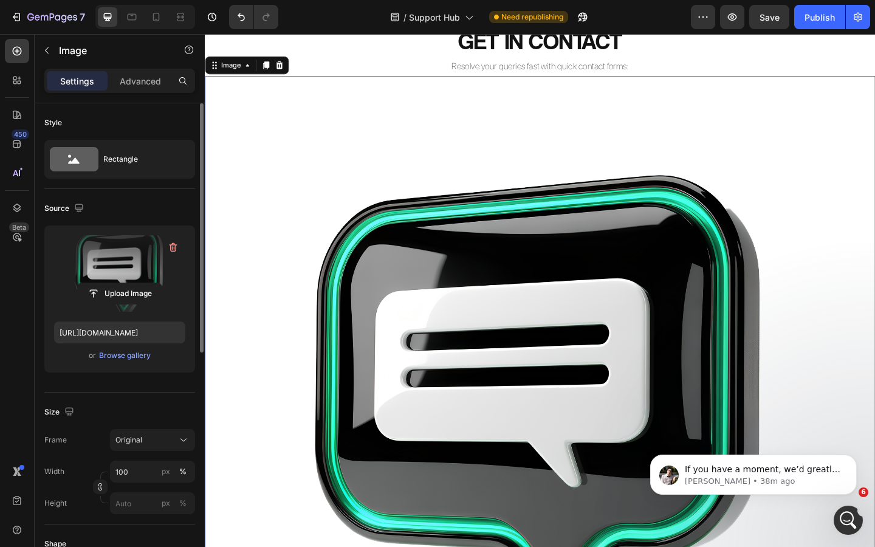
scroll to position [1832, 0]
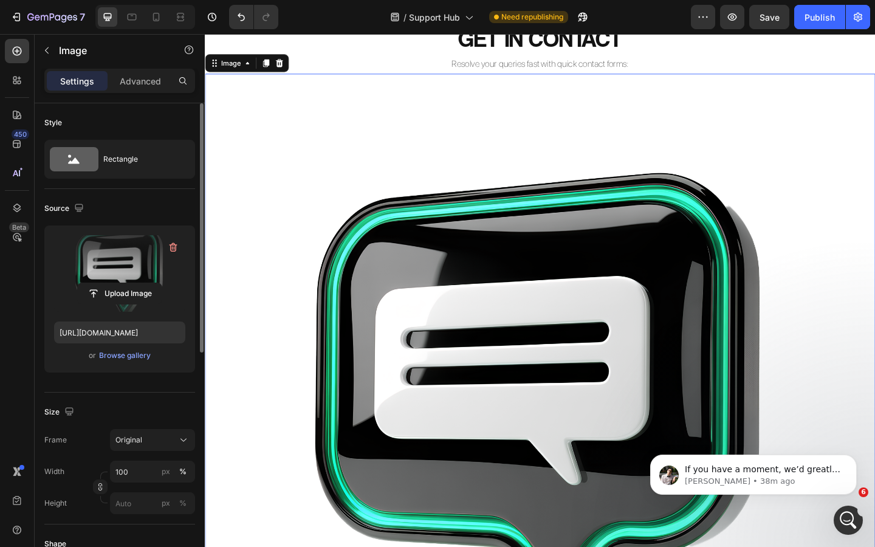
click at [544, 298] on img at bounding box center [570, 442] width 730 height 730
click at [141, 85] on p "Advanced" at bounding box center [140, 81] width 41 height 13
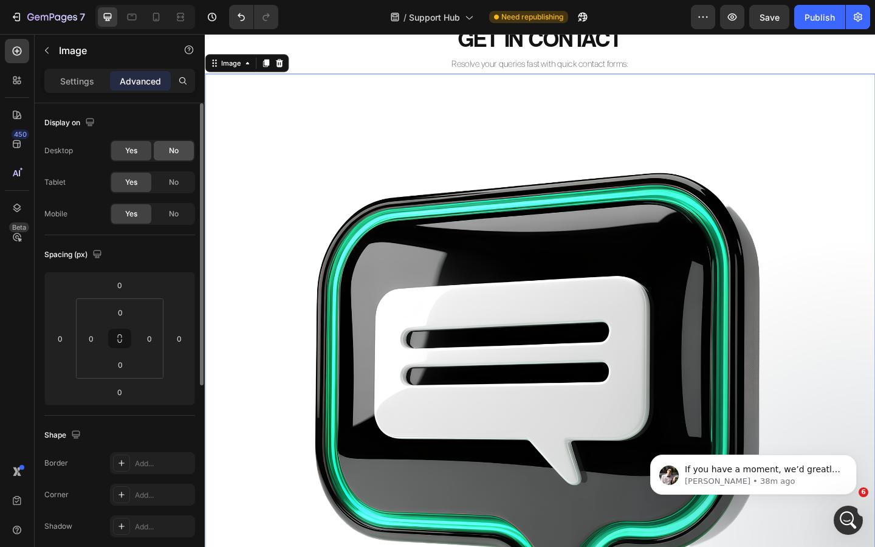
click at [167, 152] on div "No" at bounding box center [174, 150] width 40 height 19
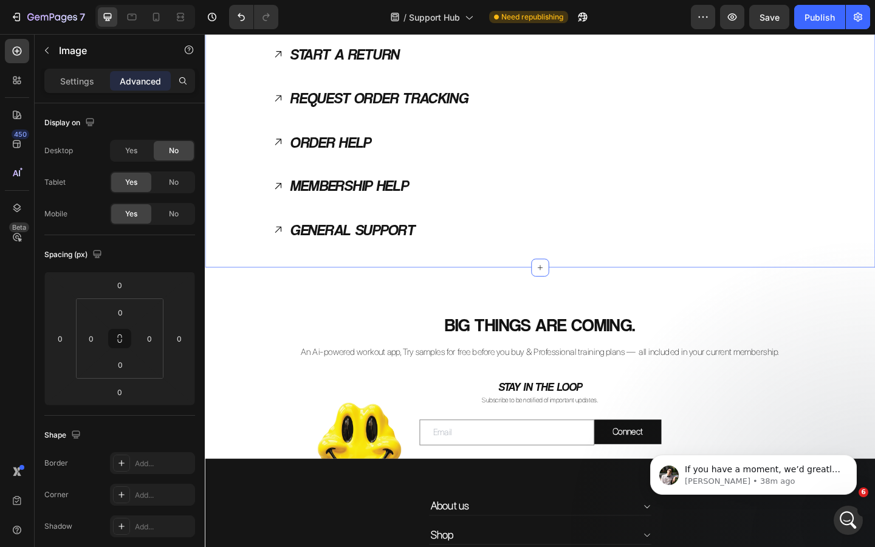
scroll to position [1905, 0]
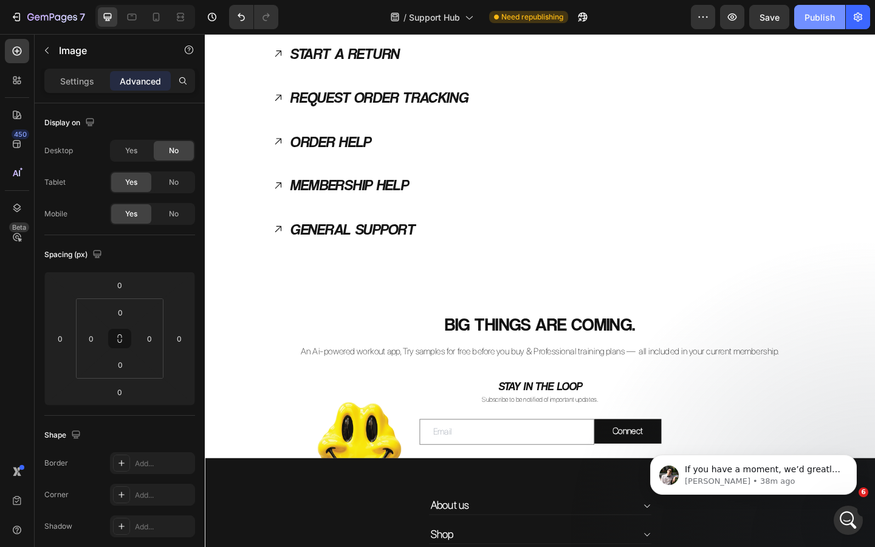
click at [813, 18] on div "Publish" at bounding box center [820, 17] width 30 height 13
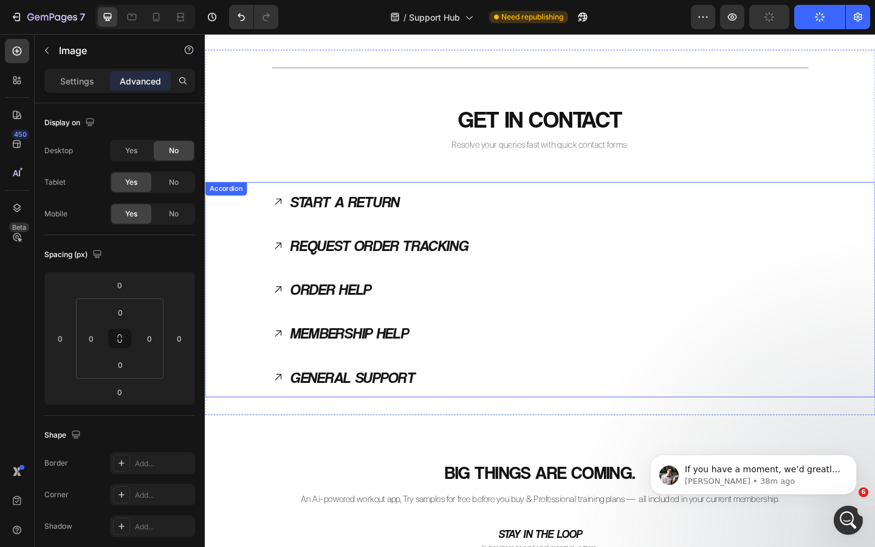
scroll to position [1743, 0]
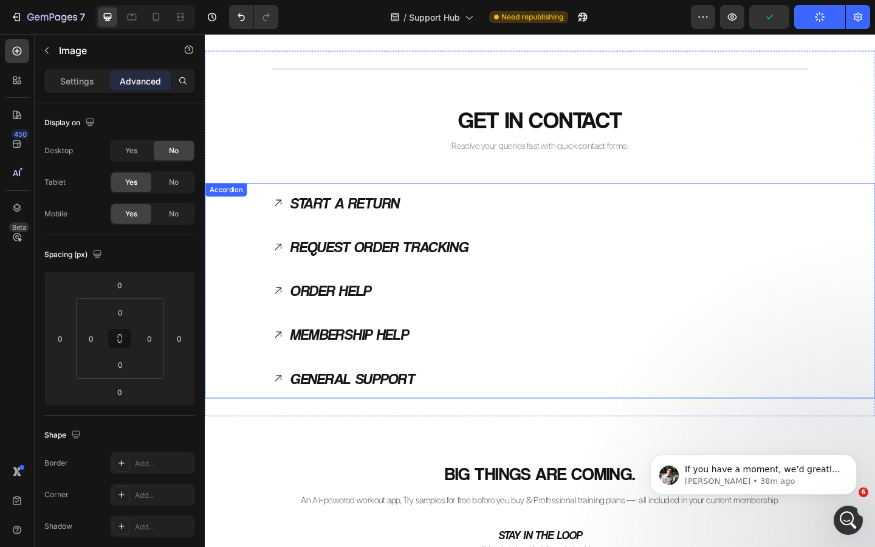
click at [283, 406] on icon at bounding box center [284, 408] width 12 height 12
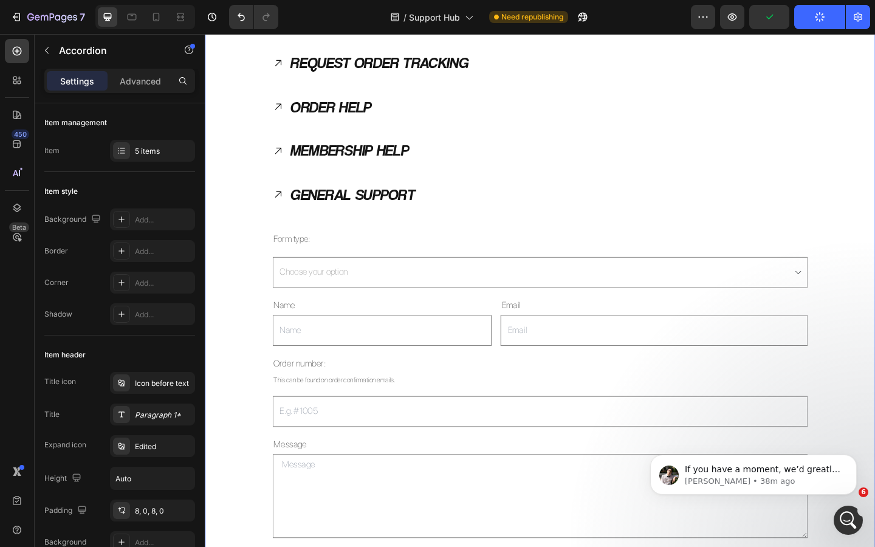
scroll to position [1942, 0]
click at [281, 159] on icon at bounding box center [284, 162] width 12 height 12
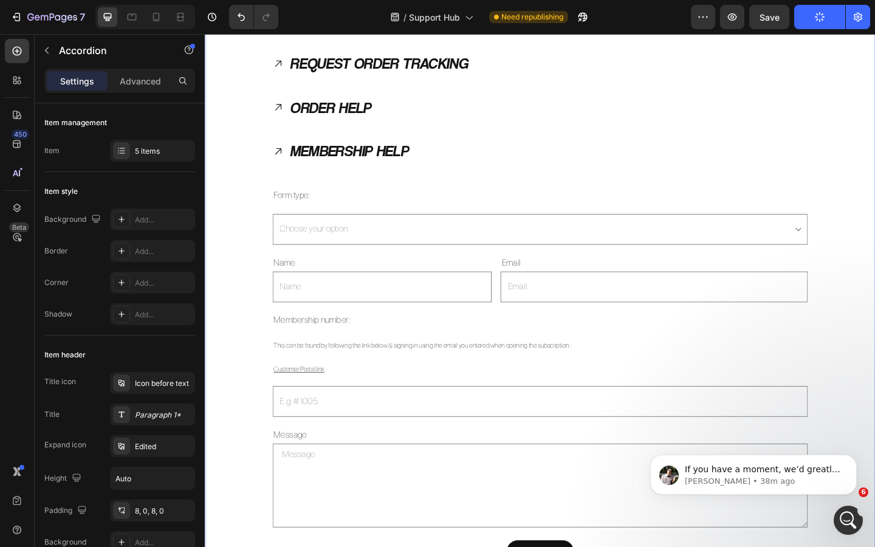
click at [286, 161] on icon at bounding box center [284, 162] width 12 height 12
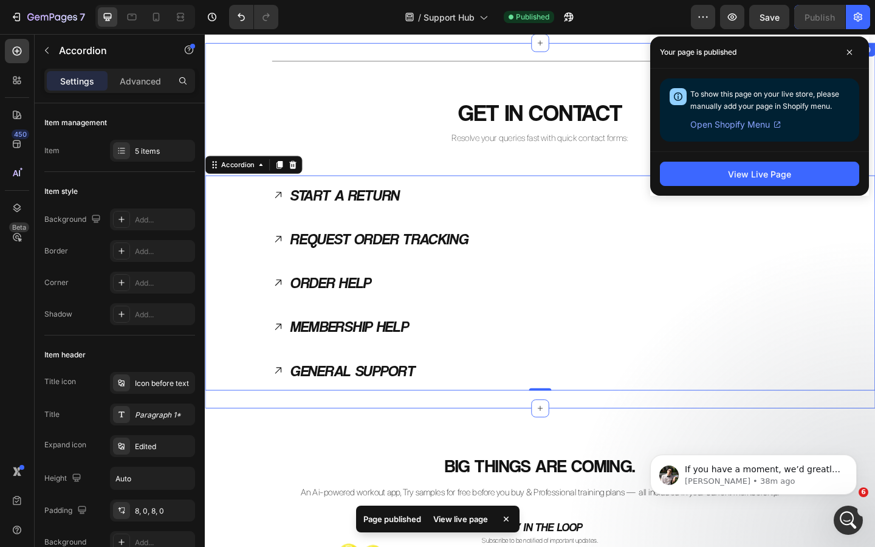
scroll to position [1752, 0]
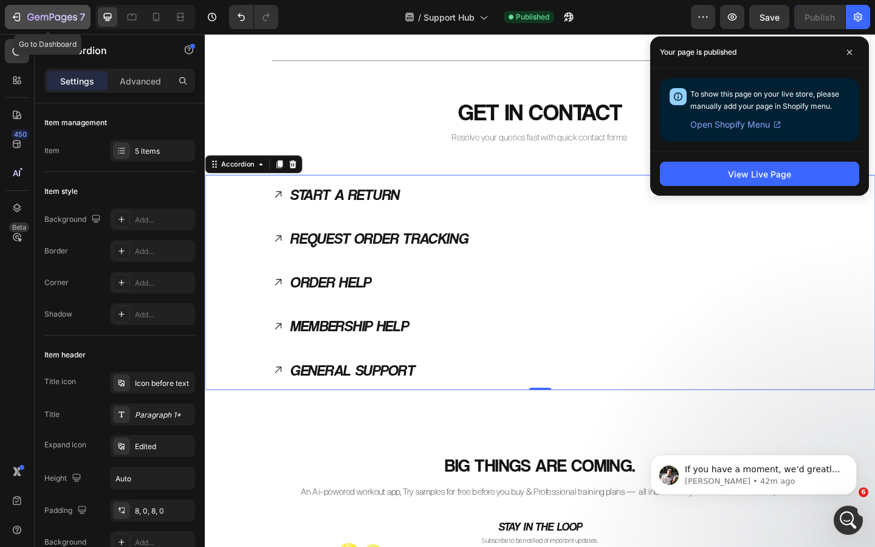
click at [62, 18] on icon "button" at bounding box center [52, 18] width 50 height 10
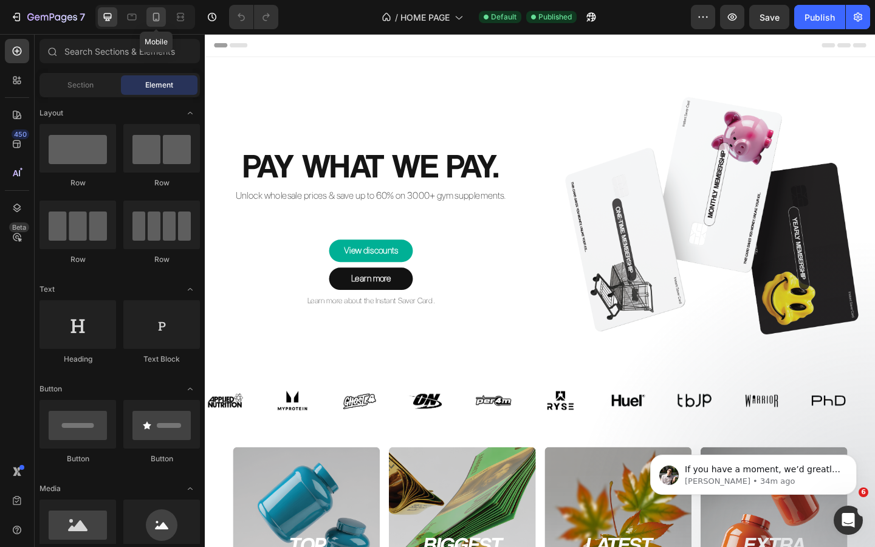
drag, startPoint x: 157, startPoint y: 22, endPoint x: 184, endPoint y: 258, distance: 238.0
click at [157, 22] on icon at bounding box center [156, 17] width 12 height 12
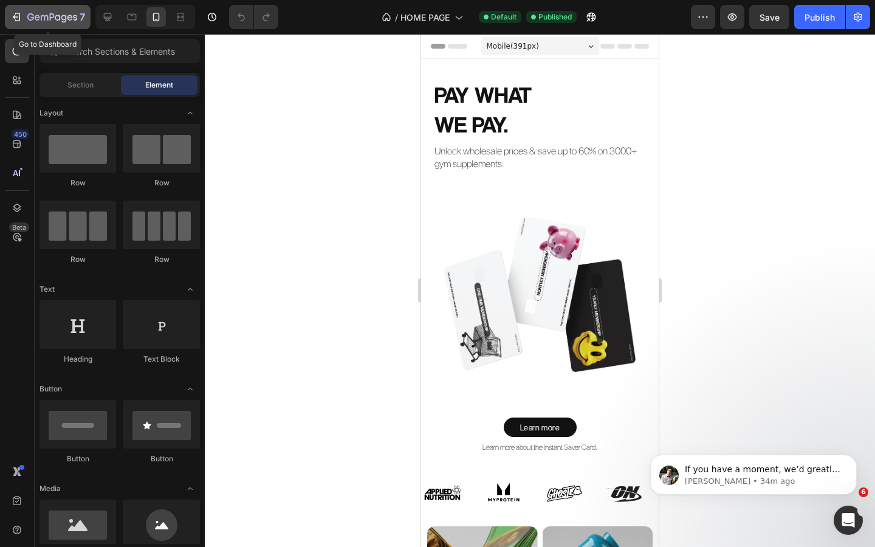
click at [49, 16] on icon "button" at bounding box center [52, 18] width 50 height 10
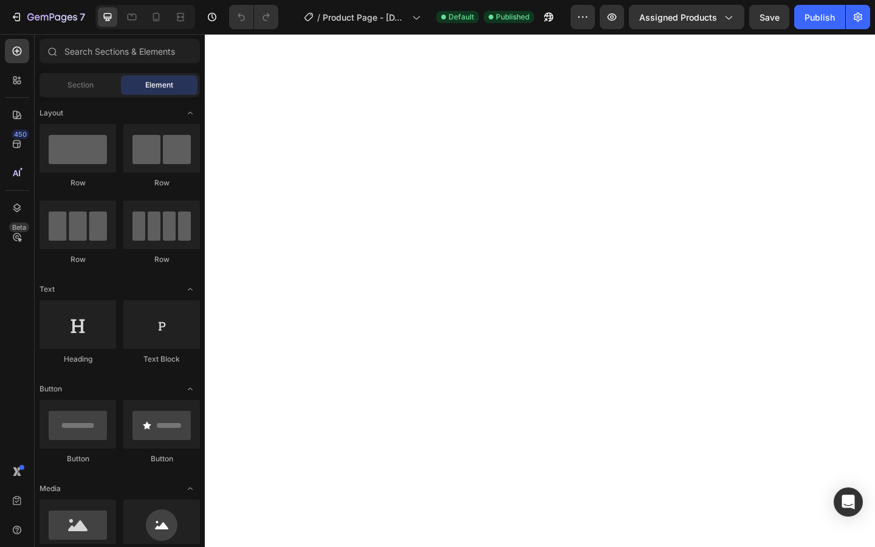
click at [154, 17] on icon at bounding box center [156, 17] width 12 height 12
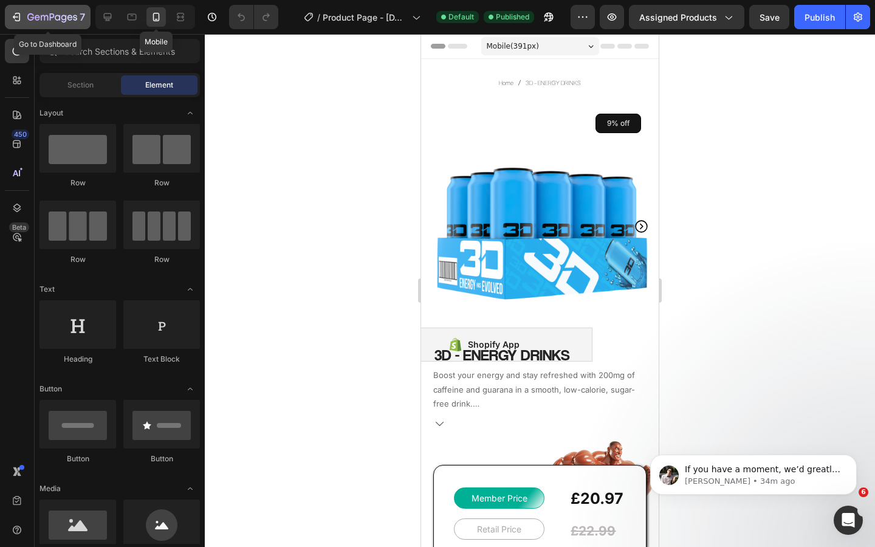
click at [67, 20] on icon "button" at bounding box center [52, 18] width 50 height 10
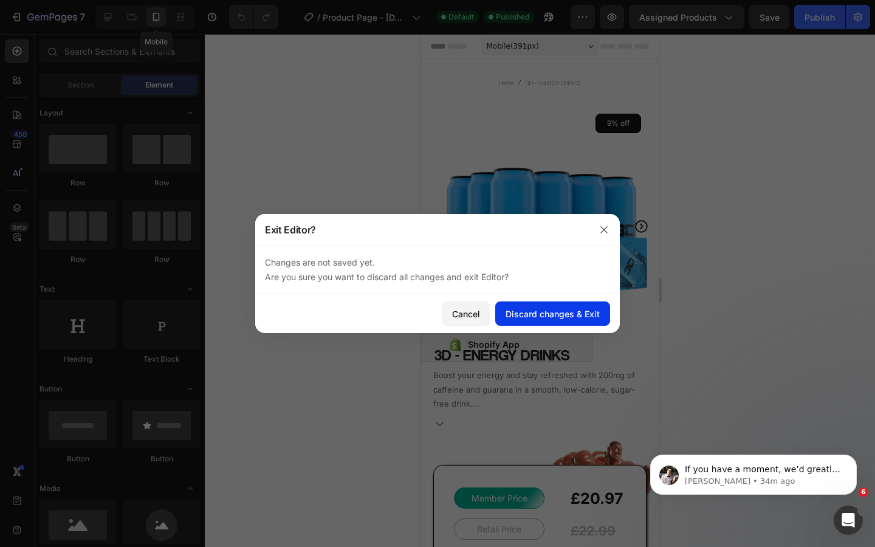
click at [526, 313] on div "Discard changes & Exit" at bounding box center [553, 314] width 94 height 13
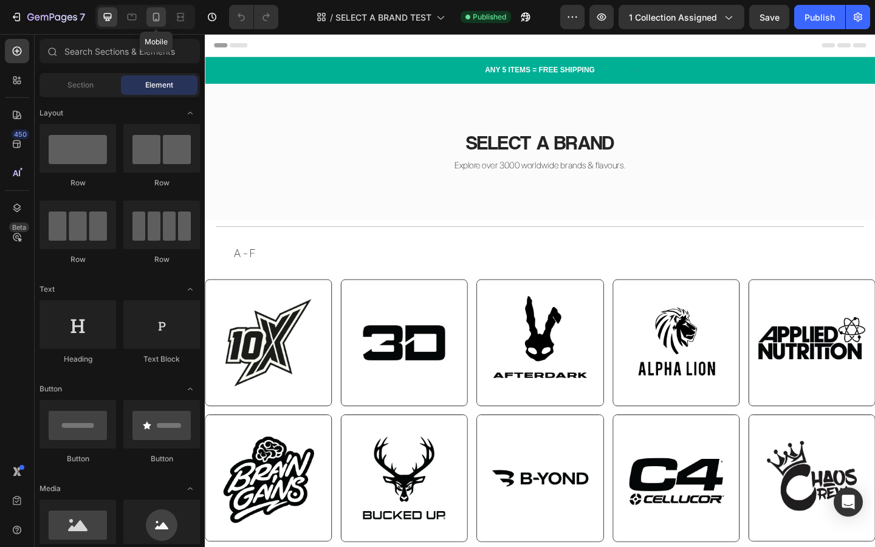
click at [156, 18] on icon at bounding box center [156, 17] width 12 height 12
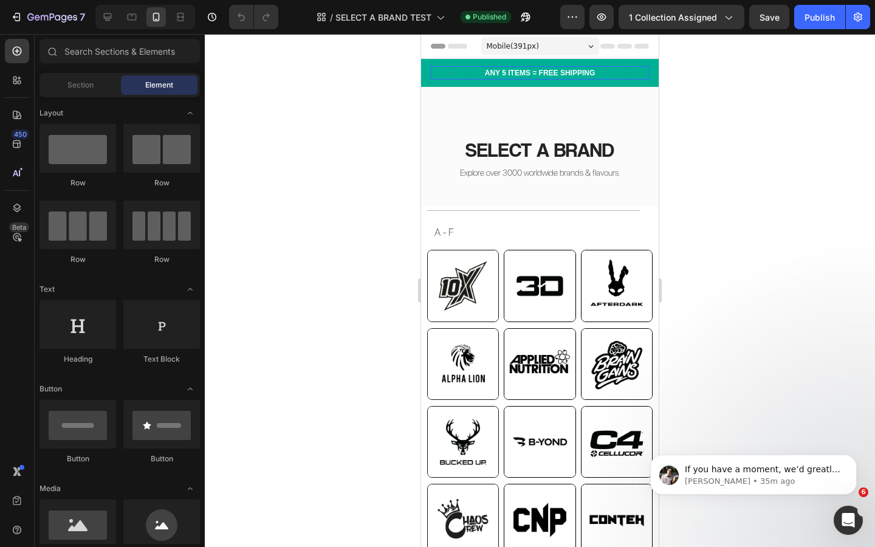
click at [608, 76] on p "ANY 5 ITEMS = FREE SHIPPING" at bounding box center [540, 72] width 217 height 11
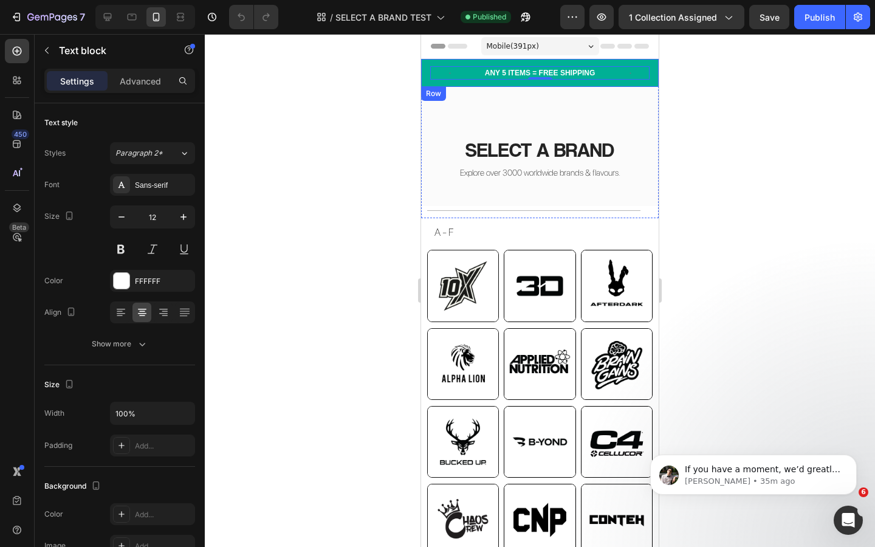
click at [615, 82] on div "ANY 5 ITEMS = FREE SHIPPING Text block 0 SAVE £29 WITH AN INSTANT SAVER CARD Te…" at bounding box center [540, 73] width 238 height 28
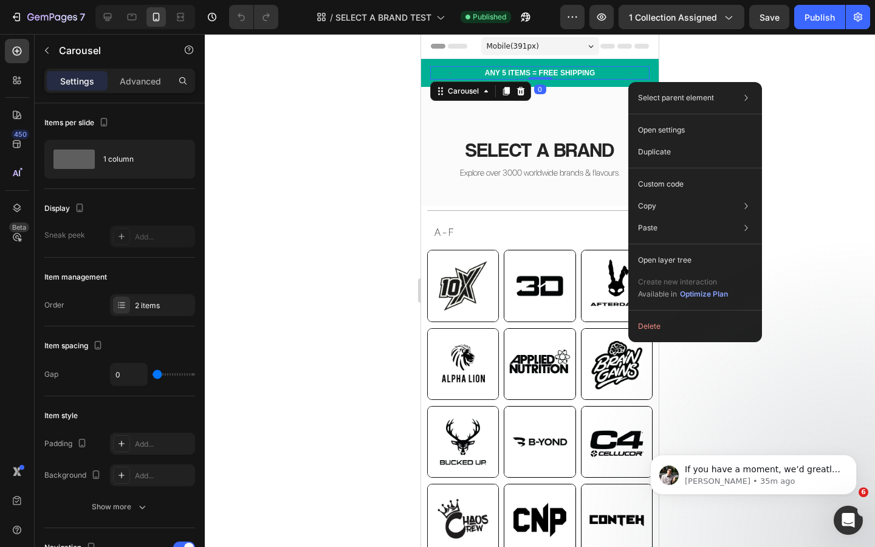
click at [657, 71] on div "ANY 5 ITEMS = FREE SHIPPING Text block SAVE £29 WITH AN INSTANT SAVER CARD Text…" at bounding box center [540, 73] width 238 height 28
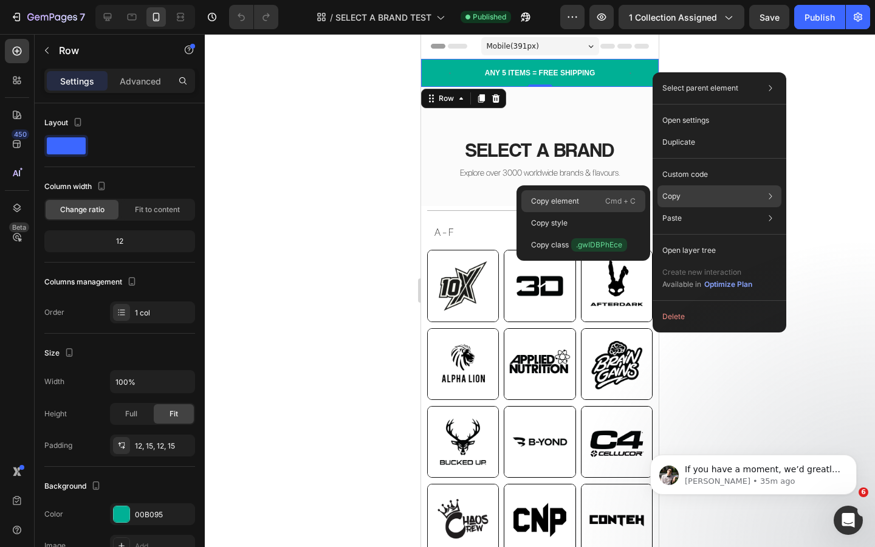
click at [610, 199] on p "Cmd + C" at bounding box center [621, 201] width 30 height 12
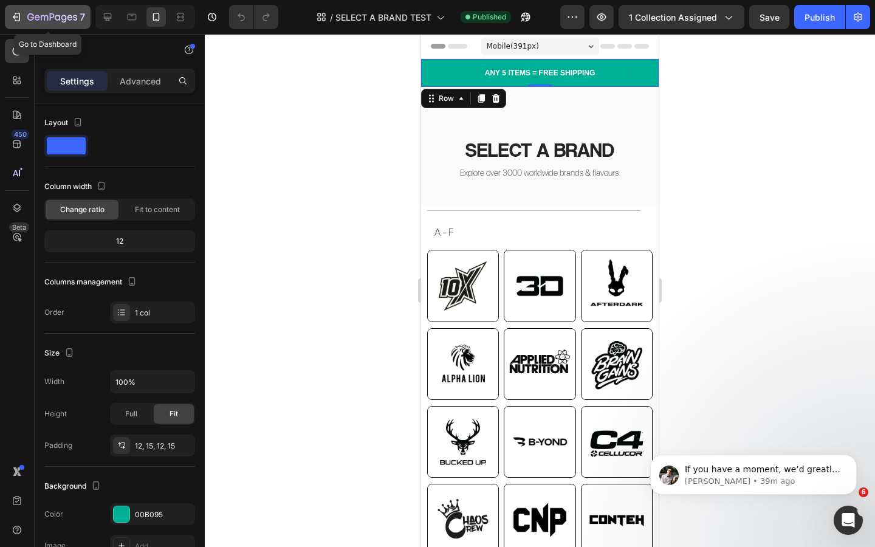
click at [58, 19] on icon "button" at bounding box center [52, 18] width 50 height 10
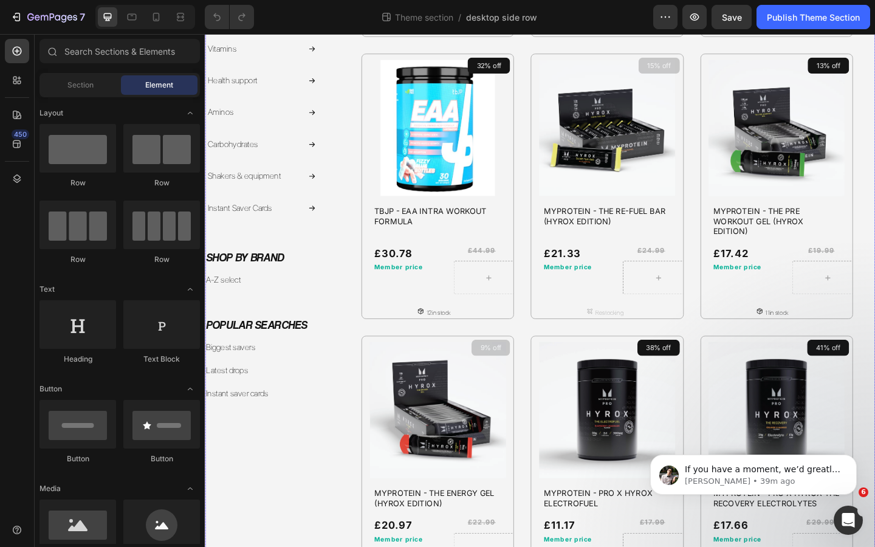
scroll to position [326, 0]
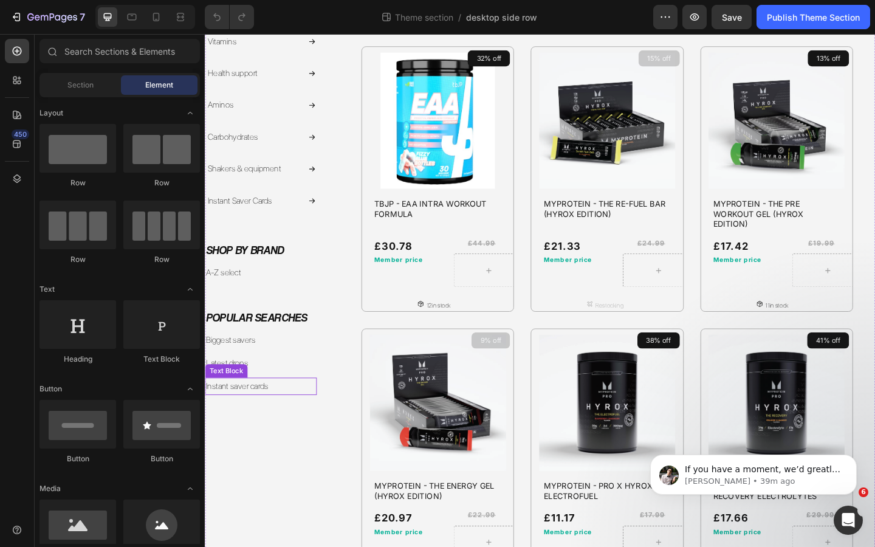
click at [281, 415] on p "Instant saver cards" at bounding box center [265, 417] width 119 height 16
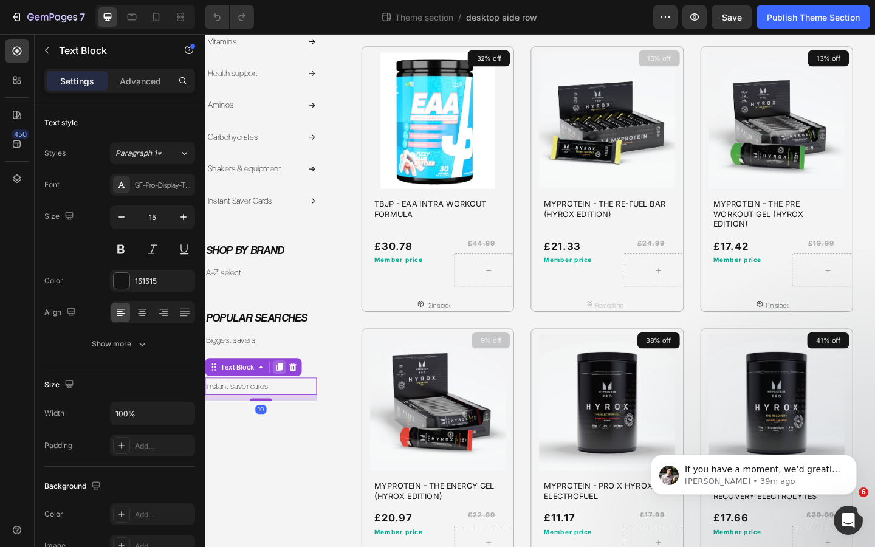
click at [285, 395] on icon at bounding box center [286, 396] width 7 height 9
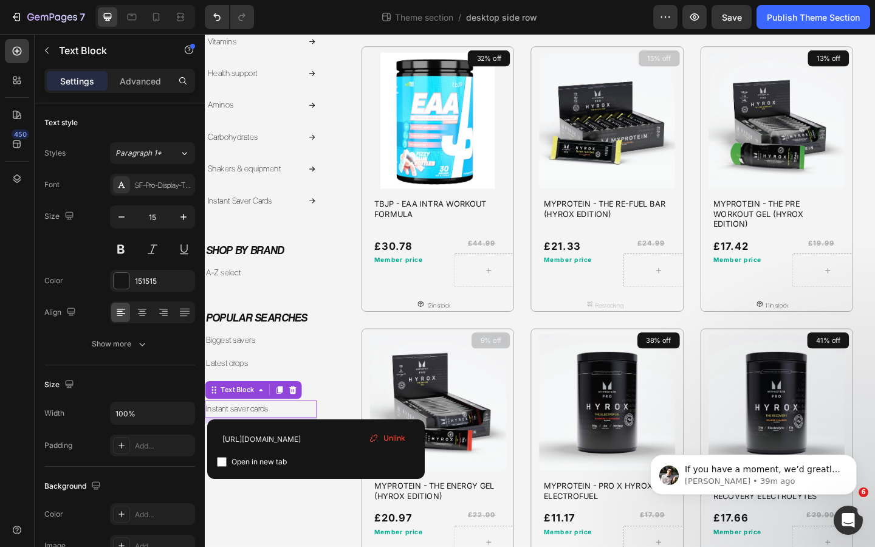
click at [263, 441] on link "Instant saver cards" at bounding box center [239, 442] width 67 height 11
click at [261, 442] on link "Instant saver cards" at bounding box center [239, 442] width 67 height 11
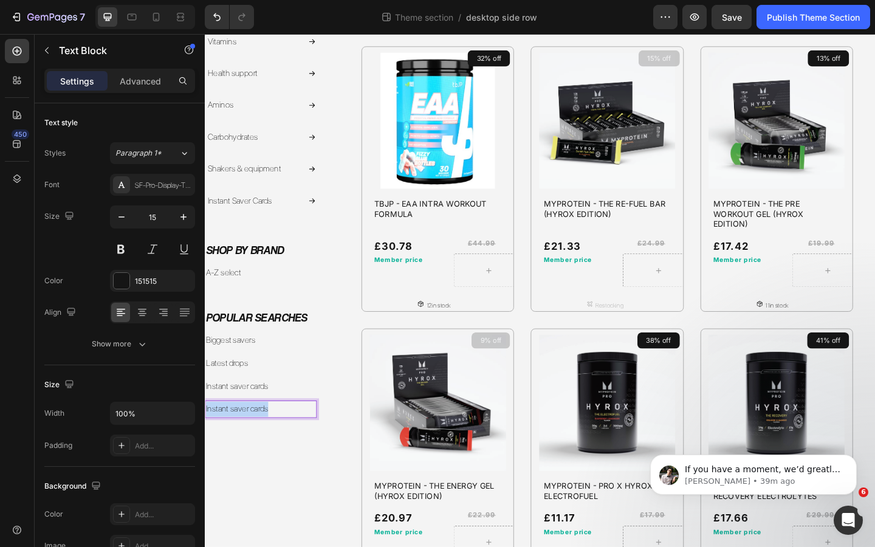
click at [261, 442] on link "Instant saver cards" at bounding box center [239, 442] width 67 height 11
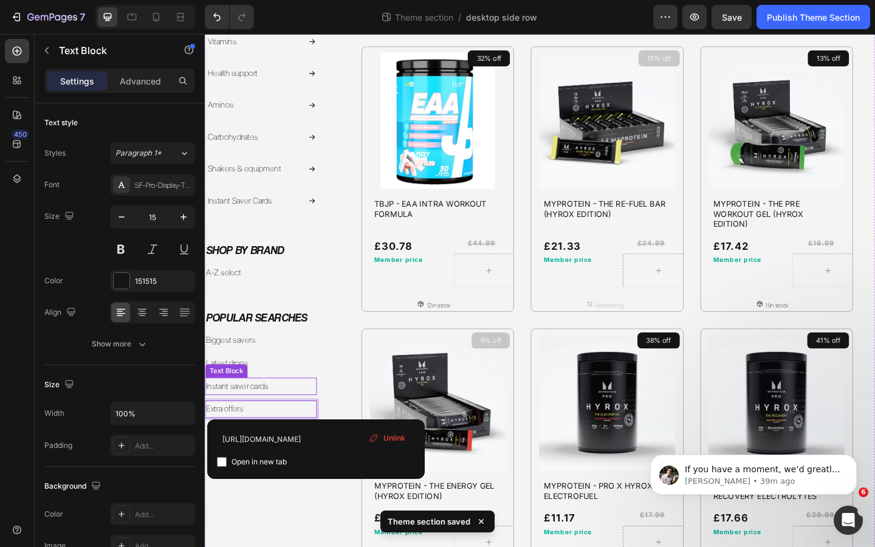
click at [348, 410] on div "Product Images 24% off Product Badge TBJP - SUSTAIN INTRA WORKOUT FORMULA Produ…" at bounding box center [630, 191] width 608 height 881
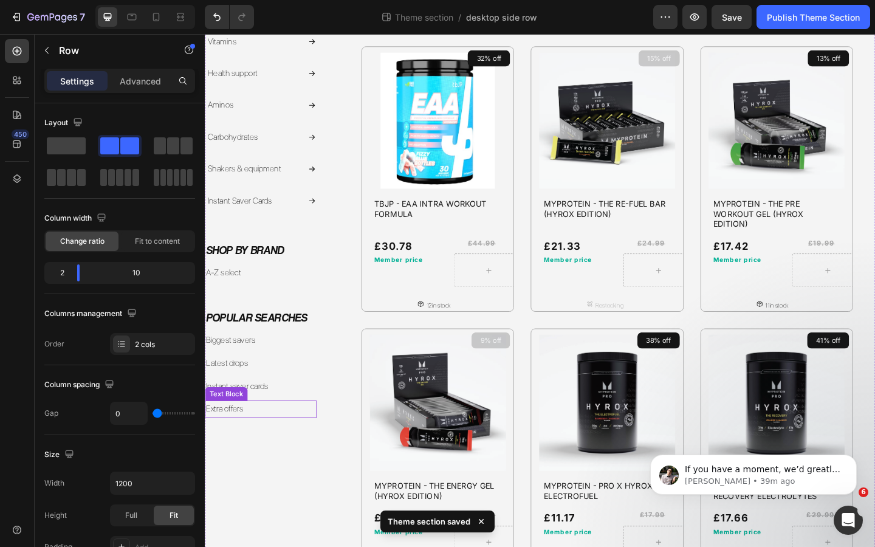
click at [265, 443] on p "Extra offers" at bounding box center [265, 442] width 119 height 16
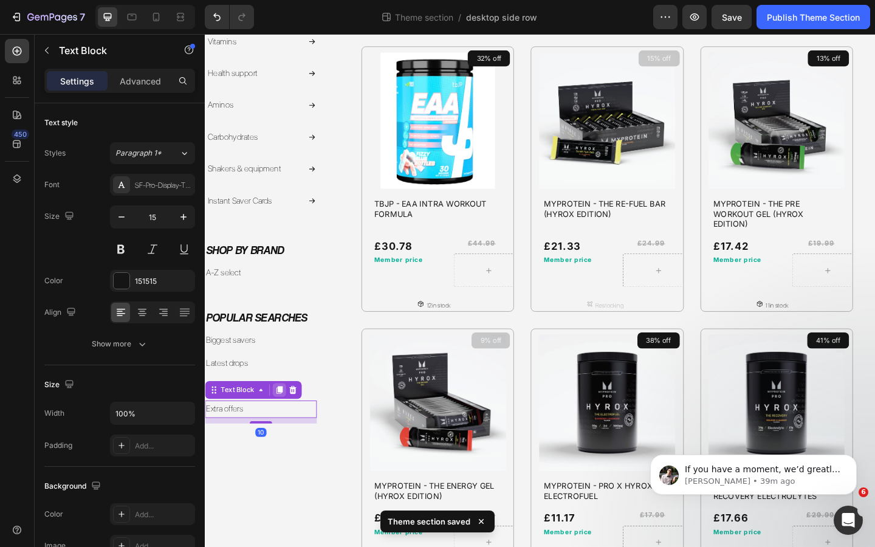
click at [285, 422] on icon at bounding box center [286, 421] width 7 height 9
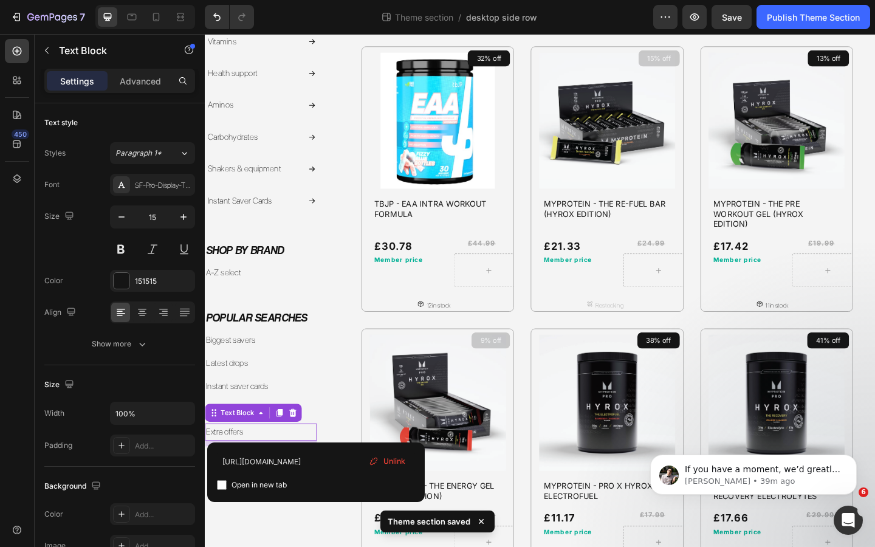
click at [231, 470] on link "Extra offers" at bounding box center [226, 466] width 40 height 11
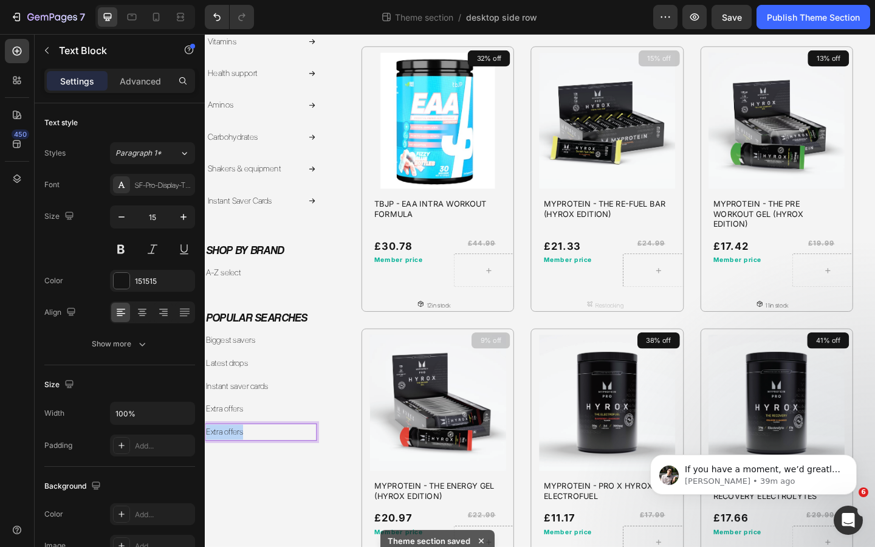
click at [231, 470] on link "Extra offers" at bounding box center [226, 466] width 40 height 11
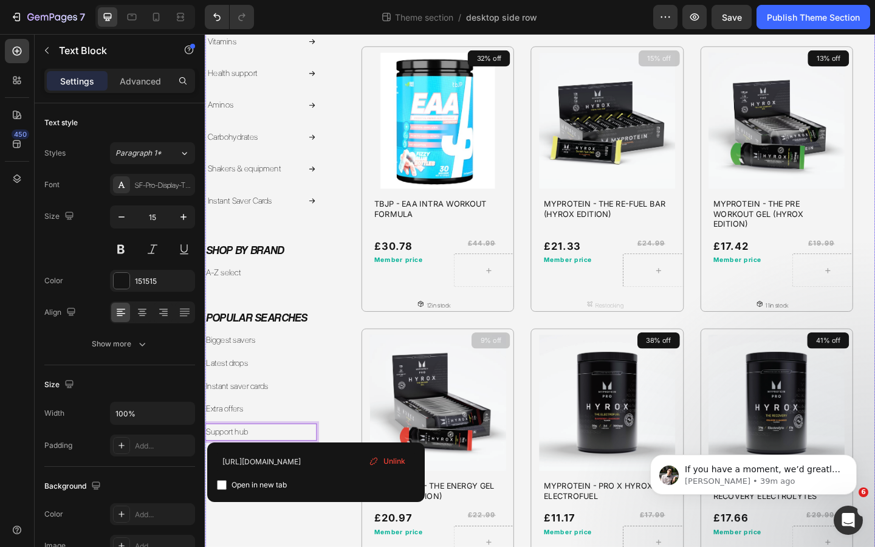
click at [355, 388] on div "Product Images 24% off Product Badge TBJP - SUSTAIN INTRA WORKOUT FORMULA Produ…" at bounding box center [630, 191] width 608 height 881
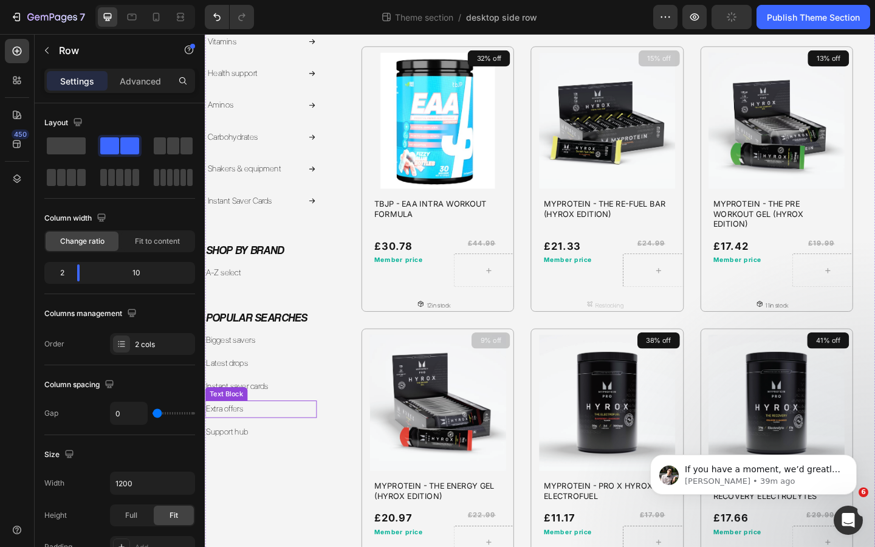
click at [235, 443] on link "Extra offers" at bounding box center [226, 442] width 40 height 11
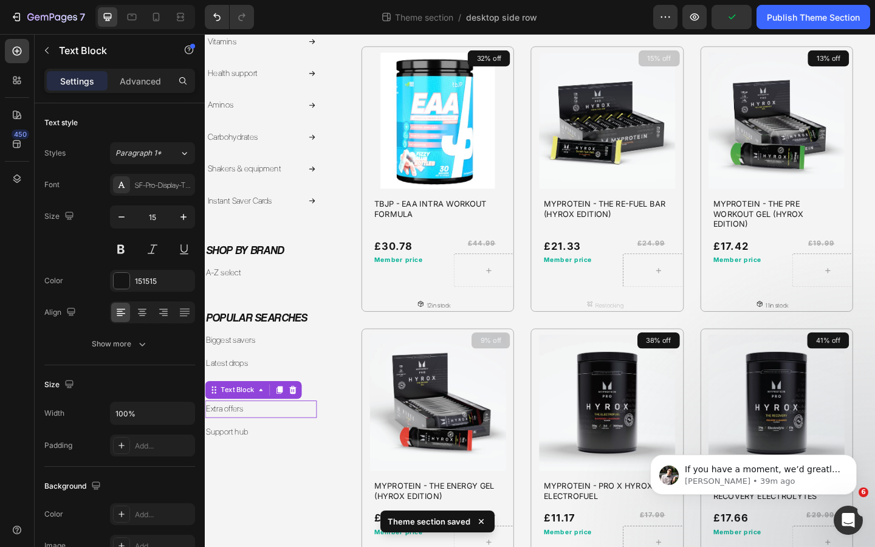
click at [235, 443] on link "Extra offers" at bounding box center [226, 442] width 40 height 11
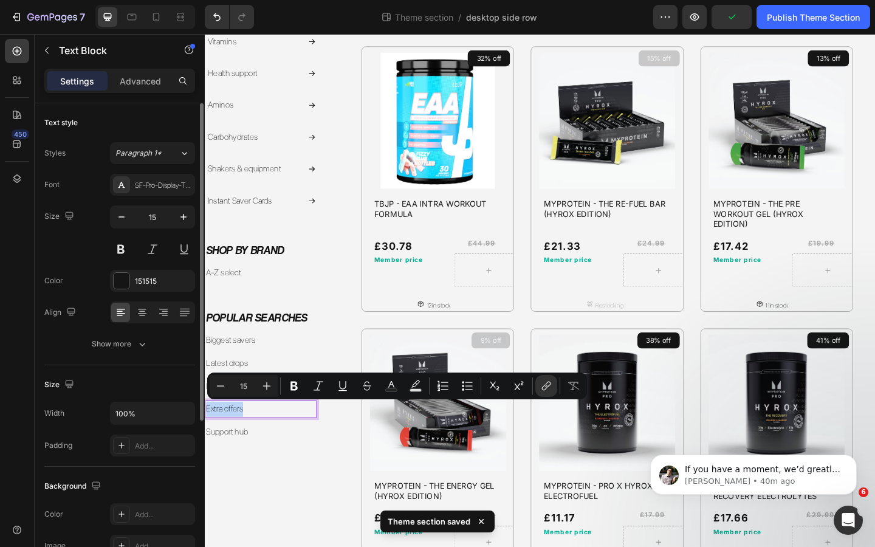
scroll to position [242, 0]
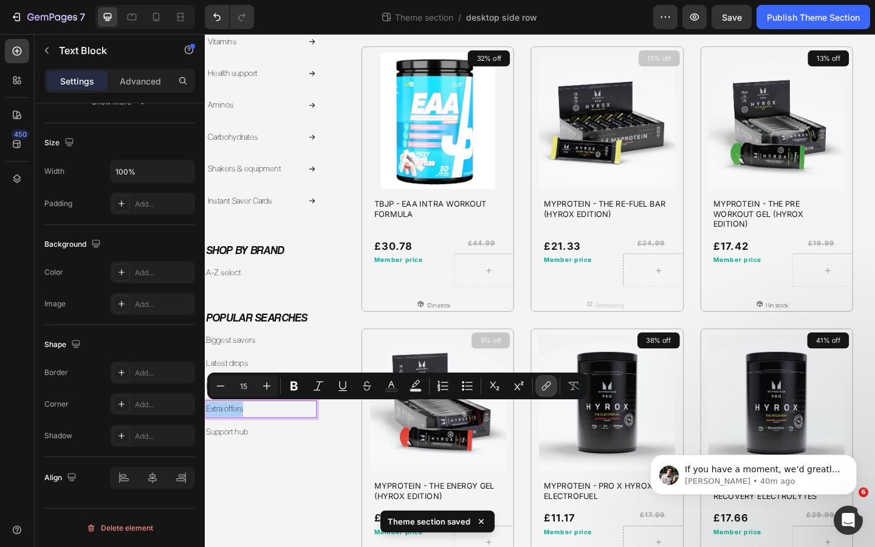
click at [549, 390] on icon "Editor contextual toolbar" at bounding box center [546, 386] width 12 height 12
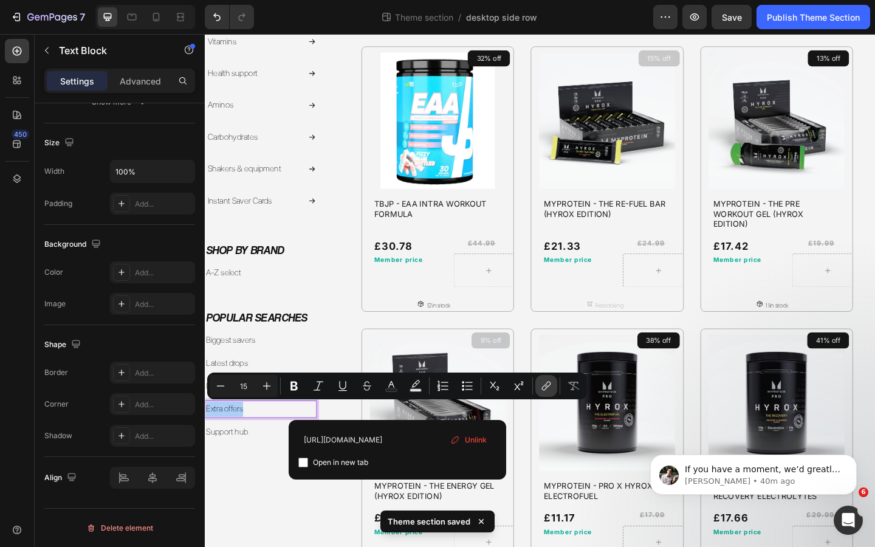
scroll to position [0, 185]
click at [371, 442] on input "https://gymventory.com/pages/instant-saver-card-membership?_ab=0&key=1756545065…" at bounding box center [398, 439] width 198 height 19
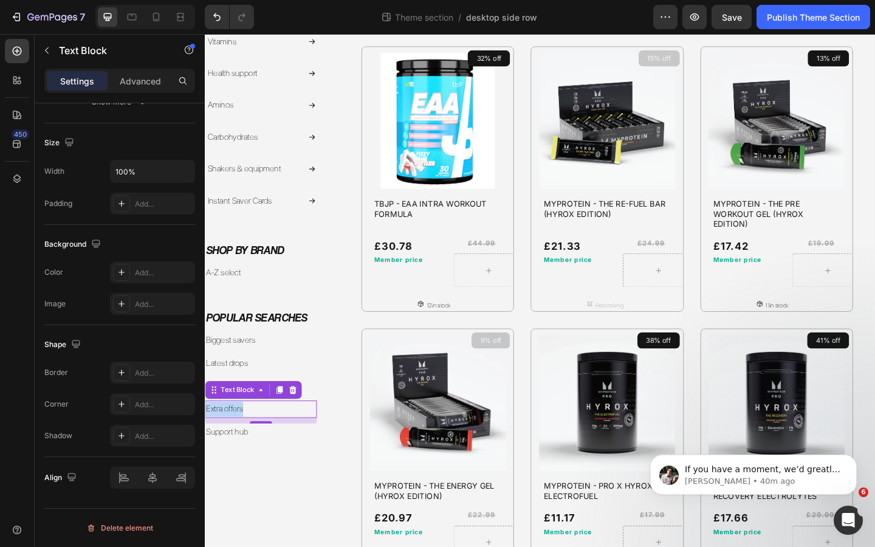
click at [232, 441] on link "Extra offers" at bounding box center [226, 442] width 40 height 11
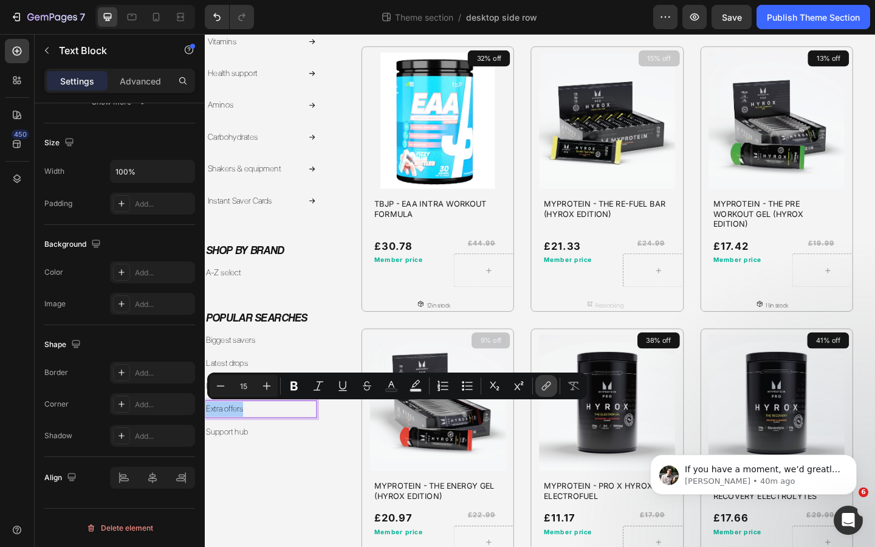
click at [548, 384] on icon "Editor contextual toolbar" at bounding box center [546, 386] width 12 height 12
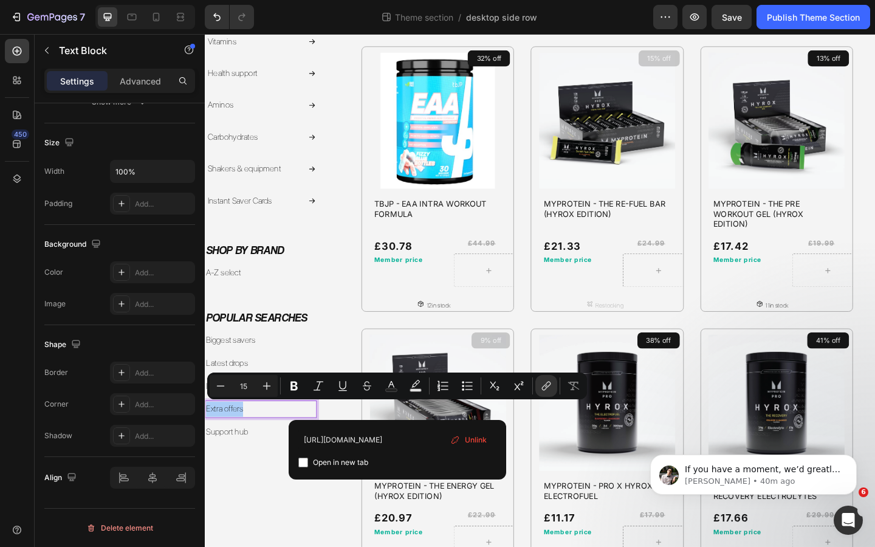
scroll to position [0, 185]
click at [417, 443] on input "https://gymventory.com/pages/instant-saver-card-membership?_ab=0&key=1756545065…" at bounding box center [398, 439] width 198 height 19
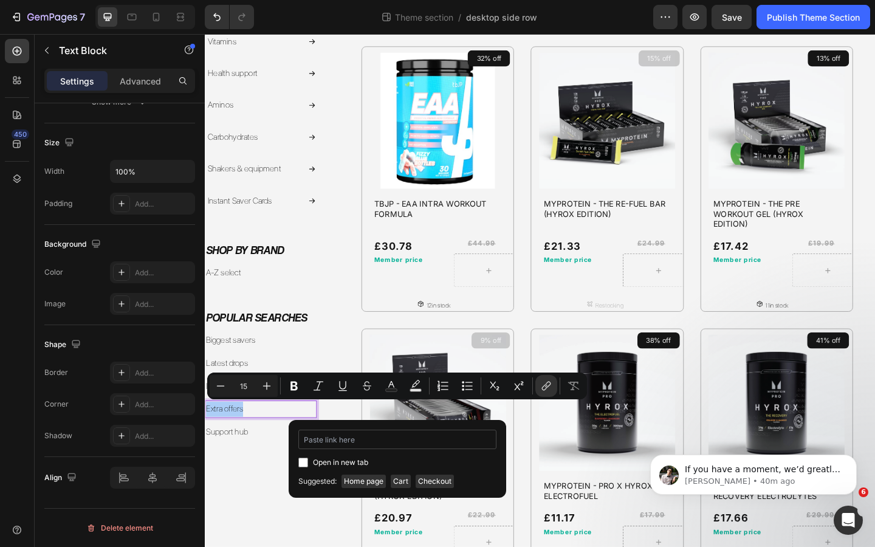
type input "https://gymventory.com/pages/extra-offers"
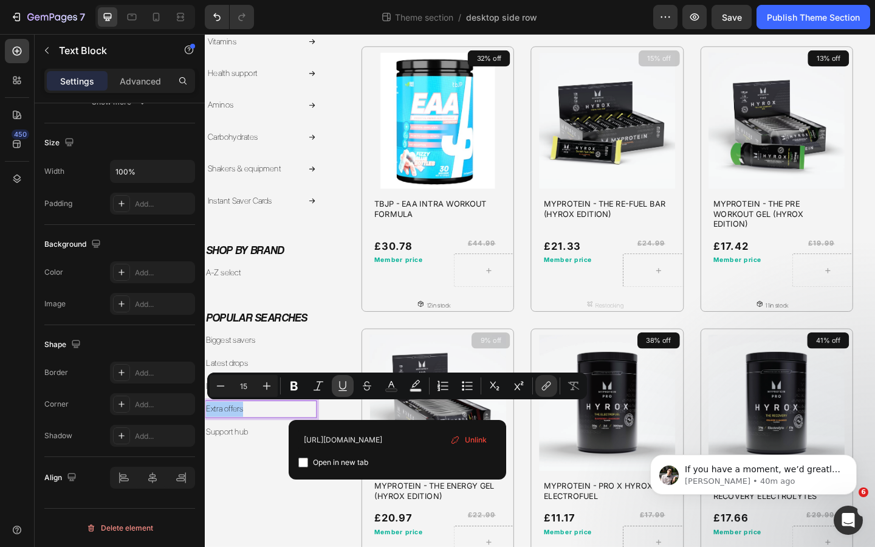
click at [344, 388] on icon "Editor contextual toolbar" at bounding box center [343, 386] width 12 height 12
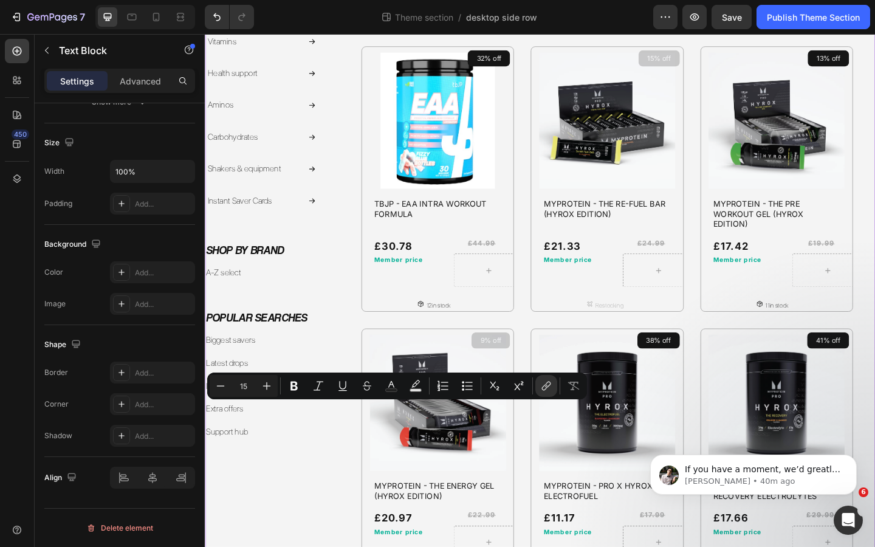
click at [300, 510] on div "Filter & sort: Heading useCollectionStore must be used within a useCollectionSt…" at bounding box center [266, 191] width 122 height 881
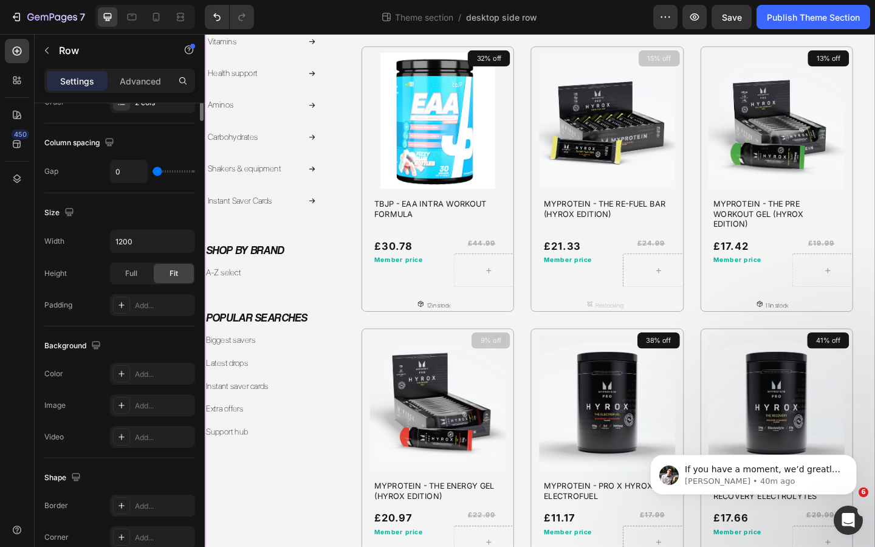
scroll to position [0, 0]
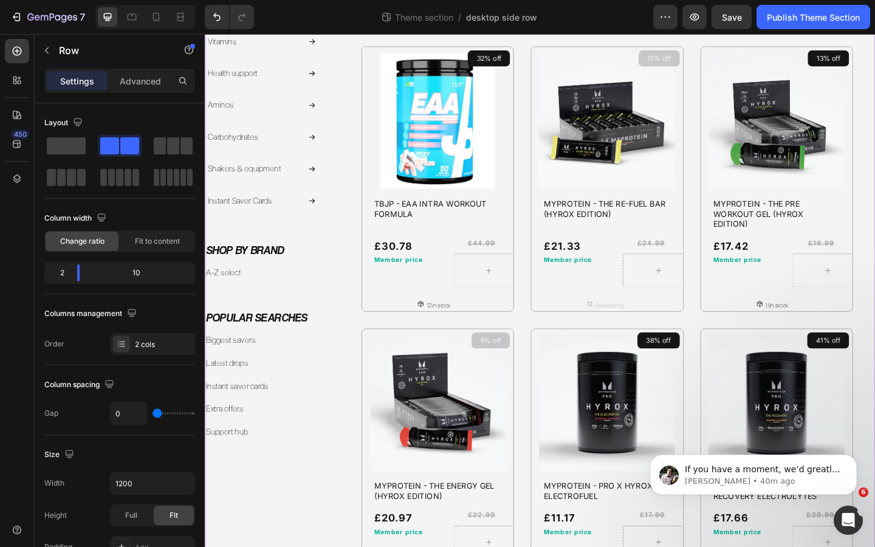
click at [234, 470] on link "Support hub" at bounding box center [229, 466] width 46 height 11
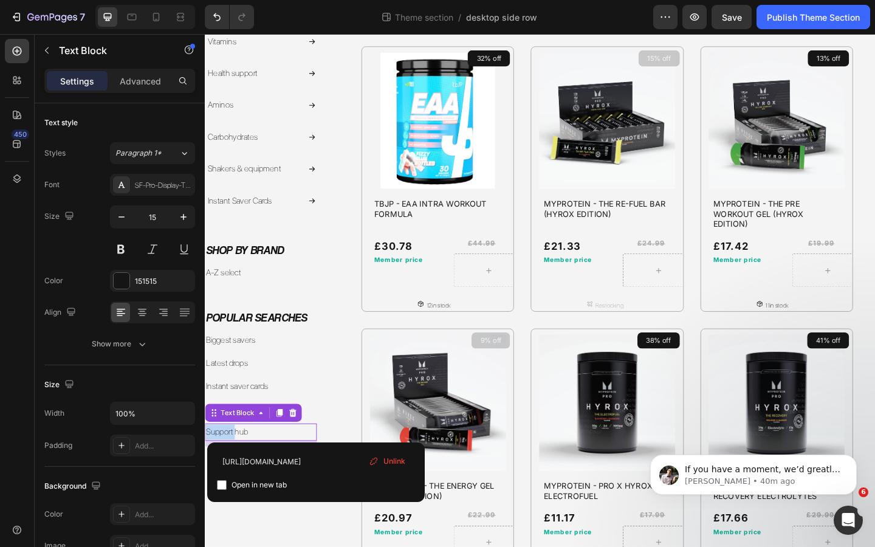
click at [240, 467] on link "Support hub" at bounding box center [229, 466] width 46 height 11
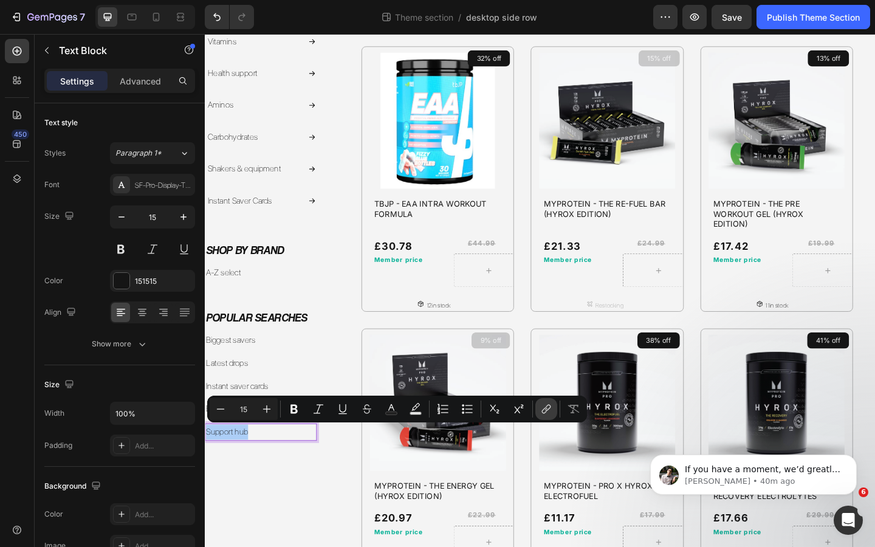
click at [553, 408] on button "link" at bounding box center [547, 409] width 22 height 22
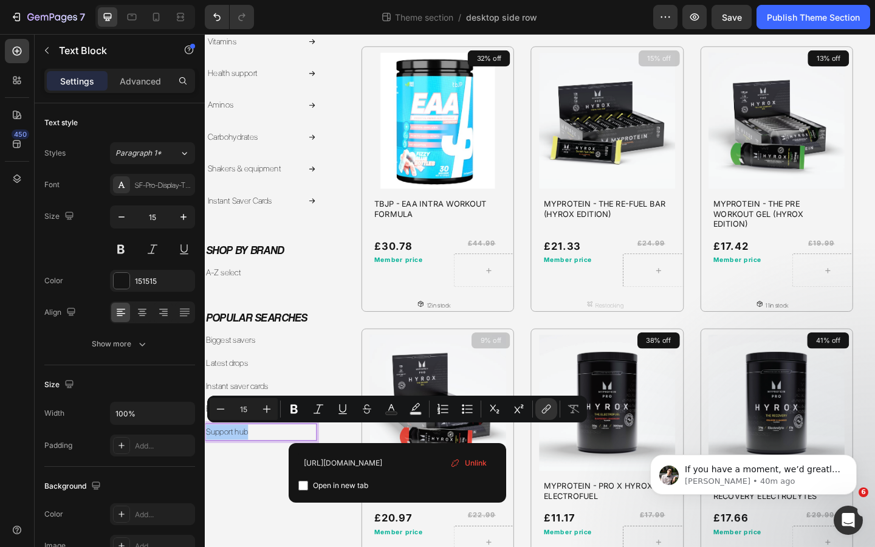
scroll to position [0, 185]
click at [397, 460] on input "https://gymventory.com/pages/instant-saver-card-membership?_ab=0&key=1756545065…" at bounding box center [398, 462] width 198 height 19
type input "[URL][DOMAIN_NAME]"
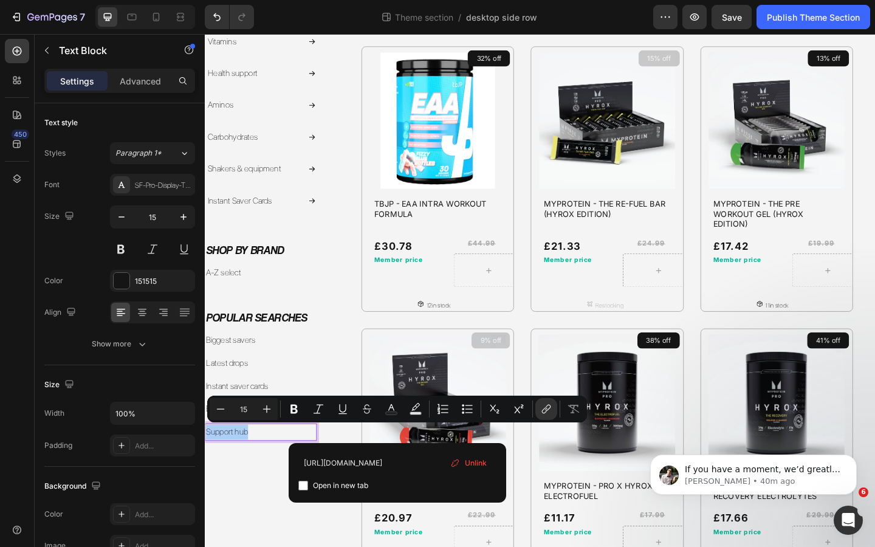
scroll to position [0, 22]
click at [342, 409] on icon "Editor contextual toolbar" at bounding box center [343, 409] width 12 height 12
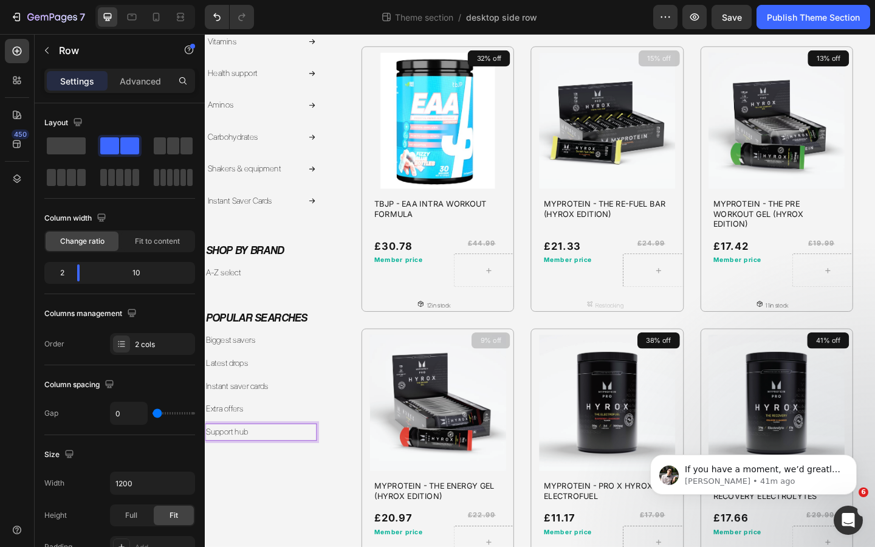
click at [301, 507] on div "Filter & sort: Heading useCollectionStore must be used within a useCollectionSt…" at bounding box center [266, 191] width 122 height 881
click at [807, 12] on div "Publish Theme Section" at bounding box center [813, 17] width 93 height 13
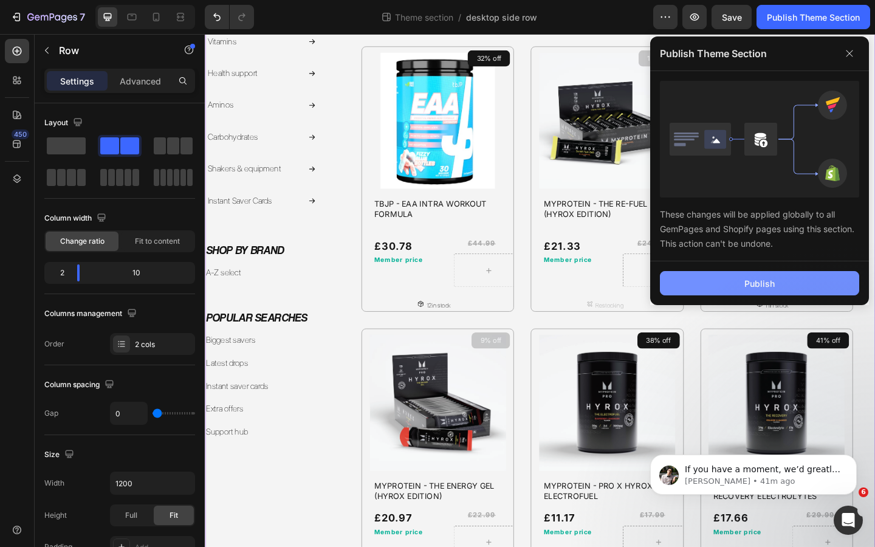
click at [761, 287] on div "Publish" at bounding box center [760, 283] width 30 height 13
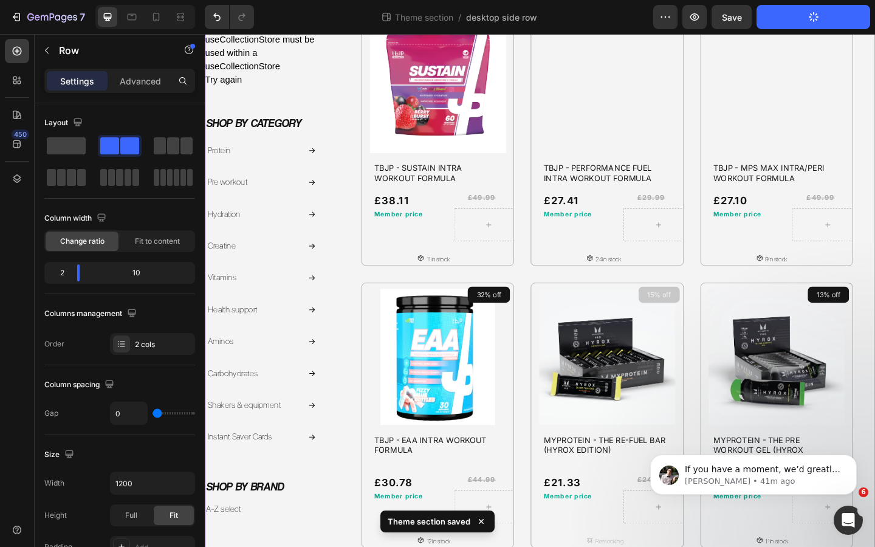
scroll to position [67, 0]
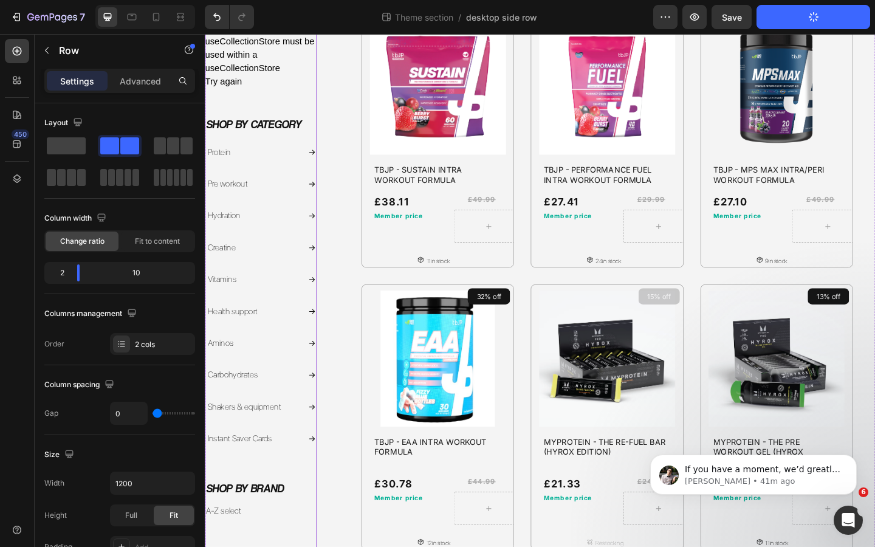
click at [320, 475] on icon at bounding box center [321, 475] width 8 height 8
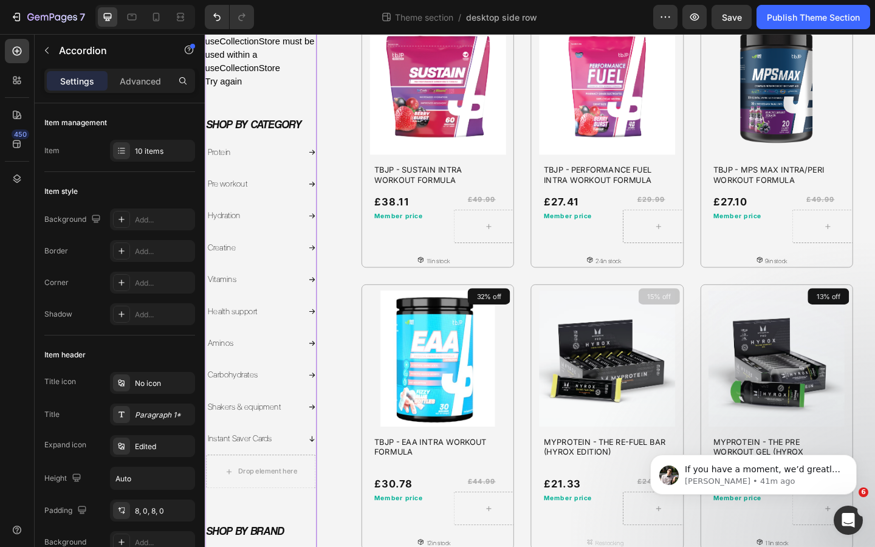
click at [320, 475] on icon at bounding box center [321, 475] width 8 height 8
click at [266, 474] on p "Instant Saver Cards" at bounding box center [243, 474] width 70 height 16
click at [303, 470] on div "Instant Saver Cards" at bounding box center [257, 474] width 102 height 20
click at [298, 471] on div "Instant Saver Cards" at bounding box center [257, 474] width 102 height 20
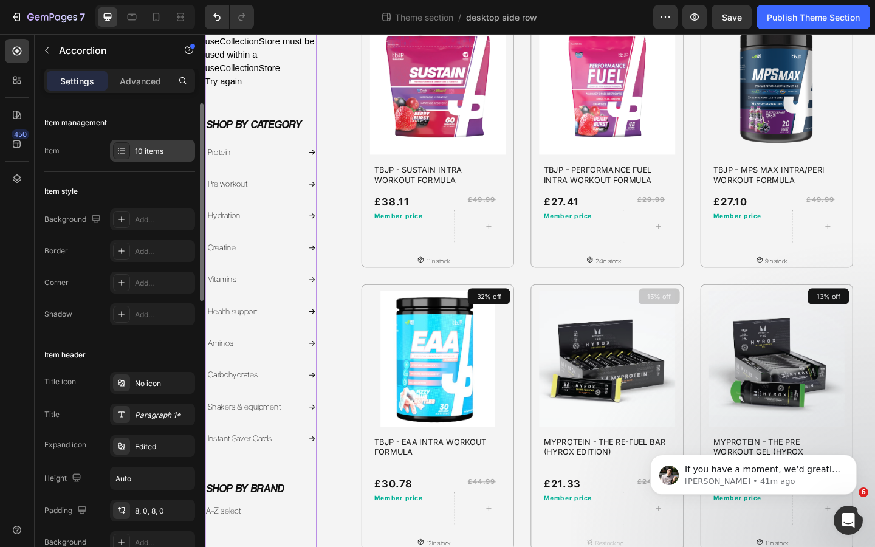
click at [157, 156] on div "10 items" at bounding box center [163, 151] width 57 height 11
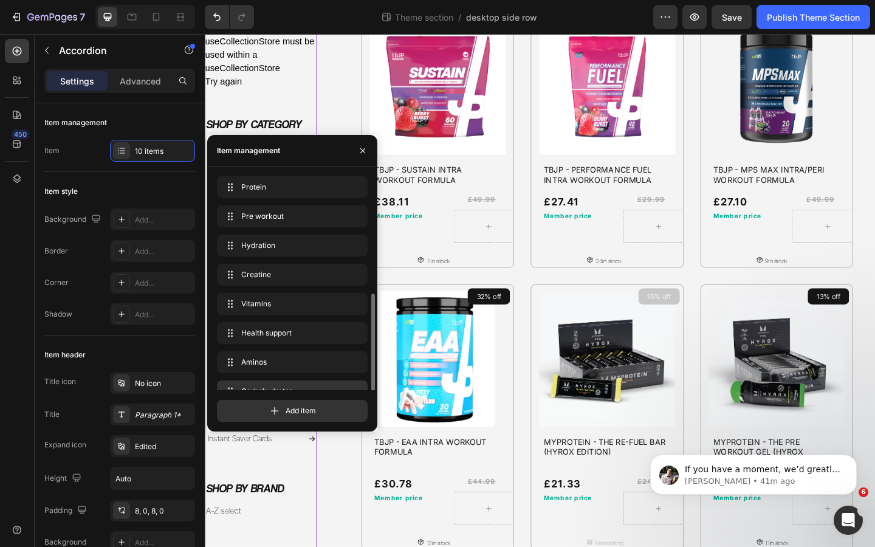
scroll to position [75, 0]
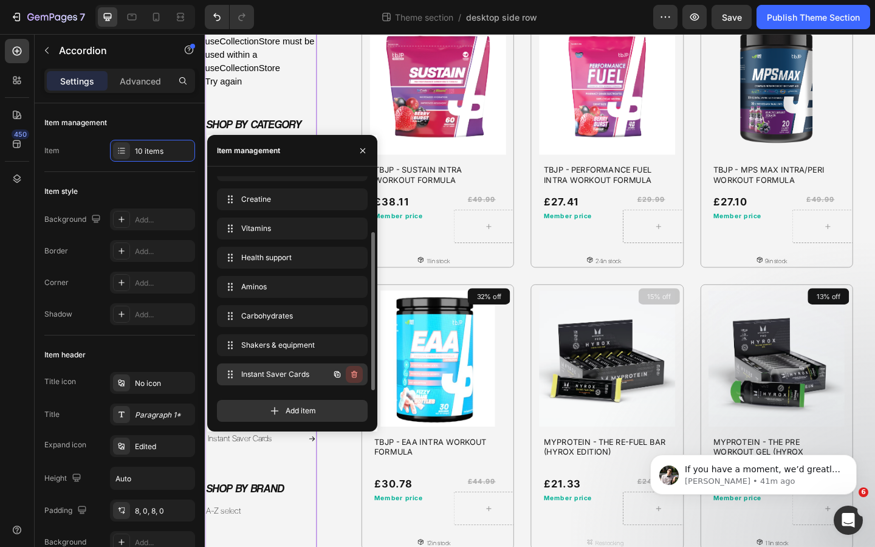
click at [355, 375] on icon "button" at bounding box center [355, 375] width 1 height 3
click at [353, 375] on div "Delete" at bounding box center [346, 374] width 22 height 11
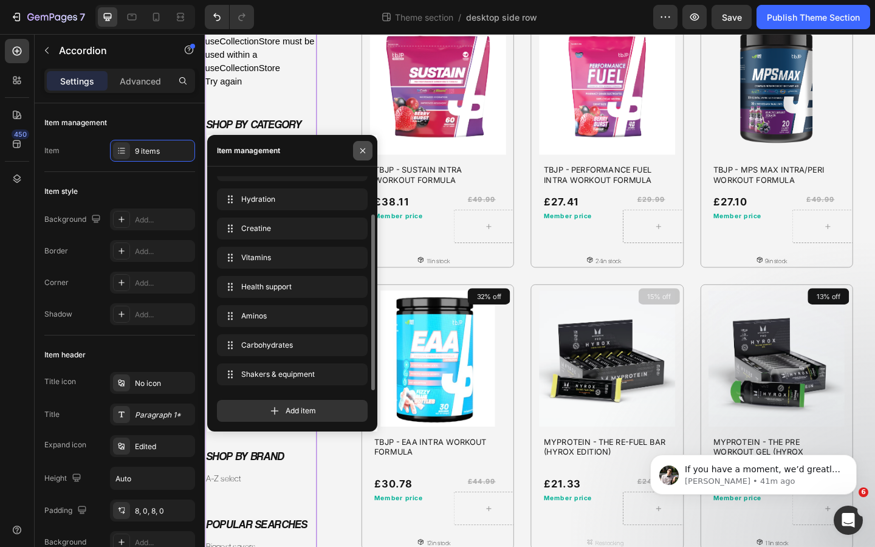
scroll to position [46, 0]
click at [362, 150] on icon "button" at bounding box center [363, 150] width 5 height 5
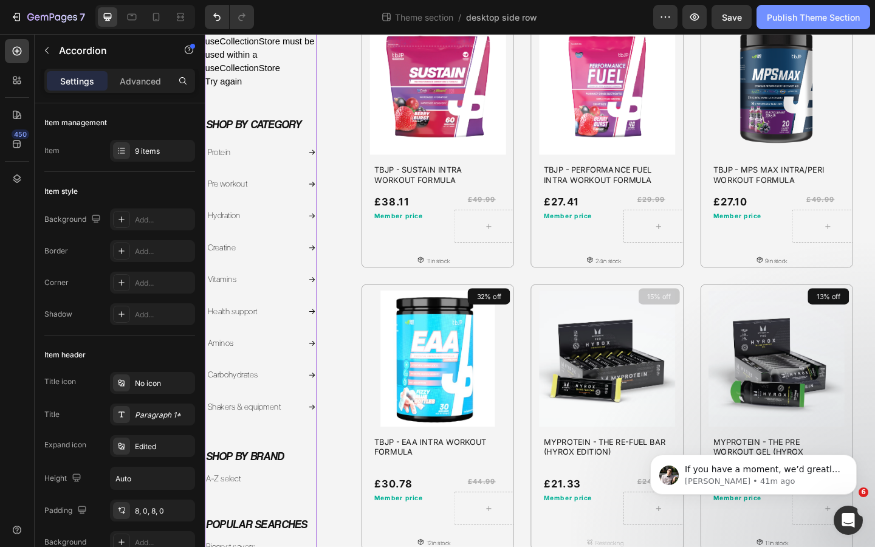
click at [804, 22] on div "Publish Theme Section" at bounding box center [813, 17] width 93 height 13
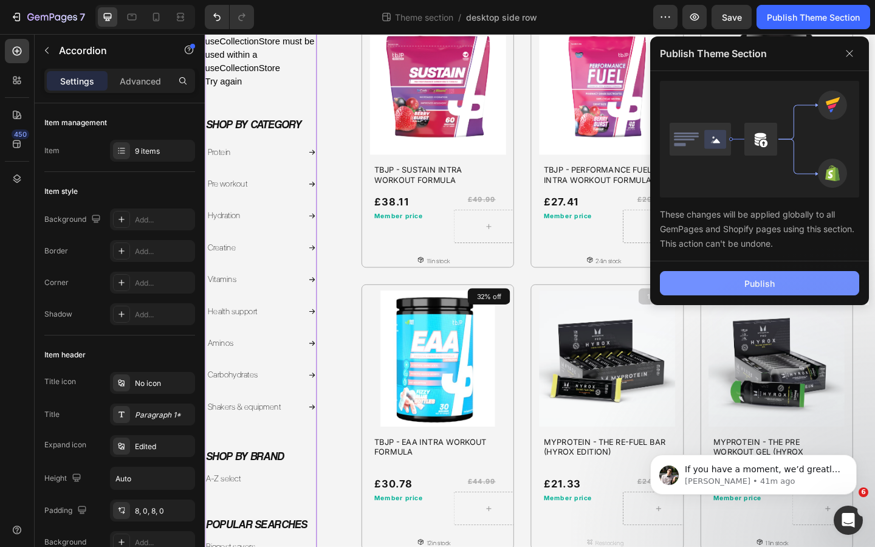
click at [748, 286] on div "Publish" at bounding box center [760, 283] width 30 height 13
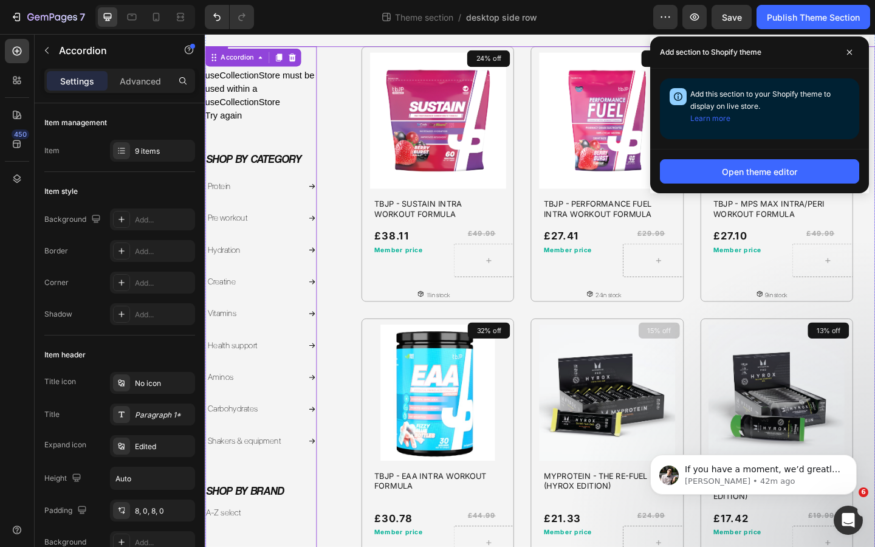
scroll to position [0, 0]
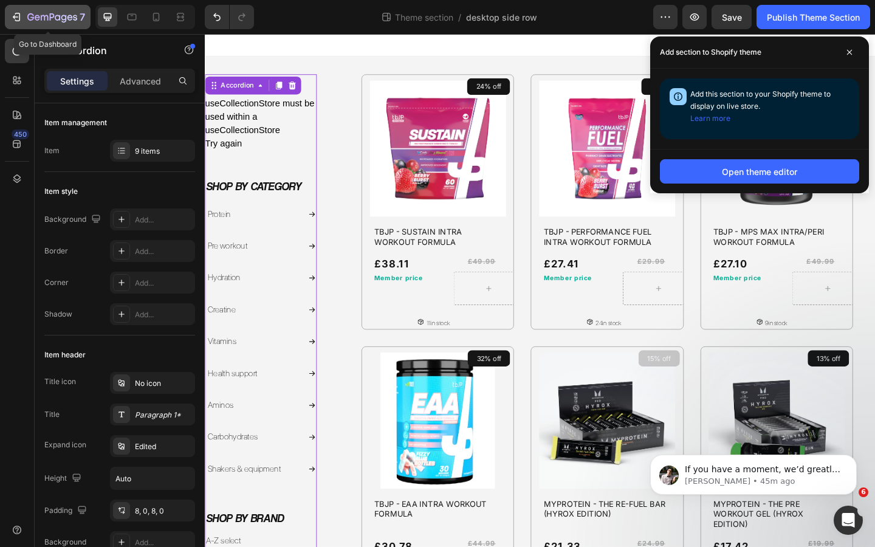
click at [64, 15] on icon "button" at bounding box center [63, 19] width 5 height 8
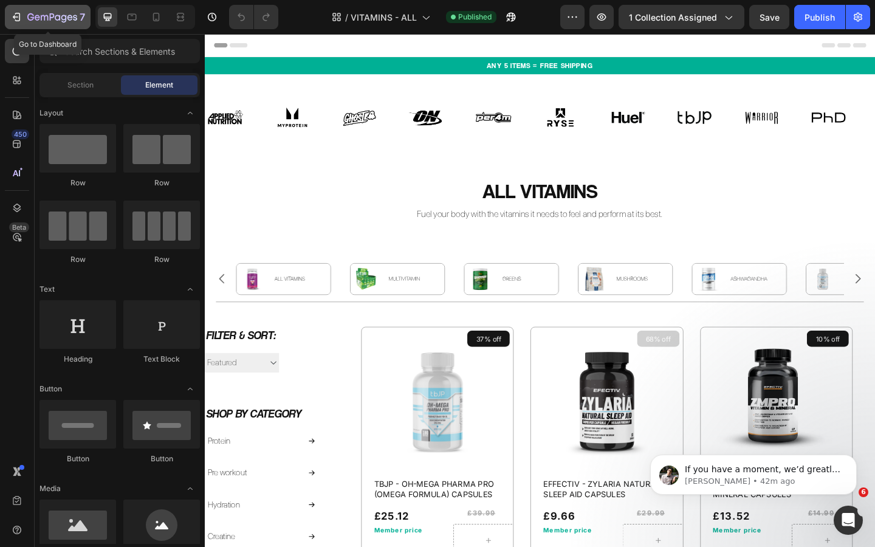
click at [58, 19] on icon "button" at bounding box center [57, 17] width 5 height 5
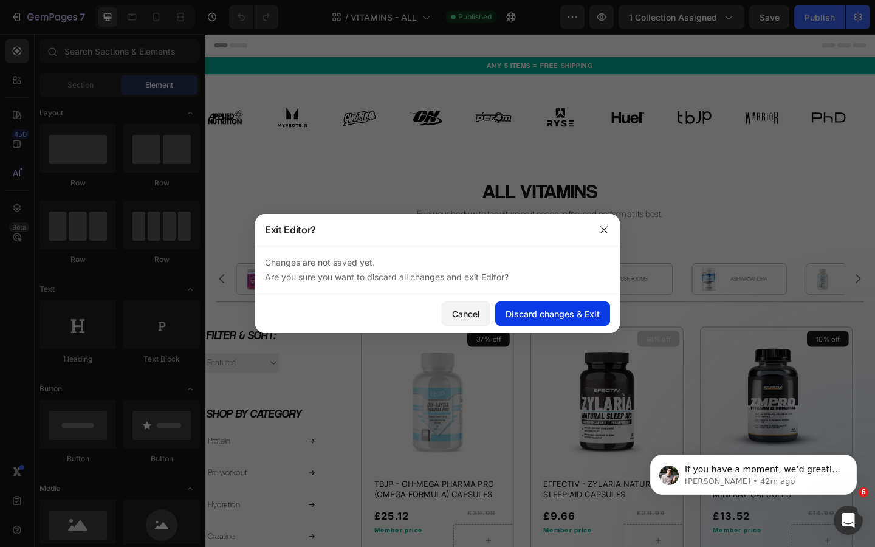
click at [545, 312] on div "Discard changes & Exit" at bounding box center [553, 314] width 94 height 13
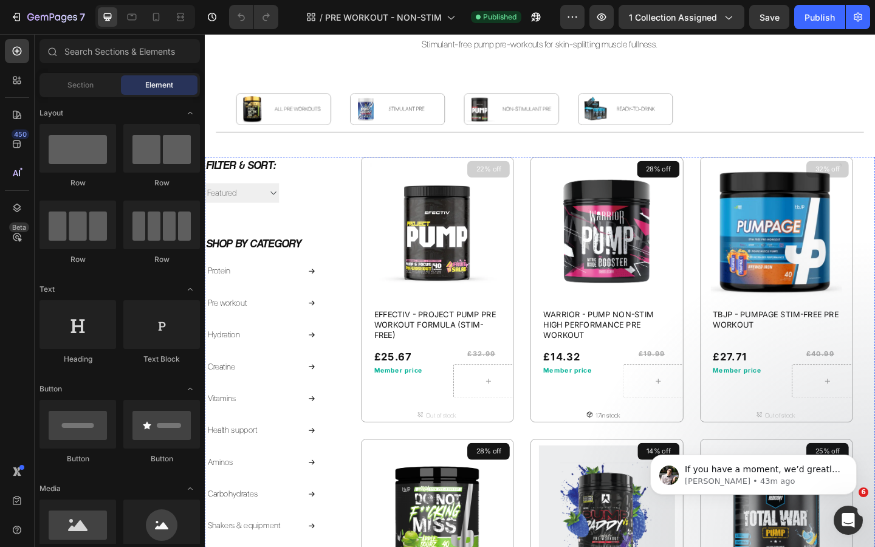
scroll to position [7, 0]
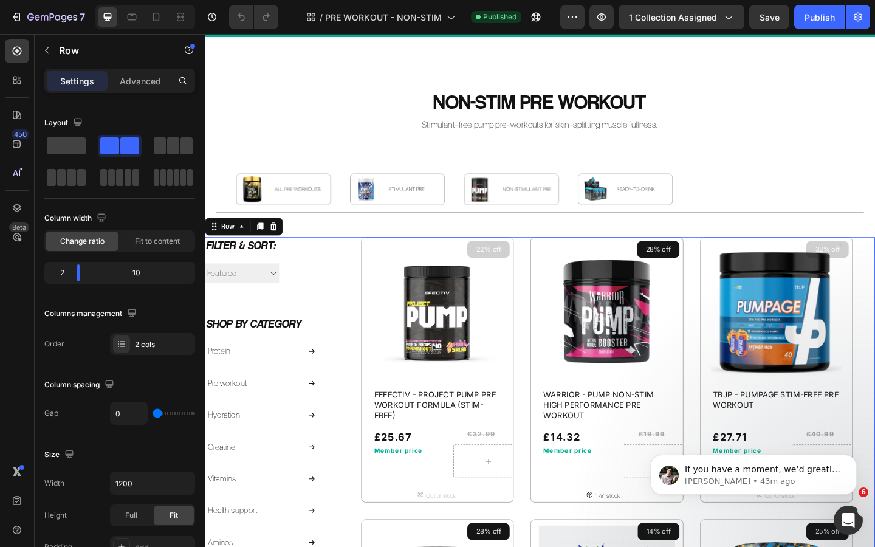
scroll to position [39, 0]
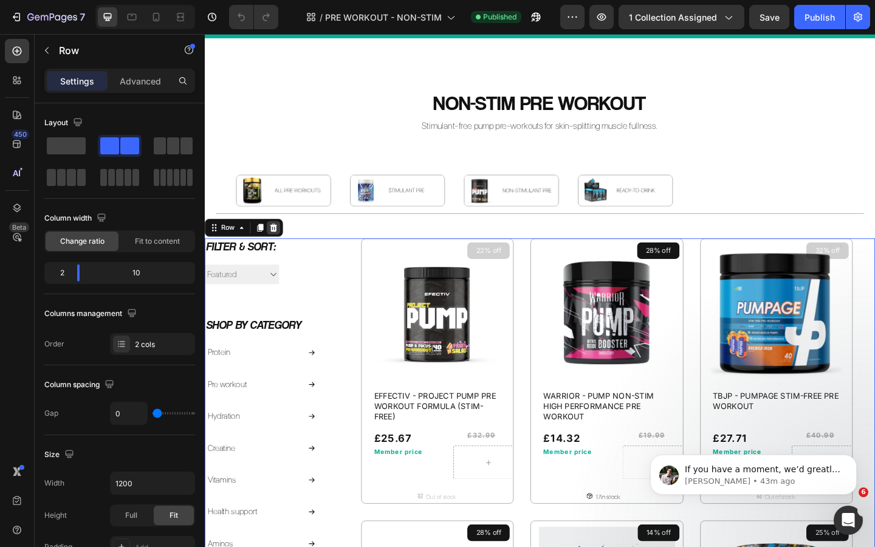
click at [280, 245] on icon at bounding box center [280, 245] width 8 height 9
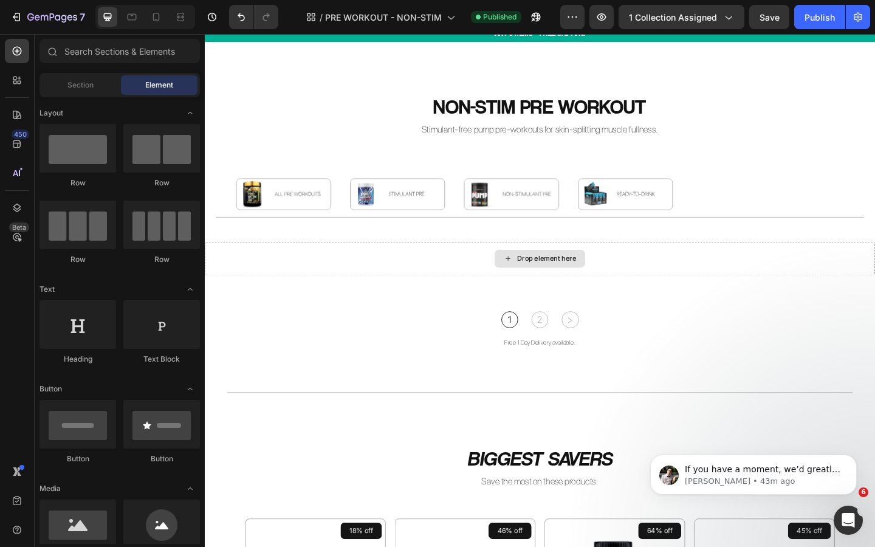
scroll to position [34, 0]
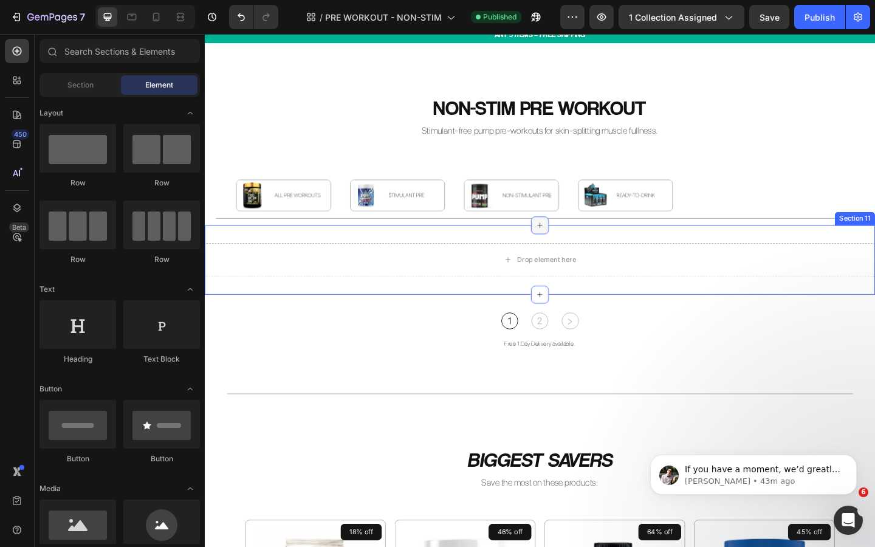
click at [568, 242] on icon at bounding box center [570, 242] width 10 height 10
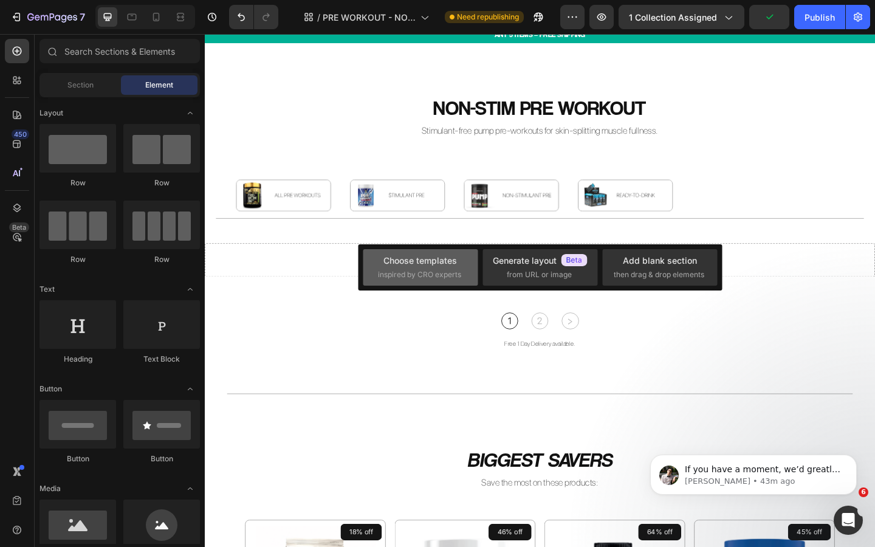
click at [429, 271] on span "inspired by CRO experts" at bounding box center [419, 274] width 83 height 11
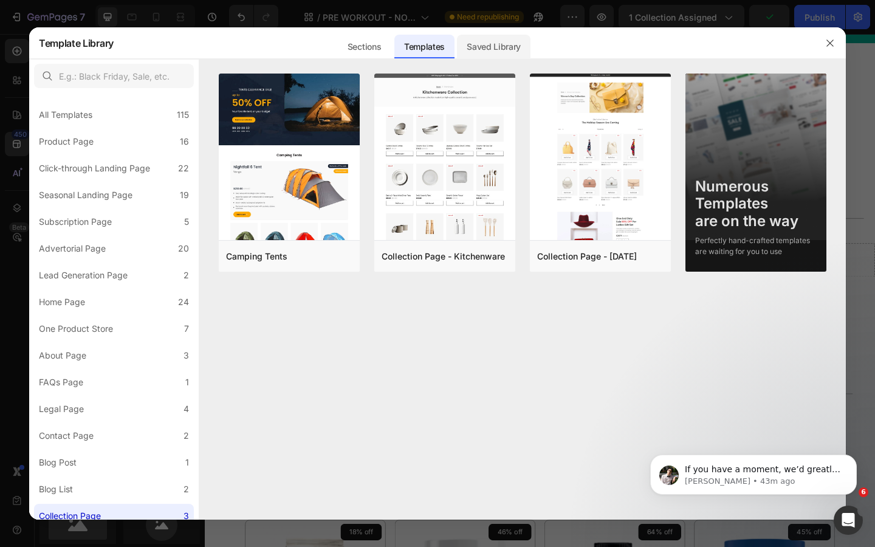
click at [481, 51] on div "Saved Library" at bounding box center [494, 47] width 74 height 24
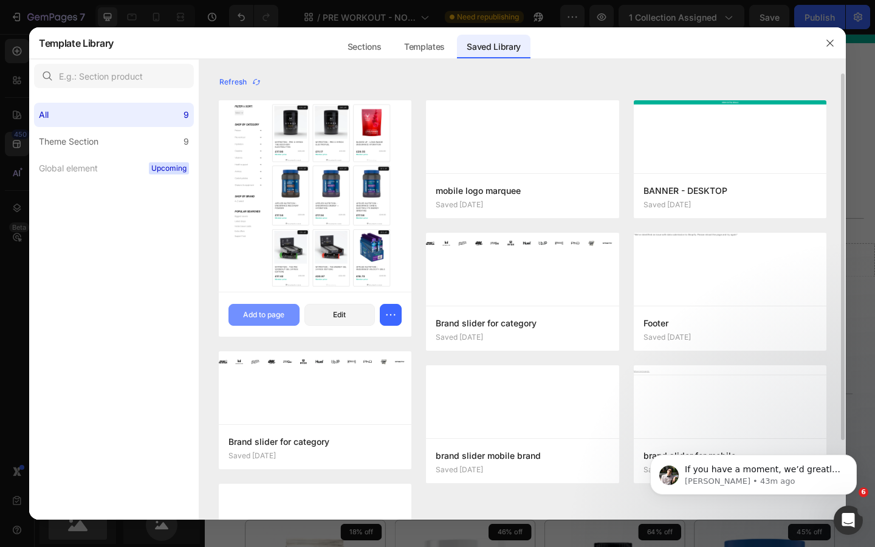
click at [271, 313] on div "Add to page" at bounding box center [263, 314] width 41 height 11
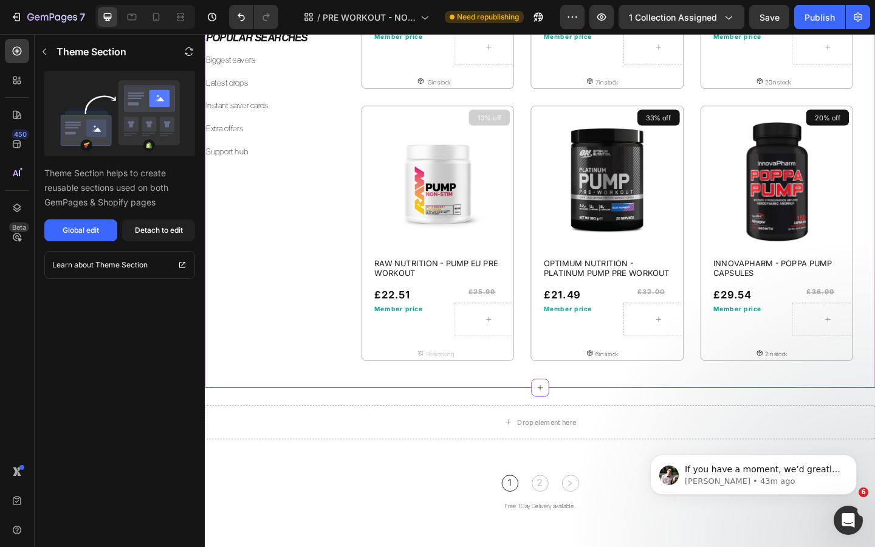
scroll to position [790, 0]
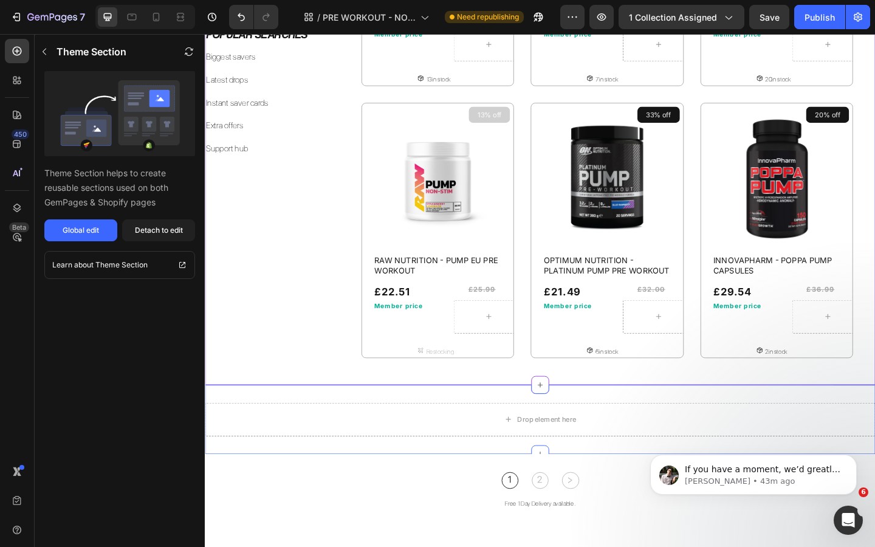
click at [604, 423] on div "Drop element here Section 12" at bounding box center [570, 453] width 730 height 75
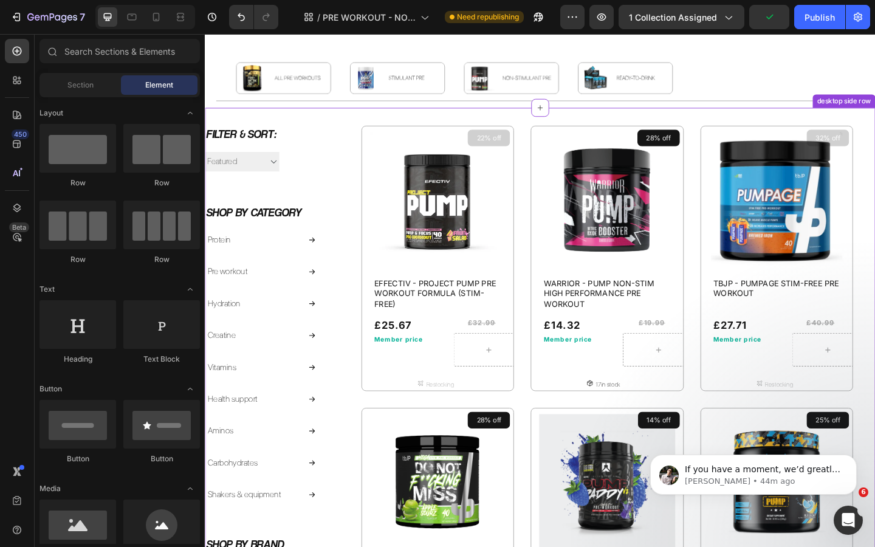
scroll to position [133, 0]
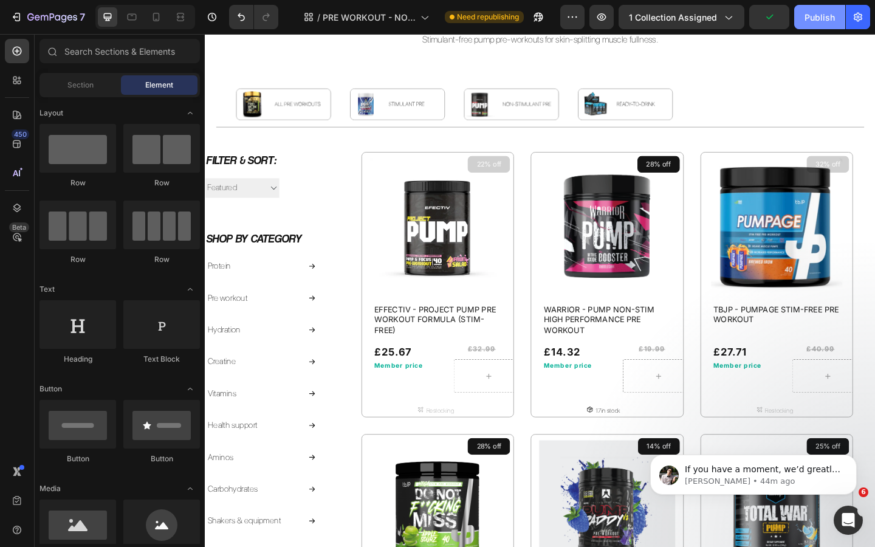
click at [821, 20] on div "Publish" at bounding box center [820, 17] width 30 height 13
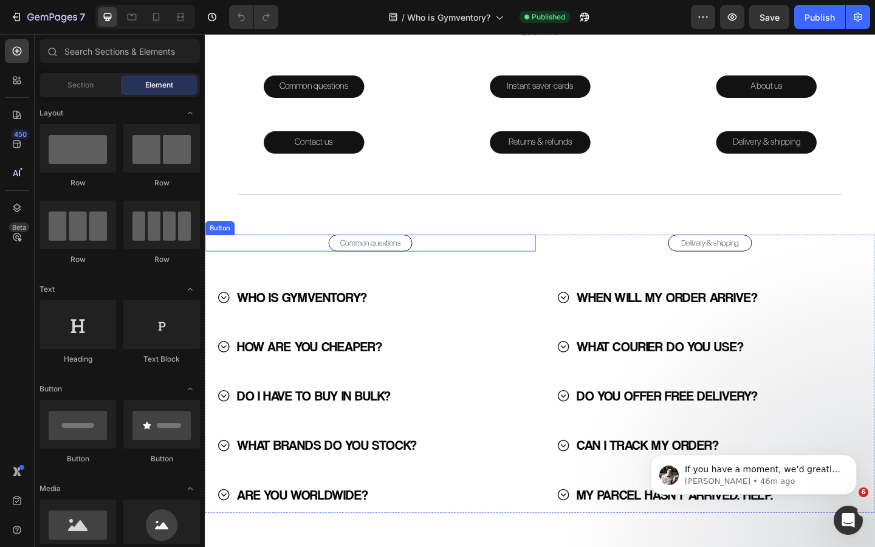
scroll to position [1510, 0]
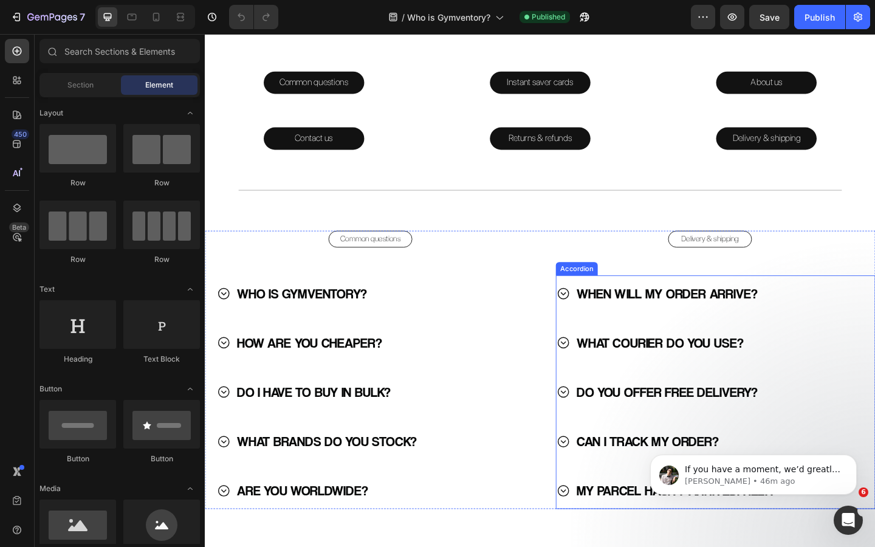
click at [592, 320] on icon at bounding box center [594, 316] width 15 height 15
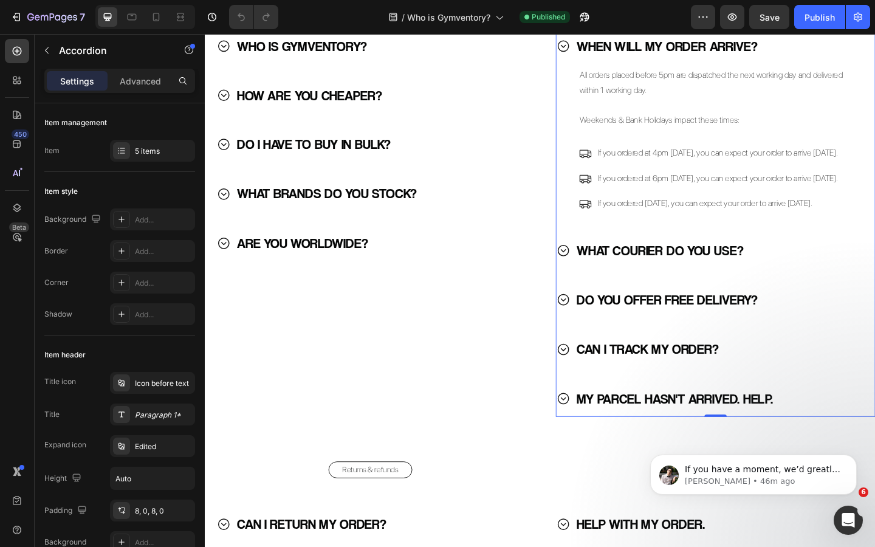
scroll to position [1781, 0]
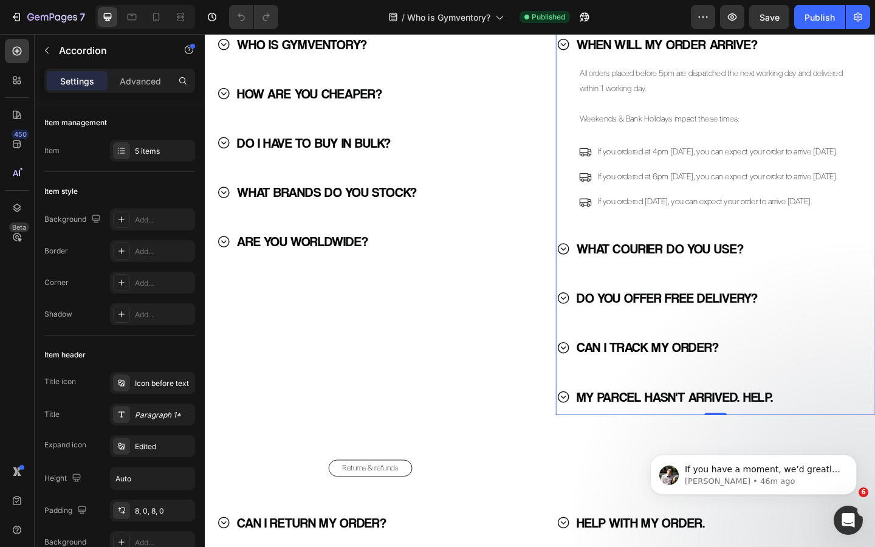
click at [592, 383] on icon at bounding box center [594, 375] width 15 height 15
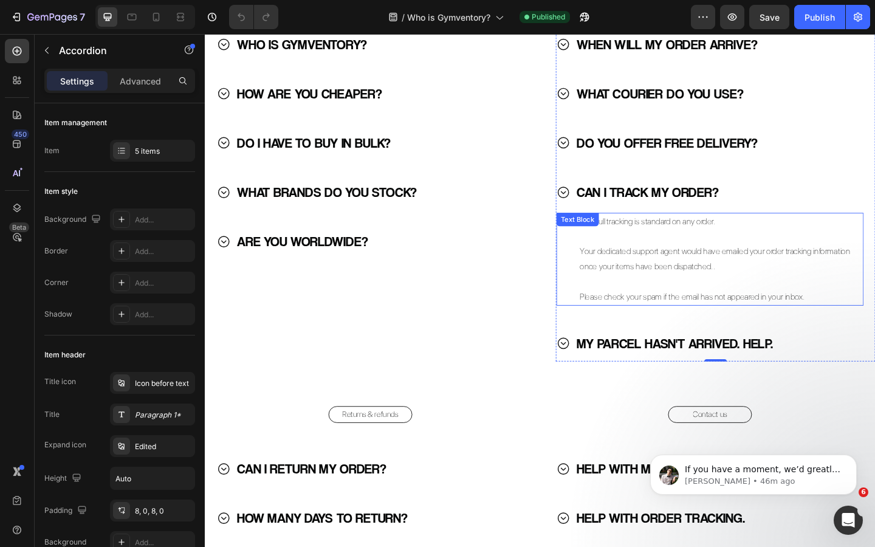
click at [671, 278] on p "Your dedicated support agent would have emailed your order tracking information…" at bounding box center [760, 279] width 295 height 33
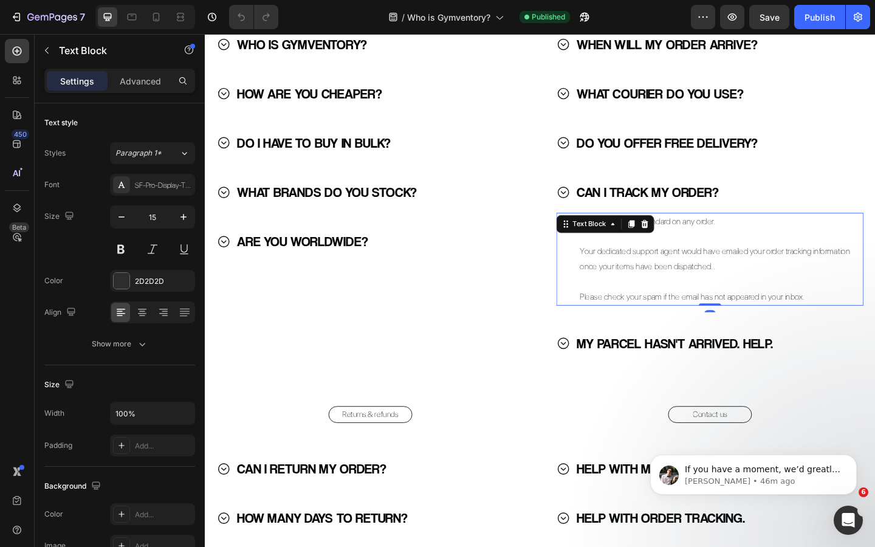
click at [716, 281] on p "Your dedicated support agent would have emailed your order tracking information…" at bounding box center [760, 279] width 295 height 33
click at [751, 285] on p "Your dedicated support agent would have emailed your order tracking information…" at bounding box center [760, 279] width 295 height 33
click at [775, 286] on p "Your dedicated support agent would have emailed your order tracking information…" at bounding box center [760, 279] width 295 height 33
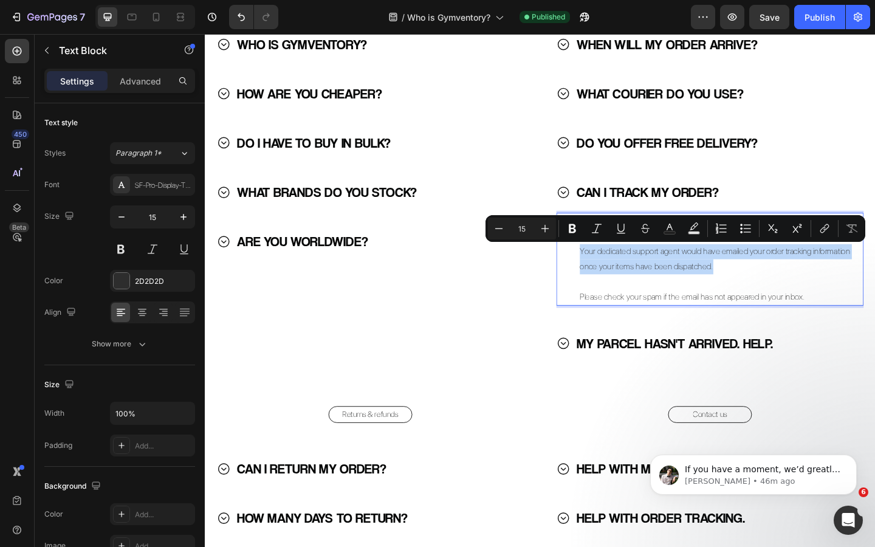
drag, startPoint x: 763, startPoint y: 286, endPoint x: 613, endPoint y: 274, distance: 150.7
click at [613, 274] on p "Your dedicated support agent would have emailed your order tracking information…" at bounding box center [760, 279] width 295 height 33
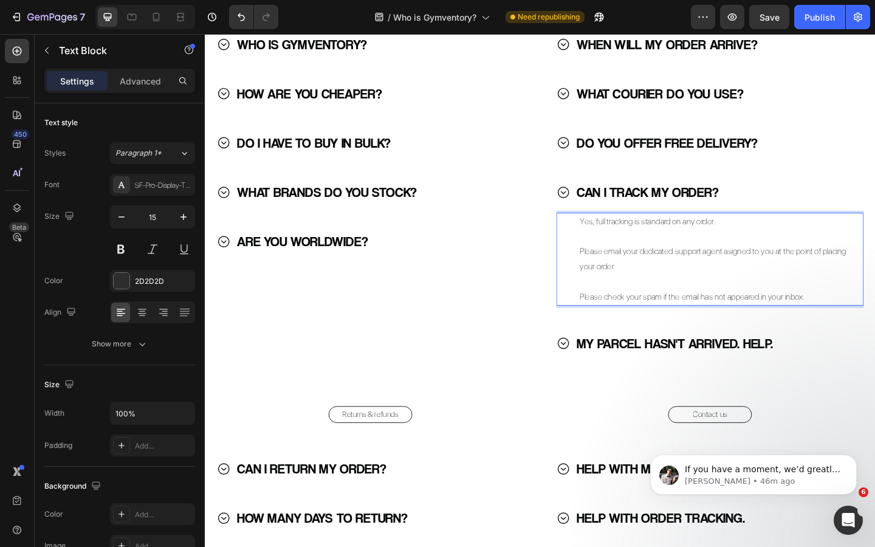
click at [714, 278] on p "Please email your dedicated support agent asigned to you at the point of placin…" at bounding box center [760, 279] width 295 height 33
click at [782, 281] on p "Please email your dedicated support agent asigned to you at the point of placin…" at bounding box center [760, 279] width 295 height 33
click at [780, 272] on p "Please email your dedicated support agent asigned to you at the point of placin…" at bounding box center [760, 279] width 295 height 33
click at [776, 272] on p "Please email your dedicated support agent asigned to you at the point of placin…" at bounding box center [760, 279] width 295 height 33
click at [786, 269] on p "Please email your dedicated support agent aszigned to you at the point of placi…" at bounding box center [760, 279] width 295 height 33
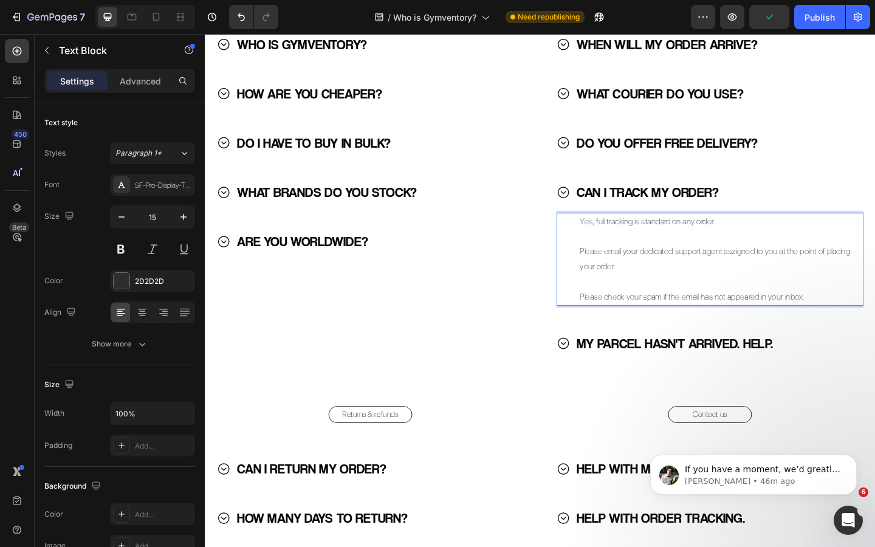
click at [781, 272] on p "Please email your dedicated support agent aszigned to you at the point of placi…" at bounding box center [760, 279] width 295 height 33
click at [777, 272] on p "Please email your dedicated support agent aszigned to you at the point of placi…" at bounding box center [760, 279] width 295 height 33
click at [779, 274] on p "Please email your dedicated support agent aszigned to you at the point of placi…" at bounding box center [760, 279] width 295 height 33
click at [768, 279] on p "Please email your dedicated support agent assigned to you at the point of placi…" at bounding box center [760, 279] width 295 height 33
click at [689, 320] on p "Please check your spam if the email has not appeared in your inbox." at bounding box center [760, 320] width 295 height 16
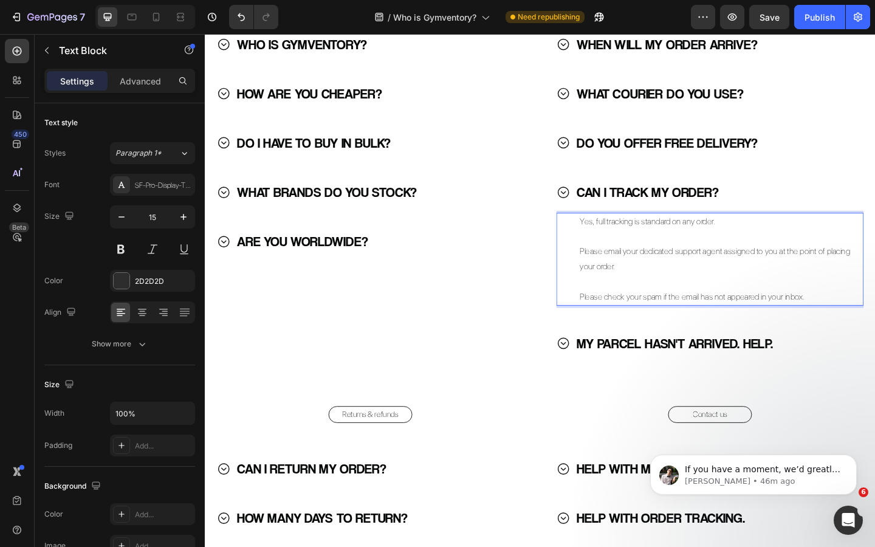
click at [664, 322] on p "Please check your spam if the email has not appeared in your inbox." at bounding box center [760, 320] width 295 height 16
click at [823, 321] on p "Please check your spam if the email has not appeared in your inbox." at bounding box center [760, 320] width 295 height 16
click at [649, 278] on p "Please email your dedicated support agent assigned to you at the point of placi…" at bounding box center [760, 279] width 295 height 33
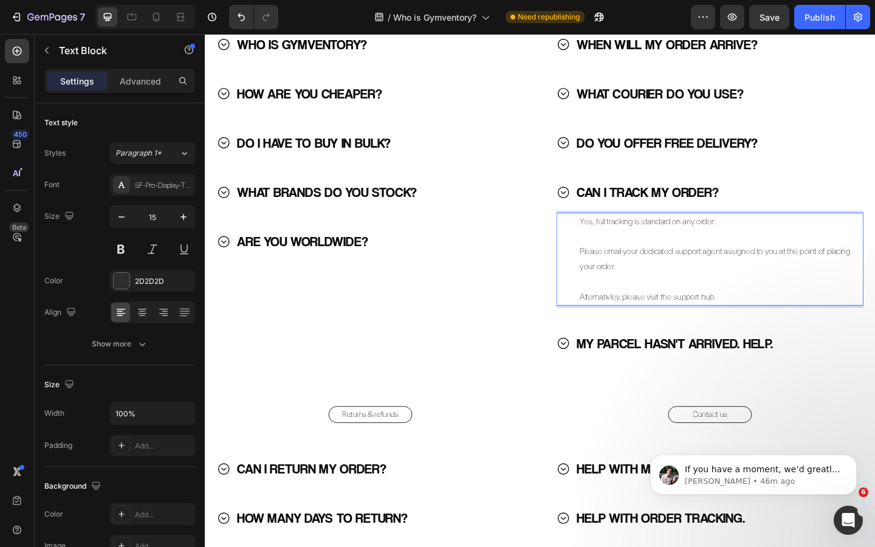
click at [673, 287] on p "Please email your dedicated support agent assigned to you at the point of placi…" at bounding box center [760, 279] width 295 height 33
click at [594, 369] on icon at bounding box center [594, 370] width 15 height 15
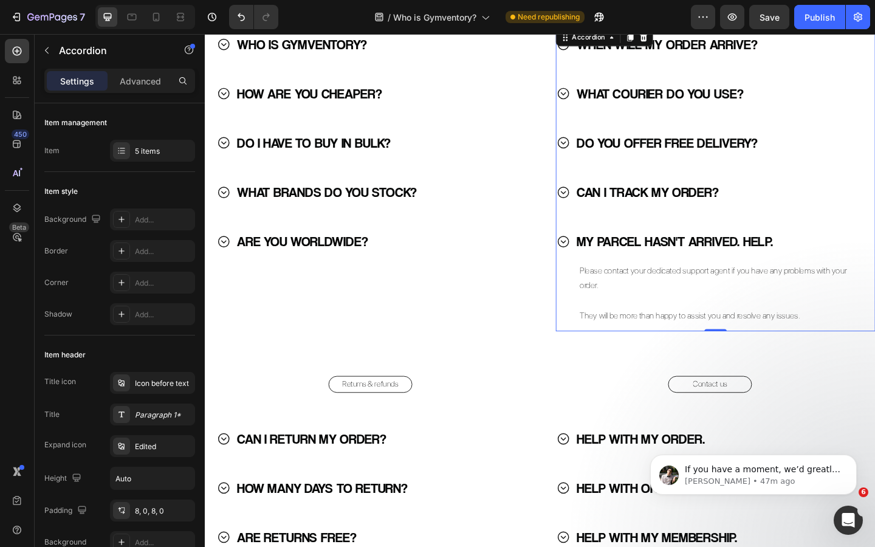
click at [599, 205] on icon at bounding box center [594, 206] width 15 height 15
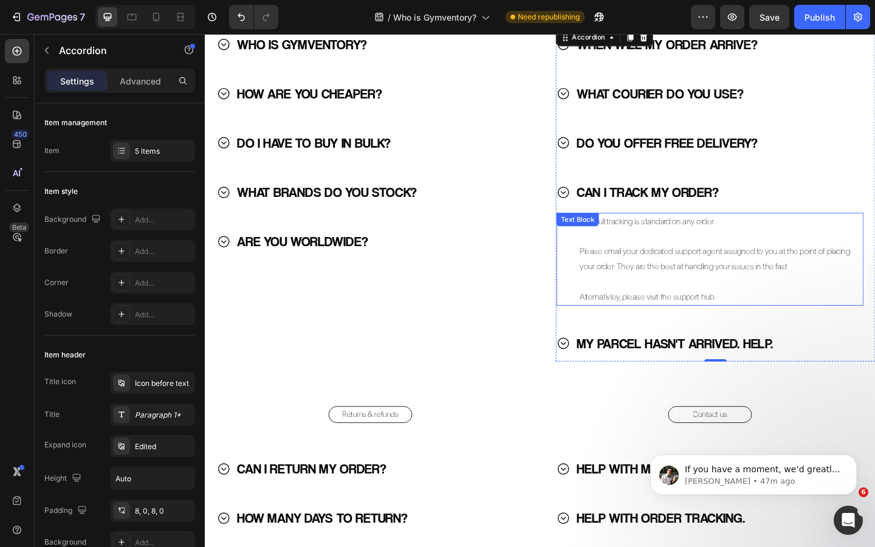
click at [813, 289] on p "Please email your dedicated support agent assigned to you at the point of placi…" at bounding box center [760, 279] width 295 height 33
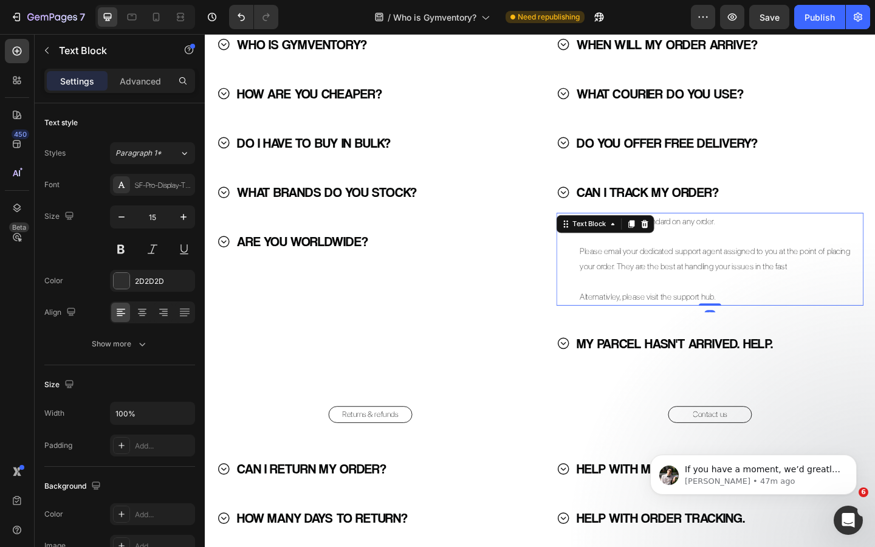
click at [832, 289] on p "Please email your dedicated support agent assigned to you at the point of placi…" at bounding box center [760, 279] width 295 height 33
click at [849, 288] on p "Please email your dedicated support agent assigned to you at the point of placi…" at bounding box center [760, 279] width 295 height 33
click at [808, 314] on p "Alternativley, please visit the support hub." at bounding box center [760, 320] width 295 height 16
click at [675, 325] on p "Alternativley, please visit the support hub." at bounding box center [760, 320] width 295 height 16
click at [644, 322] on p "Alternativley, please visit the support hub." at bounding box center [760, 320] width 295 height 16
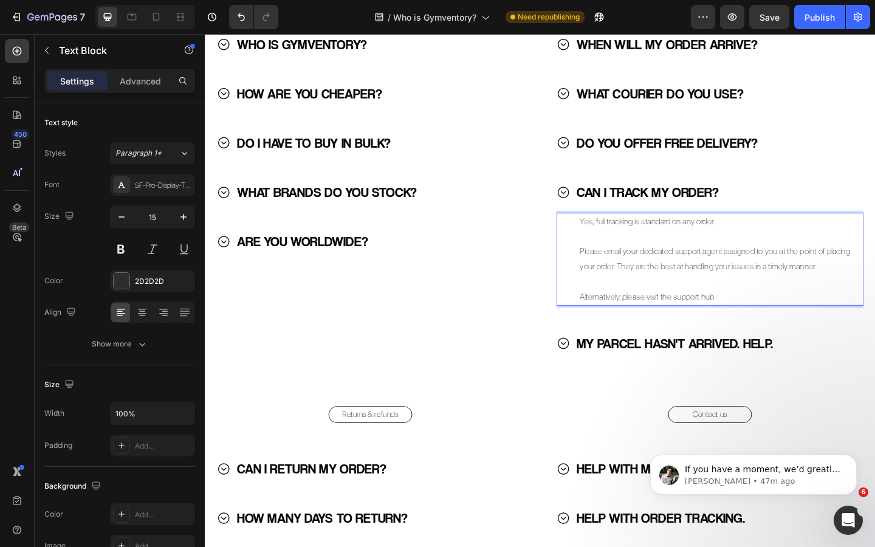
click at [703, 318] on p "Alternatively, please visit the support hub." at bounding box center [760, 320] width 295 height 16
click at [758, 330] on div "Yes, full tracking is standard on any order. Please email your dedicated suppor…" at bounding box center [754, 281] width 334 height 111
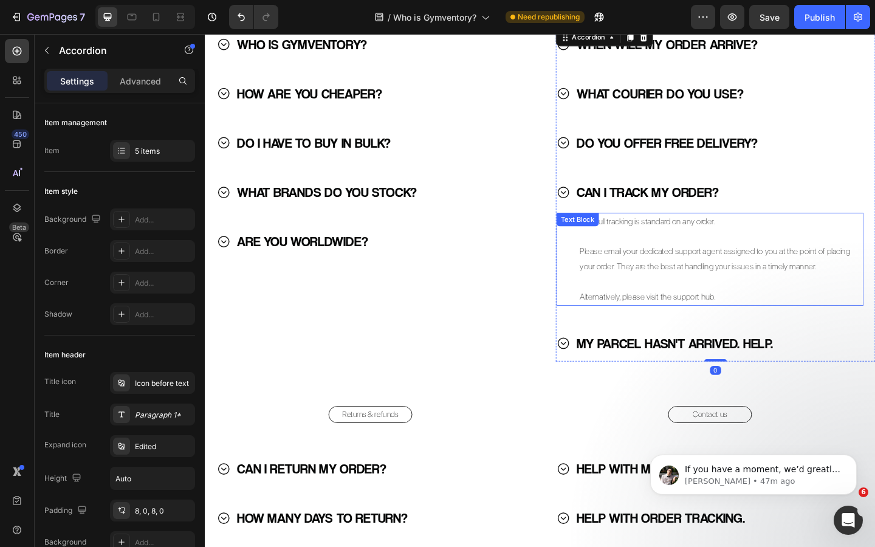
click at [768, 319] on p "Alternatively, please visit the support hub." at bounding box center [760, 320] width 295 height 16
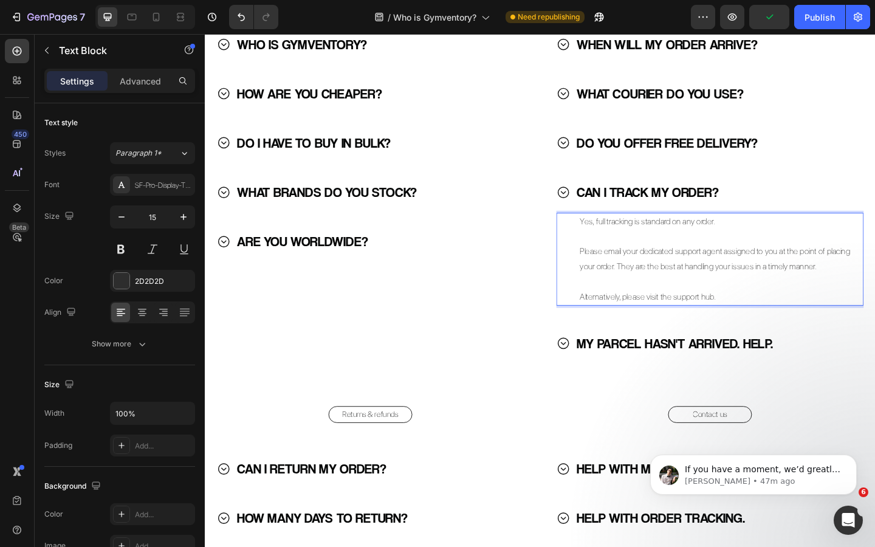
click at [790, 286] on p "Please email your dedicated support agent assigned to you at the point of placi…" at bounding box center [760, 279] width 295 height 33
click at [674, 289] on p "Please email your dedicated support agent assigned to you at the point of placi…" at bounding box center [760, 279] width 295 height 33
click at [708, 289] on p "Please email your dedicated support agent assigned to you at the point of placi…" at bounding box center [760, 279] width 295 height 33
click at [729, 289] on p "Please email your dedicated support agent assigned to you at the point of placi…" at bounding box center [760, 279] width 295 height 33
click at [767, 288] on p "Please email your dedicated support agent assigned to you at the point of placi…" at bounding box center [760, 279] width 295 height 33
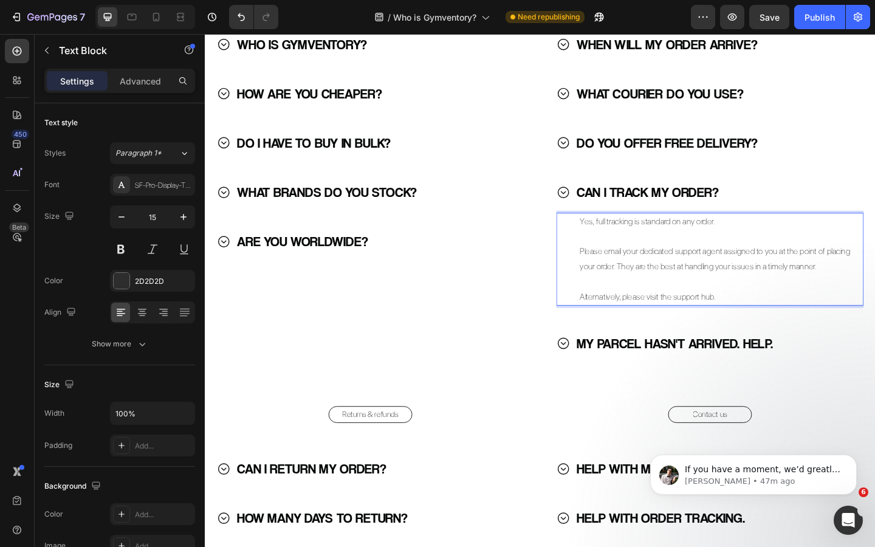
click at [807, 293] on p "Please email your dedicated support agent assigned to you at the point of placi…" at bounding box center [760, 279] width 295 height 33
click at [837, 288] on p "Please email your dedicated support agent assigned to you at the point of placi…" at bounding box center [760, 279] width 295 height 33
click at [871, 288] on p "Please email your dedicated support agent assigned to you at the point of placi…" at bounding box center [760, 279] width 295 height 33
click at [693, 286] on p "Please email your dedicated support agent assigned to you at the point of placi…" at bounding box center [760, 279] width 295 height 33
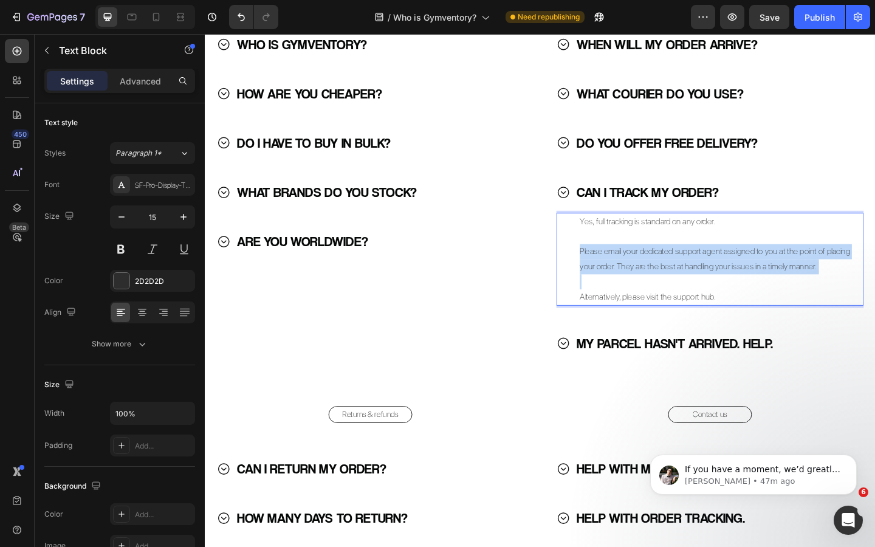
click at [693, 286] on p "Please email your dedicated support agent assigned to you at the point of placi…" at bounding box center [760, 279] width 295 height 33
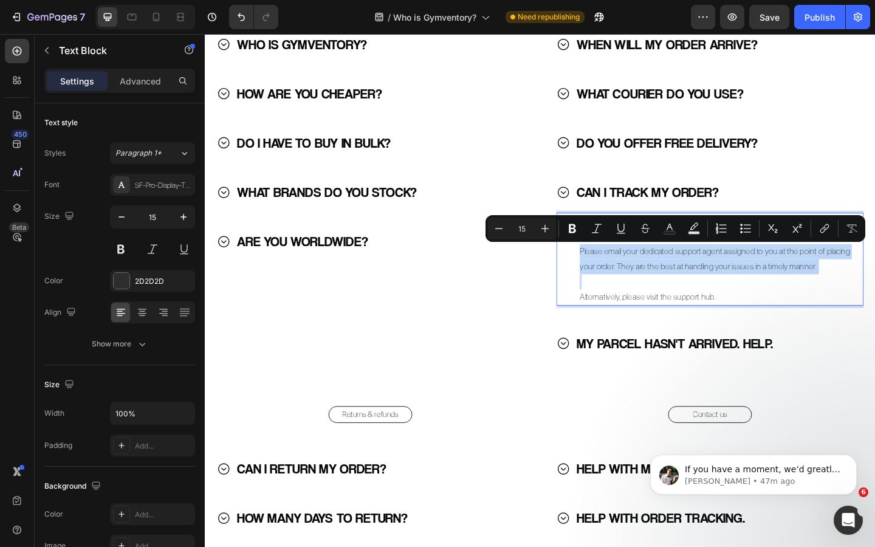
click at [688, 288] on p "Please email your dedicated support agent assigned to you at the point of placi…" at bounding box center [760, 279] width 295 height 33
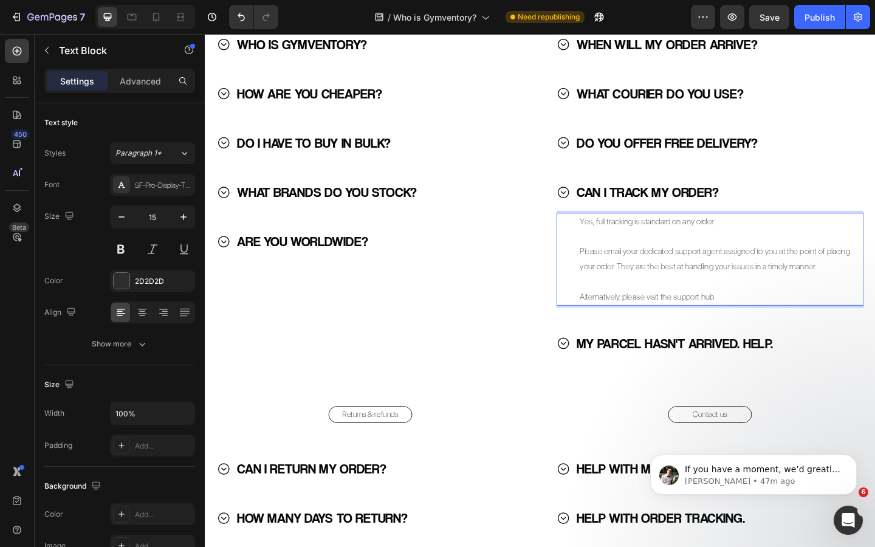
click at [731, 319] on p "Alternatively, please visit the support hub." at bounding box center [760, 320] width 295 height 16
click at [747, 323] on p "Alternatively, please visit the support hub." at bounding box center [760, 320] width 295 height 16
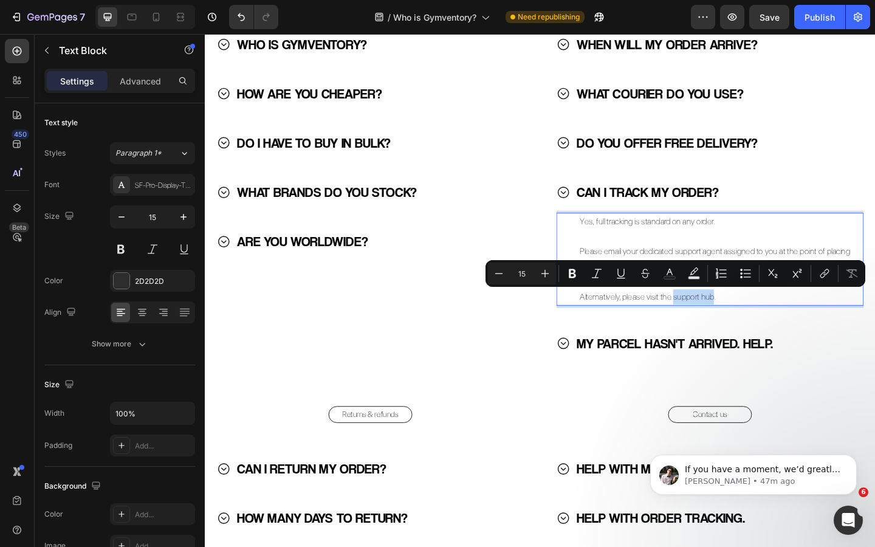
drag, startPoint x: 756, startPoint y: 322, endPoint x: 712, endPoint y: 325, distance: 43.8
click at [712, 325] on p "Alternatively, please visit the support hub." at bounding box center [760, 320] width 295 height 16
click at [824, 271] on icon "Editor contextual toolbar" at bounding box center [826, 272] width 5 height 6
click at [823, 273] on icon "Editor contextual toolbar" at bounding box center [823, 275] width 5 height 6
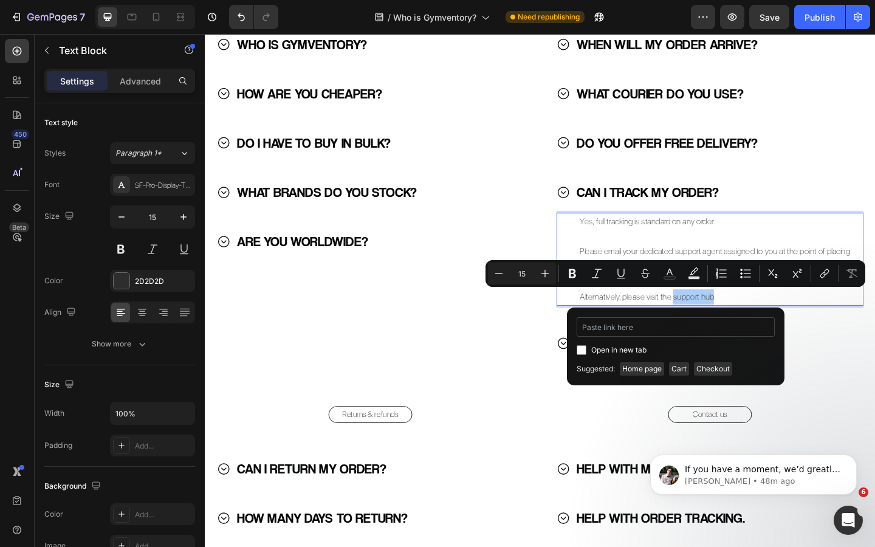
type input "[URL][DOMAIN_NAME]"
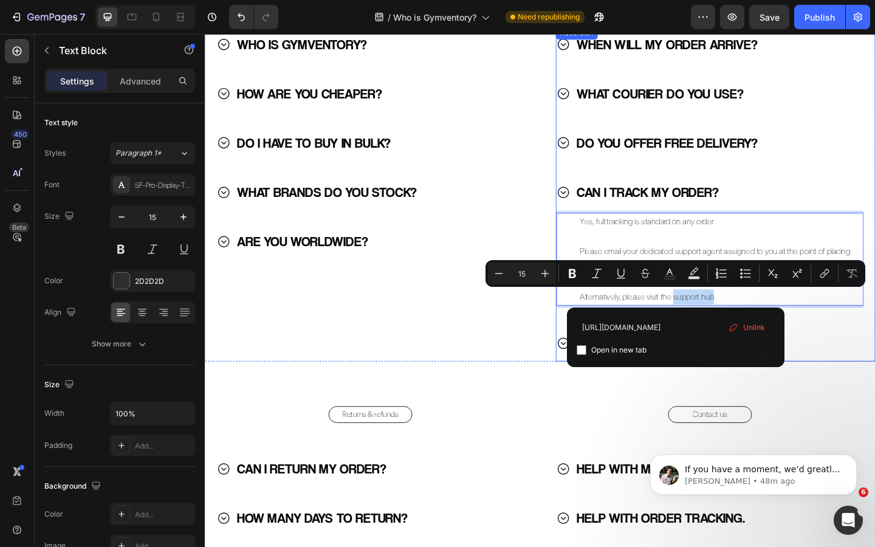
click at [867, 363] on div "MY PARCEL HASN'T ARRIVED. HELP." at bounding box center [744, 371] width 315 height 30
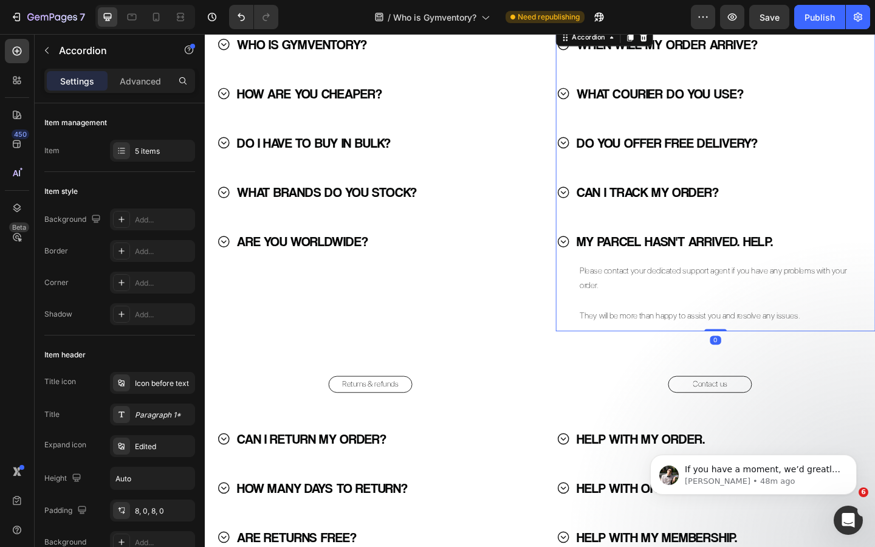
click at [603, 210] on div "CAN I TRACK MY ORDER?" at bounding box center [744, 206] width 315 height 30
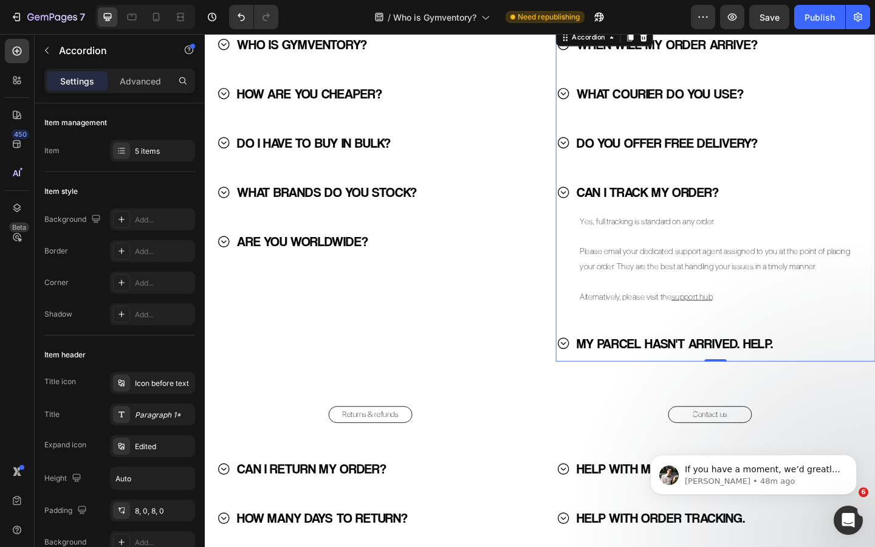
click at [598, 205] on icon at bounding box center [594, 206] width 15 height 15
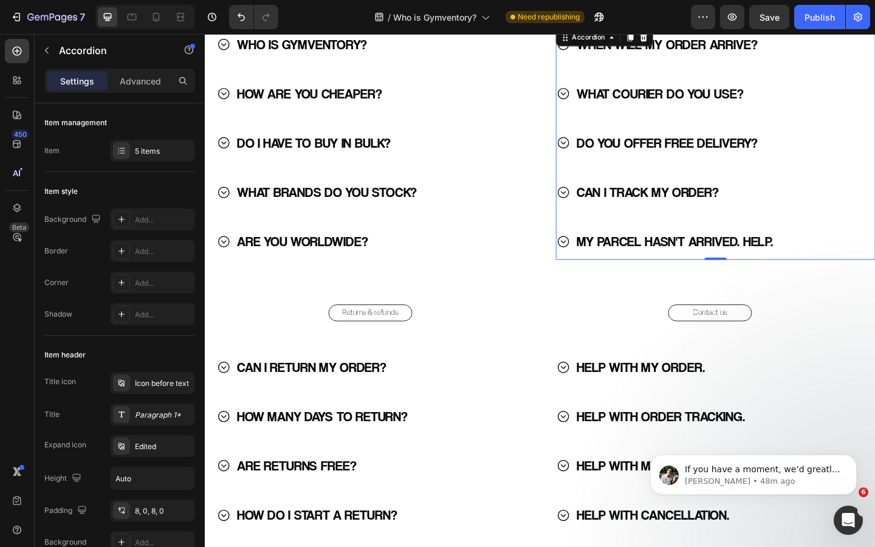
click at [596, 257] on icon at bounding box center [594, 259] width 15 height 15
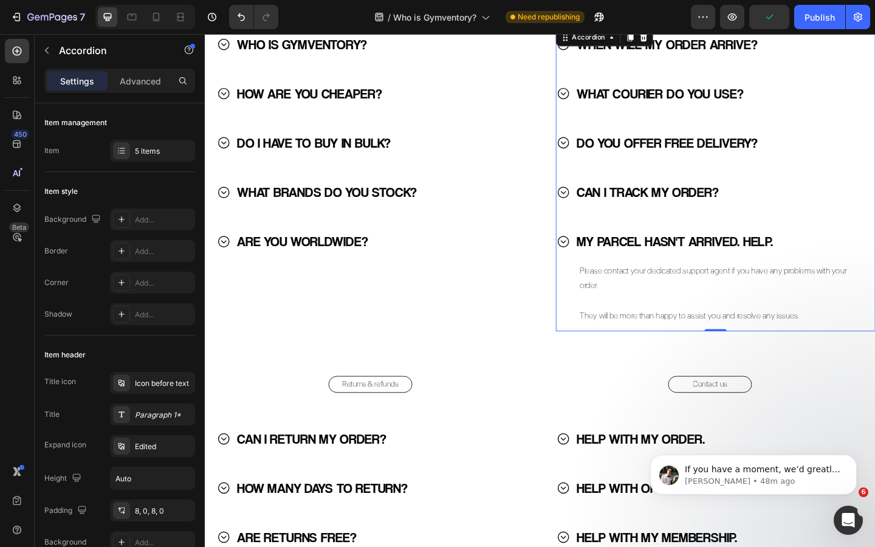
click at [595, 205] on icon at bounding box center [594, 206] width 15 height 15
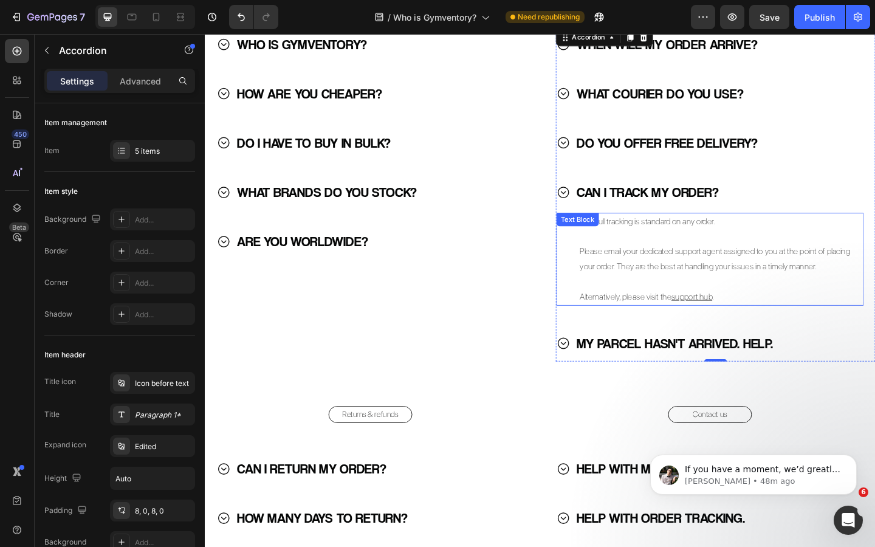
click at [649, 276] on p "Please email your dedicated support agent assigned to you at the point of placi…" at bounding box center [760, 279] width 295 height 33
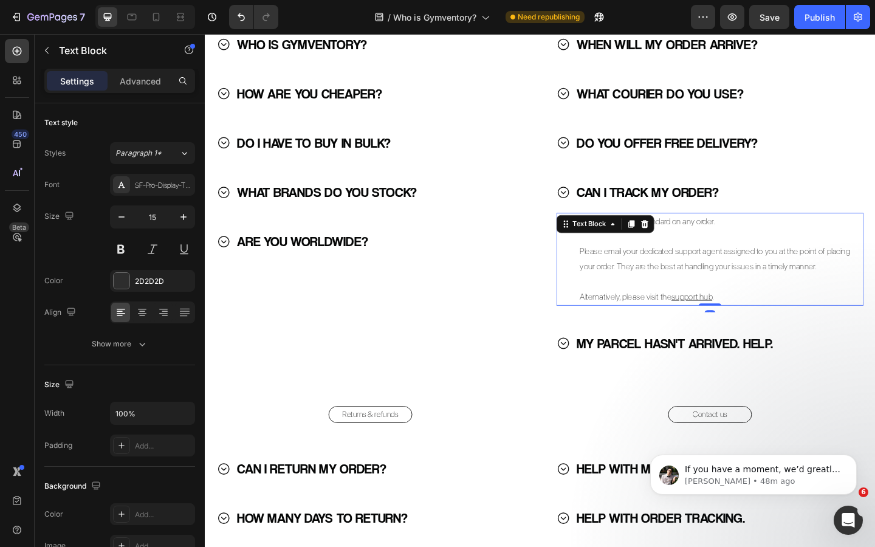
click at [649, 276] on p "Please email your dedicated support agent assigned to you at the point of placi…" at bounding box center [760, 279] width 295 height 33
click at [613, 268] on p "Please email your dedicated support agent assigned to you at the point of placi…" at bounding box center [760, 279] width 295 height 33
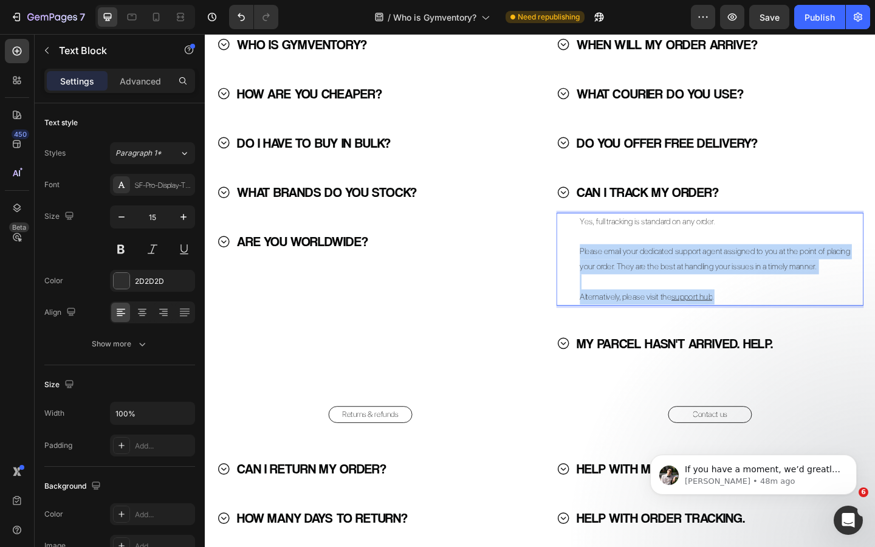
drag, startPoint x: 613, startPoint y: 271, endPoint x: 790, endPoint y: 325, distance: 185.8
click at [790, 325] on div "Yes, full tracking is standard on any order. Please email your dedicated suppor…" at bounding box center [761, 279] width 298 height 101
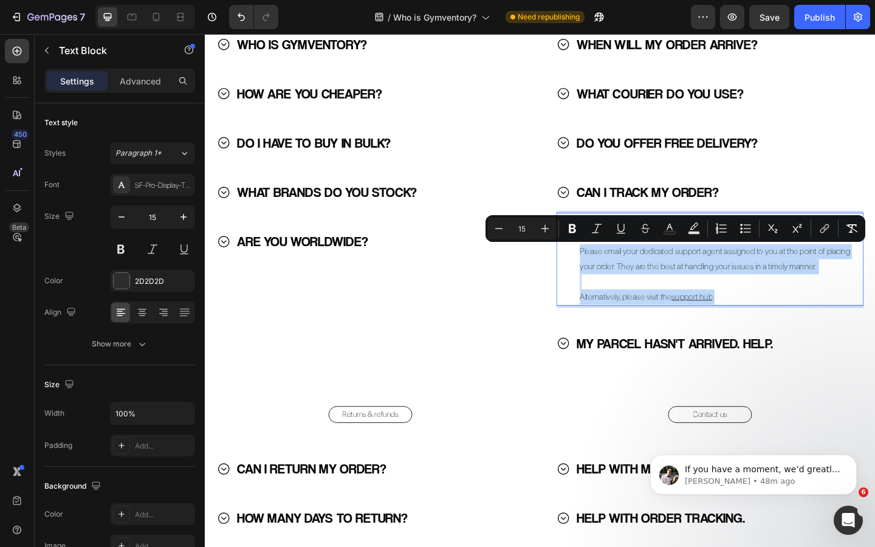
copy div "Please email your dedicated support agent assigned to you at the point of placi…"
click at [590, 373] on icon at bounding box center [595, 370] width 12 height 12
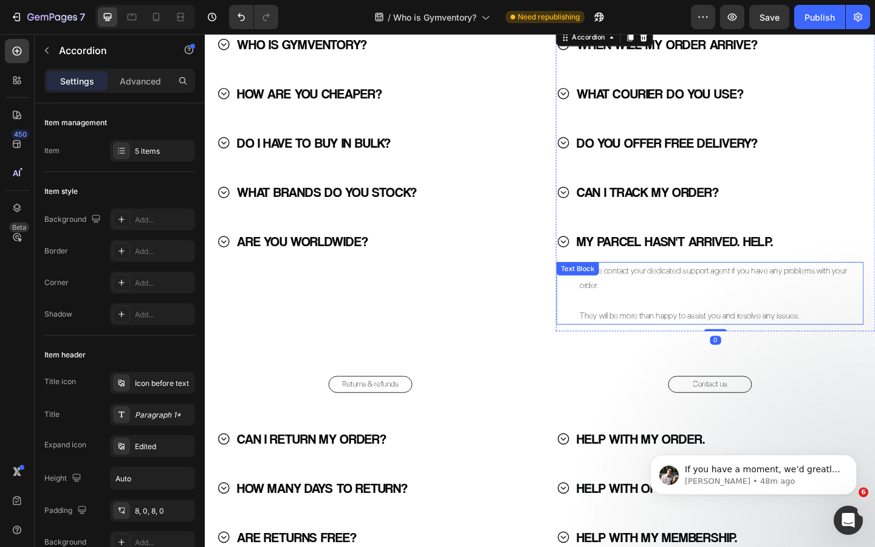
click at [660, 335] on p "They will be more than happy to assist you and resolve any issues." at bounding box center [760, 341] width 295 height 16
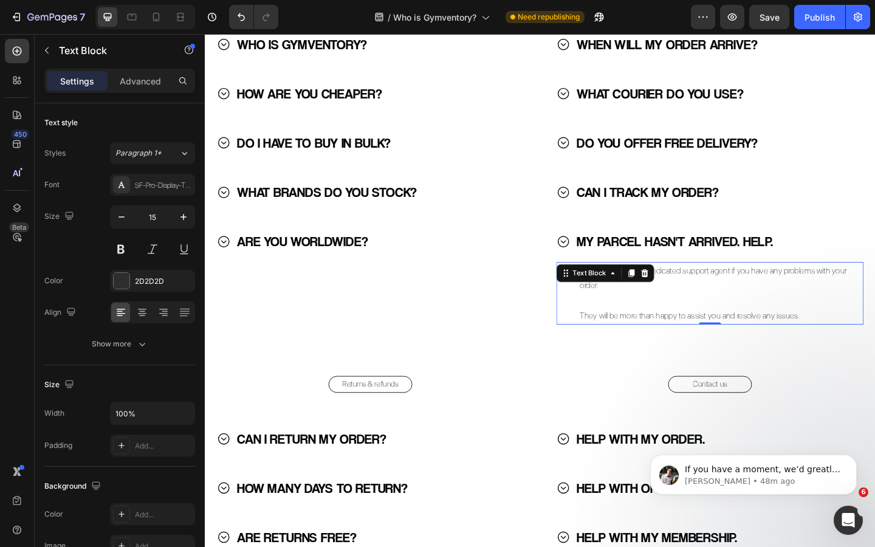
click at [660, 335] on p "They will be more than happy to assist you and resolve any issues." at bounding box center [760, 341] width 295 height 16
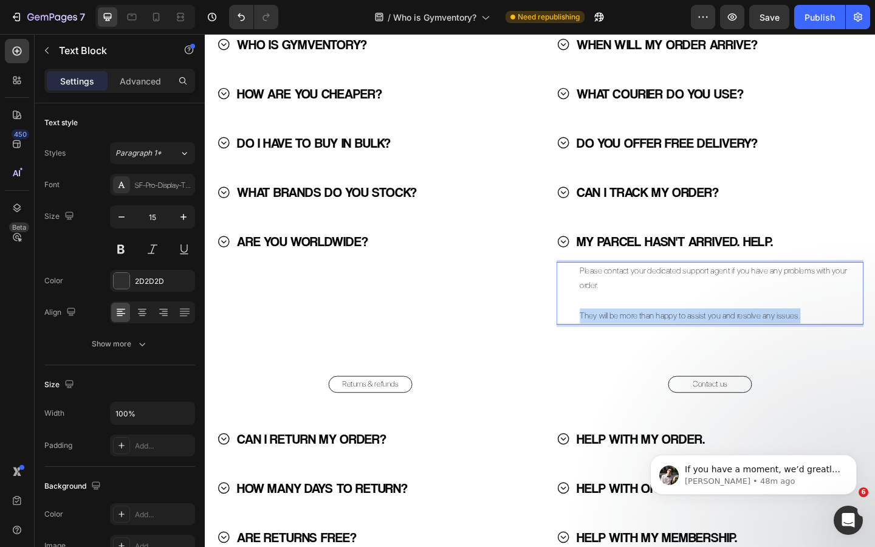
click at [660, 335] on p "They will be more than happy to assist you and resolve any issues." at bounding box center [760, 341] width 295 height 16
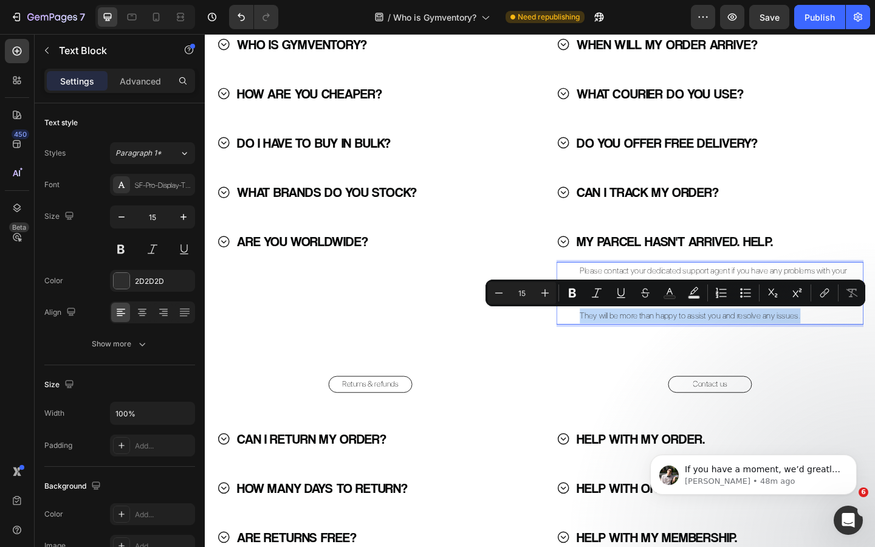
click at [692, 336] on p "They will be more than happy to assist you and resolve any issues." at bounding box center [760, 341] width 295 height 16
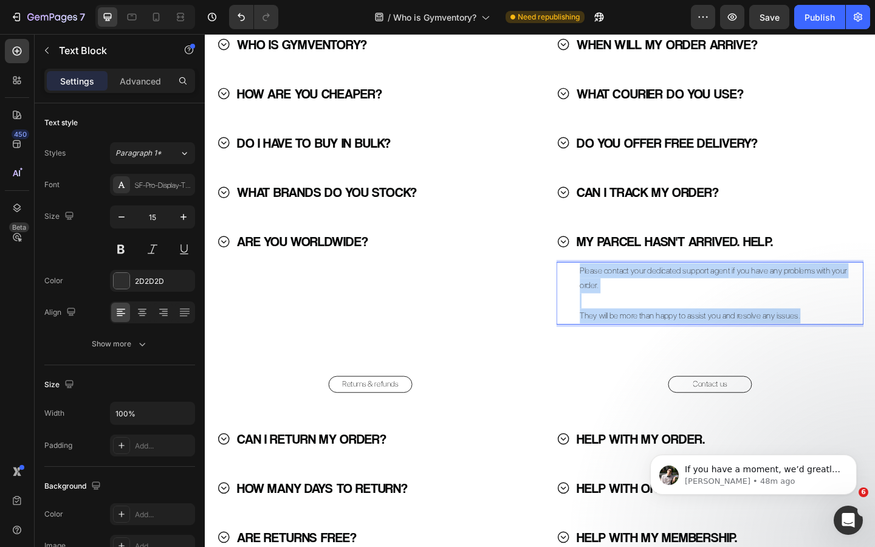
drag, startPoint x: 852, startPoint y: 343, endPoint x: 600, endPoint y: 291, distance: 257.5
click at [600, 291] on div "Please contact your dedicated support agent if you have any problems with your …" at bounding box center [754, 316] width 334 height 68
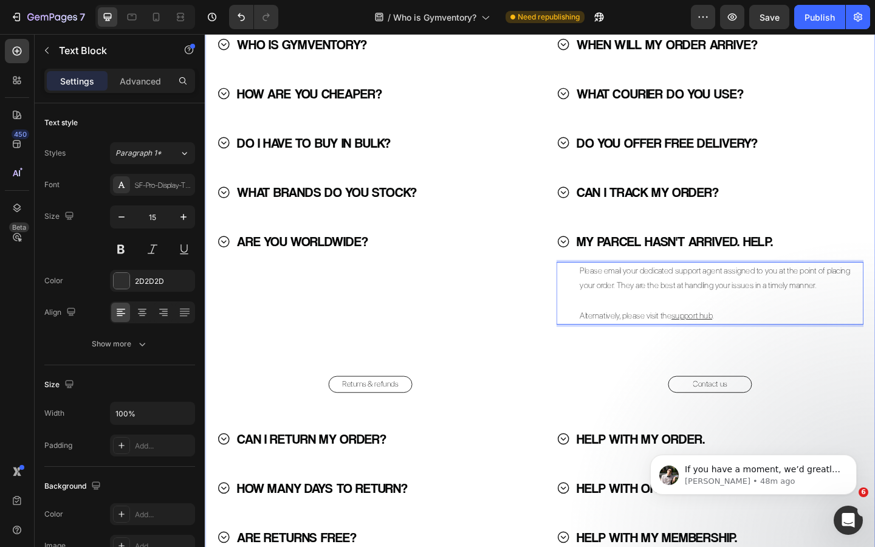
click at [649, 380] on div "Title Line FAQs Heading Quick links: Text Block Common questions Button Instant…" at bounding box center [570, 289] width 730 height 1256
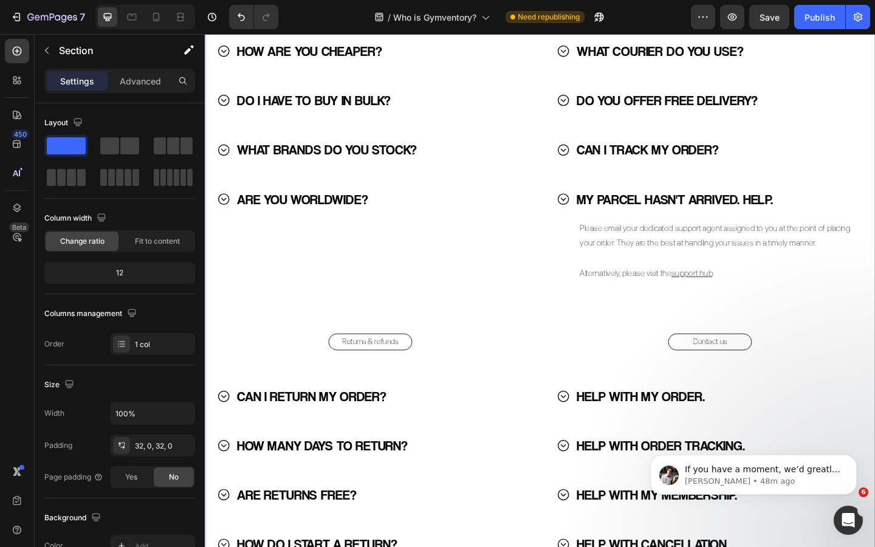
scroll to position [1825, 0]
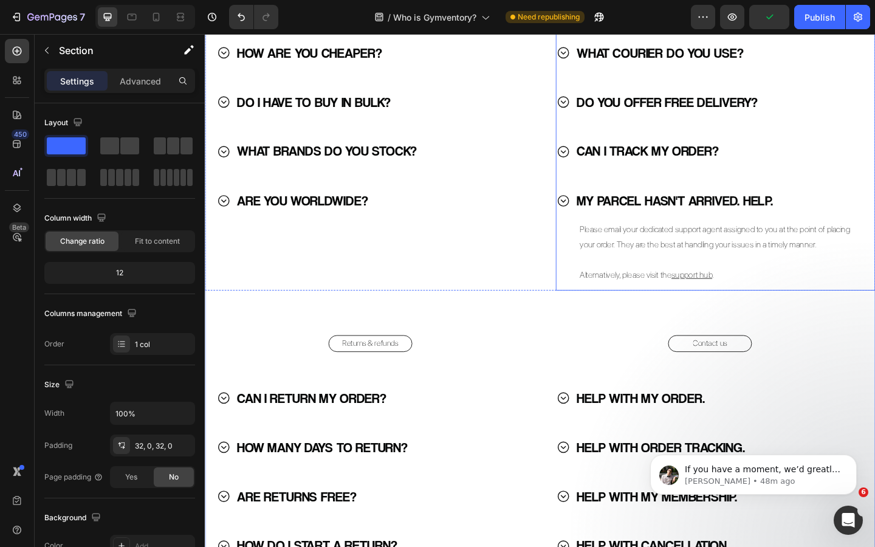
click at [601, 218] on icon at bounding box center [594, 215] width 15 height 15
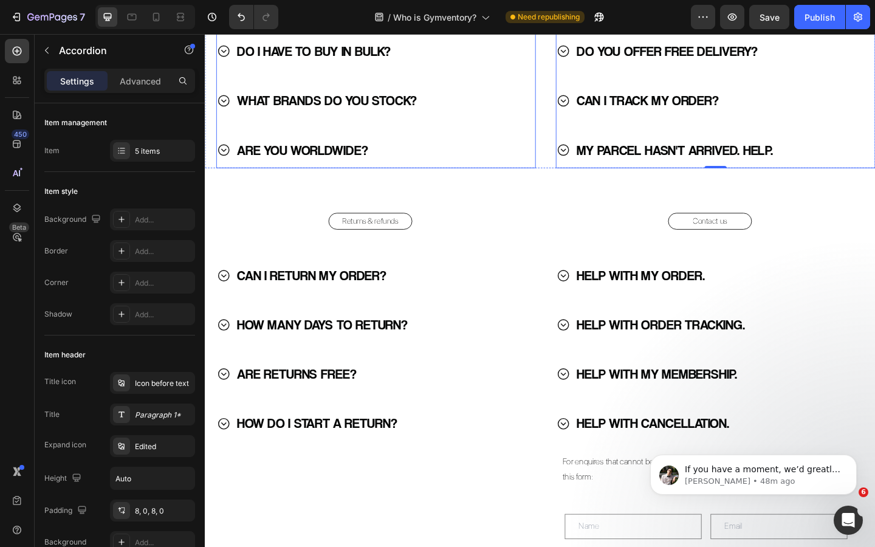
scroll to position [1895, 0]
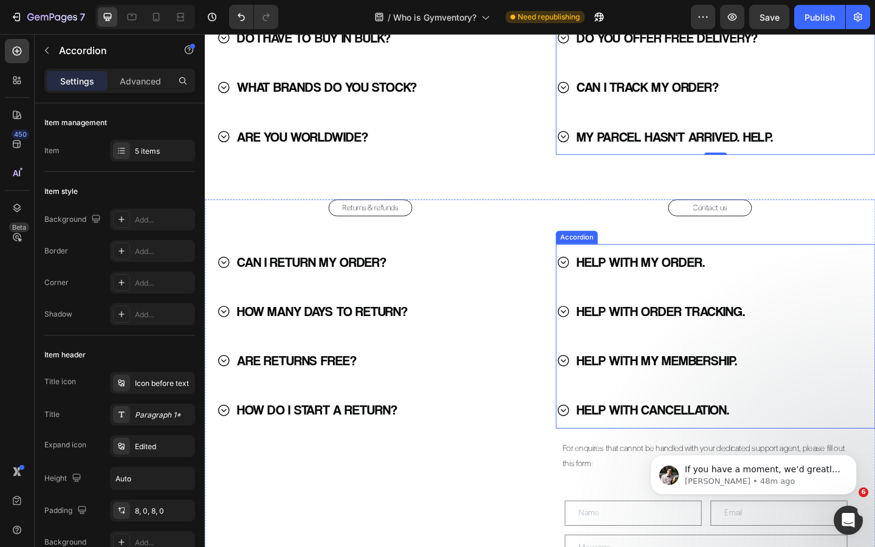
click at [595, 283] on icon at bounding box center [595, 282] width 12 height 12
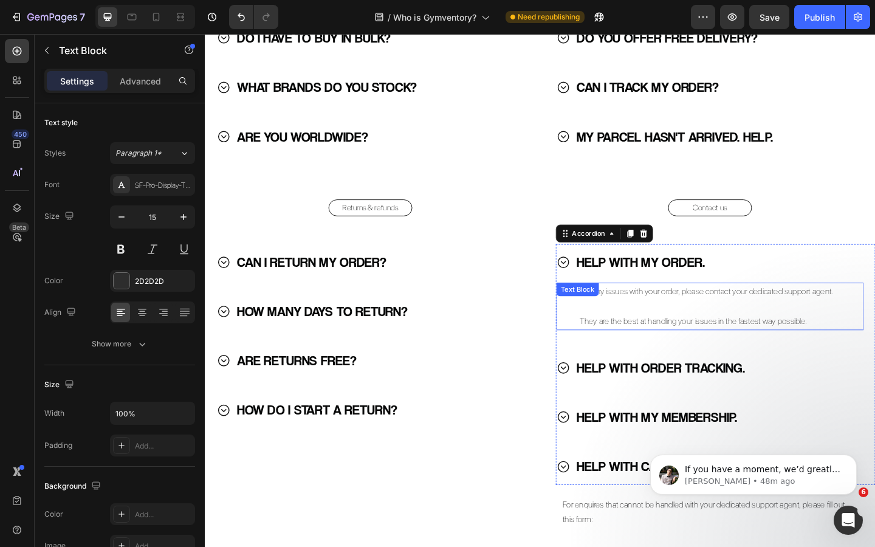
click at [729, 348] on p "They are the best at handling your issues in the fastest way possible." at bounding box center [760, 347] width 295 height 16
click at [803, 348] on p "They are the best at handling your issues in the fastest way possible." at bounding box center [760, 347] width 295 height 16
click at [708, 348] on p "They are the best at handling your issues in the fastest way possible." at bounding box center [760, 347] width 295 height 16
click at [752, 348] on p "They are the best at handling your issues in the fastest way possible." at bounding box center [760, 347] width 295 height 16
click at [772, 347] on p "They are the best at handling your issues in the fastest way possible." at bounding box center [760, 347] width 295 height 16
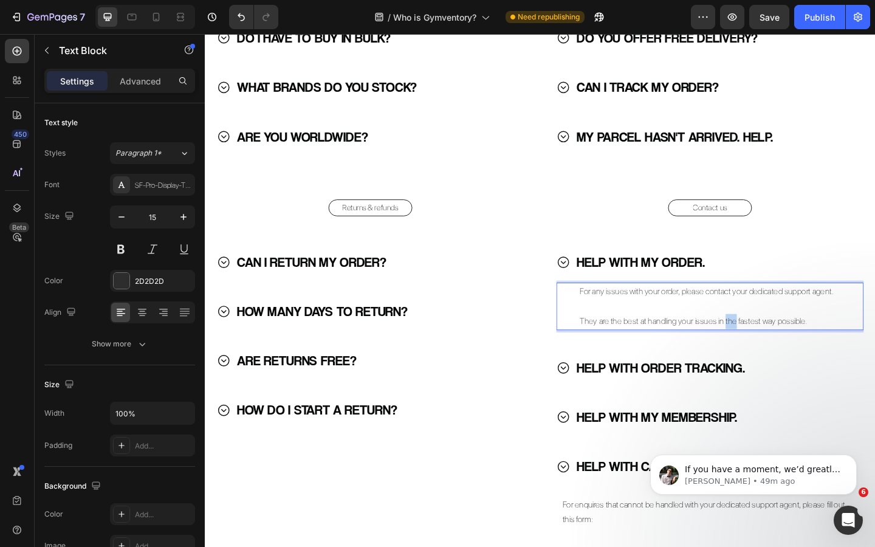
click at [772, 347] on p "They are the best at handling your issues in the fastest way possible." at bounding box center [760, 347] width 295 height 16
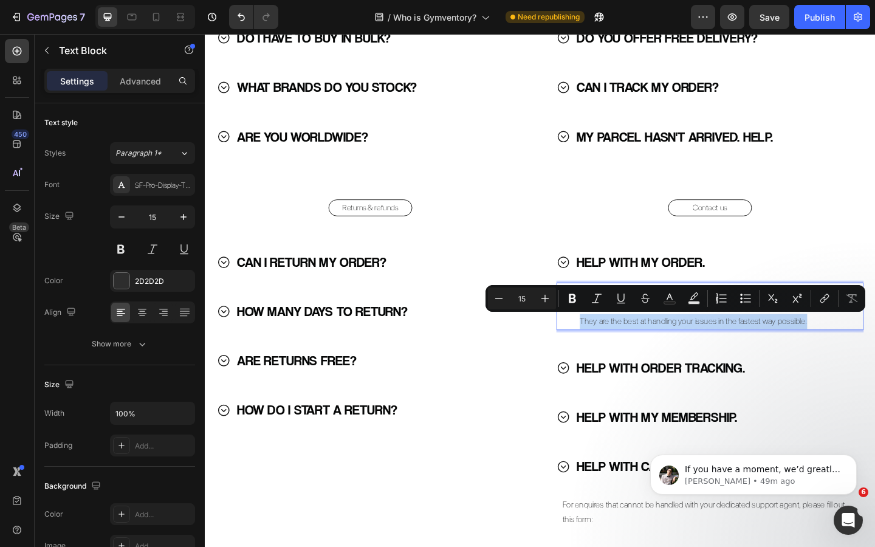
click at [807, 351] on p "They are the best at handling your issues in the fastest way possible." at bounding box center [760, 347] width 295 height 16
drag, startPoint x: 861, startPoint y: 350, endPoint x: 613, endPoint y: 345, distance: 248.1
click at [613, 345] on p "They are the best at handling your issues in the fastest way possible." at bounding box center [760, 347] width 295 height 16
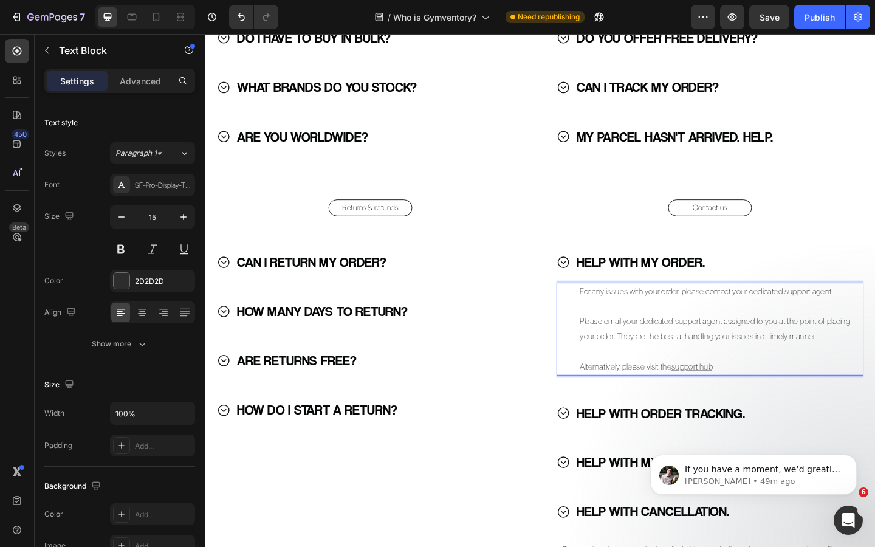
click at [659, 356] on p "Please email your dedicated support agent assigned to you at the point of placi…" at bounding box center [760, 355] width 295 height 33
click at [631, 348] on p "Please email your dedicated support agent assigned to you at the point of placi…" at bounding box center [760, 355] width 295 height 33
click at [615, 348] on p "Please email your dedicated support agent assigned to you at the point of placi…" at bounding box center [760, 355] width 295 height 33
drag, startPoint x: 635, startPoint y: 348, endPoint x: 748, endPoint y: 317, distance: 118.0
click at [748, 317] on div "For any issues with your order, please contact your dedicated support agent. Pl…" at bounding box center [761, 355] width 298 height 101
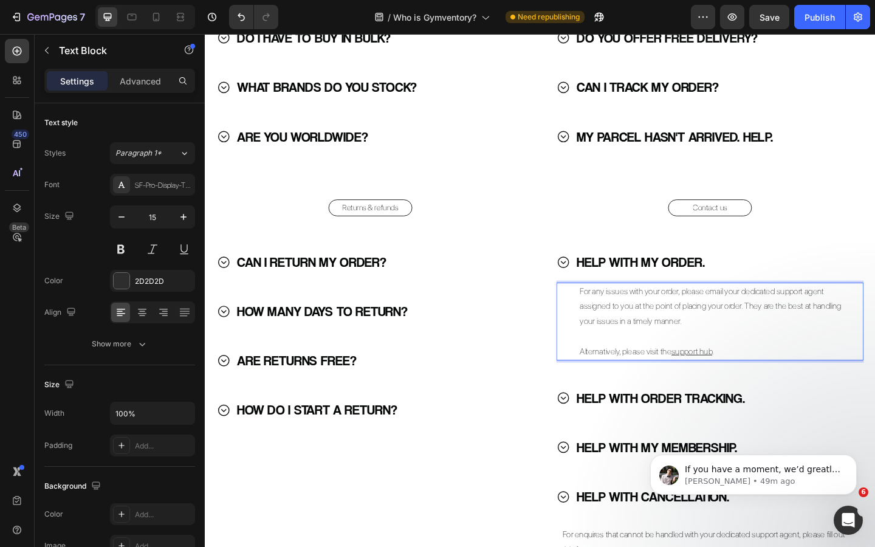
click at [791, 331] on p "For any issues with your order, please email your dedicated support agent assig…" at bounding box center [760, 330] width 295 height 49
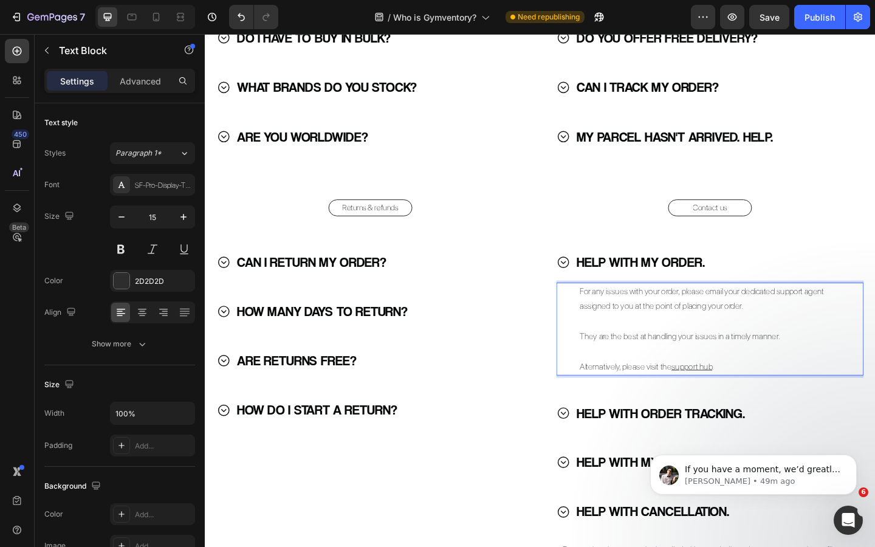
click at [710, 359] on p "They are the best at handling your issues in a timely manner." at bounding box center [760, 363] width 295 height 16
click at [558, 358] on div "CAN I RETURN MY ORDER? HOW MANY DAYS TO RETURN? ARE RETURNS FREE? HOW DO I STAR…" at bounding box center [391, 363] width 348 height 201
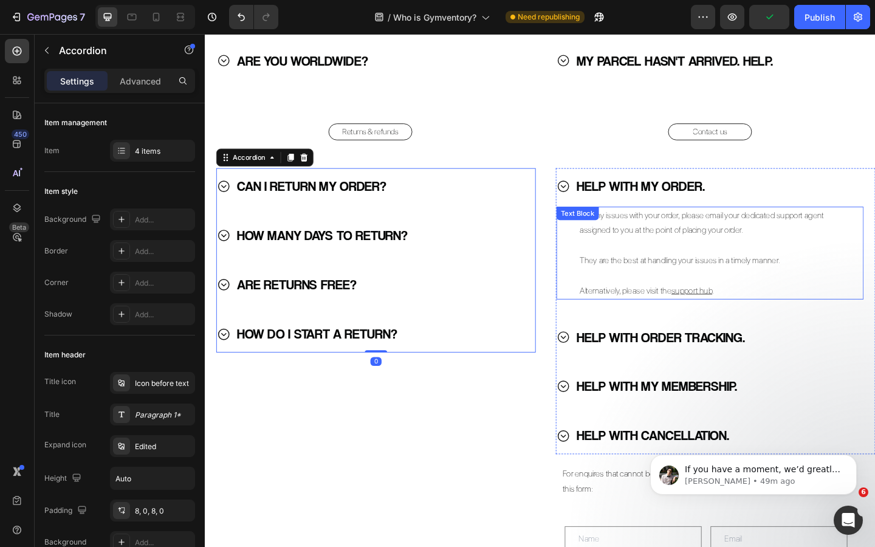
scroll to position [2017, 0]
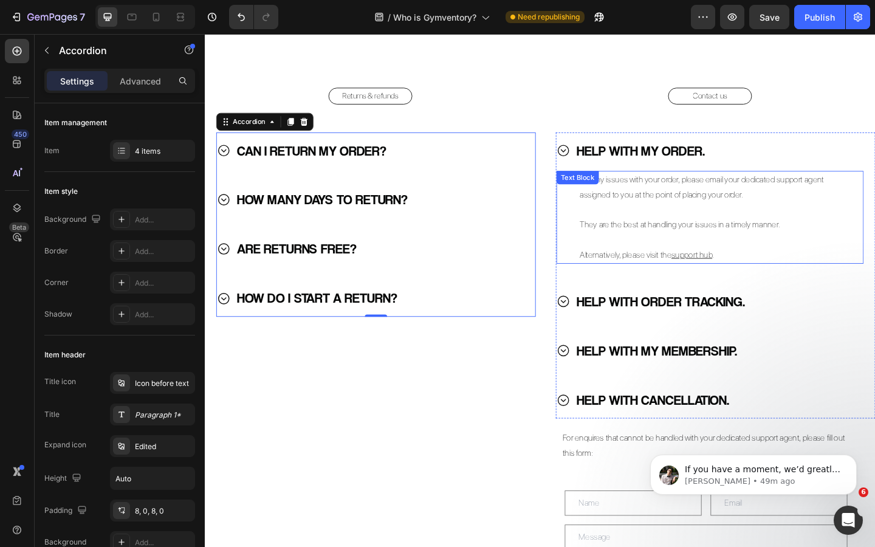
click at [663, 275] on p "Alternatively, please visit the support hub ." at bounding box center [760, 274] width 295 height 16
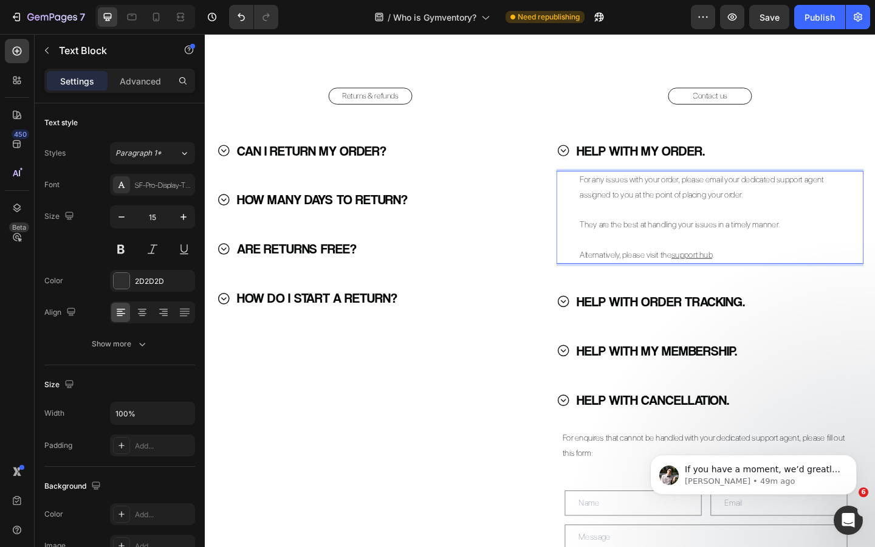
click at [772, 268] on p "Alternatively, please visit the support hub ." at bounding box center [760, 274] width 295 height 16
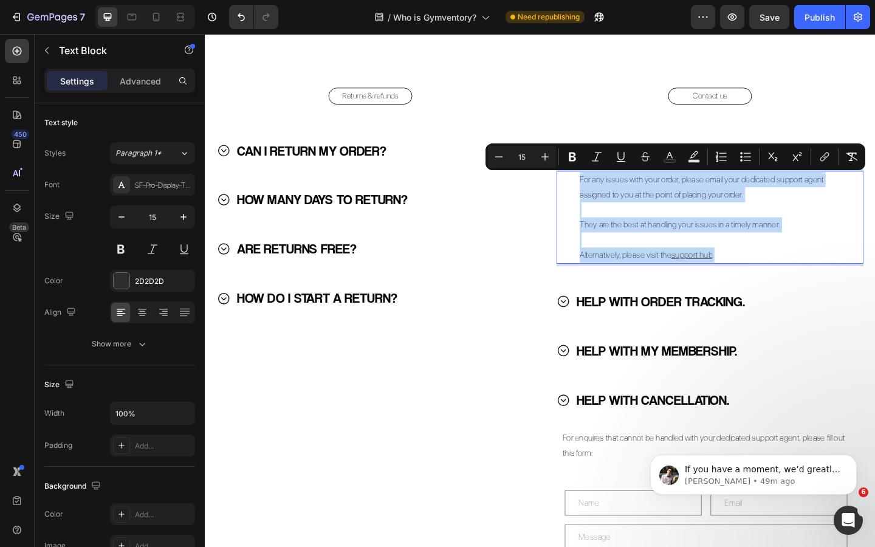
drag, startPoint x: 773, startPoint y: 273, endPoint x: 606, endPoint y: 188, distance: 187.3
click at [606, 188] on div "For any issues with your order, please email your dedicated support agent assig…" at bounding box center [754, 233] width 334 height 101
copy div "For any issues with your order, please email your dedicated support agent assig…"
click at [598, 325] on icon at bounding box center [594, 324] width 15 height 15
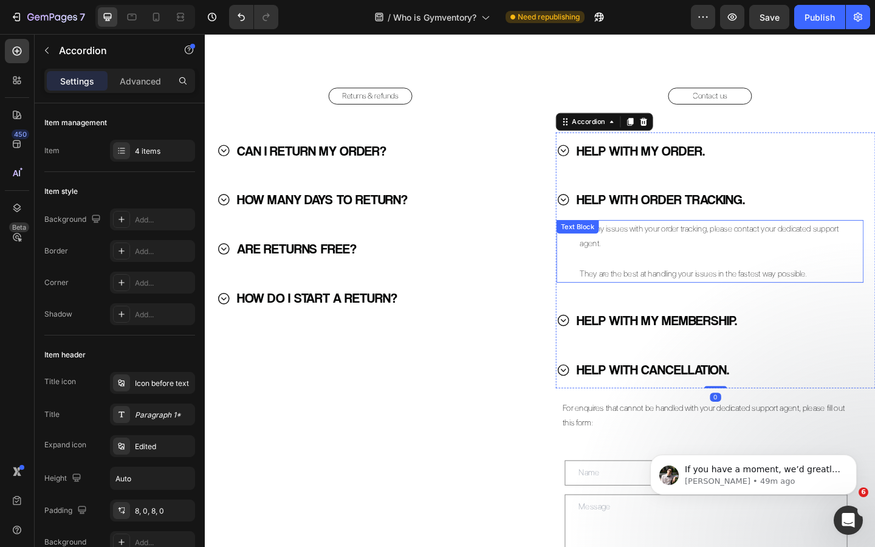
click at [682, 295] on p "They are the best at handling your issues in the fastest way possible." at bounding box center [760, 295] width 295 height 16
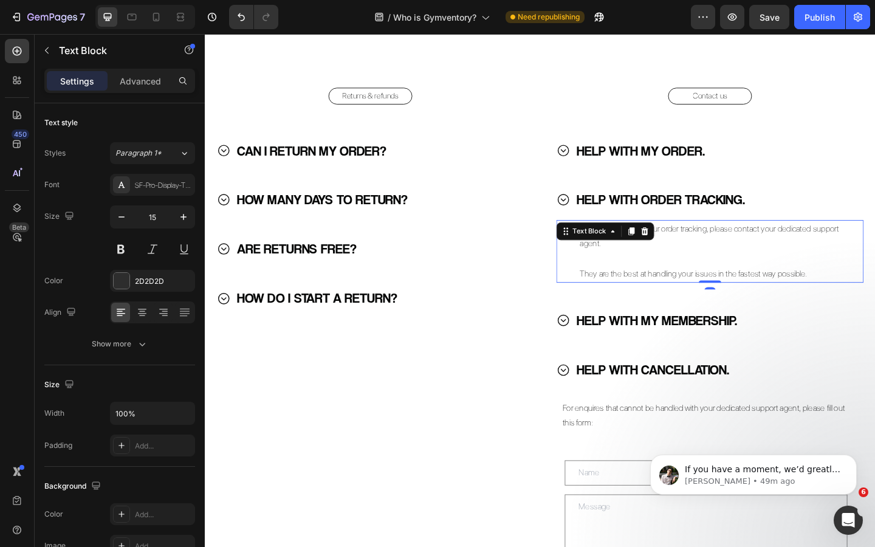
click at [682, 295] on p "They are the best at handling your issues in the fastest way possible." at bounding box center [760, 295] width 295 height 16
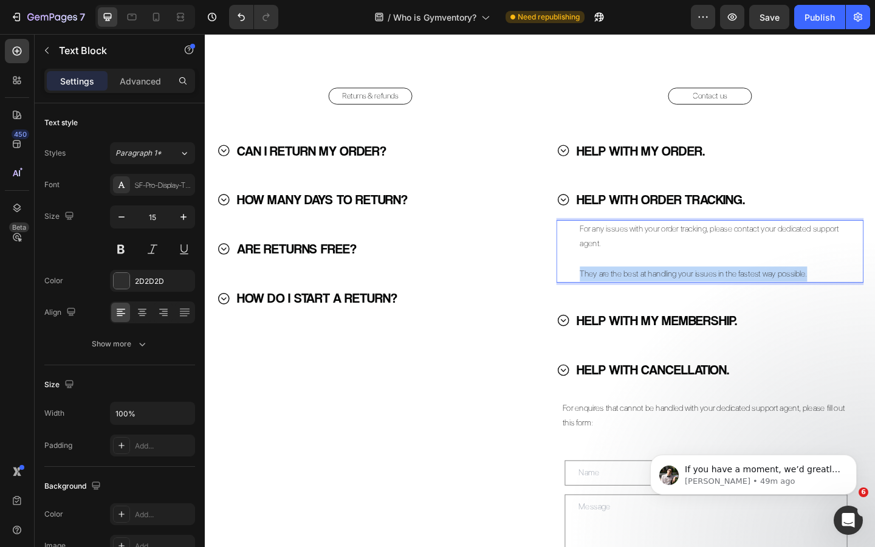
click at [682, 295] on p "They are the best at handling your issues in the fastest way possible." at bounding box center [760, 295] width 295 height 16
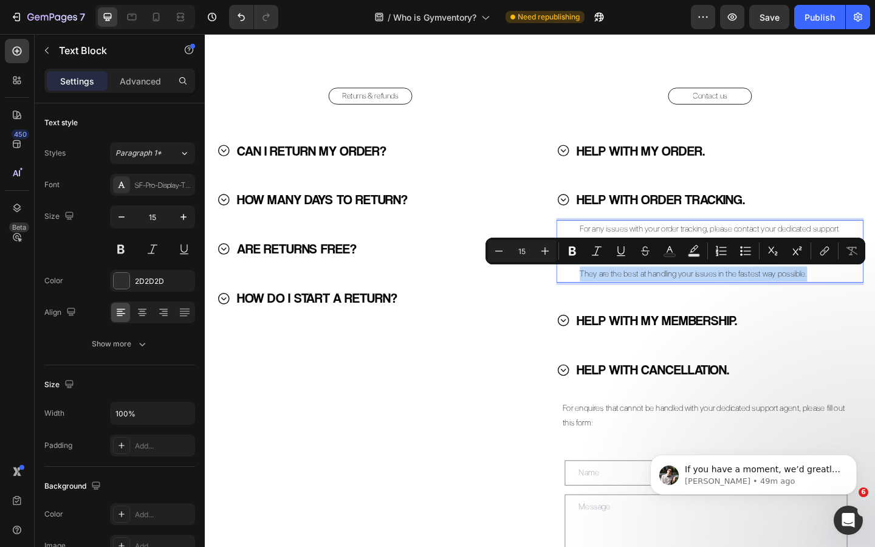
click at [719, 294] on p "They are the best at handling your issues in the fastest way possible." at bounding box center [760, 295] width 295 height 16
click at [801, 296] on p "They are the best at handling your issues in the fastest way possible." at bounding box center [760, 295] width 295 height 16
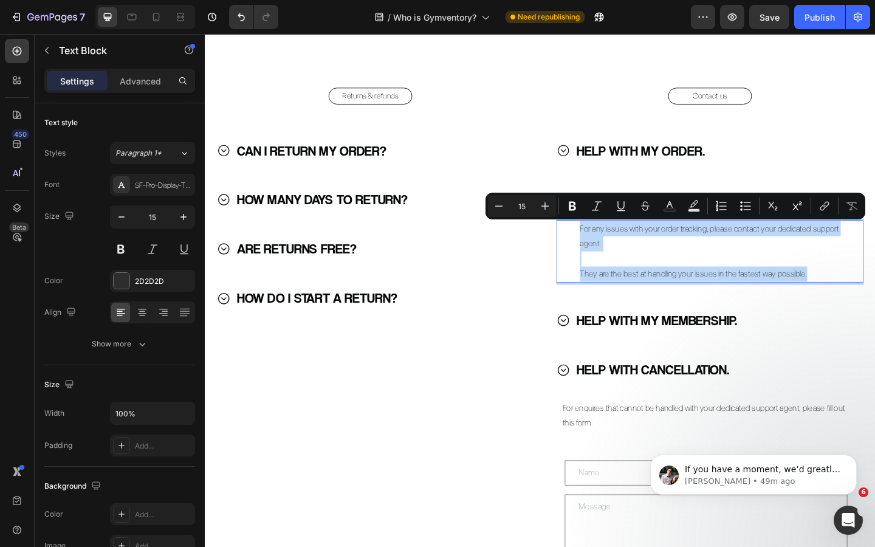
drag, startPoint x: 858, startPoint y: 292, endPoint x: 610, endPoint y: 244, distance: 252.7
click at [610, 244] on div "For any issues with your order tracking, please contact your dedicated support …" at bounding box center [754, 271] width 334 height 68
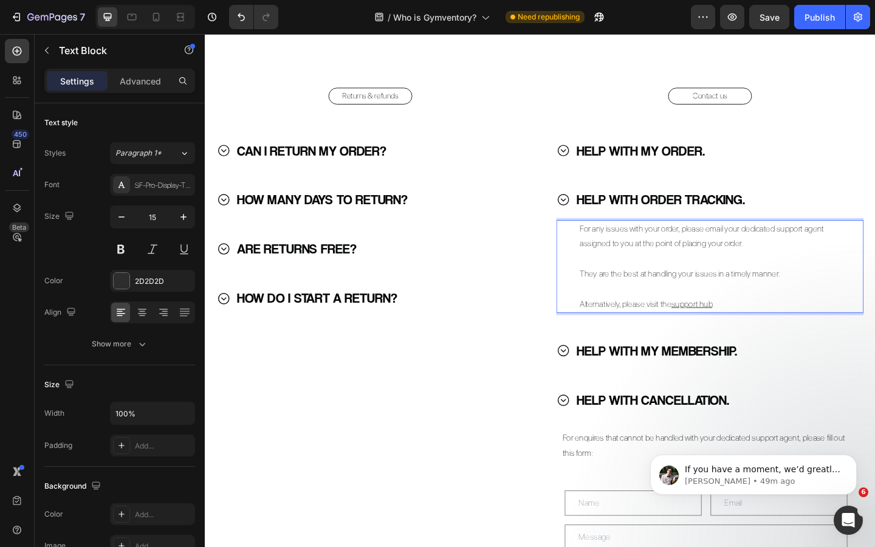
click at [652, 251] on p "For any issues with your order, please email your dedicated support agent assig…" at bounding box center [760, 254] width 295 height 33
click at [637, 251] on p "For any issues with your order, please email your dedicated support agent assig…" at bounding box center [760, 254] width 295 height 33
click at [652, 250] on p "For any issues with your order, please email your dedicated support agent assig…" at bounding box center [760, 254] width 295 height 33
click at [677, 248] on p "For any issues with your order, please email your dedicated support agent assig…" at bounding box center [760, 254] width 295 height 33
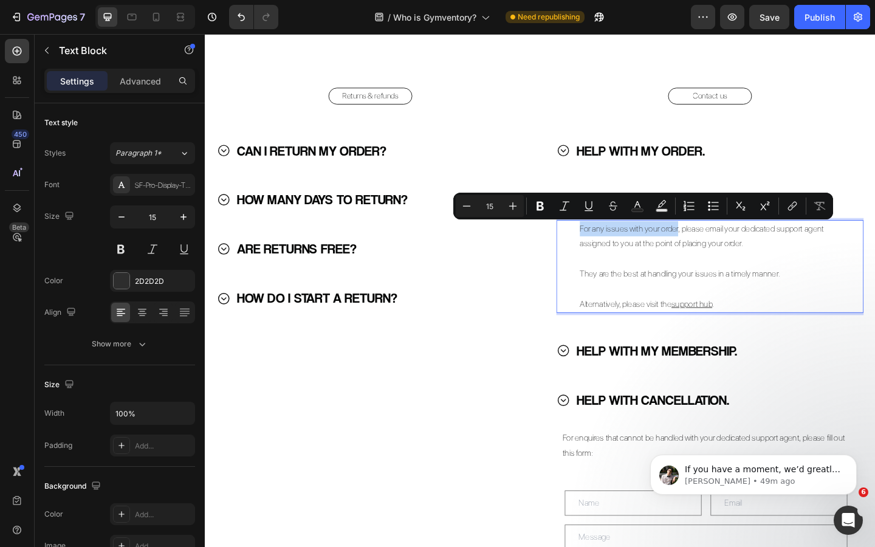
drag, startPoint x: 718, startPoint y: 247, endPoint x: 603, endPoint y: 250, distance: 115.0
click at [603, 250] on div "For any issues with your order, please email your dedicated support agent assig…" at bounding box center [754, 287] width 334 height 101
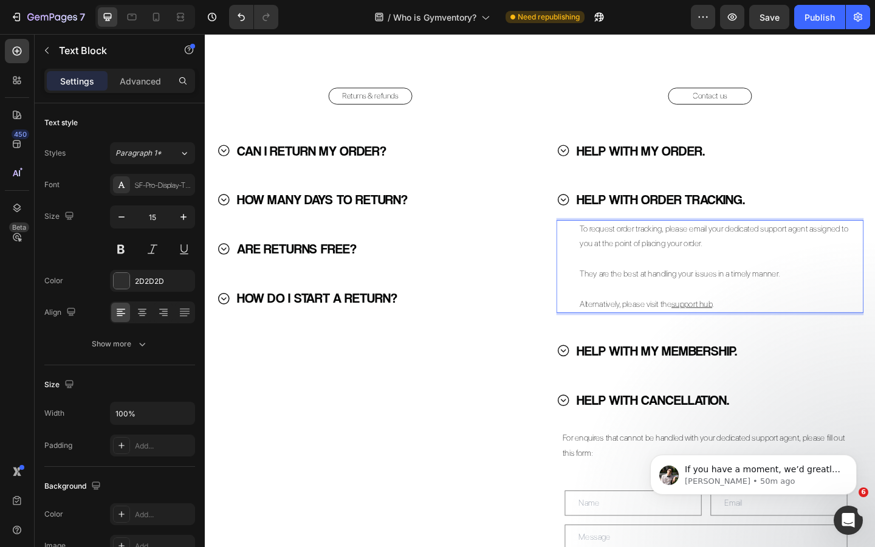
click at [765, 261] on p "To request order tracking, please email your dedicated support agent assigned t…" at bounding box center [760, 254] width 295 height 33
click at [644, 295] on p "They are the best at handling your issues in a timely manner." at bounding box center [760, 295] width 295 height 16
click at [719, 289] on p "They are the best at handling your issues in a timely manner." at bounding box center [760, 295] width 295 height 16
click at [763, 293] on p "They are the best at handling your issues in a timely manner." at bounding box center [760, 295] width 295 height 16
click at [787, 295] on p "They are the best at handling your issues in a timely manner." at bounding box center [760, 295] width 295 height 16
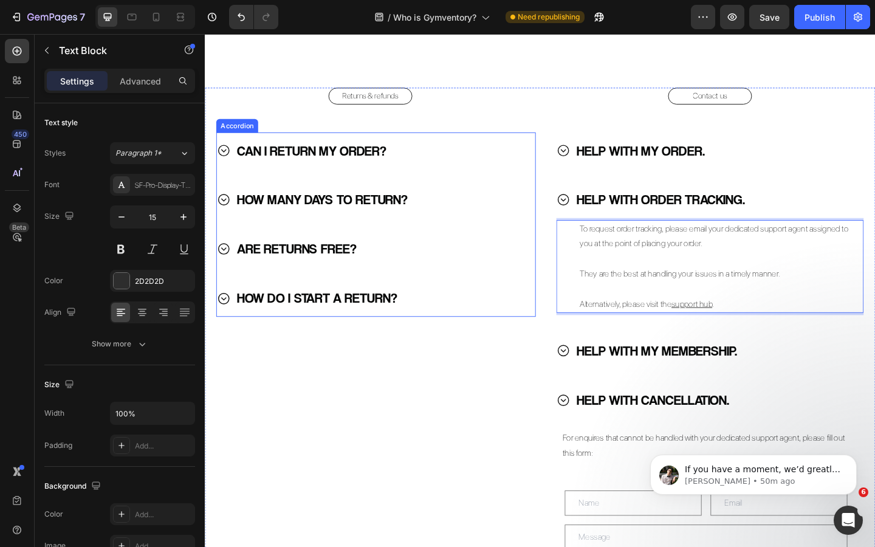
click at [554, 303] on div "CAN I RETURN MY ORDER? HOW MANY DAYS TO RETURN? ARE RETURNS FREE? HOW DO I STAR…" at bounding box center [391, 241] width 348 height 201
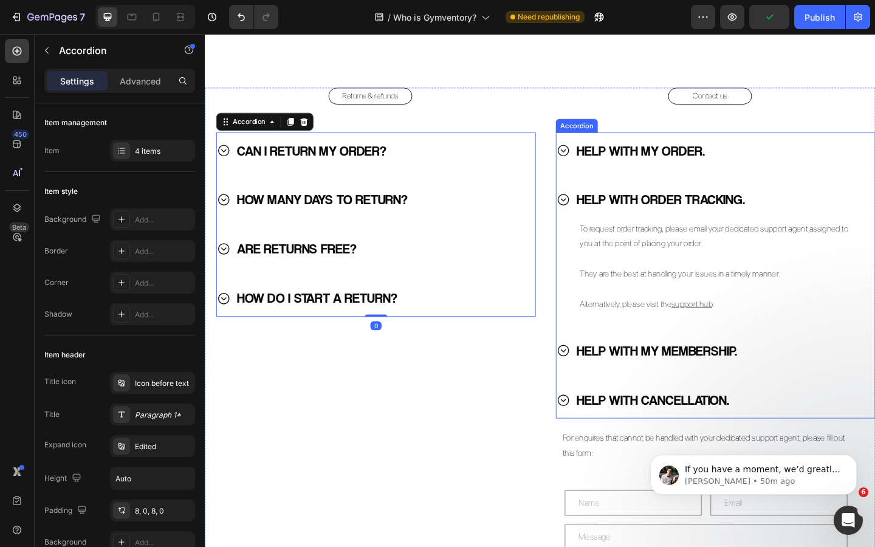
click at [592, 378] on icon at bounding box center [594, 378] width 15 height 15
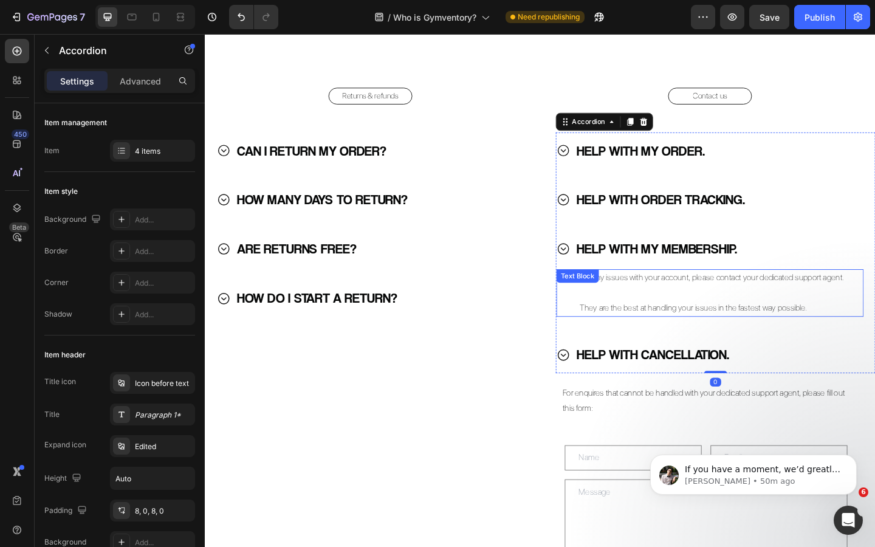
click at [675, 333] on p "They are the best at handling your issues in the fastest way possible." at bounding box center [760, 332] width 295 height 16
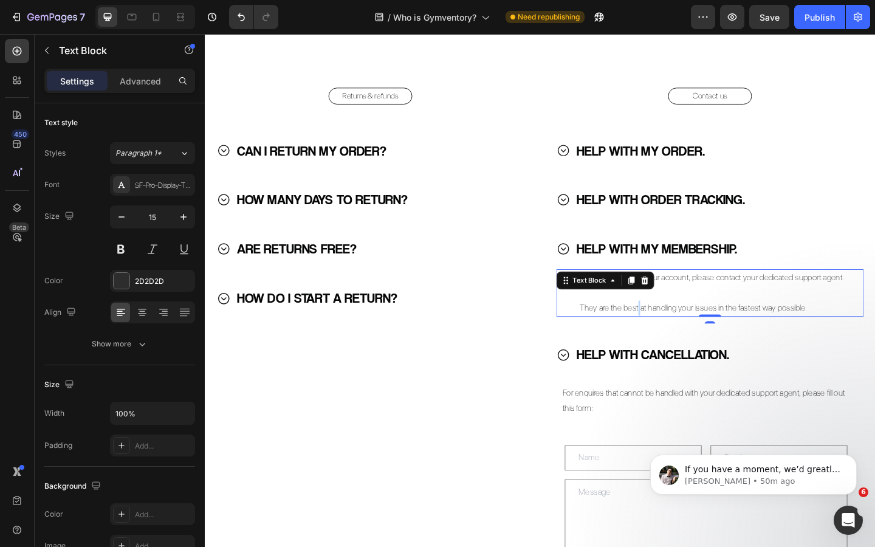
click at [675, 333] on p "They are the best at handling your issues in the fastest way possible." at bounding box center [760, 332] width 295 height 16
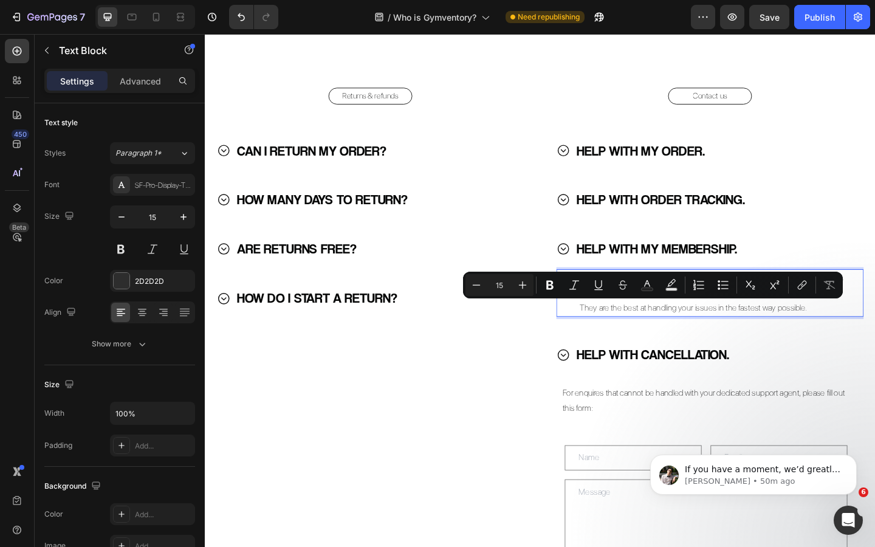
click at [799, 329] on p "They are the best at handling your issues in the fastest way possible." at bounding box center [760, 332] width 295 height 16
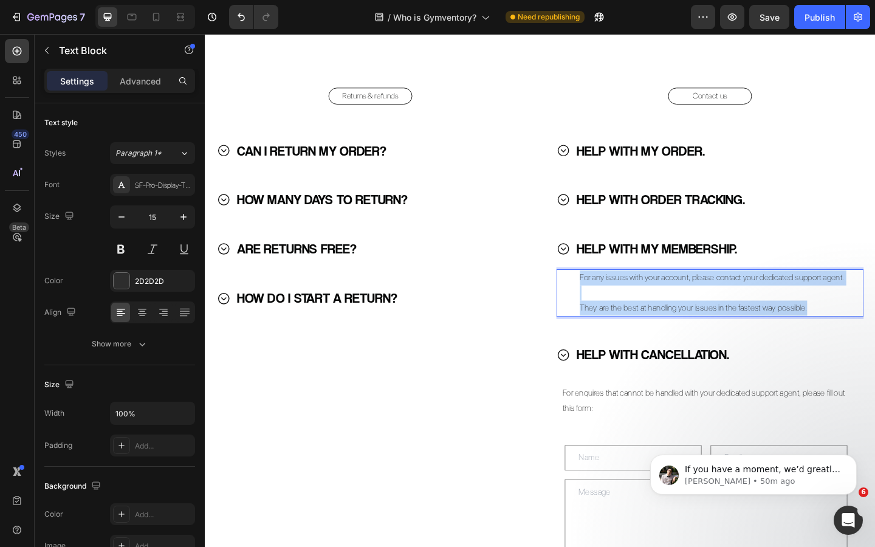
drag, startPoint x: 869, startPoint y: 332, endPoint x: 601, endPoint y: 293, distance: 270.9
click at [601, 293] on div "For any issues with your account, please contact your dedicated support agent. …" at bounding box center [754, 316] width 334 height 52
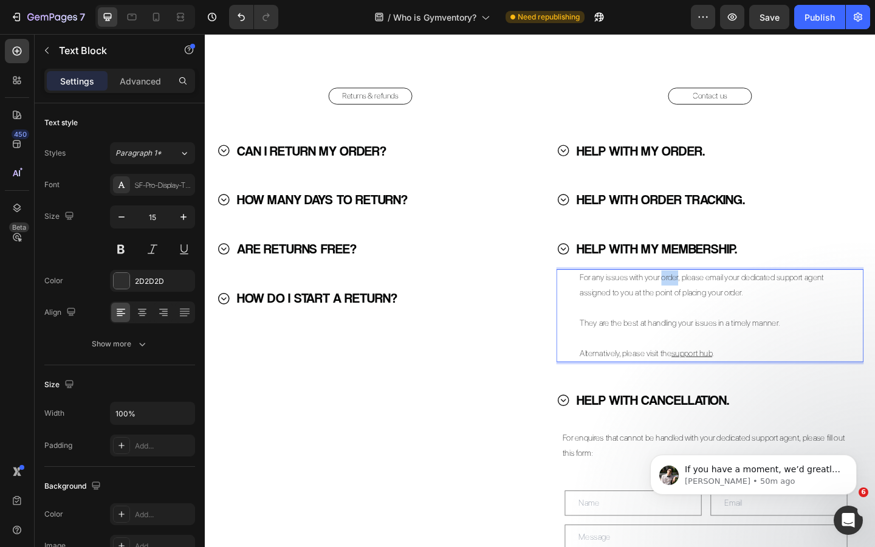
drag, startPoint x: 717, startPoint y: 302, endPoint x: 700, endPoint y: 303, distance: 17.6
click at [700, 303] on p "For any issues with your order, please email your dedicated support agent assig…" at bounding box center [760, 307] width 295 height 33
click at [667, 352] on p "They are the best at handling your issues in a timely manner." at bounding box center [760, 348] width 295 height 16
click at [592, 432] on icon at bounding box center [594, 432] width 15 height 15
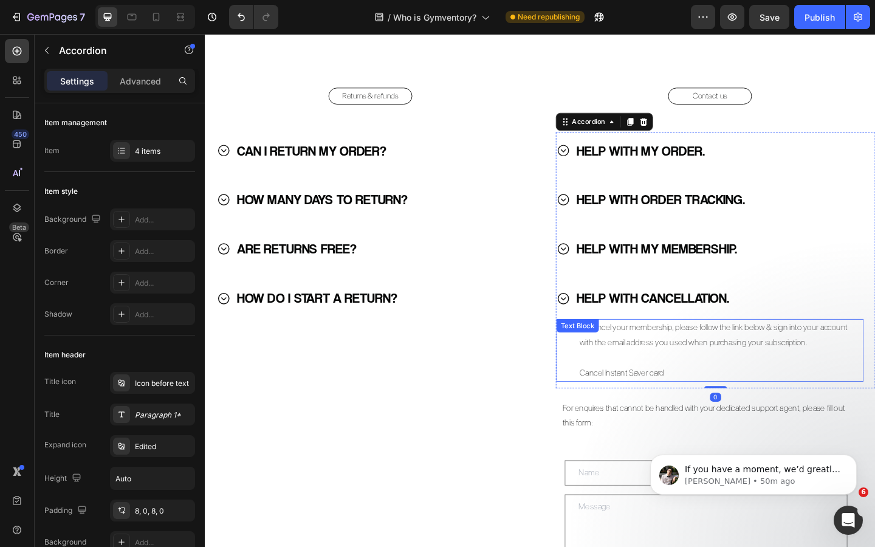
click at [667, 396] on p "Cancel Instant Saver card" at bounding box center [760, 403] width 295 height 16
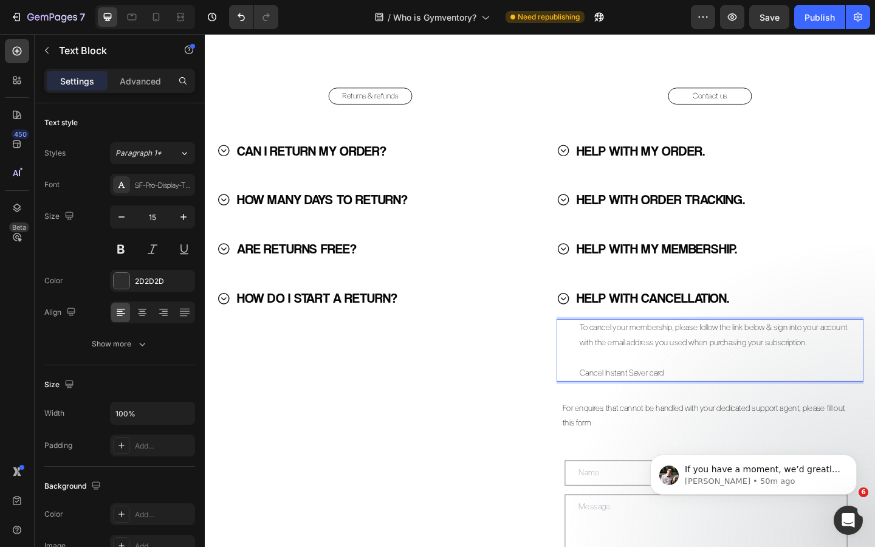
click at [689, 402] on p "Cancel Instant Saver card" at bounding box center [760, 403] width 295 height 16
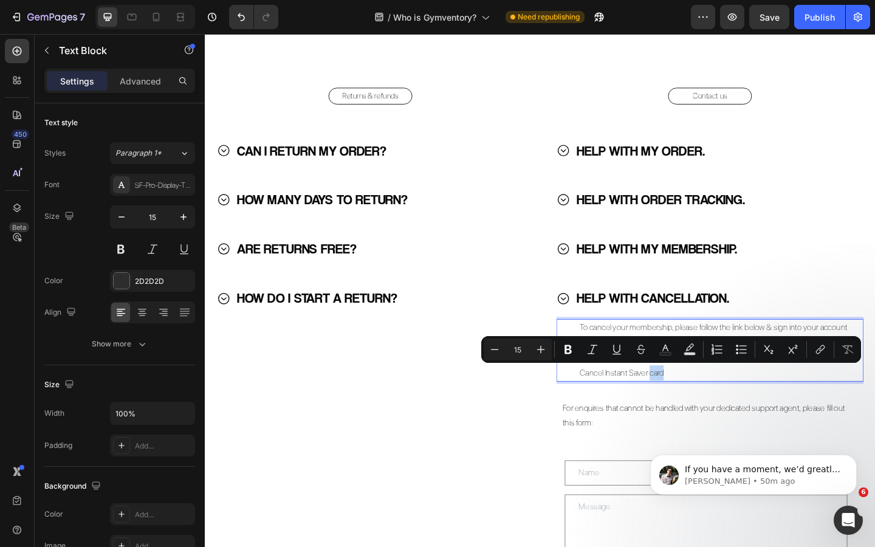
click at [713, 401] on p "Cancel Instant Saver card" at bounding box center [760, 403] width 295 height 16
click at [719, 404] on p "Cancel Instant Saver card" at bounding box center [760, 403] width 295 height 16
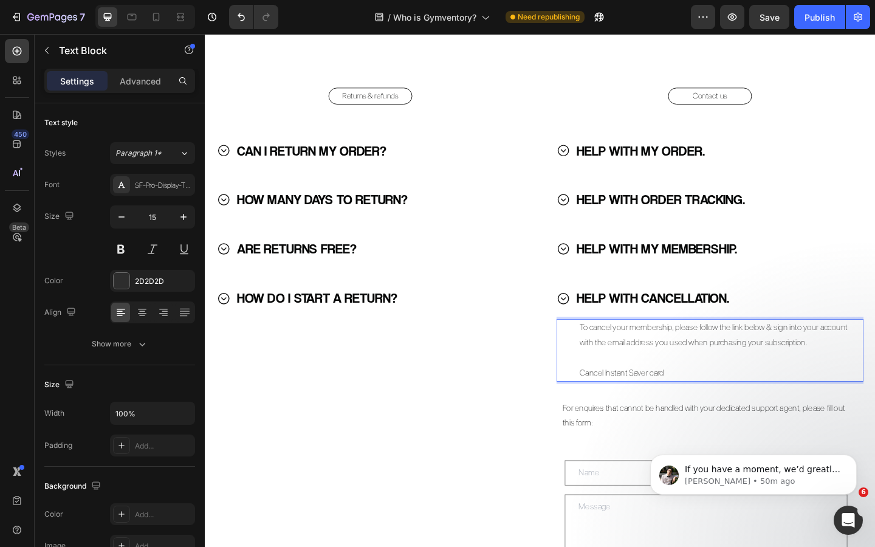
drag, startPoint x: 719, startPoint y: 404, endPoint x: 707, endPoint y: 401, distance: 11.8
click at [707, 401] on p "Cancel Instant Saver card" at bounding box center [760, 403] width 295 height 16
click at [723, 402] on p "Cancel Instant Saver card" at bounding box center [760, 403] width 295 height 16
click at [710, 403] on p "Cancel Instant Saver card" at bounding box center [760, 403] width 295 height 16
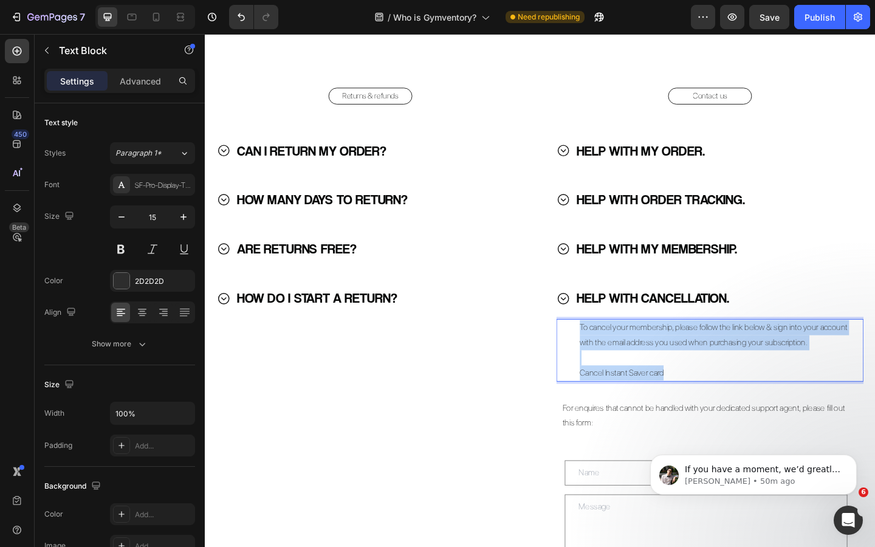
drag, startPoint x: 710, startPoint y: 403, endPoint x: 615, endPoint y: 354, distance: 107.4
click at [615, 353] on div "To cancel your membership, please follow the link below & sign into your accoun…" at bounding box center [761, 378] width 298 height 68
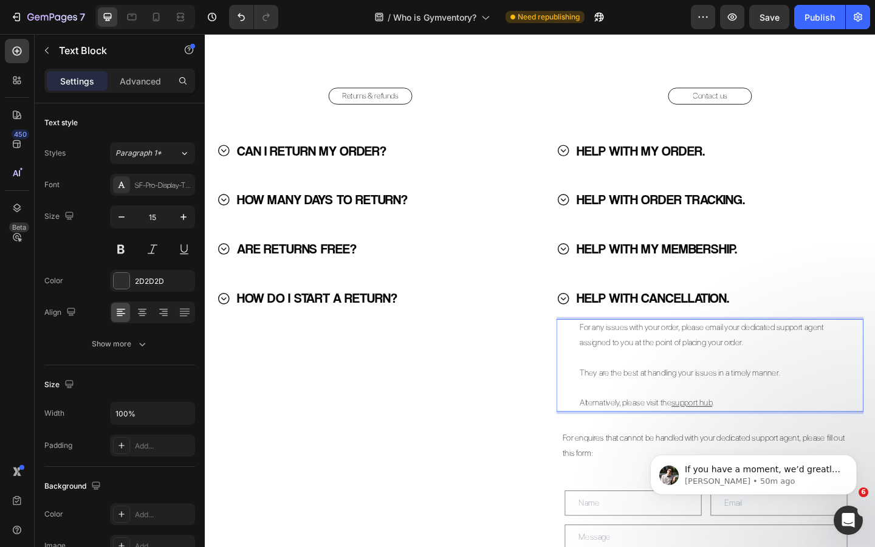
click at [657, 356] on p "For any issues with your order, please email your dedicated support agent assig…" at bounding box center [760, 361] width 295 height 33
click at [677, 356] on p "For any issues with your order, please email your dedicated support agent assig…" at bounding box center [760, 361] width 295 height 33
drag, startPoint x: 611, startPoint y: 354, endPoint x: 719, endPoint y: 357, distance: 107.7
click at [719, 357] on div "For any issues with your order, please email your dedicated support agent assig…" at bounding box center [761, 394] width 298 height 101
click at [839, 370] on p "To cancel your membership, please email your dedicated support agent assigned t…" at bounding box center [760, 361] width 295 height 33
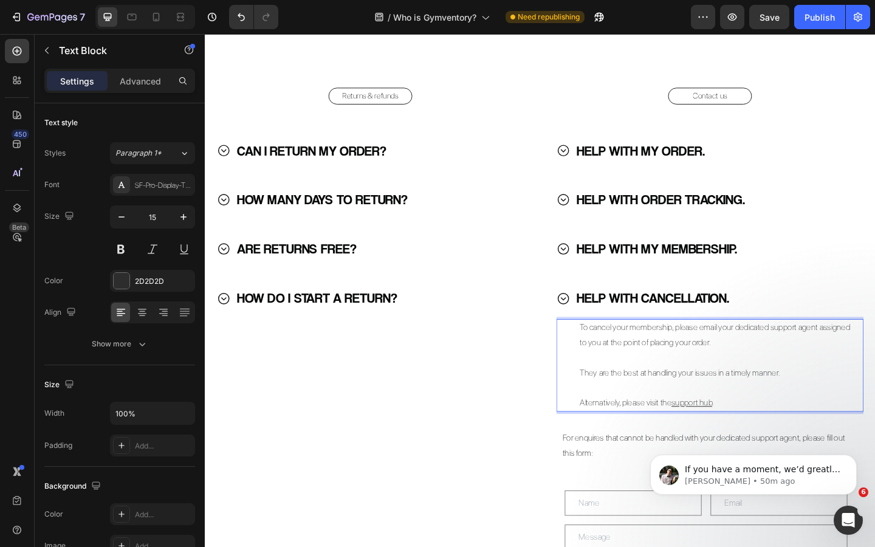
click at [665, 366] on p "To cancel your membership, please email your dedicated support agent assigned t…" at bounding box center [760, 361] width 295 height 33
click at [699, 373] on p "To cancel your membership, please email your dedicated support agent assigned t…" at bounding box center [760, 361] width 295 height 33
click at [759, 373] on p "To cancel your membership, please email your dedicated support agent assigned t…" at bounding box center [760, 361] width 295 height 33
click at [595, 322] on icon at bounding box center [595, 322] width 12 height 12
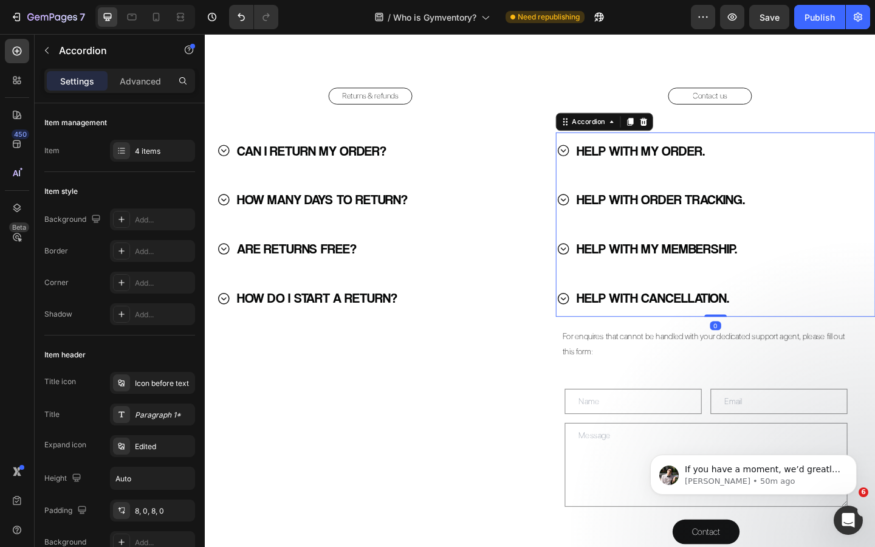
click at [597, 324] on icon at bounding box center [594, 321] width 15 height 15
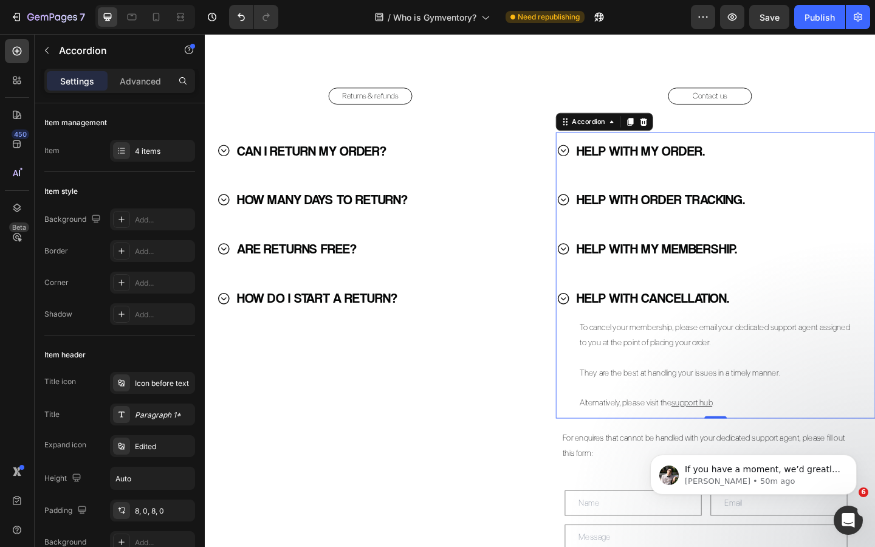
click at [601, 320] on icon at bounding box center [594, 321] width 15 height 15
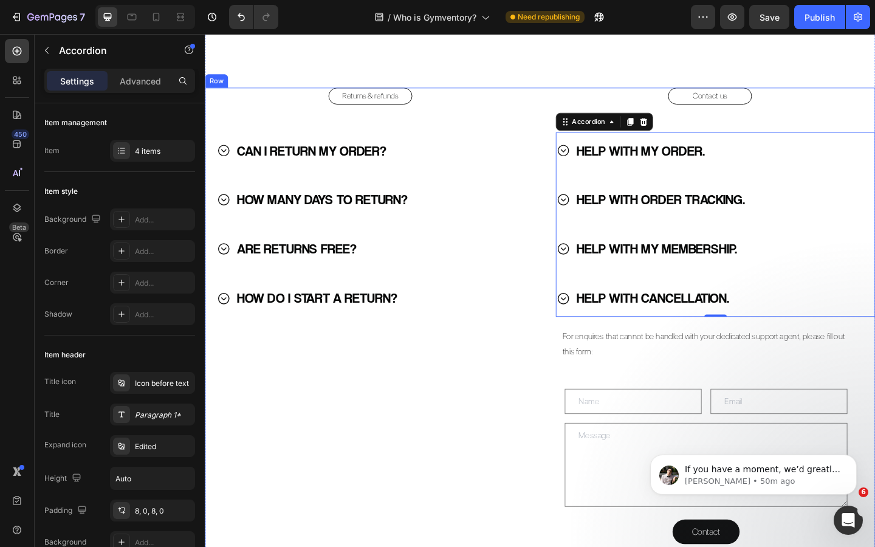
click at [554, 371] on div "Returns & refunds Button CAN I RETURN MY ORDER? HOW MANY DAYS TO RETURN? ARE RE…" at bounding box center [385, 348] width 360 height 512
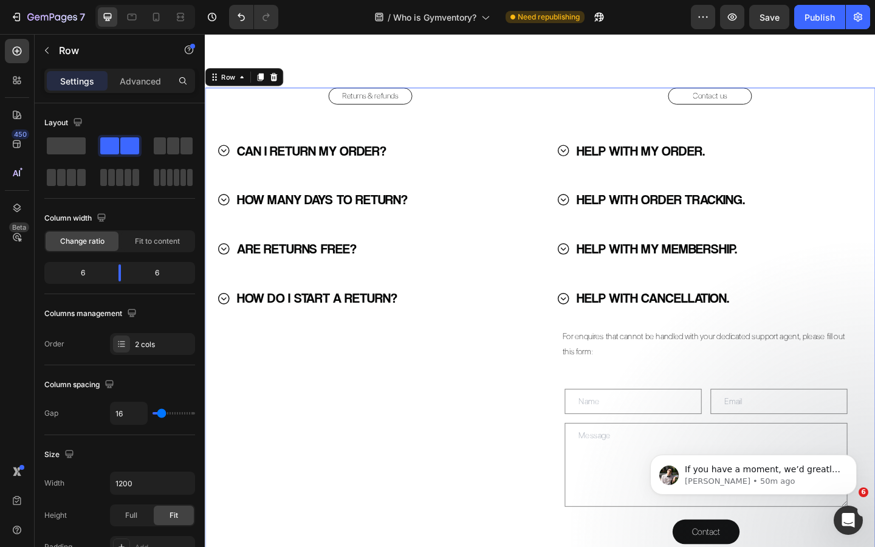
scroll to position [2057, 0]
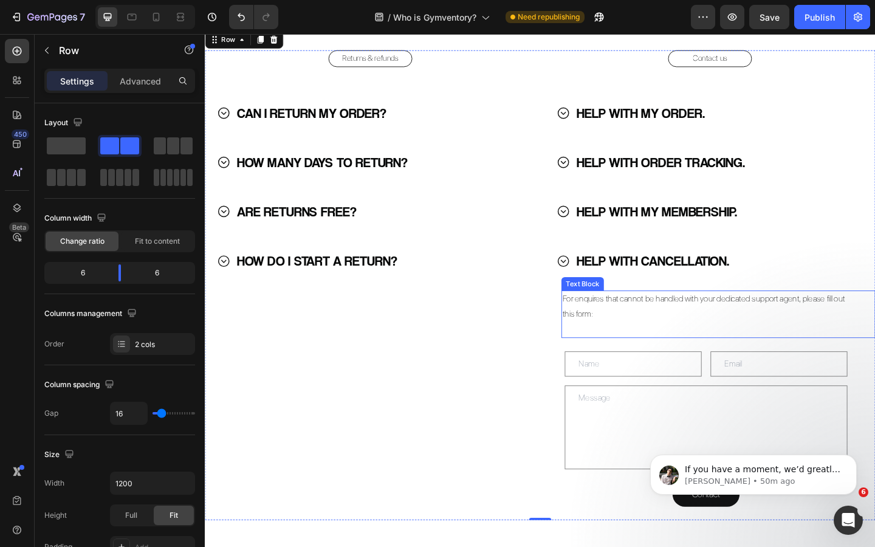
click at [678, 334] on p "For enquires that cannot be handled with your dedicated support agent, please f…" at bounding box center [748, 330] width 309 height 33
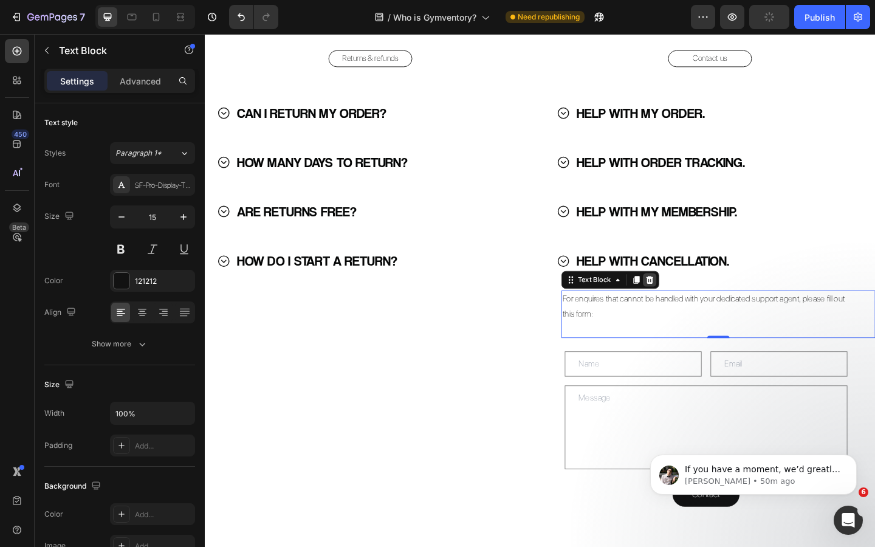
click at [689, 300] on icon at bounding box center [689, 301] width 8 height 9
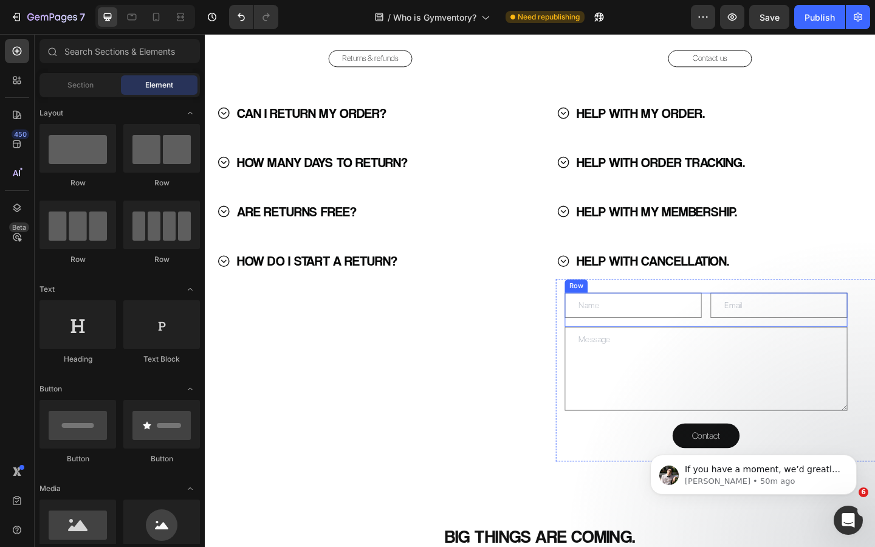
click at [748, 331] on div "Text Field Email Field Row" at bounding box center [750, 334] width 308 height 37
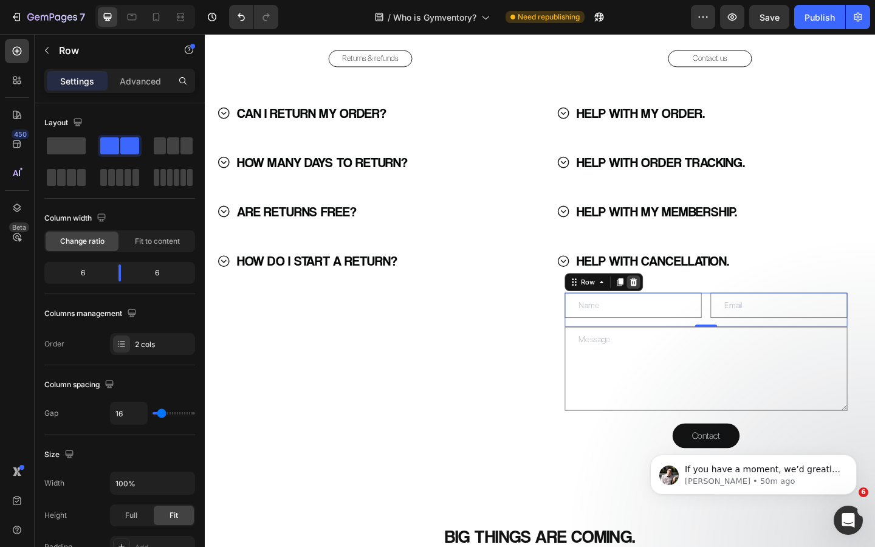
click at [673, 306] on icon at bounding box center [672, 304] width 8 height 9
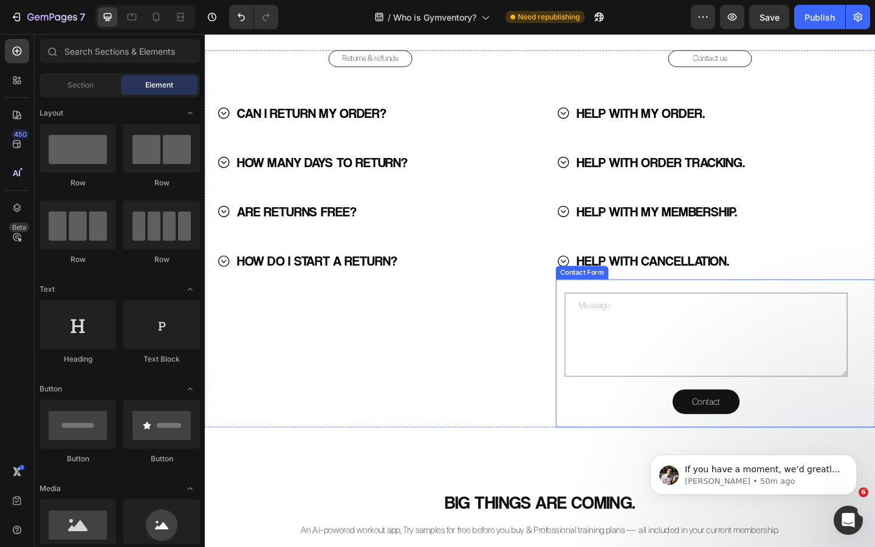
click at [688, 306] on div "Text Area Contact Submit Button Contact Form" at bounding box center [767, 382] width 360 height 162
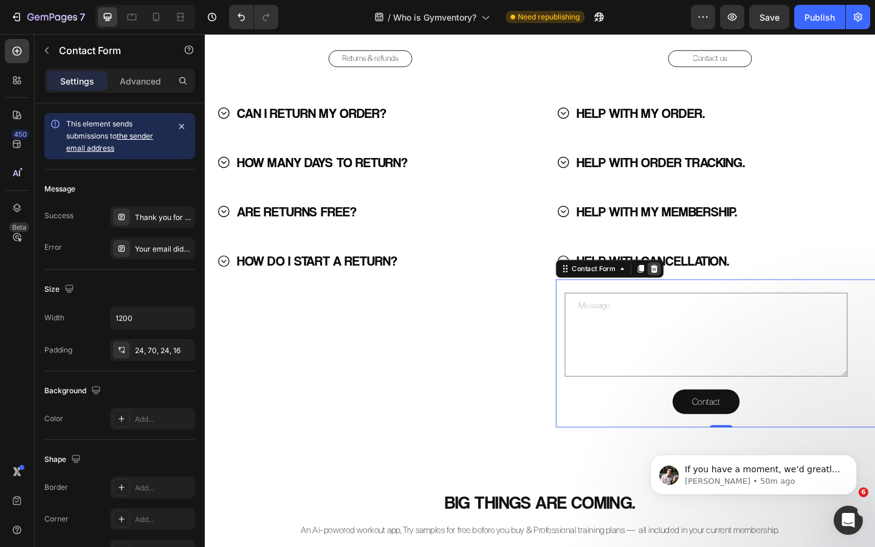
click at [693, 291] on icon at bounding box center [694, 289] width 8 height 9
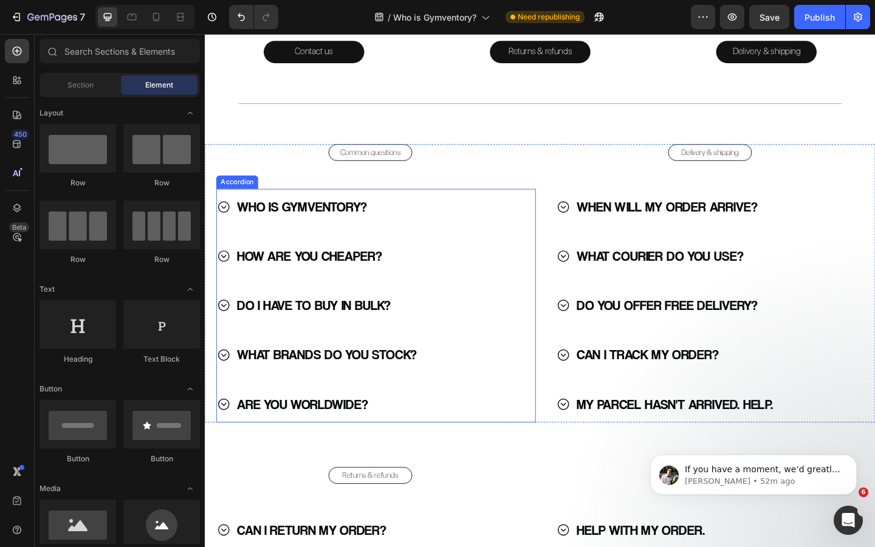
scroll to position [1324, 0]
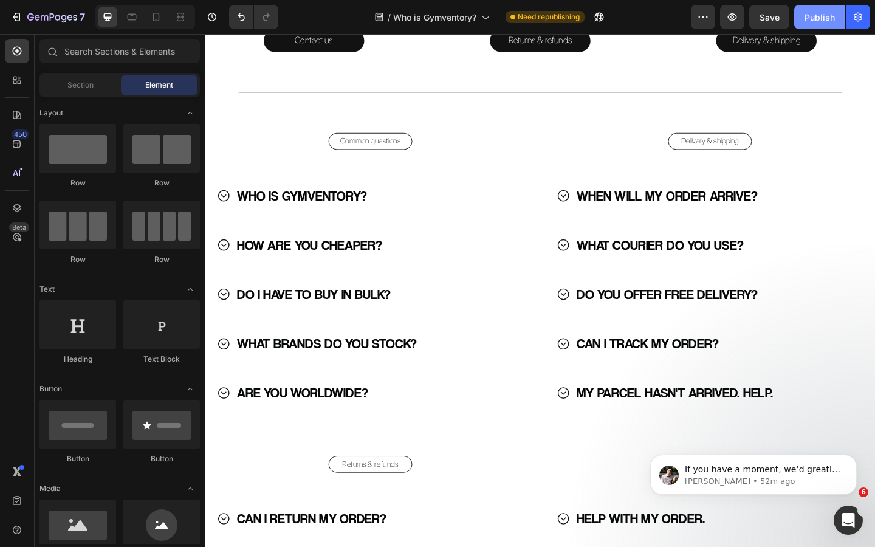
click at [817, 18] on div "Publish" at bounding box center [820, 17] width 30 height 13
